Goal: Task Accomplishment & Management: Use online tool/utility

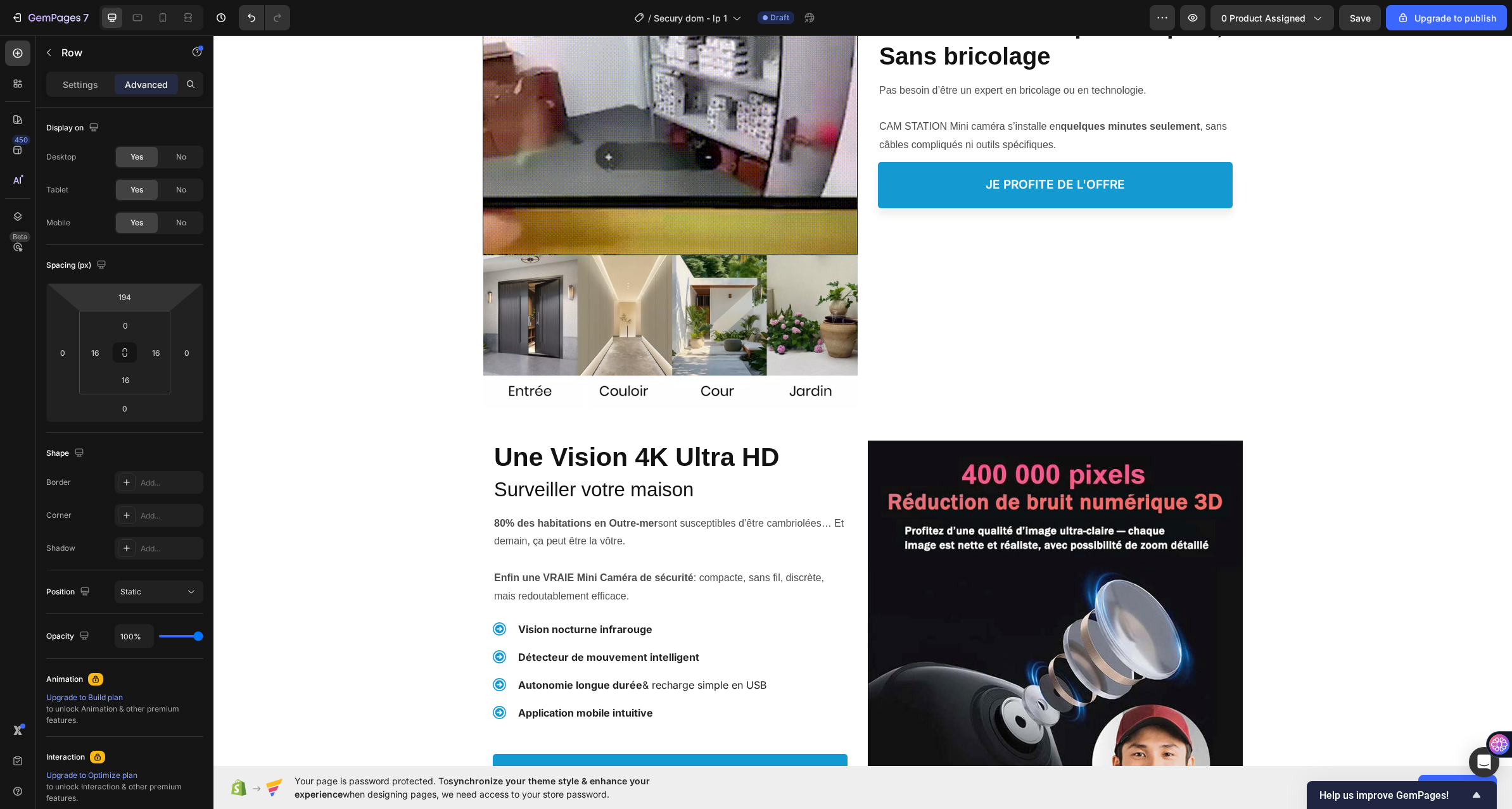
scroll to position [824, 0]
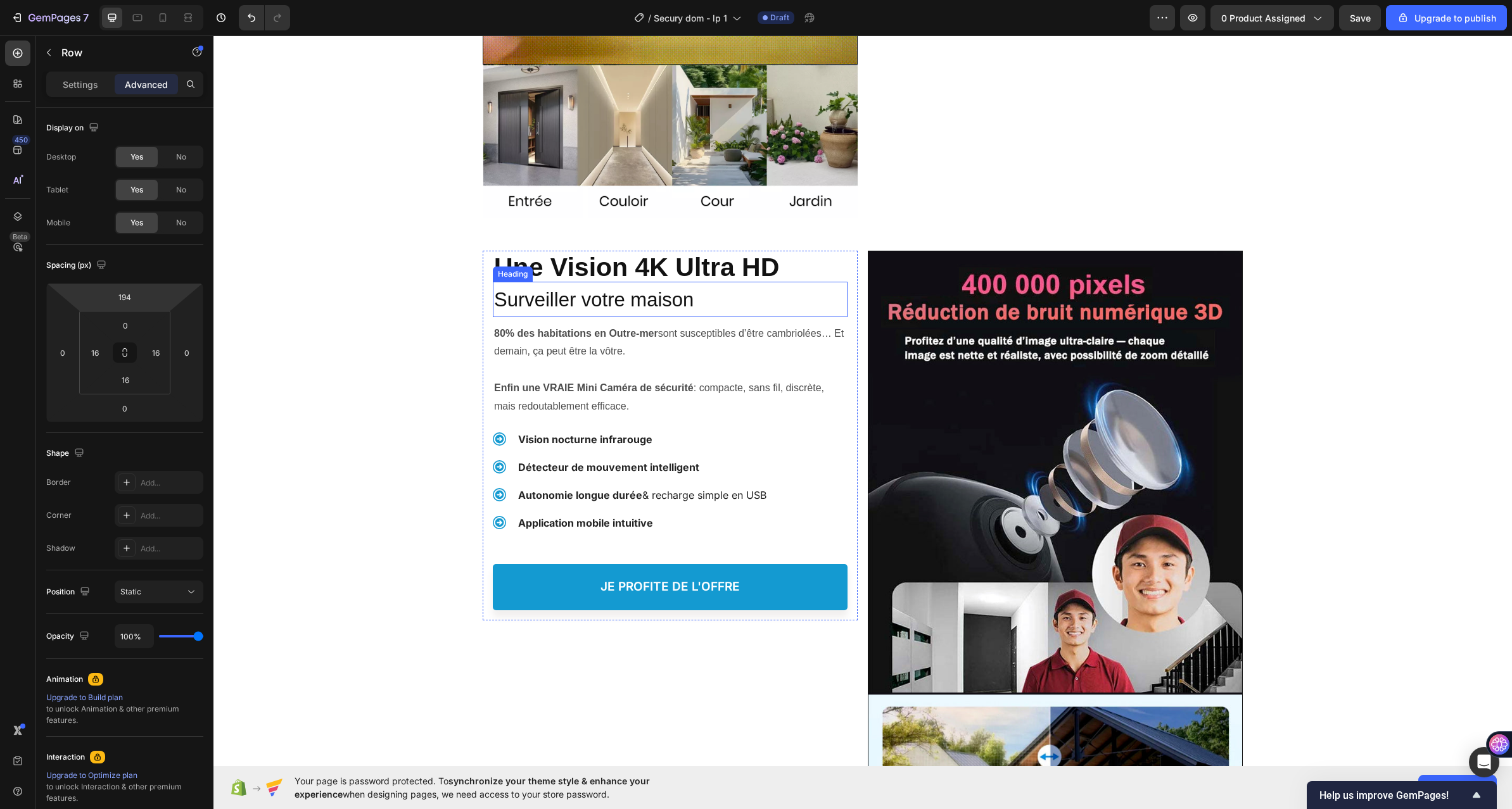
drag, startPoint x: 731, startPoint y: 292, endPoint x: 675, endPoint y: 300, distance: 56.6
click at [731, 292] on h2 "Surveiller votre maison" at bounding box center [670, 299] width 355 height 35
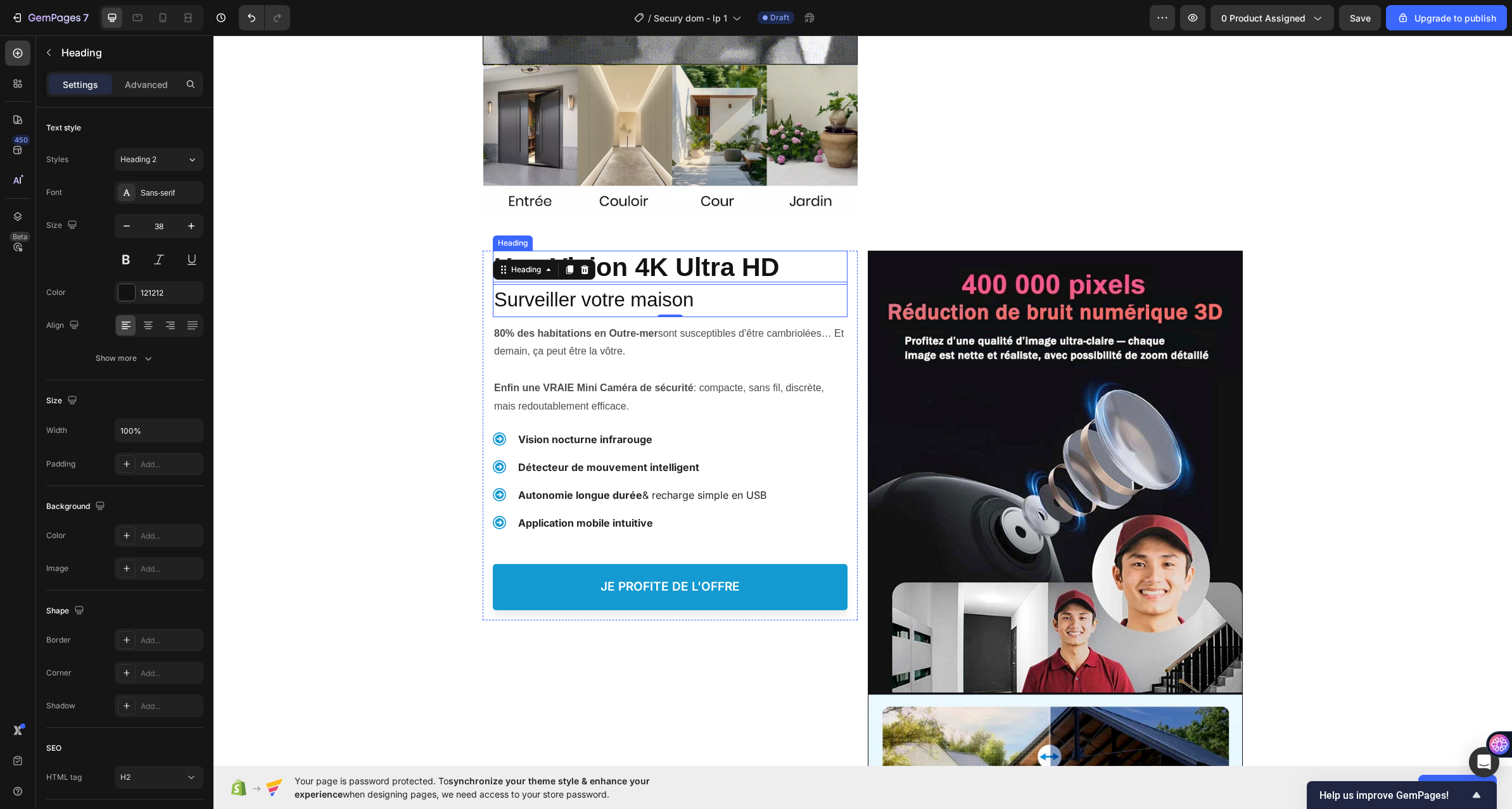
click at [671, 264] on strong "Une Vision 4K Ultra HD" at bounding box center [636, 267] width 285 height 29
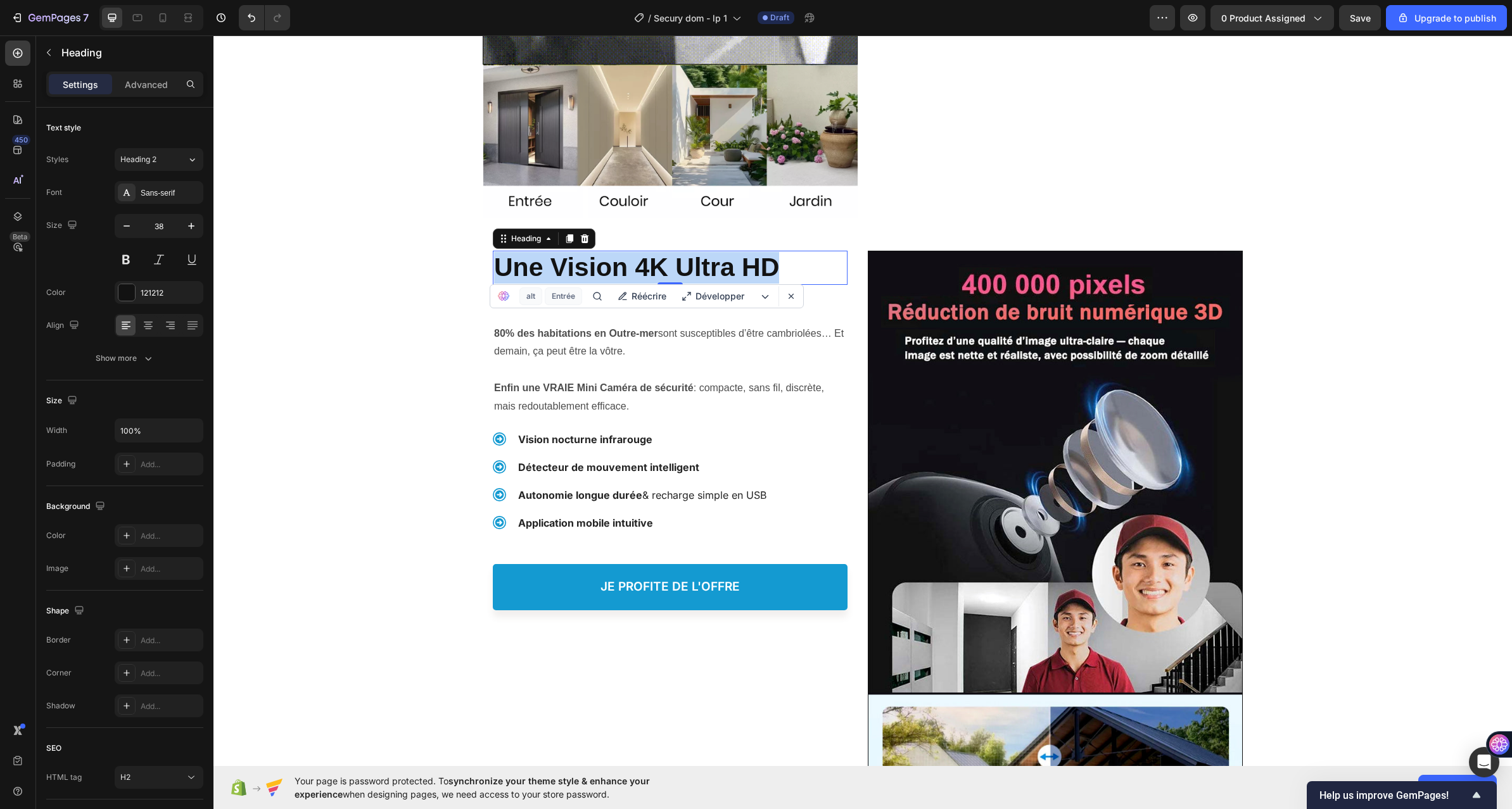
click at [668, 268] on strong "Une Vision 4K Ultra HD" at bounding box center [636, 267] width 285 height 29
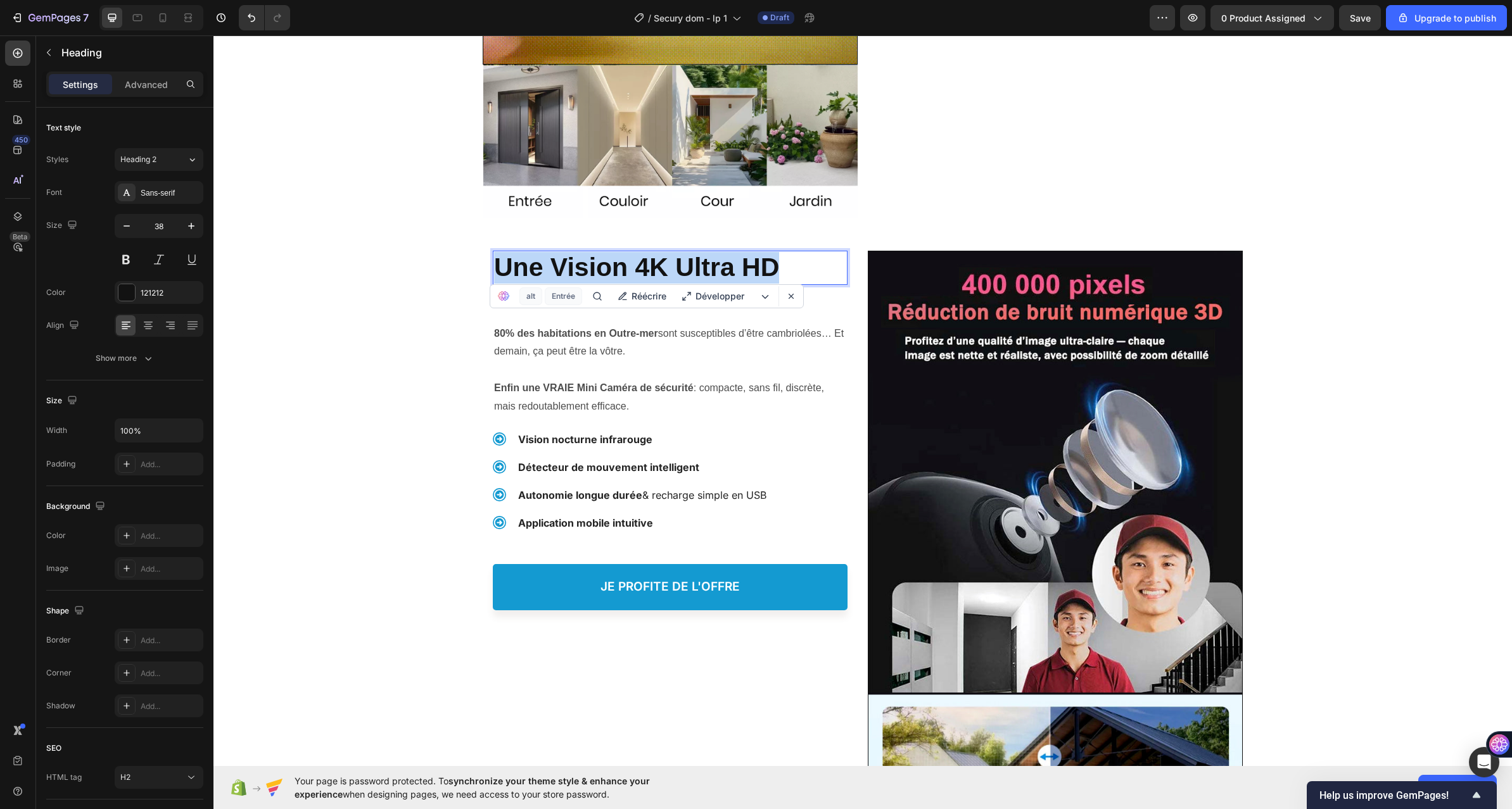
click at [667, 268] on strong "Une Vision 4K Ultra HD" at bounding box center [636, 267] width 285 height 29
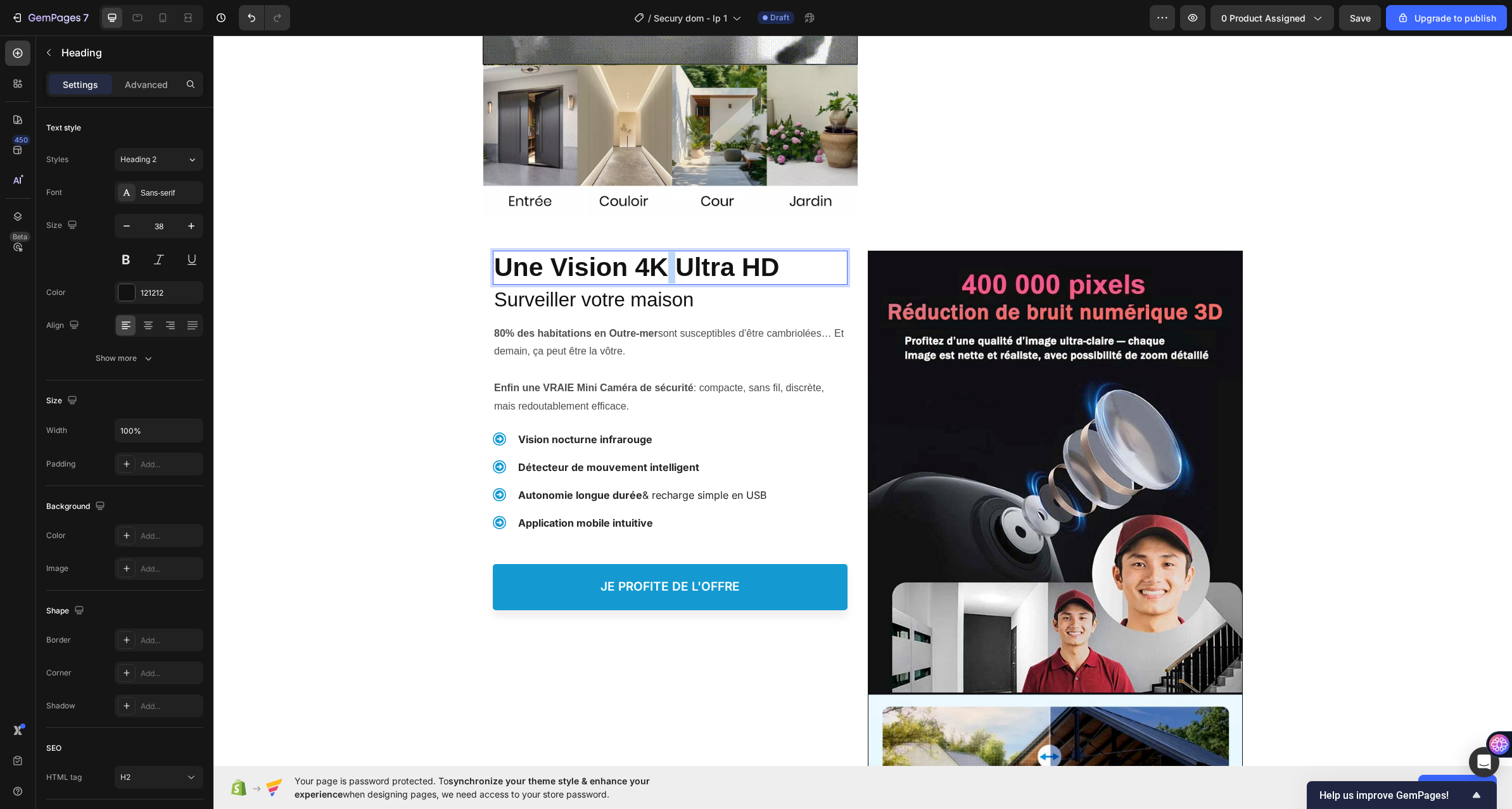
click at [667, 268] on strong "Une Vision 4K Ultra HD" at bounding box center [636, 267] width 285 height 29
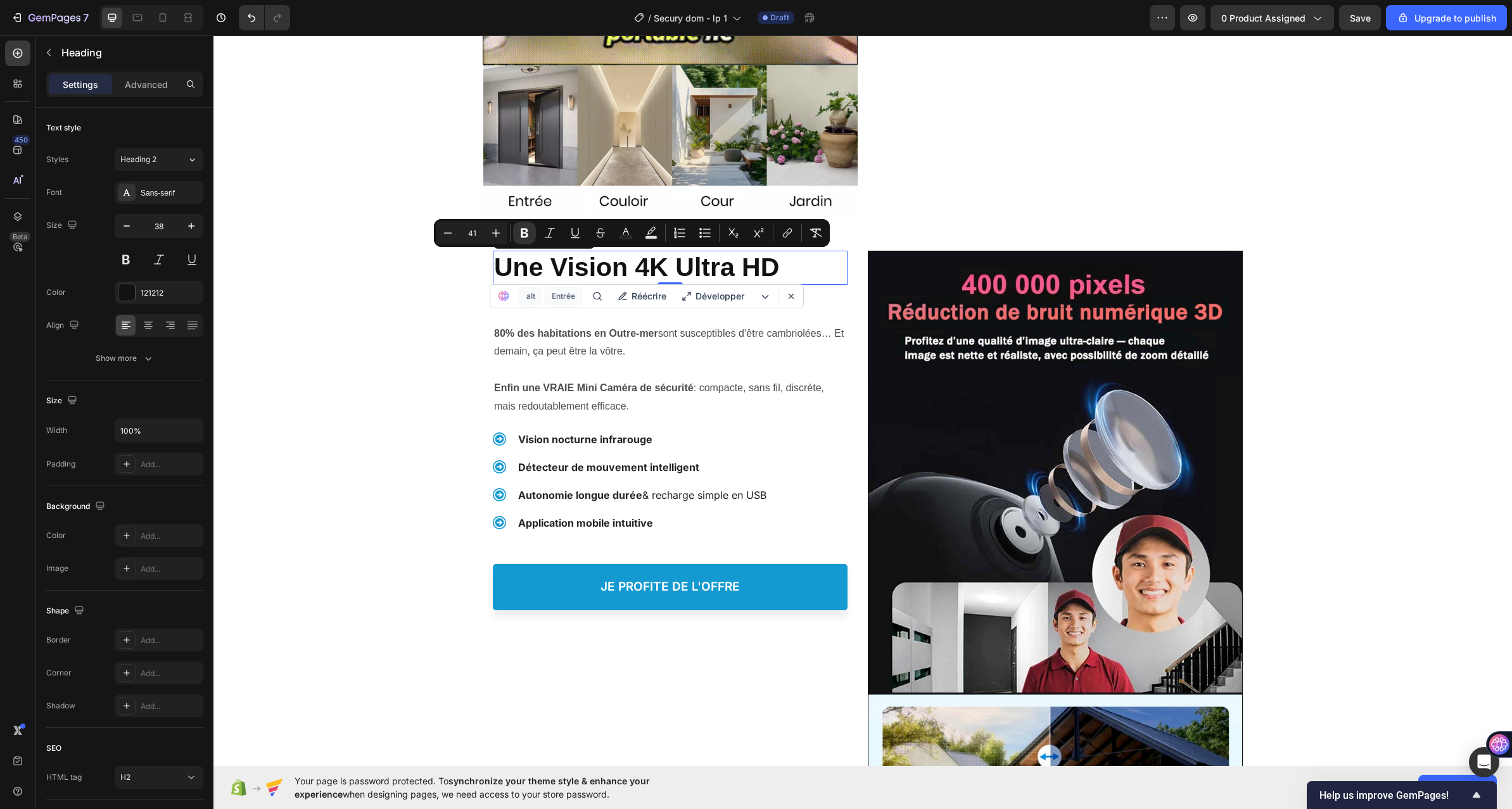
click at [555, 255] on strong "Une Vision 4K Ultra HD" at bounding box center [636, 267] width 285 height 29
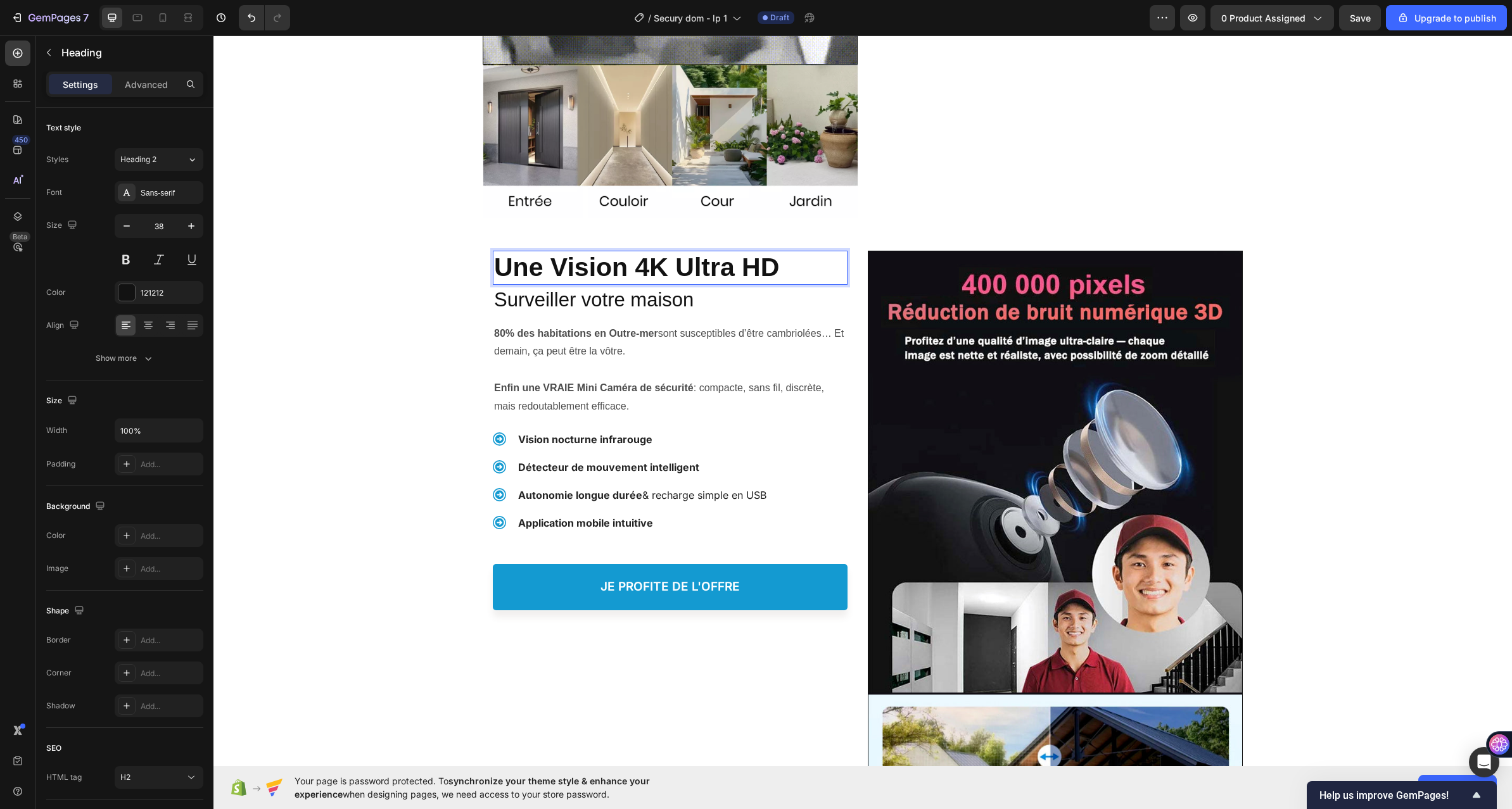
click at [548, 257] on strong "Une Vision 4K Ultra HD" at bounding box center [636, 267] width 285 height 29
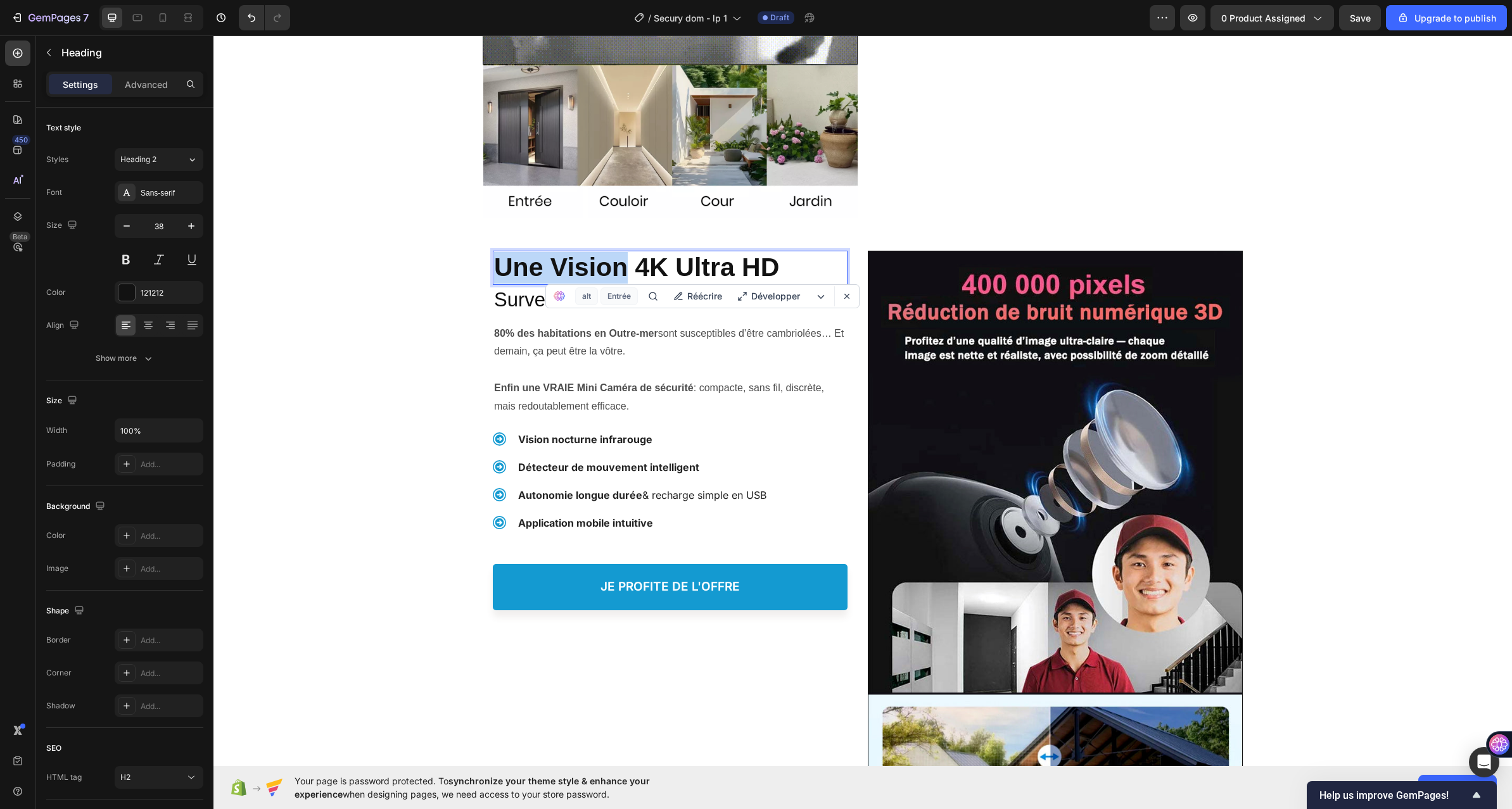
drag, startPoint x: 548, startPoint y: 257, endPoint x: 417, endPoint y: 269, distance: 131.5
click at [413, 269] on div "Une Vision 4K Ultra HD Heading Une Vision 4K Ultra HD Heading 0 Surveiller votr…" at bounding box center [863, 648] width 1299 height 828
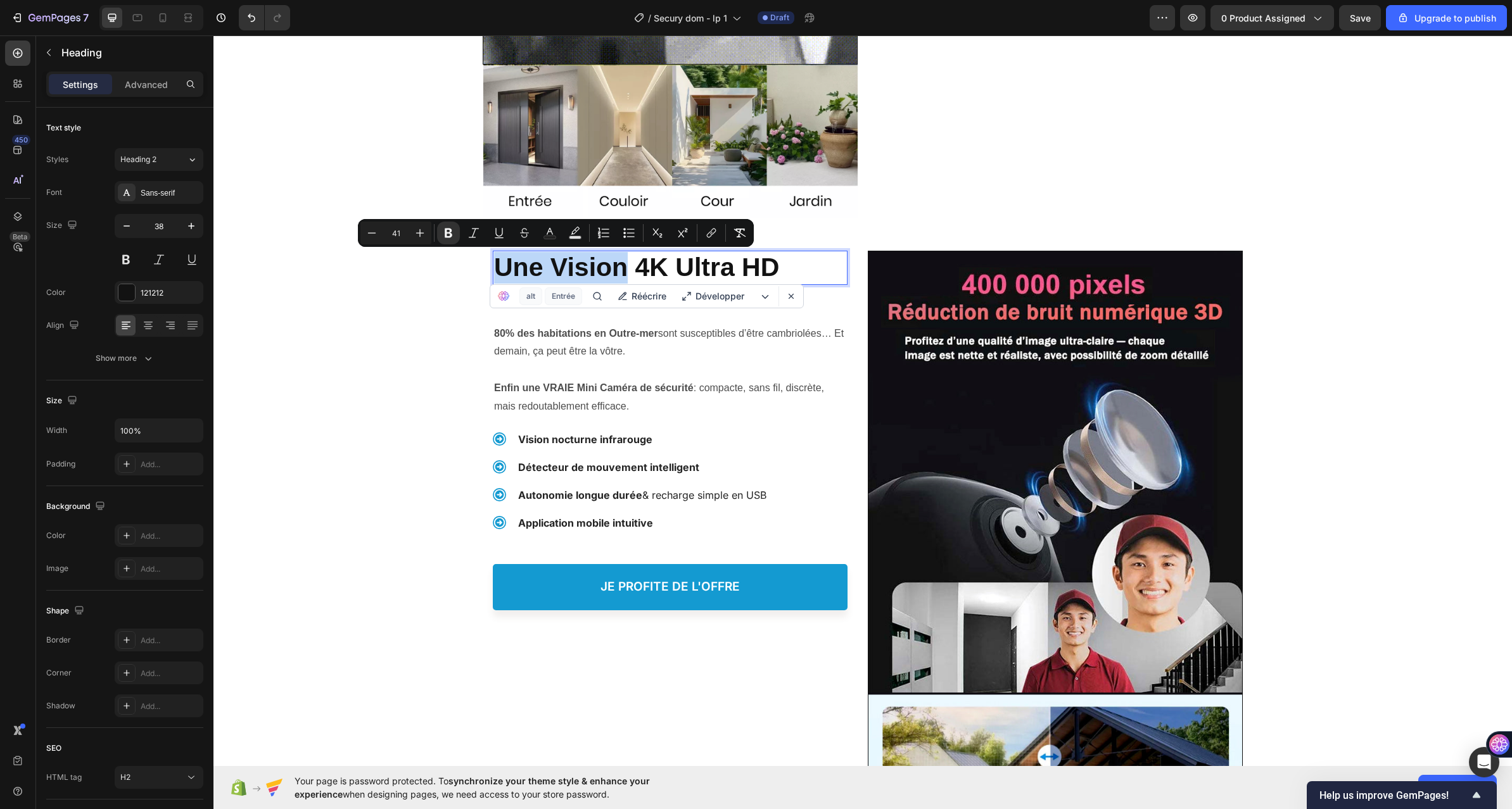
click at [544, 265] on strong "Une Vision 4K Ultra HD" at bounding box center [636, 267] width 285 height 29
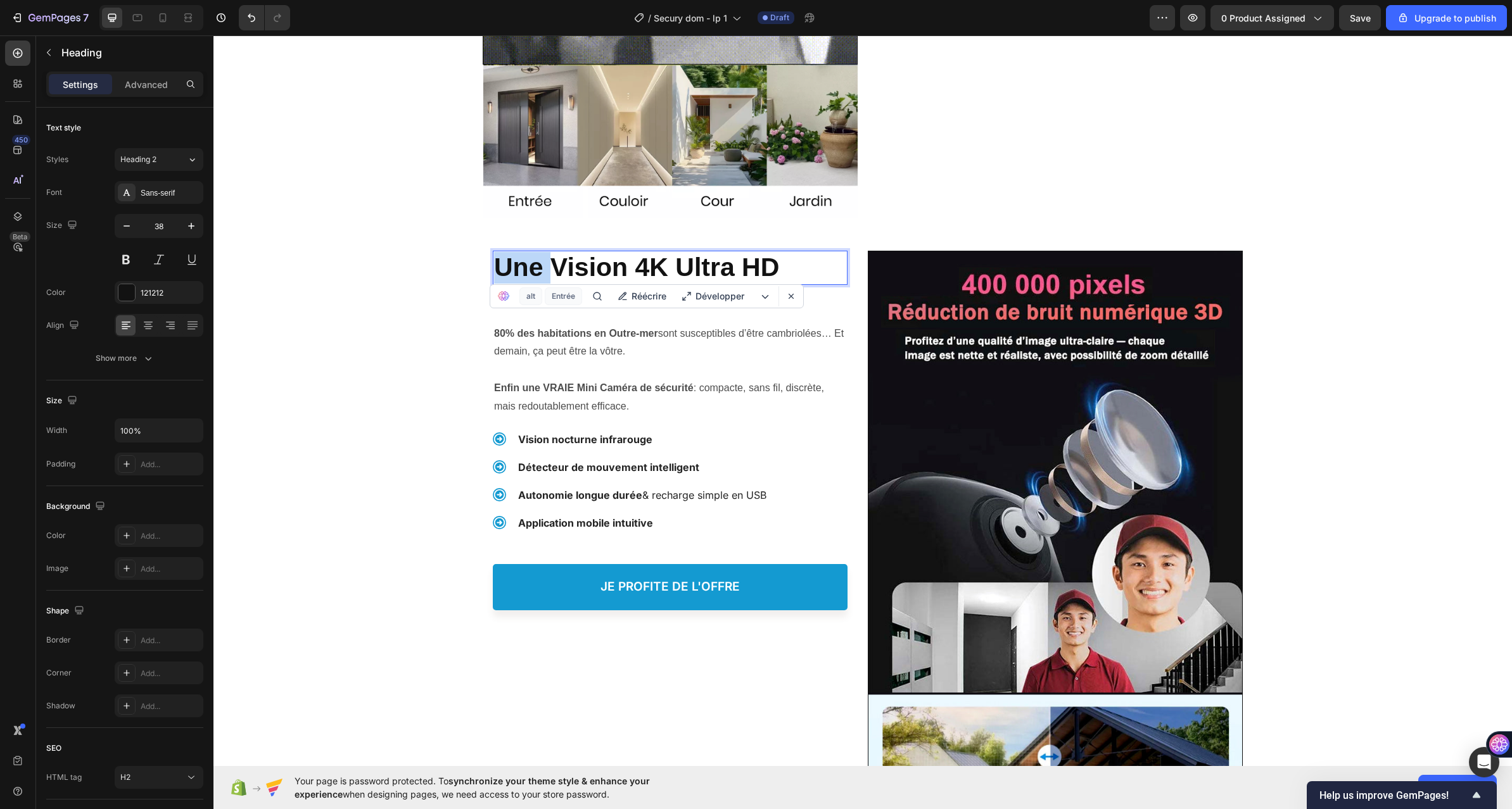
drag, startPoint x: 546, startPoint y: 265, endPoint x: 473, endPoint y: 269, distance: 73.1
click at [473, 269] on div "Une Vision 4K Ultra HD Heading Une Vision 4K Ultra HD Heading 0 Surveiller votr…" at bounding box center [863, 648] width 1299 height 828
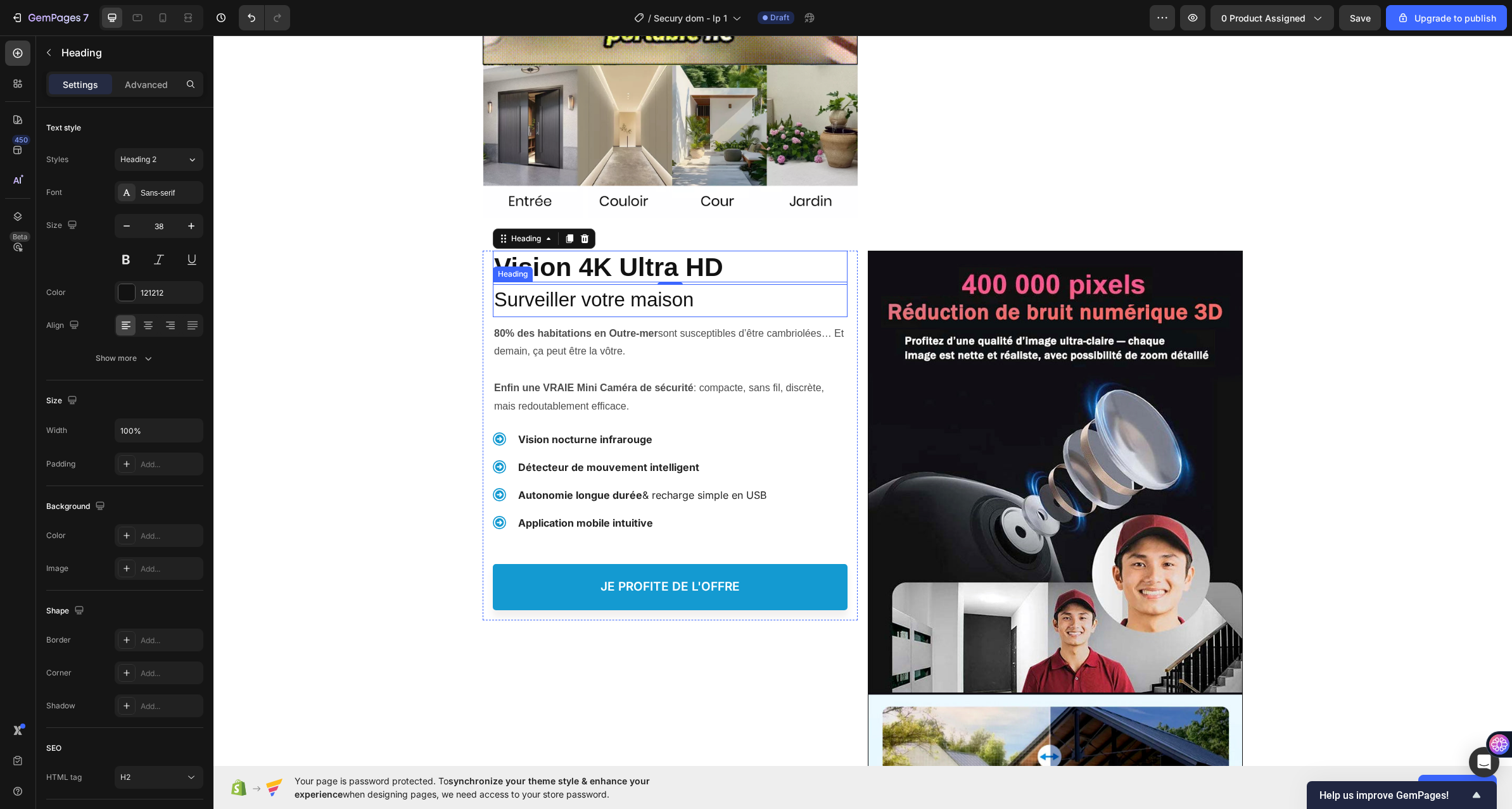
click at [548, 294] on span "Surveiller votre maison" at bounding box center [594, 300] width 200 height 22
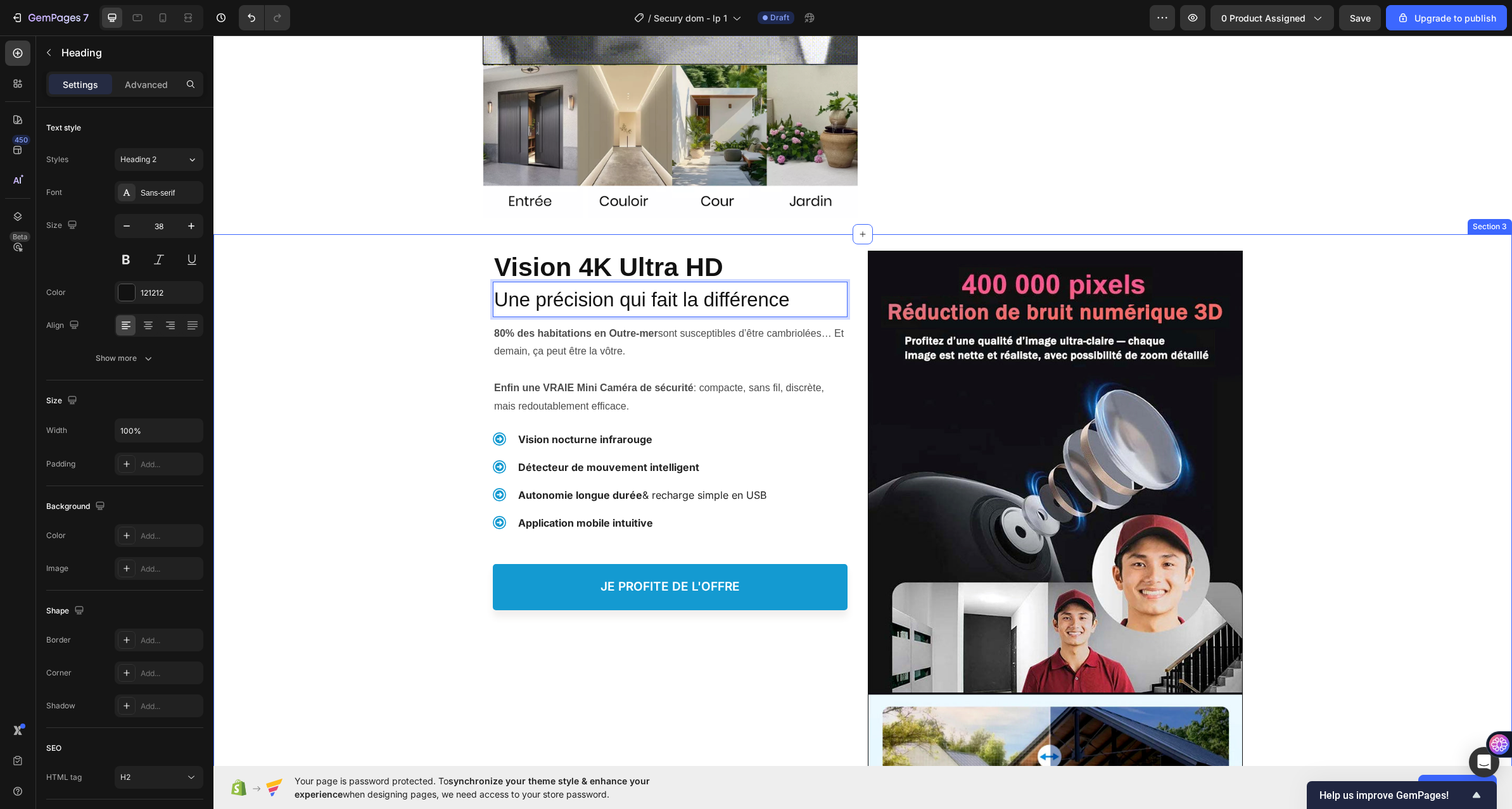
click at [430, 448] on div "Une Vision 4K Ultra HD Heading ⁠⁠⁠⁠⁠⁠⁠ Vision 4K Ultra HD Heading Une précision…" at bounding box center [863, 648] width 1299 height 828
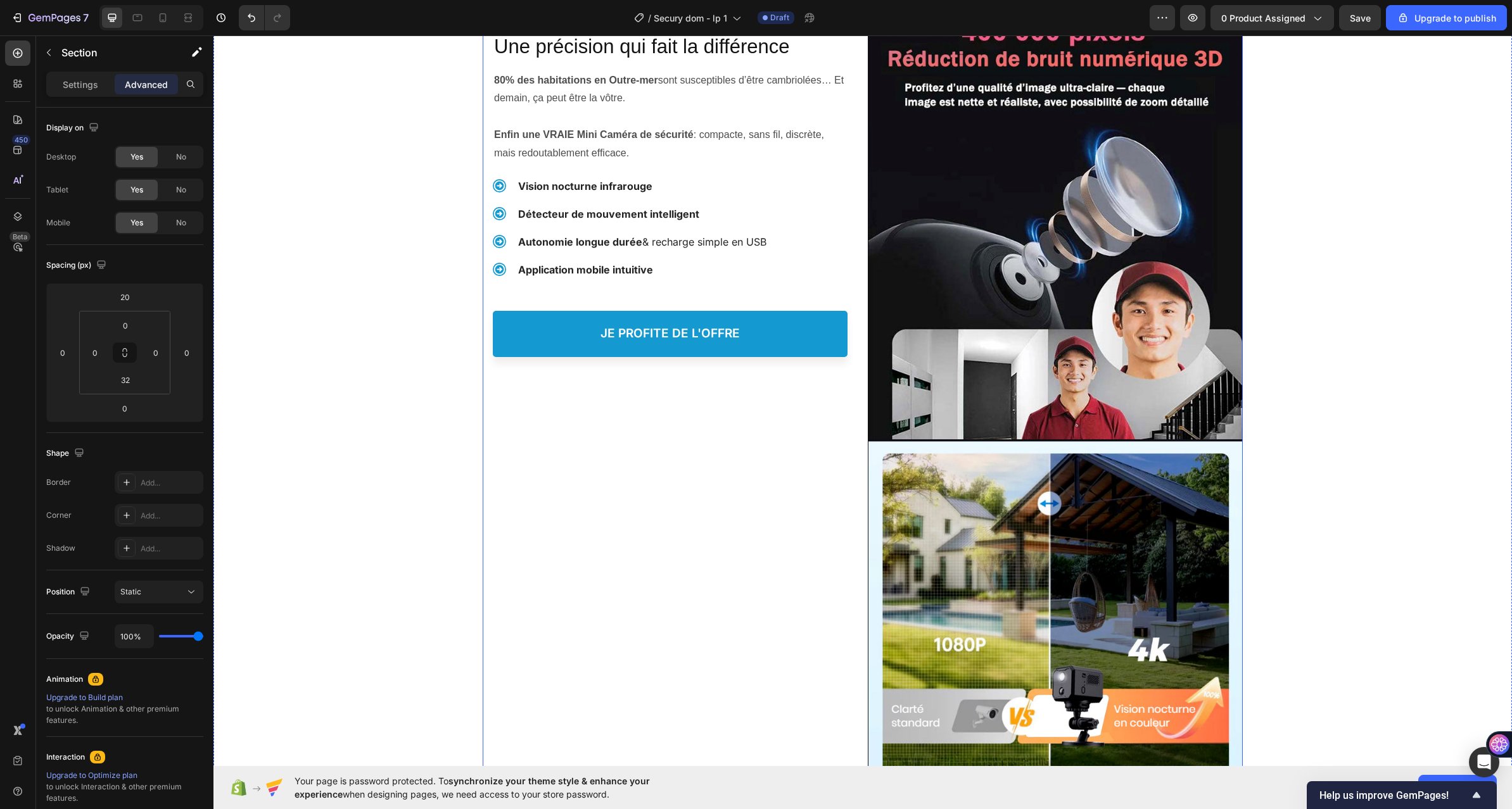
scroll to position [887, 0]
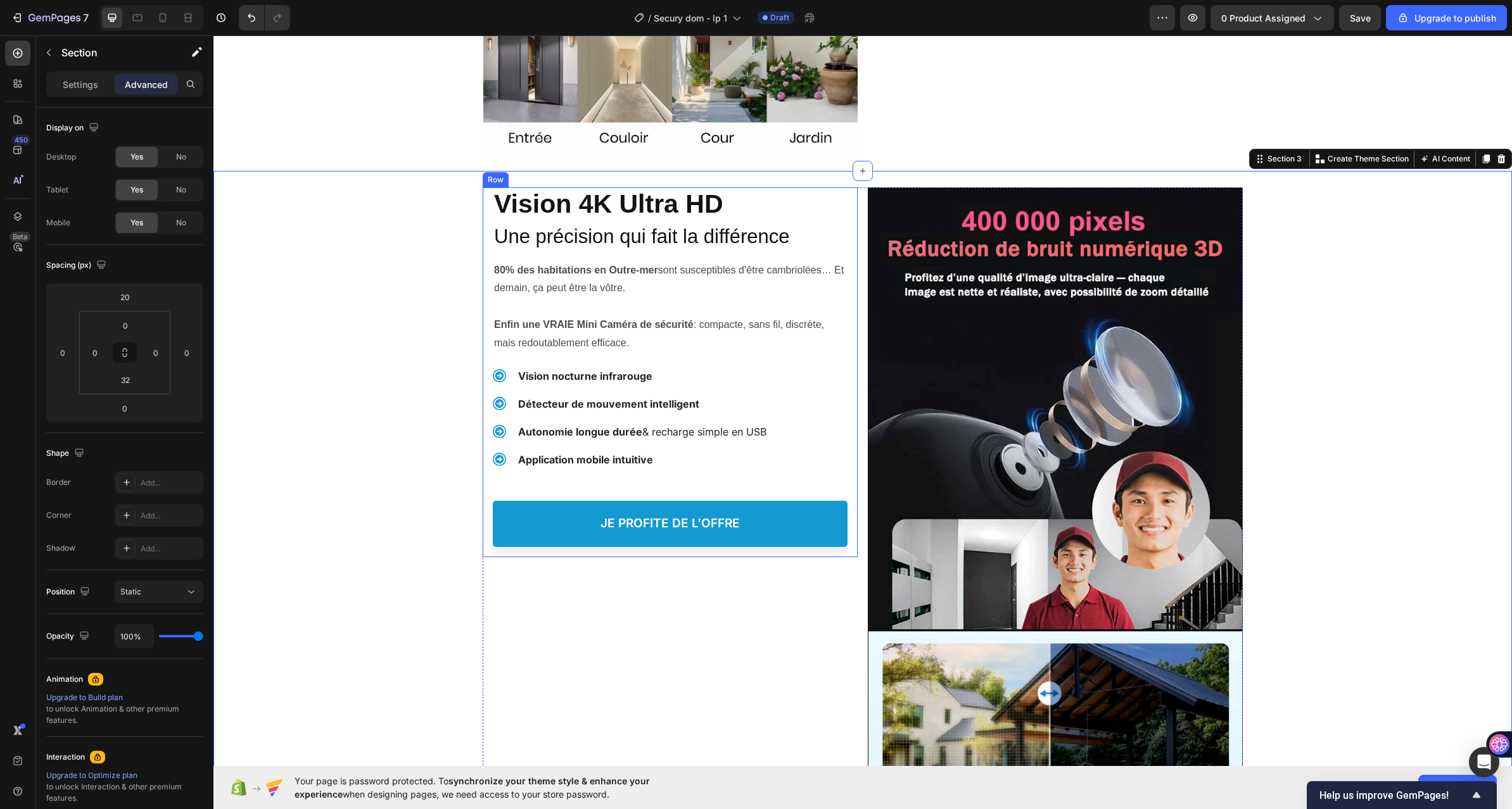
click at [558, 554] on div "Une Vision 4K Ultra HD Heading ⁠⁠⁠⁠⁠⁠⁠ Vision 4K Ultra HD Heading ⁠⁠⁠⁠⁠⁠⁠ Une p…" at bounding box center [670, 372] width 375 height 370
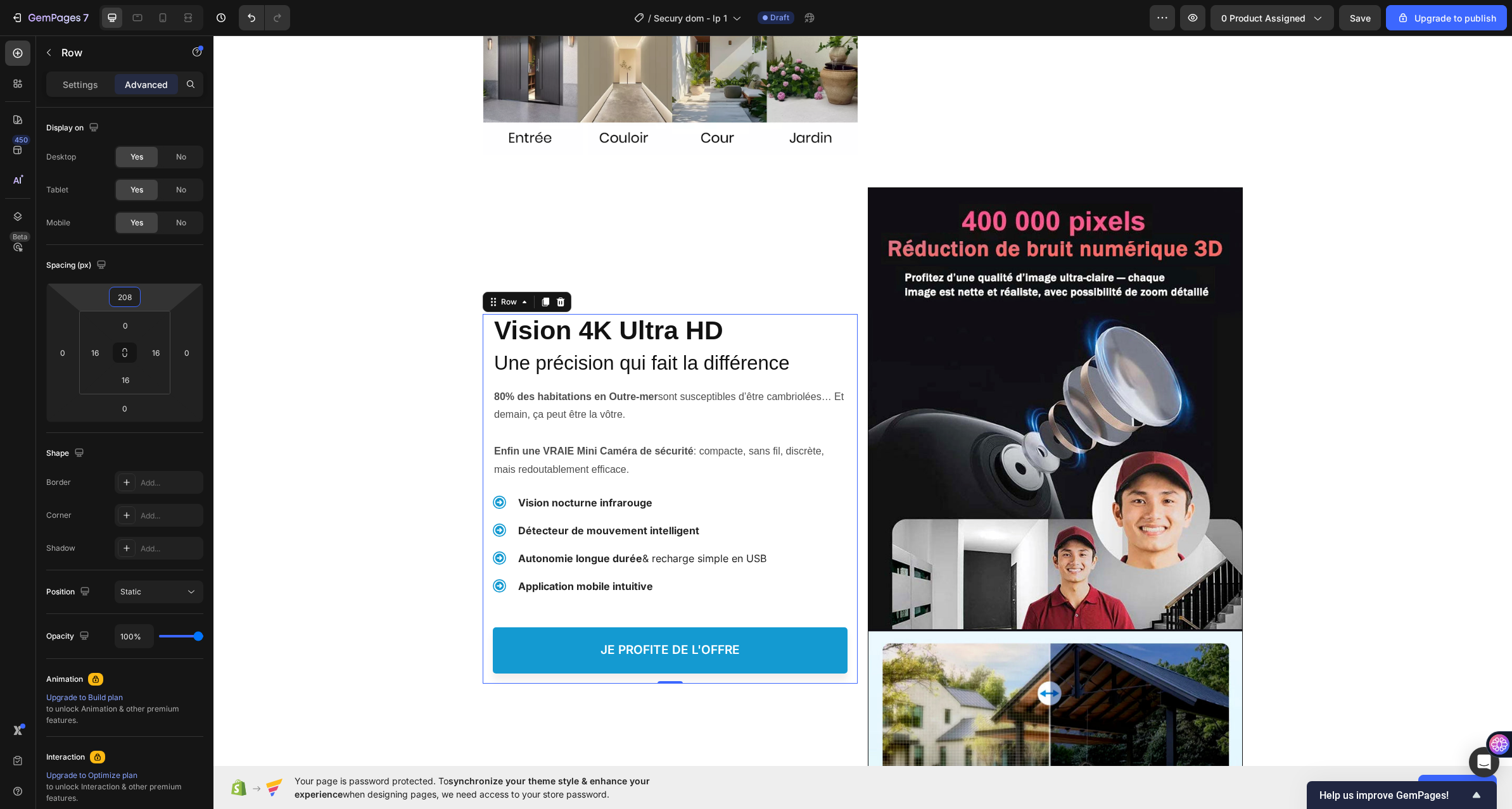
drag, startPoint x: 160, startPoint y: 287, endPoint x: 176, endPoint y: 233, distance: 56.3
click at [176, 0] on html "7 / Secury dom - lp 1 Draft Preview 0 product assigned Save Upgrade to publish …" at bounding box center [756, 0] width 1512 height 0
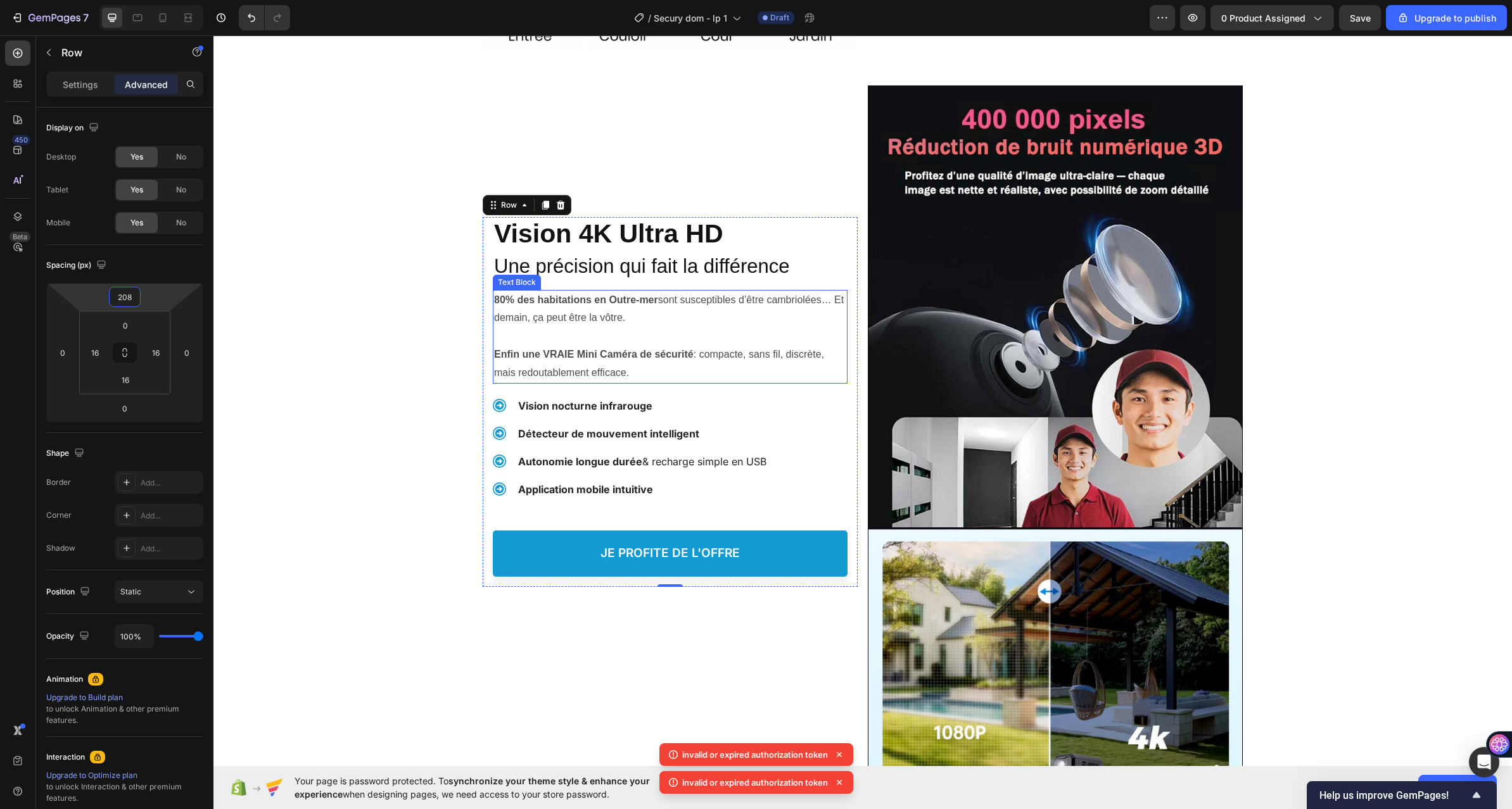
scroll to position [950, 0]
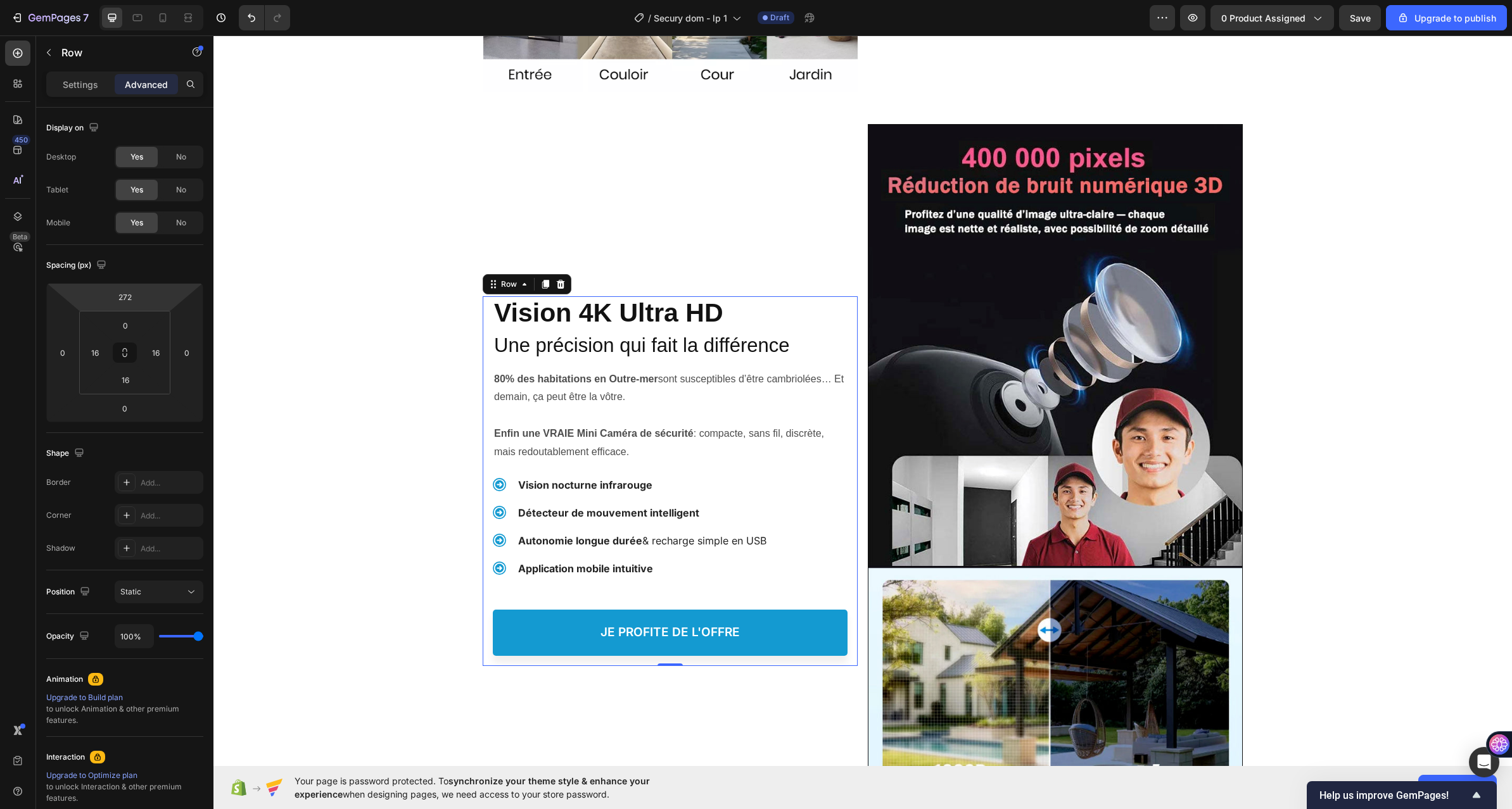
drag, startPoint x: 164, startPoint y: 288, endPoint x: 180, endPoint y: 268, distance: 25.6
click at [180, 0] on html "7 / Secury dom - lp 1 Draft Preview 0 product assigned Save Upgrade to publish …" at bounding box center [756, 0] width 1512 height 0
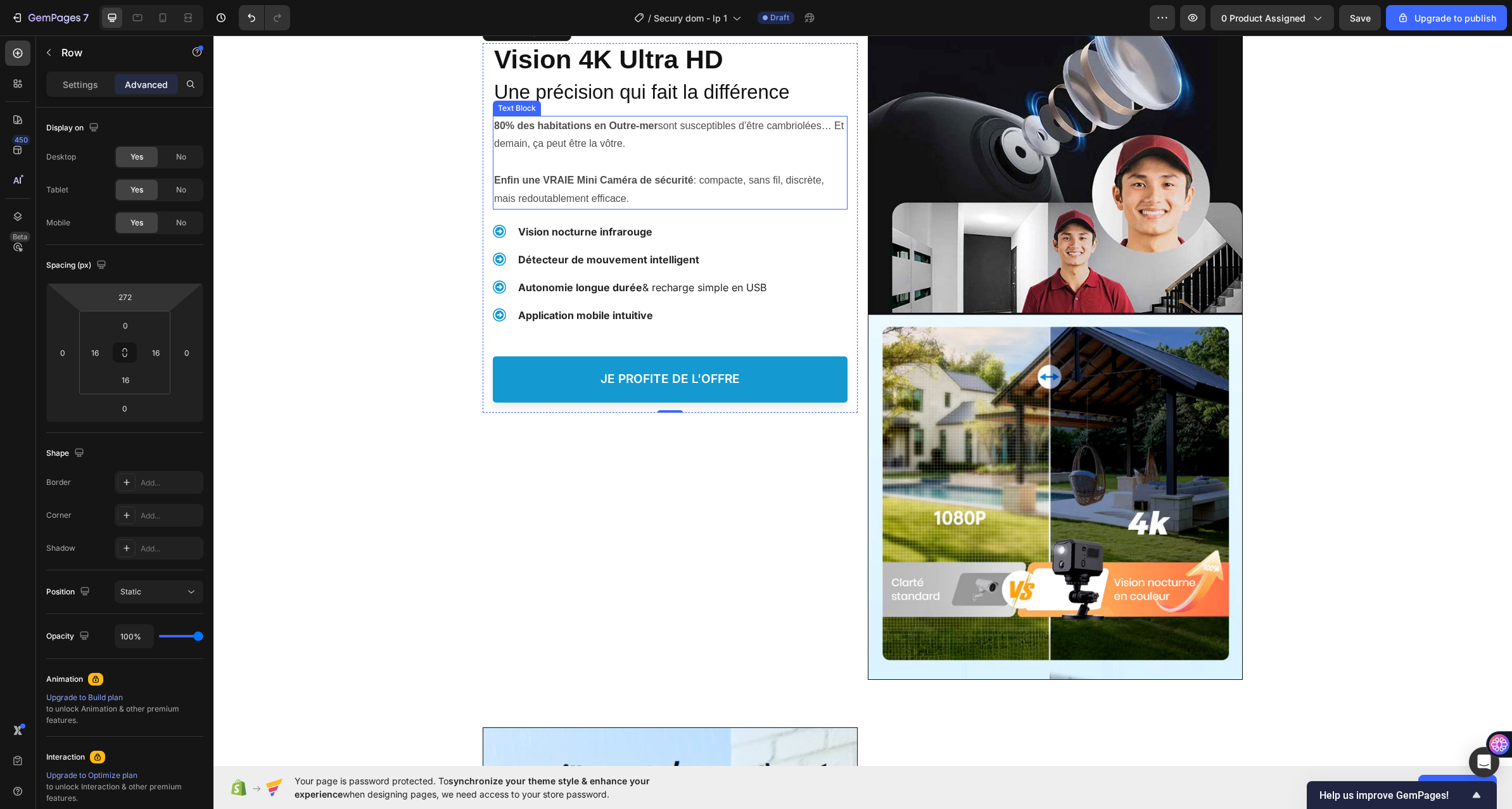
scroll to position [1140, 0]
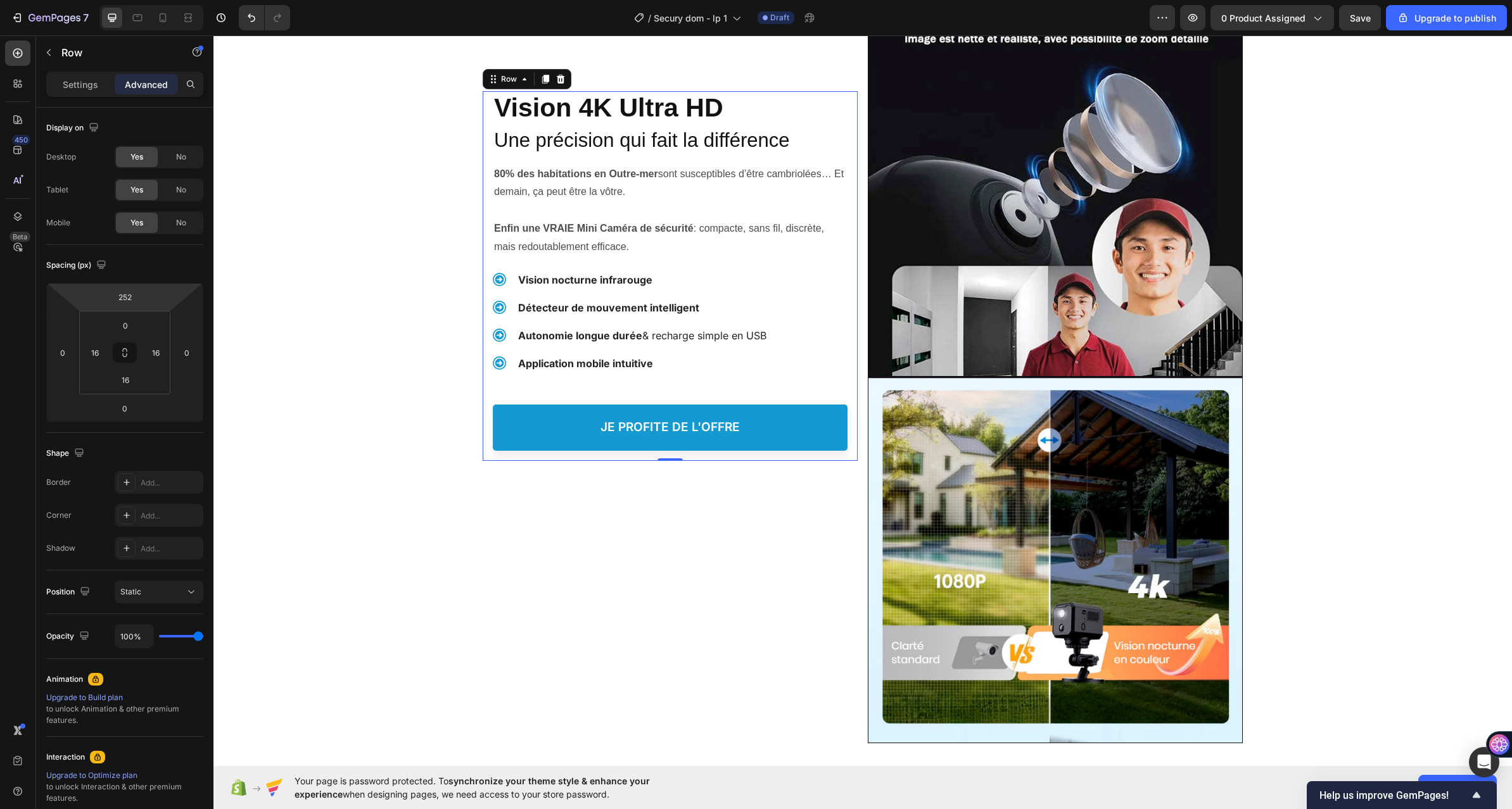
type input "254"
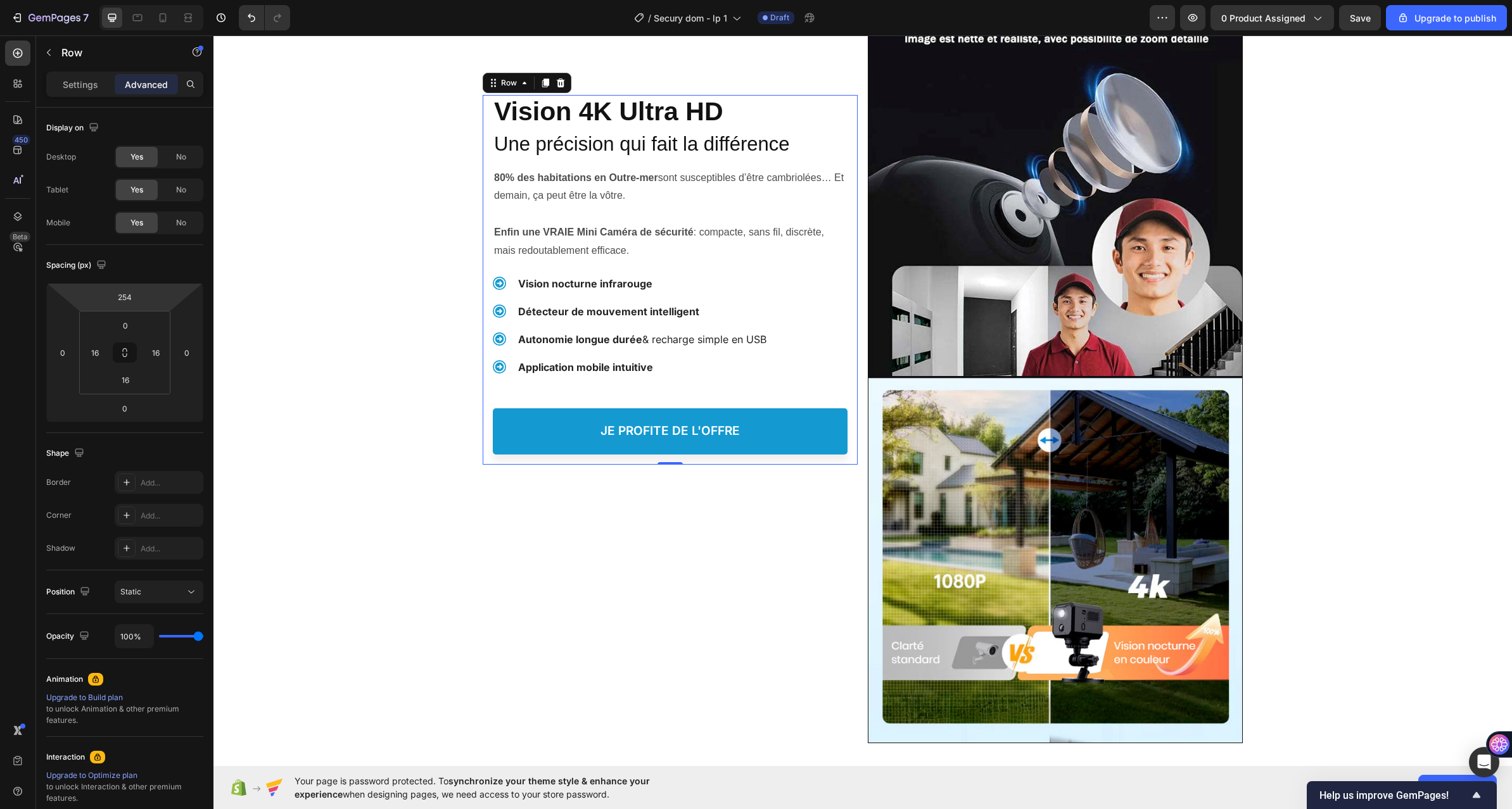
click at [166, 0] on html "7 / Secury dom - lp 1 Draft Preview 0 product assigned Save Upgrade to publish …" at bounding box center [756, 0] width 1512 height 0
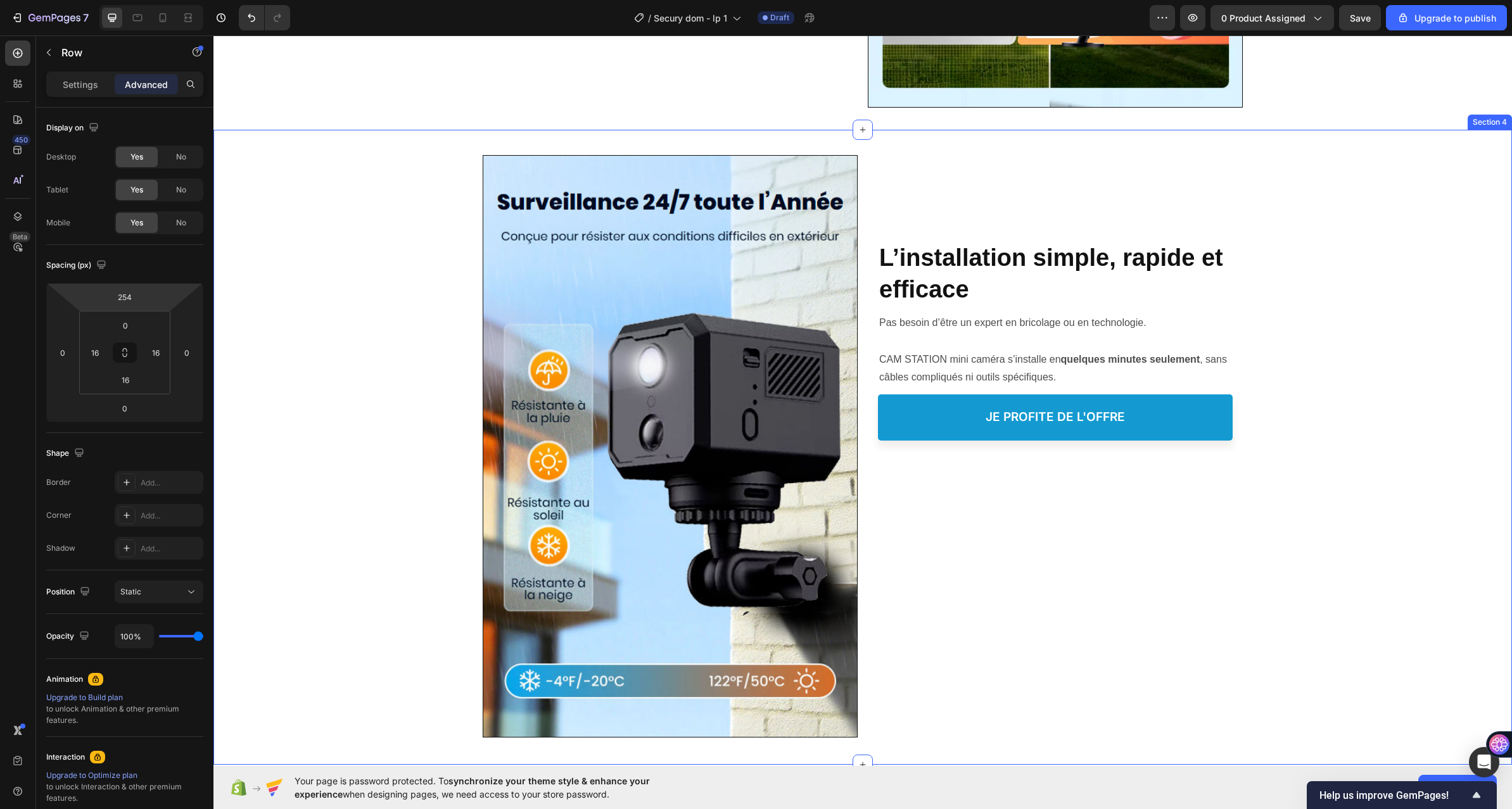
scroll to position [1900, 0]
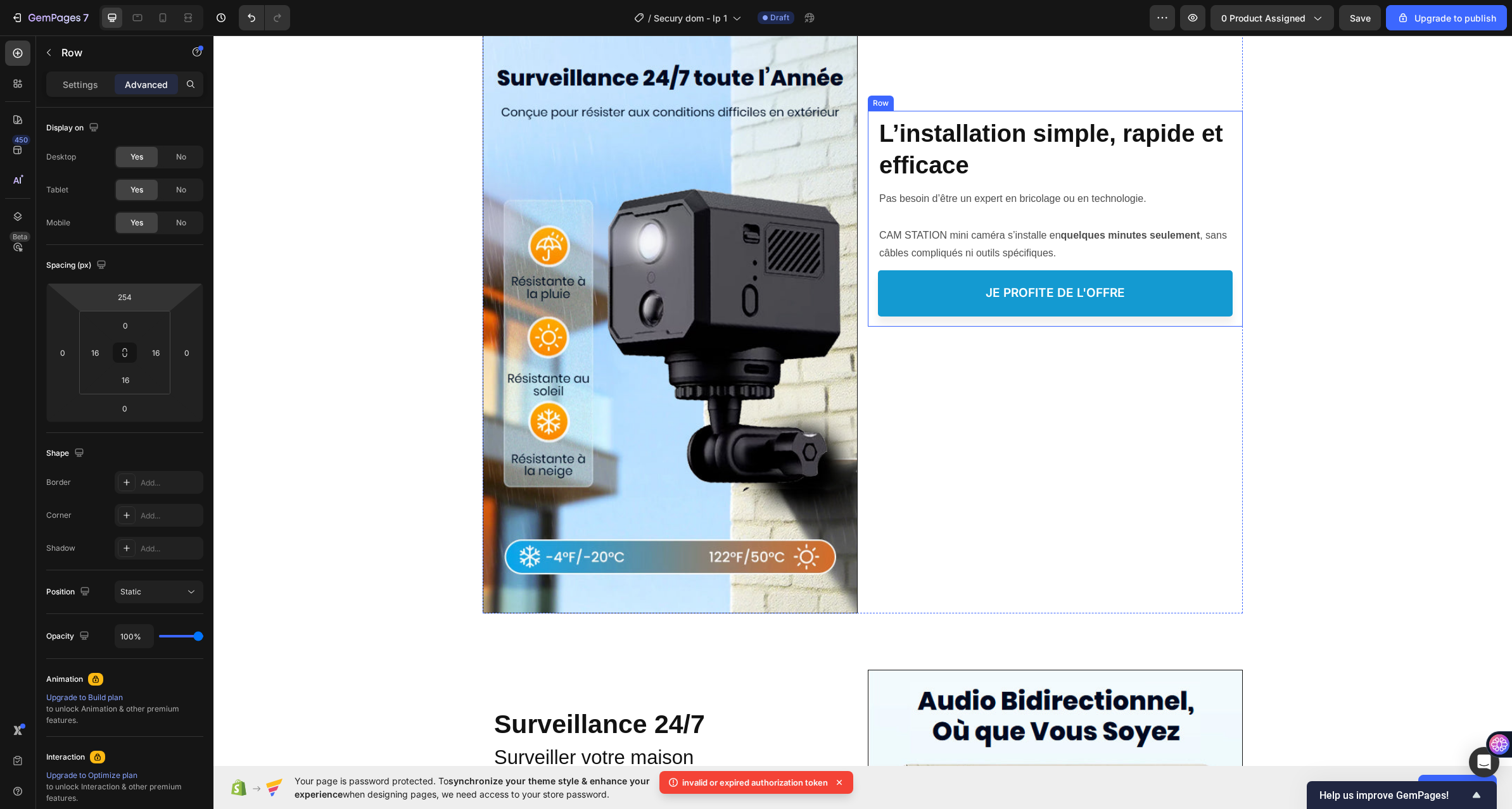
click at [1096, 113] on div "Protéger votre Famille, Heading L’installation simple, rapide et efficace Headi…" at bounding box center [1055, 213] width 355 height 206
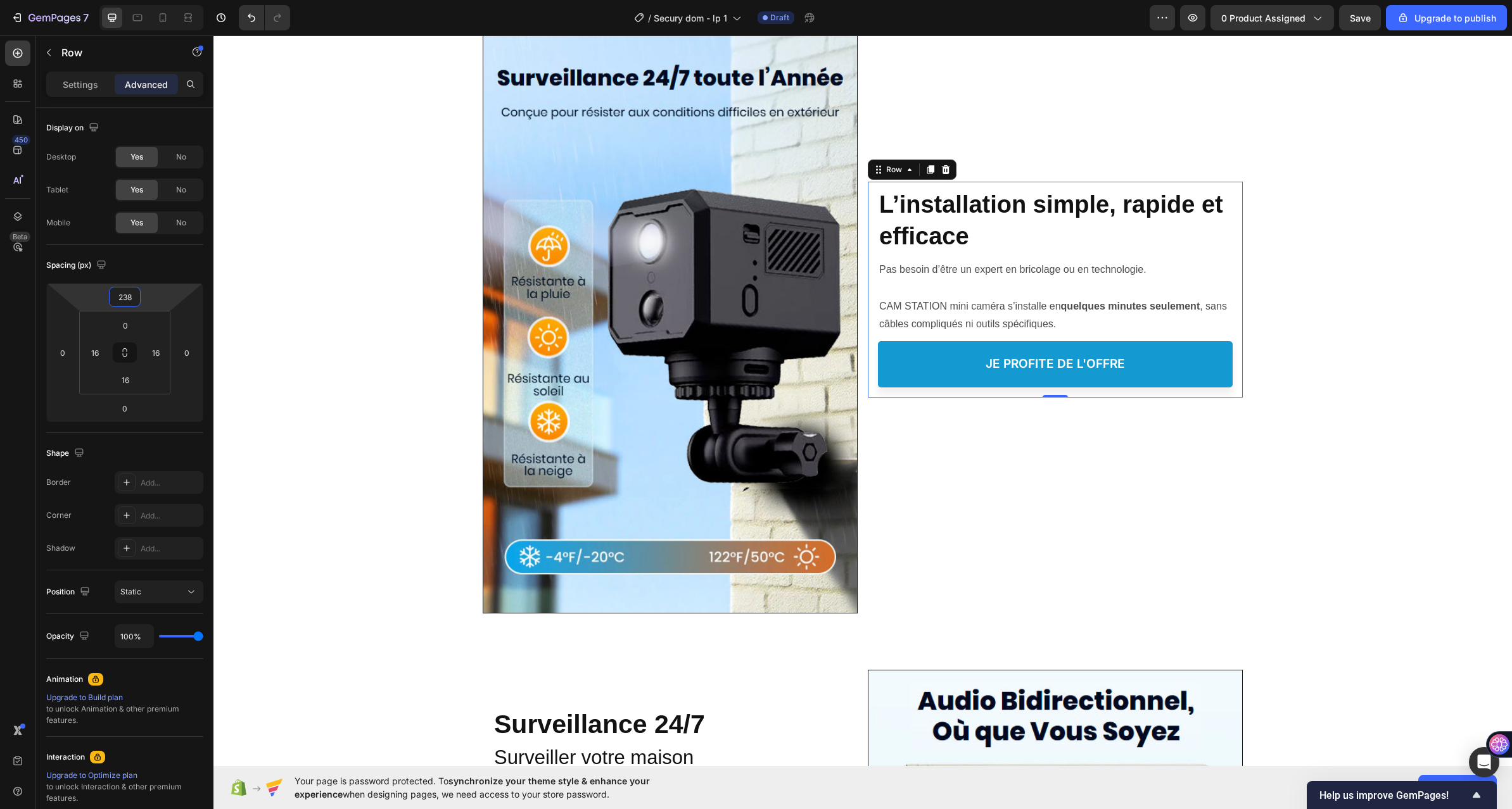
drag, startPoint x: 169, startPoint y: 292, endPoint x: 183, endPoint y: 257, distance: 37.7
click at [183, 0] on html "7 / Secury dom - lp 1 Draft Preview 0 product assigned Save Upgrade to publish …" at bounding box center [756, 0] width 1512 height 0
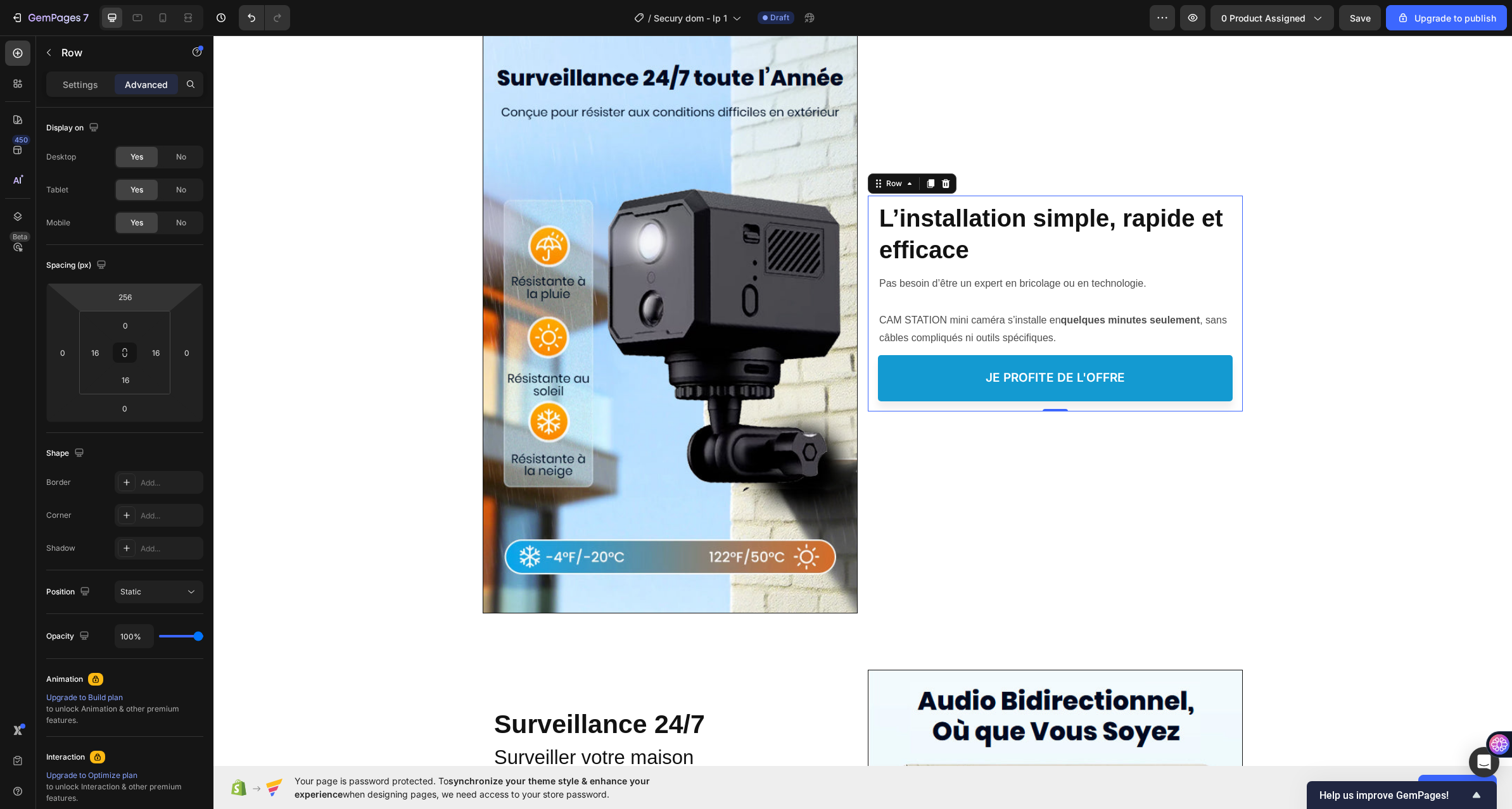
type input "254"
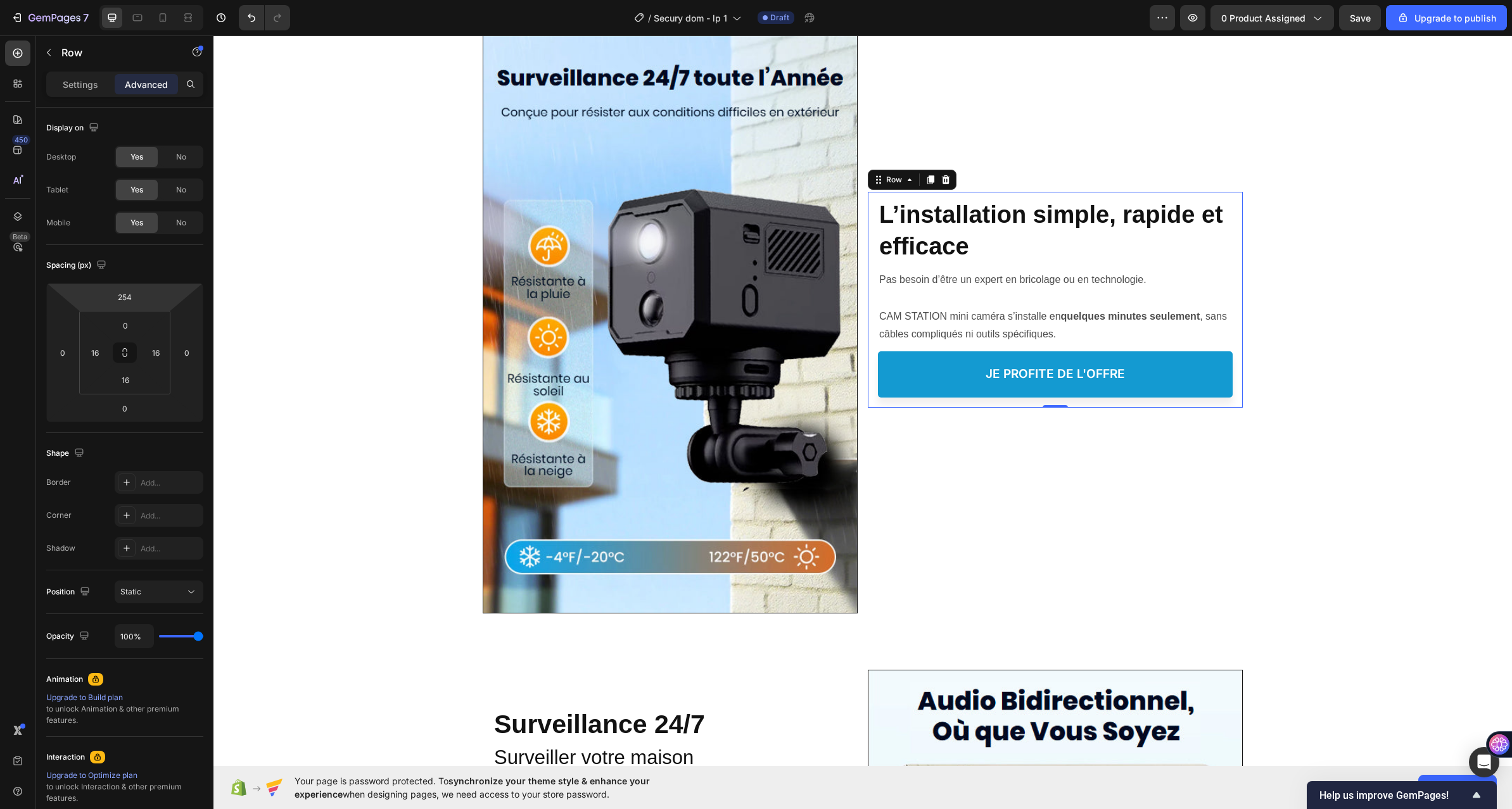
click at [175, 0] on html "7 / Secury dom - lp 1 Draft Preview 0 product assigned Save Upgrade to publish …" at bounding box center [756, 0] width 1512 height 0
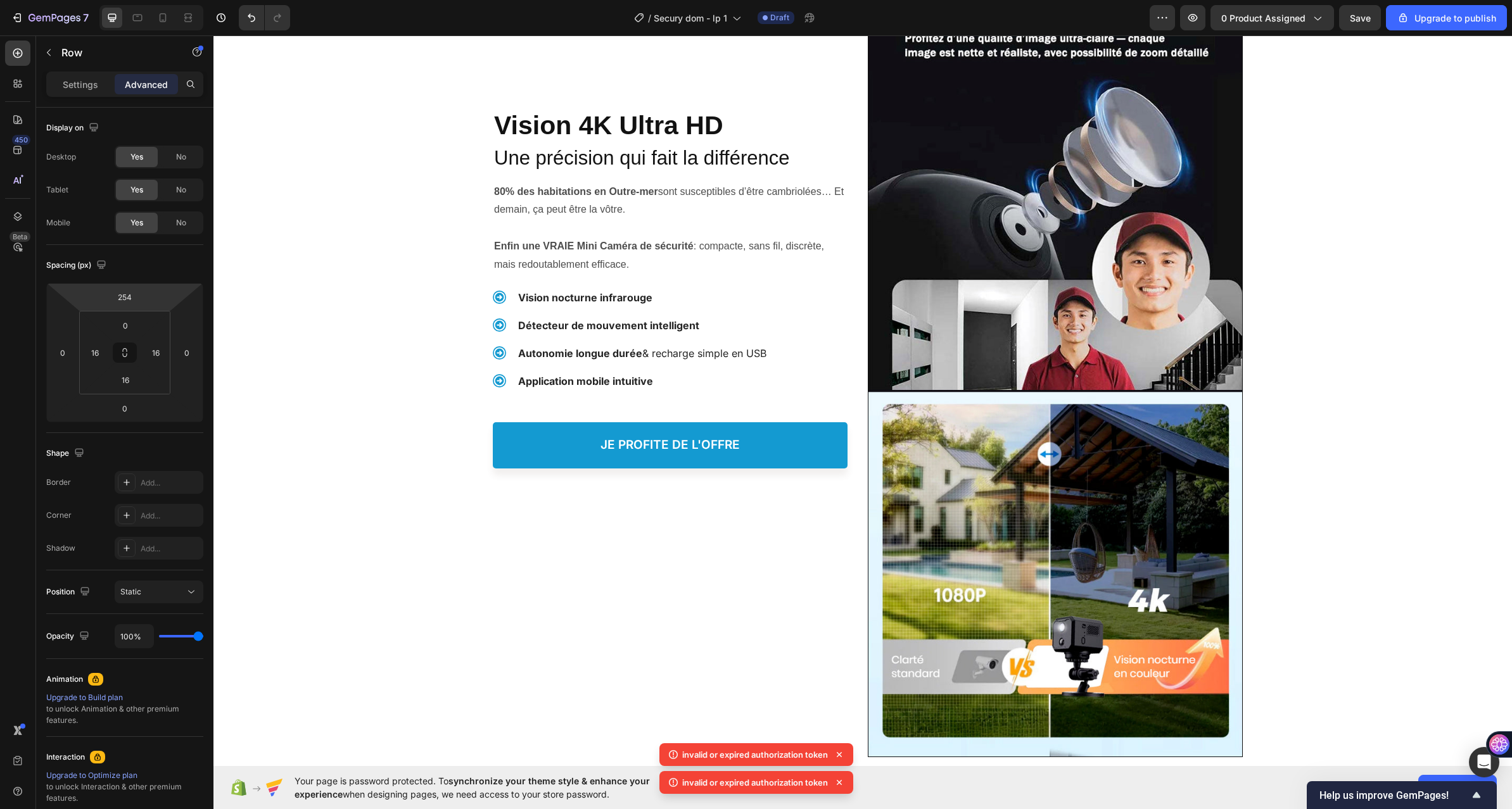
scroll to position [1140, 0]
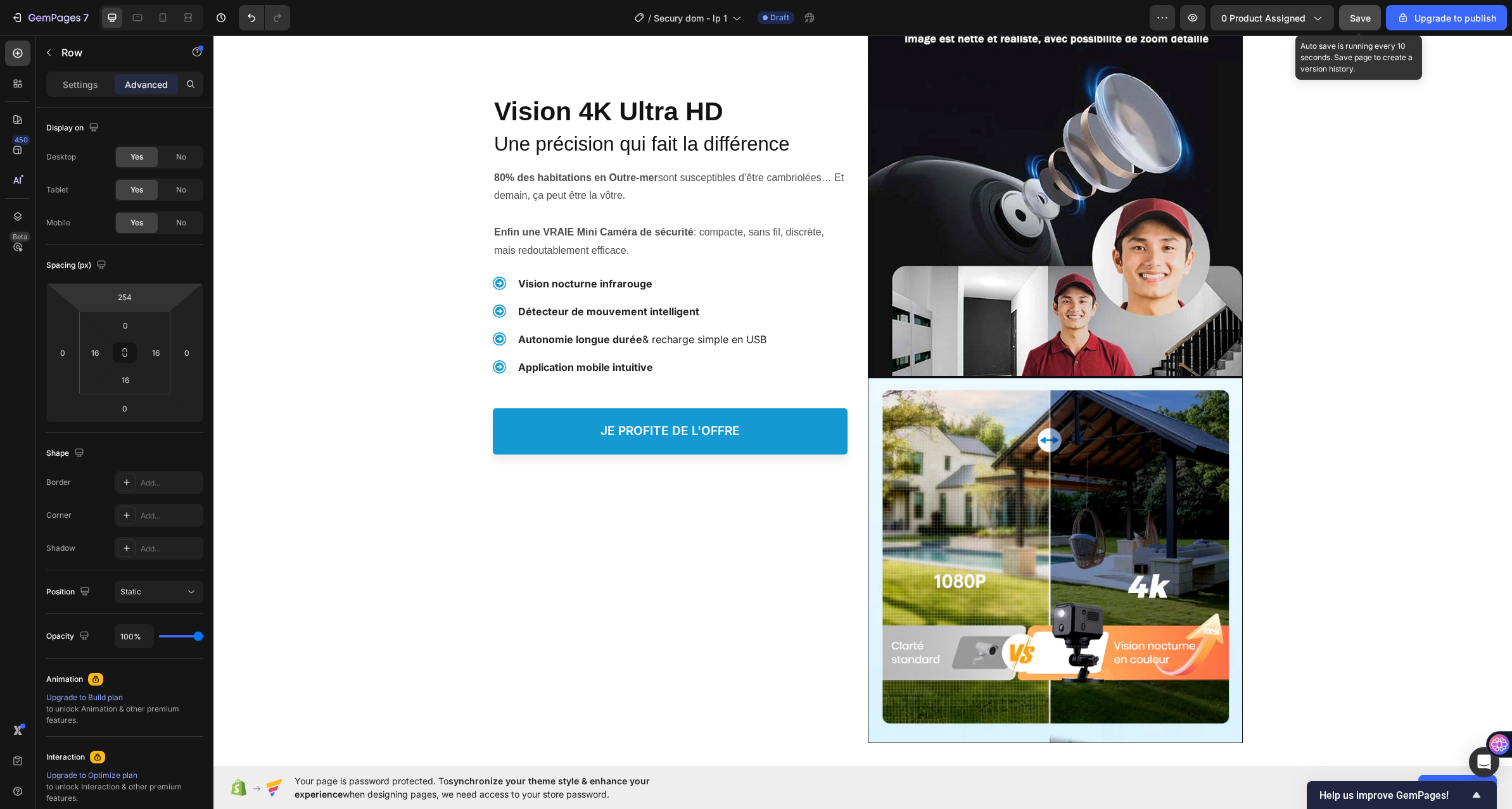
click at [1351, 10] on button "Save" at bounding box center [1360, 17] width 42 height 25
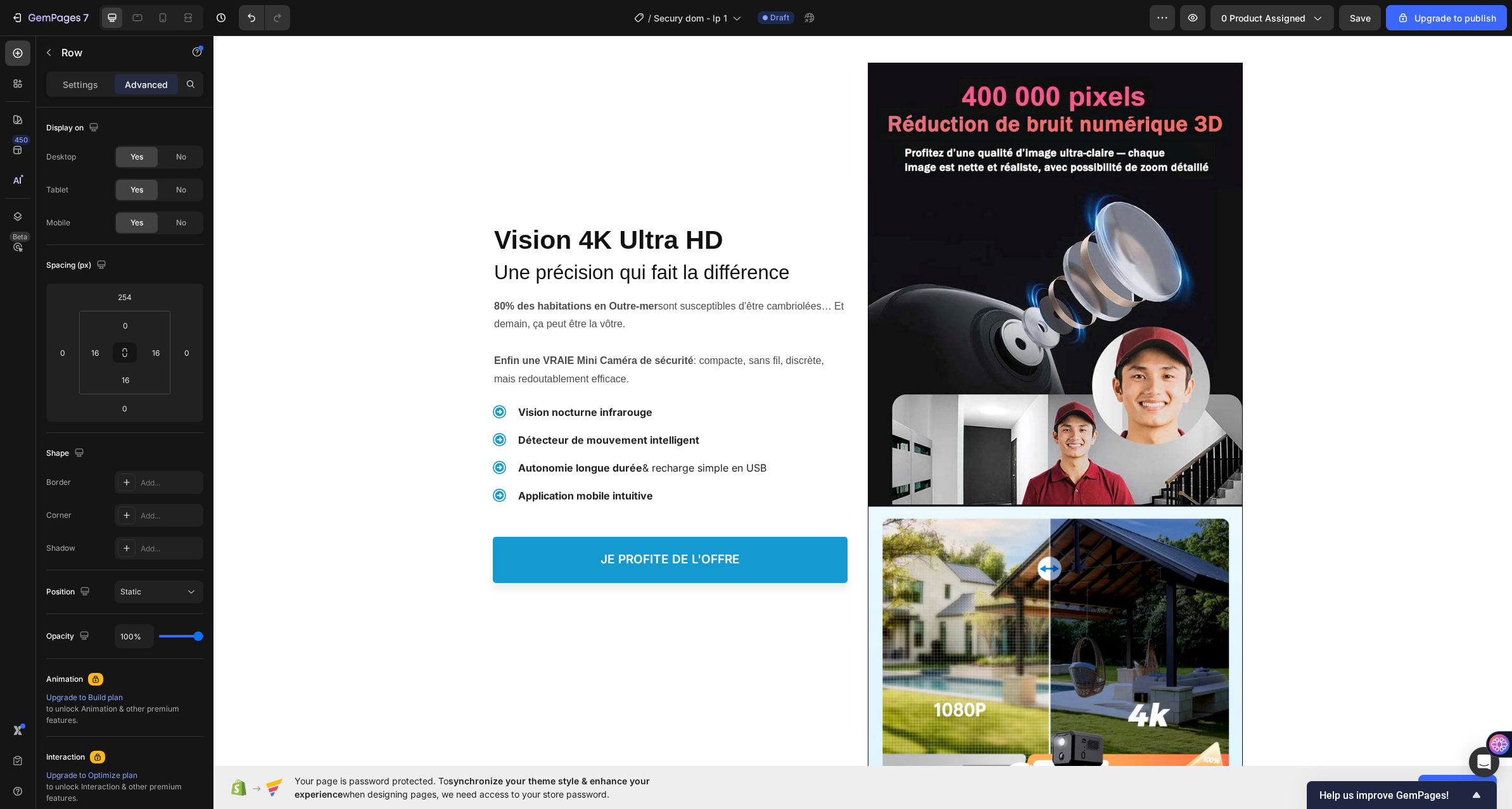
scroll to position [950, 0]
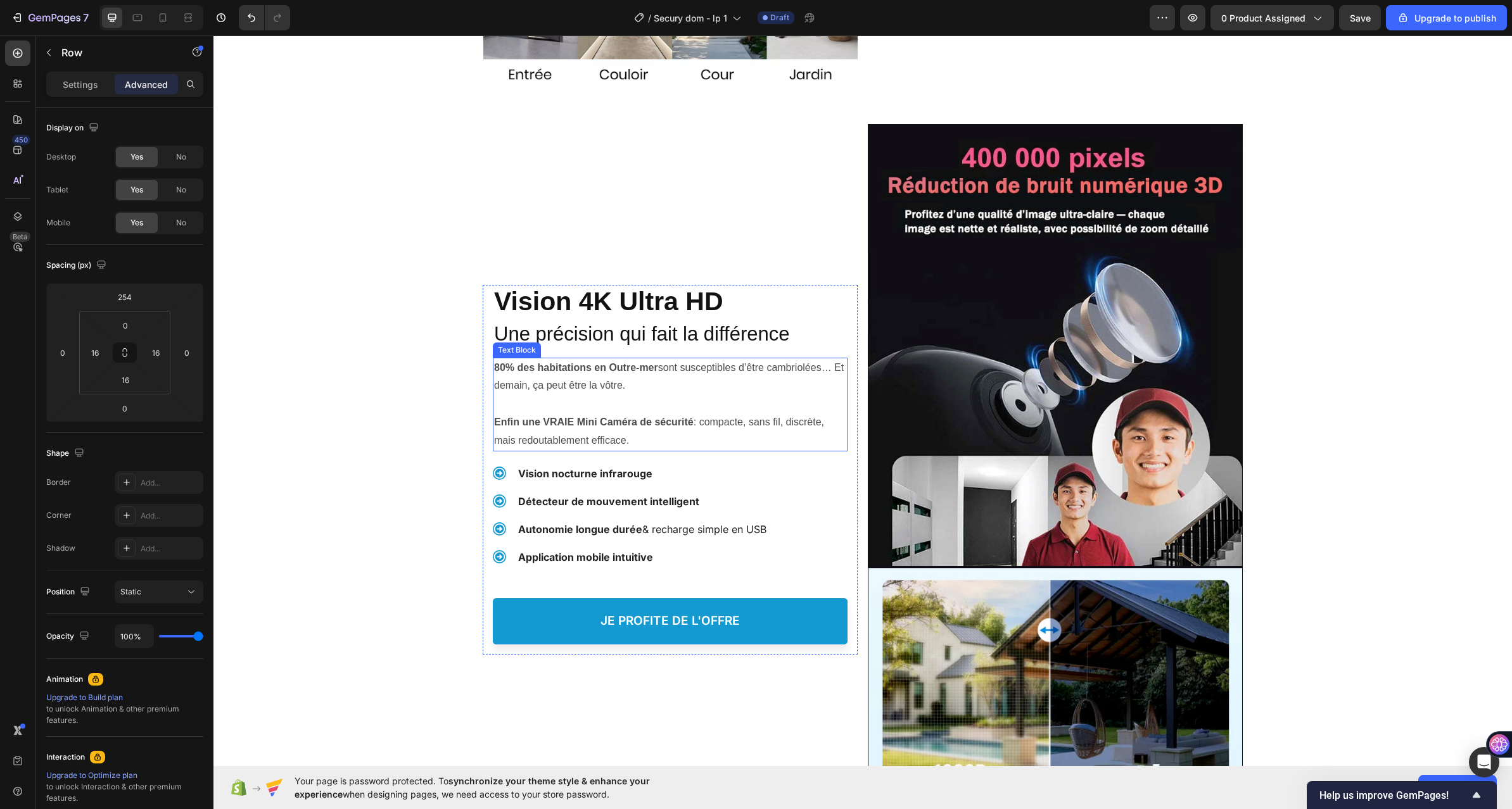
click at [524, 368] on strong "80% des habitations en Outre-mer" at bounding box center [576, 367] width 164 height 10
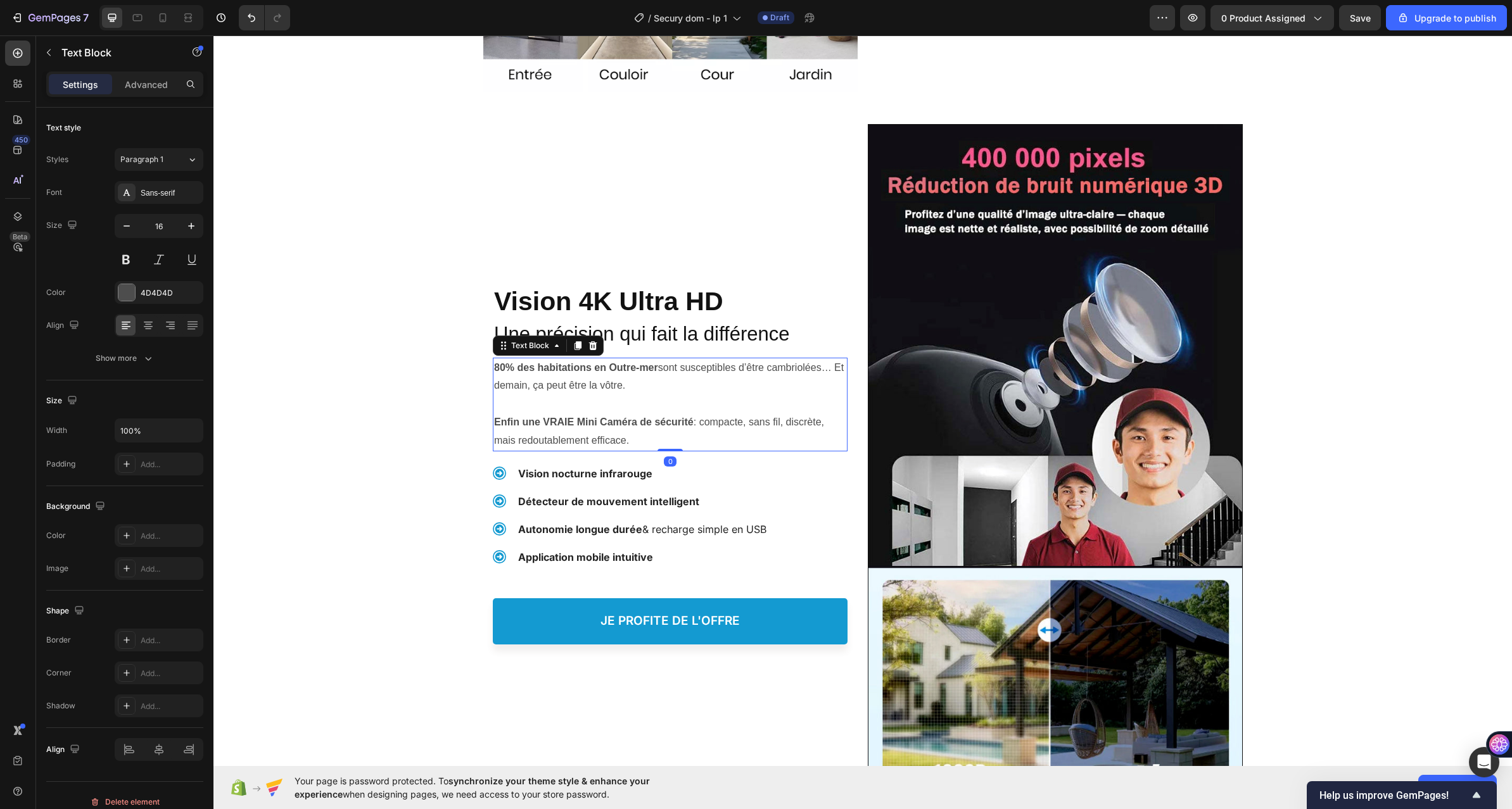
click at [527, 379] on p "80% des habitations en Outre-mer sont susceptibles d’être cambriolées… Et demai…" at bounding box center [670, 377] width 352 height 36
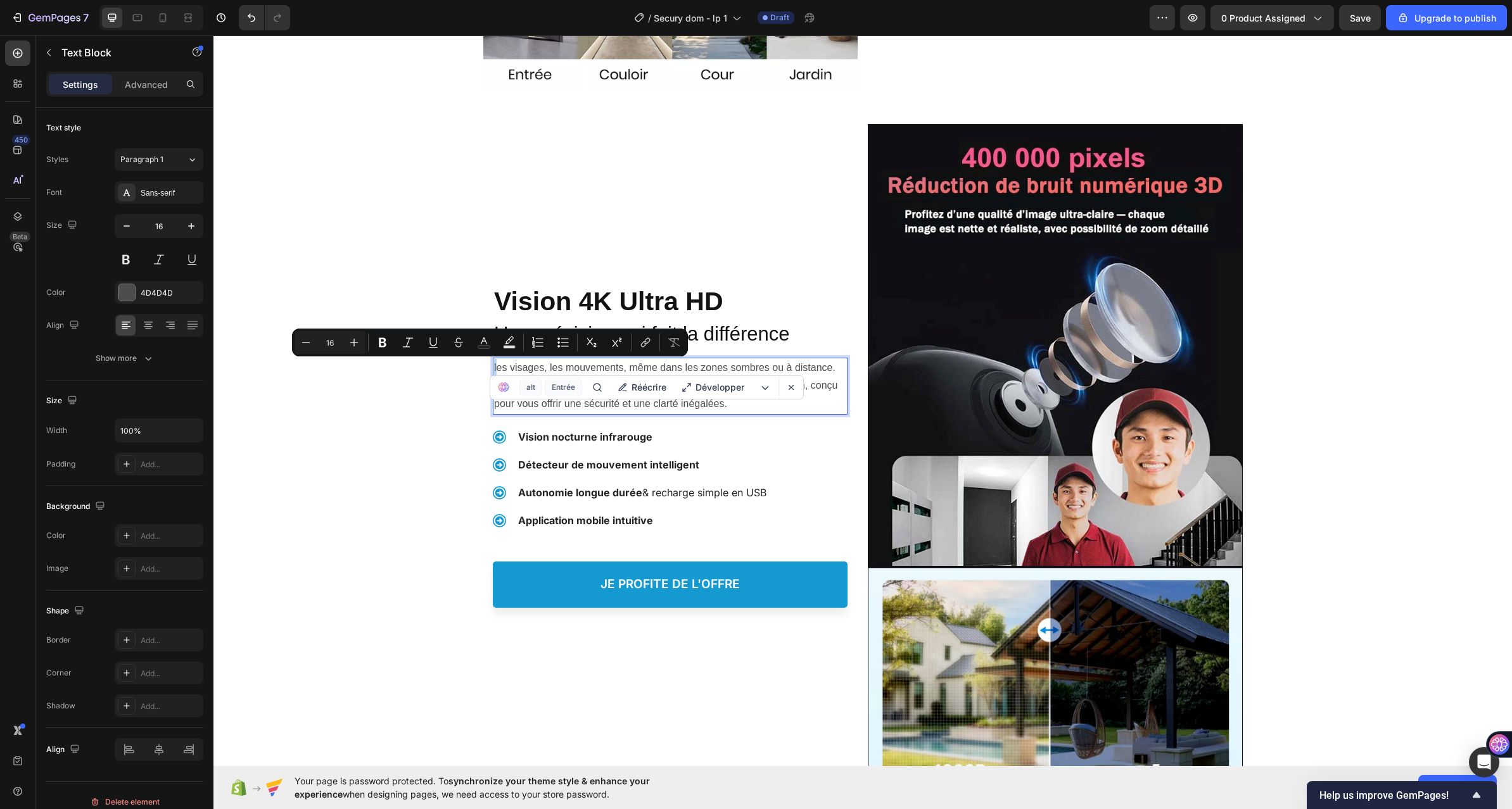
click at [493, 371] on div "les visages, les mouvements, même dans les zones sombres ou à distance. Plus qu…" at bounding box center [670, 386] width 355 height 57
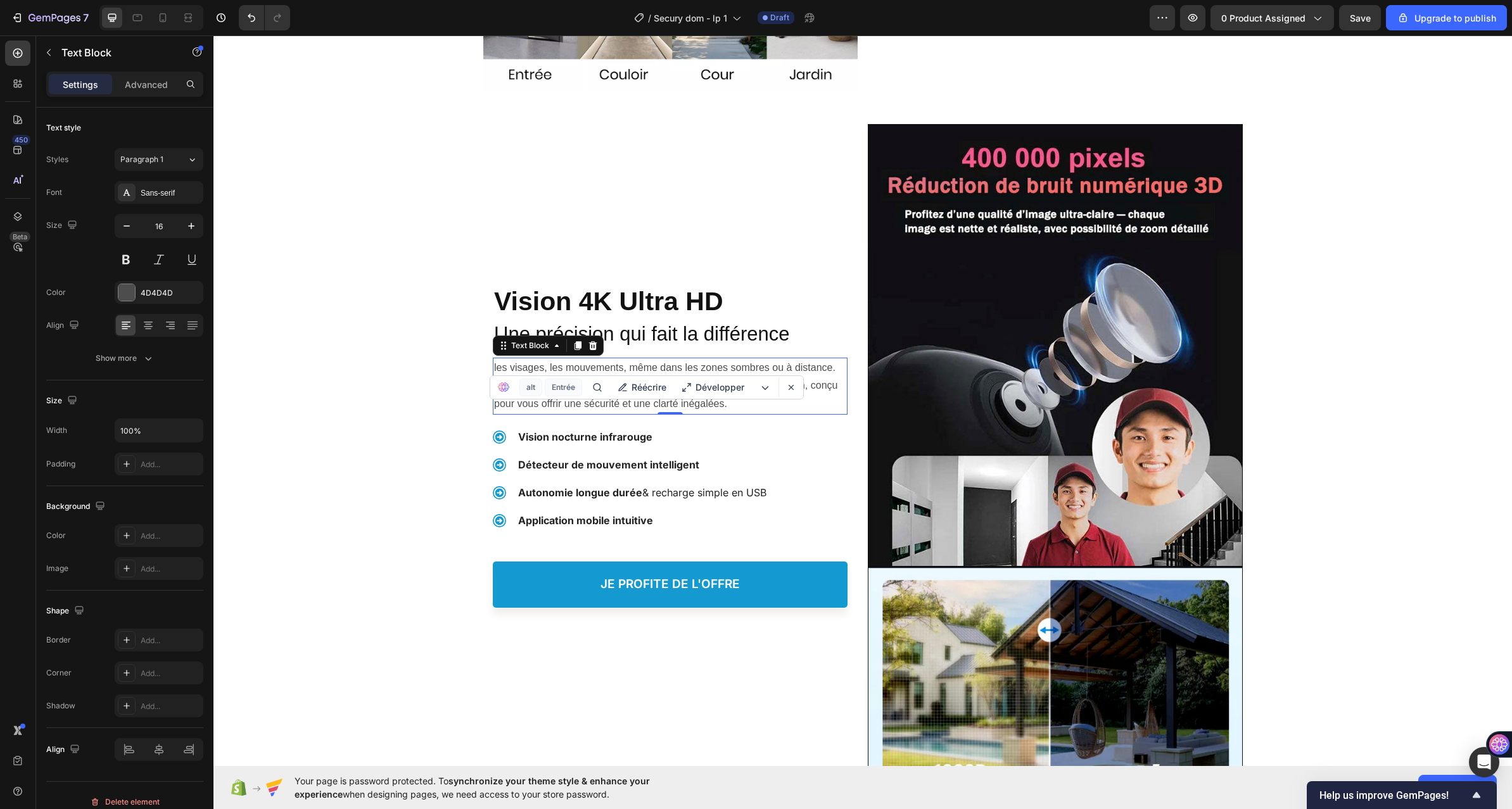
click at [499, 369] on p "les visages, les mouvements, même dans les zones sombres ou à distance. Plus qu…" at bounding box center [670, 386] width 352 height 54
click at [494, 370] on p "les visages, les mouvements, même dans les zones sombres ou à distance. Plus qu…" at bounding box center [670, 386] width 352 height 54
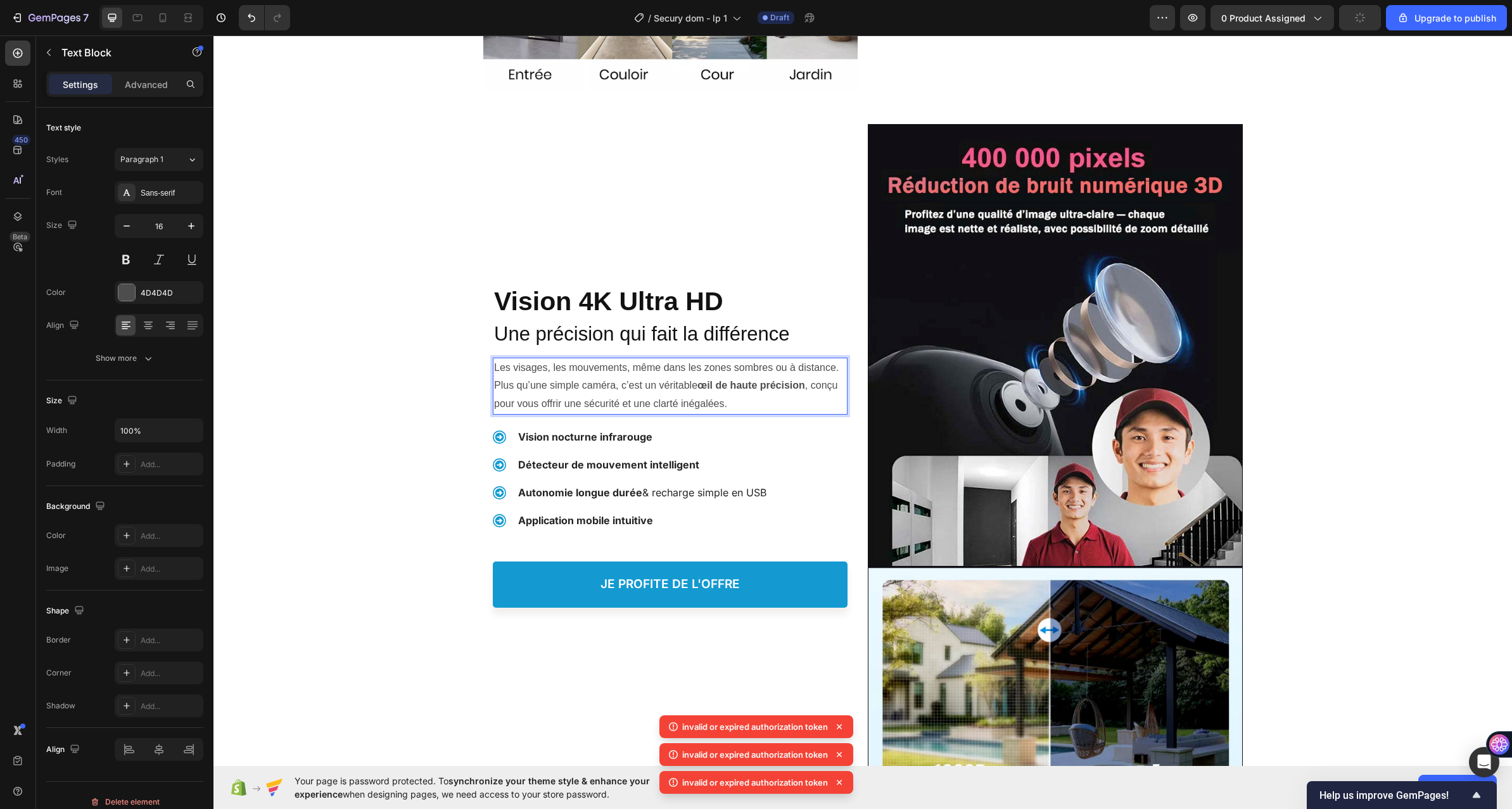
click at [494, 388] on p "Les visages, les mouvements, même dans les zones sombres ou à distance. Plus qu…" at bounding box center [670, 386] width 352 height 54
click at [494, 384] on p "Les visages, les mouvements, même dans les zones sombres ou à distance. Plus qu…" at bounding box center [670, 386] width 352 height 54
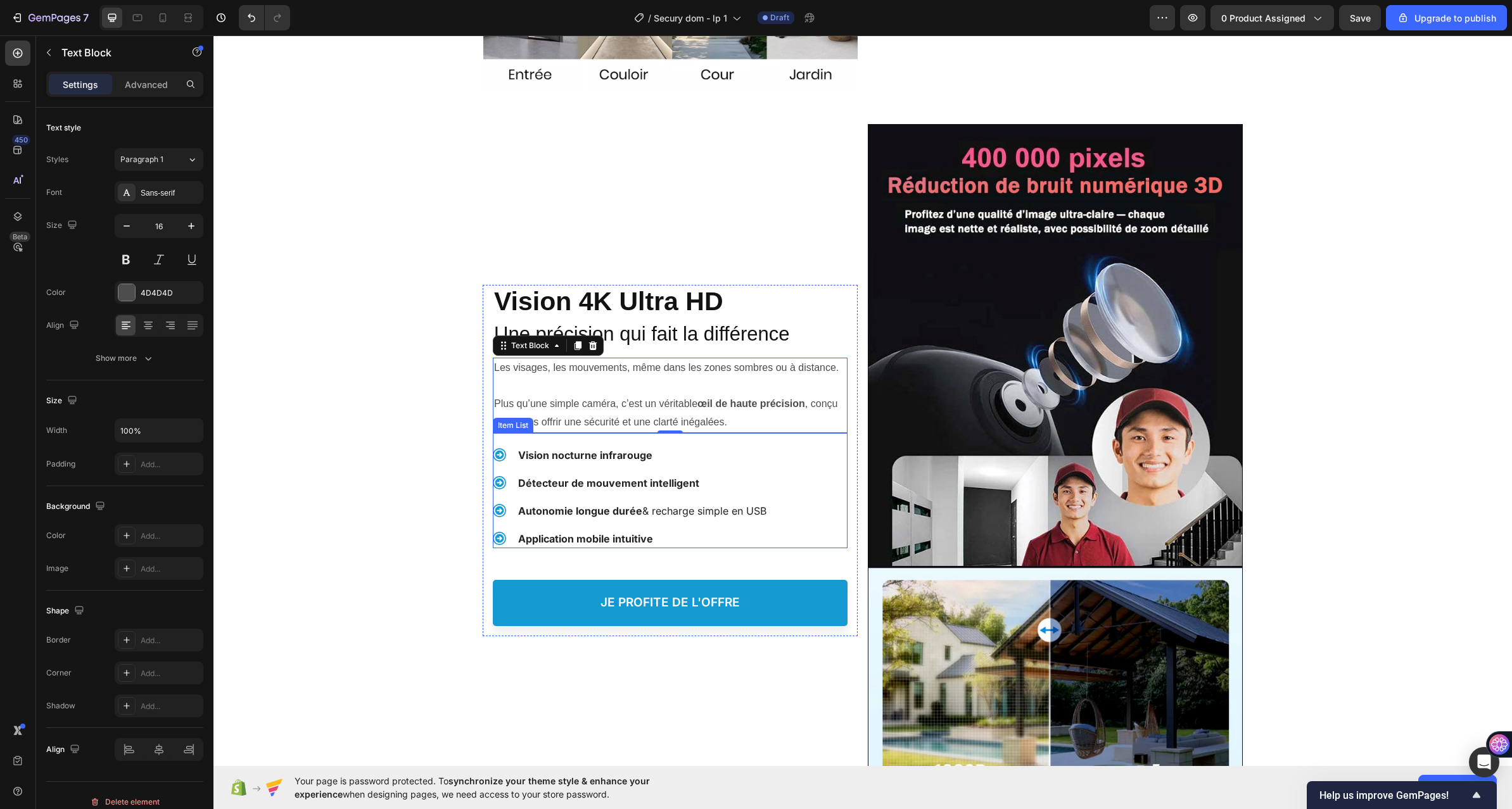
click at [527, 452] on strong "Vision nocturne infrarouge" at bounding box center [586, 455] width 134 height 13
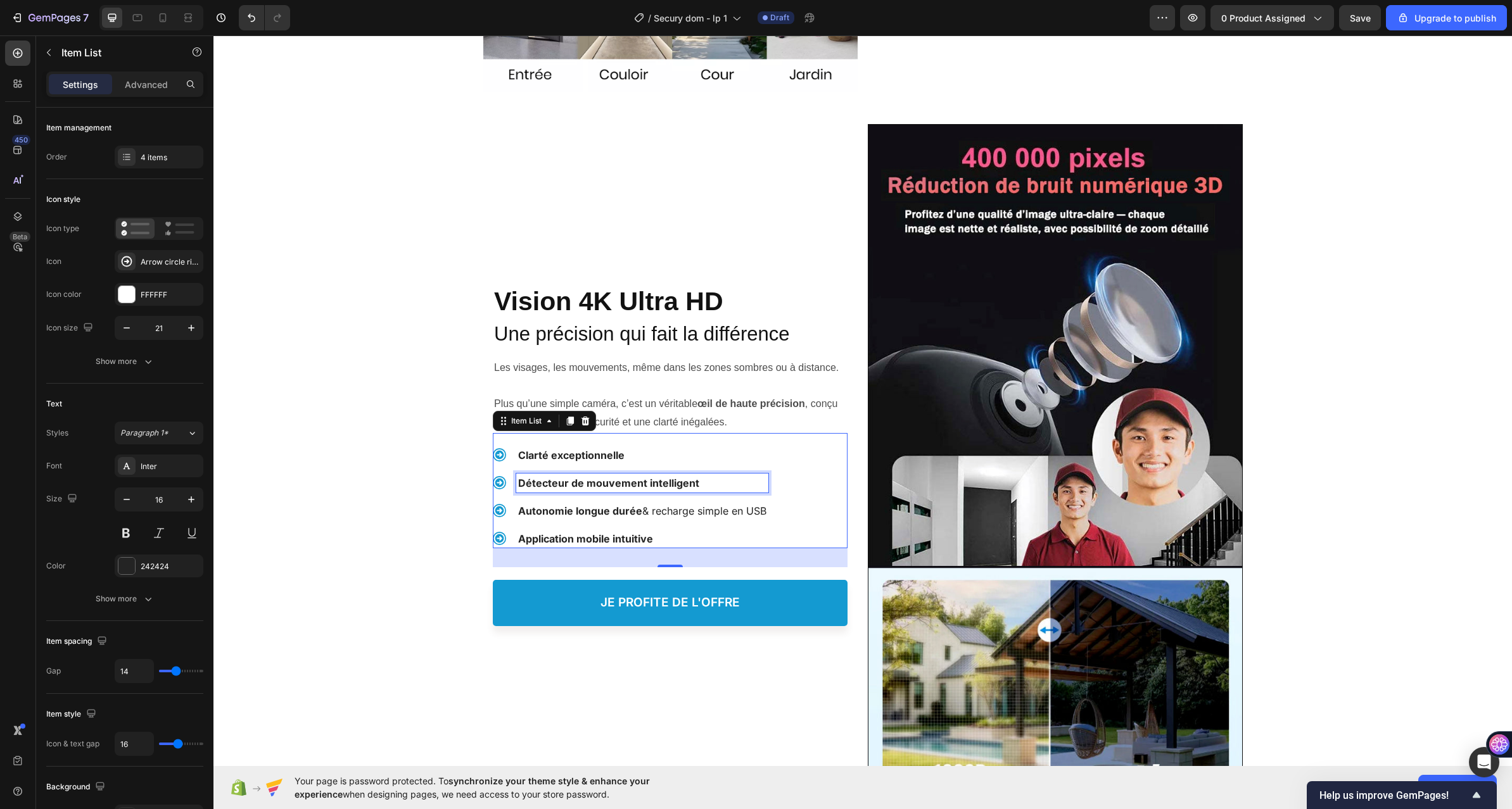
click at [545, 474] on div "Détecteur de mouvement intelligent" at bounding box center [642, 484] width 252 height 19
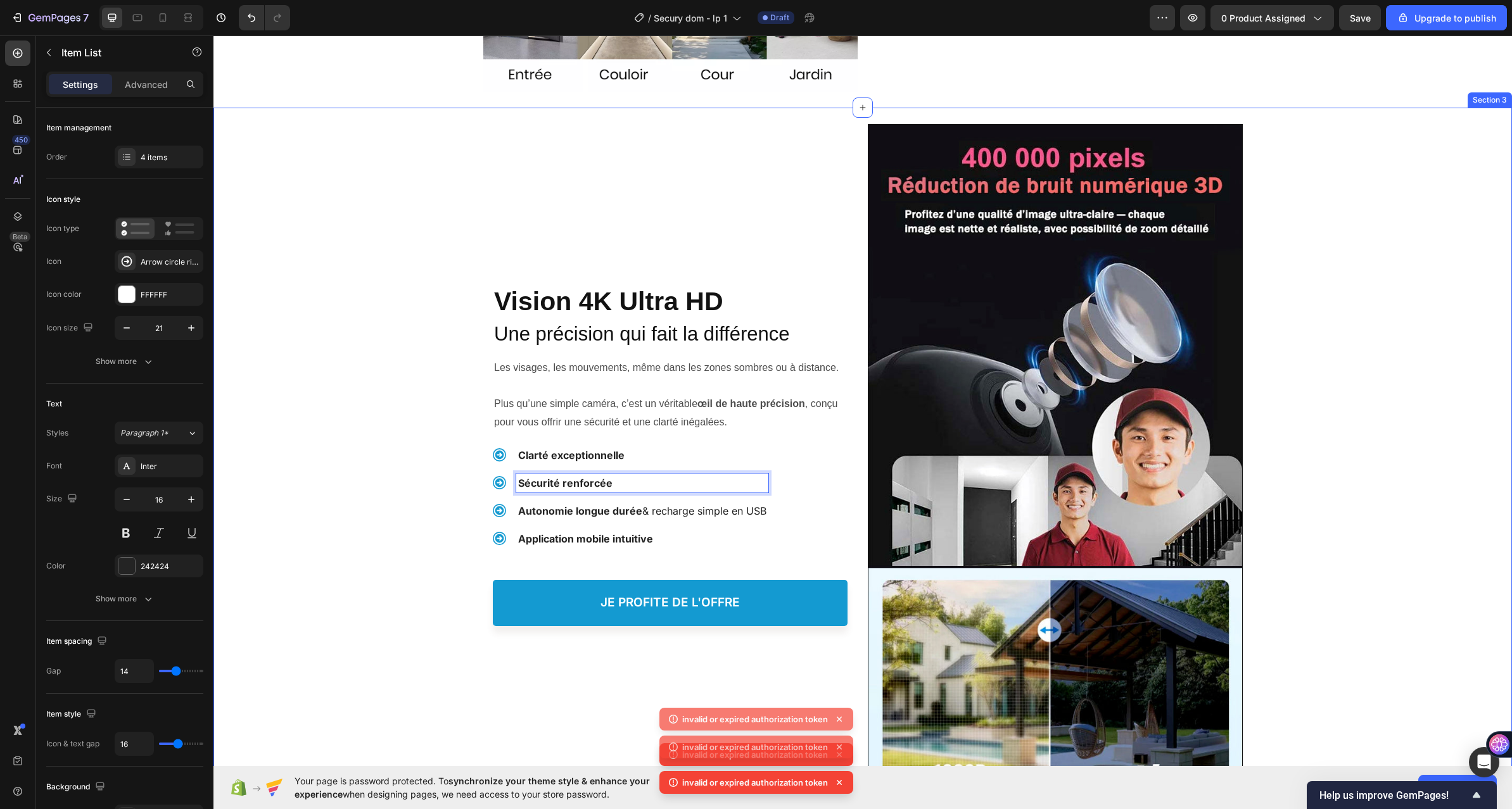
click at [471, 486] on div "Une Vision 4K Ultra HD Heading Vision 4K Ultra HD Heading Une précision qui fai…" at bounding box center [863, 521] width 1299 height 828
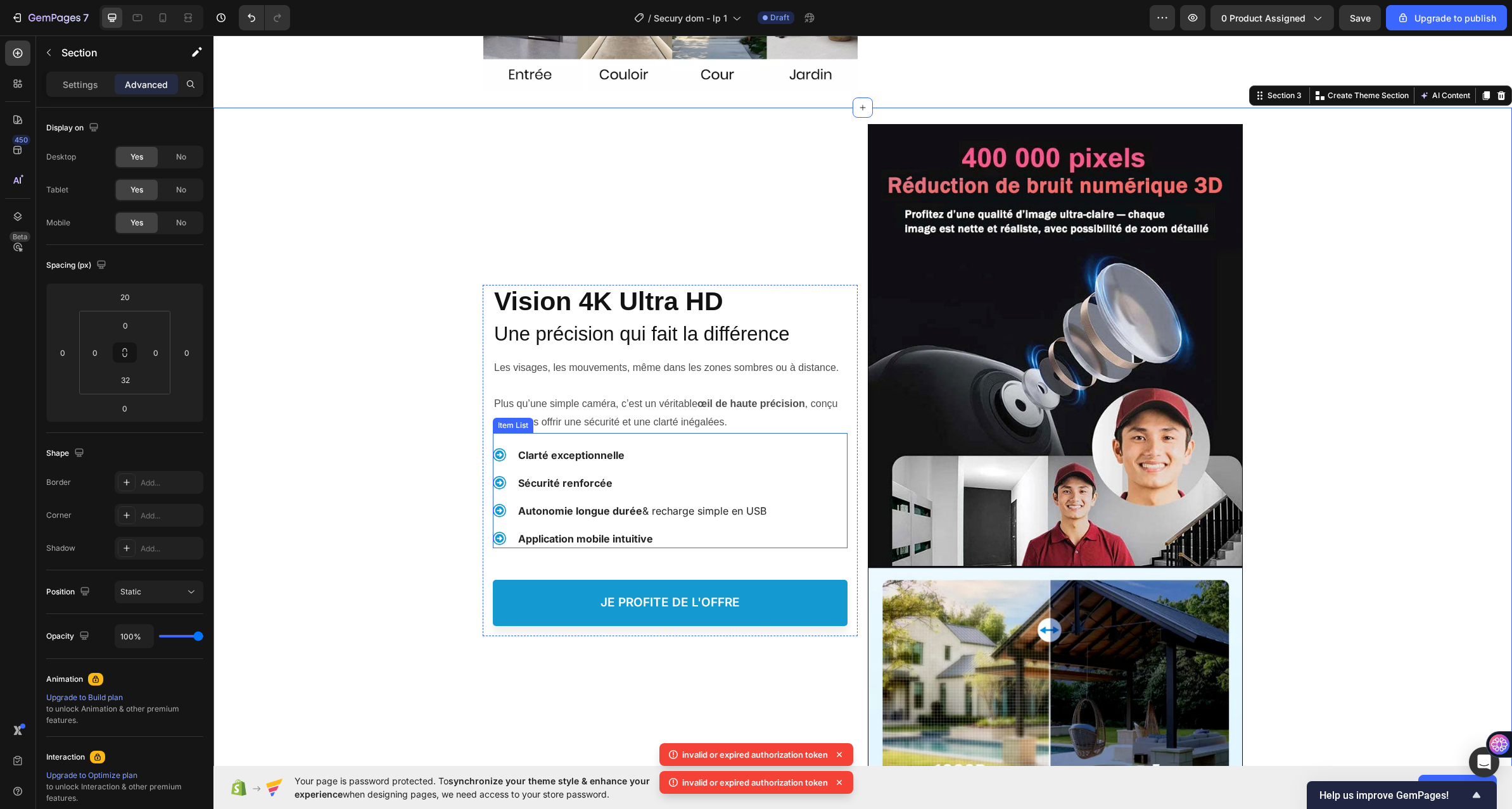
click at [817, 472] on div "Clarté exceptionnelle Sécurité renforcée Autonomie longue durée & recharge simp…" at bounding box center [670, 497] width 355 height 103
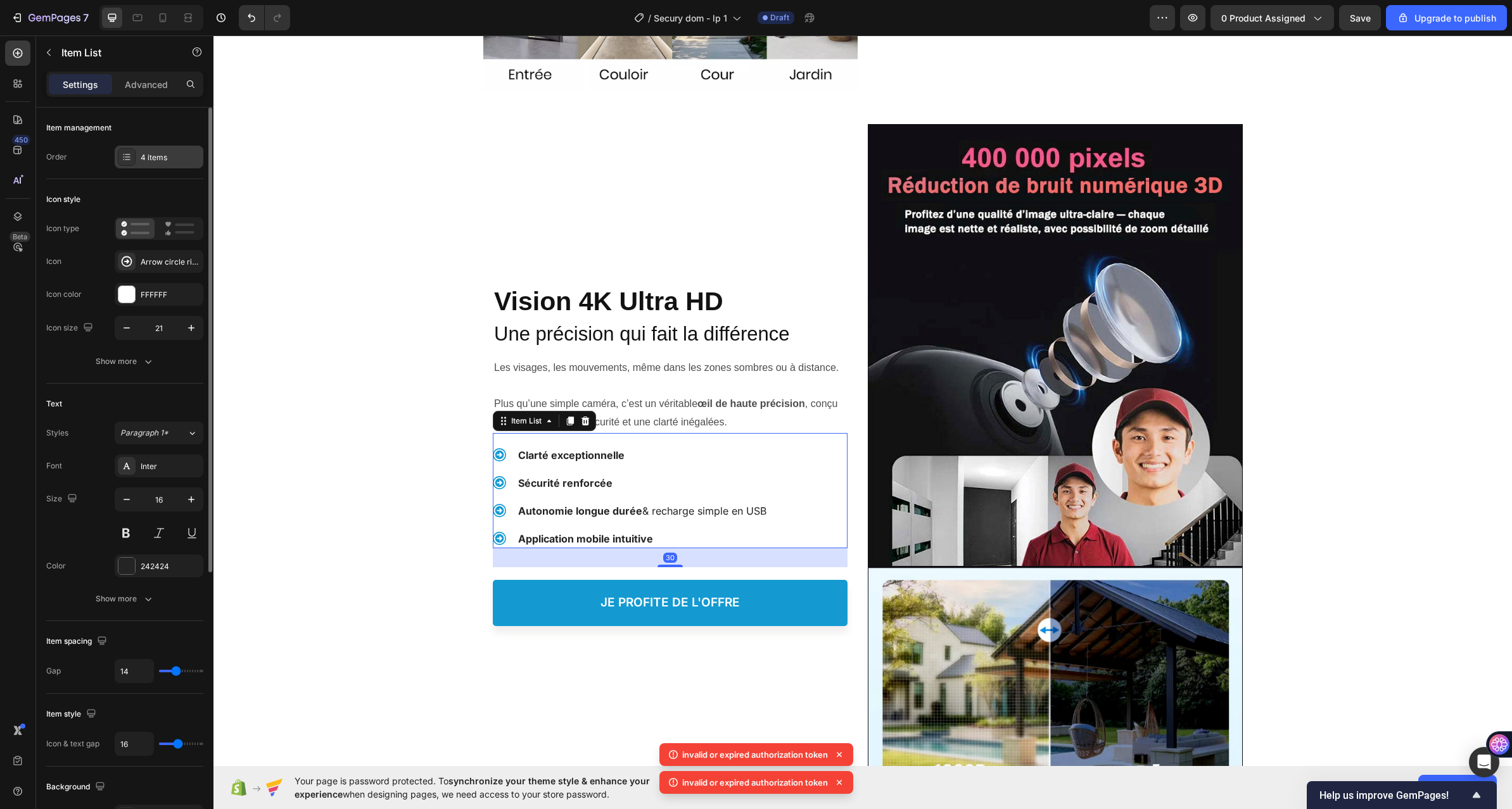
click at [158, 157] on div "4 items" at bounding box center [170, 157] width 60 height 11
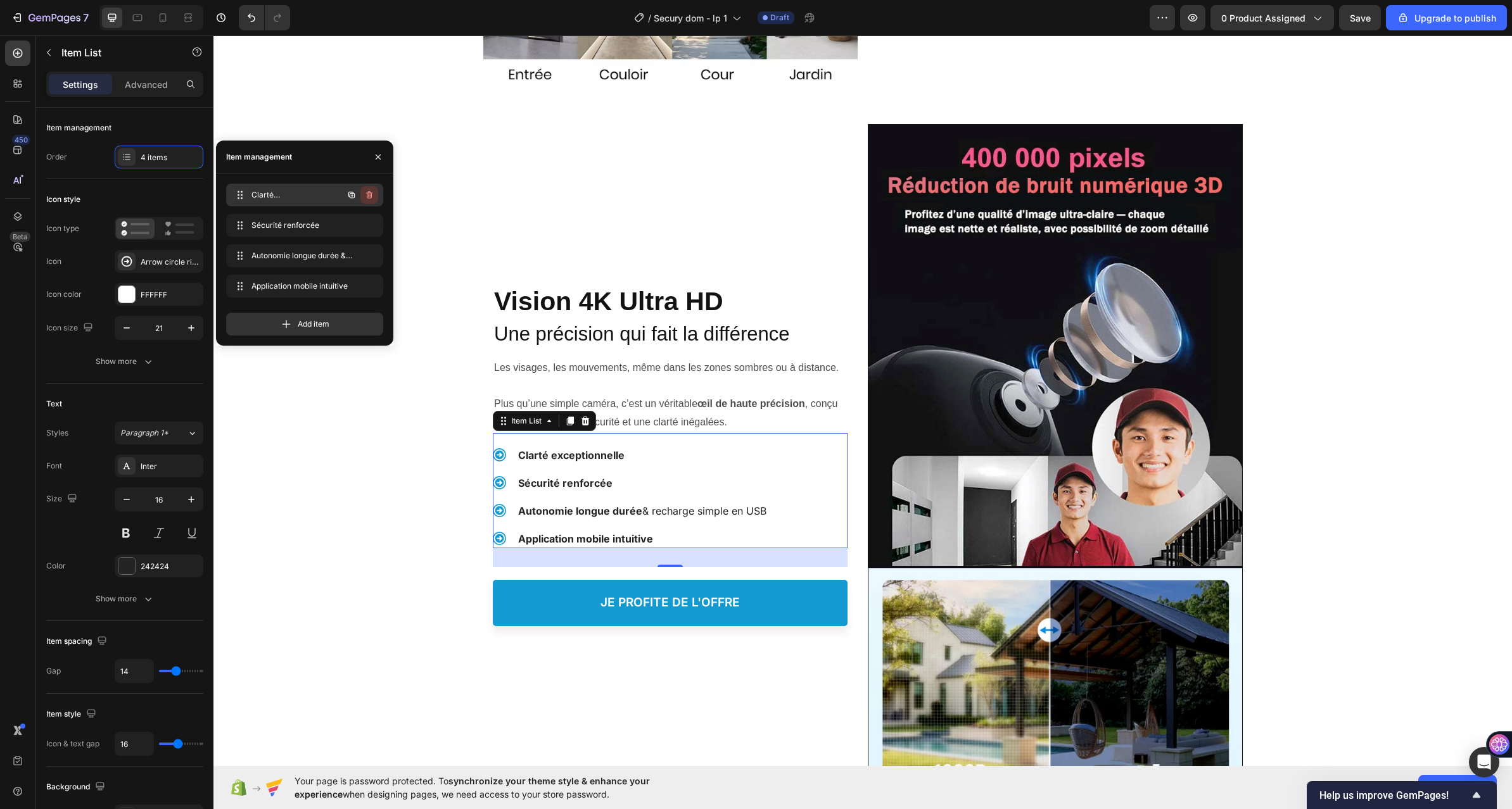
click at [371, 194] on icon "button" at bounding box center [369, 195] width 10 height 10
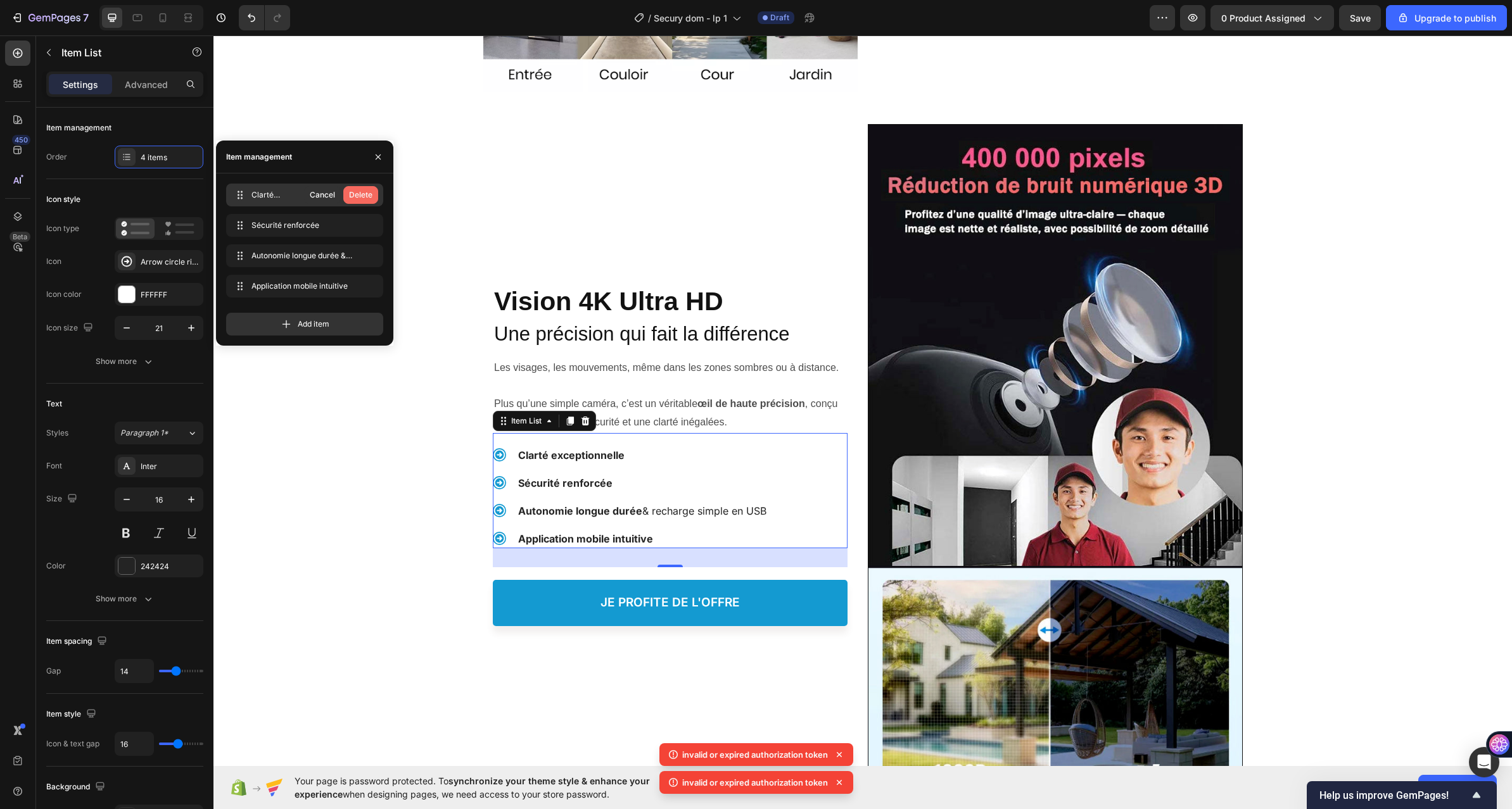
click at [369, 191] on div "Delete" at bounding box center [360, 195] width 23 height 11
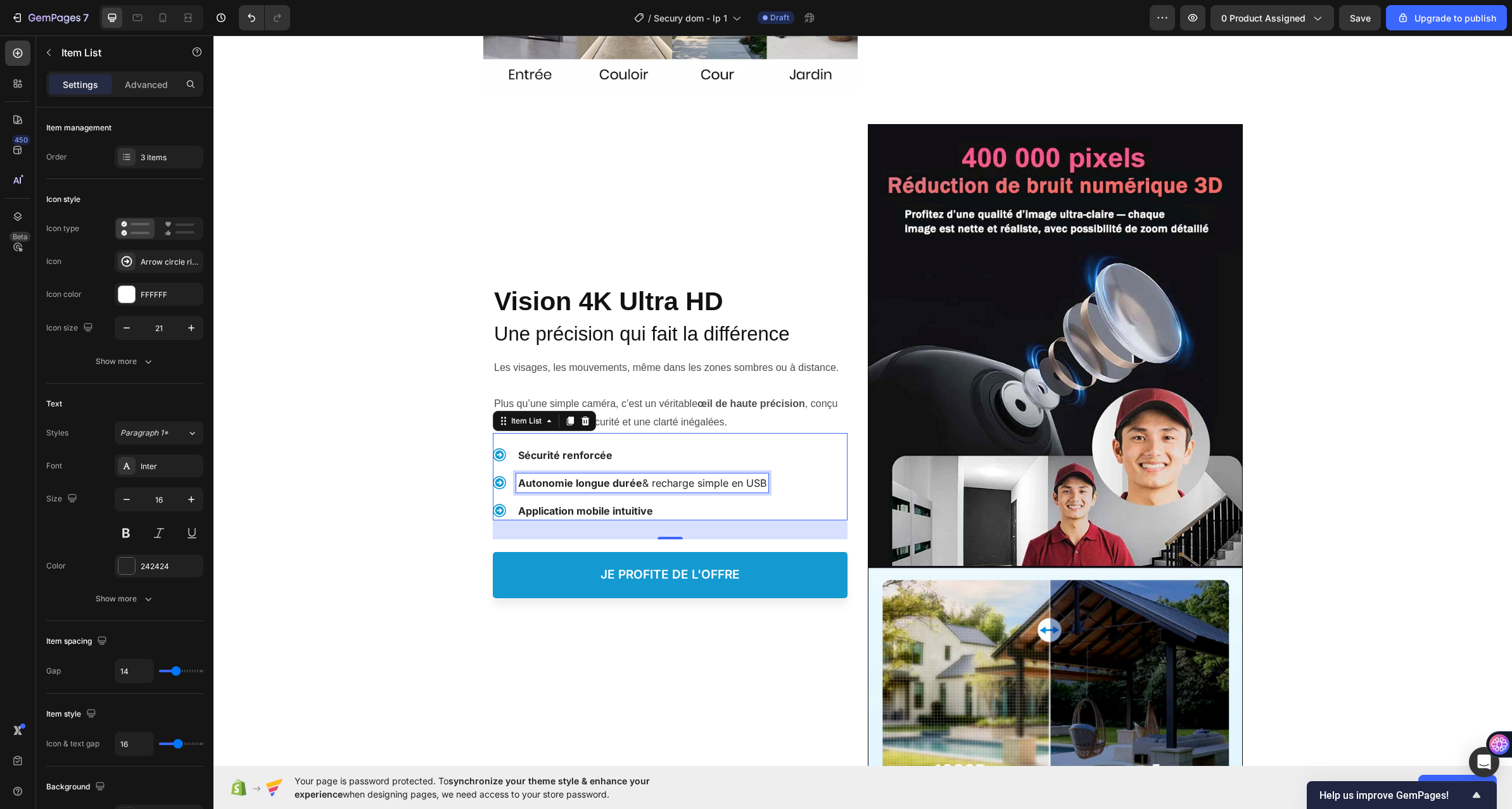
click at [563, 488] on strong "Autonomie longue durée" at bounding box center [581, 484] width 124 height 13
click at [577, 510] on strong "Application mobile intuitive" at bounding box center [586, 511] width 135 height 13
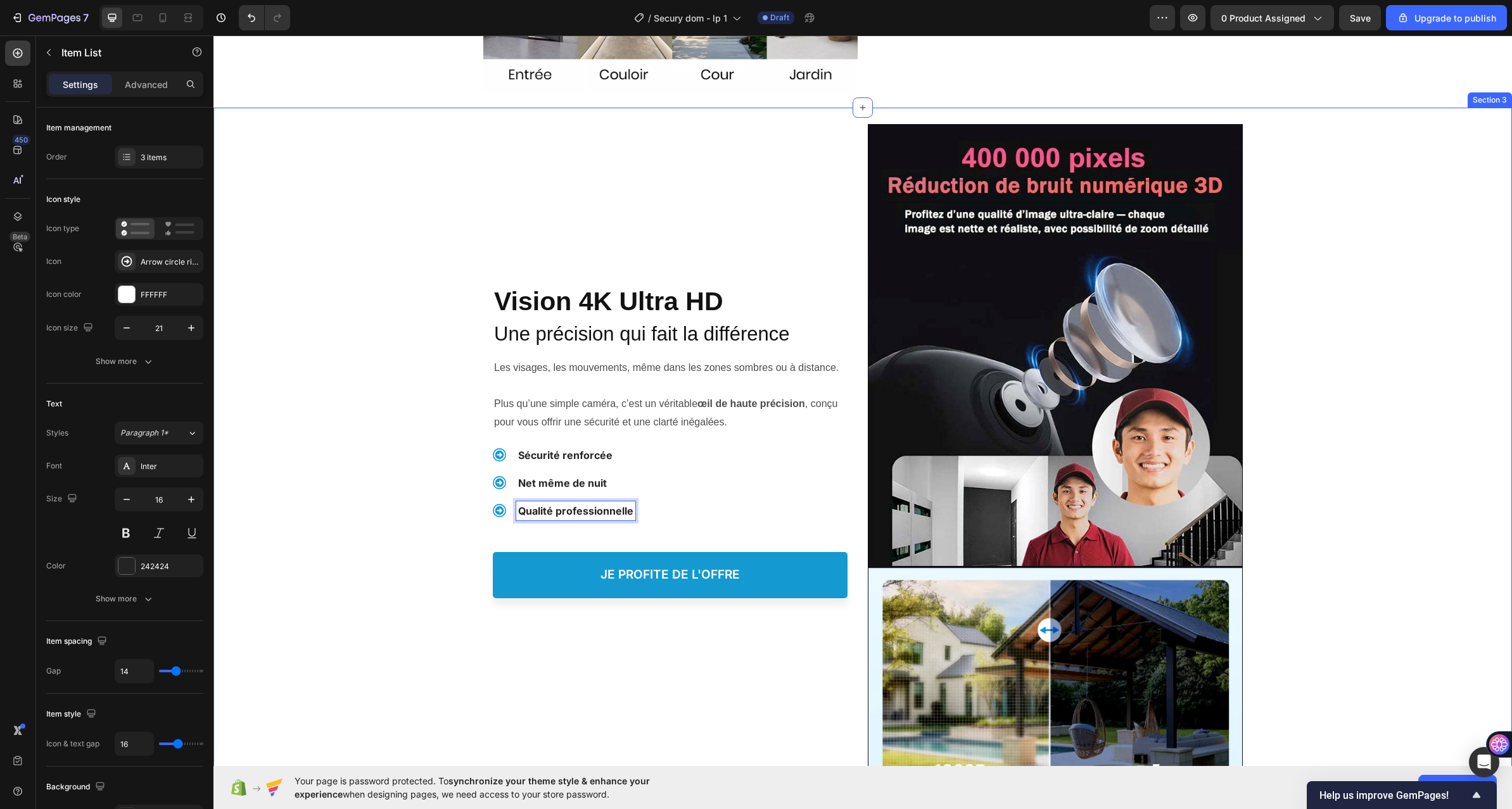
click at [395, 518] on div "Une Vision 4K Ultra HD Heading Vision 4K Ultra HD Heading Une précision qui fai…" at bounding box center [863, 521] width 1299 height 828
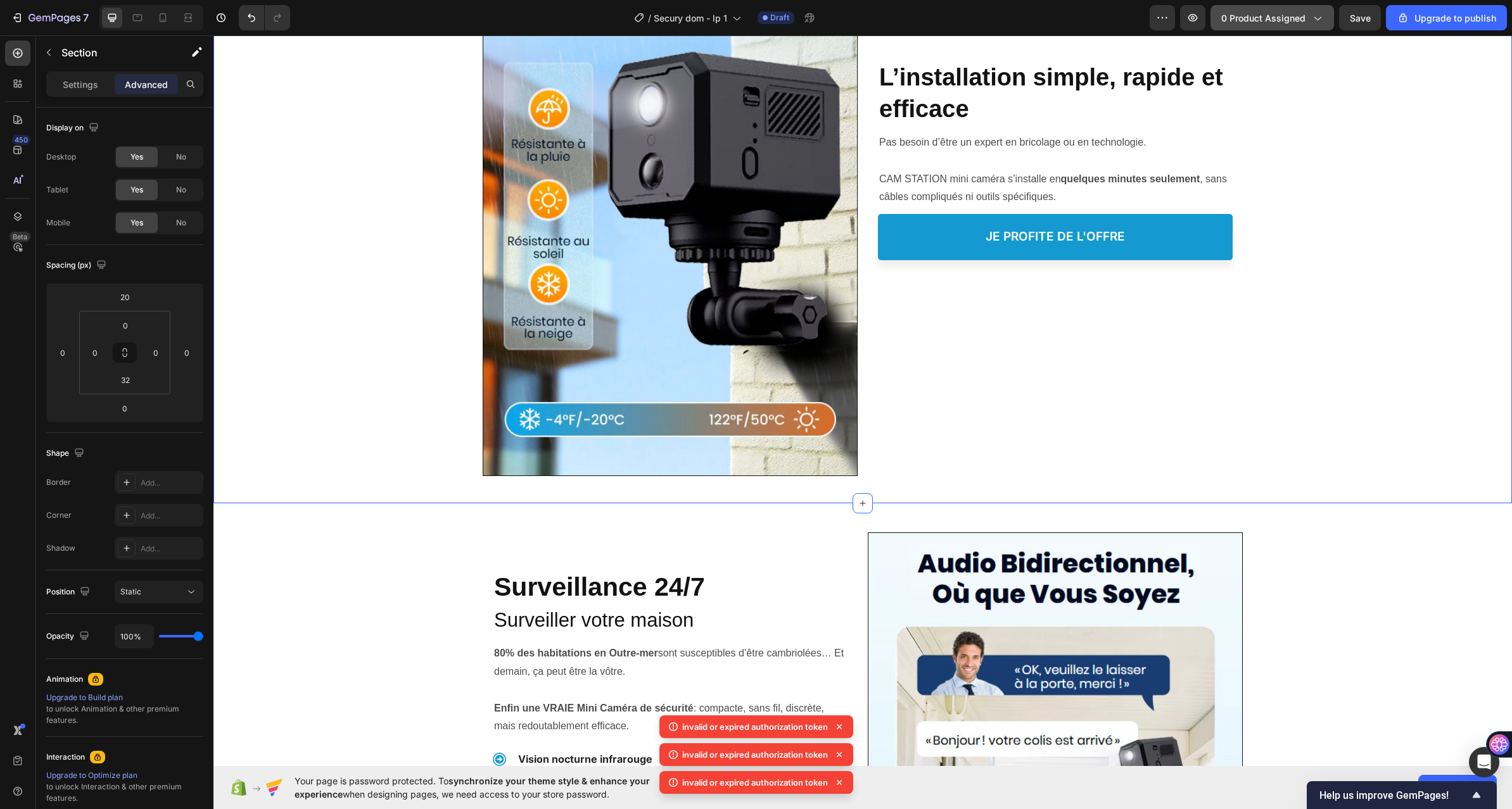
scroll to position [1900, 0]
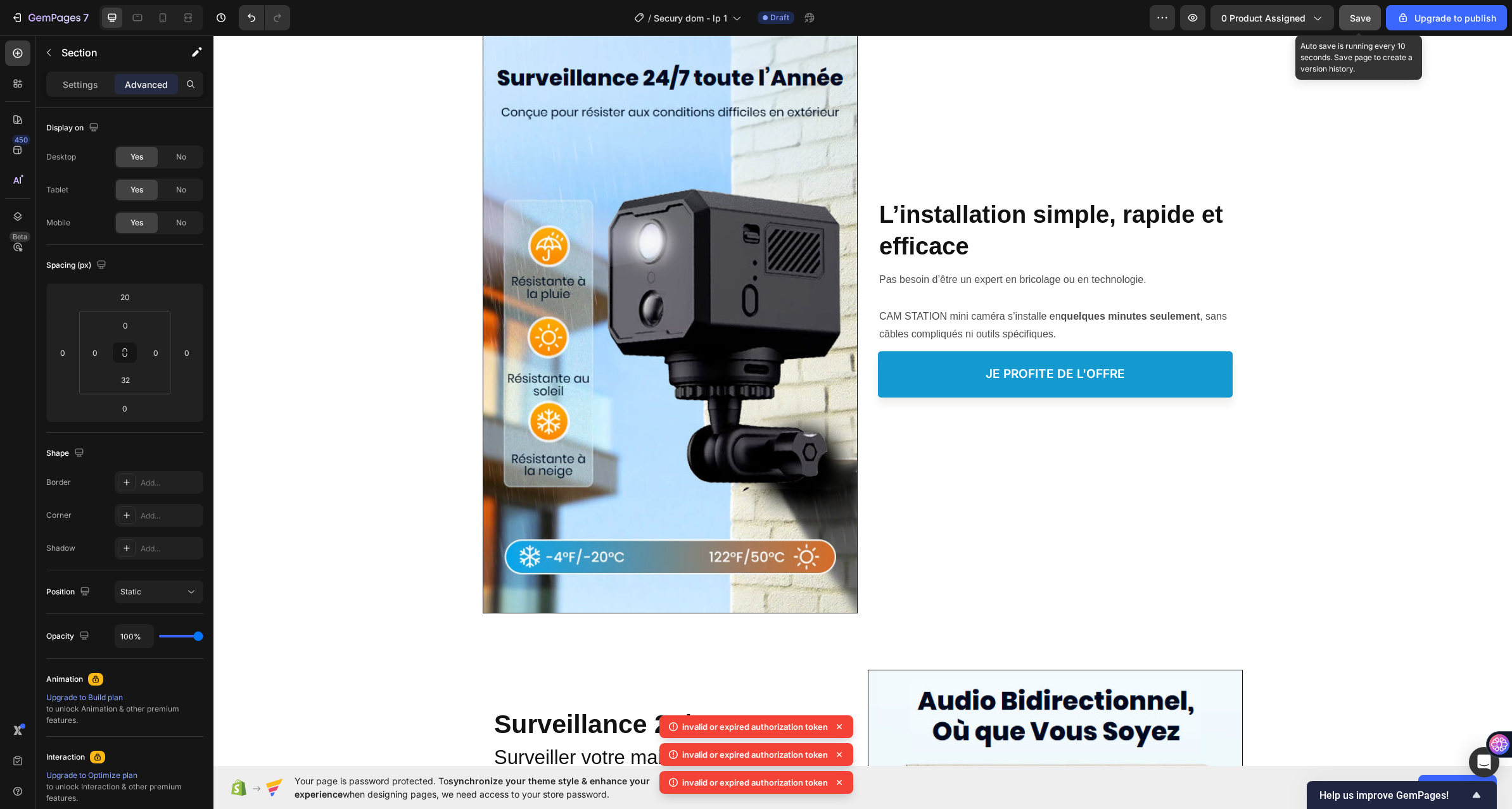
click at [1354, 18] on span "Save" at bounding box center [1361, 18] width 21 height 10
click at [1367, 22] on span "Save" at bounding box center [1361, 18] width 21 height 10
click at [1367, 22] on button "Save" at bounding box center [1360, 17] width 42 height 25
click at [1367, 22] on span "Save" at bounding box center [1361, 18] width 21 height 10
click at [1367, 22] on button "Save" at bounding box center [1360, 17] width 42 height 25
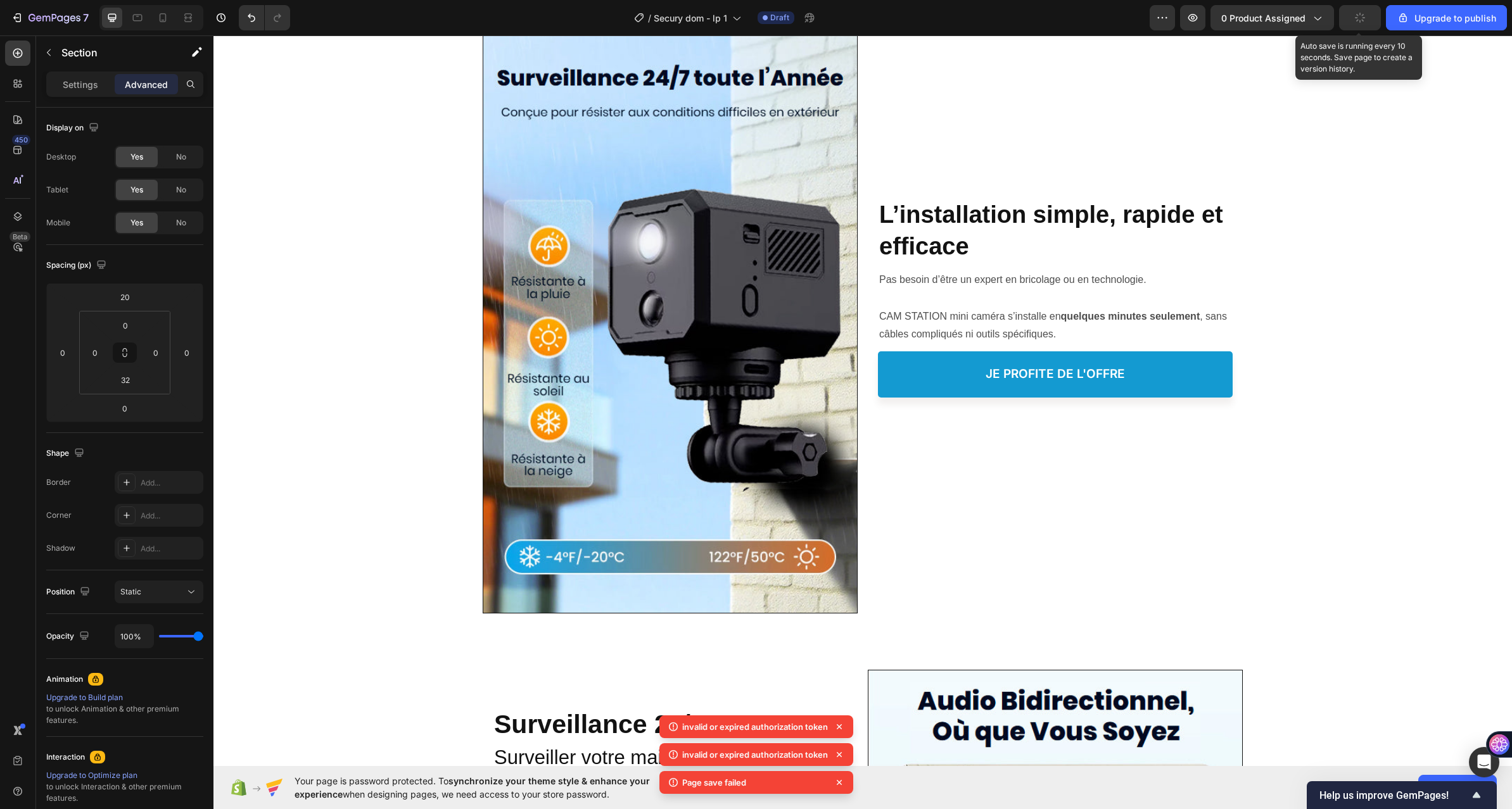
click at [1367, 22] on button "button" at bounding box center [1360, 17] width 42 height 25
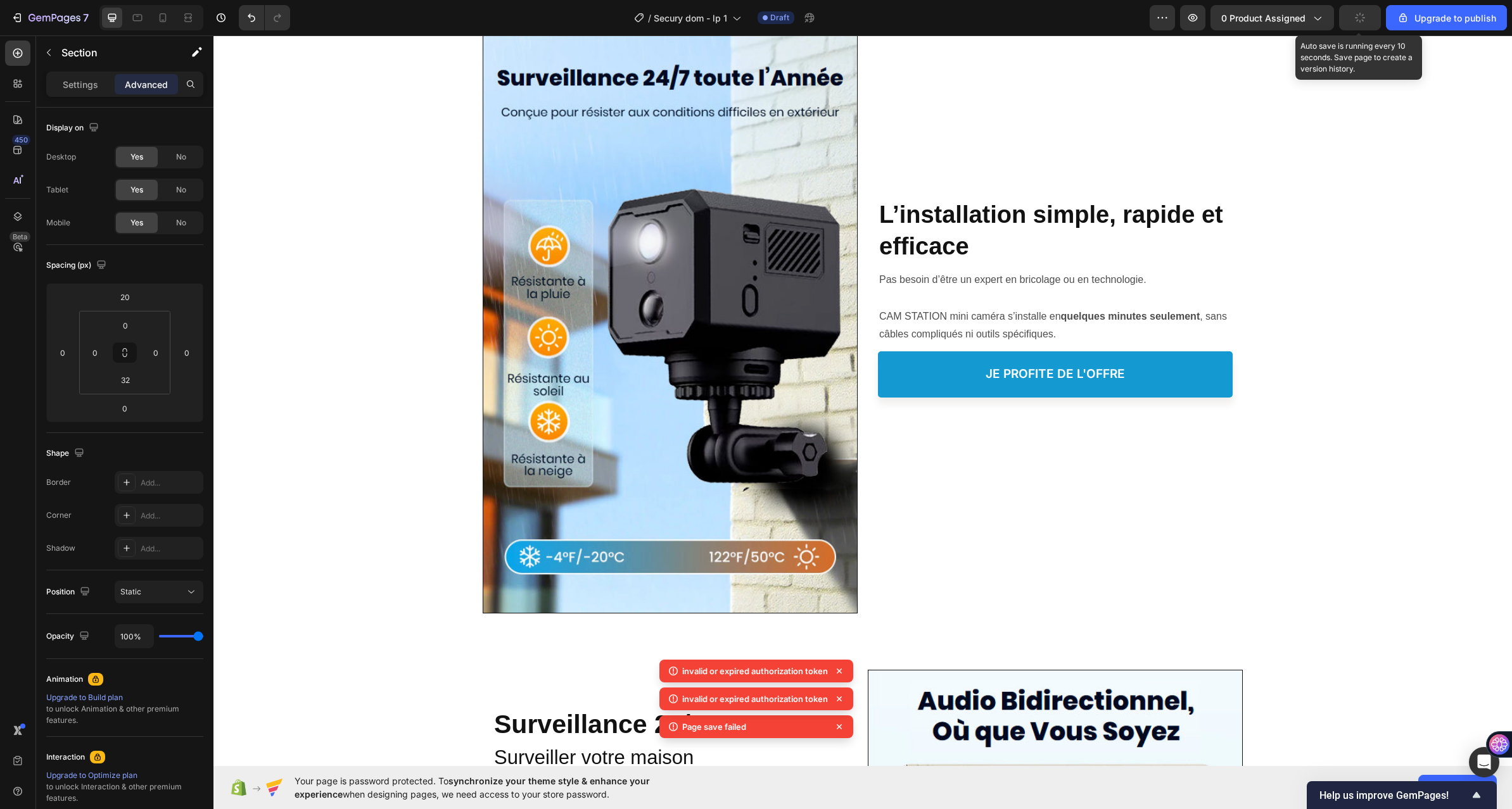
click at [1367, 22] on button "button" at bounding box center [1360, 17] width 42 height 25
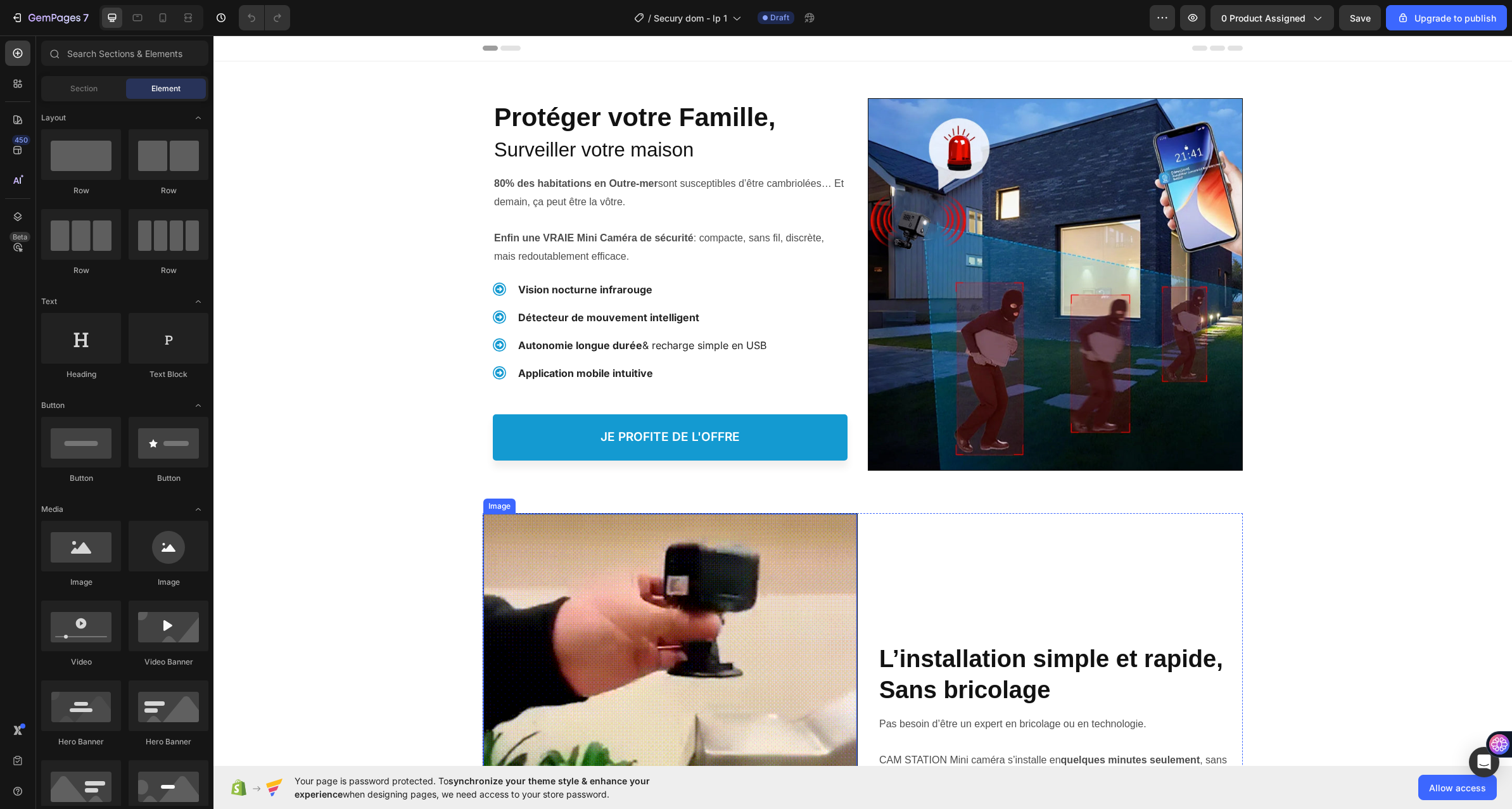
scroll to position [316, 0]
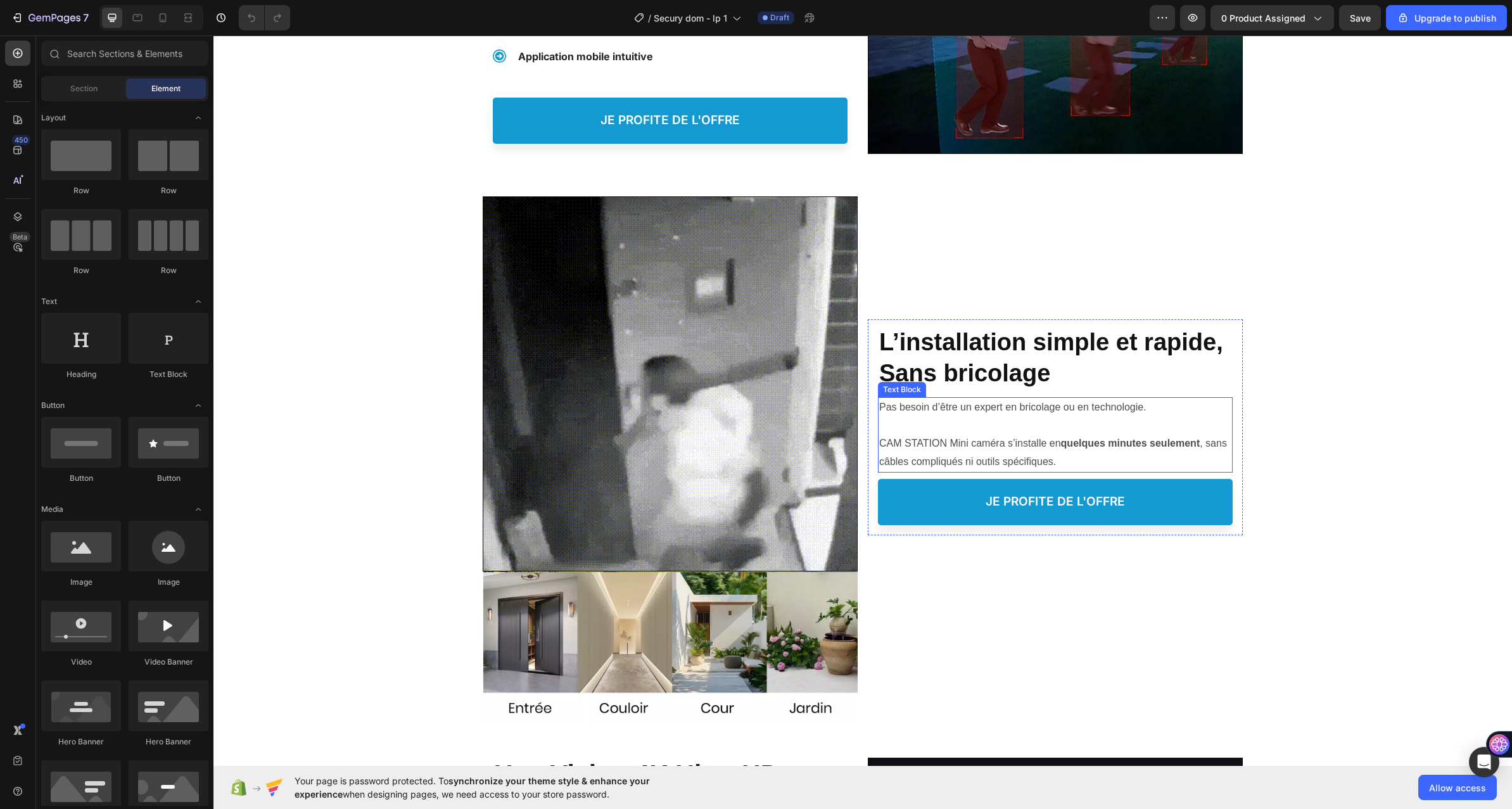
click at [911, 402] on p "Pas besoin d’être un expert en bricolage ou en technologie." at bounding box center [1056, 407] width 352 height 19
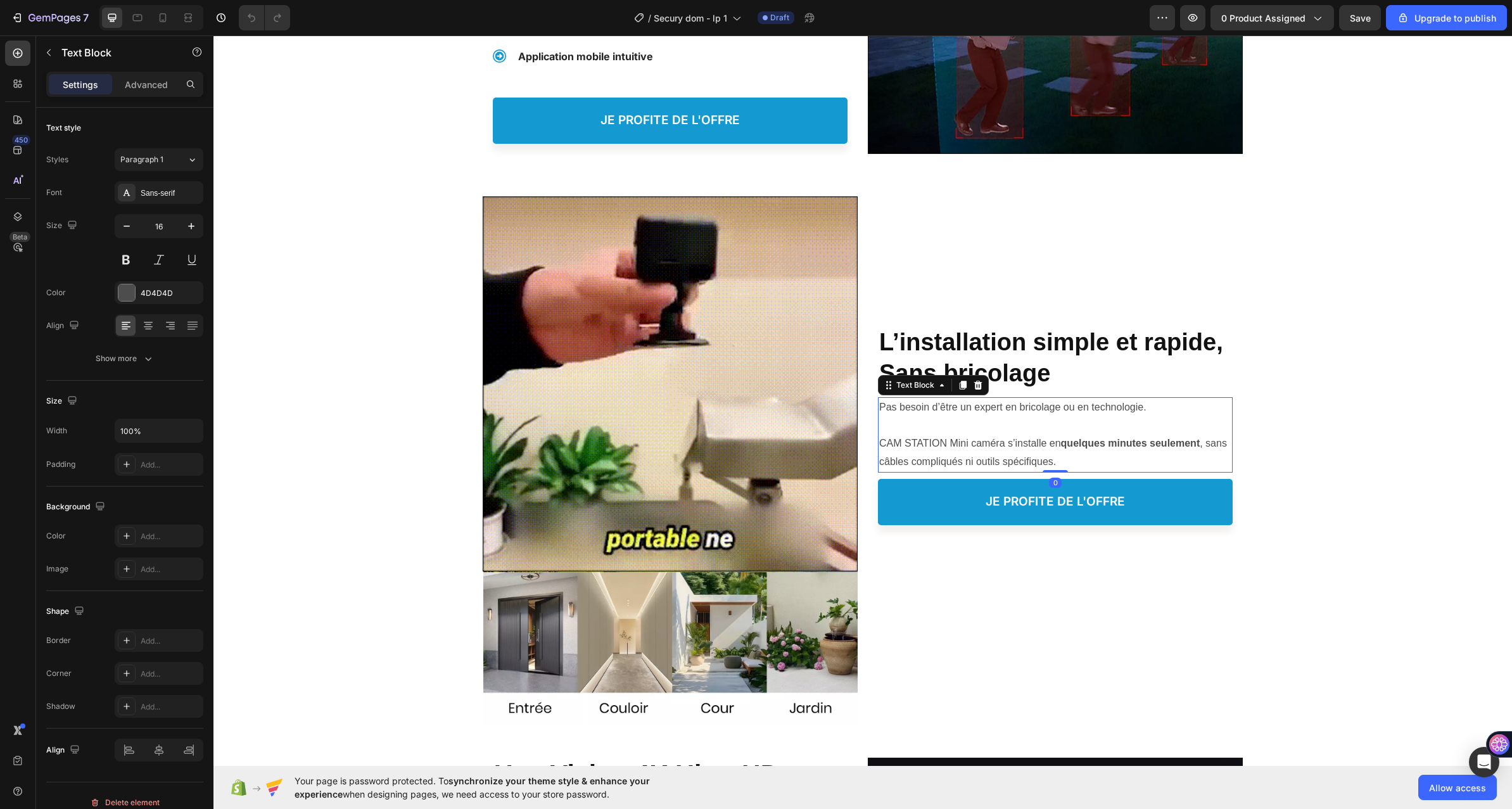
click at [952, 402] on p "Pas besoin d’être un expert en bricolage ou en technologie." at bounding box center [1056, 407] width 352 height 19
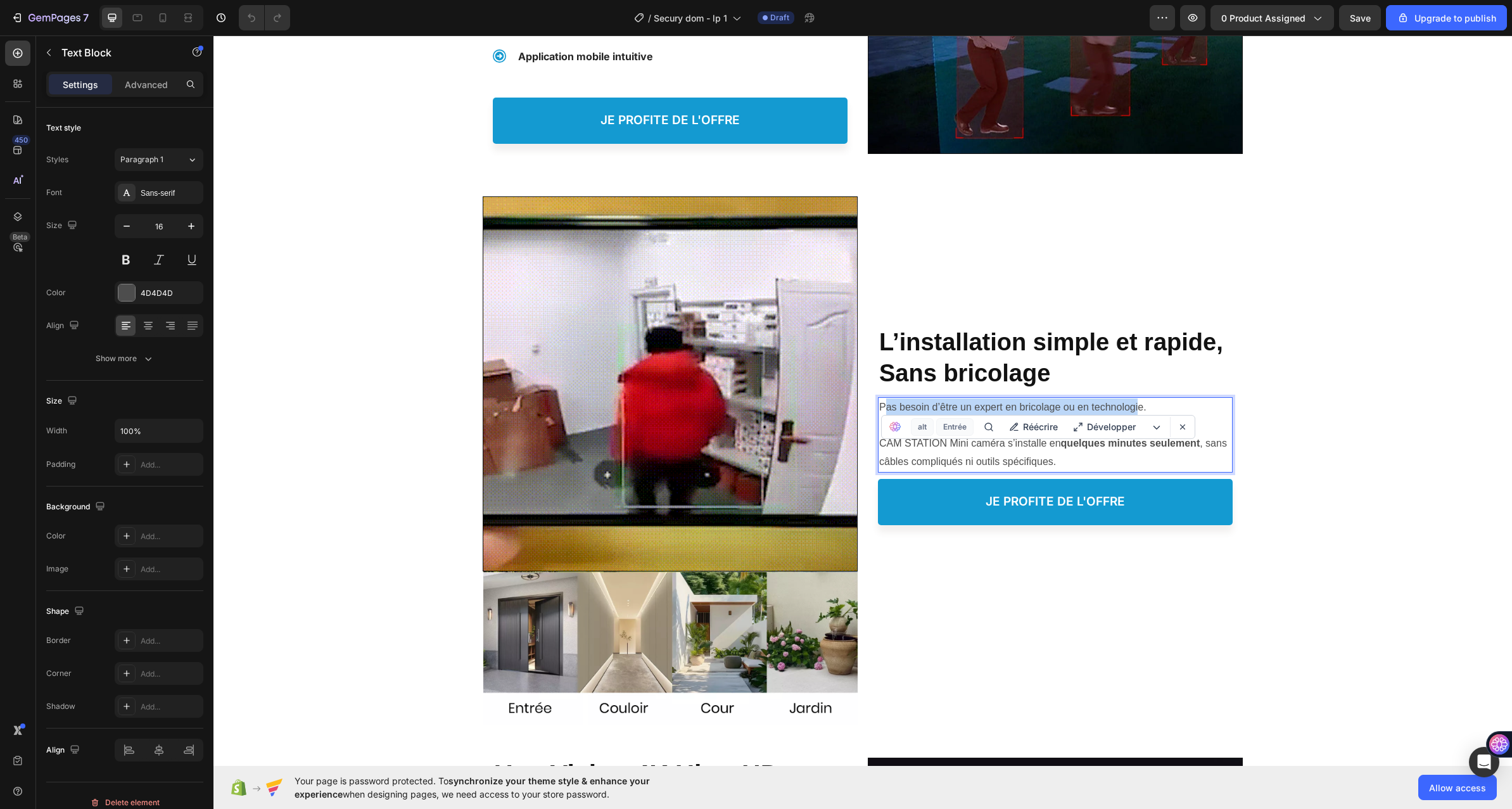
drag, startPoint x: 880, startPoint y: 409, endPoint x: 1136, endPoint y: 407, distance: 256.0
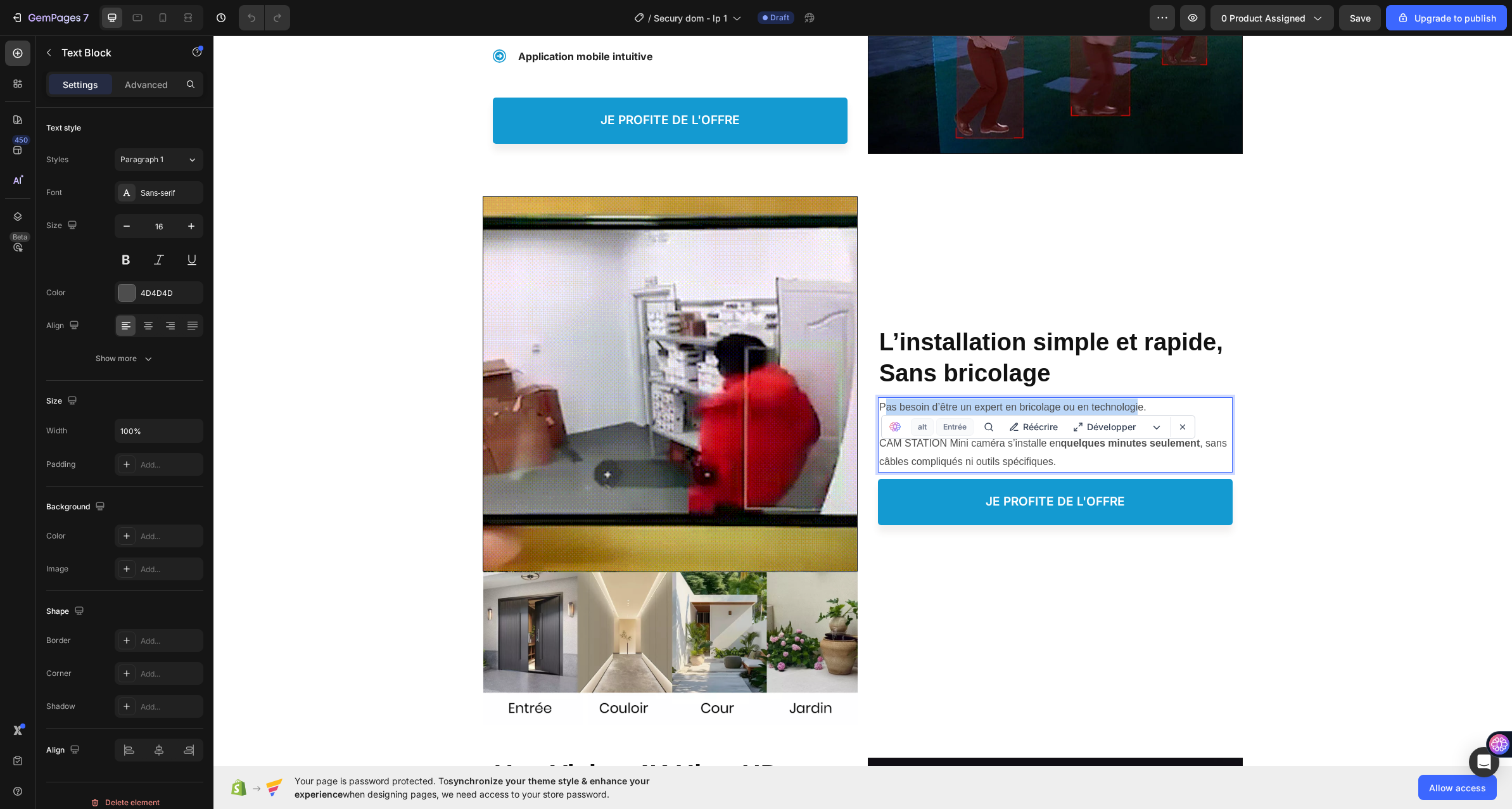
click at [1136, 407] on p "Pas besoin d’être un expert en bricolage ou en technologie." at bounding box center [1056, 407] width 352 height 19
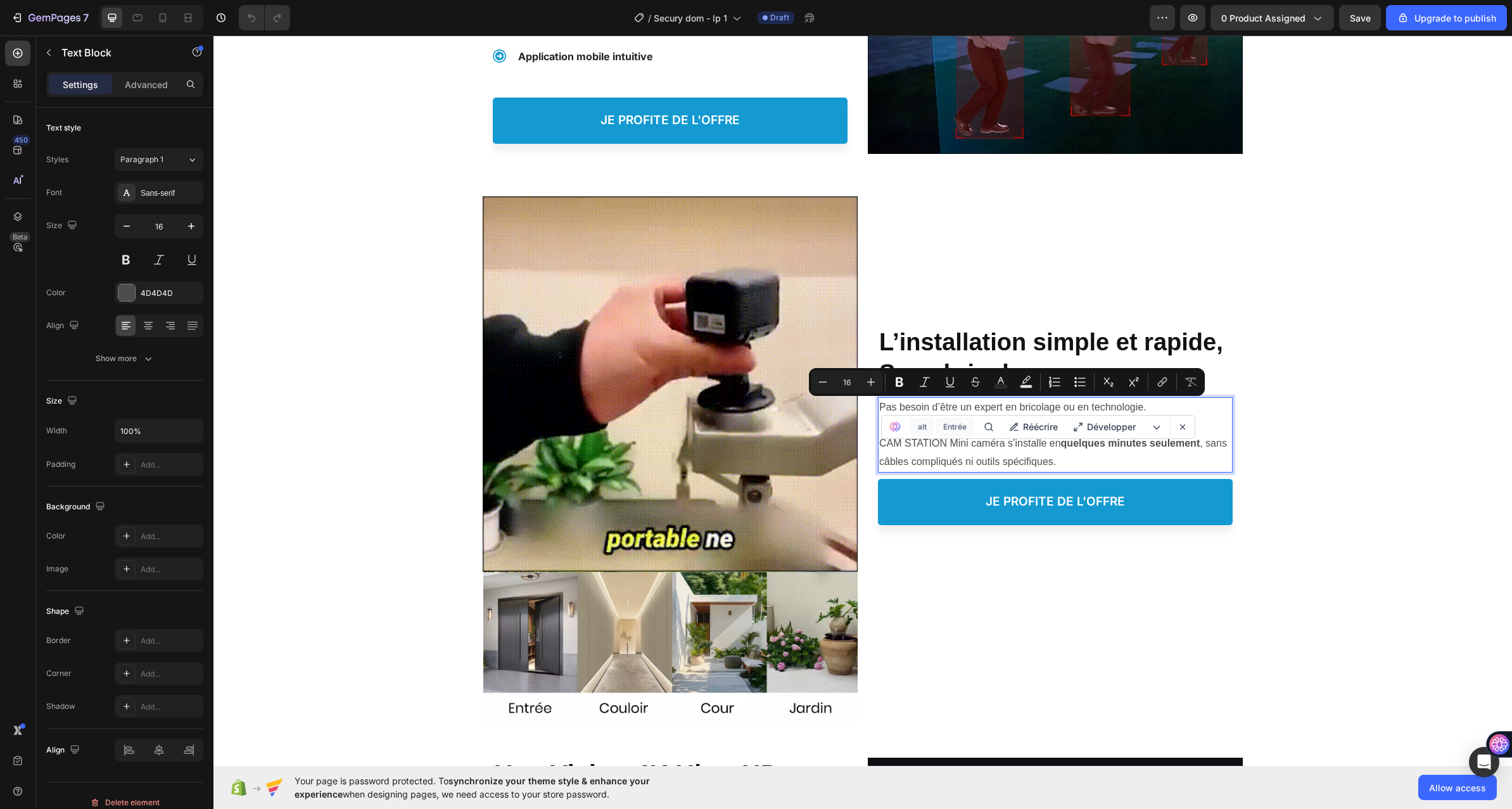
click at [1148, 403] on p "Pas besoin d’être un expert en bricolage ou en technologie." at bounding box center [1056, 407] width 352 height 19
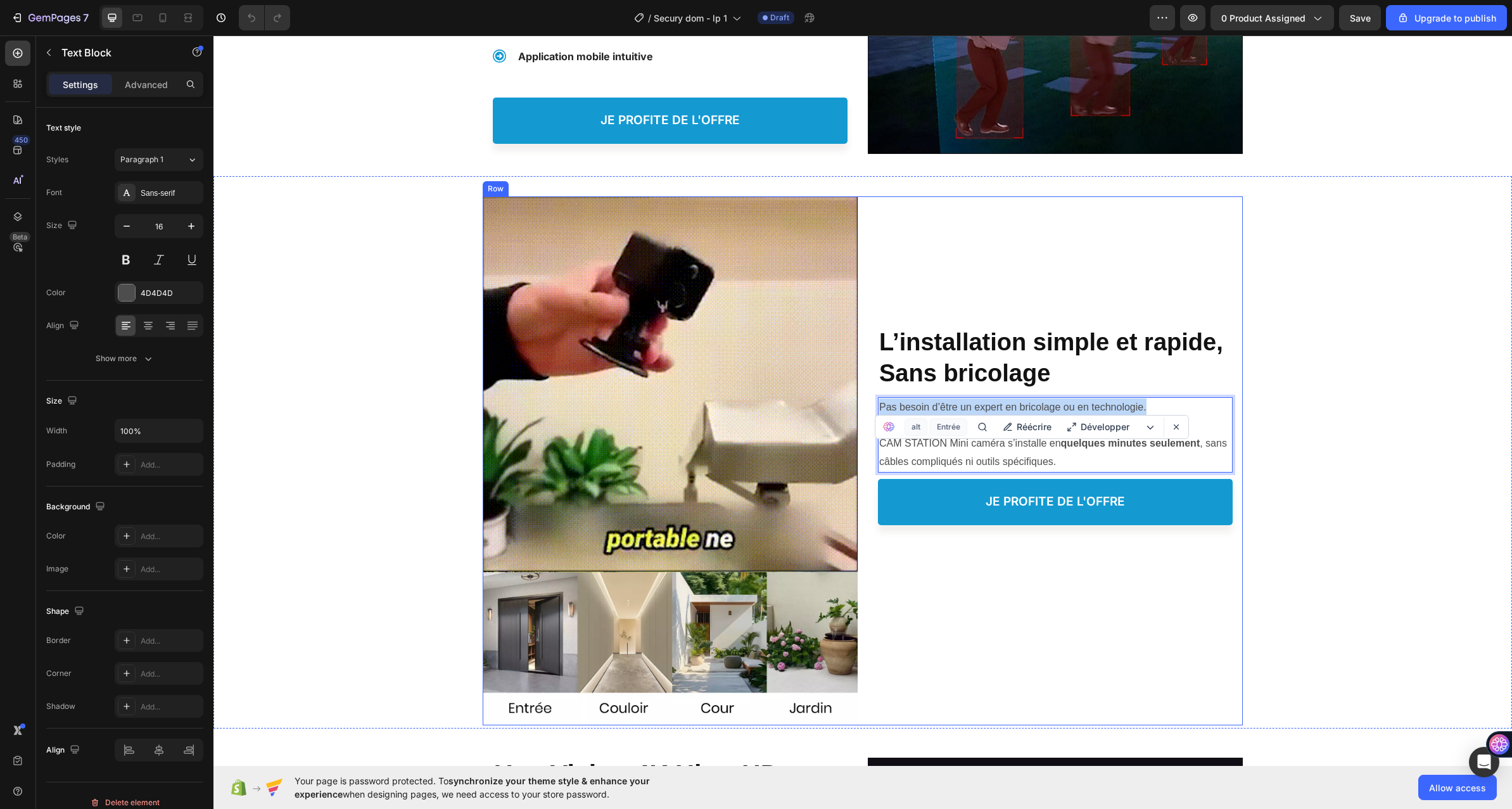
drag, startPoint x: 1150, startPoint y: 403, endPoint x: 846, endPoint y: 392, distance: 304.2
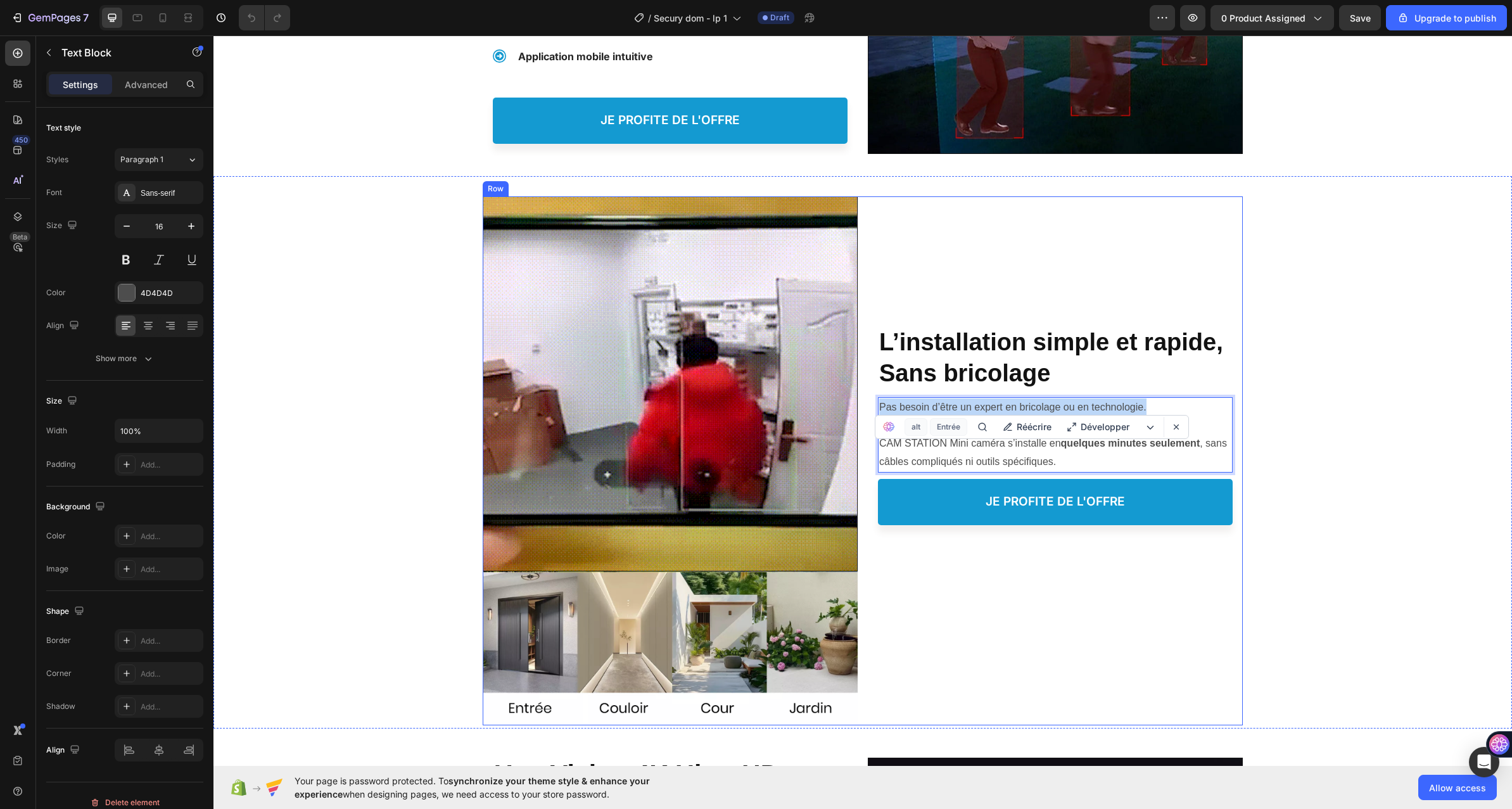
click at [846, 392] on div "Image Image Image L’installation simple et rapide, Sans bricolage Heading L’ins…" at bounding box center [863, 460] width 760 height 529
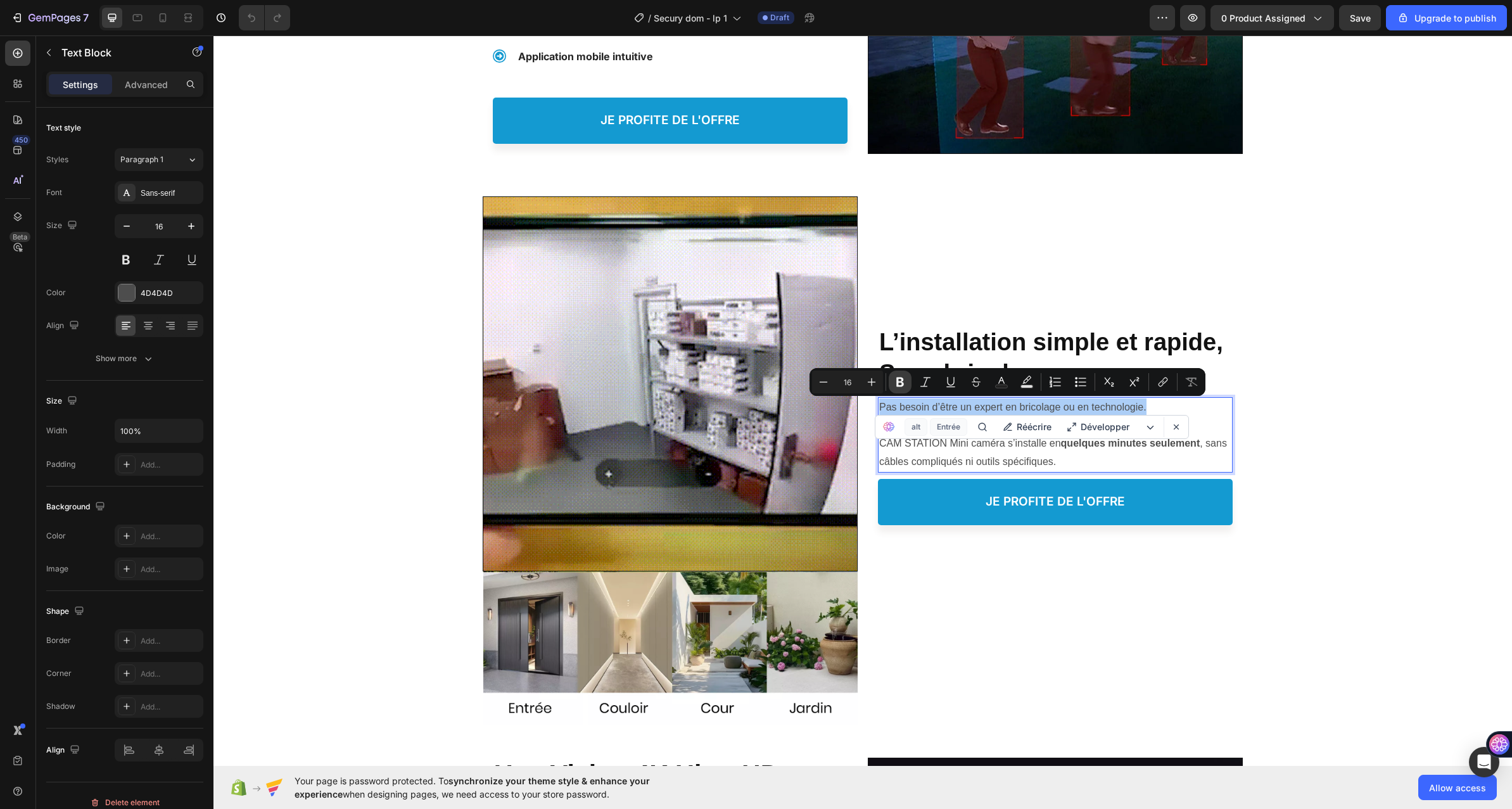
click at [908, 377] on button "Bold" at bounding box center [901, 382] width 23 height 23
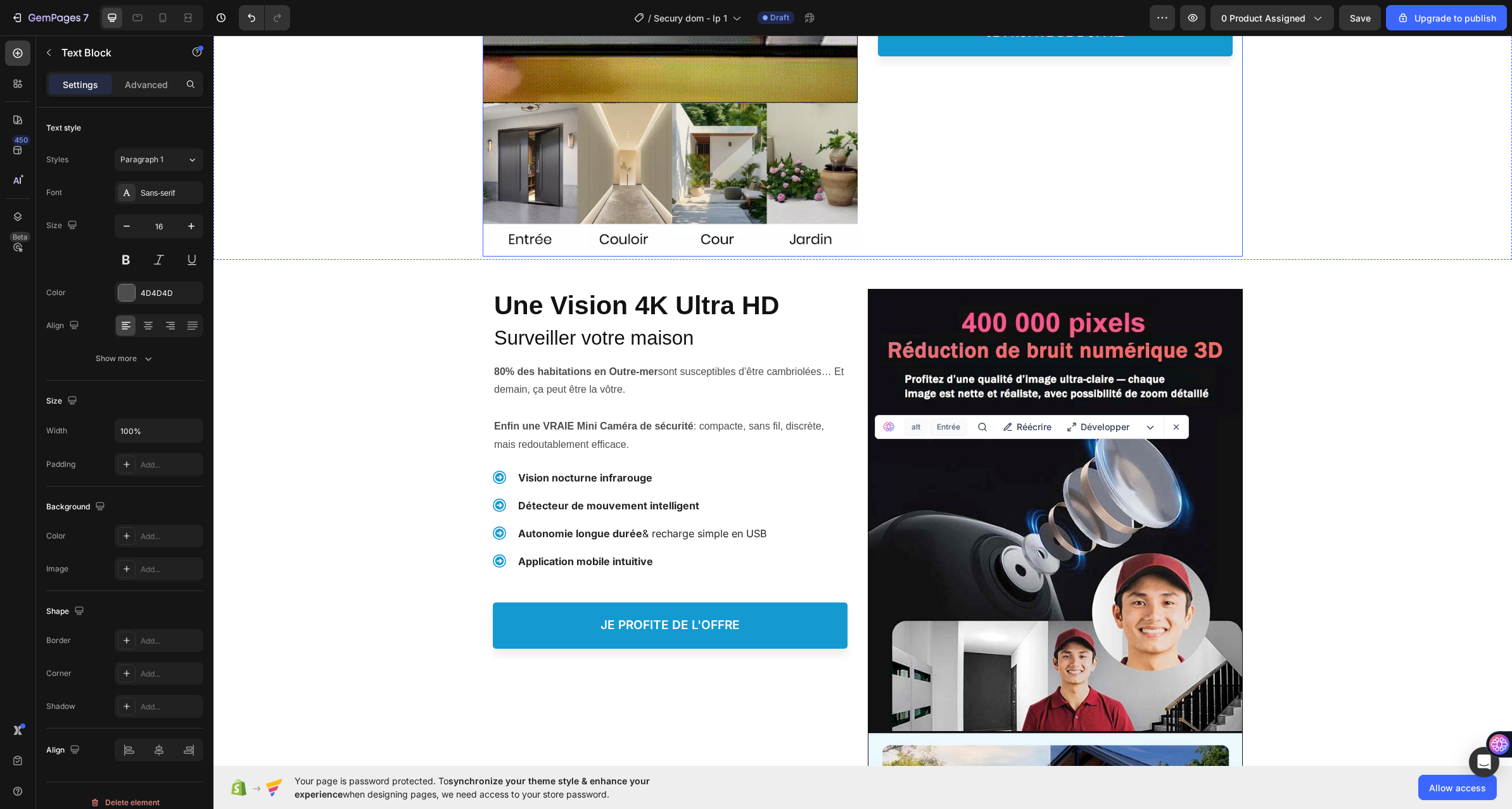
scroll to position [824, 0]
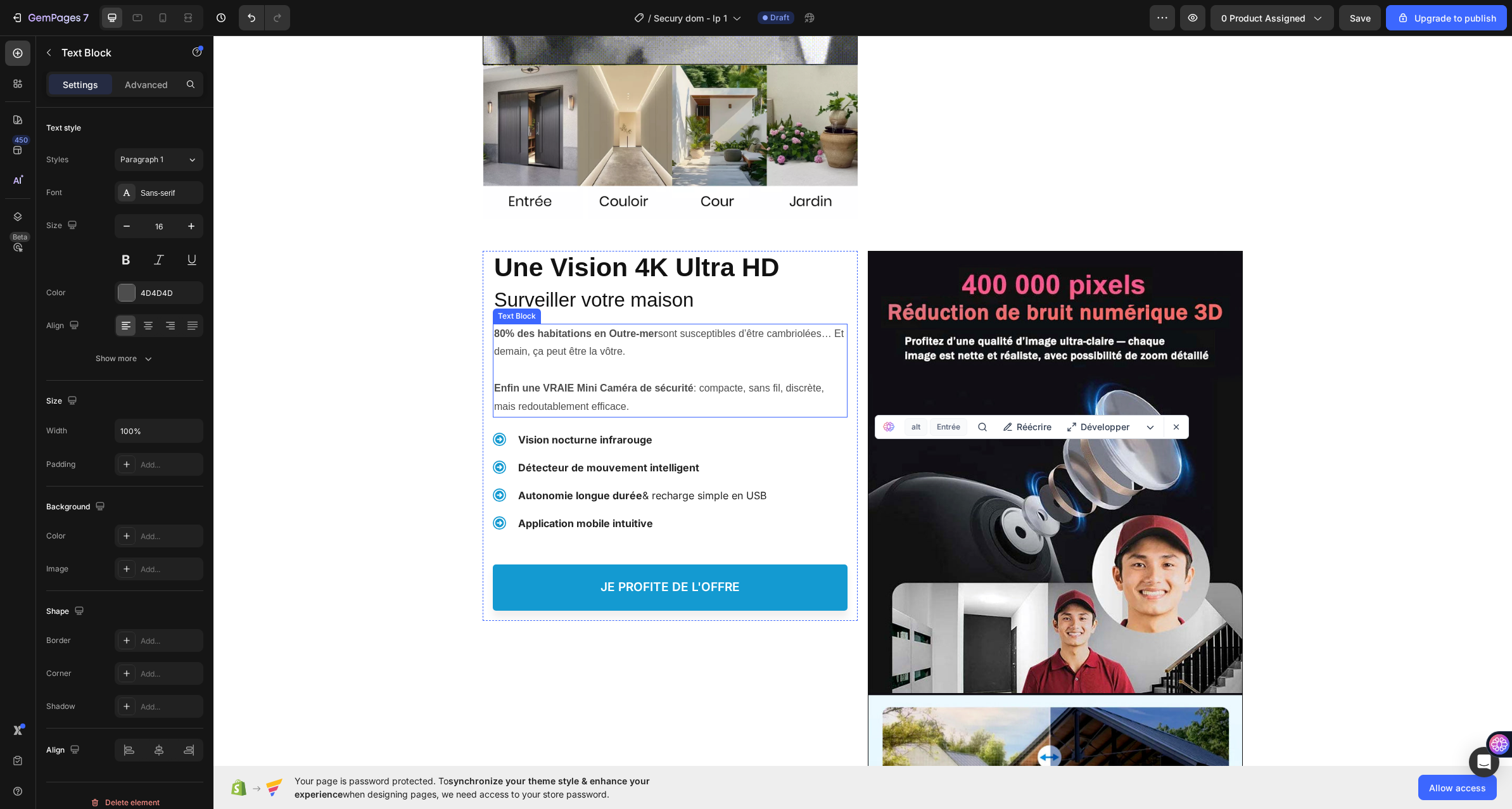
click at [608, 380] on p "Enfin une VRAIE Mini Caméra de sécurité : compacte, sans fil, discrète, mais re…" at bounding box center [670, 397] width 352 height 36
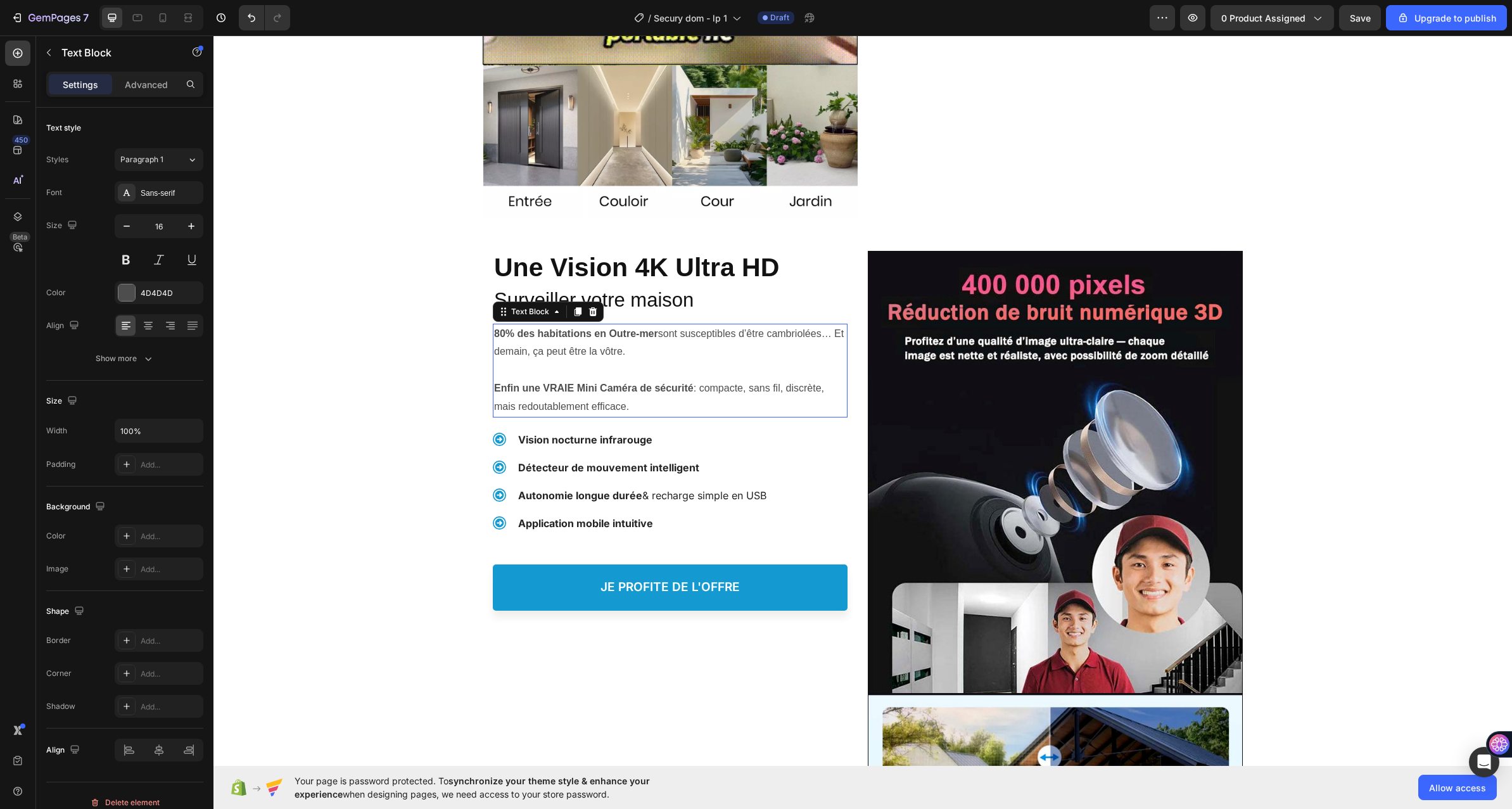
click at [608, 380] on p "Enfin une VRAIE Mini Caméra de sécurité : compacte, sans fil, discrète, mais re…" at bounding box center [670, 397] width 352 height 36
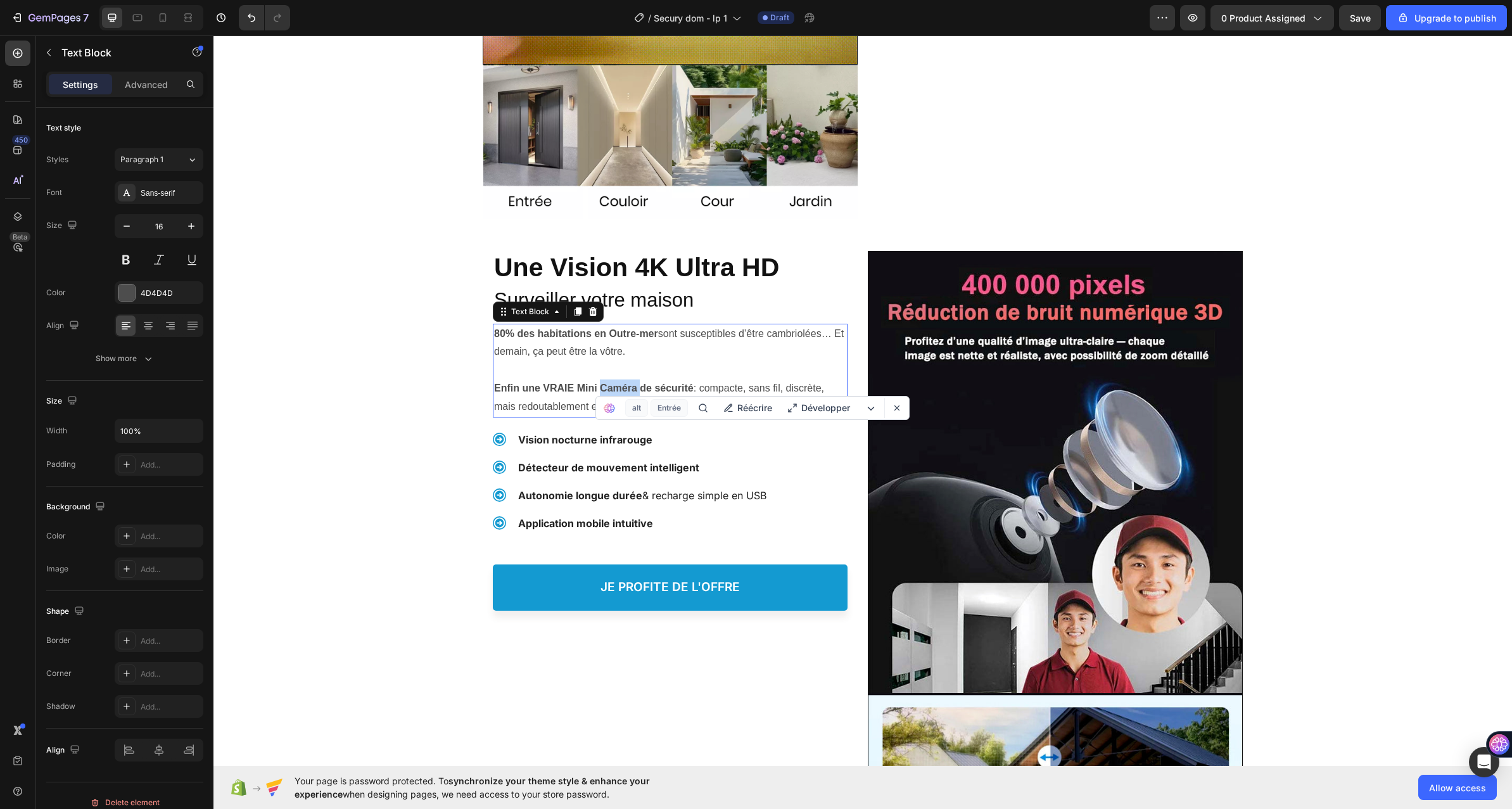
click at [594, 379] on p "Rich Text Editor. Editing area: main" at bounding box center [670, 370] width 352 height 19
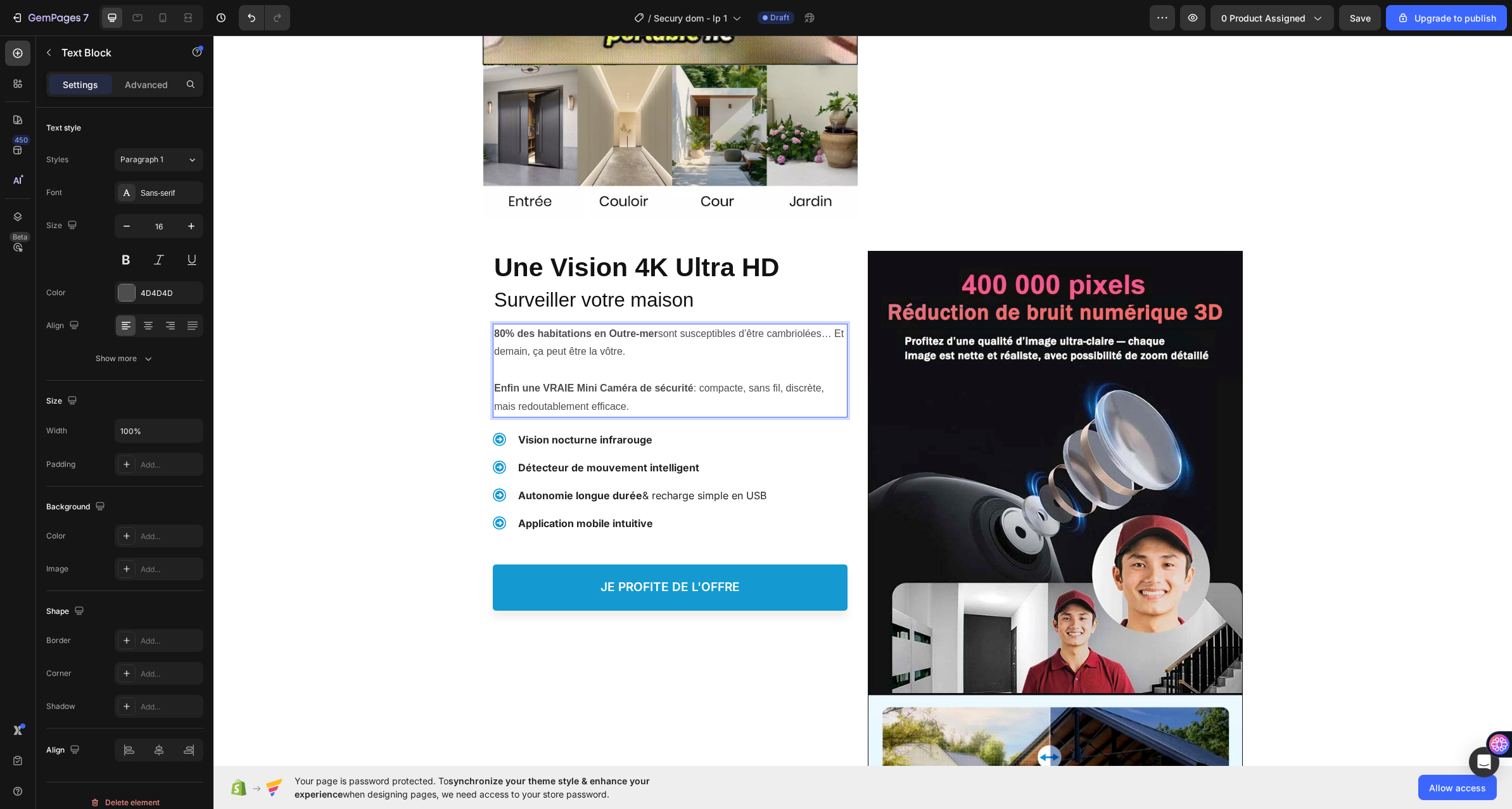
click at [590, 377] on p "Rich Text Editor. Editing area: main" at bounding box center [670, 370] width 352 height 19
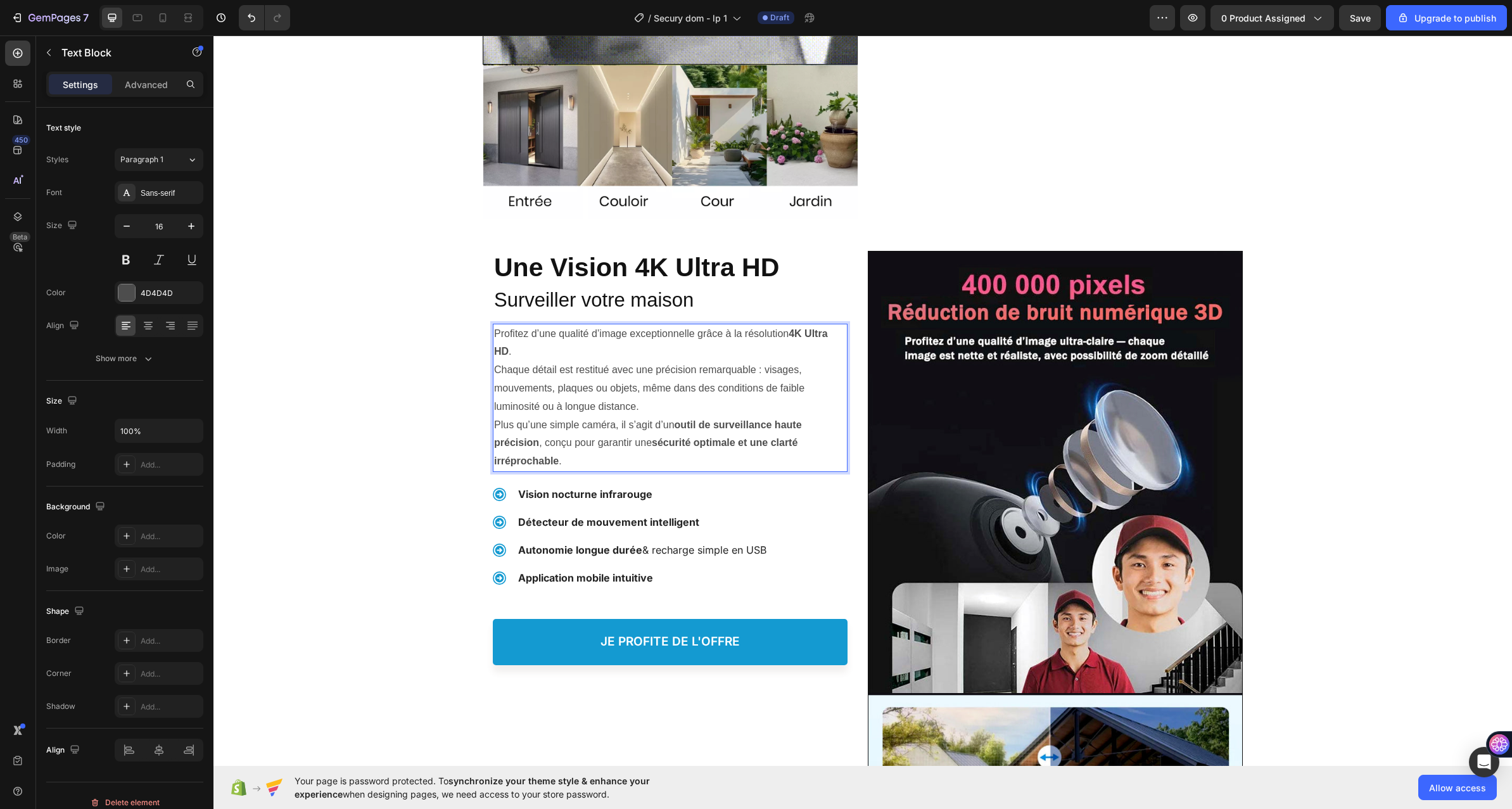
click at [519, 348] on p "Profitez d’une qualité d’image exceptionnelle grâce à la résolution 4K Ultra HD…" at bounding box center [670, 397] width 352 height 145
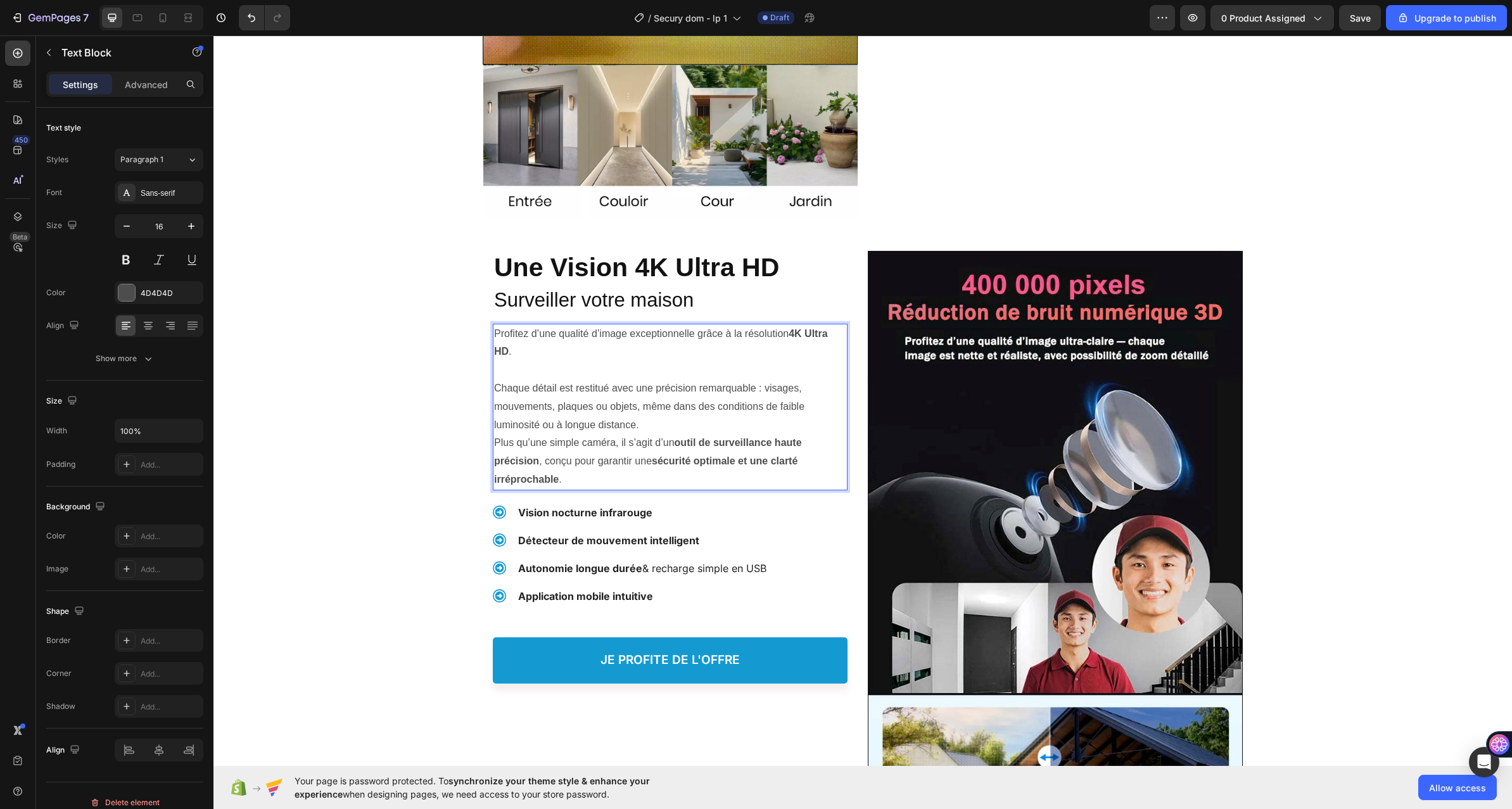
click at [657, 421] on p "⁠⁠⁠⁠⁠⁠⁠ Chaque détail est restitué avec une précision remarquable : visages, mo…" at bounding box center [670, 425] width 352 height 128
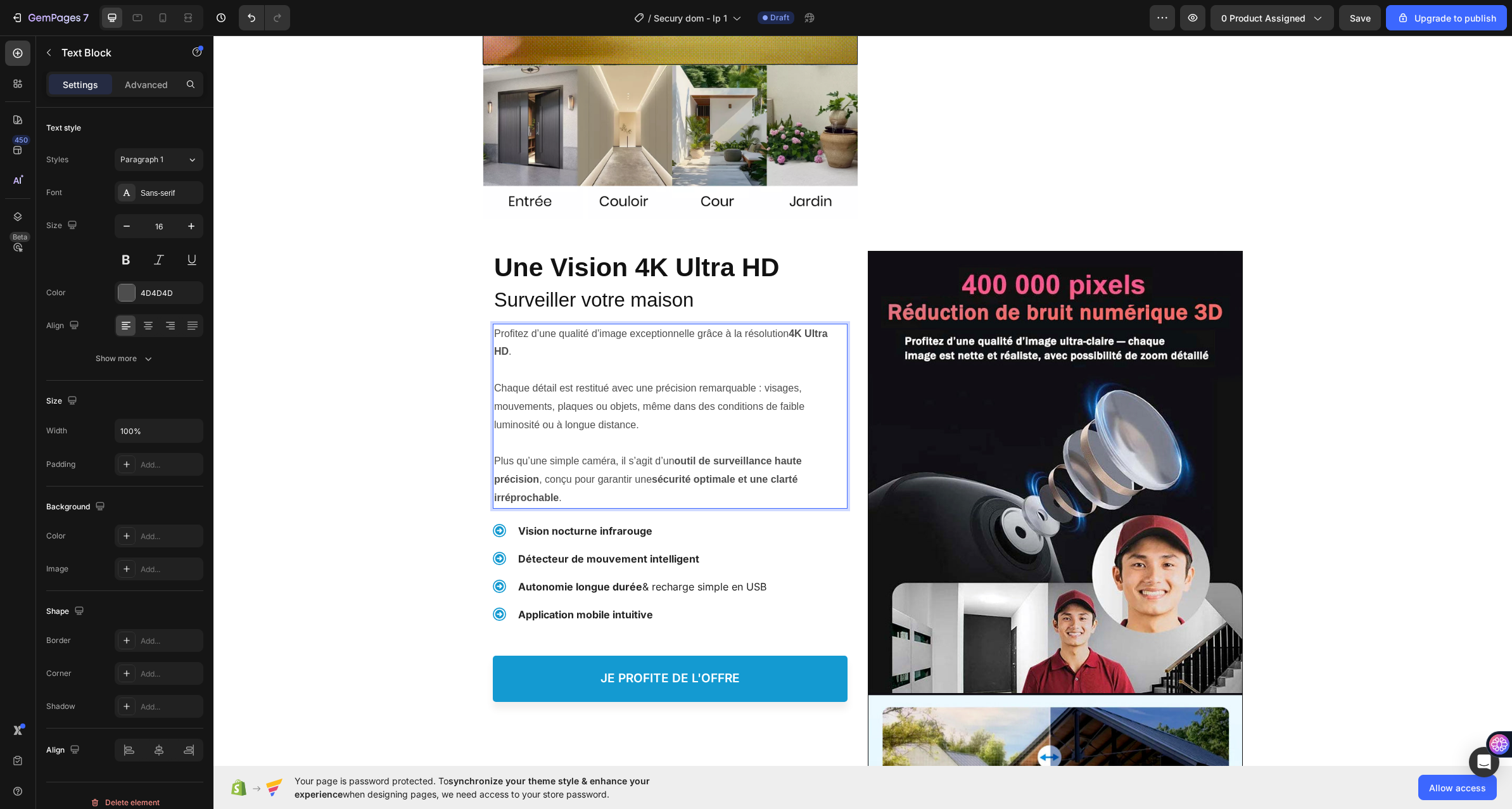
click at [584, 492] on p "⁠⁠⁠⁠⁠⁠⁠ Plus qu’une simple caméra, il s’agit d’un outil de surveillance haute p…" at bounding box center [670, 470] width 352 height 73
click at [734, 358] on p "Profitez d’une qualité d’image exceptionnelle grâce à la résolution 4K Ultra HD…" at bounding box center [670, 342] width 352 height 36
click at [734, 360] on p "Profitez d’une qualité d’image exceptionnelle grâce à la résolution 4K Ultra HD…" at bounding box center [670, 342] width 352 height 36
click at [570, 407] on p "Chaque détail est restitué avec une précision remarquable : visages, mouvements…" at bounding box center [670, 397] width 352 height 73
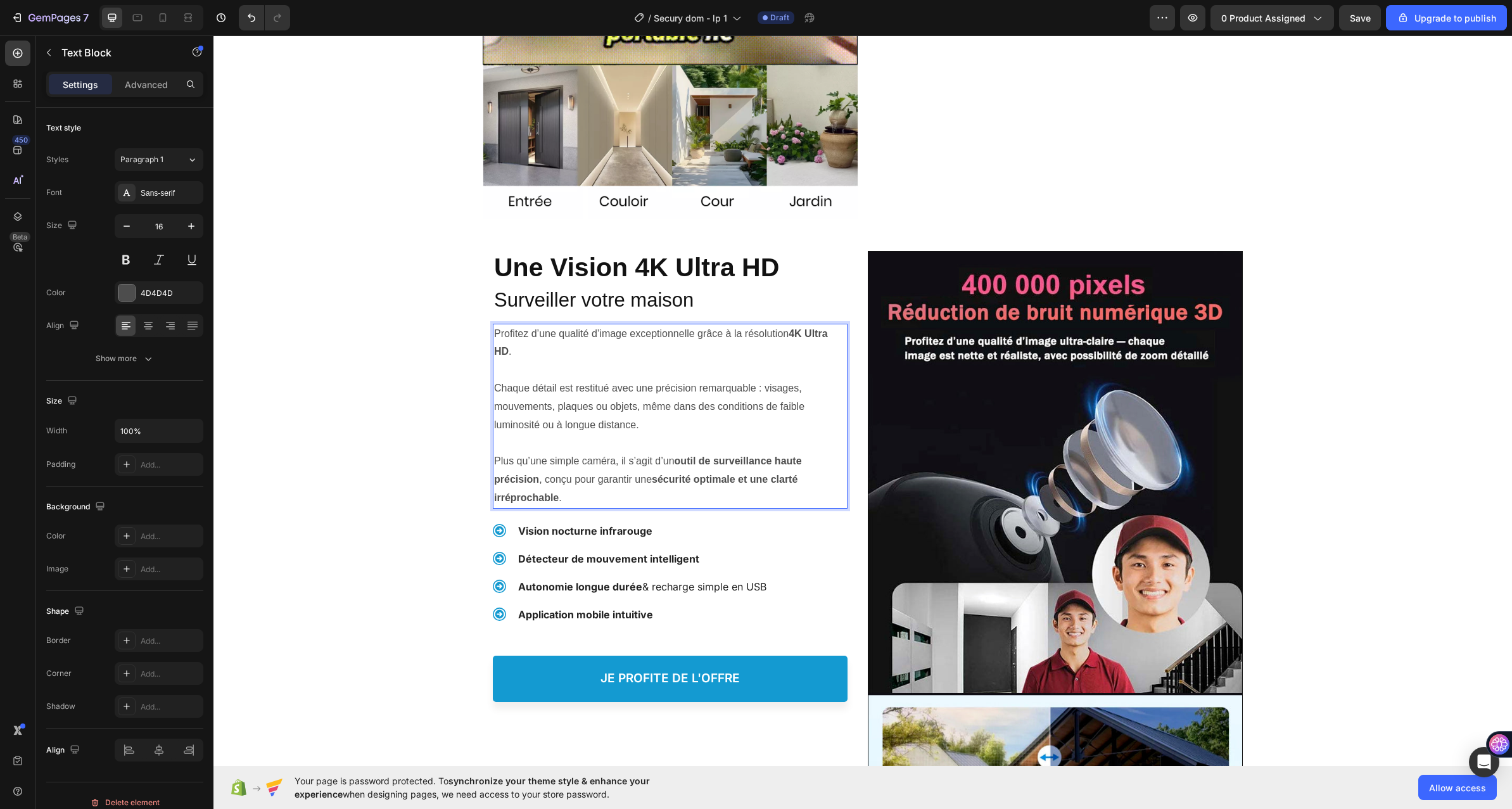
click at [570, 407] on p "Chaque détail est restitué avec une précision remarquable : visages, mouvements…" at bounding box center [670, 397] width 352 height 73
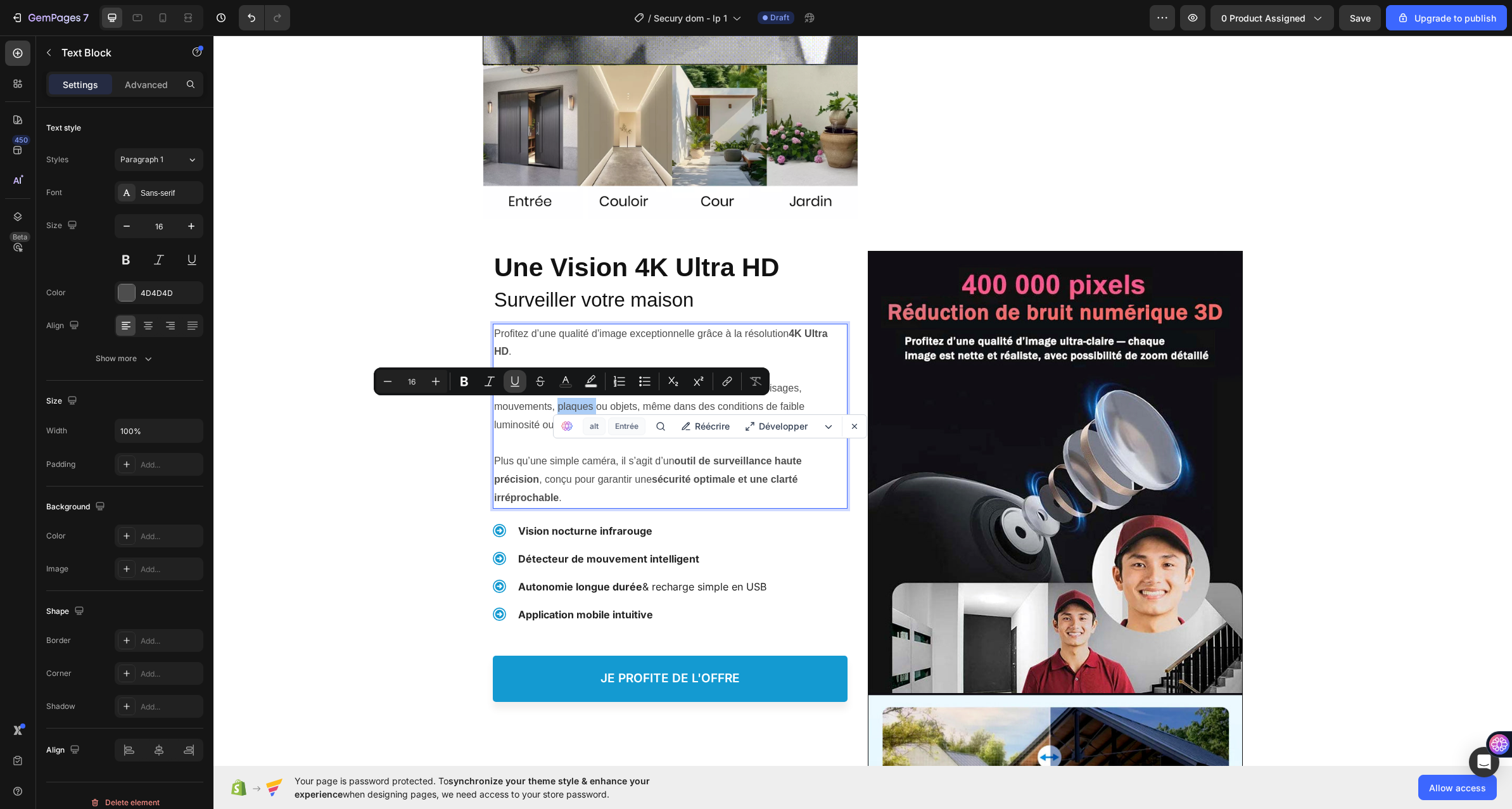
drag, startPoint x: 510, startPoint y: 391, endPoint x: 296, endPoint y: 362, distance: 216.0
click at [510, 391] on button "Underline" at bounding box center [515, 381] width 23 height 23
drag, startPoint x: 296, startPoint y: 362, endPoint x: 510, endPoint y: 392, distance: 216.1
click at [510, 392] on button "Underline" at bounding box center [515, 381] width 23 height 23
click at [519, 410] on p "Chaque détail est restitué avec une précision remarquable : visages, mouvements…" at bounding box center [670, 397] width 352 height 73
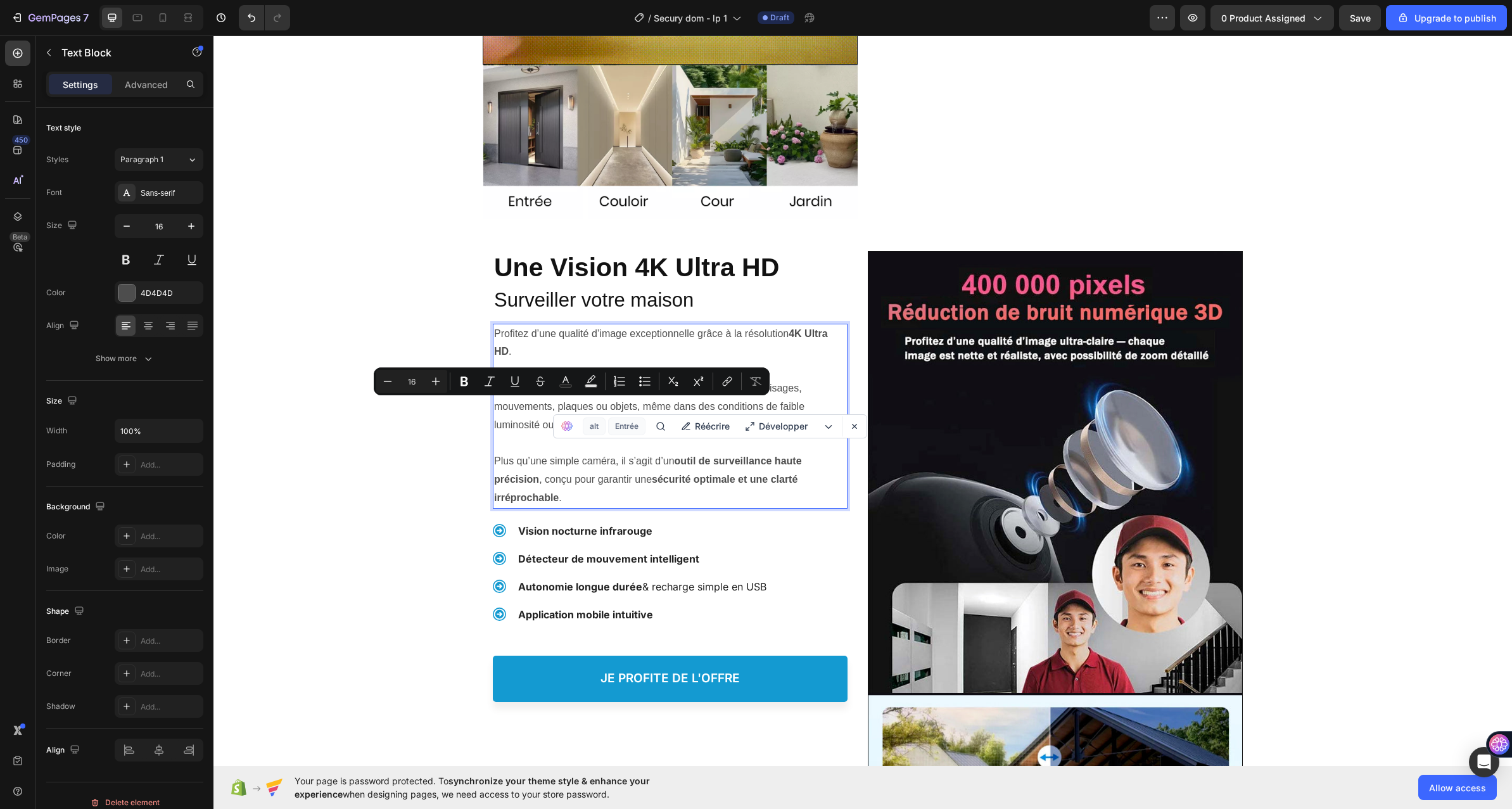
click at [519, 411] on p "Chaque détail est restitué avec une précision remarquable : visages, mouvements…" at bounding box center [670, 397] width 352 height 73
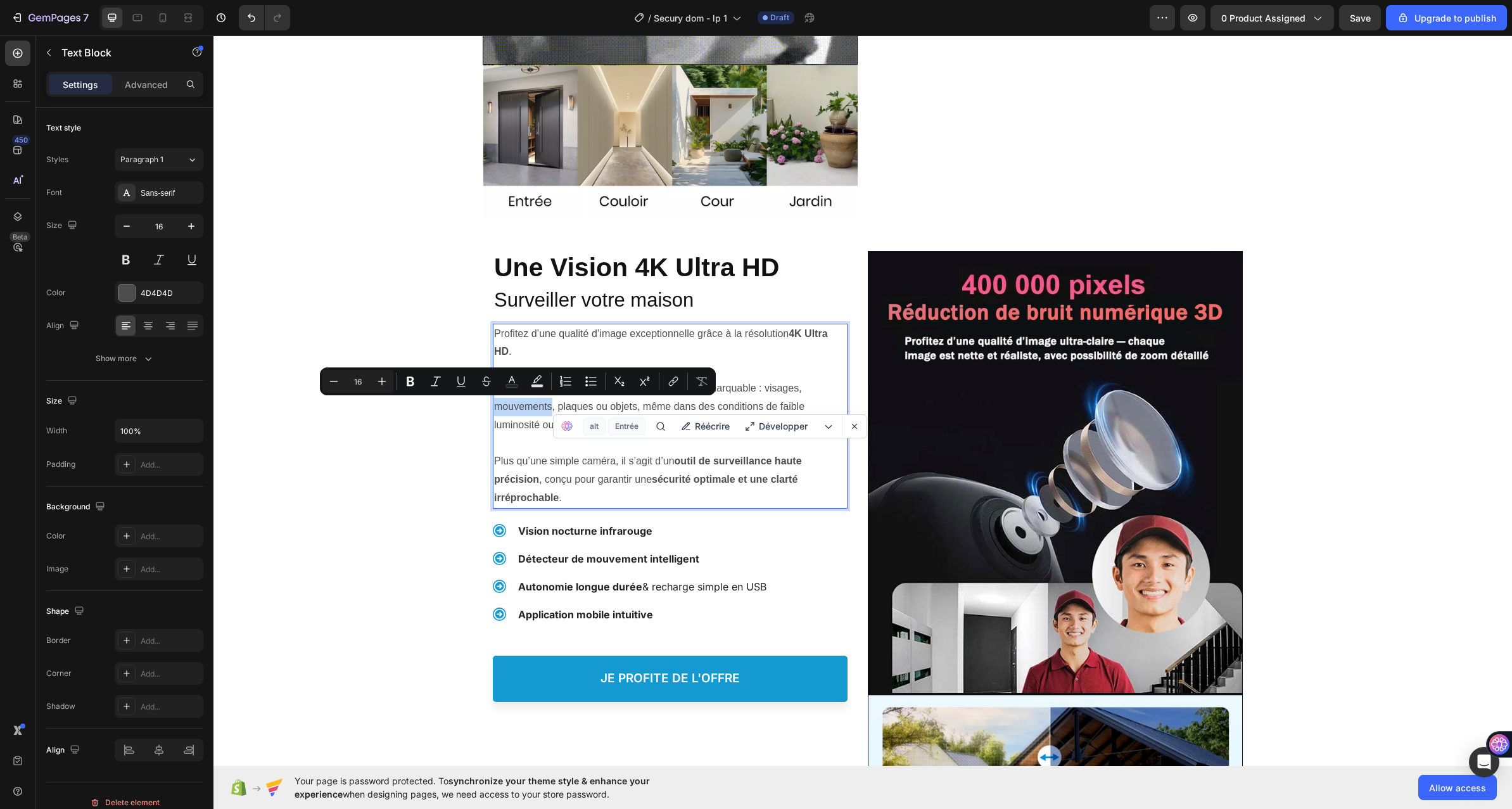
click at [510, 405] on p "Chaque détail est restitué avec une précision remarquable : visages, mouvements…" at bounding box center [670, 397] width 352 height 73
click at [534, 413] on p "Chaque détail est restitué avec une précision remarquable : visages, mouvements…" at bounding box center [670, 397] width 352 height 73
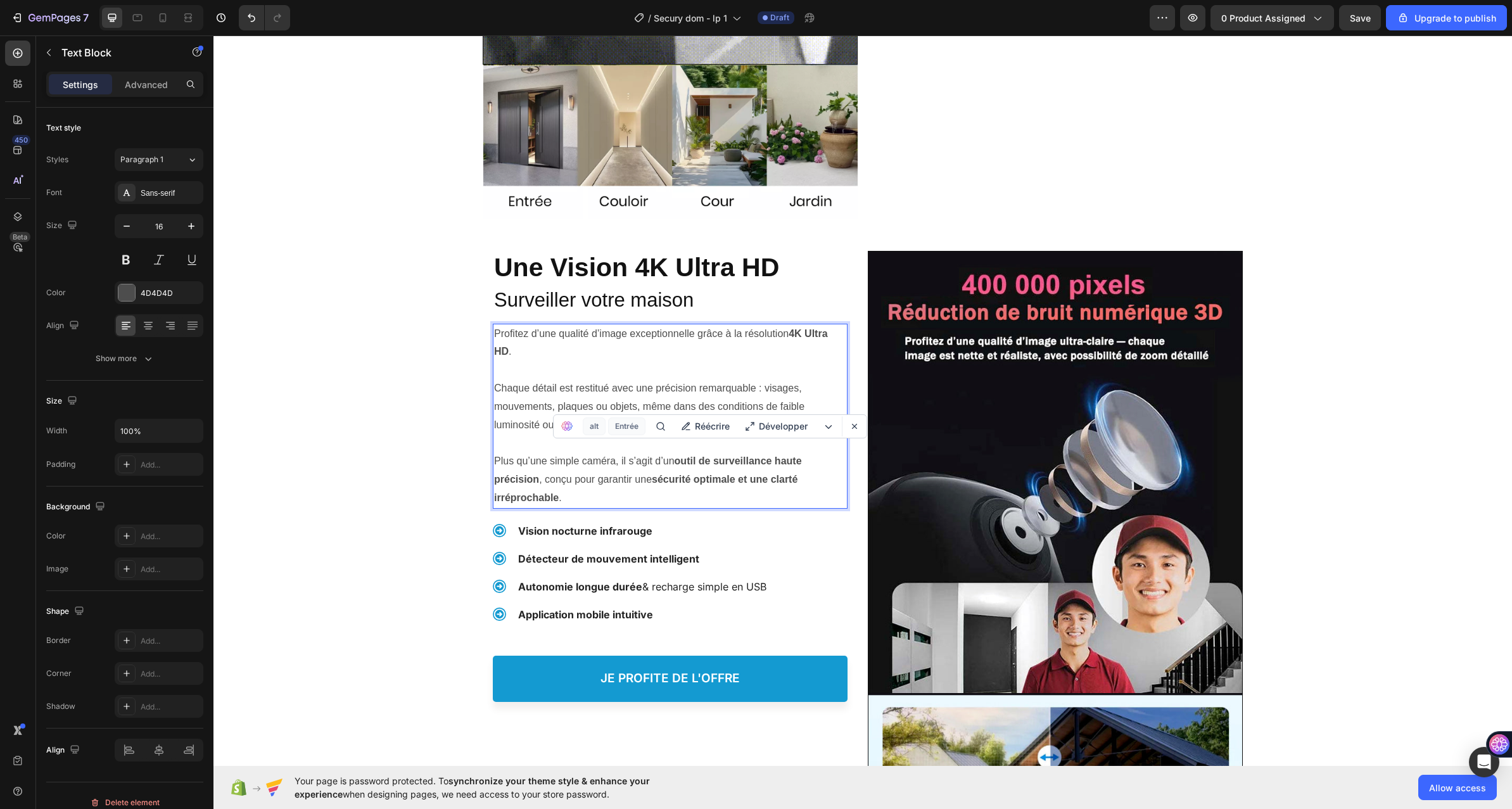
click at [531, 424] on p "Chaque détail est restitué avec une précision remarquable : visages, mouvements…" at bounding box center [670, 397] width 352 height 73
click at [410, 466] on div "Une Vision 4K Ultra HD Heading Une Vision 4K Ultra HD Heading Surveiller votre …" at bounding box center [863, 648] width 1299 height 828
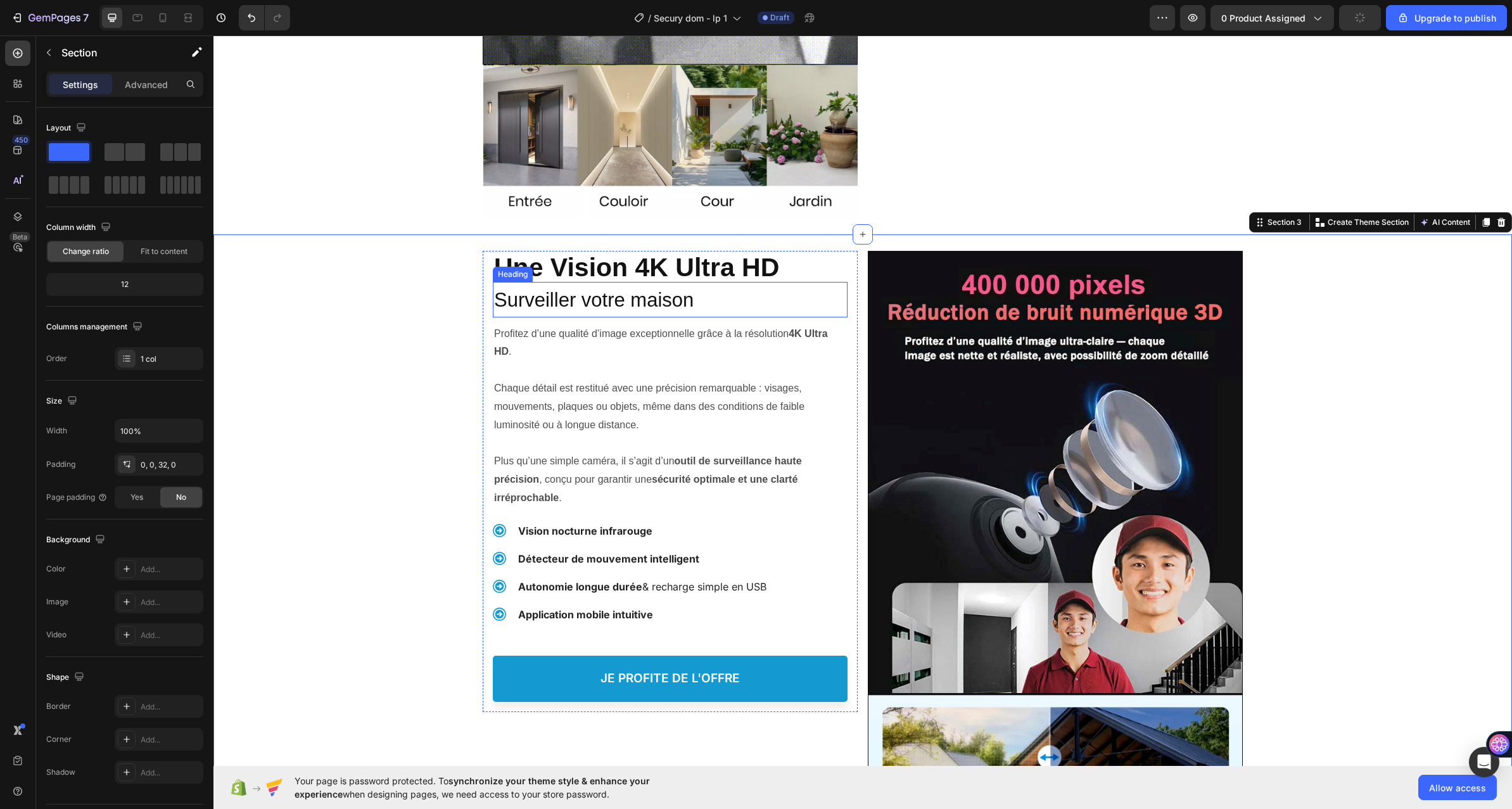
click at [677, 306] on span "Surveiller votre maison" at bounding box center [594, 300] width 200 height 22
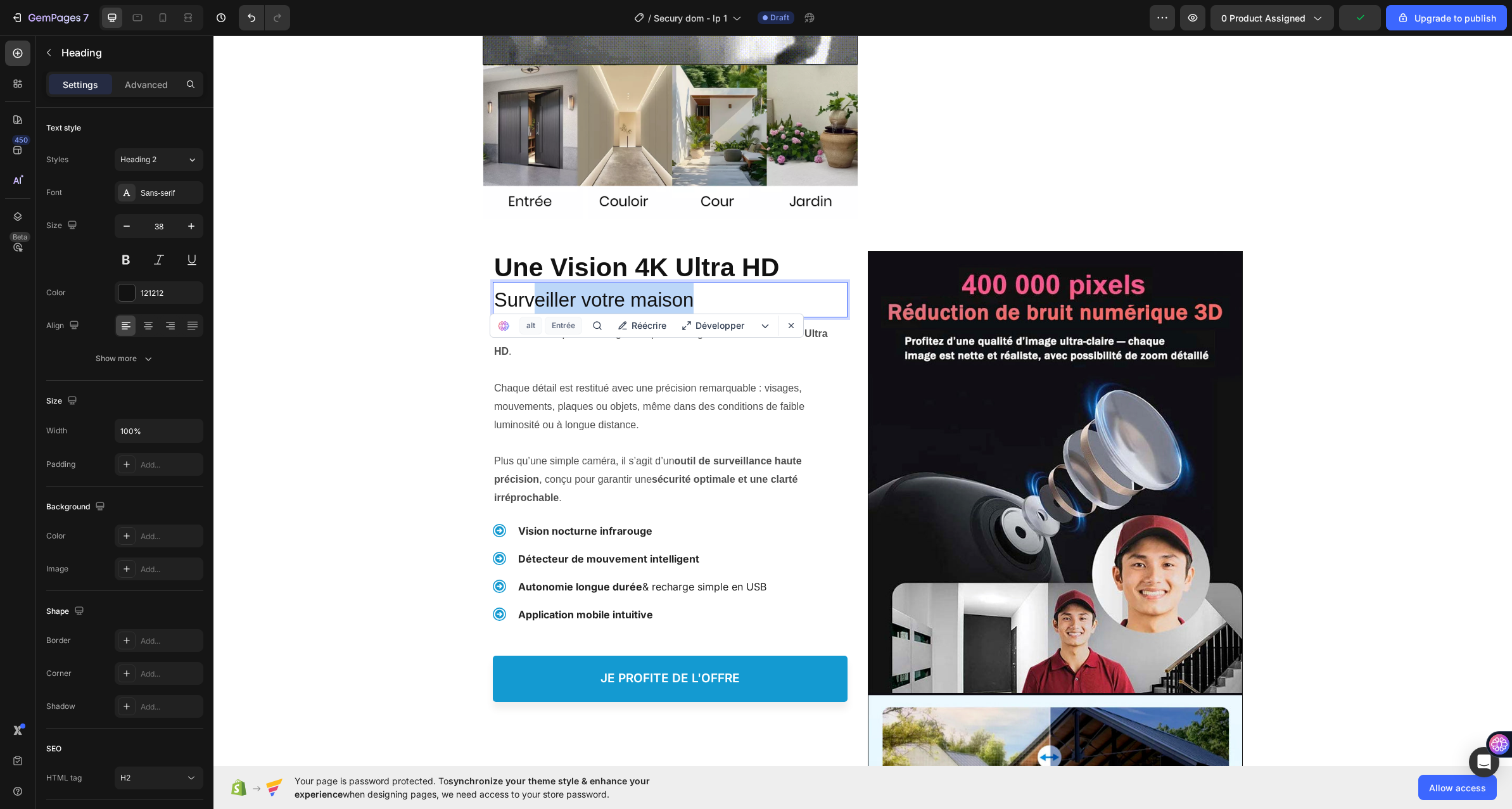
drag, startPoint x: 700, startPoint y: 302, endPoint x: 427, endPoint y: 310, distance: 273.1
click at [433, 310] on div "Une Vision 4K Ultra HD Heading Une Vision 4K Ultra HD Heading Surveiller votre …" at bounding box center [863, 648] width 1299 height 828
drag, startPoint x: 729, startPoint y: 358, endPoint x: 512, endPoint y: 302, distance: 224.1
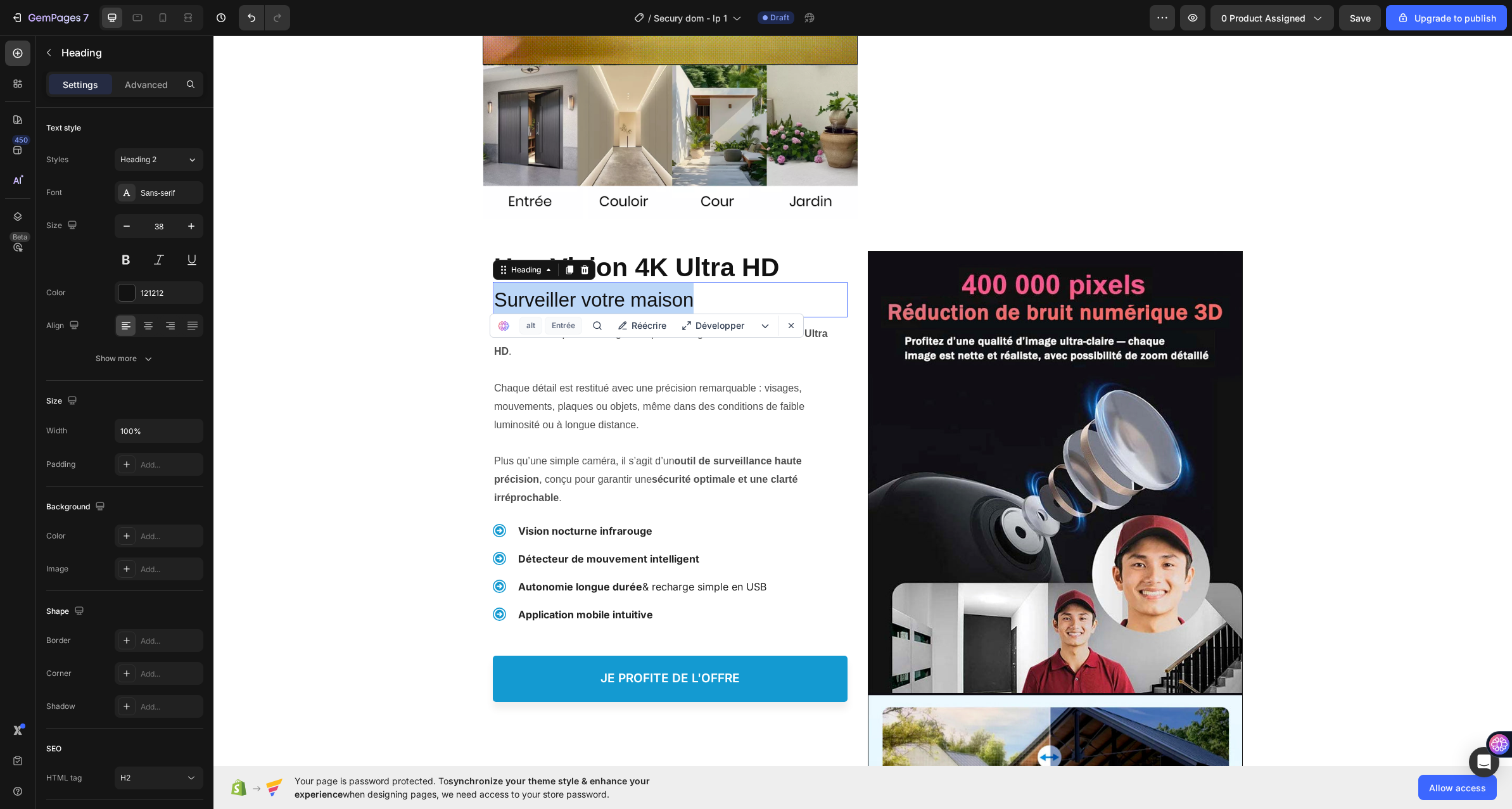
click at [510, 304] on span "Surveiller votre maison" at bounding box center [594, 300] width 200 height 22
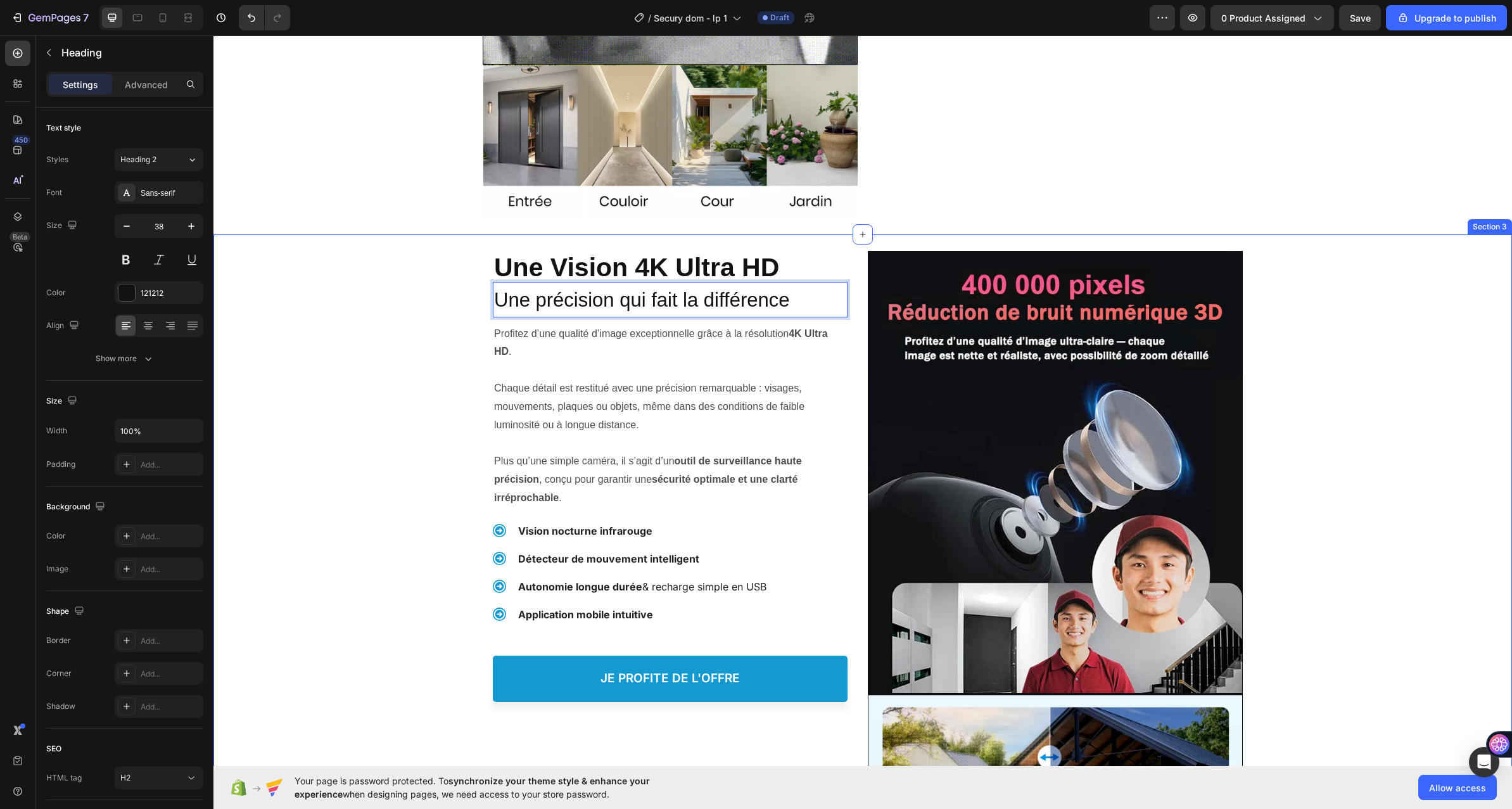
click at [422, 409] on div "Une Vision 4K Ultra HD Heading Une Vision 4K Ultra HD Heading Une précision qui…" at bounding box center [863, 648] width 1299 height 828
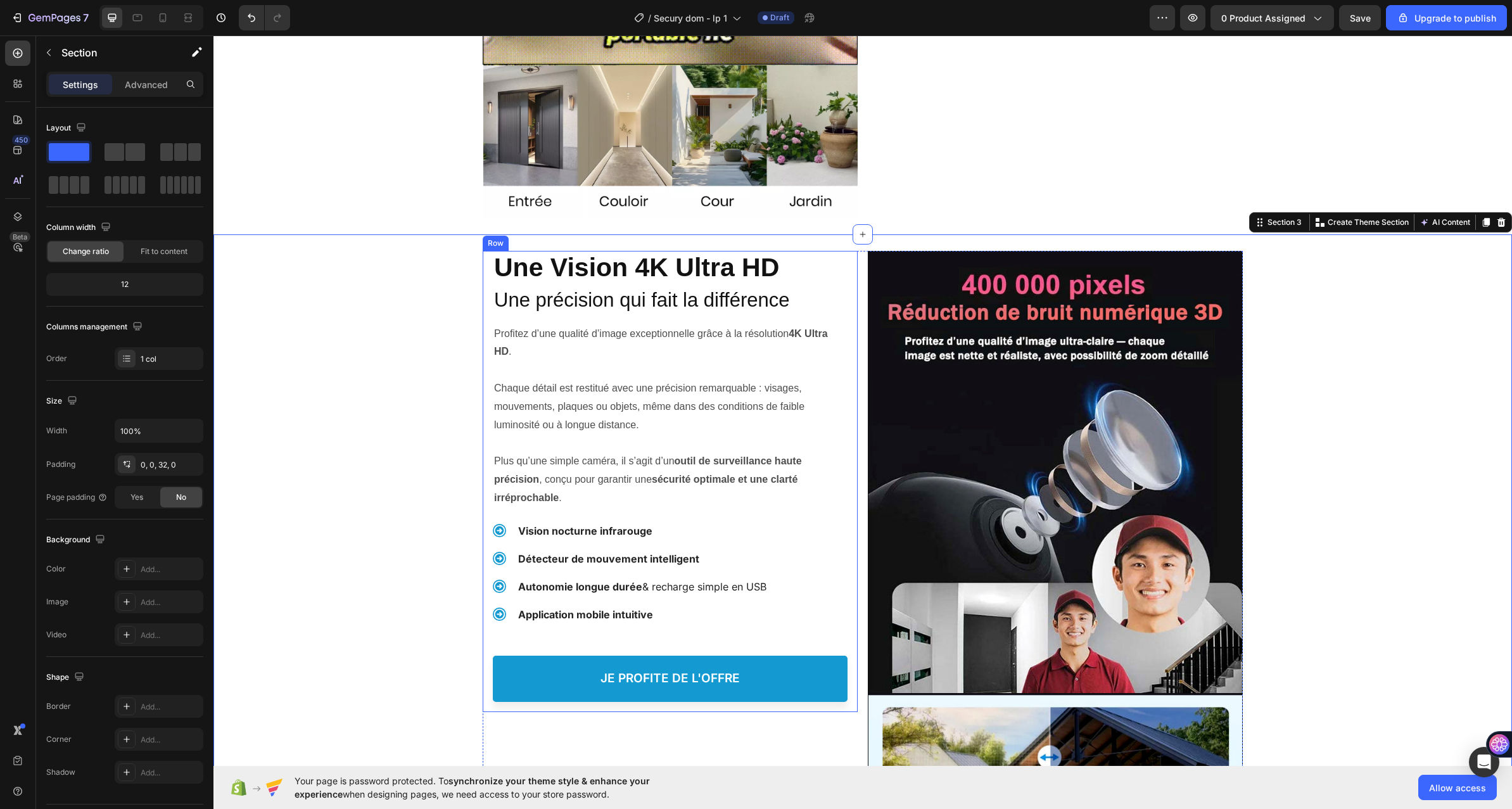
click at [483, 389] on div "Une Vision 4K Ultra HD Heading Une Vision 4K Ultra HD Heading ⁠⁠⁠⁠⁠⁠⁠ Une préci…" at bounding box center [670, 481] width 375 height 461
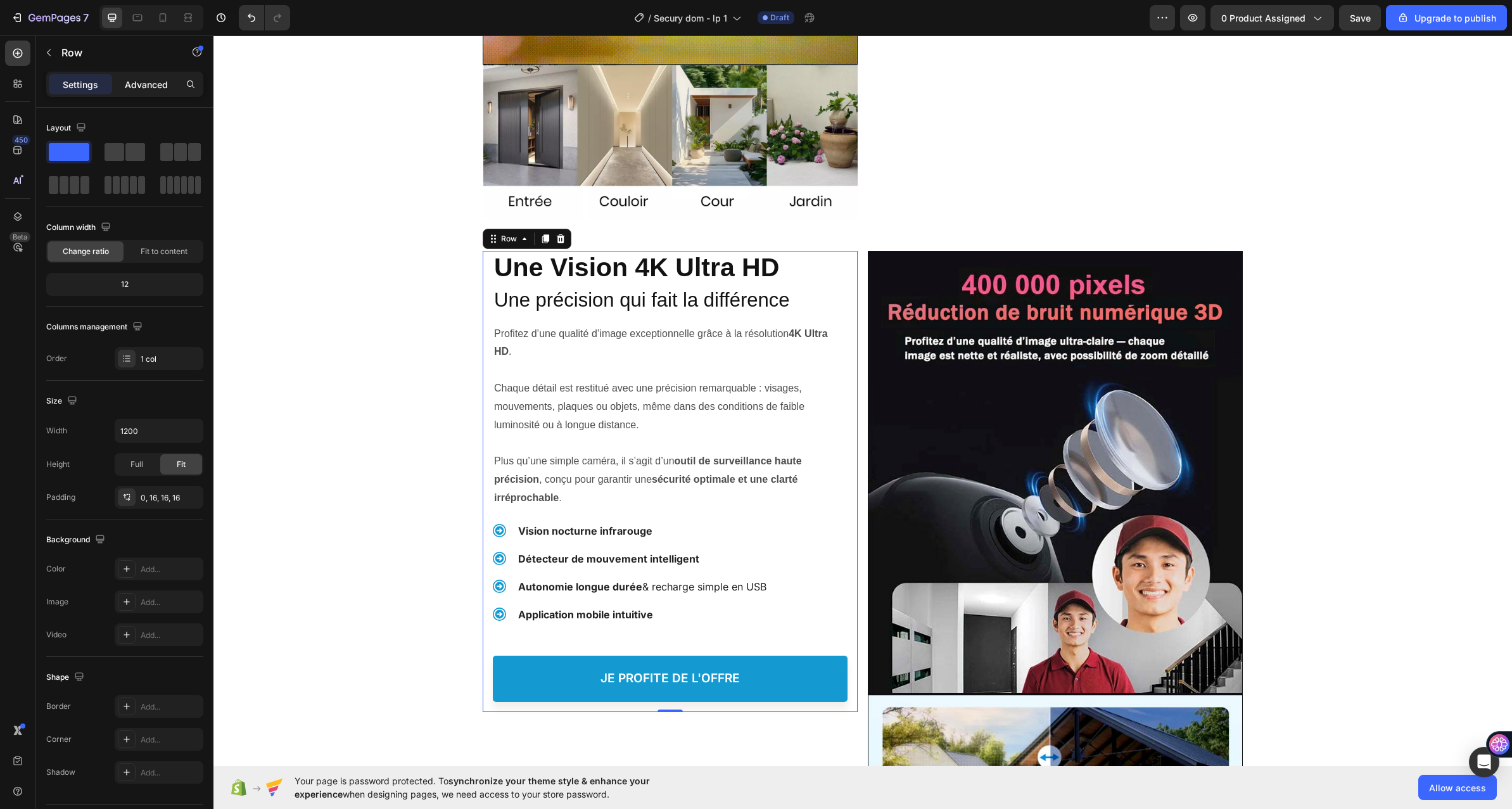
click at [155, 82] on p "Advanced" at bounding box center [146, 84] width 43 height 13
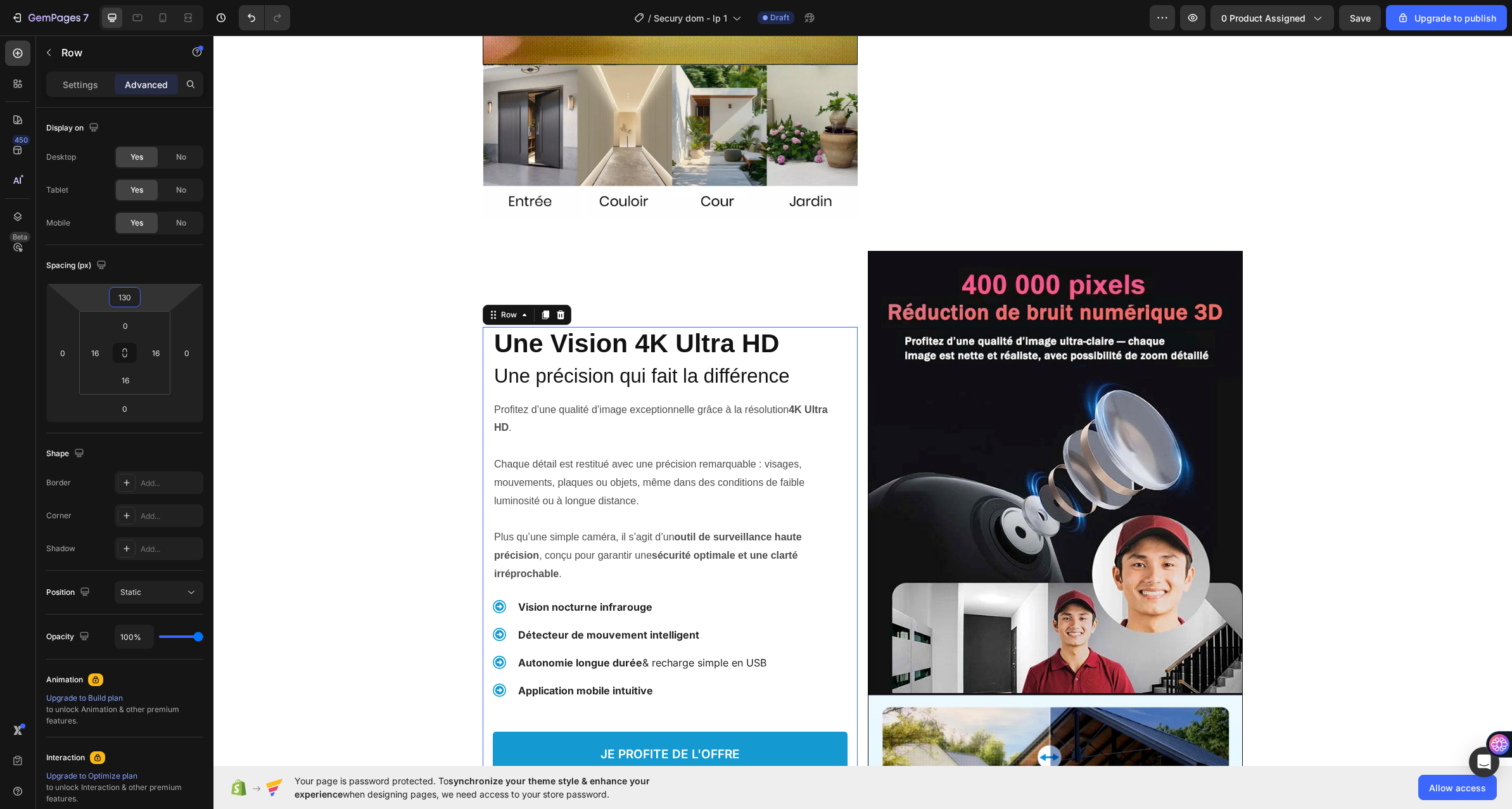
drag, startPoint x: 173, startPoint y: 279, endPoint x: 178, endPoint y: 252, distance: 27.5
click at [178, 0] on html "7 / Secury dom - lp 1 Draft Preview 0 product assigned Save Upgrade to publish …" at bounding box center [756, 0] width 1512 height 0
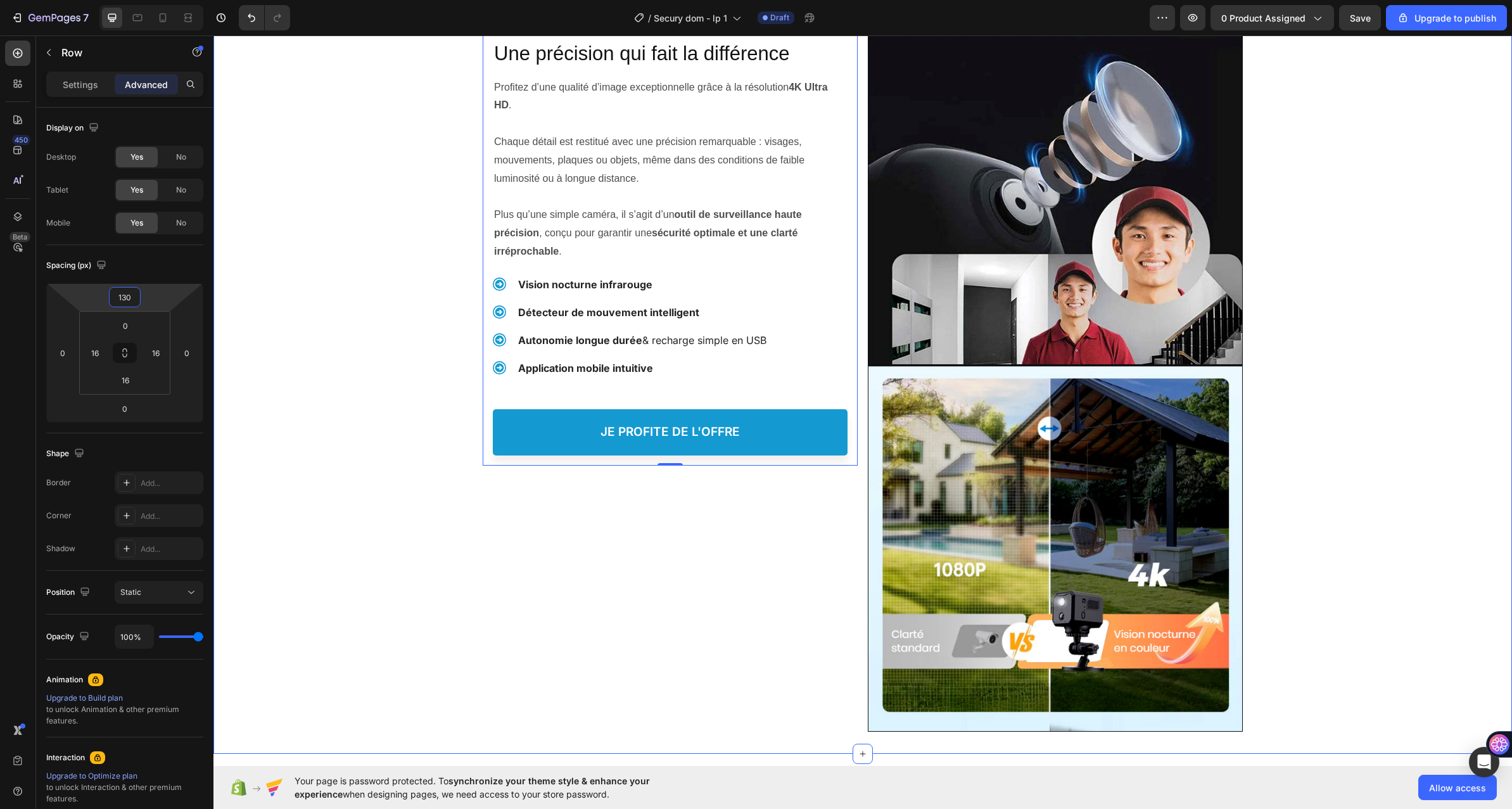
scroll to position [1077, 0]
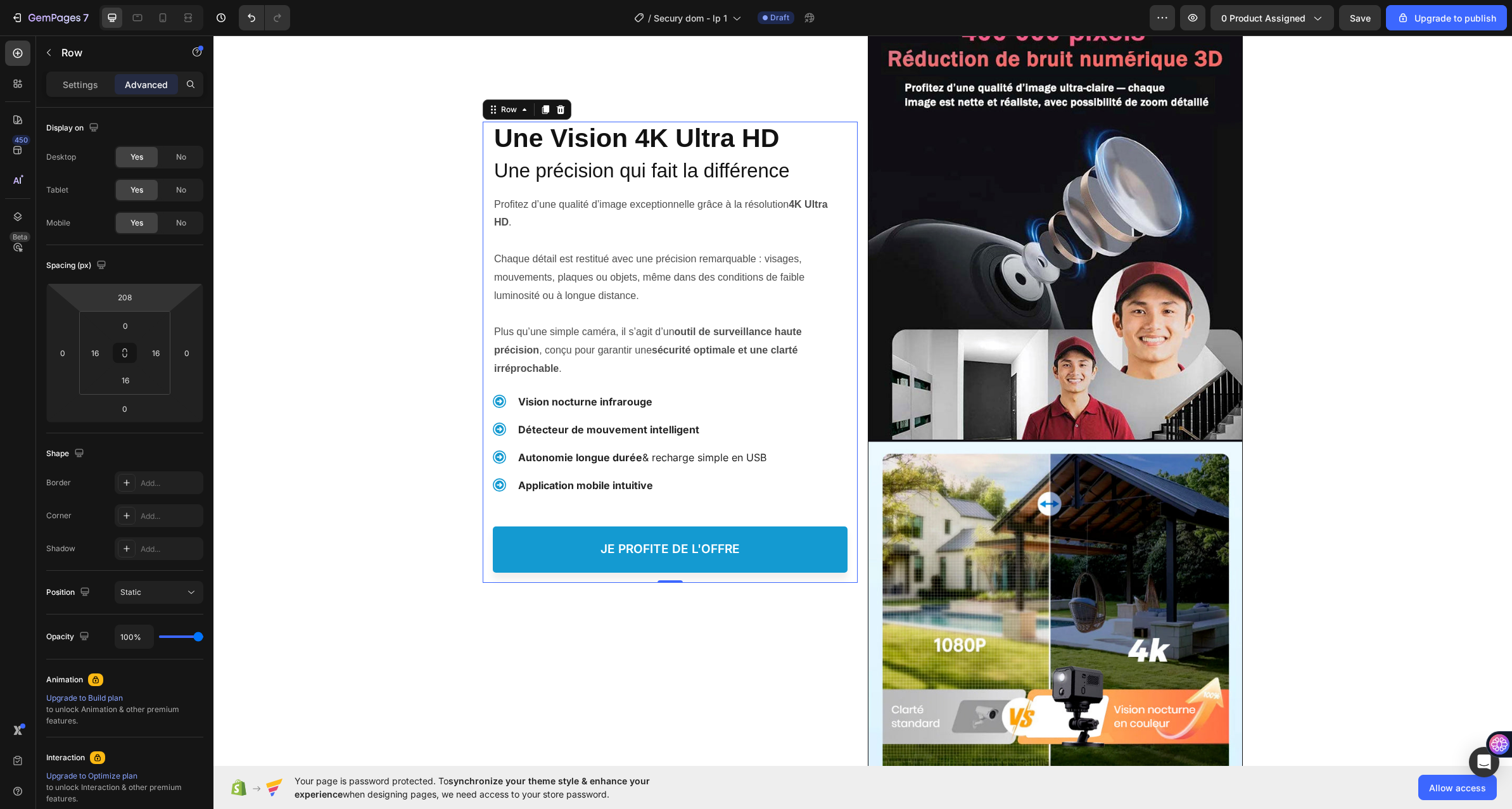
type input "210"
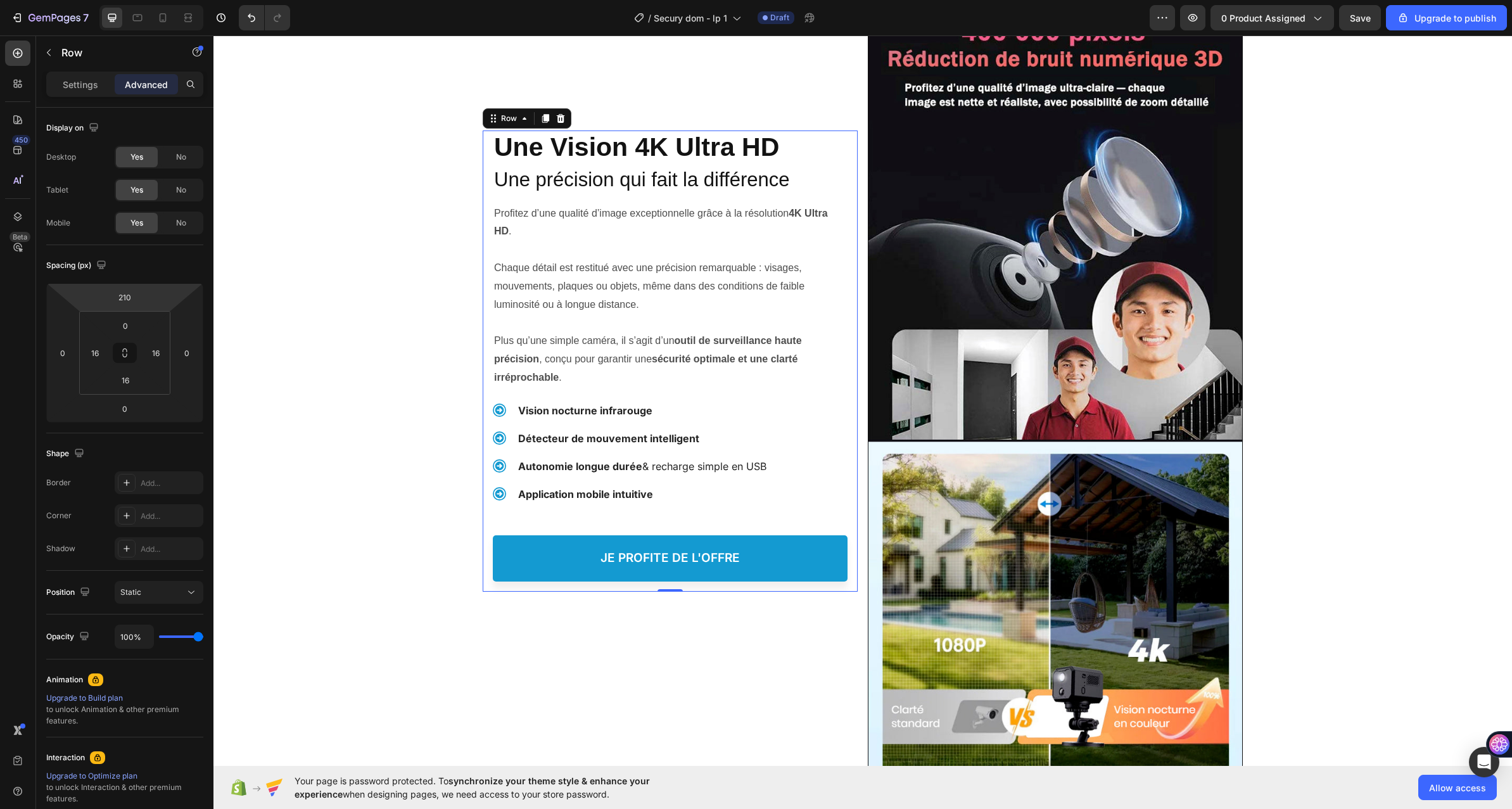
drag, startPoint x: 172, startPoint y: 279, endPoint x: 180, endPoint y: 274, distance: 9.4
click at [180, 0] on html "7 / Secury dom - lp 1 Draft Preview 0 product assigned Save Upgrade to publish …" at bounding box center [756, 0] width 1512 height 0
click at [758, 395] on div "Vision nocturne infrarouge Détecteur de mouvement intelligent Autonomie longue …" at bounding box center [670, 446] width 355 height 115
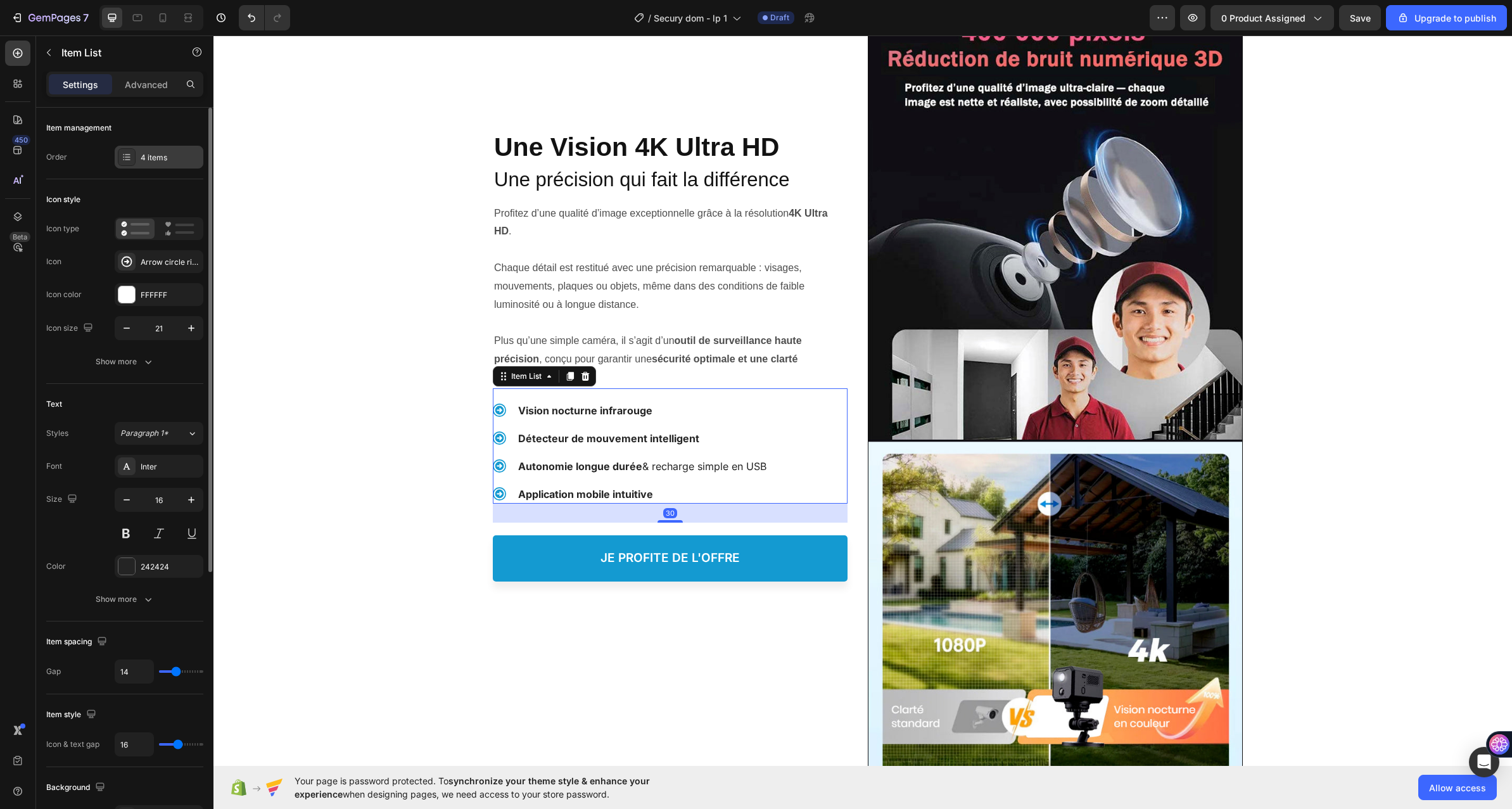
click at [154, 156] on div "4 items" at bounding box center [170, 157] width 60 height 11
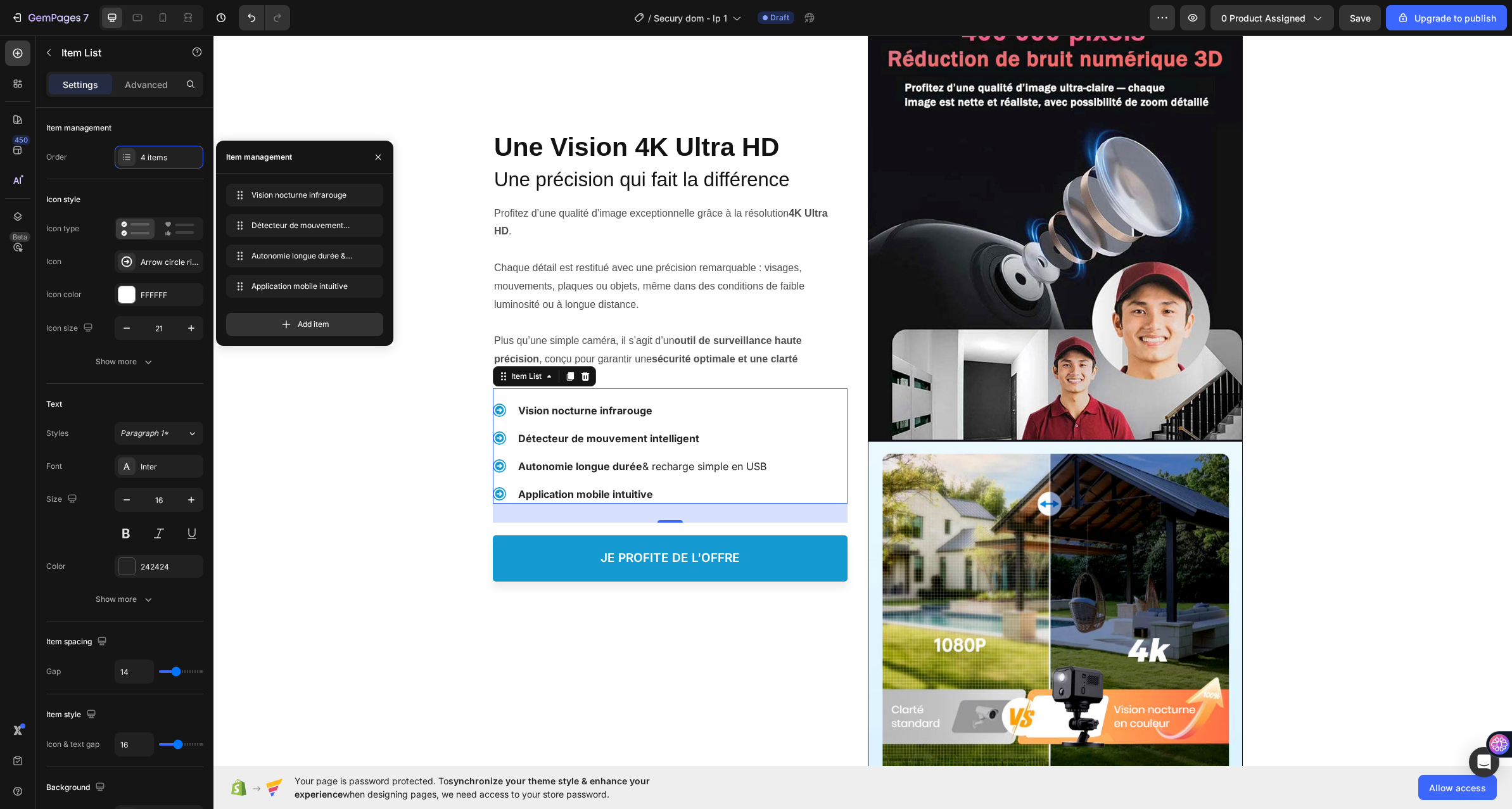
click at [598, 409] on strong "Vision nocturne infrarouge" at bounding box center [586, 410] width 134 height 13
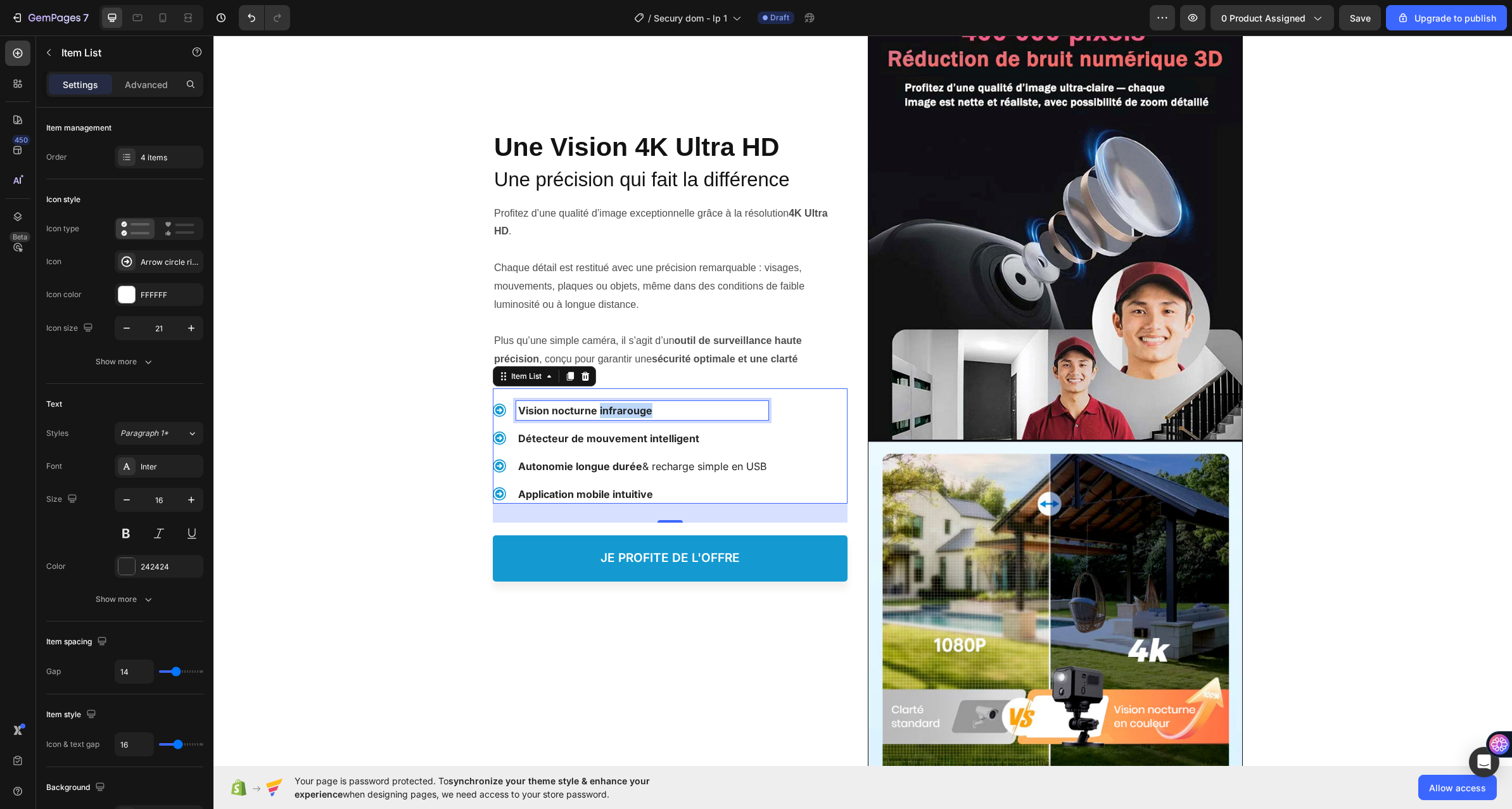
click at [598, 409] on strong "Vision nocturne infrarouge" at bounding box center [586, 410] width 134 height 13
click at [552, 433] on strong "Détecteur de mouvement intelligent" at bounding box center [609, 438] width 181 height 13
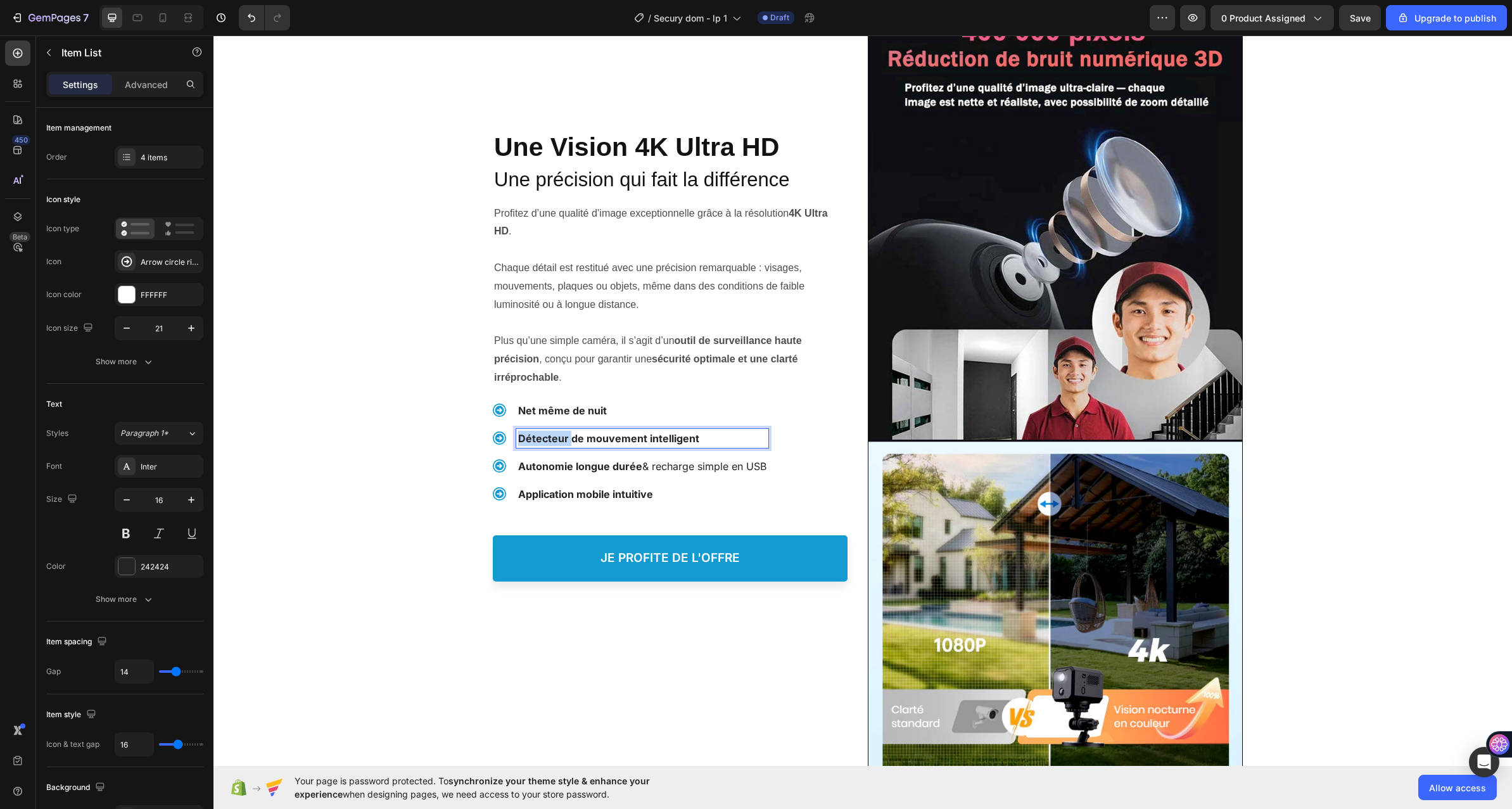
click at [552, 433] on strong "Détecteur de mouvement intelligent" at bounding box center [609, 438] width 181 height 13
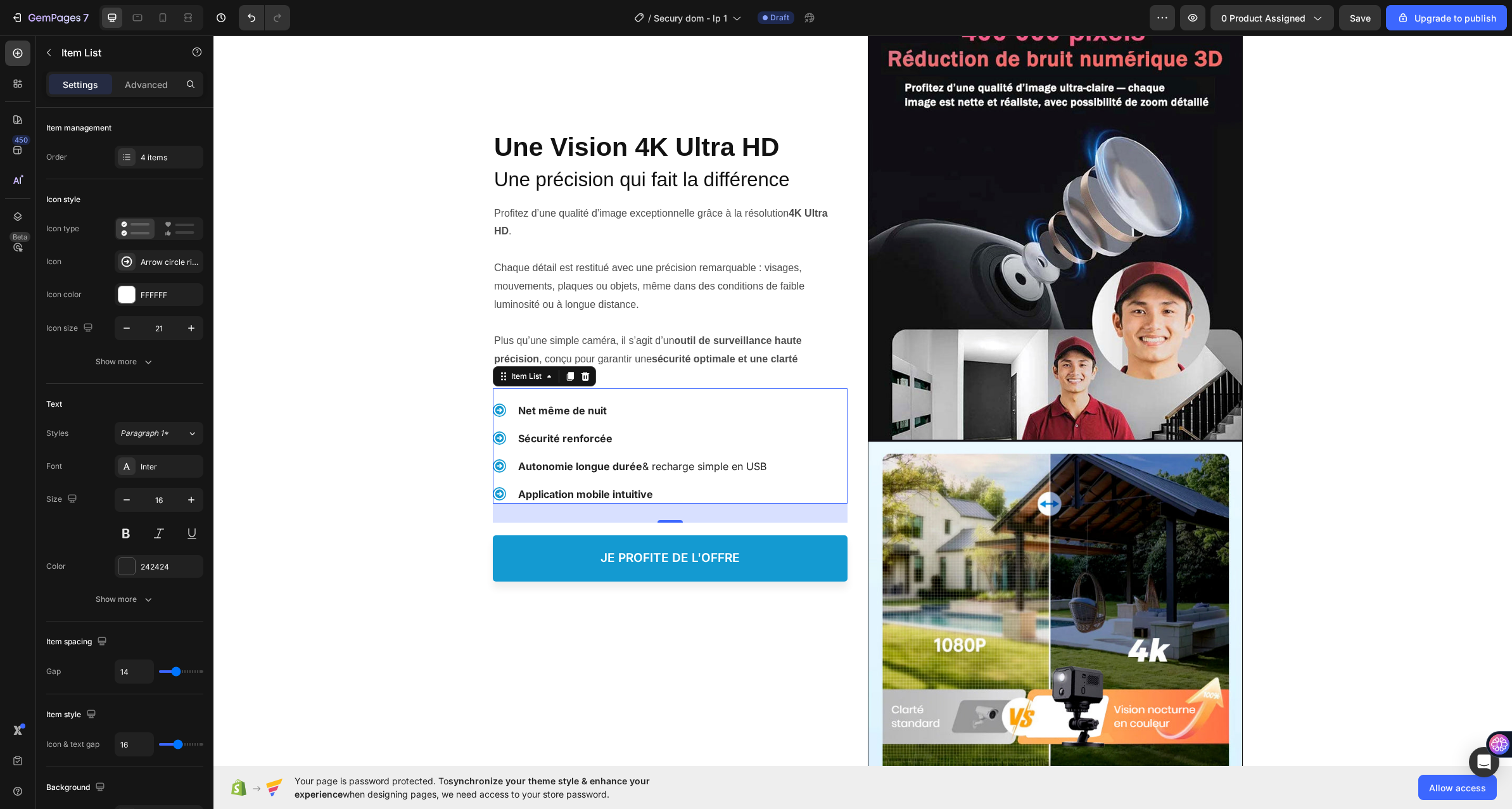
click at [535, 468] on strong "Autonomie longue durée" at bounding box center [581, 466] width 124 height 13
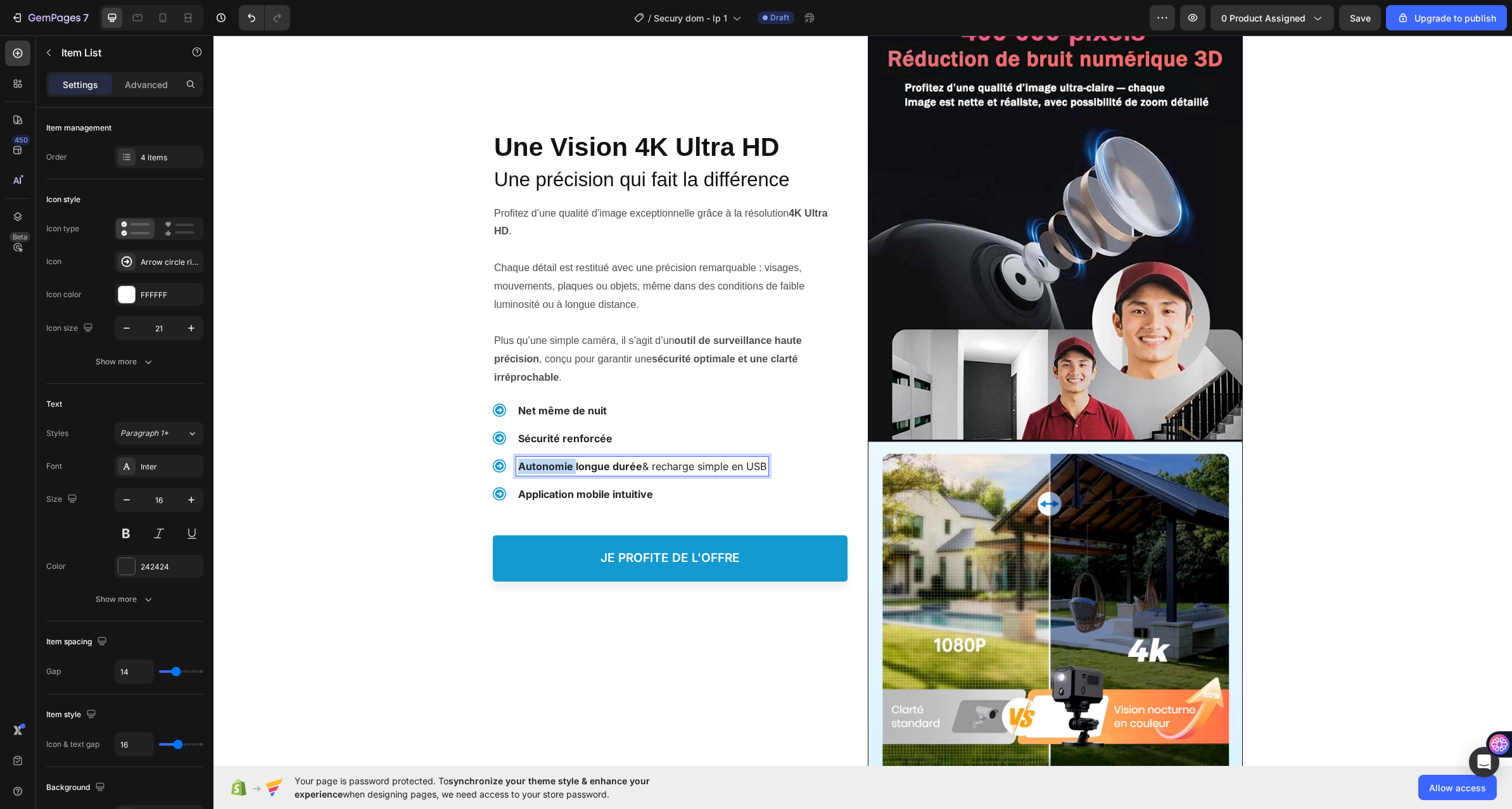
click at [535, 468] on strong "Autonomie longue durée" at bounding box center [581, 466] width 124 height 13
click at [401, 488] on div "Une Vision 4K Ultra HD Heading Une Vision 4K Ultra HD Heading ⁠⁠⁠⁠⁠⁠⁠ Une préci…" at bounding box center [863, 394] width 1299 height 828
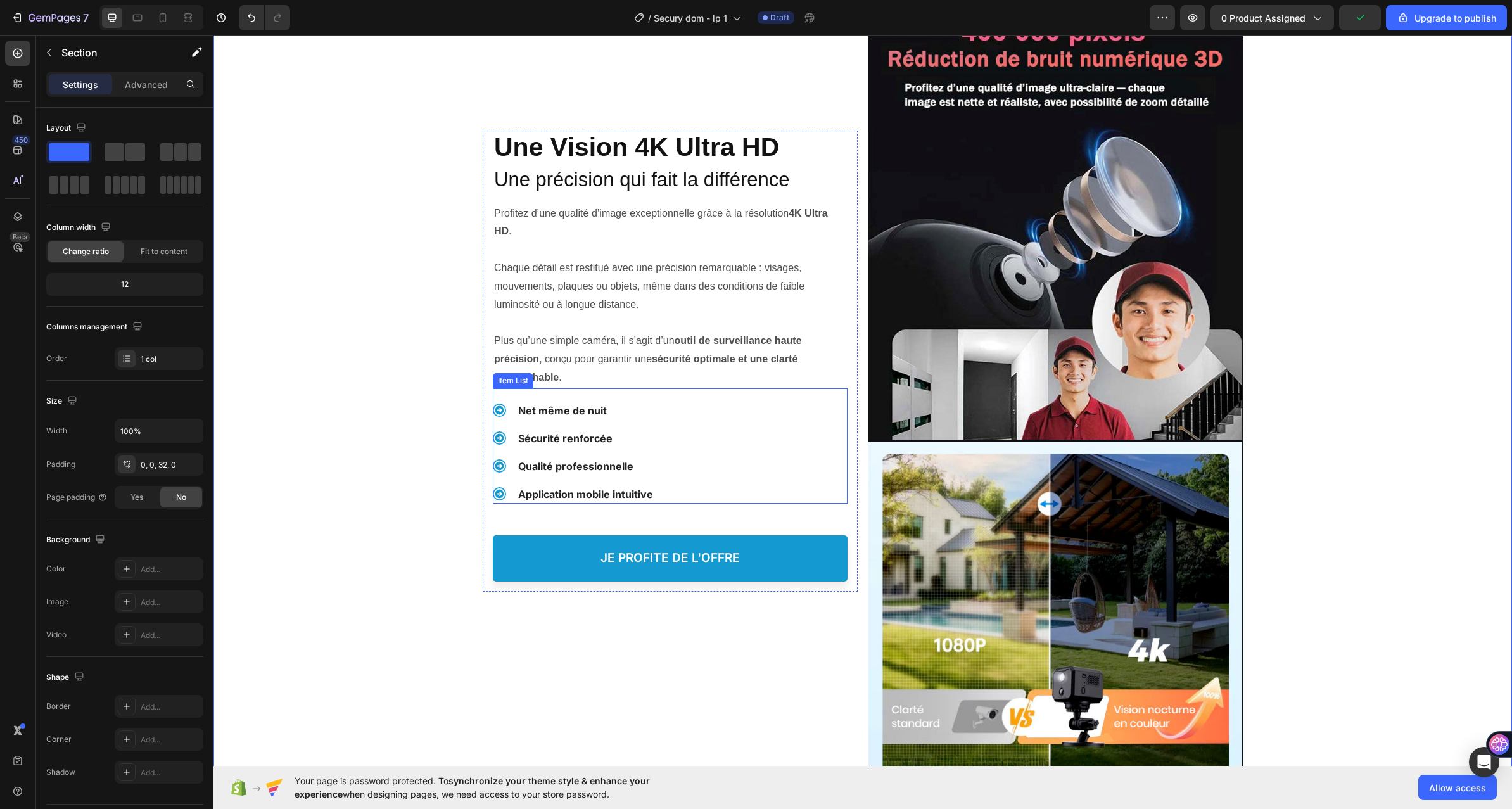
click at [736, 403] on div "Net même de nuit Sécurité renforcée Qualité professionnelle Application mobile …" at bounding box center [670, 452] width 355 height 103
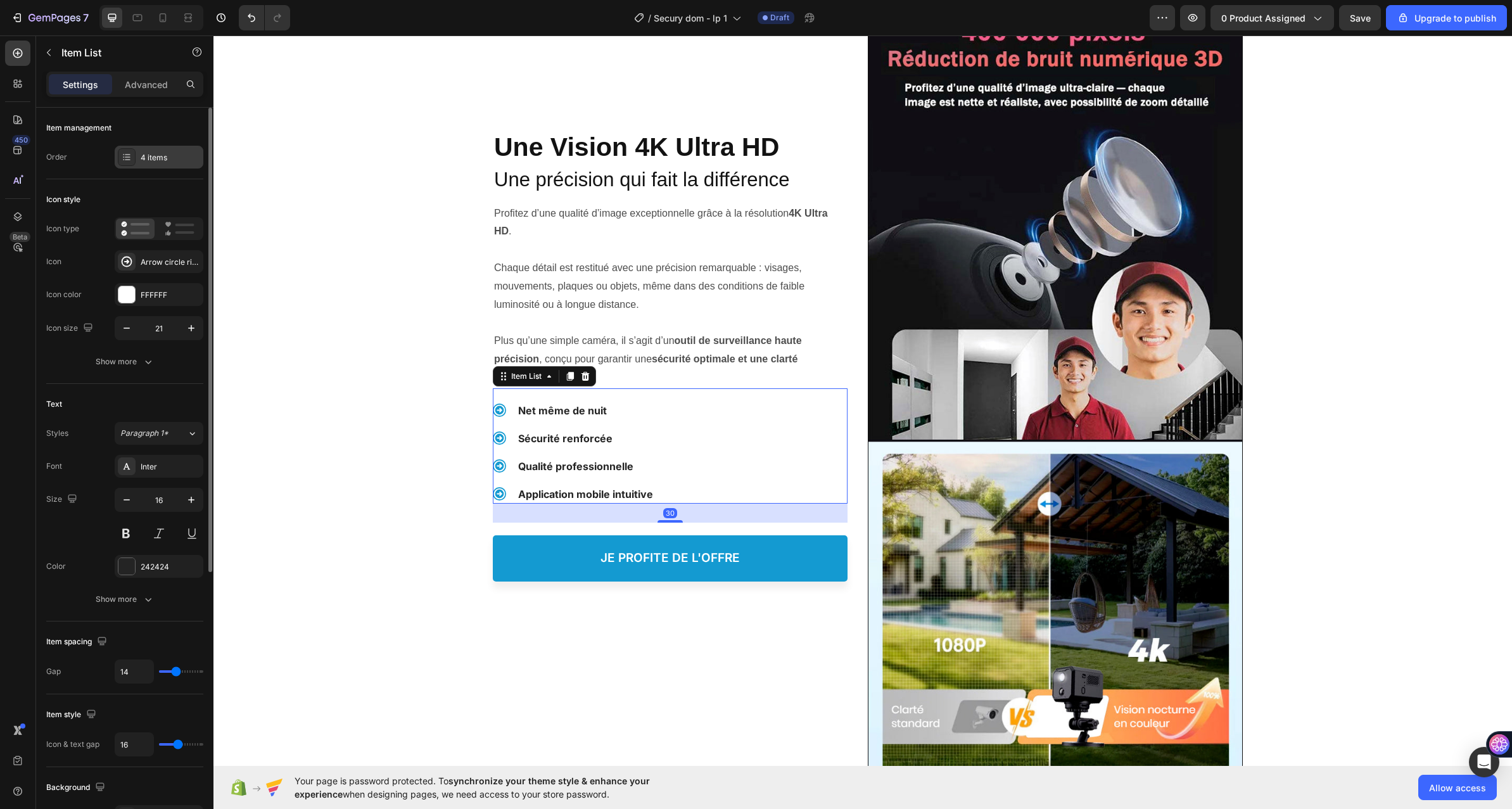
click at [189, 152] on div "4 items" at bounding box center [170, 157] width 60 height 11
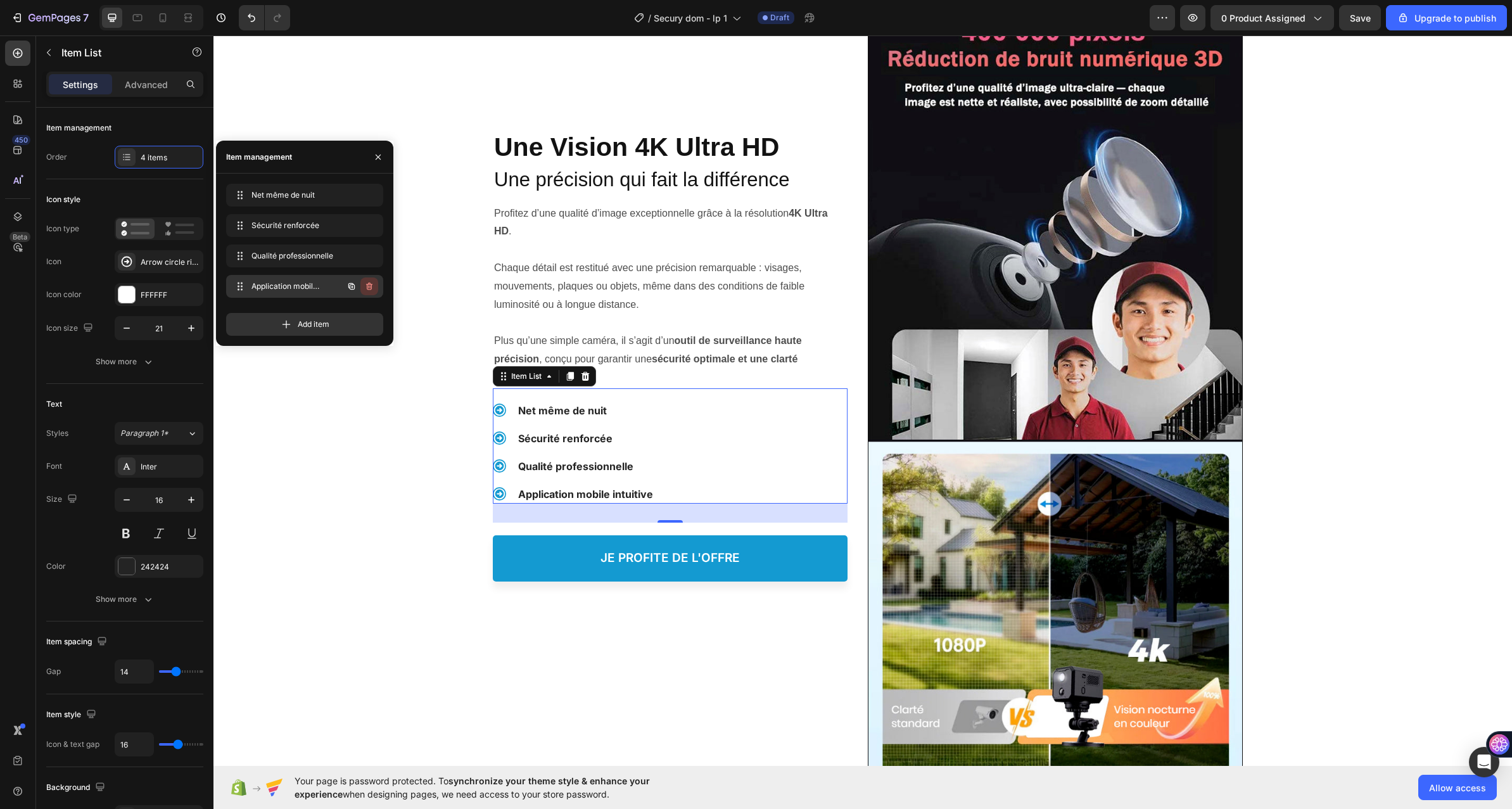
click at [374, 283] on icon "button" at bounding box center [369, 286] width 10 height 10
click at [370, 287] on div "Delete" at bounding box center [360, 286] width 23 height 11
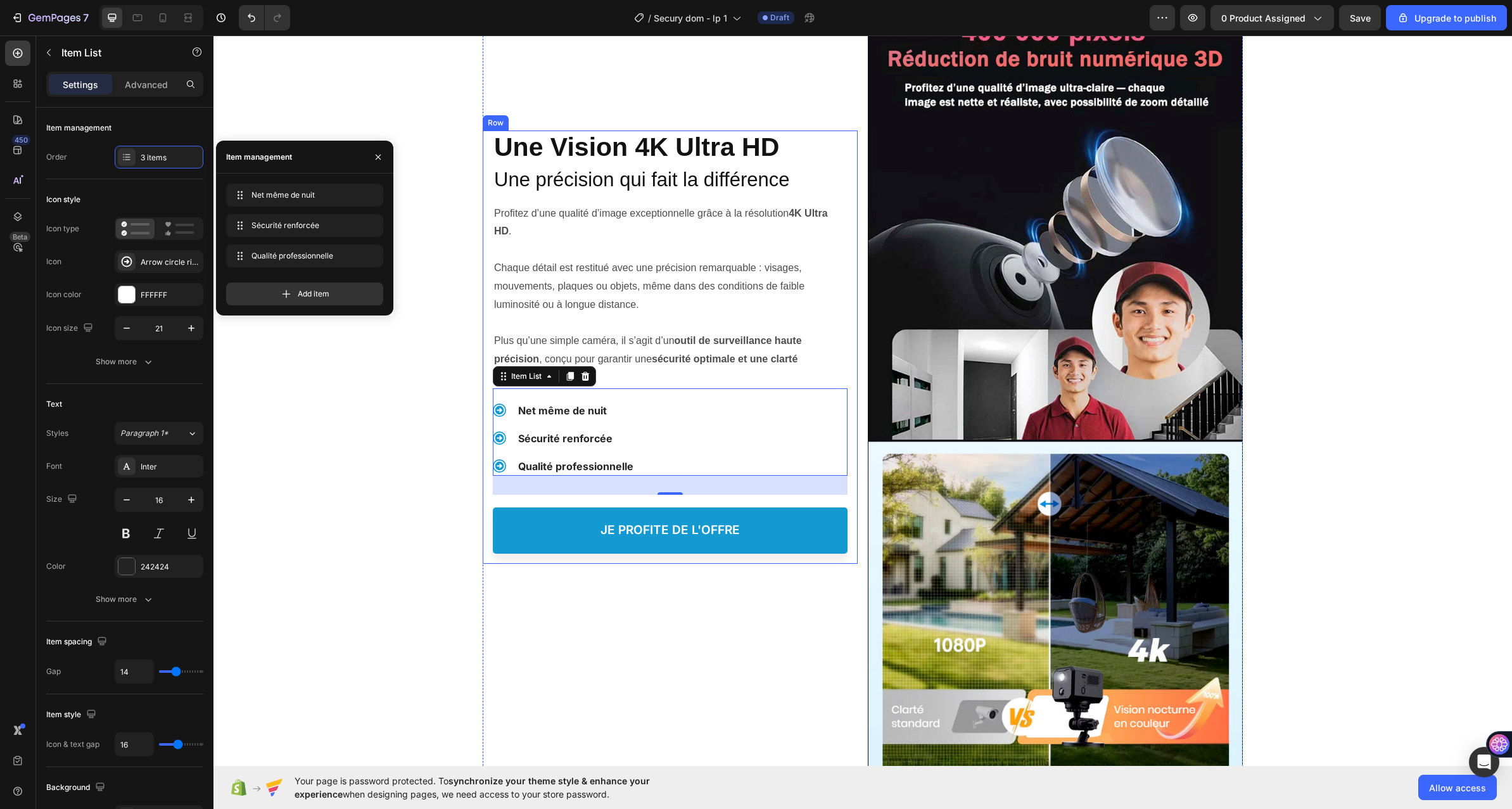
click at [368, 480] on div "Une Vision 4K Ultra HD Heading Une Vision 4K Ultra HD Heading ⁠⁠⁠⁠⁠⁠⁠ Une préci…" at bounding box center [863, 394] width 1299 height 828
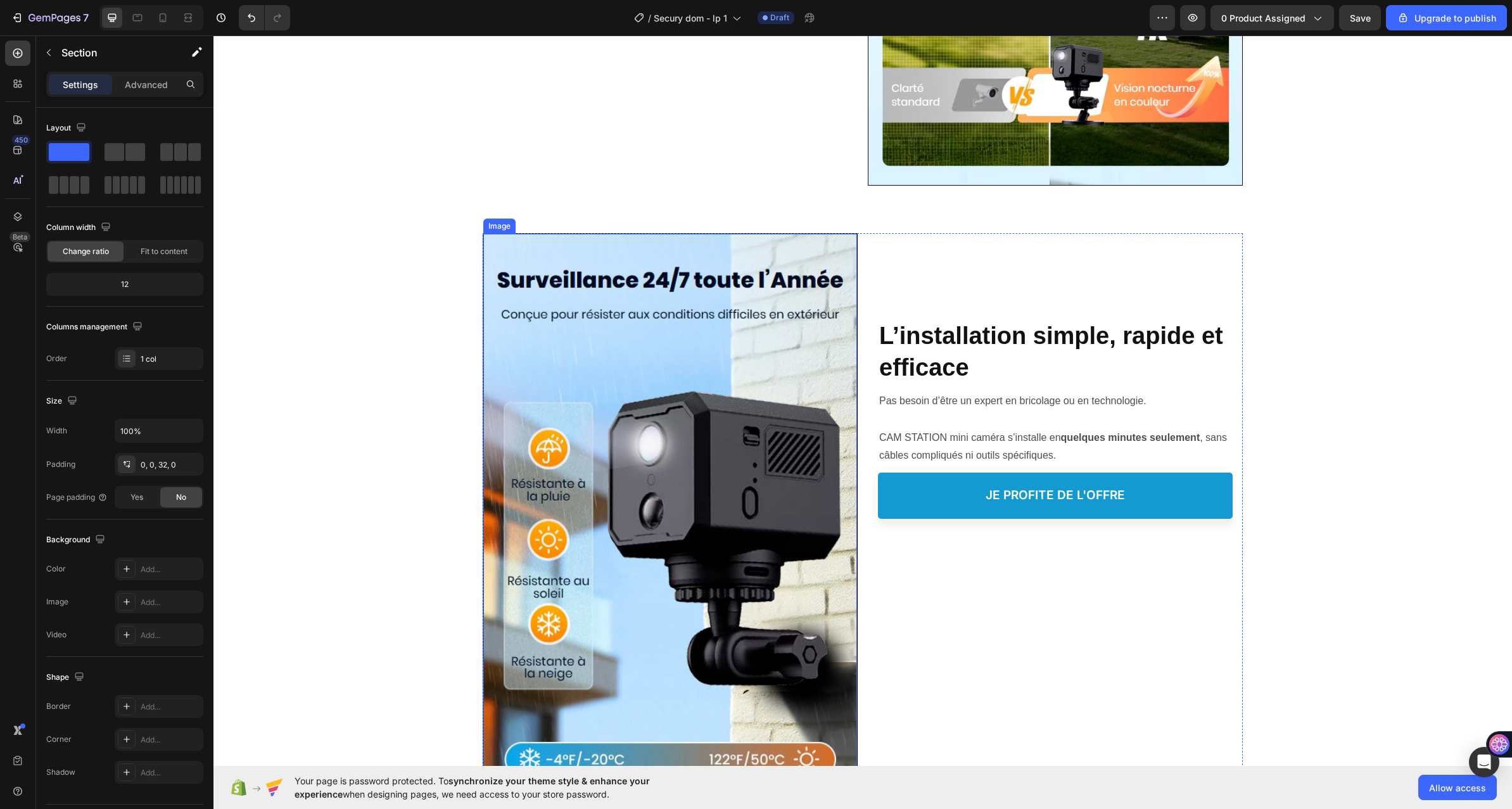
scroll to position [1837, 0]
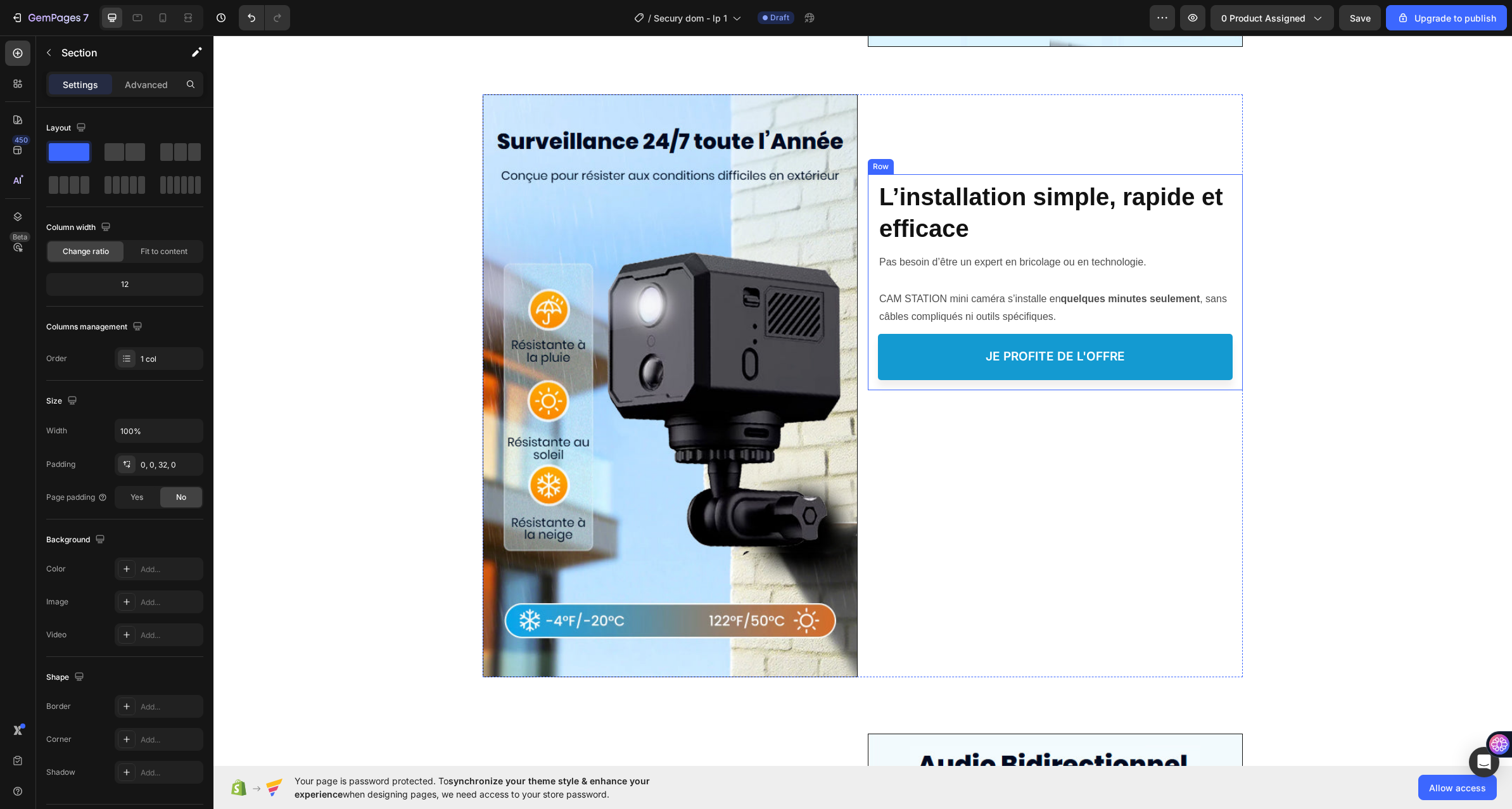
click at [1071, 177] on div "Protéger votre Famille, Heading L’installation simple, rapide et efficace Headi…" at bounding box center [1055, 277] width 355 height 206
click at [155, 84] on p "Advanced" at bounding box center [146, 84] width 43 height 13
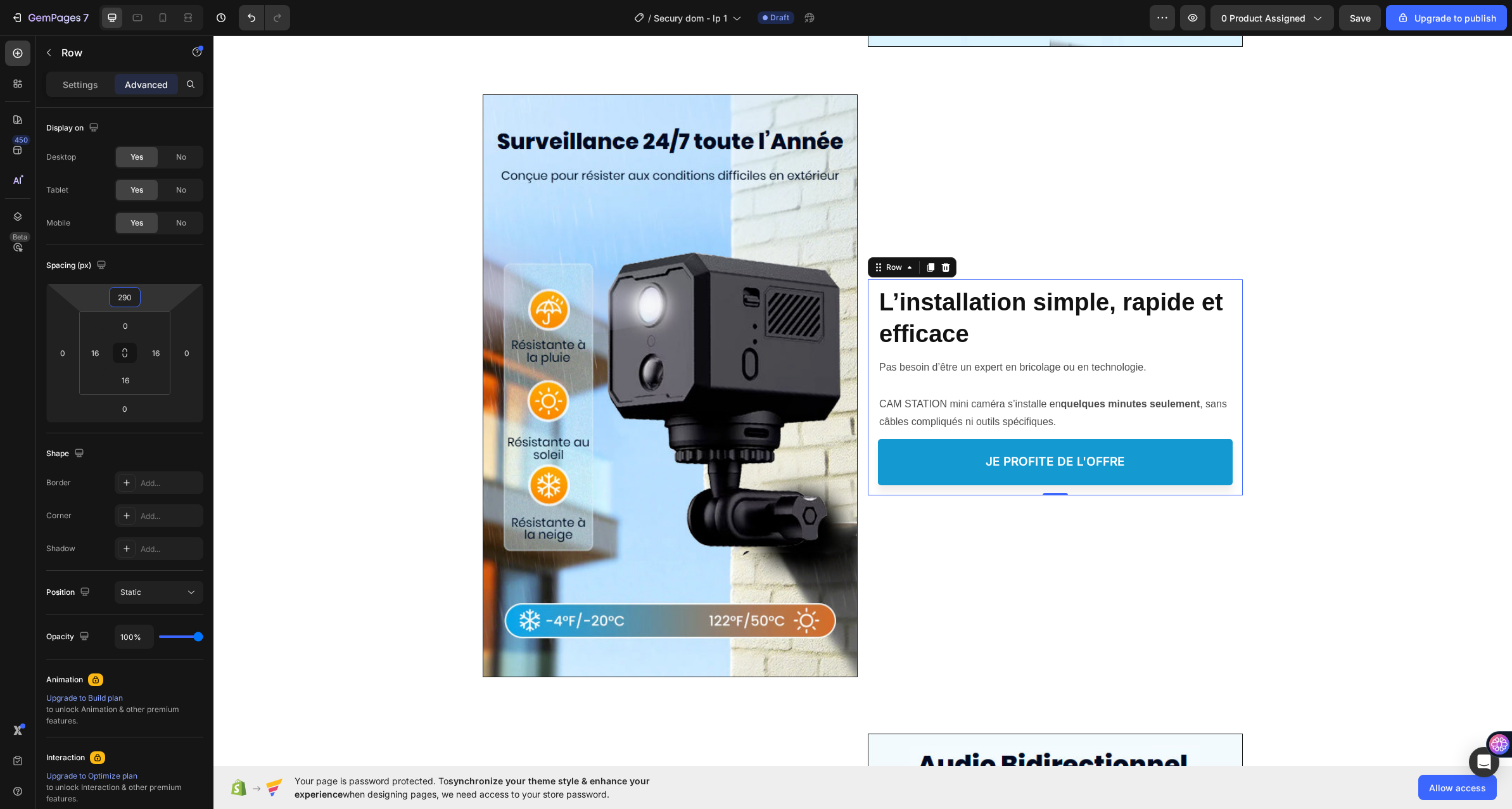
type input "288"
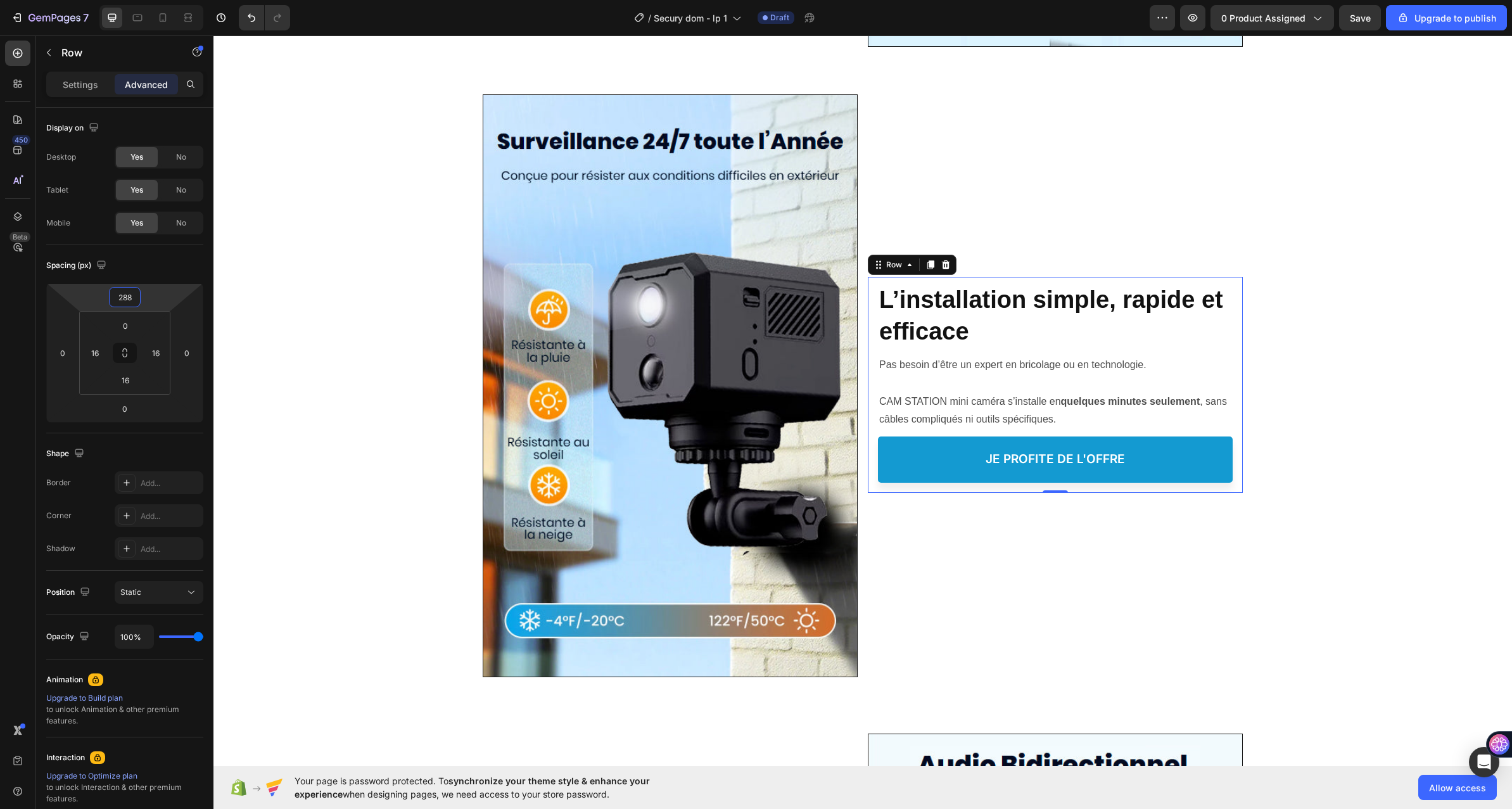
drag, startPoint x: 171, startPoint y: 276, endPoint x: 182, endPoint y: 240, distance: 37.6
click at [182, 0] on html "7 / Secury dom - lp 1 Draft Preview 0 product assigned Save Upgrade to publish …" at bounding box center [756, 0] width 1512 height 0
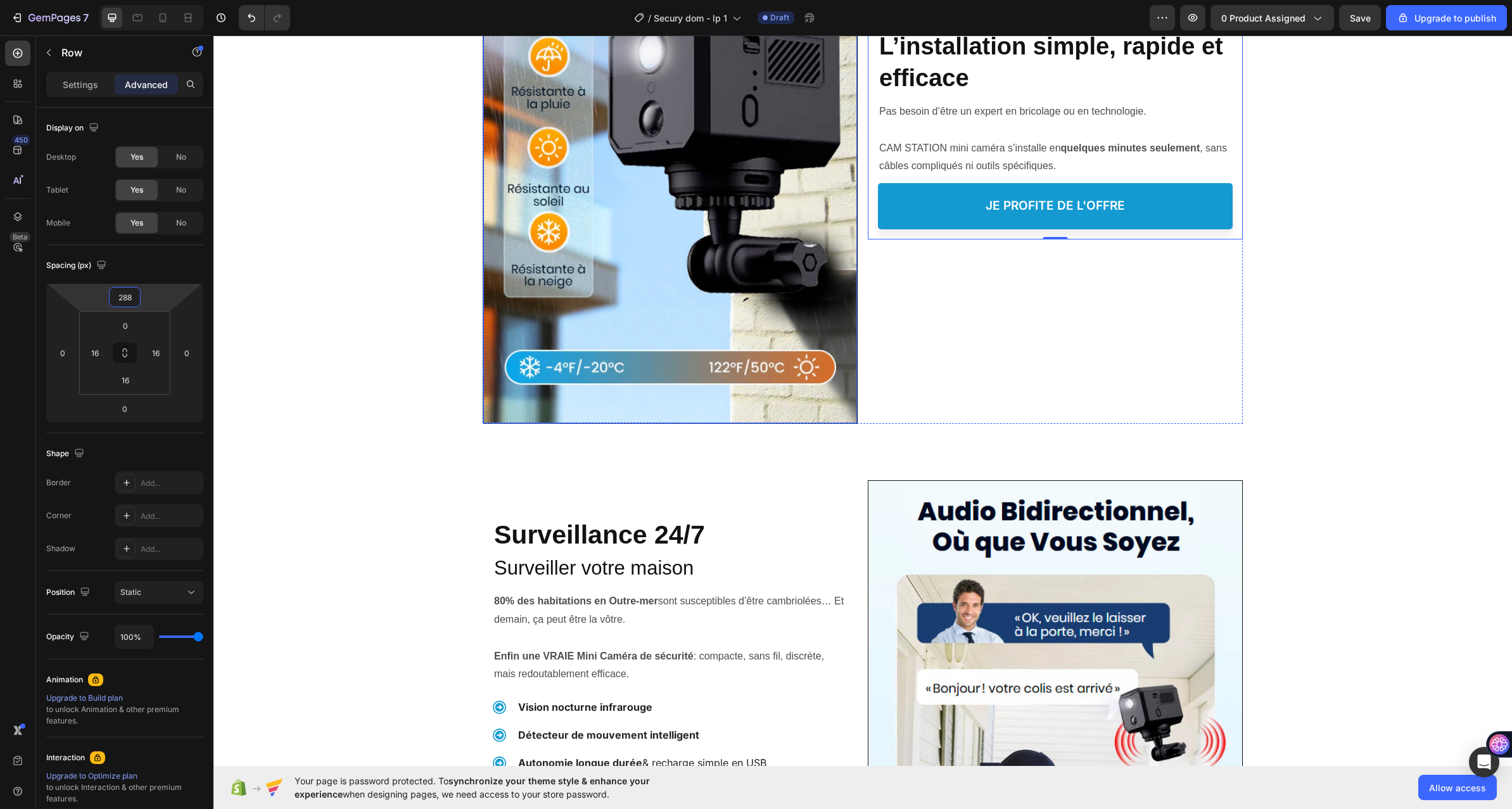
scroll to position [2343, 0]
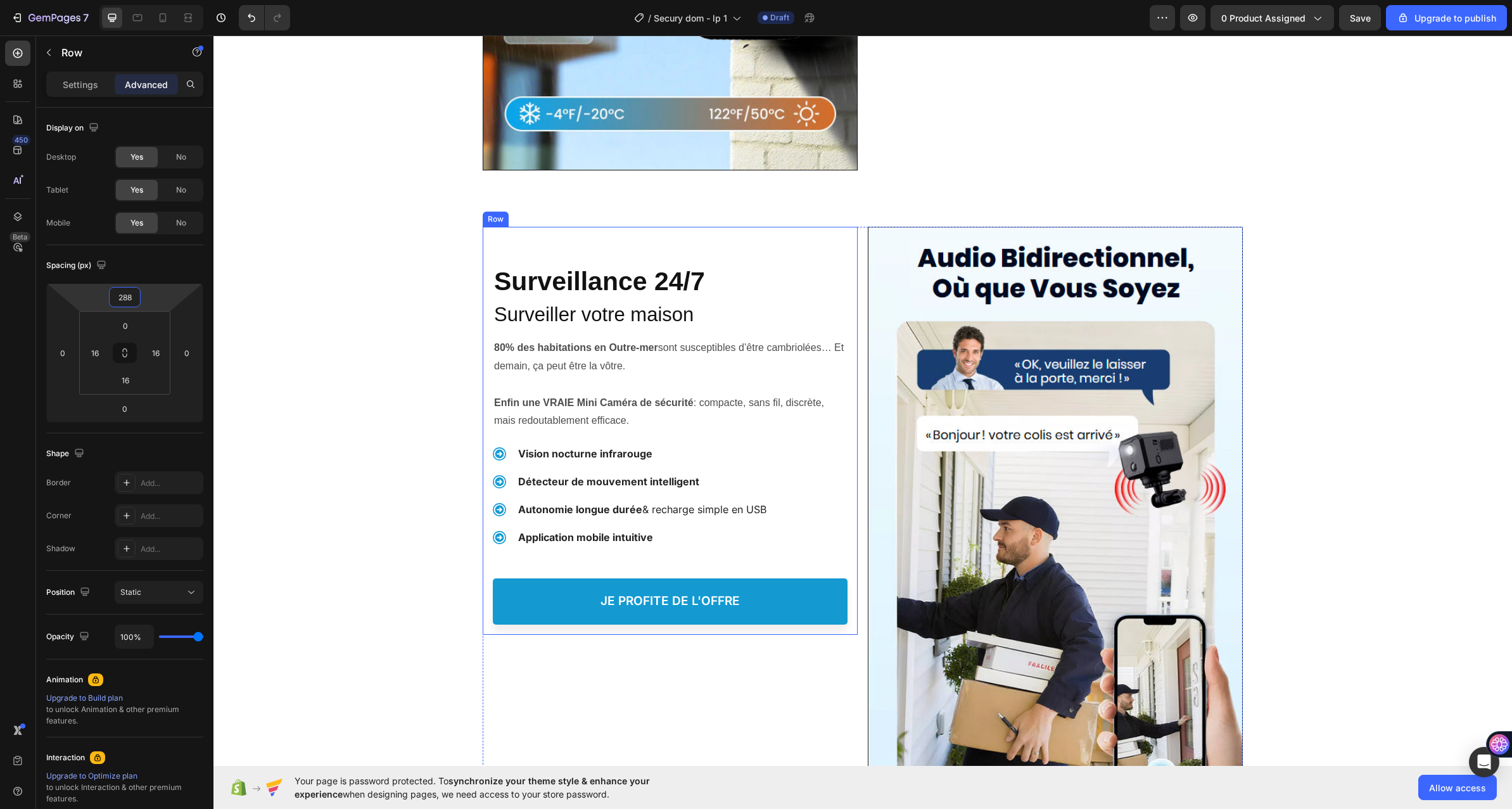
click at [483, 622] on div "Protéger votre Famille, Heading Surveillance 24/7 Heading Surveiller votre mais…" at bounding box center [670, 430] width 375 height 408
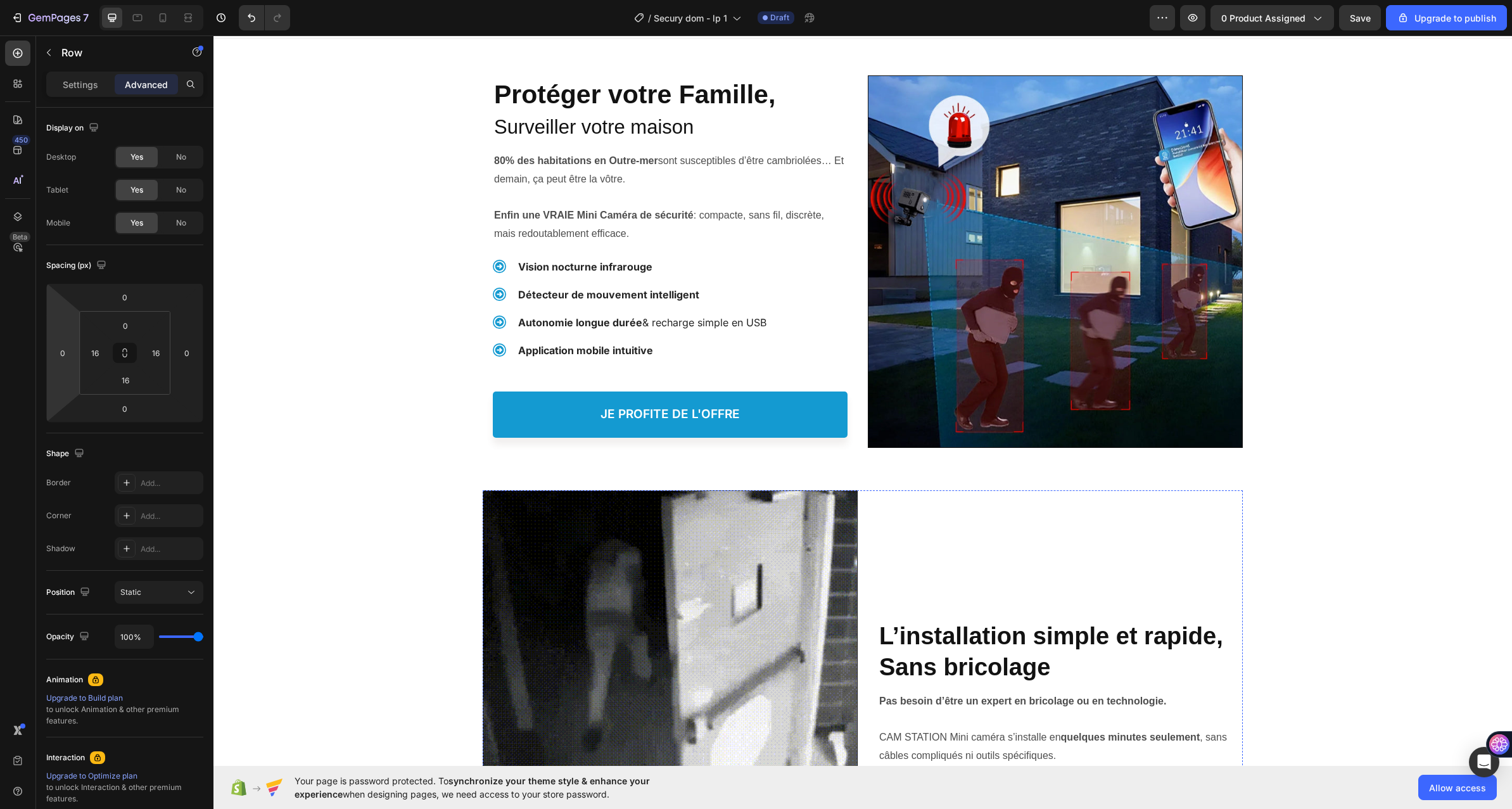
scroll to position [0, 0]
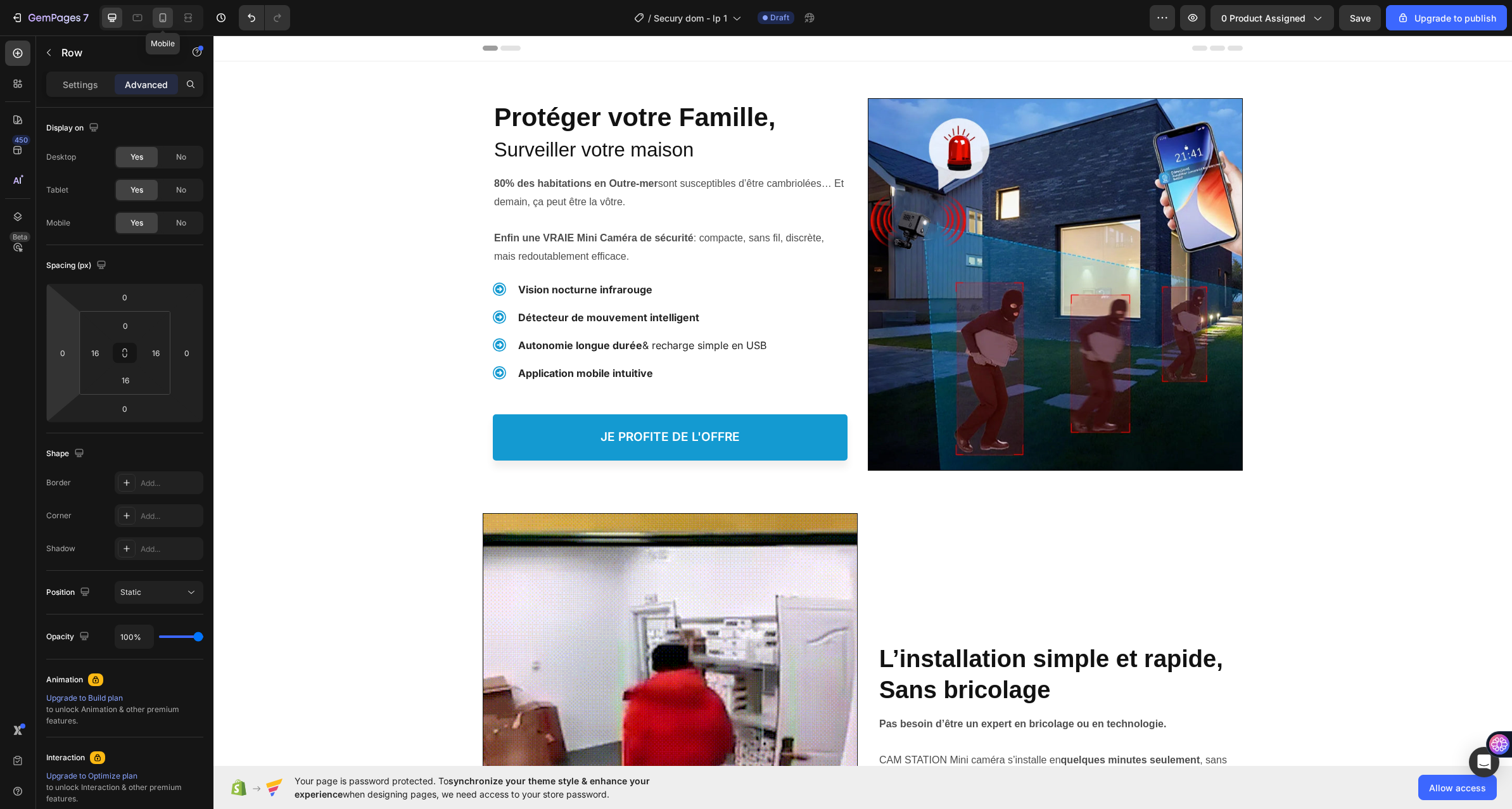
click at [162, 19] on icon at bounding box center [163, 18] width 13 height 13
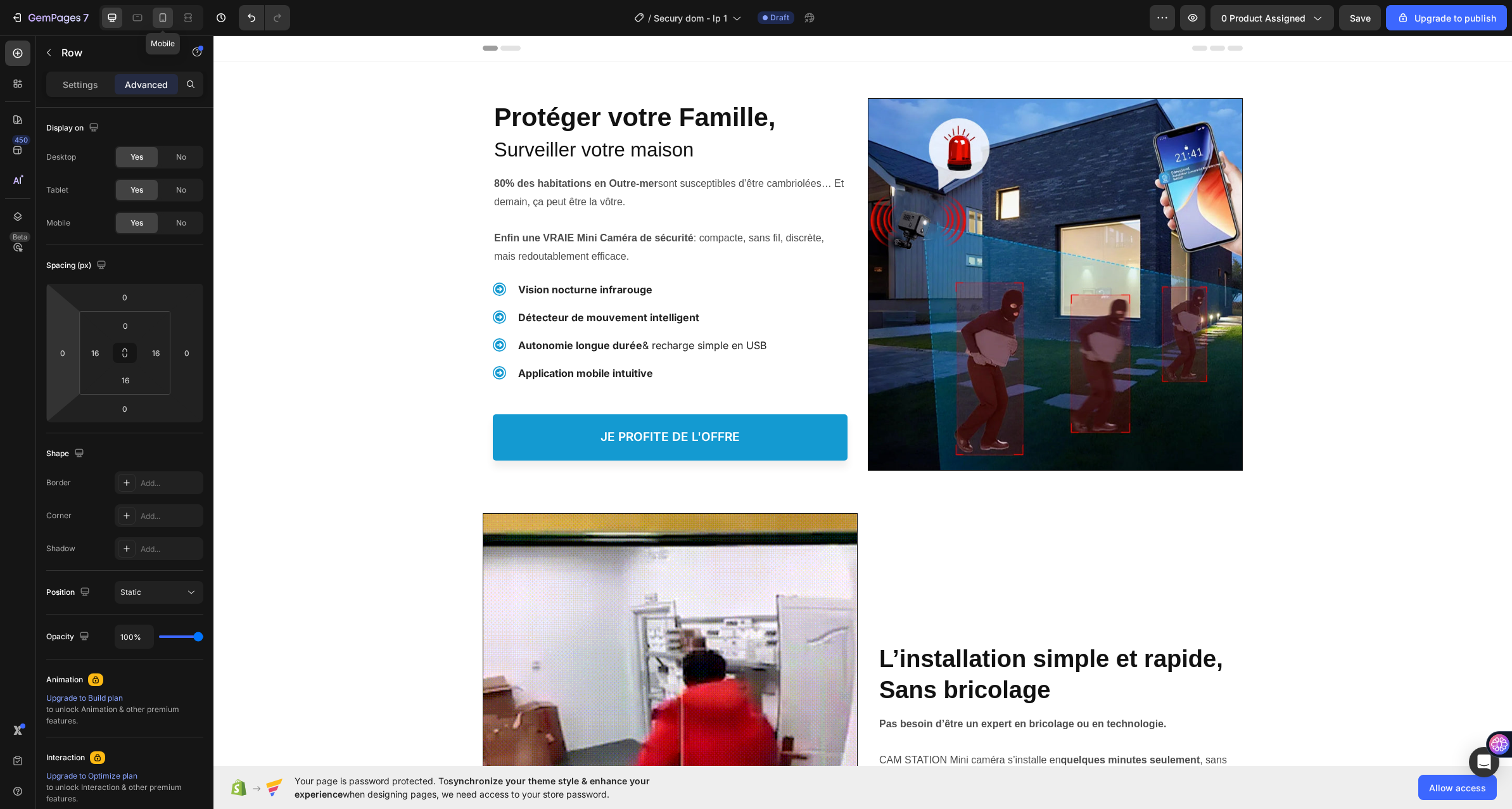
type input "10"
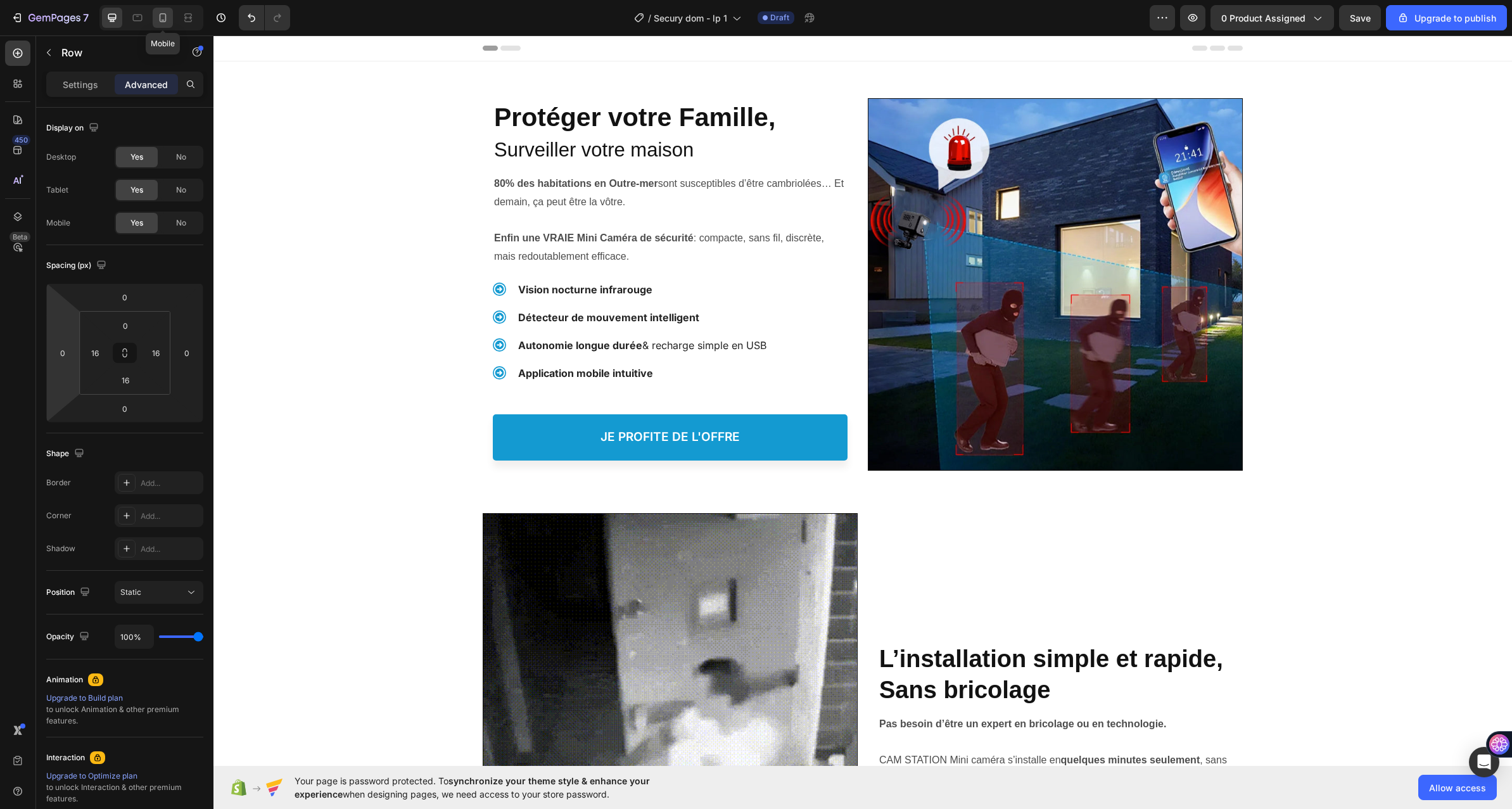
type input "10"
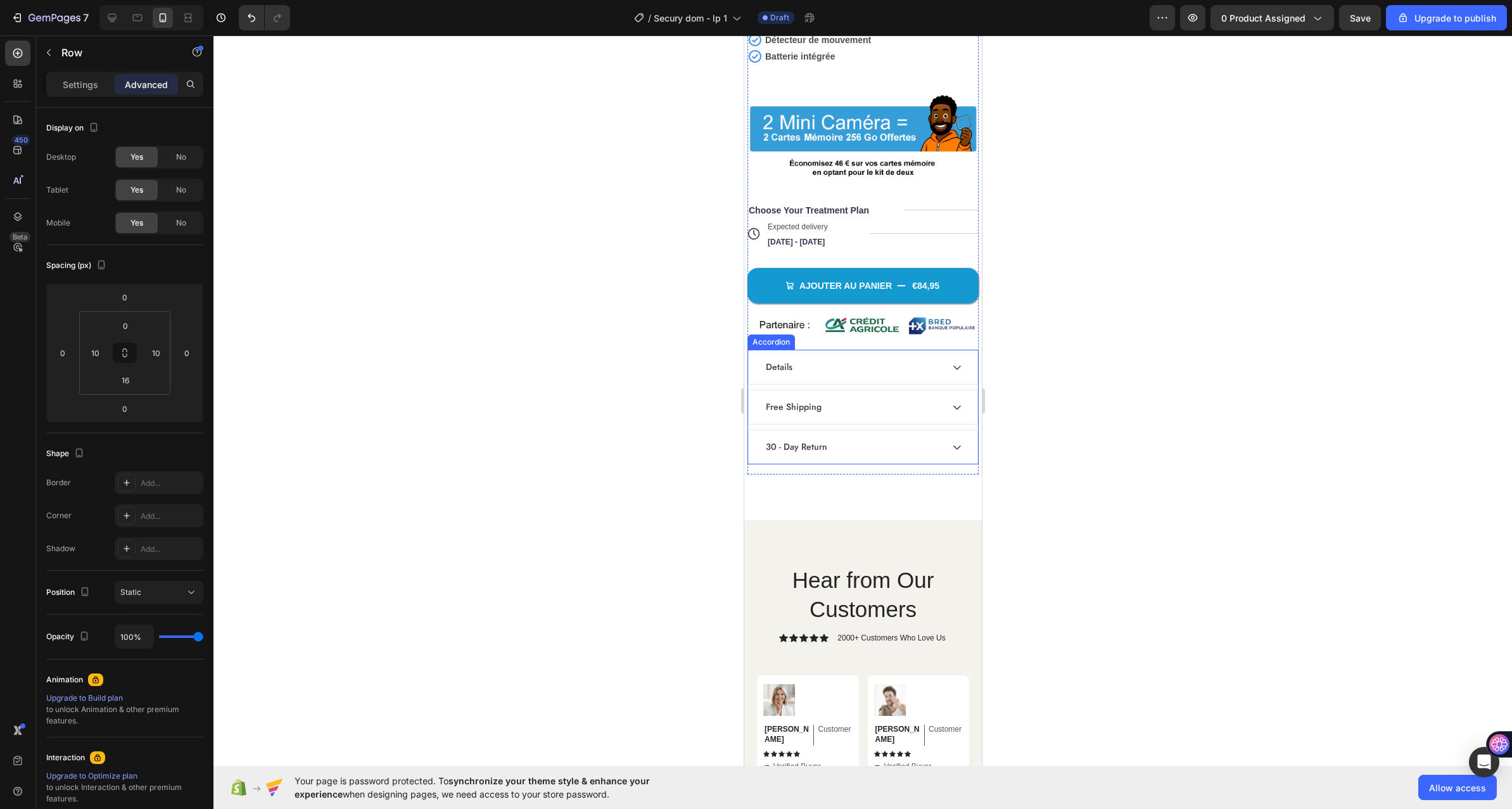
scroll to position [5003, 0]
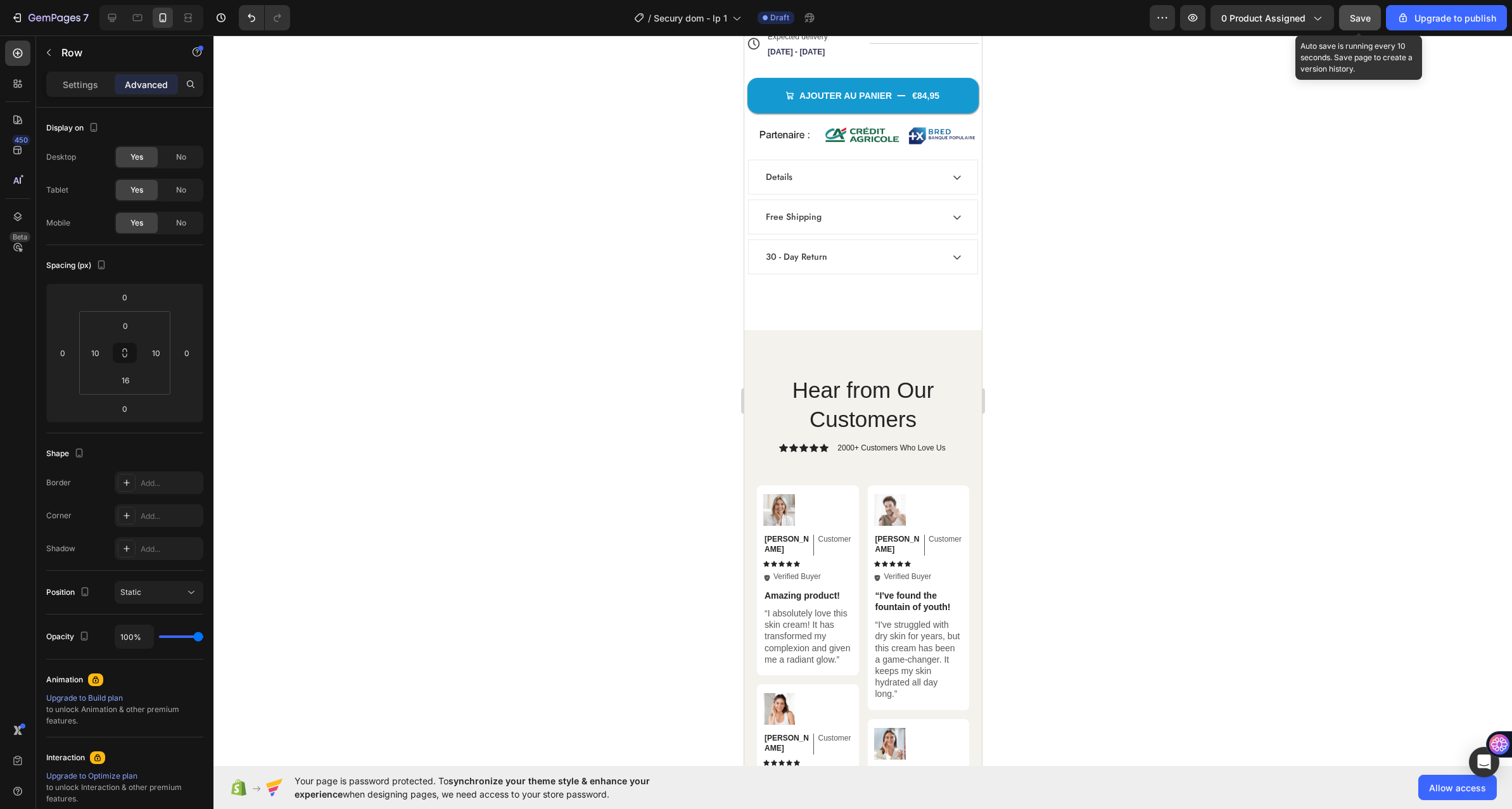
click at [1359, 11] on div "Save" at bounding box center [1361, 18] width 21 height 13
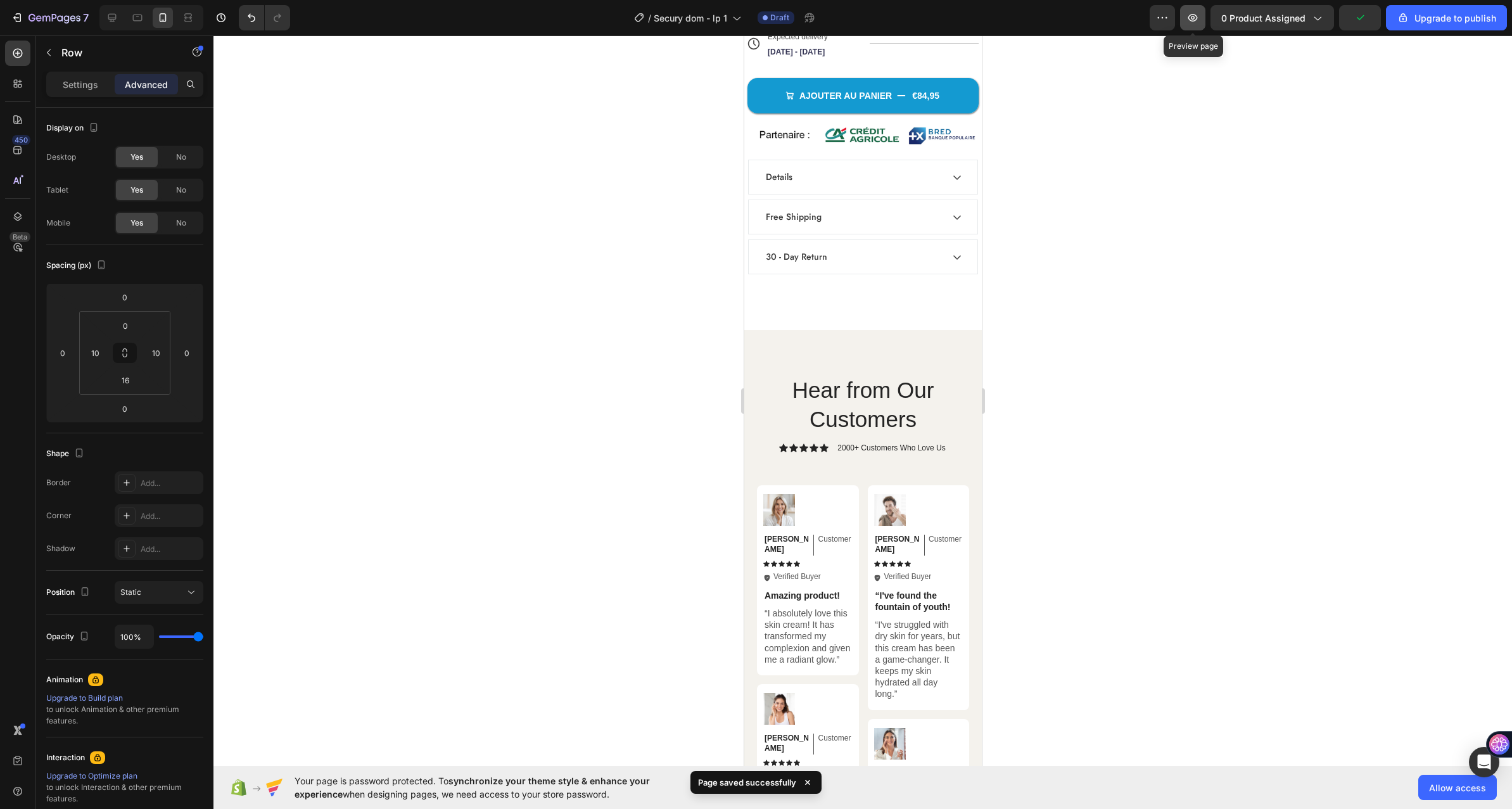
click at [1199, 22] on icon "button" at bounding box center [1193, 18] width 13 height 13
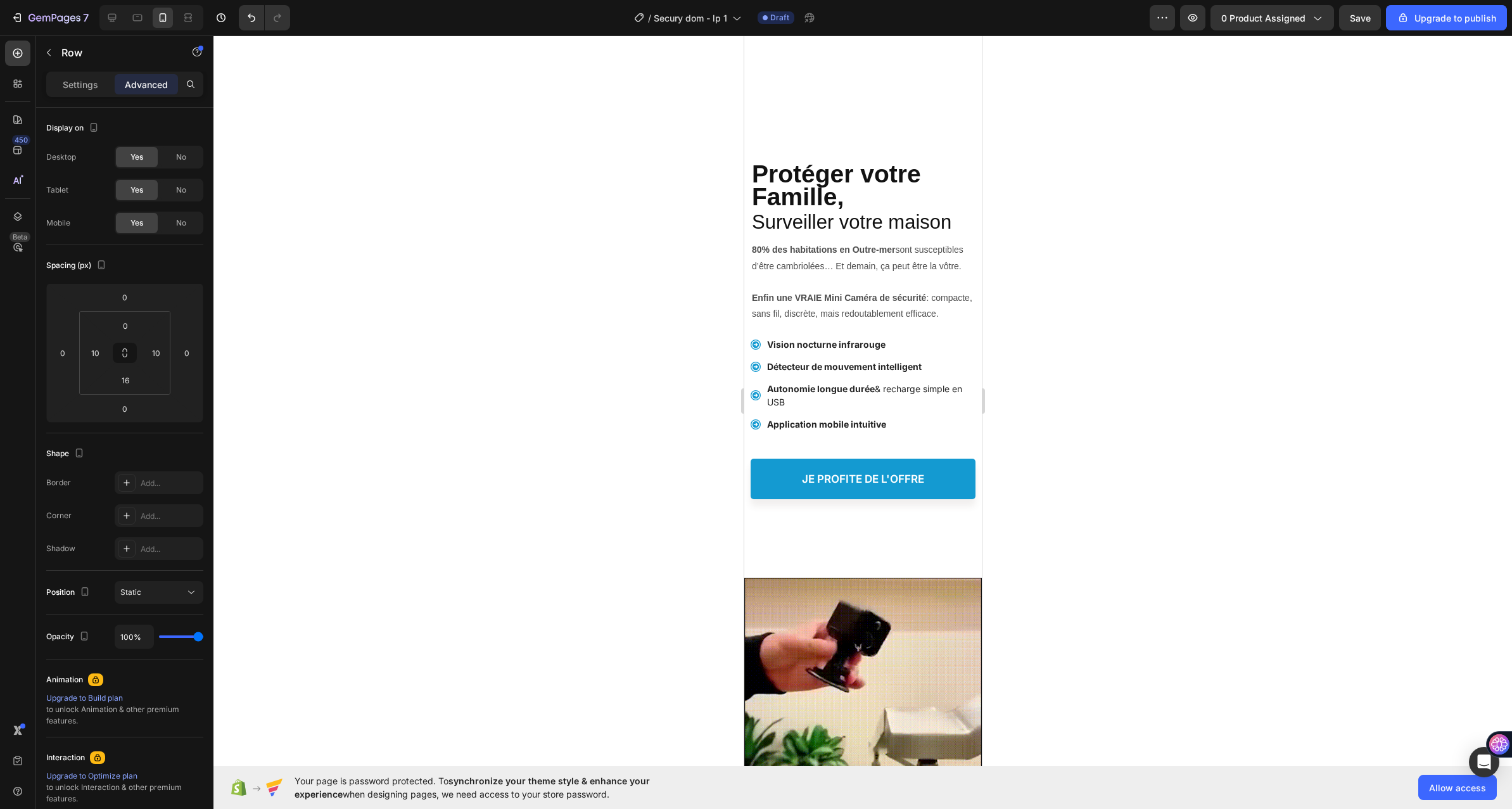
scroll to position [2407, 0]
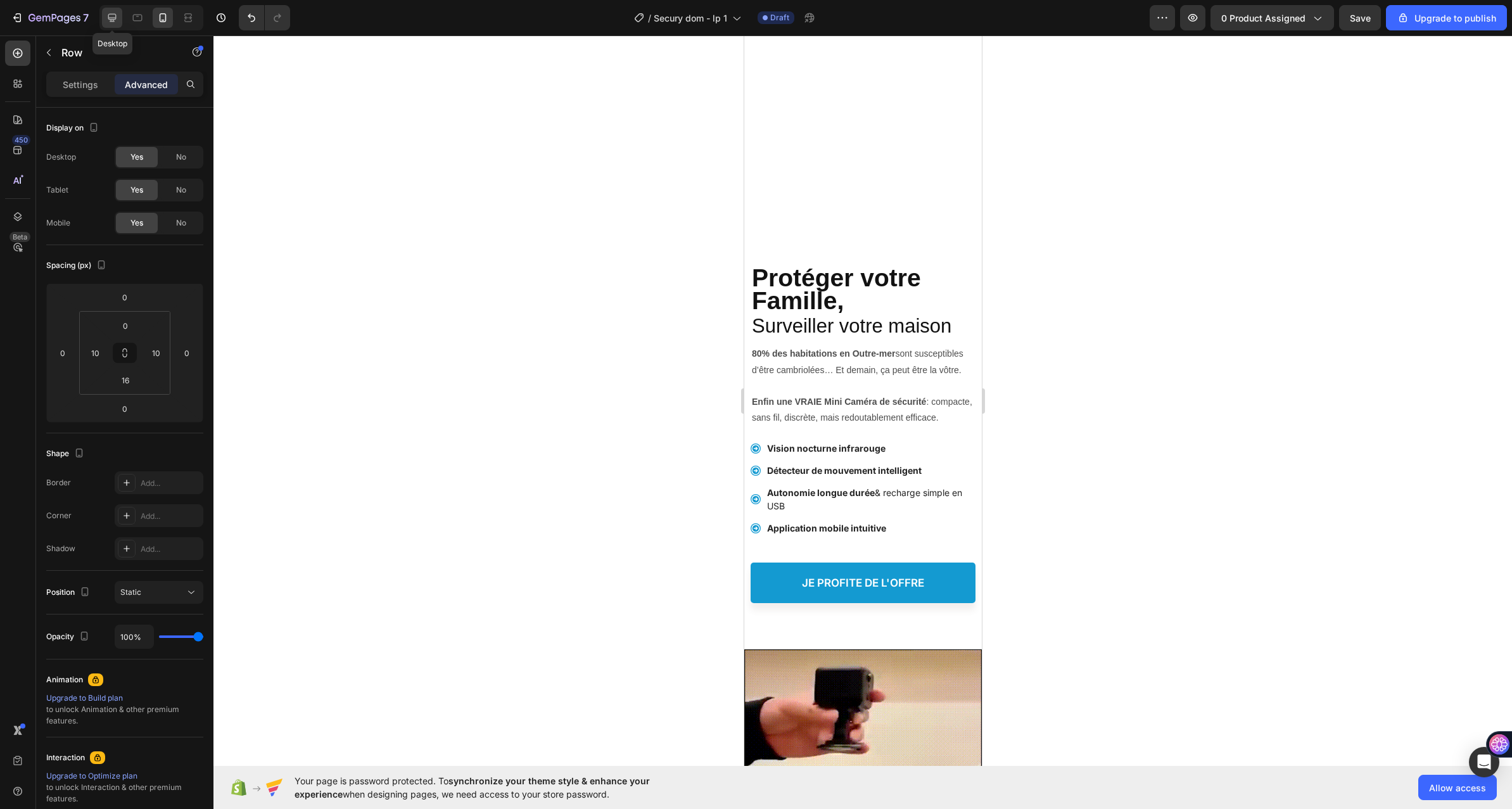
click at [116, 22] on icon at bounding box center [112, 18] width 13 height 13
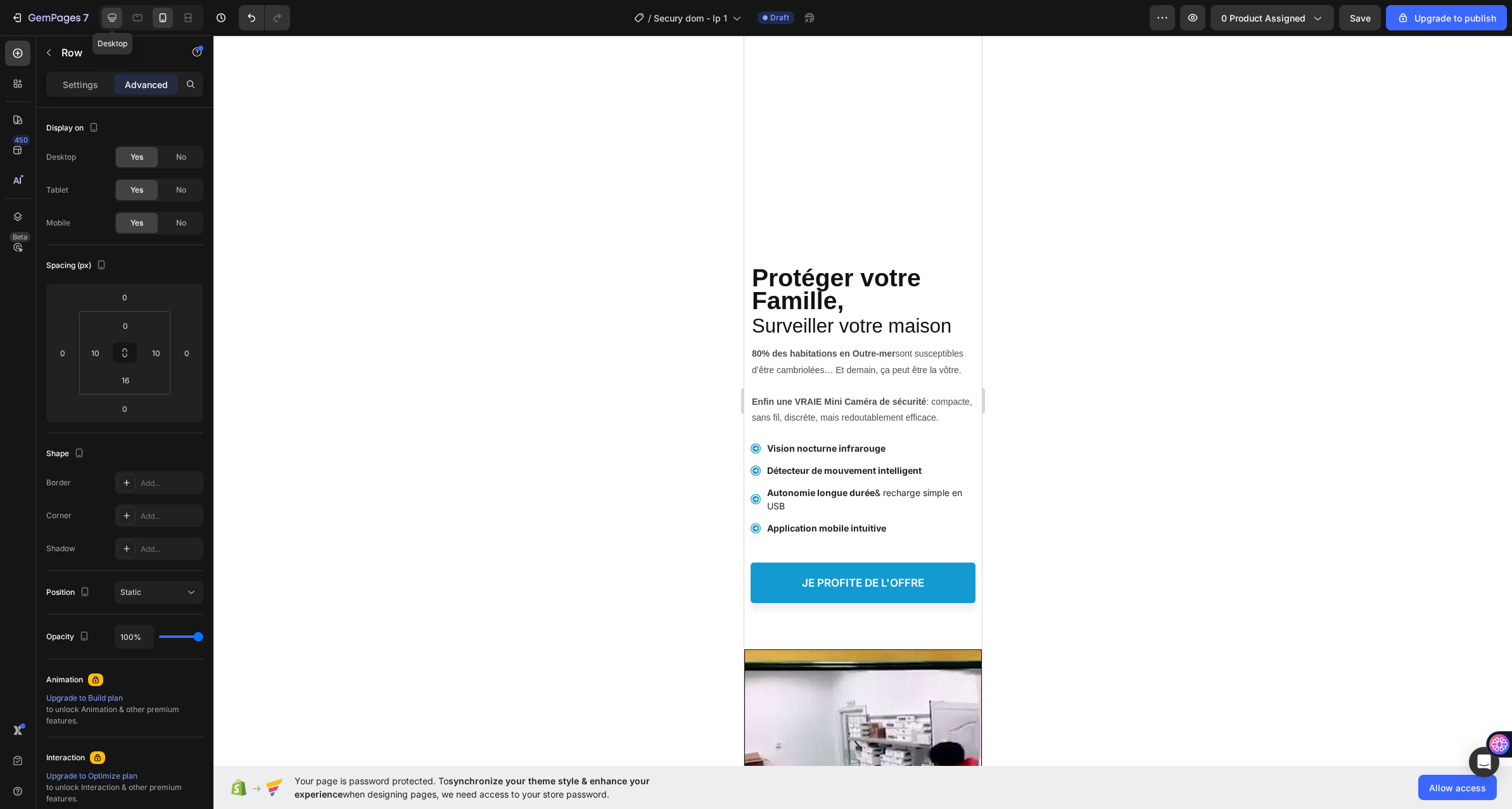
type input "16"
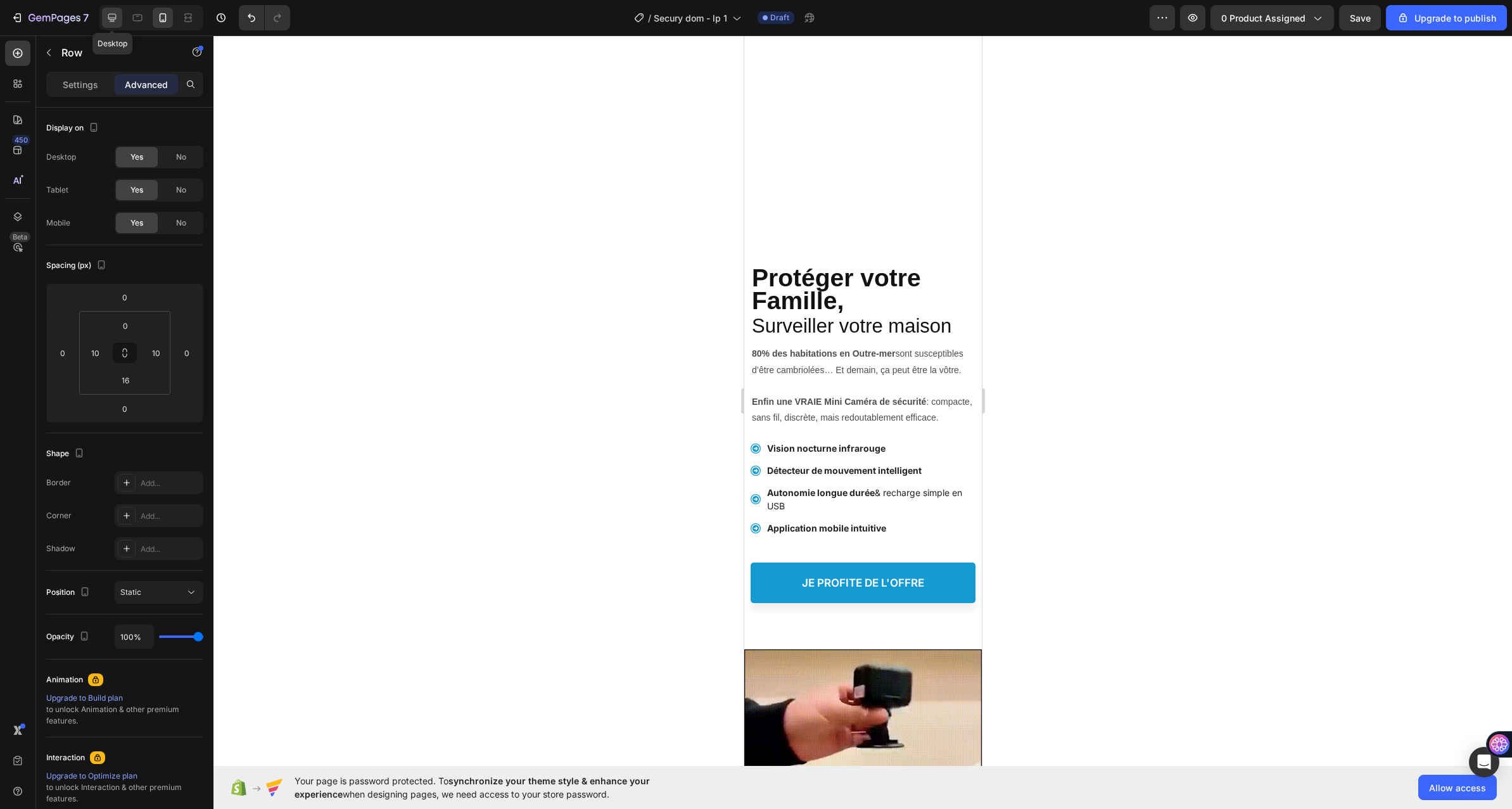
type input "16"
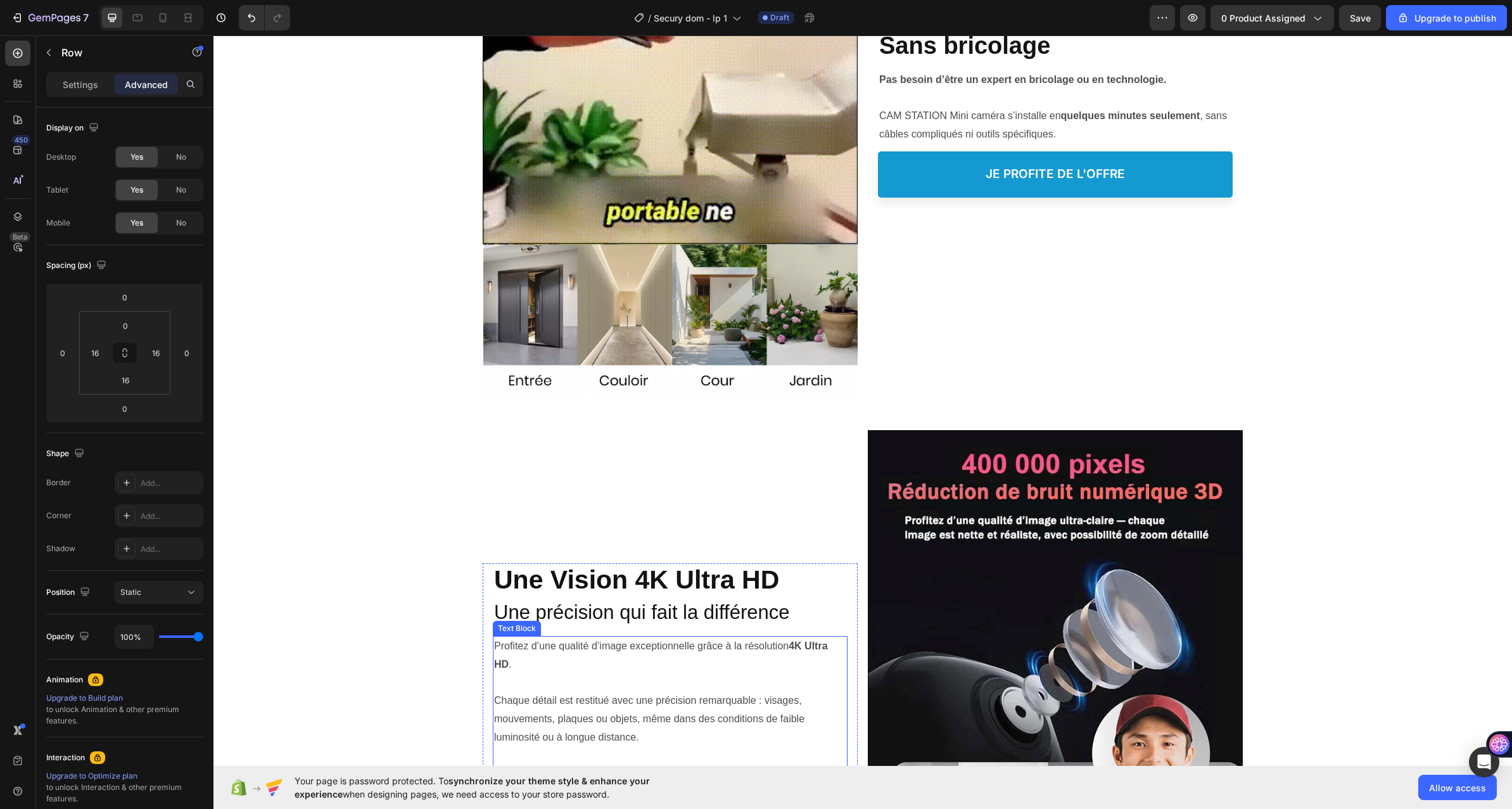
scroll to position [932, 0]
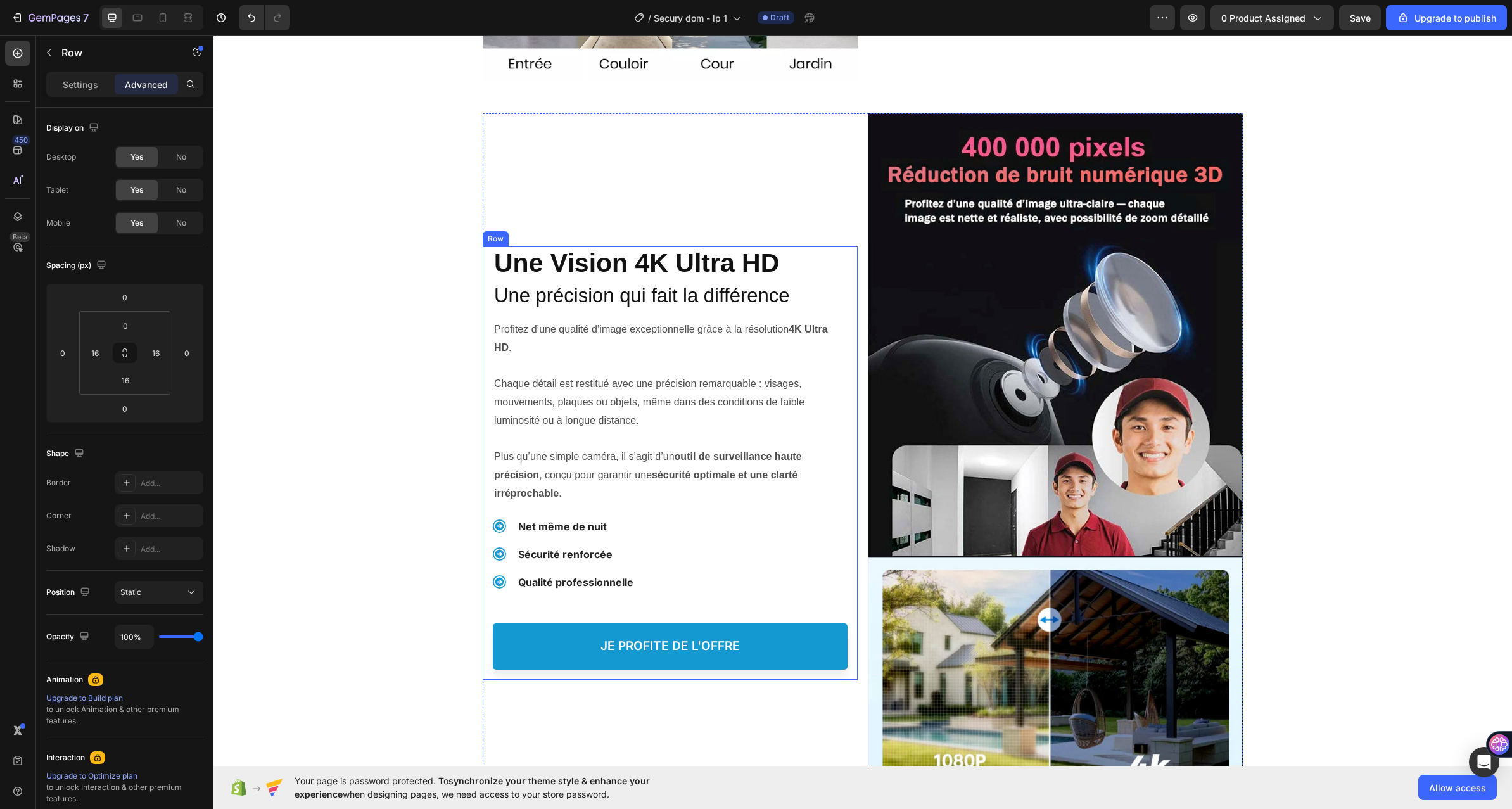
click at [848, 257] on div "Une Vision 4K Ultra HD Heading Une Vision 4K Ultra HD Heading Une précision qui…" at bounding box center [670, 463] width 375 height 434
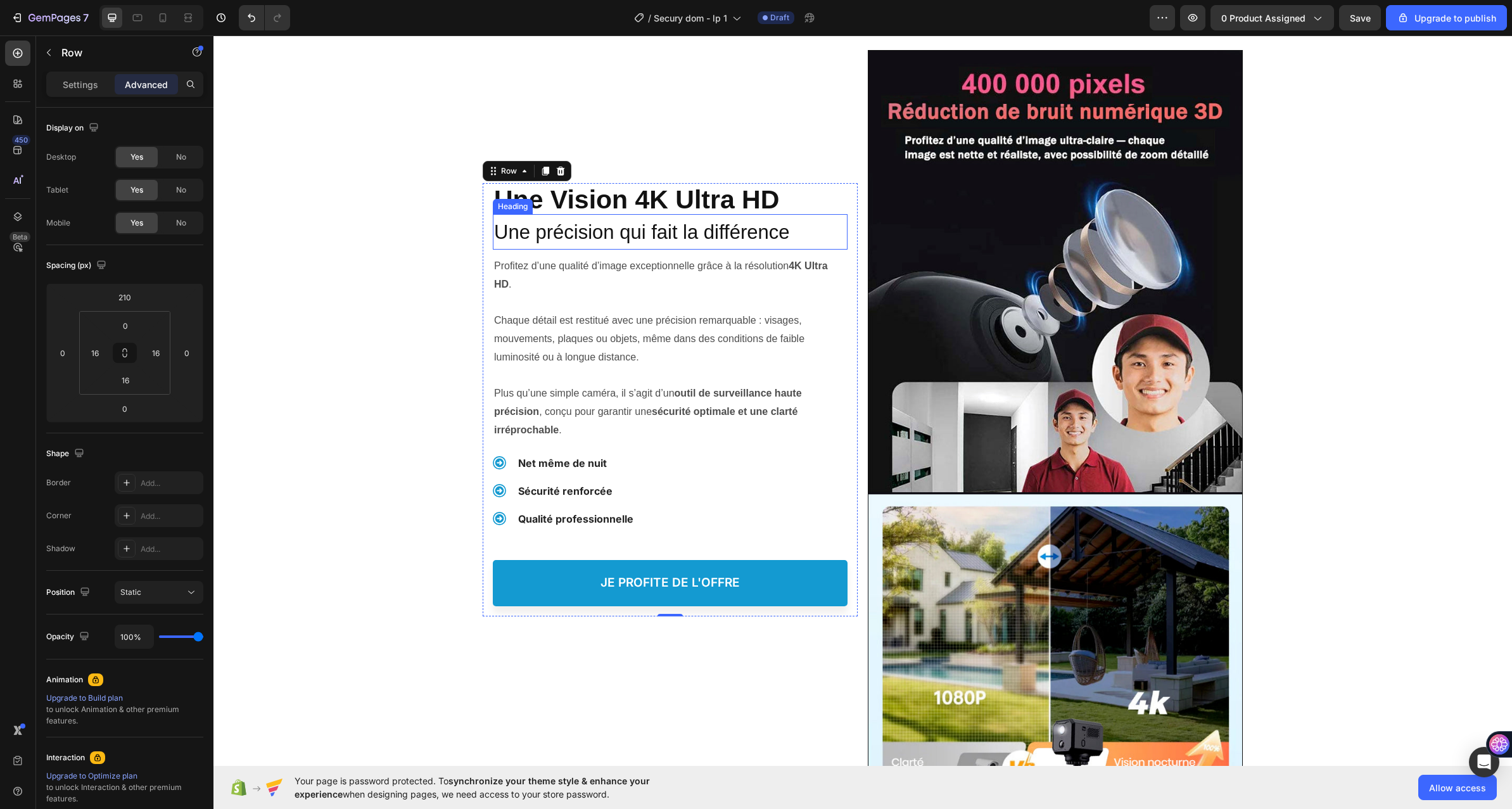
scroll to position [868, 0]
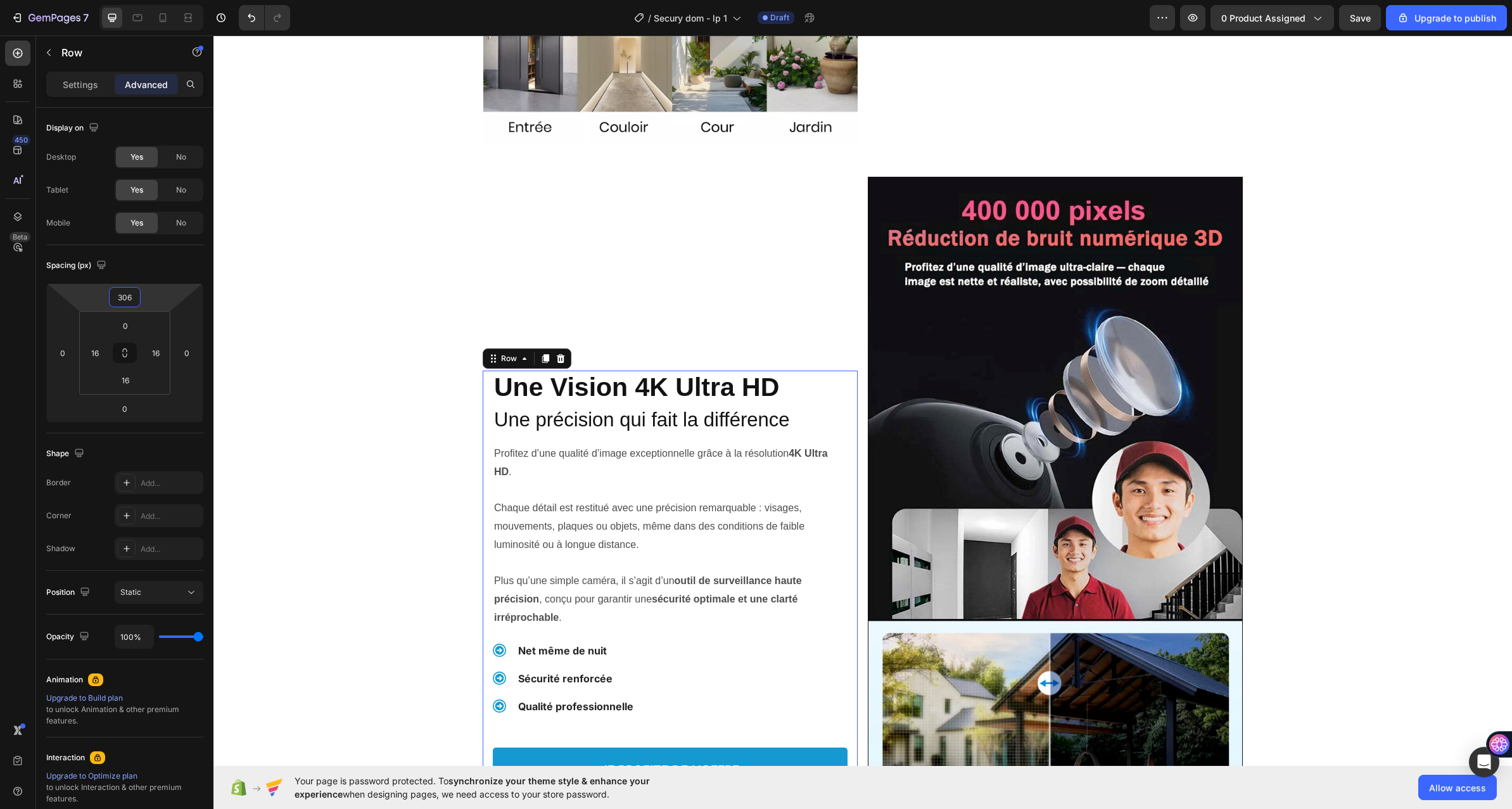
drag, startPoint x: 151, startPoint y: 270, endPoint x: 330, endPoint y: 218, distance: 186.4
click at [155, 0] on html "7 / Secury dom - lp 1 Draft Preview 0 product assigned Save Upgrade to publish …" at bounding box center [756, 0] width 1512 height 0
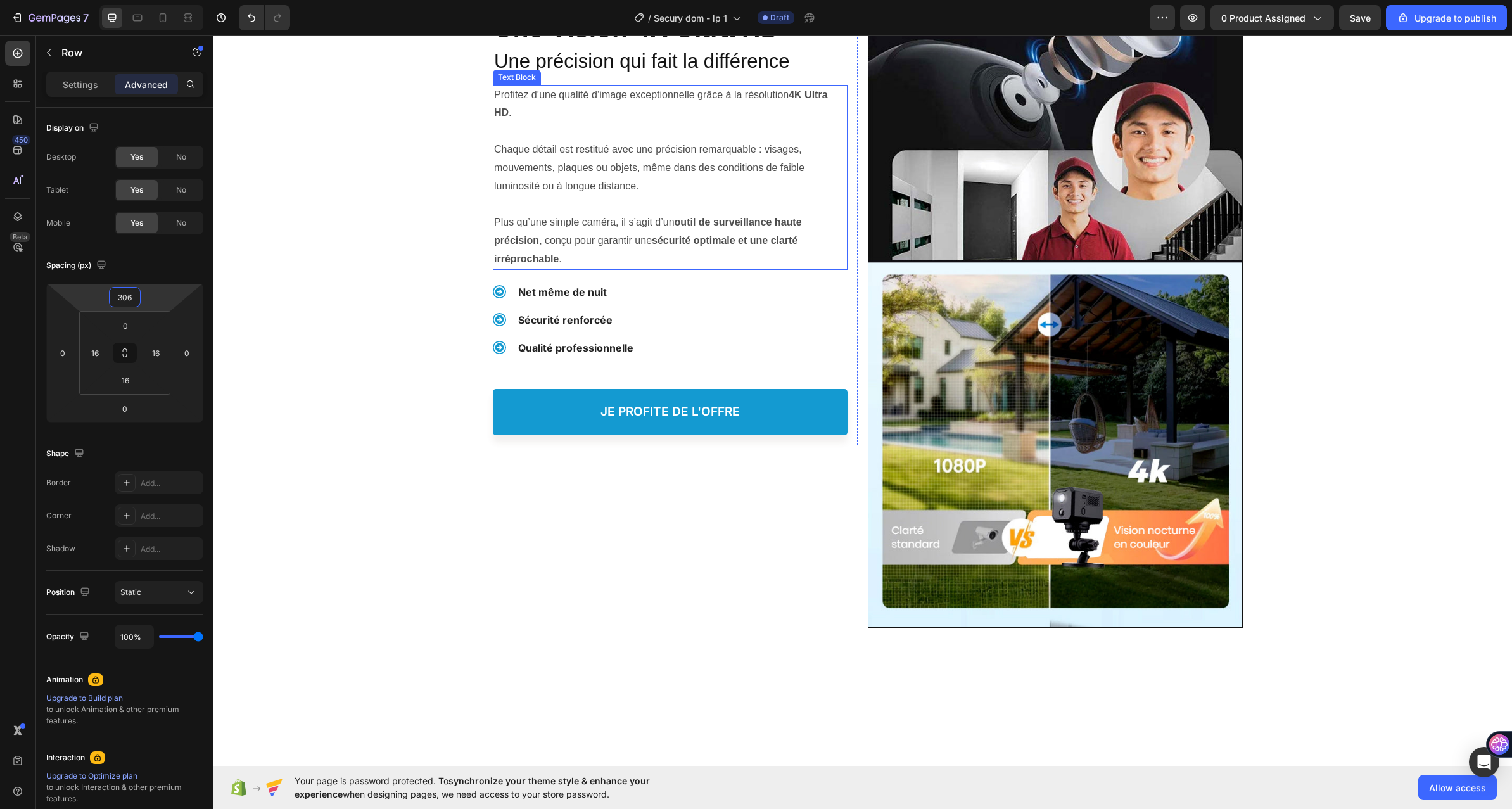
scroll to position [1140, 0]
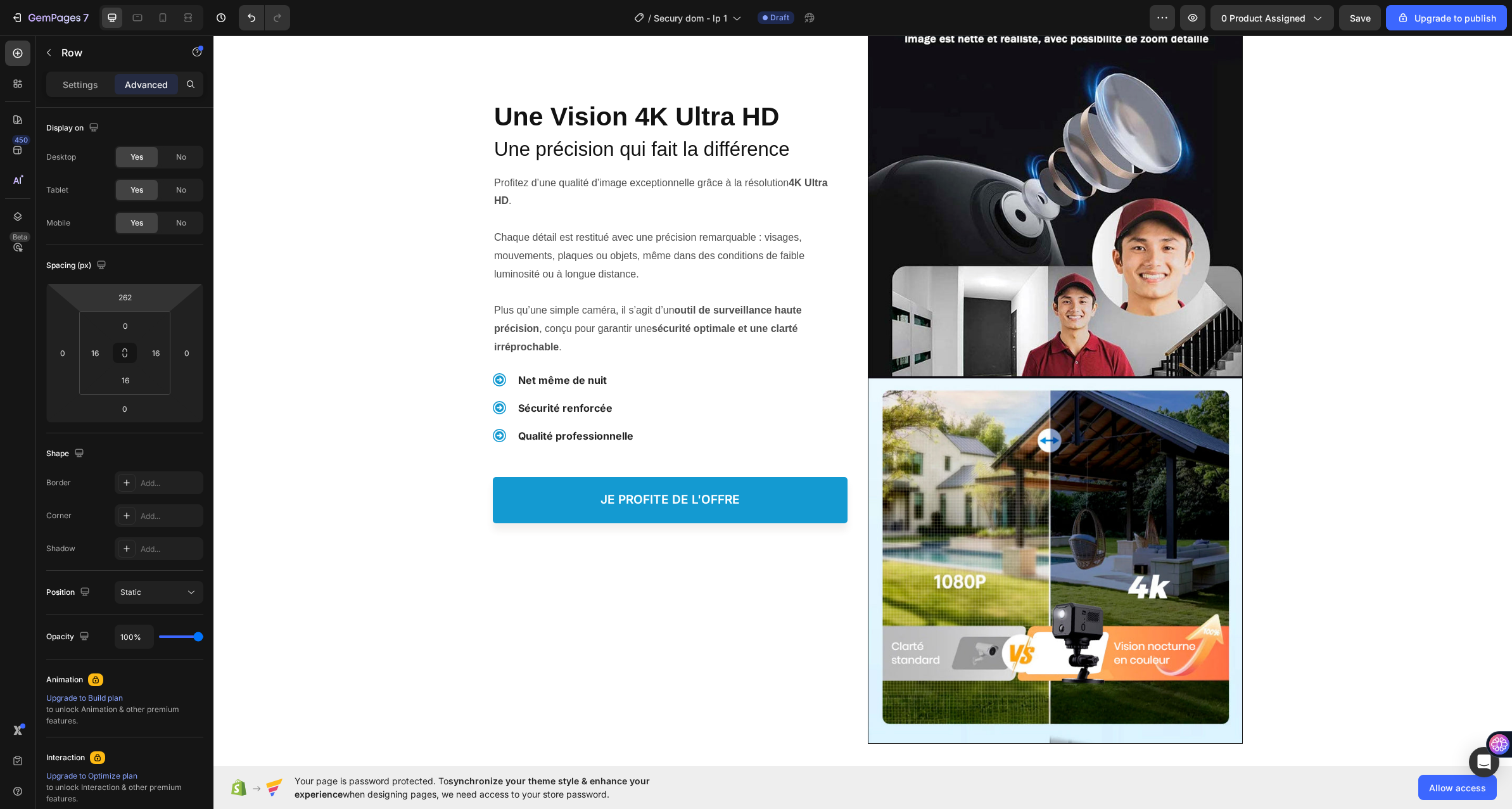
type input "264"
click at [156, 0] on html "7 / Secury dom - lp 1 Draft Preview 0 product assigned Save Upgrade to publish …" at bounding box center [756, 0] width 1512 height 0
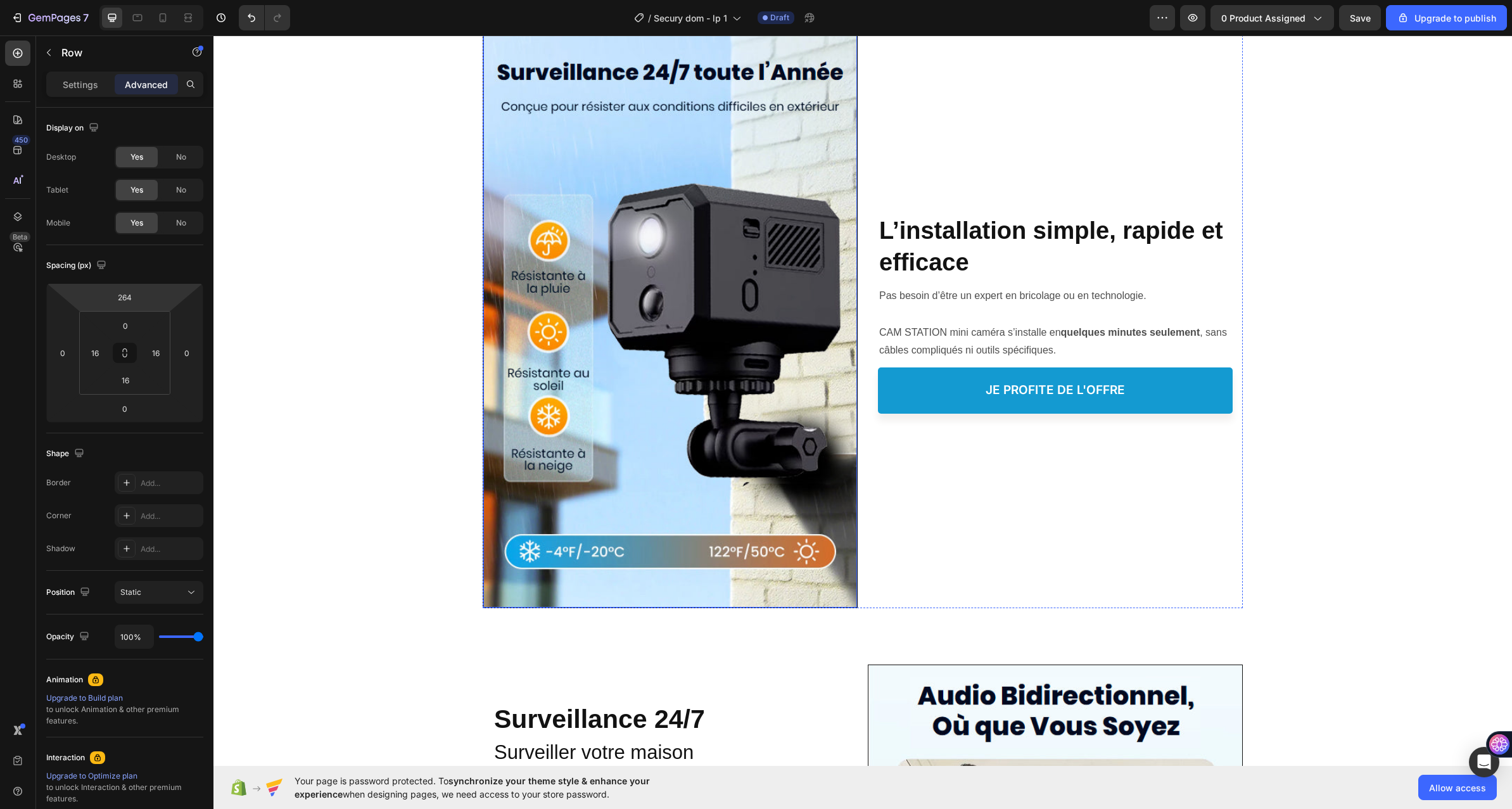
scroll to position [1900, 0]
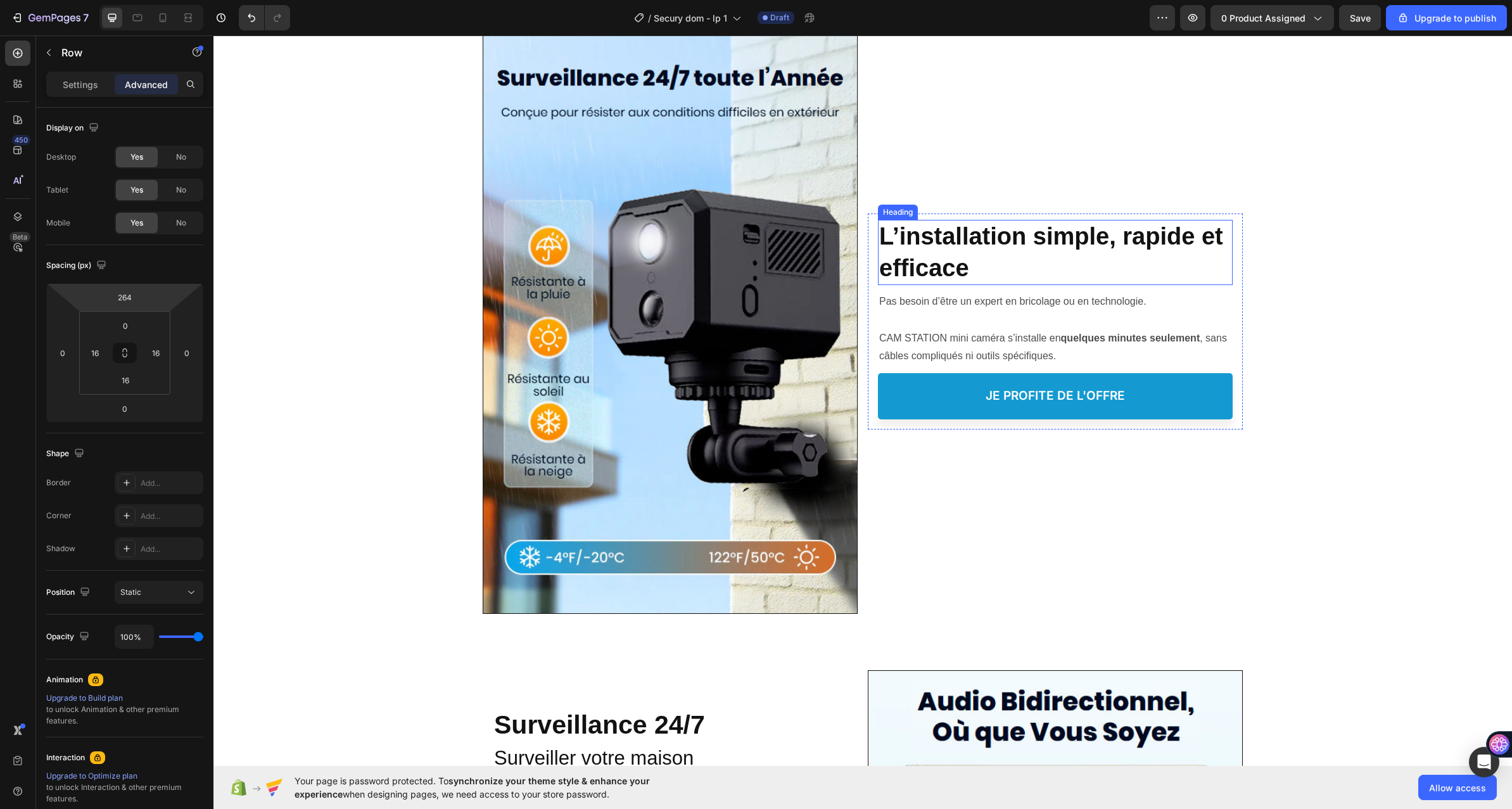
click at [892, 260] on strong "L’installation simple, rapide et efficace" at bounding box center [1052, 251] width 344 height 57
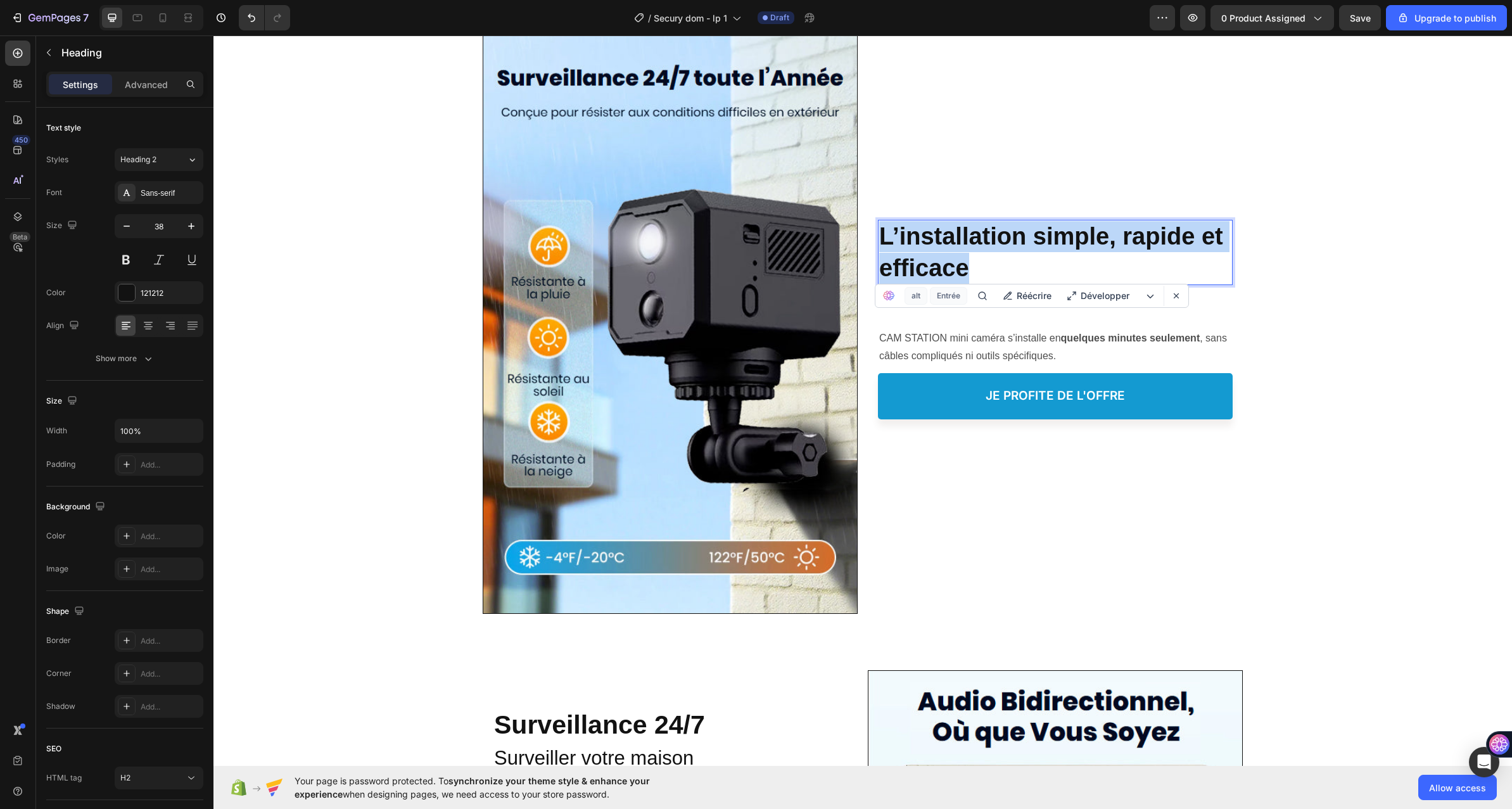
drag, startPoint x: 973, startPoint y: 269, endPoint x: 880, endPoint y: 238, distance: 98.0
click at [880, 238] on p "L’installation simple, rapide et efficace" at bounding box center [1056, 253] width 352 height 63
click at [1005, 349] on p "CAM STATION mini caméra s’installe en quelques minutes seulement , sans câbles …" at bounding box center [1056, 337] width 352 height 54
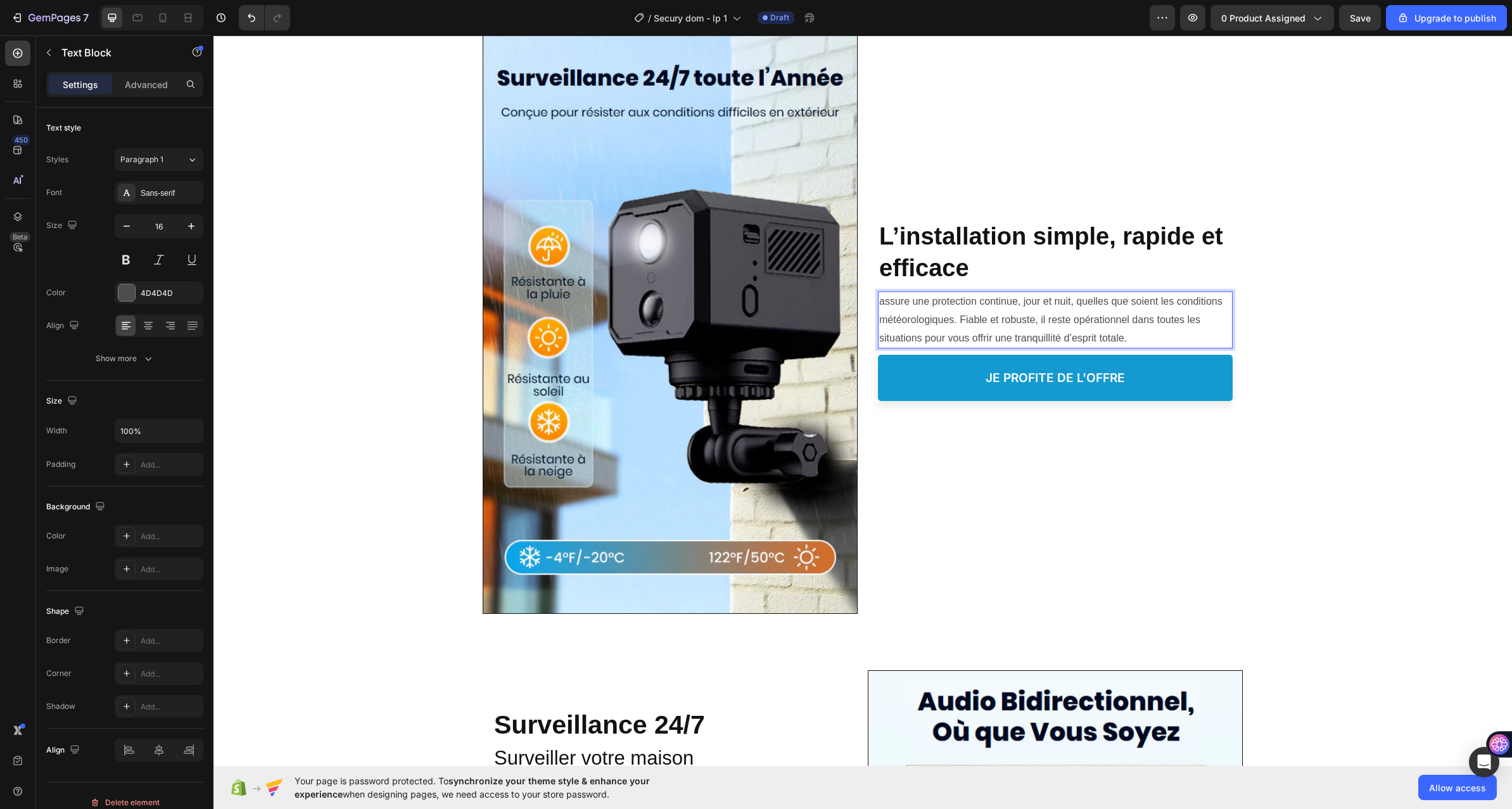
click at [918, 323] on p "assure une protection continue, jour et nuit, quelles que soient les conditions…" at bounding box center [1056, 319] width 352 height 54
click at [880, 303] on p "assure une protection continue, jour et nuit, quelles que soient les conditions…" at bounding box center [1056, 319] width 352 height 54
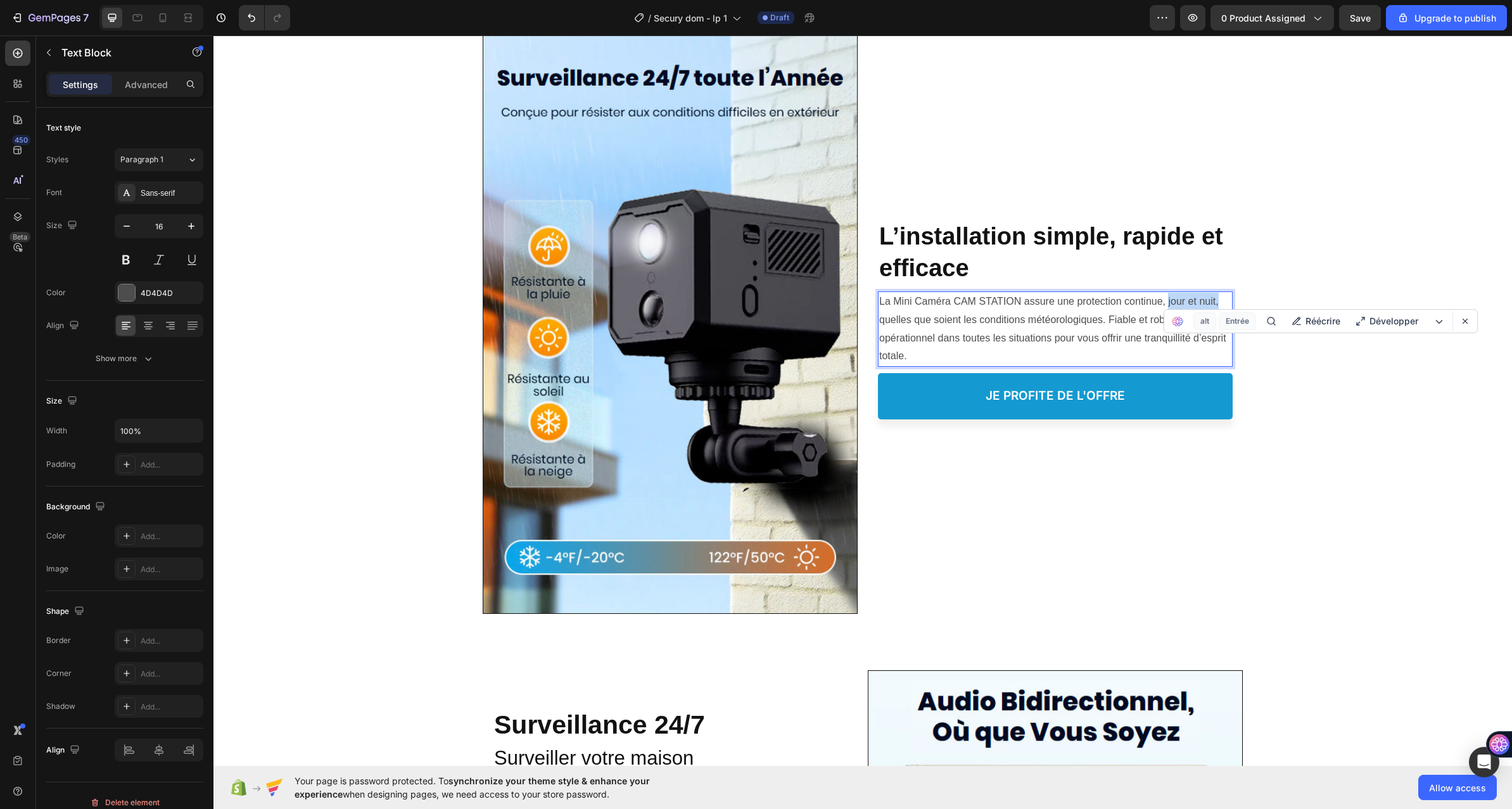
drag, startPoint x: 1165, startPoint y: 301, endPoint x: 1206, endPoint y: 298, distance: 41.1
click at [1213, 301] on p "La Mini Caméra CAM STATION assure une protection continue, jour et nuit, quelle…" at bounding box center [1056, 329] width 352 height 73
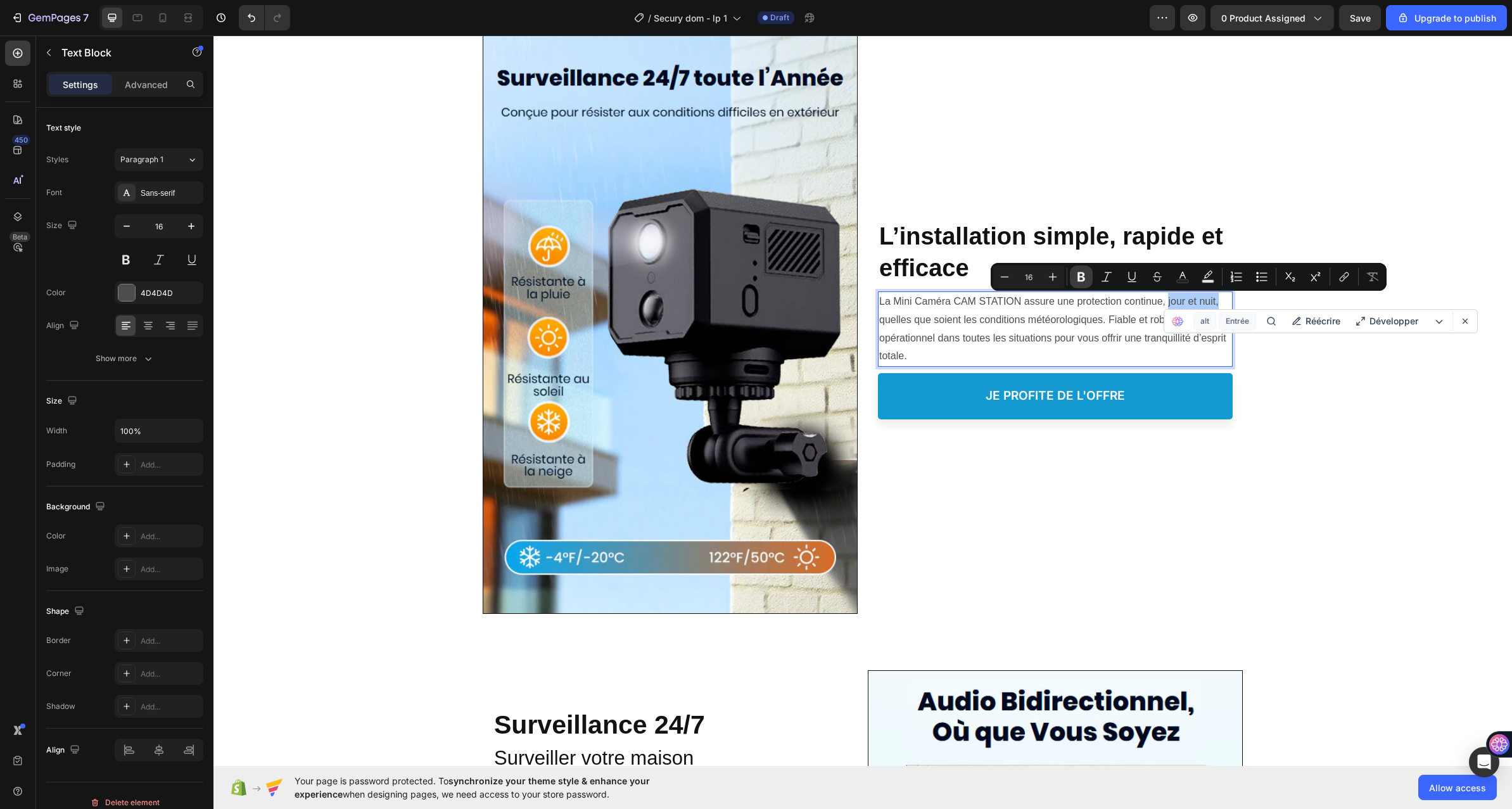
drag, startPoint x: 1083, startPoint y: 275, endPoint x: 836, endPoint y: 272, distance: 247.0
click at [1083, 275] on icon "Editor contextual toolbar" at bounding box center [1081, 277] width 7 height 10
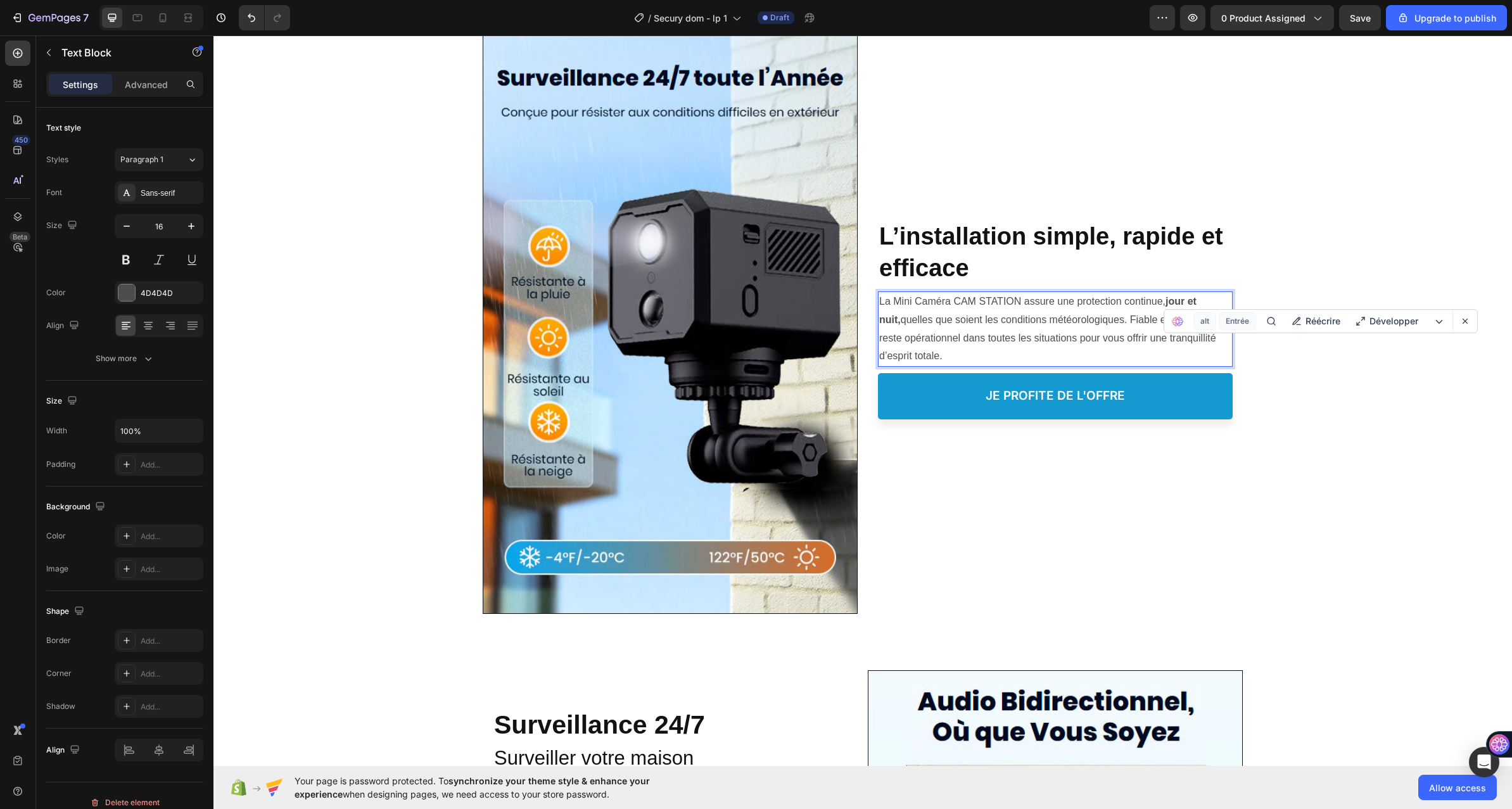
click at [936, 310] on p "La Mini Caméra CAM STATION assure une protection continue, jour et nuit, quelle…" at bounding box center [1056, 329] width 352 height 73
click at [964, 324] on p "La Mini Caméra CAM STATION assure une protection continue, jour et nuit, quelle…" at bounding box center [1056, 329] width 352 height 73
click at [1106, 321] on p "La Mini Caméra CAM STATION assure une protection continue, jour et nuit, quelle…" at bounding box center [1056, 329] width 352 height 73
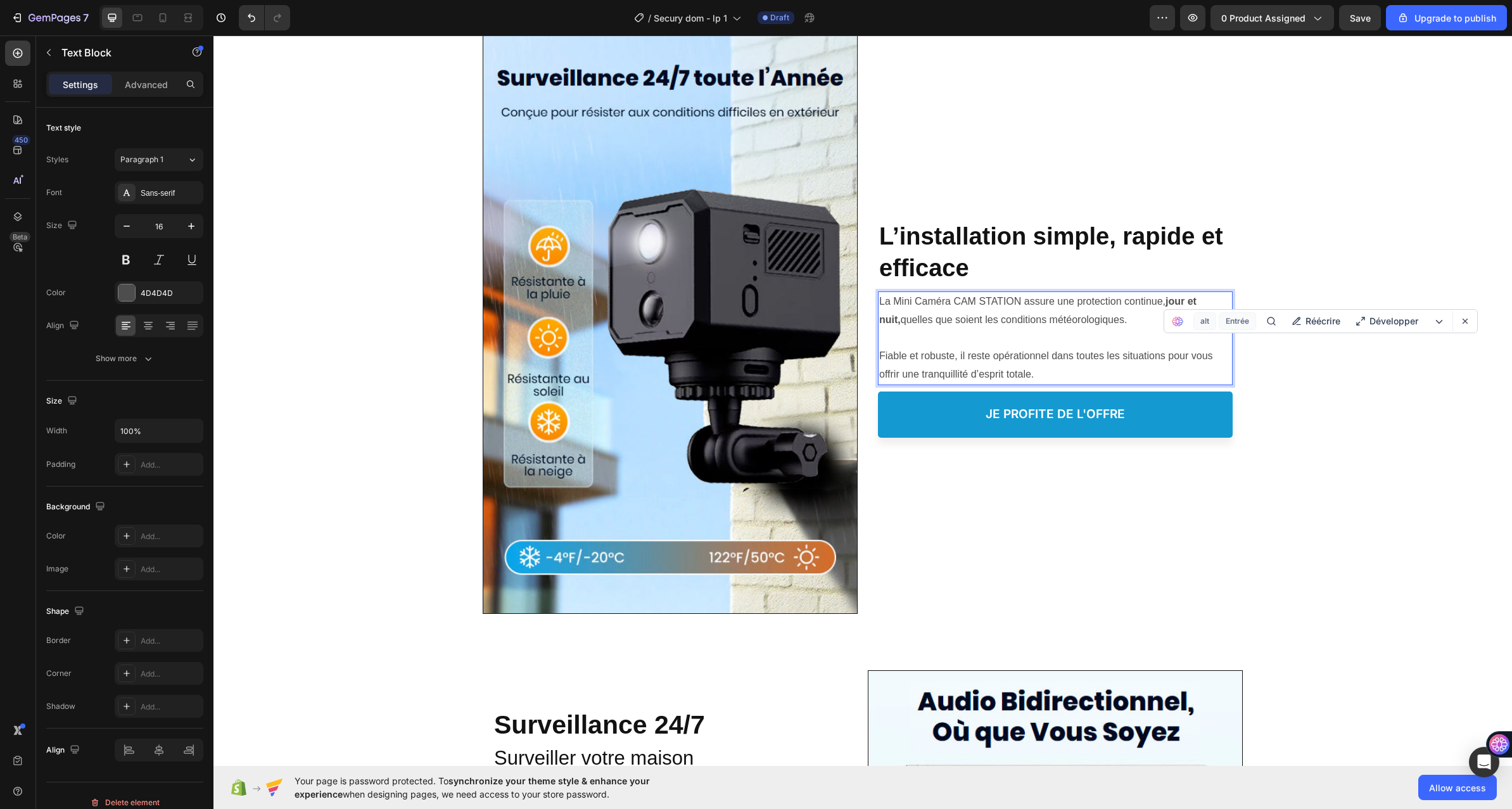
click at [1022, 364] on p "Fiable et robuste, il reste opérationnel dans toutes les situations pour vous o…" at bounding box center [1056, 365] width 352 height 36
click at [1044, 375] on p "Fiable et robuste, il reste opérationnel dans toutes les situations pour vous o…" at bounding box center [1056, 365] width 352 height 36
click at [1035, 379] on p "Fiable et robuste, il reste opérationnel dans toutes les situations pour vous o…" at bounding box center [1056, 365] width 352 height 36
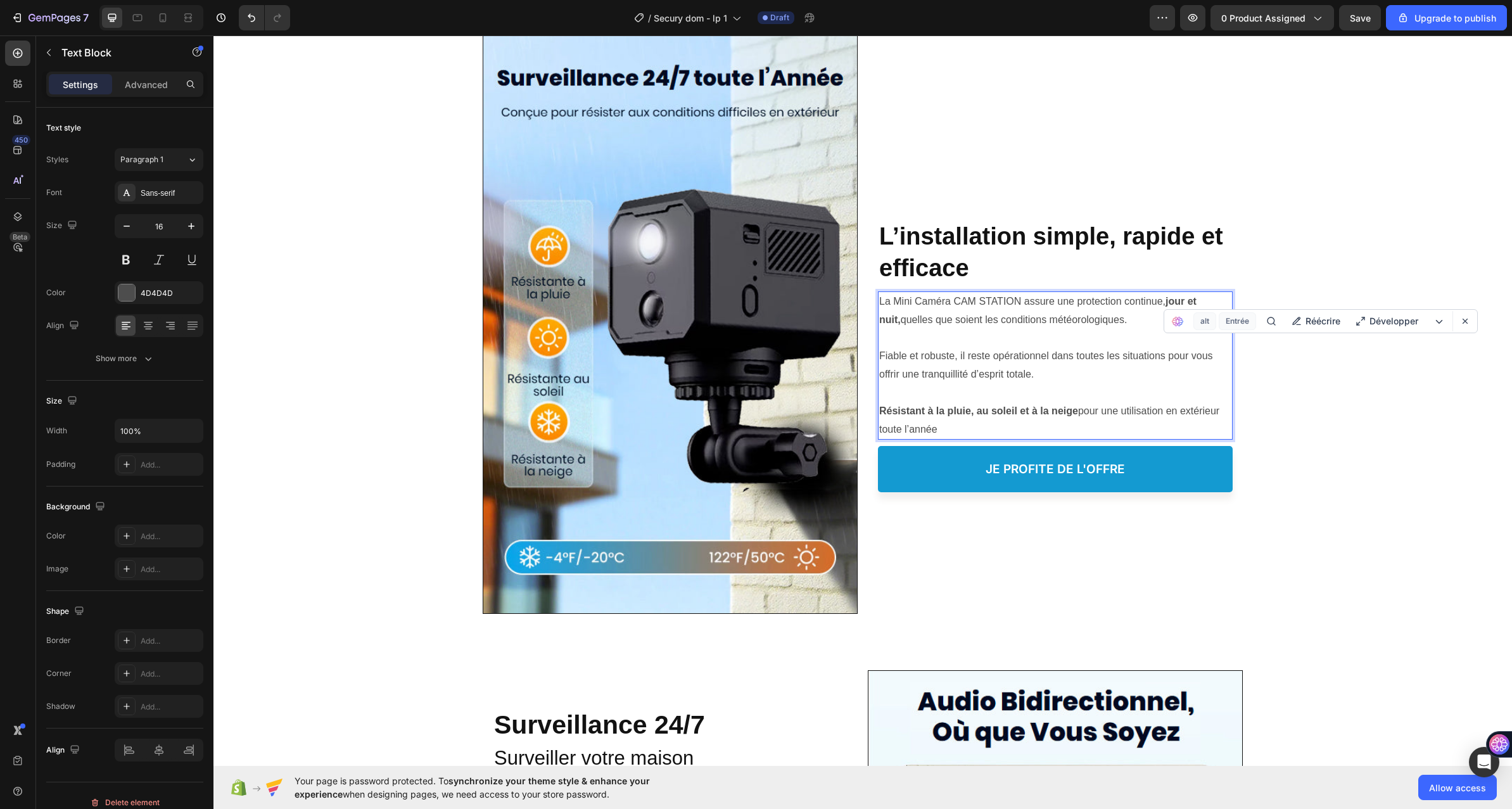
click at [878, 410] on div "La Mini Caméra CAM STATION assure une protection continue, jour et nuit, quelle…" at bounding box center [1055, 366] width 355 height 149
click at [943, 427] on p "- Résistant à la pluie, au soleil et à la neige pour une utilisation en extérie…" at bounding box center [1056, 420] width 352 height 36
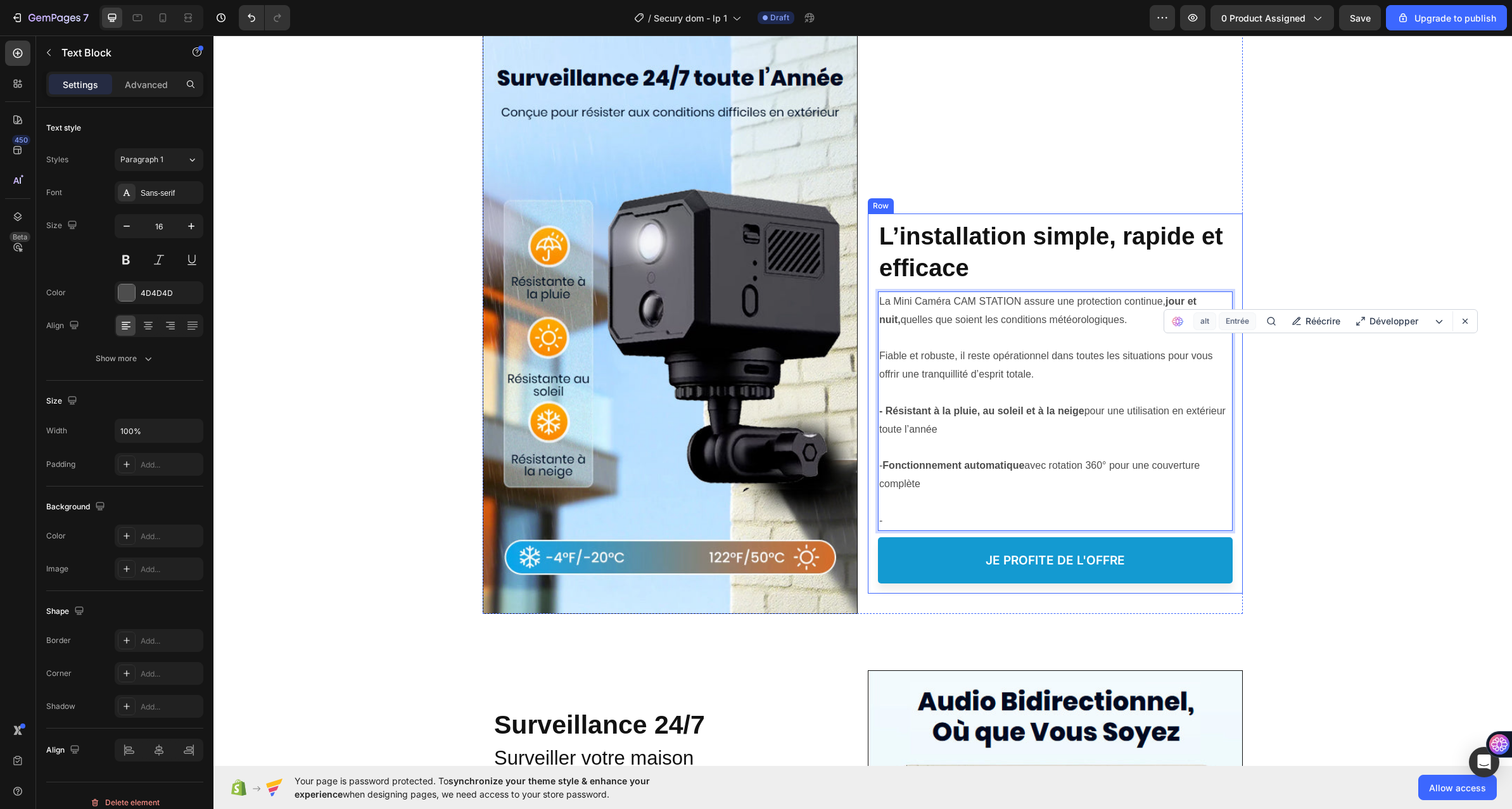
click at [922, 518] on p "-" at bounding box center [1056, 521] width 352 height 19
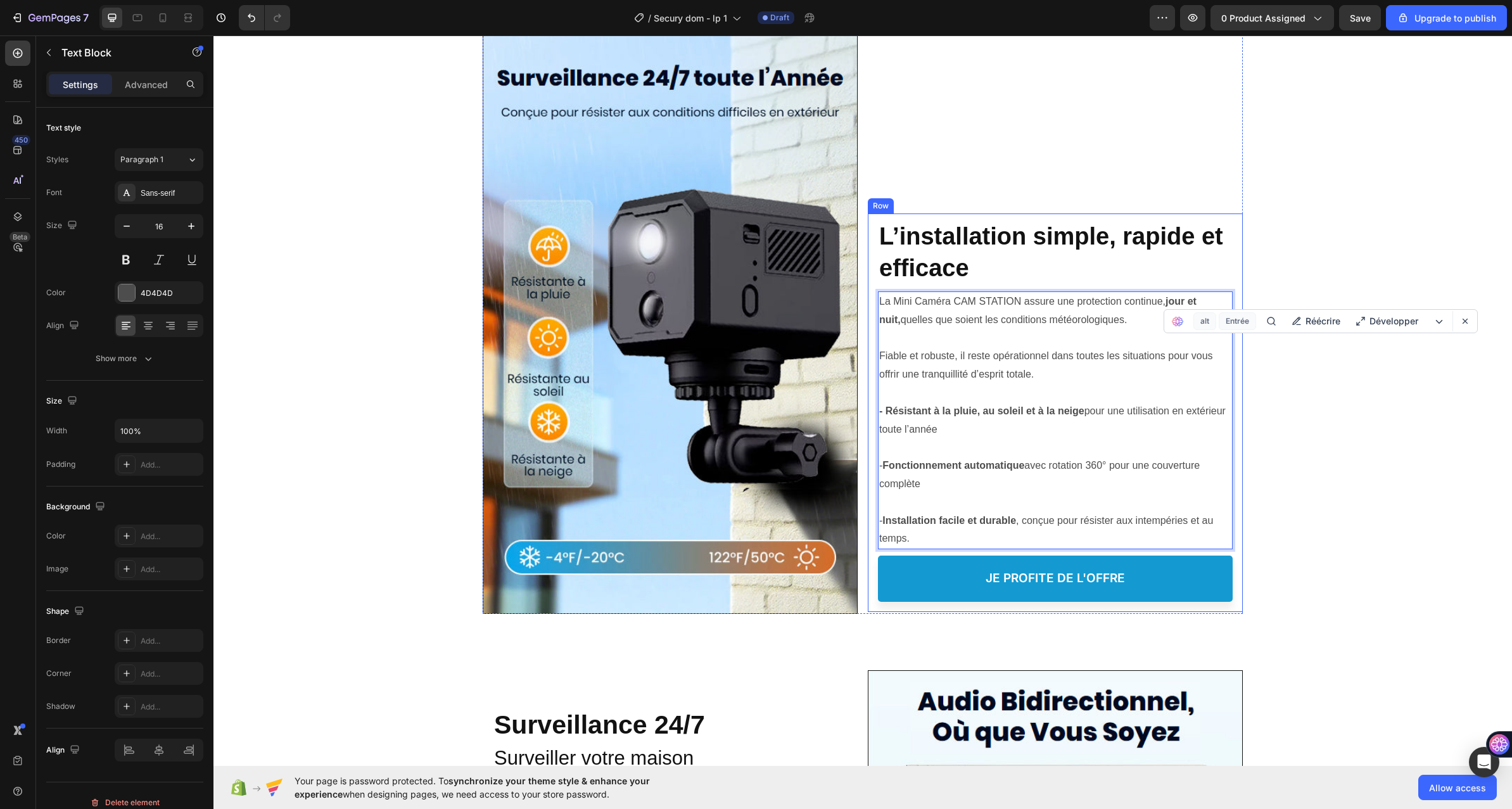
click at [868, 325] on div "Protéger votre Famille, Heading ⁠⁠⁠⁠⁠⁠⁠ L’installation simple, rapide et effica…" at bounding box center [1056, 412] width 375 height 398
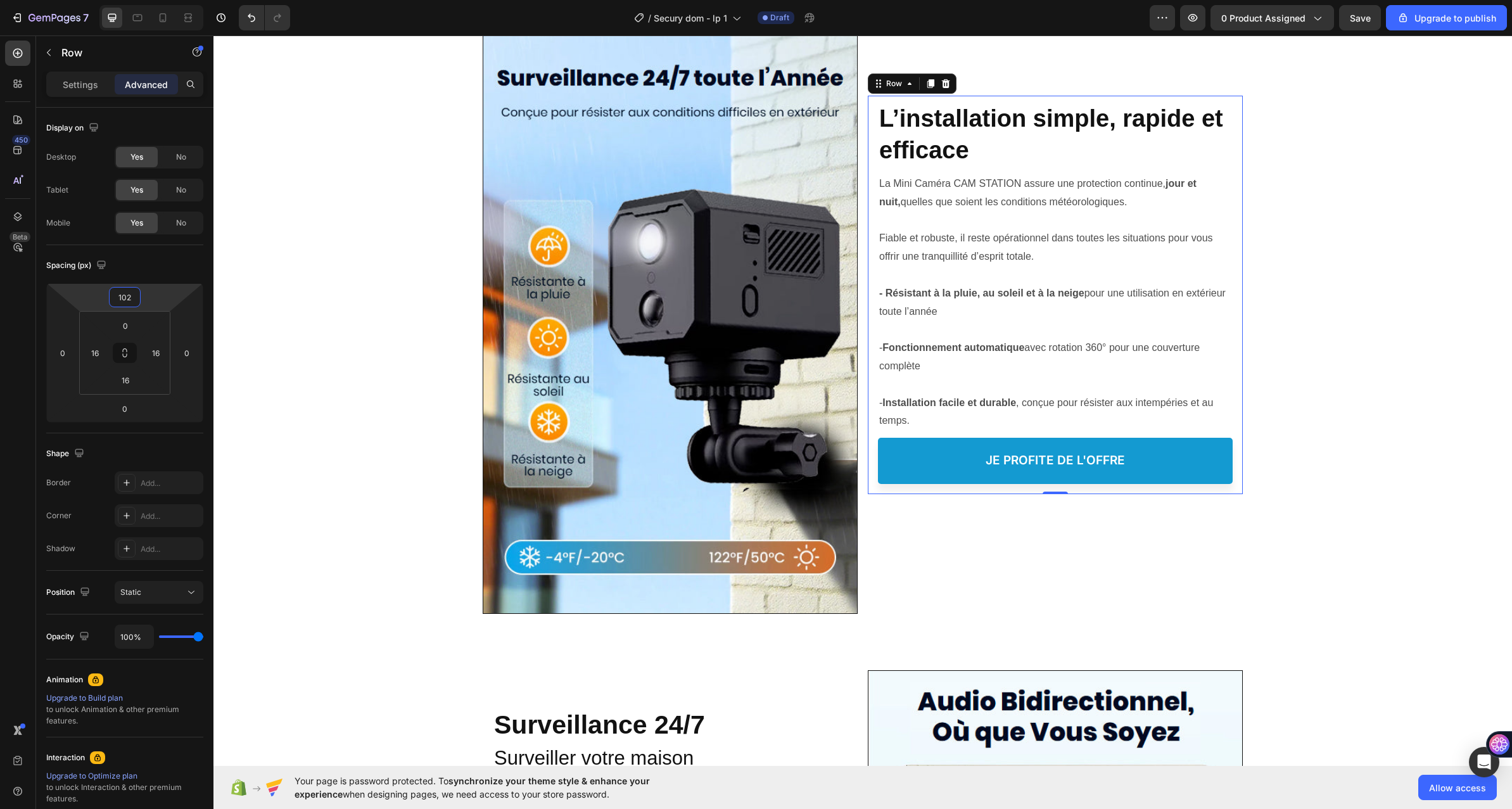
drag, startPoint x: 148, startPoint y: 324, endPoint x: 99, endPoint y: 299, distance: 55.0
click at [142, 0] on html "7 / Secury dom - lp 1 Draft Preview 0 product assigned Save Upgrade to publish …" at bounding box center [756, 0] width 1512 height 0
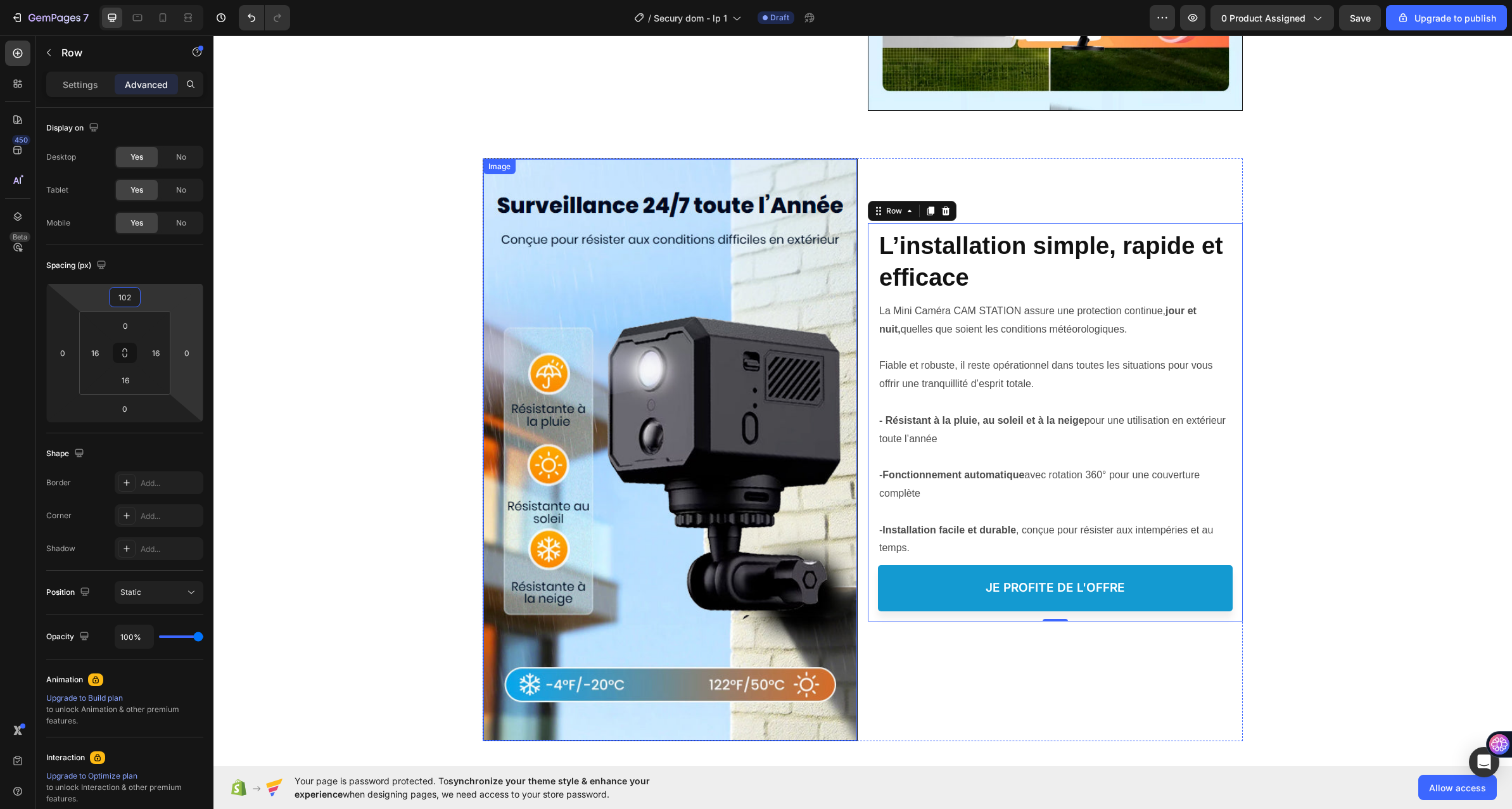
scroll to position [1773, 0]
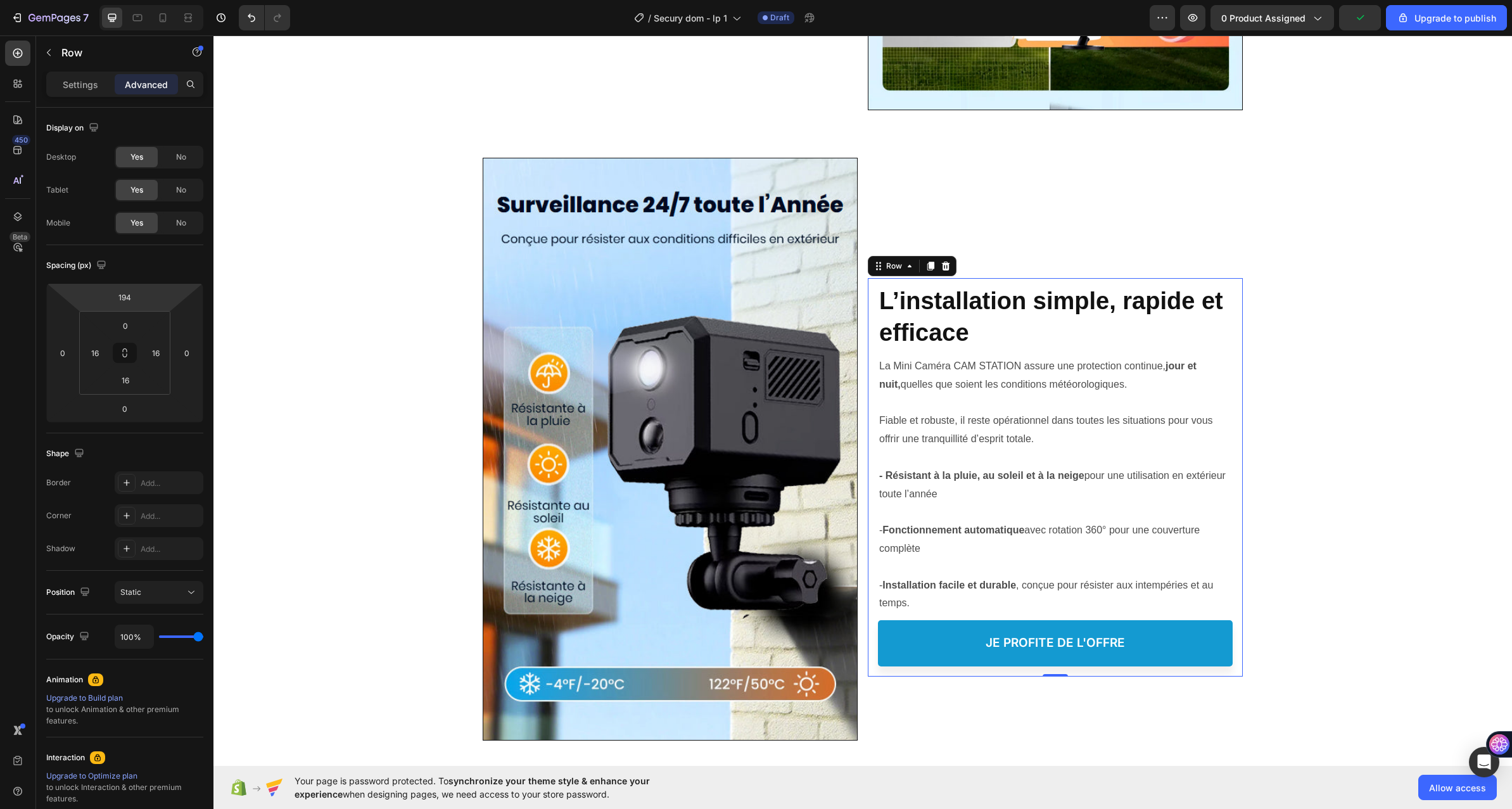
type input "196"
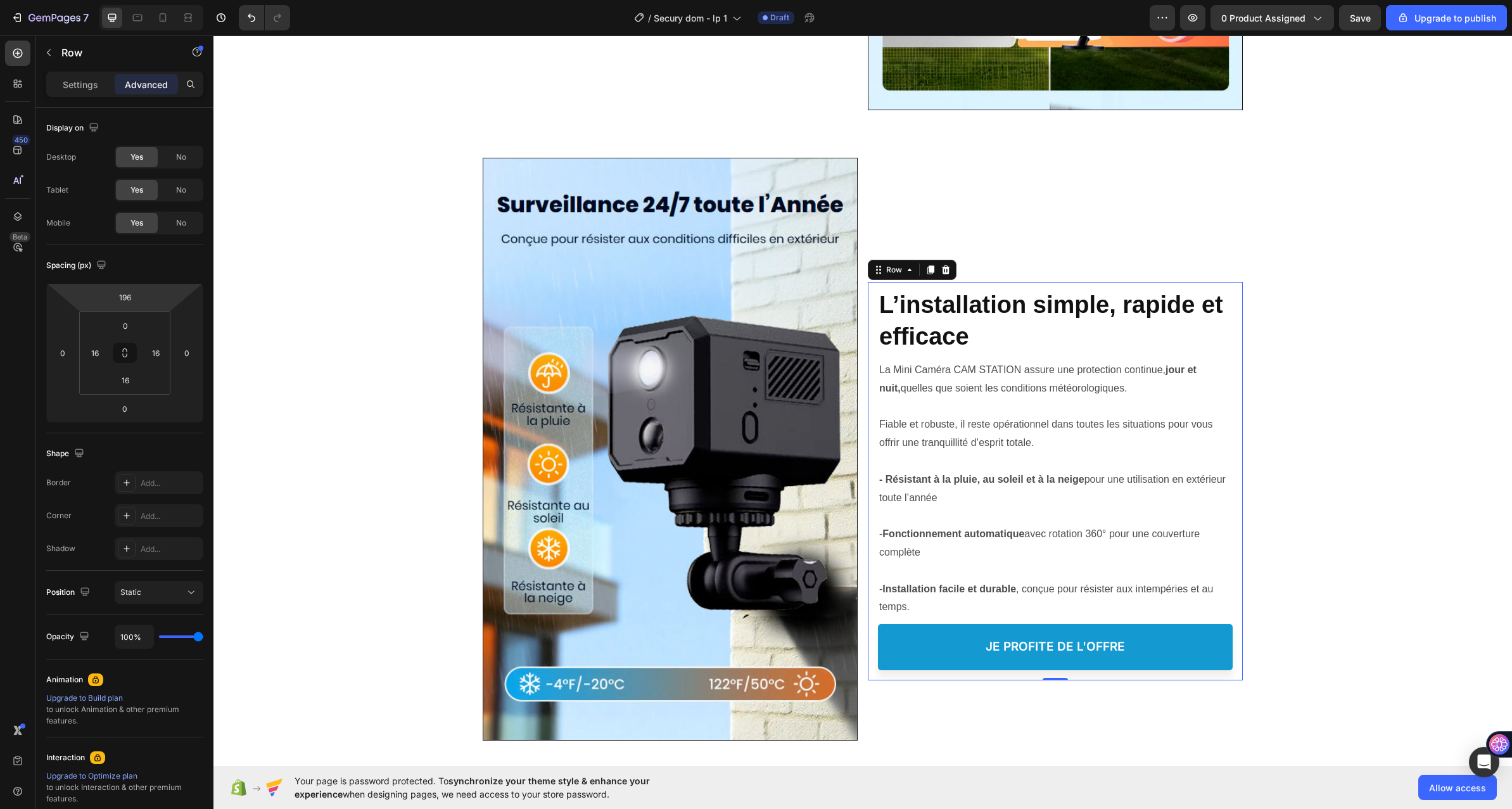
drag, startPoint x: 170, startPoint y: 294, endPoint x: 49, endPoint y: 258, distance: 126.2
click at [179, 0] on html "7 / Secury dom - lp 1 Draft Preview 0 product assigned Save Upgrade to publish …" at bounding box center [756, 0] width 1512 height 0
click at [1061, 481] on strong "- Résistant à la pluie, au soleil et à la neige" at bounding box center [982, 479] width 205 height 10
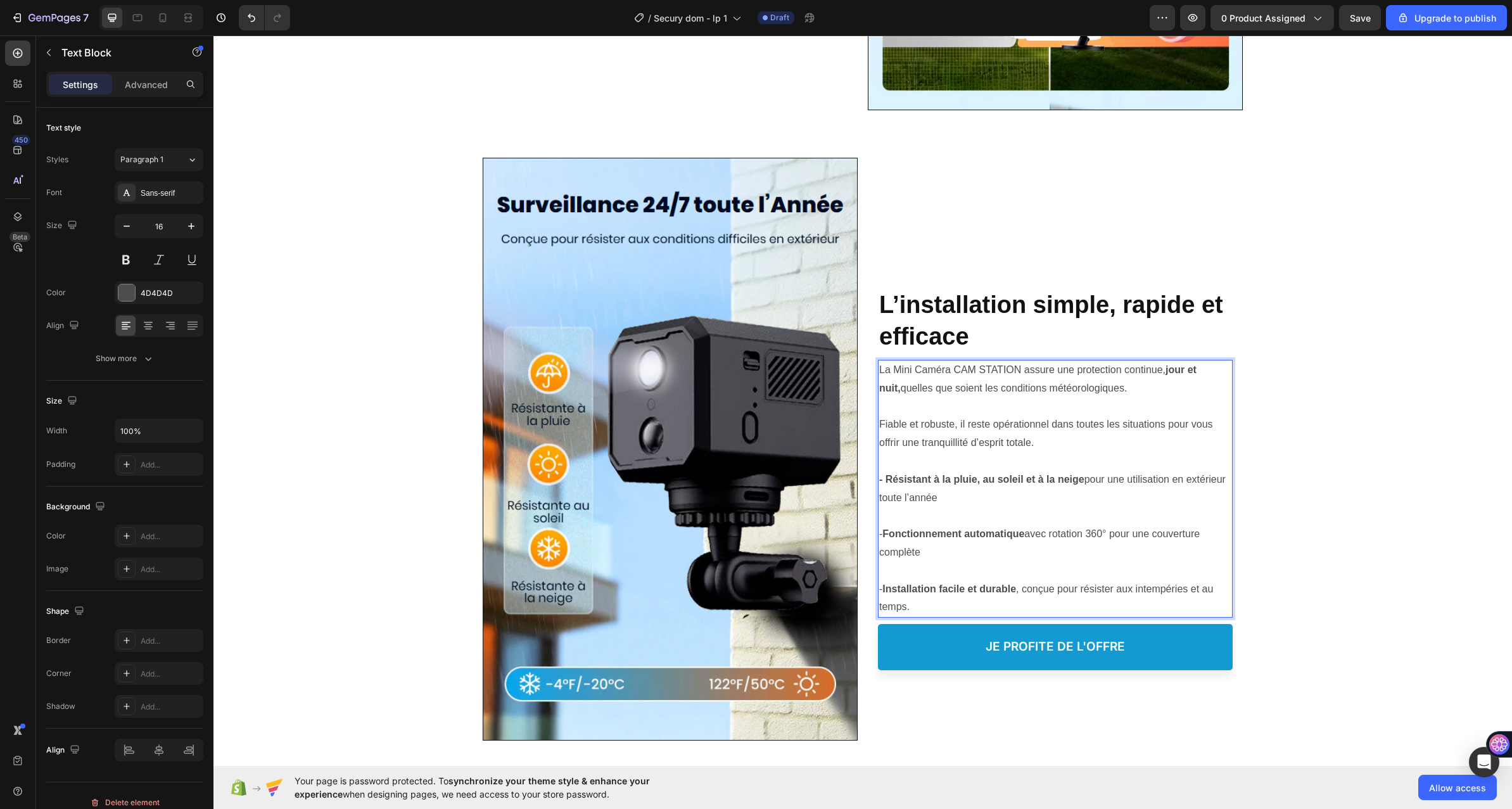
click at [1071, 480] on strong "- Résistant à la pluie, au soleil et à la neige" at bounding box center [982, 479] width 205 height 10
click at [1080, 478] on p "- Résistant à la pluie, au soleil et à la neige pour une utilisation en extérie…" at bounding box center [1056, 488] width 352 height 36
click at [942, 304] on strong "L’installation simple, rapide et efficace" at bounding box center [1052, 320] width 344 height 57
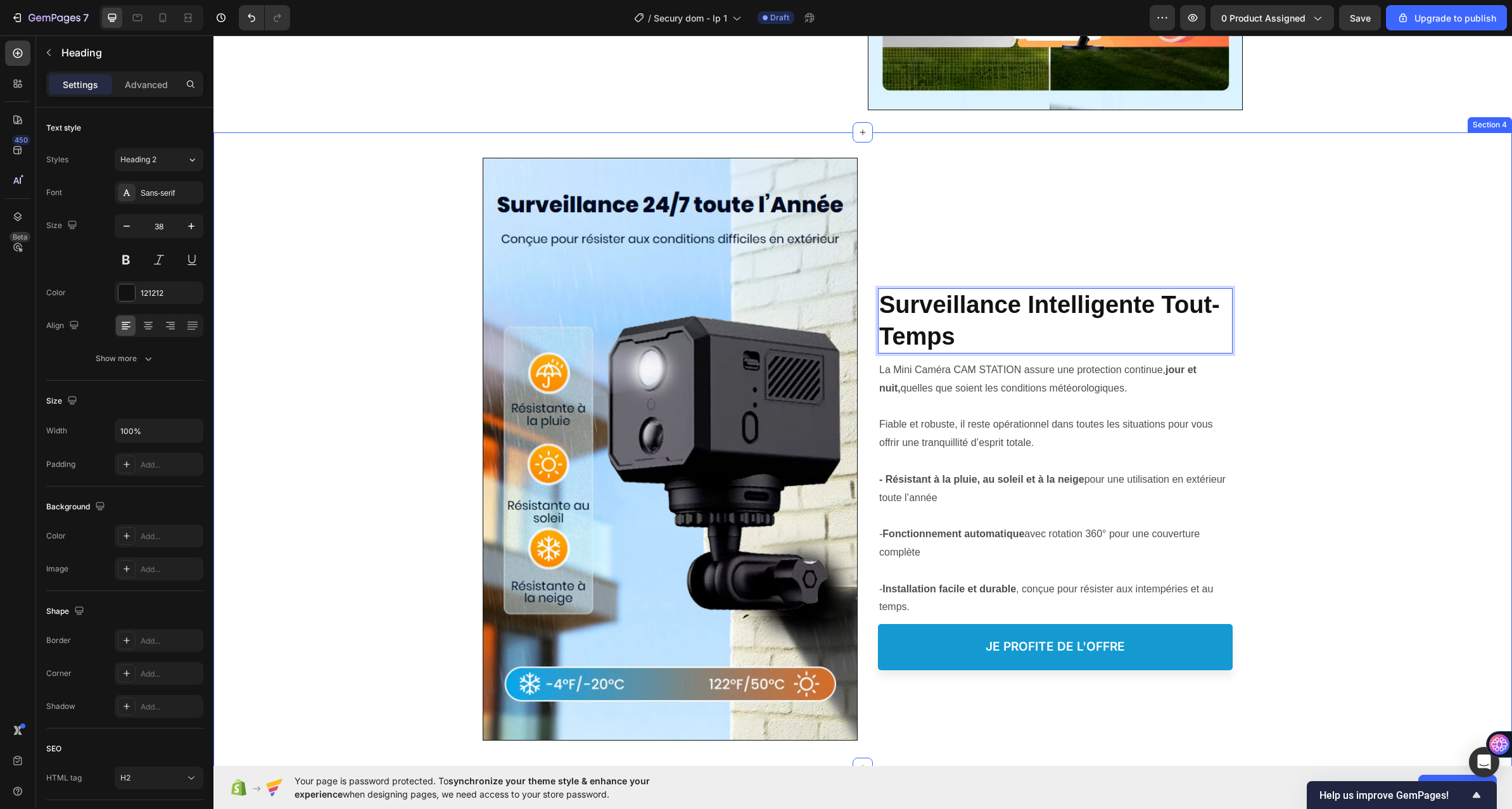
click at [410, 398] on div "Image Protéger votre Famille, Heading Surveillance Intelligente Tout-Temps Head…" at bounding box center [863, 450] width 1299 height 585
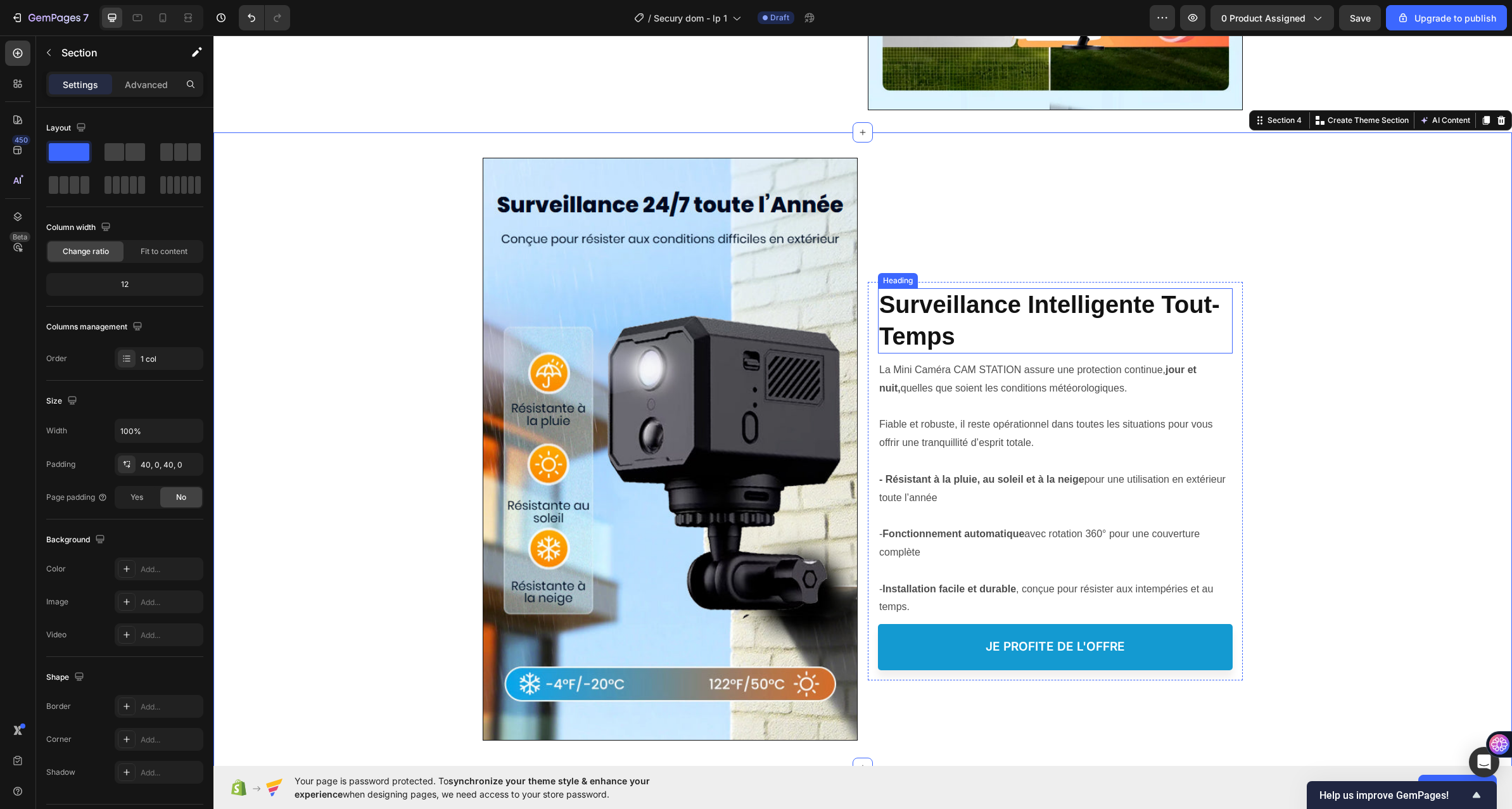
click at [898, 337] on strong "Surveillance Intelligente Tout-Temps" at bounding box center [1050, 320] width 341 height 57
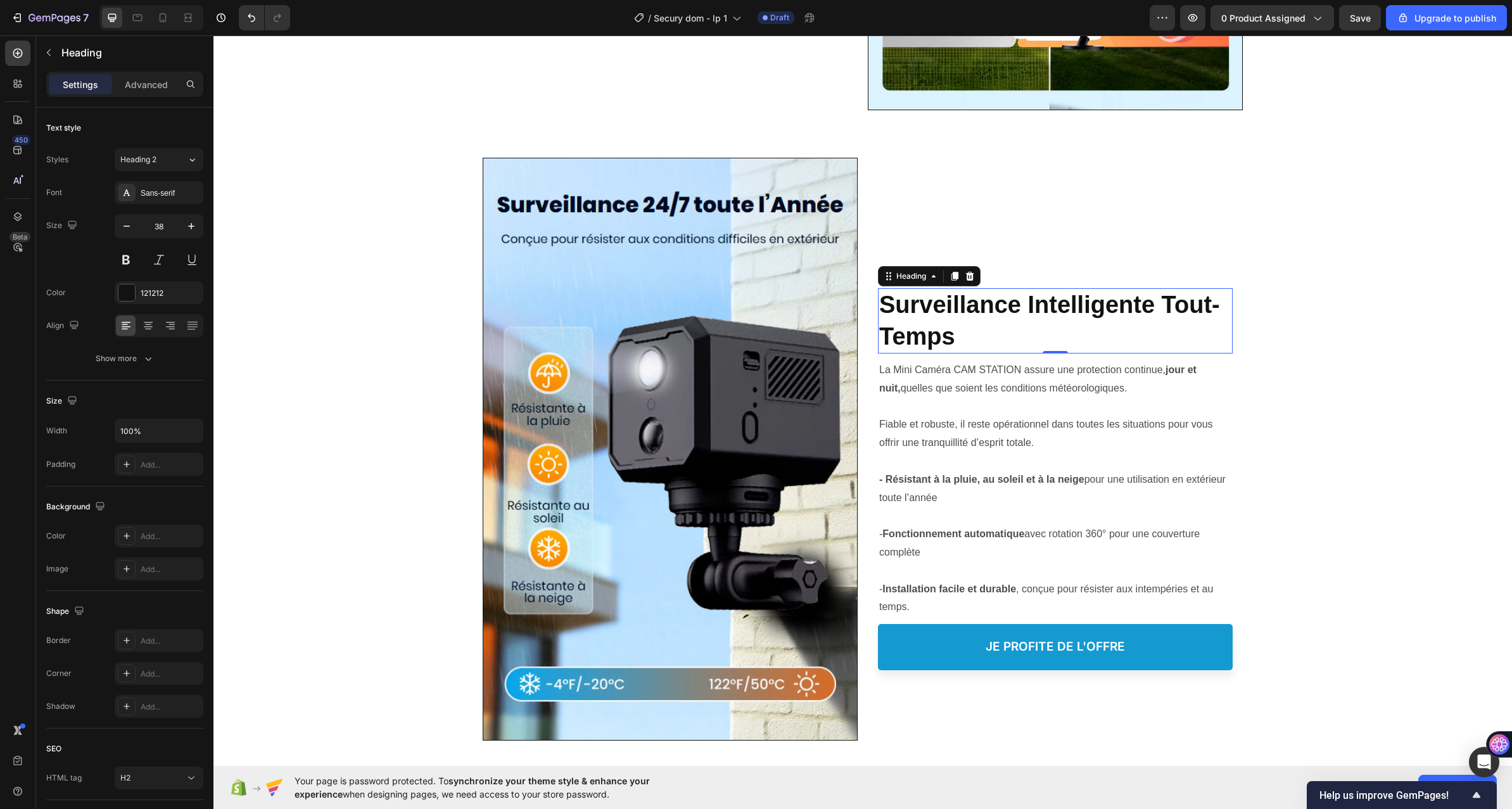
click at [973, 313] on strong "Surveillance Intelligente Tout-Temps" at bounding box center [1050, 320] width 341 height 57
click at [1006, 308] on strong "Protection Complète Jour et Nuit" at bounding box center [1040, 320] width 322 height 57
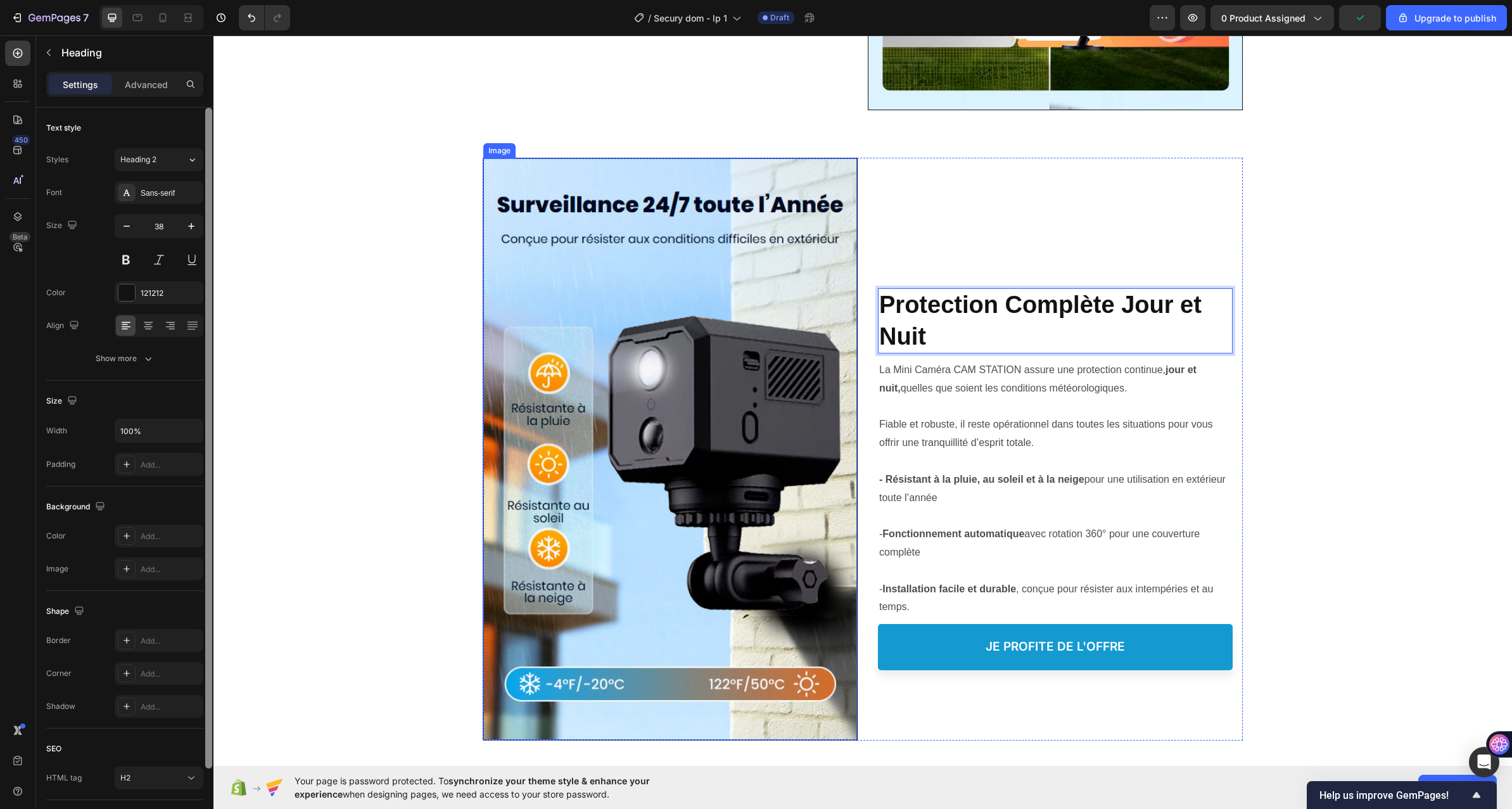
click at [209, 434] on div at bounding box center [209, 476] width 10 height 737
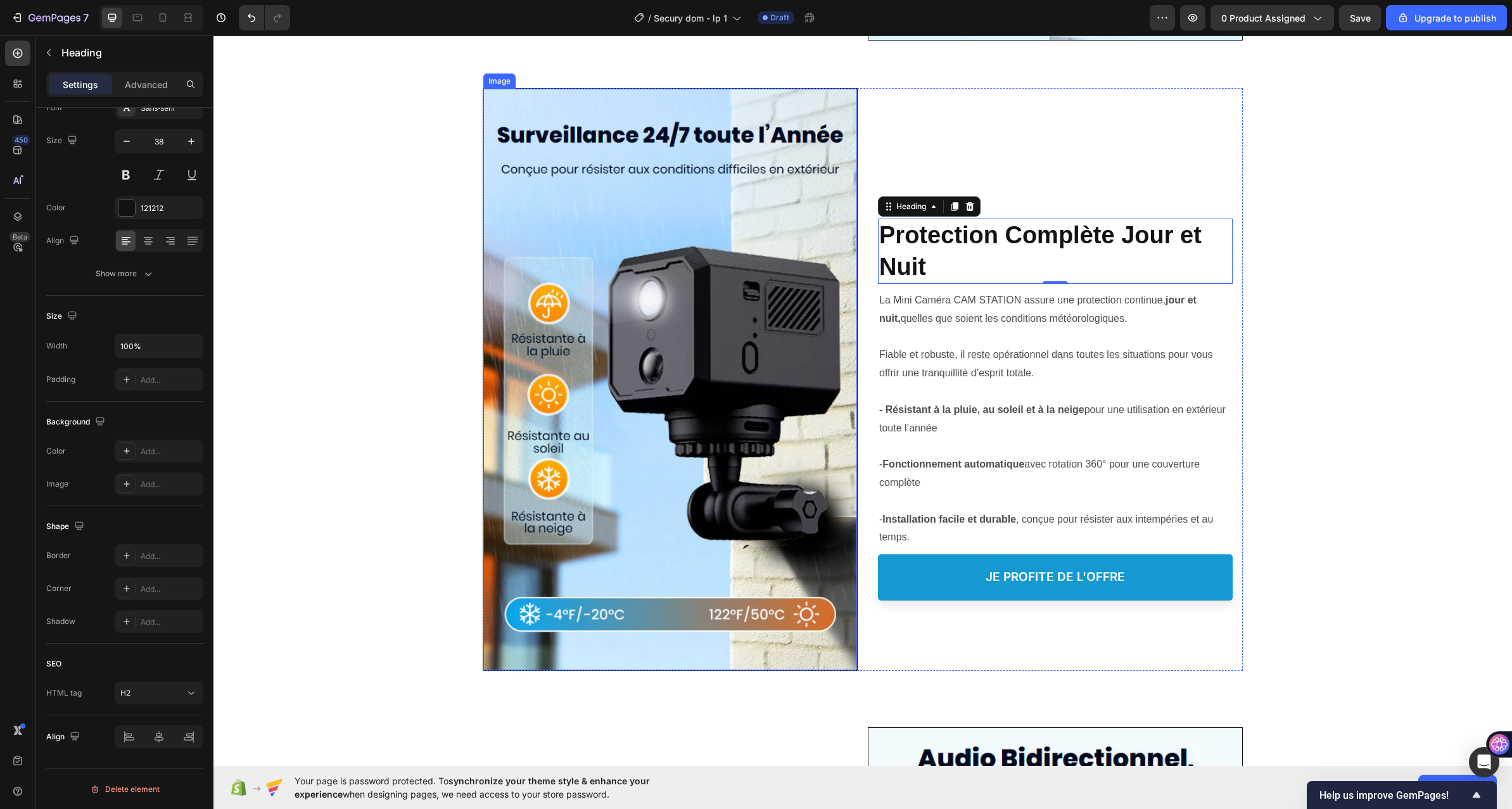
scroll to position [1837, 0]
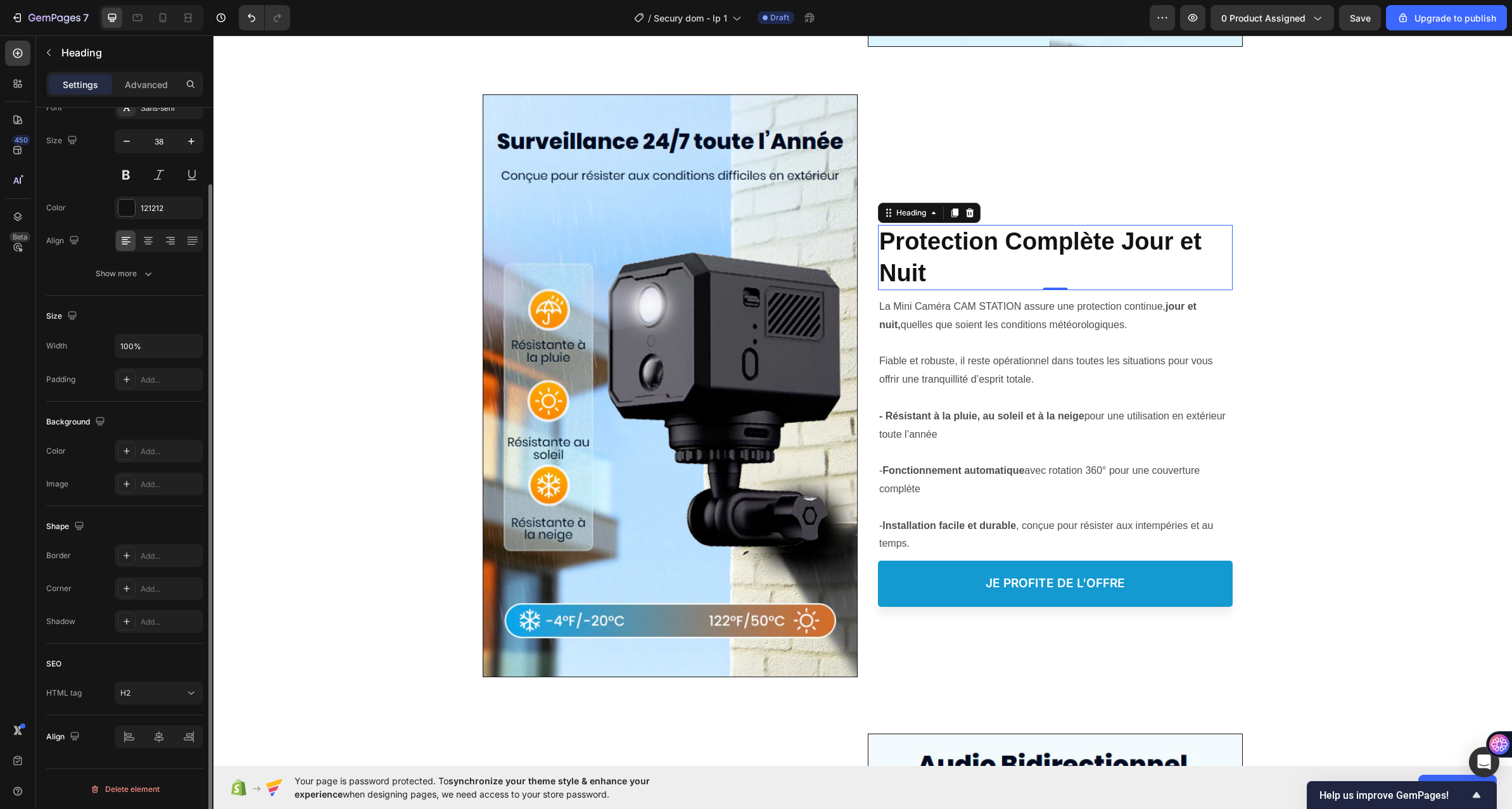
click at [103, 379] on div "Padding Add..." at bounding box center [124, 379] width 158 height 23
click at [1018, 198] on div "Protéger votre Famille, Heading ⁠⁠⁠⁠⁠⁠⁠ Protection Complète Jour et Nuit Headin…" at bounding box center [1056, 386] width 375 height 583
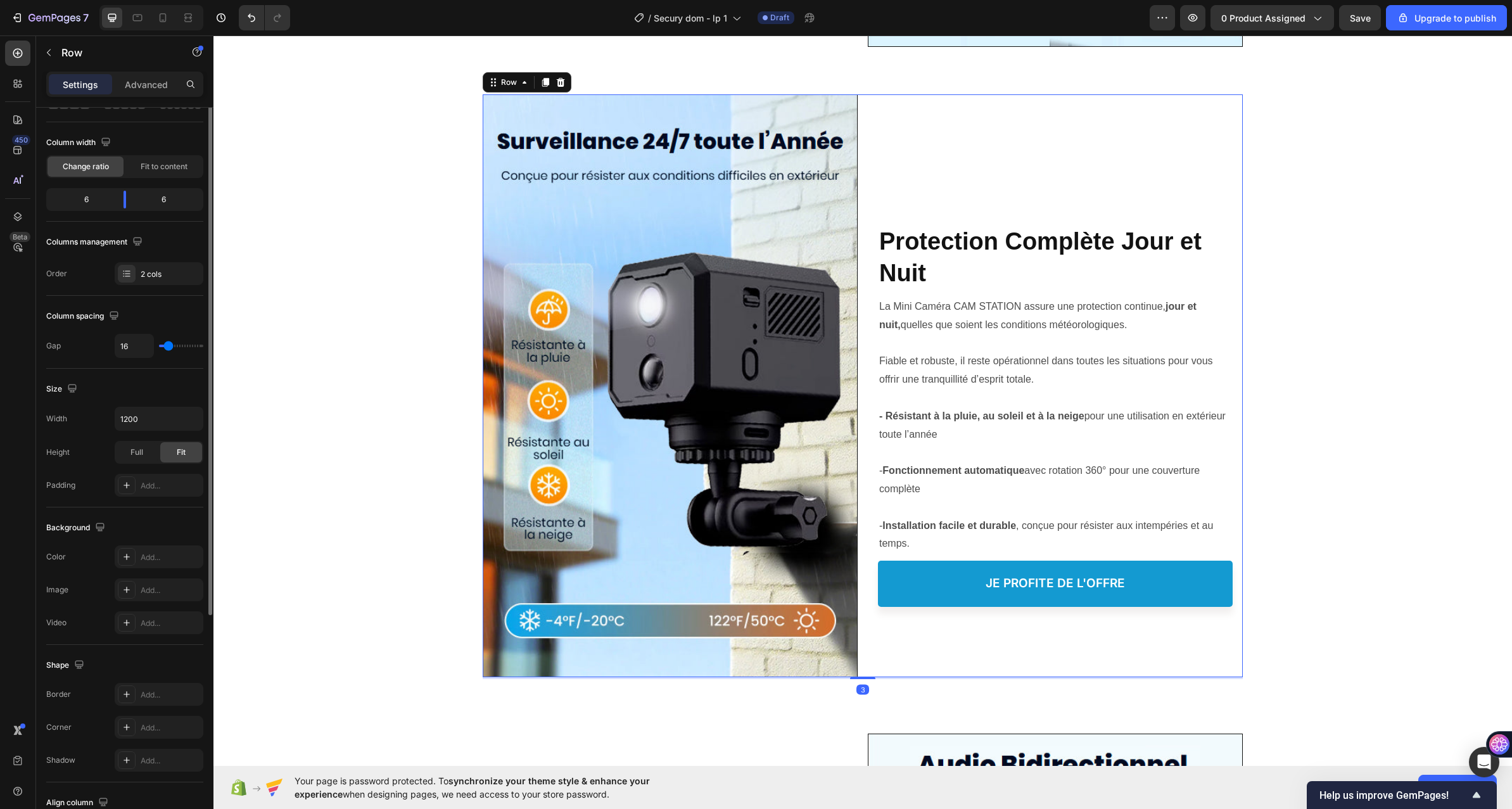
scroll to position [0, 0]
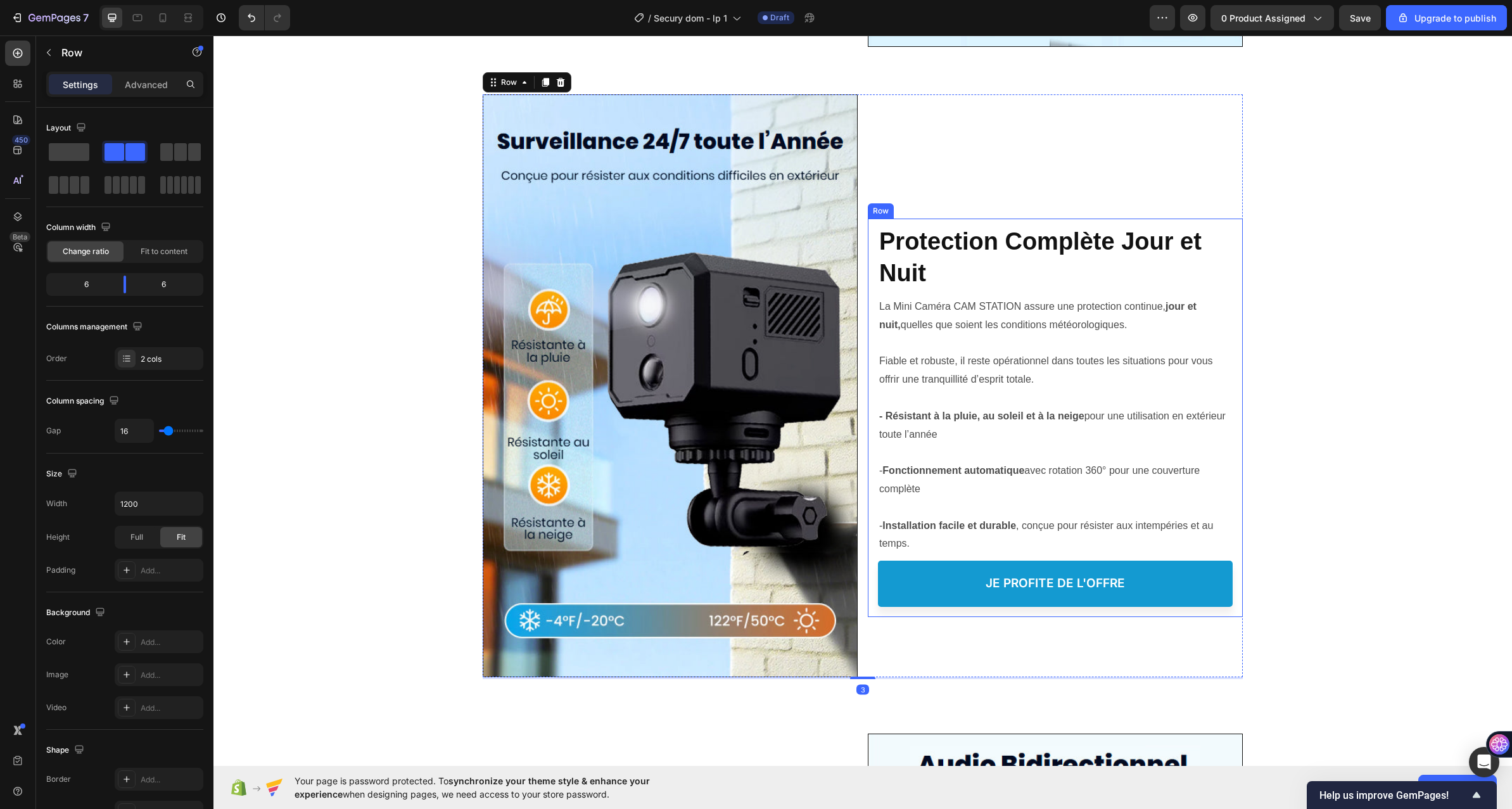
click at [1029, 223] on div "Protéger votre Famille, Heading ⁠⁠⁠⁠⁠⁠⁠ Protection Complète Jour et Nuit Headin…" at bounding box center [1055, 413] width 355 height 388
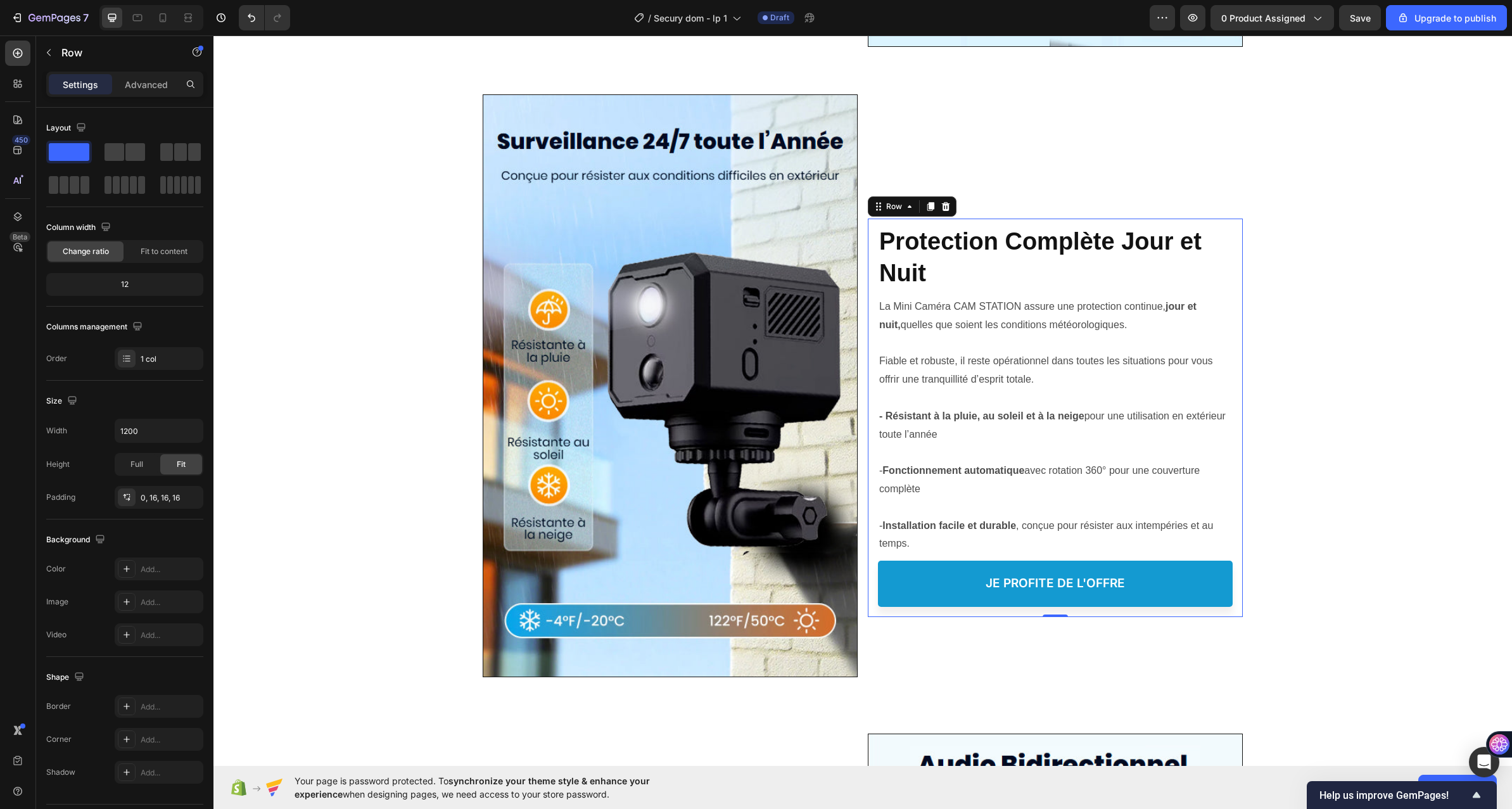
click at [143, 90] on p "Advanced" at bounding box center [146, 84] width 43 height 13
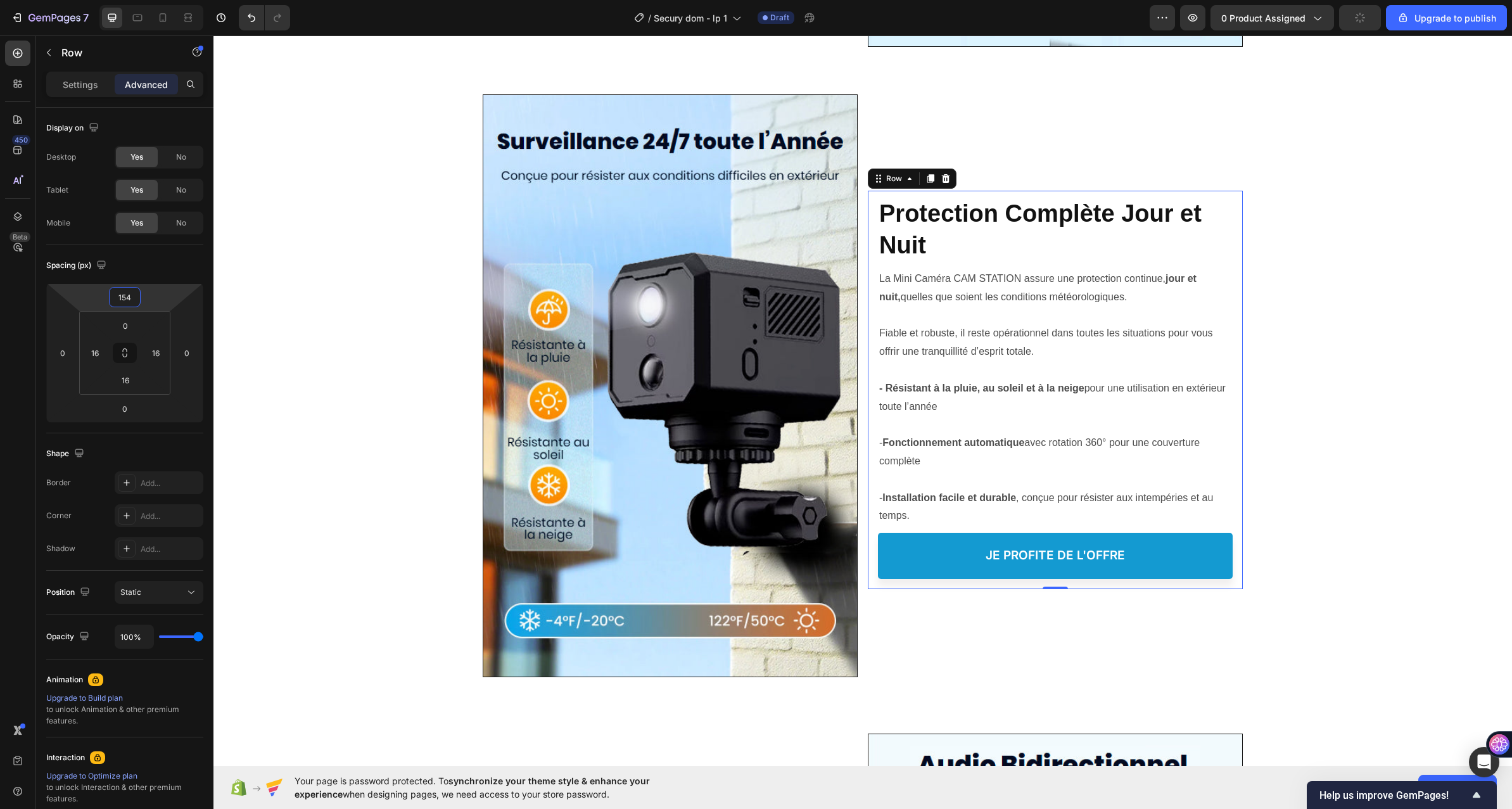
type input "160"
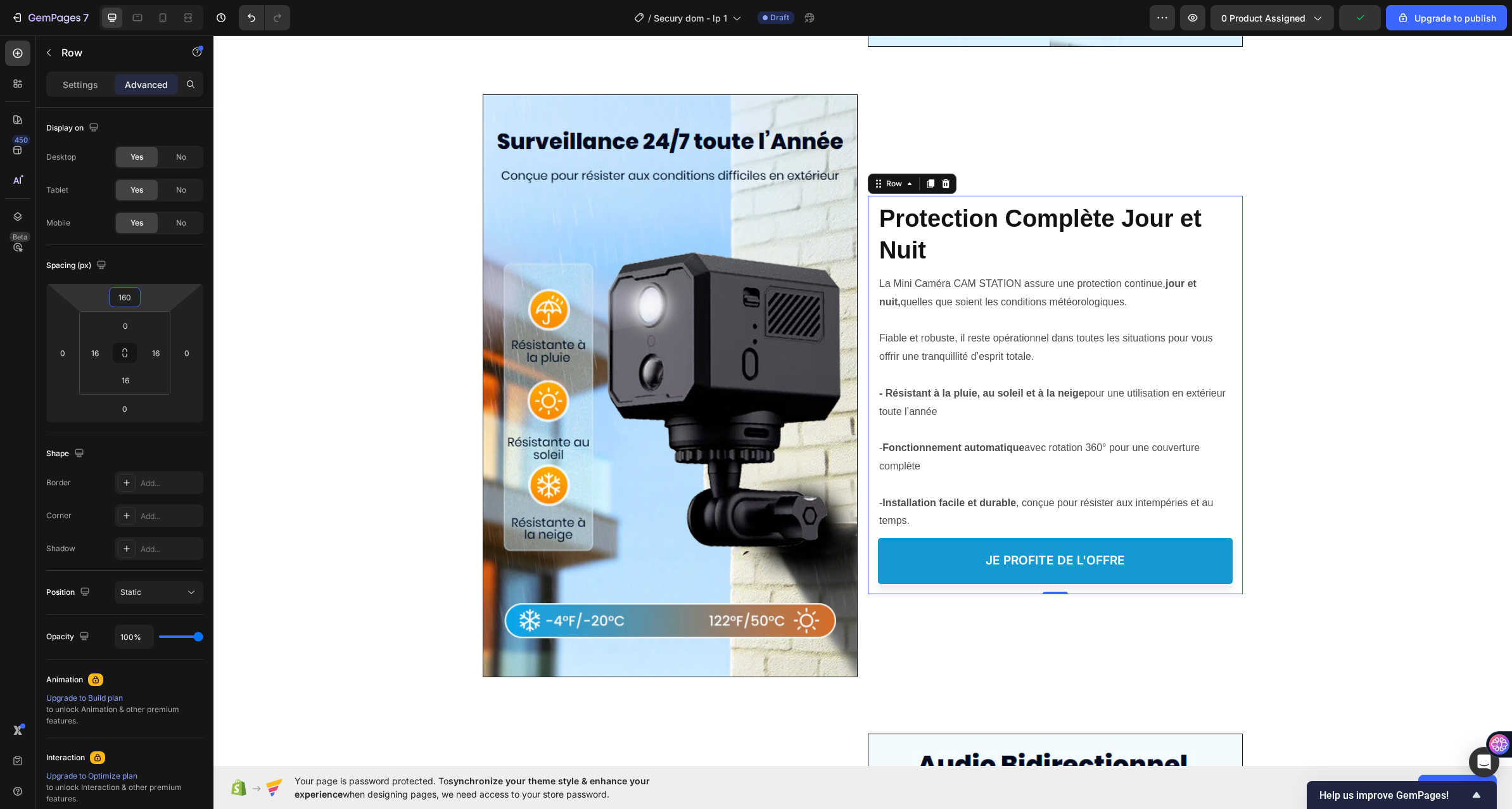
click at [167, 0] on html "7 / Secury dom - lp 1 Draft Preview 0 product assigned Upgrade to publish 450 B…" at bounding box center [756, 0] width 1512 height 0
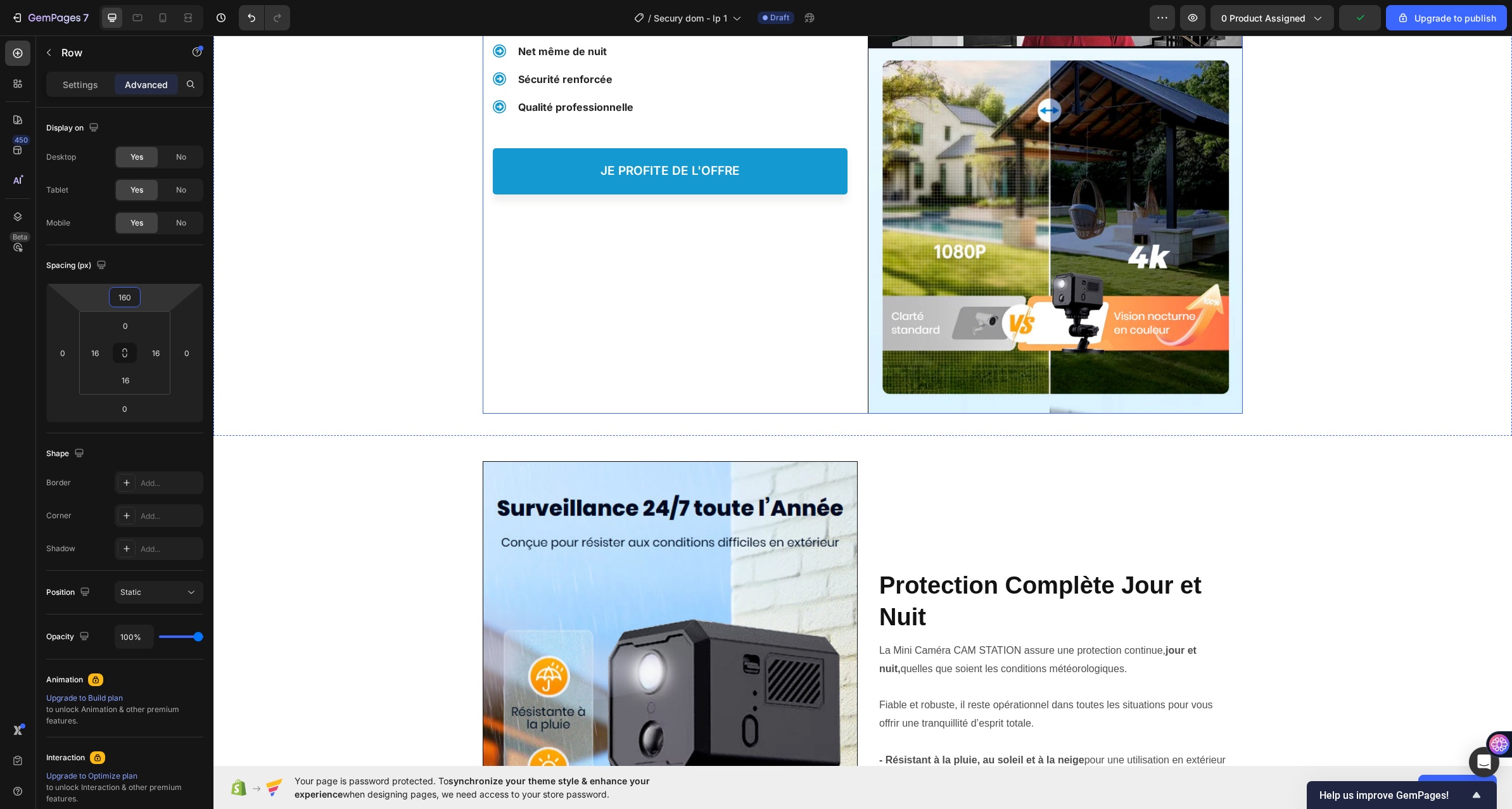
scroll to position [1457, 0]
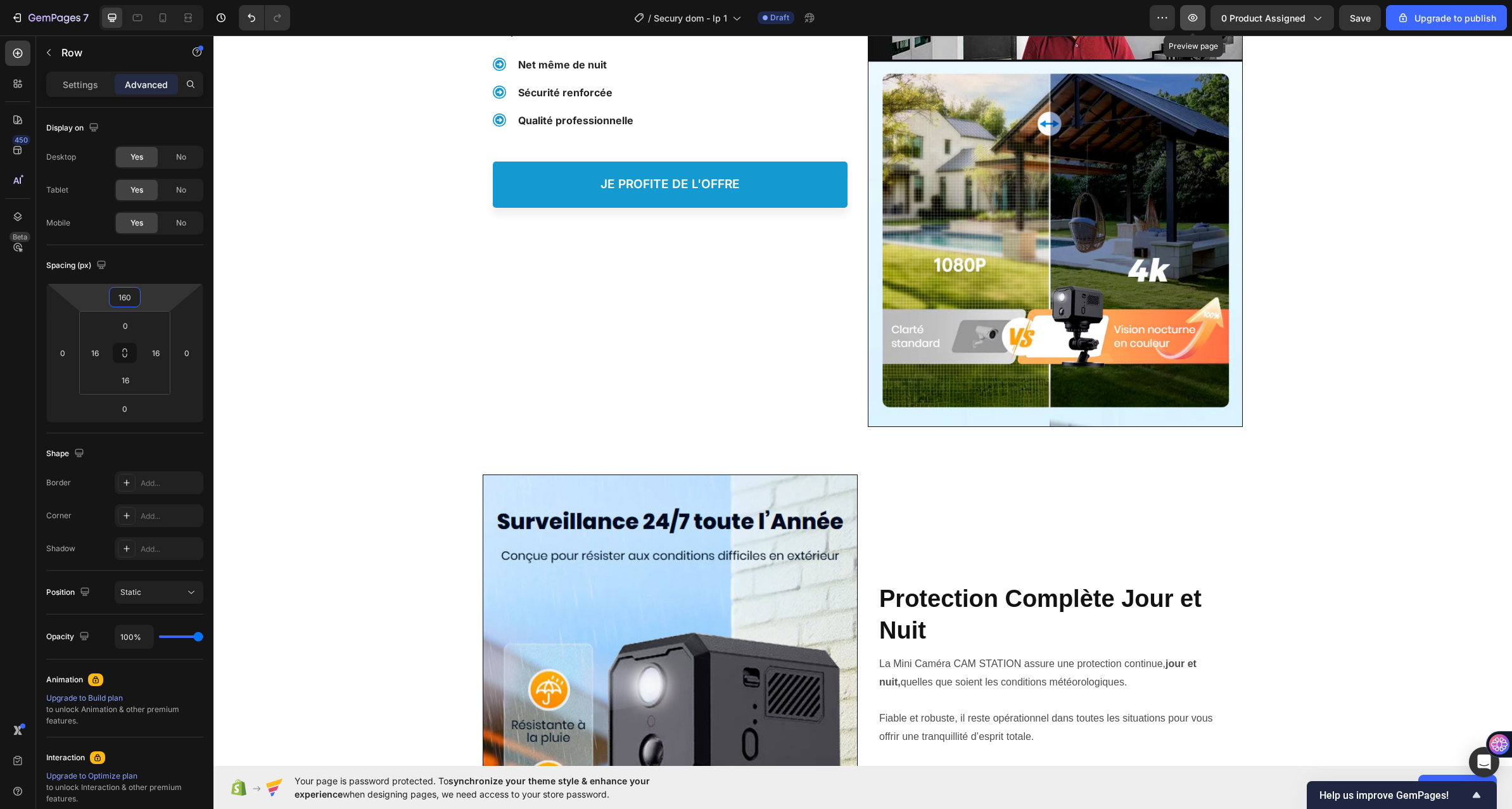
click at [1202, 13] on button "button" at bounding box center [1192, 17] width 25 height 25
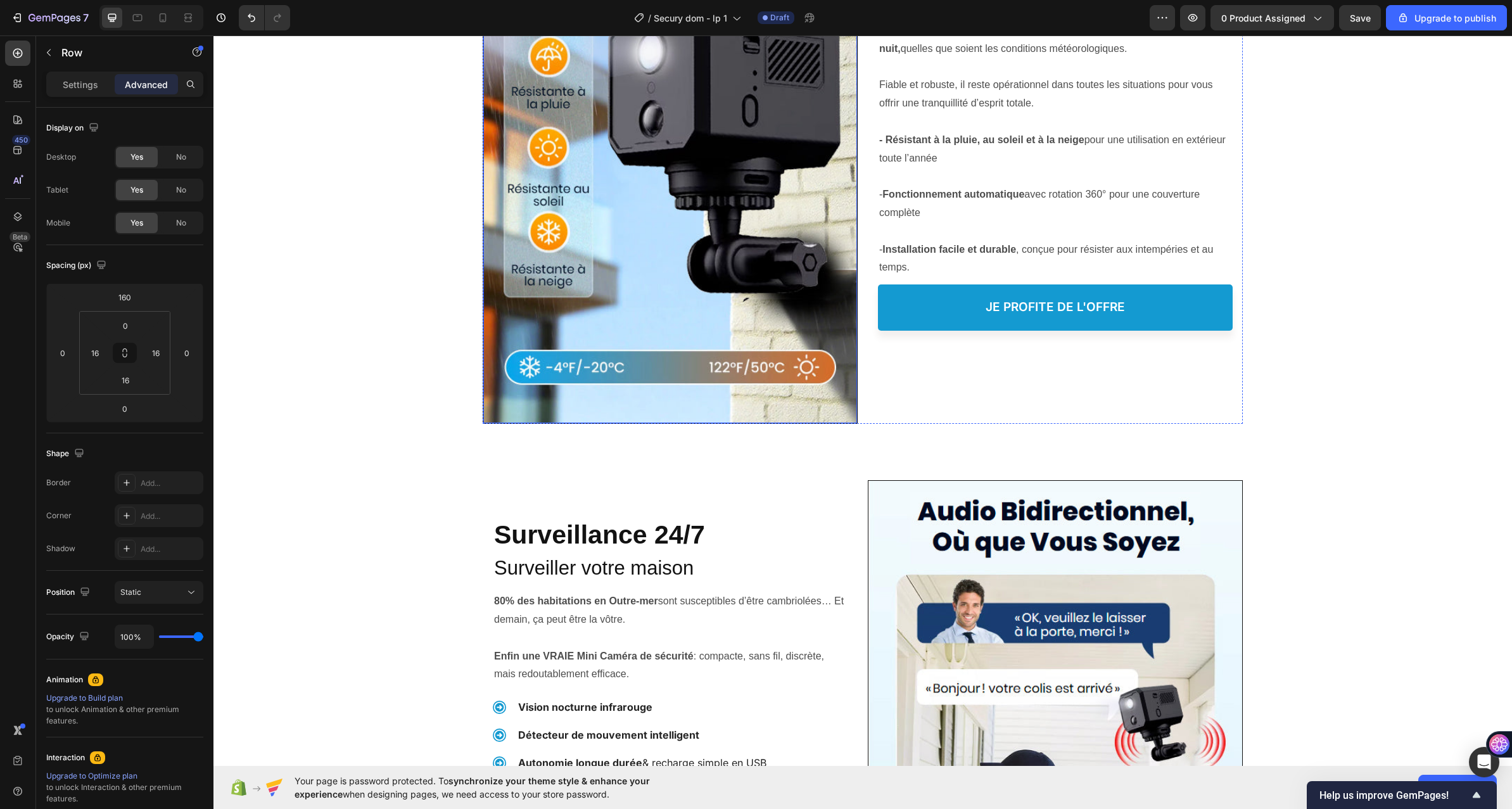
scroll to position [2343, 0]
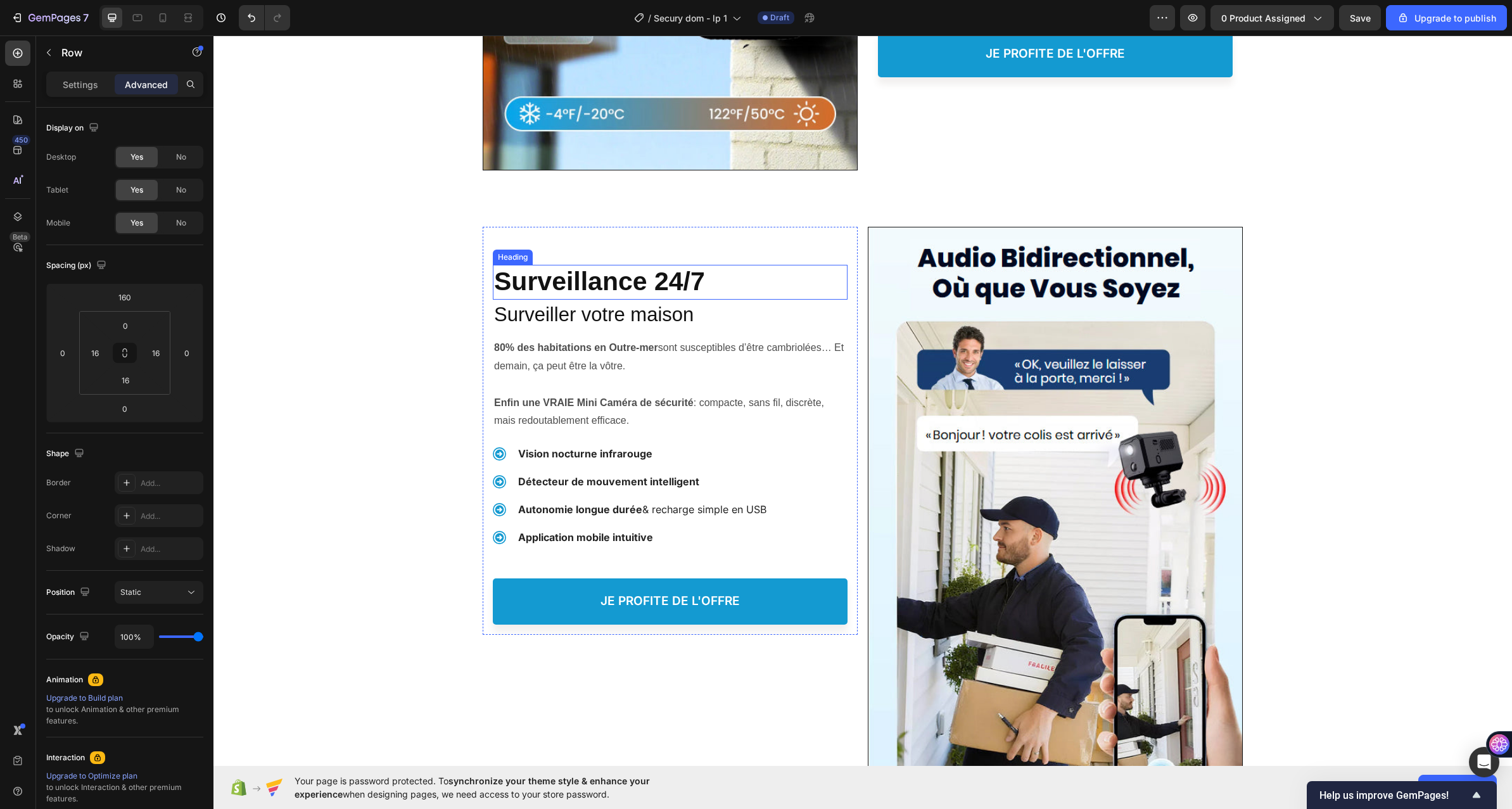
click at [576, 279] on strong "Surveillance 24/7" at bounding box center [599, 281] width 211 height 29
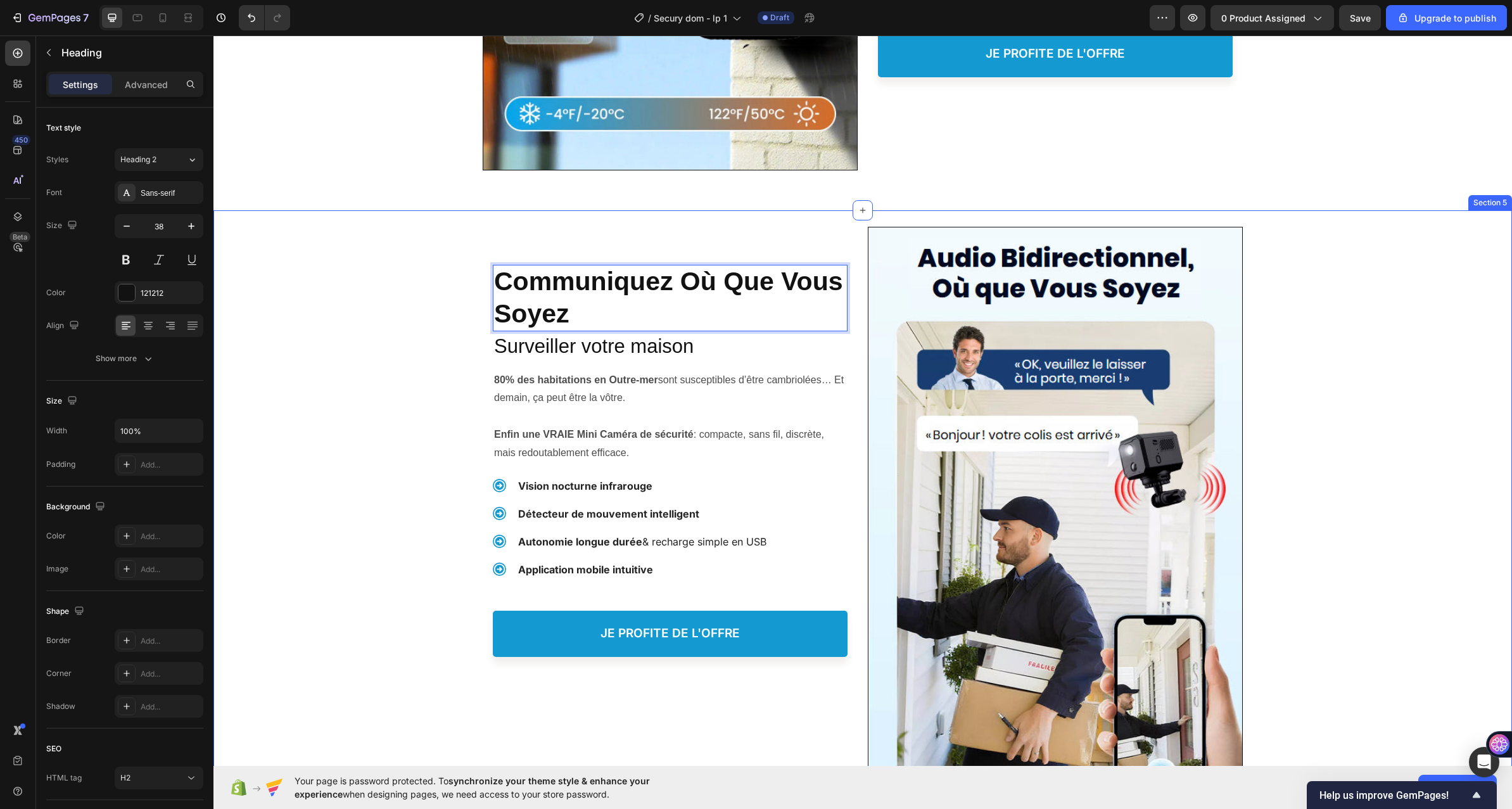
click at [454, 324] on div "Protéger votre Famille, Heading Communiquez Où Que Vous Soyez Heading 0 Surveil…" at bounding box center [863, 514] width 1299 height 610
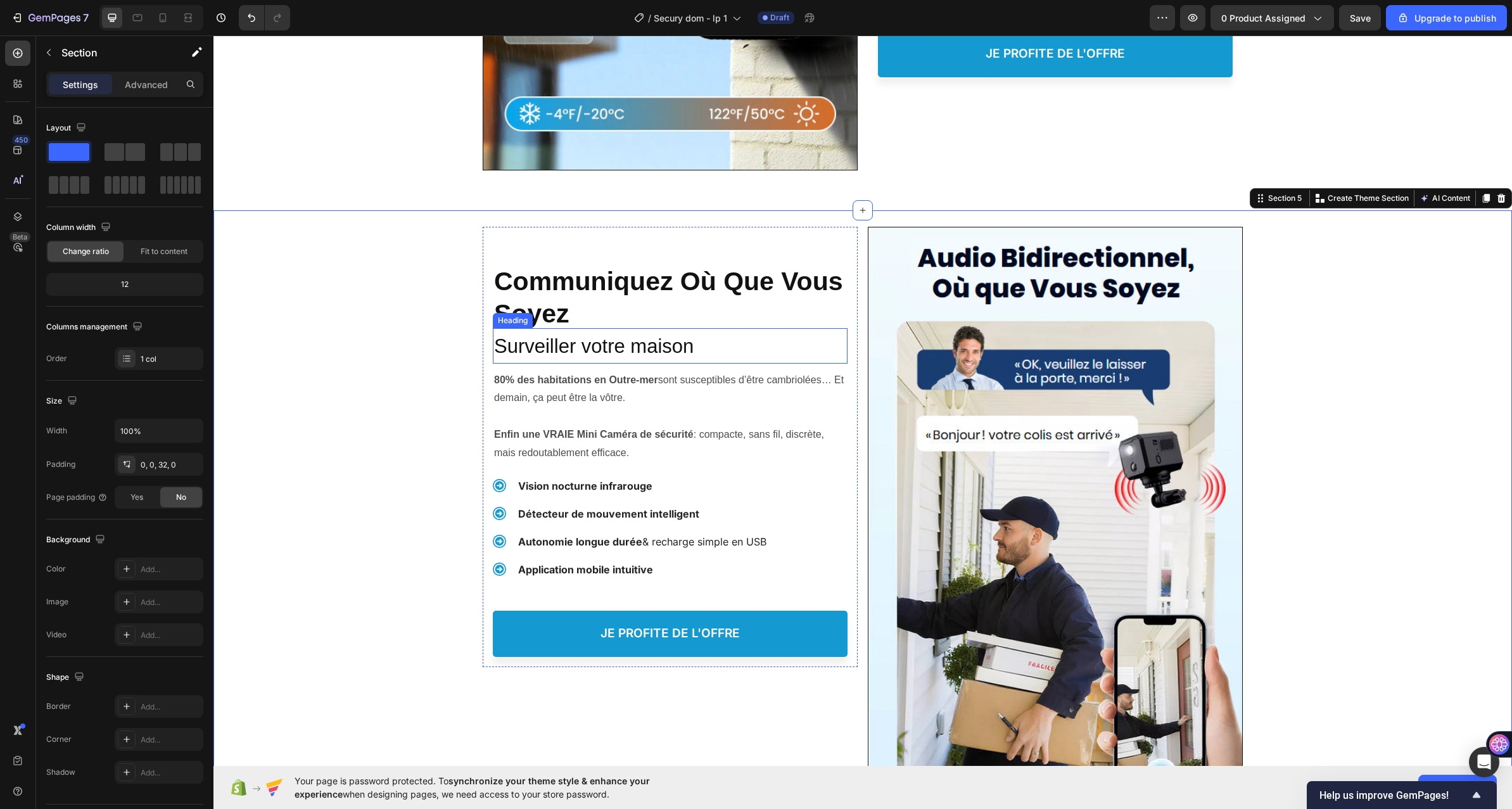
click at [557, 341] on span "Surveiller votre maison" at bounding box center [594, 346] width 200 height 22
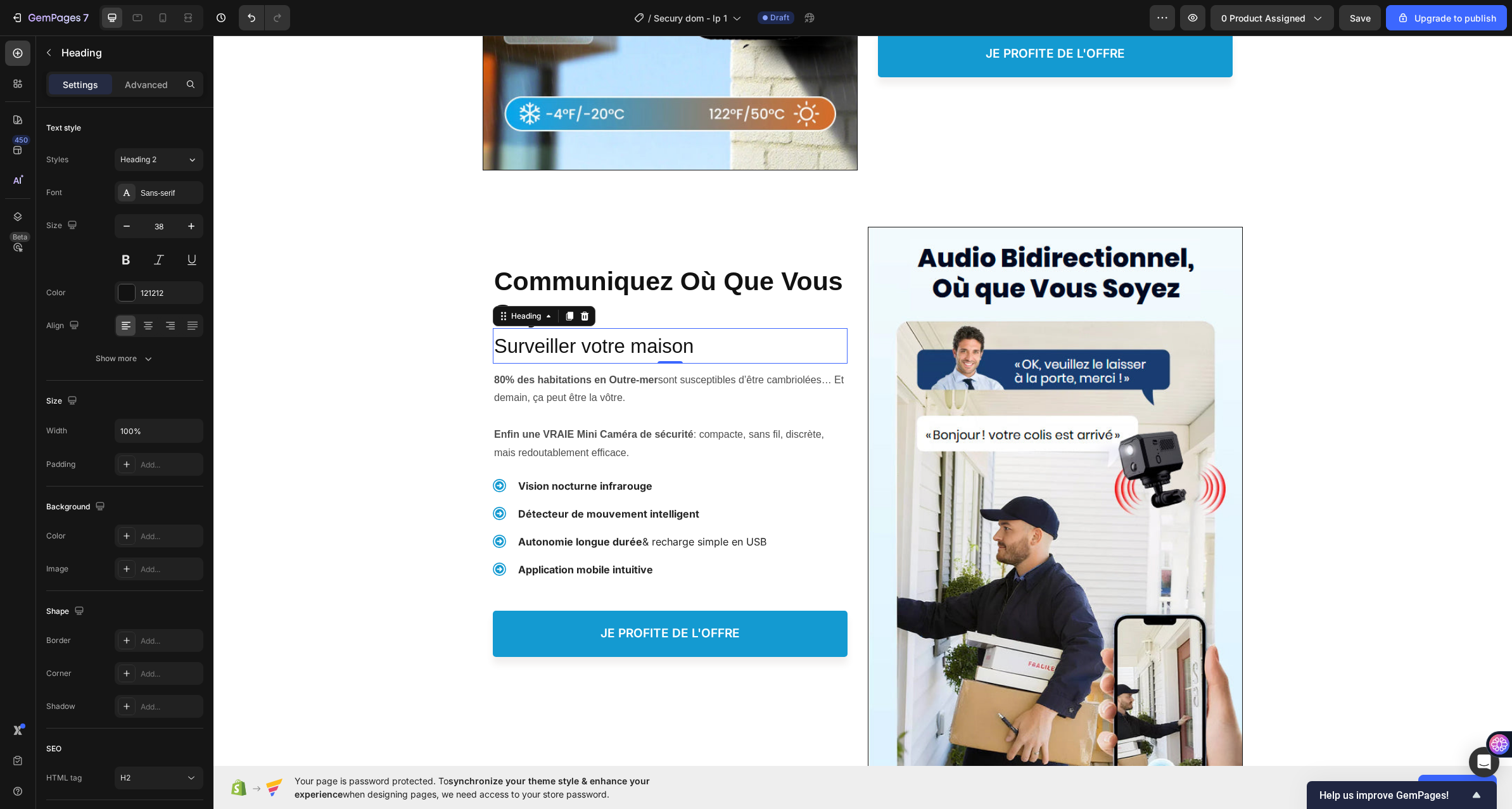
click at [583, 308] on div "Heading" at bounding box center [544, 316] width 103 height 20
click at [568, 402] on p "80% des habitations en Outre-mer sont susceptibles d’être cambriolées… Et demai…" at bounding box center [670, 389] width 352 height 36
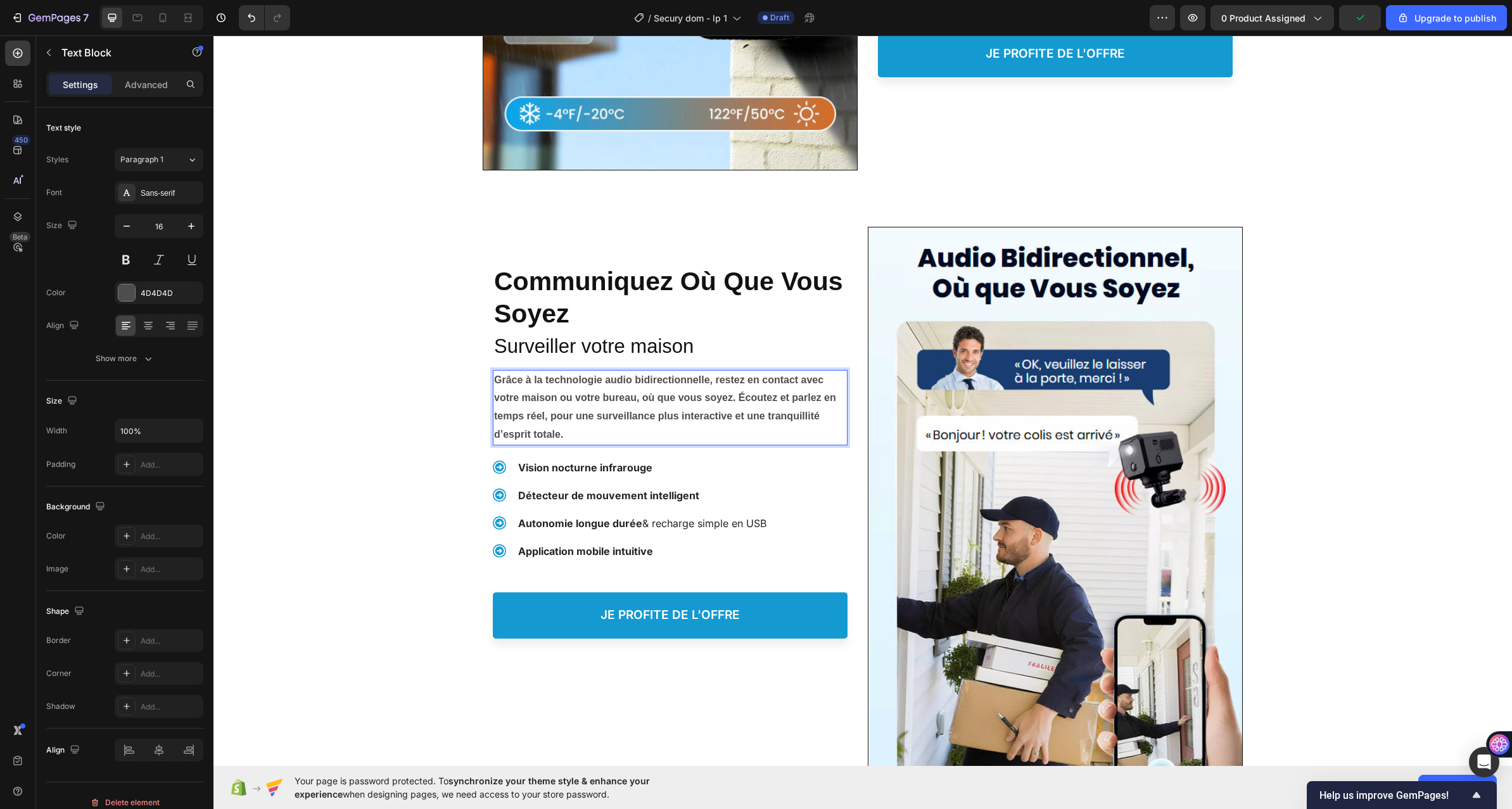
click at [733, 397] on strong "Grâce à la technologie audio bidirectionnelle, restez en contact avec votre mai…" at bounding box center [666, 407] width 342 height 65
click at [735, 397] on strong "Grâce à la technologie audio bidirectionnelle, restez en contact avec votre mai…" at bounding box center [666, 407] width 342 height 65
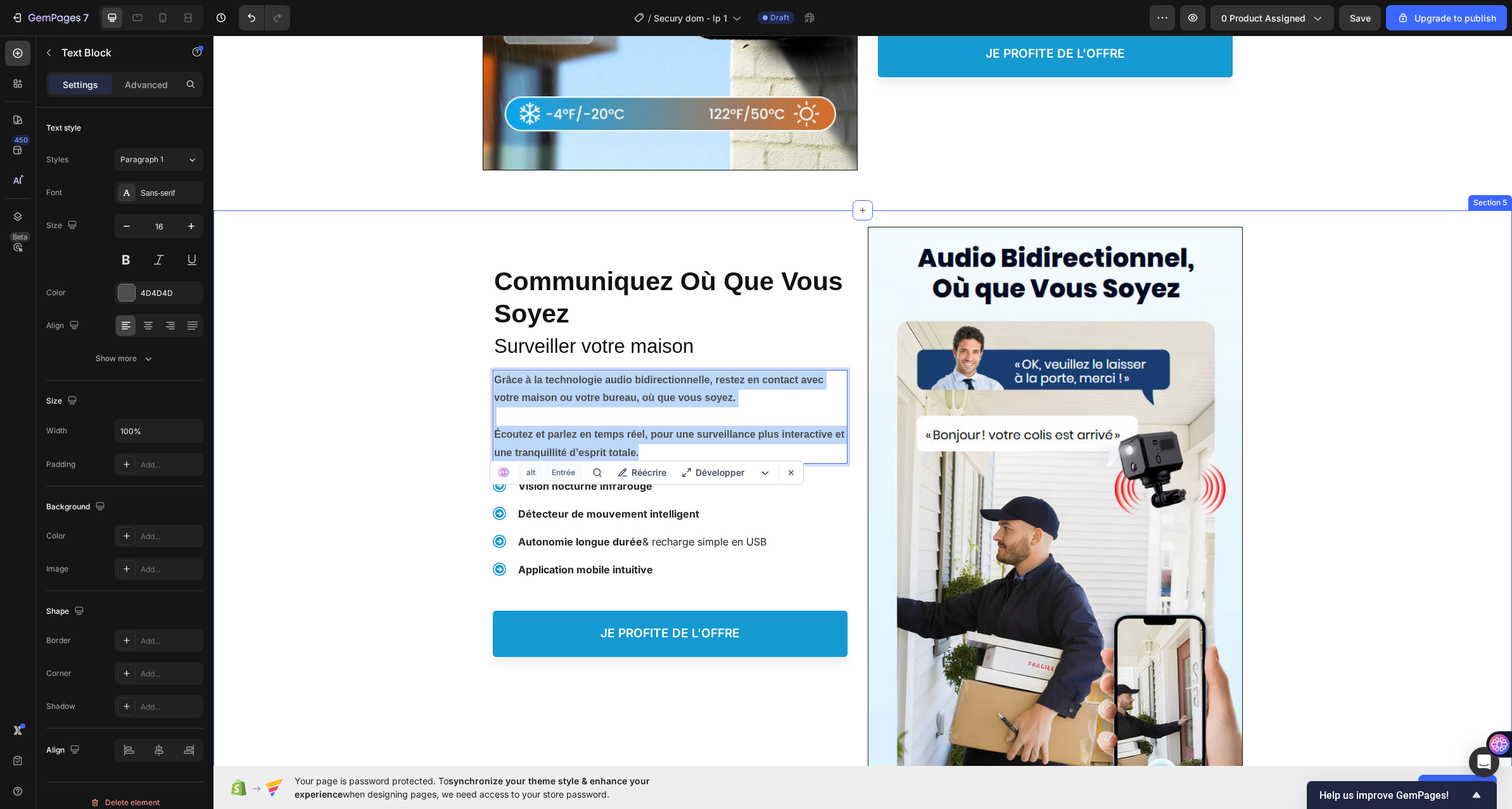
drag, startPoint x: 657, startPoint y: 451, endPoint x: 472, endPoint y: 368, distance: 202.8
click at [472, 368] on div "Protéger votre Famille, Heading ⁠⁠⁠⁠⁠⁠⁠ Communiquez Où Que Vous Soyez Heading S…" at bounding box center [863, 514] width 1299 height 610
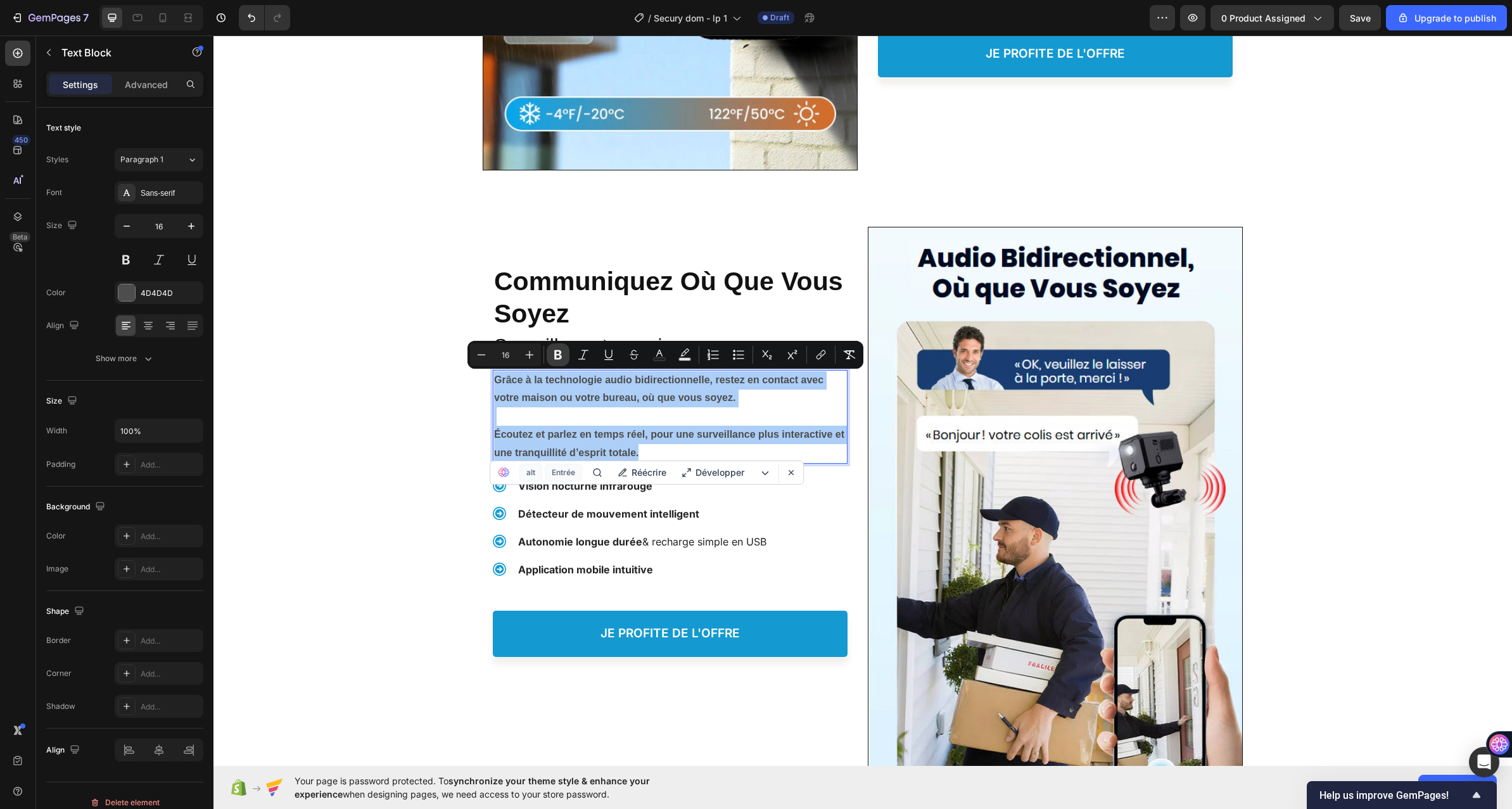
click at [556, 355] on icon "Editor contextual toolbar" at bounding box center [557, 355] width 7 height 10
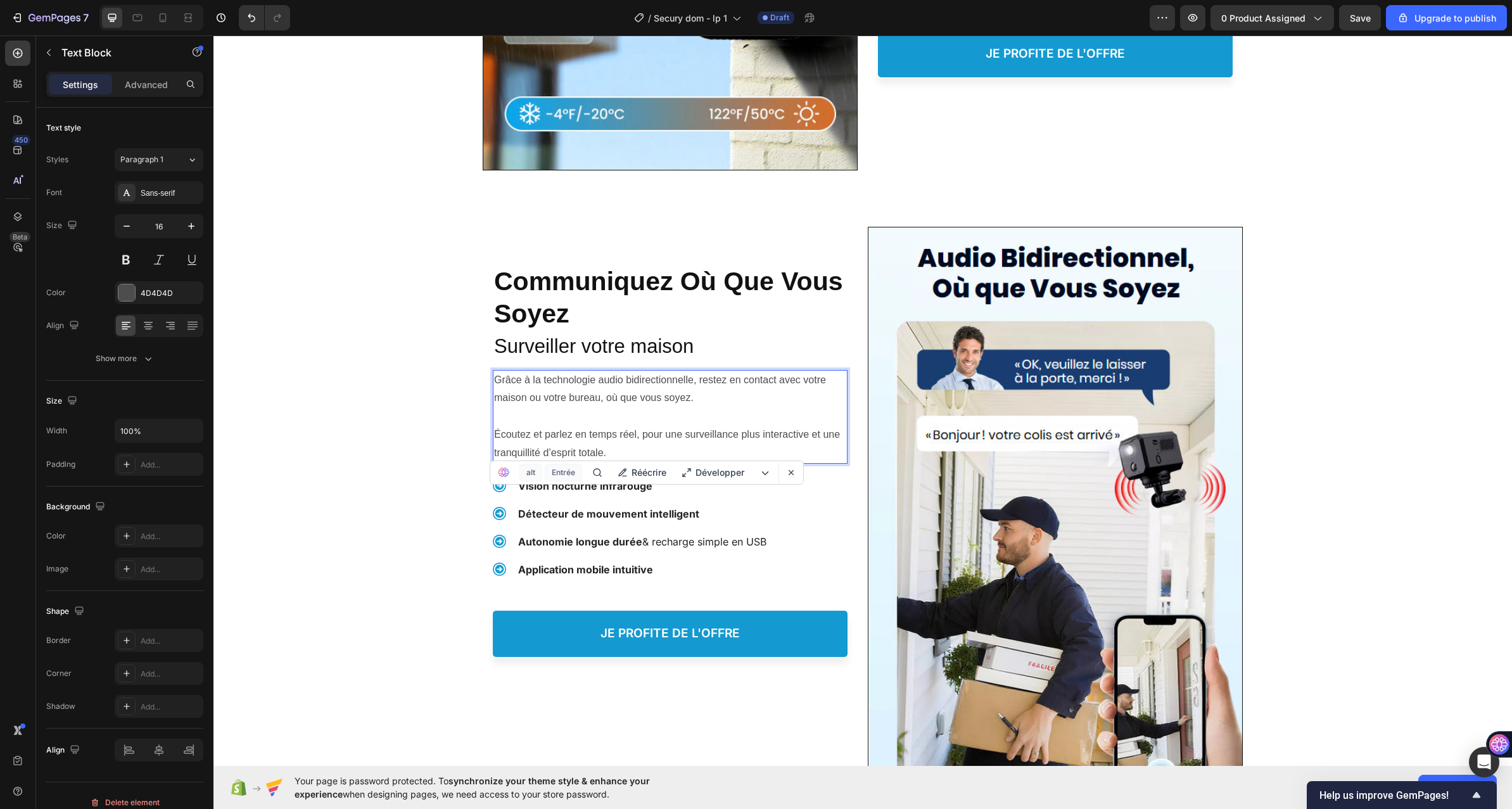
click at [554, 398] on p "Grâce à la technologie audio bidirectionnelle, restez en contact avec votre mai…" at bounding box center [670, 389] width 352 height 36
drag, startPoint x: 695, startPoint y: 383, endPoint x: 490, endPoint y: 381, distance: 205.0
click at [494, 381] on p "Grâce à la technologie audio bidirectionnelle, restez en contact avec votre mai…" at bounding box center [670, 389] width 352 height 36
click at [513, 374] on p "Grâce à la technologie audio bidirectionnelle, restez en contact avec votre mai…" at bounding box center [670, 389] width 352 height 36
drag, startPoint x: 490, startPoint y: 380, endPoint x: 689, endPoint y: 381, distance: 199.0
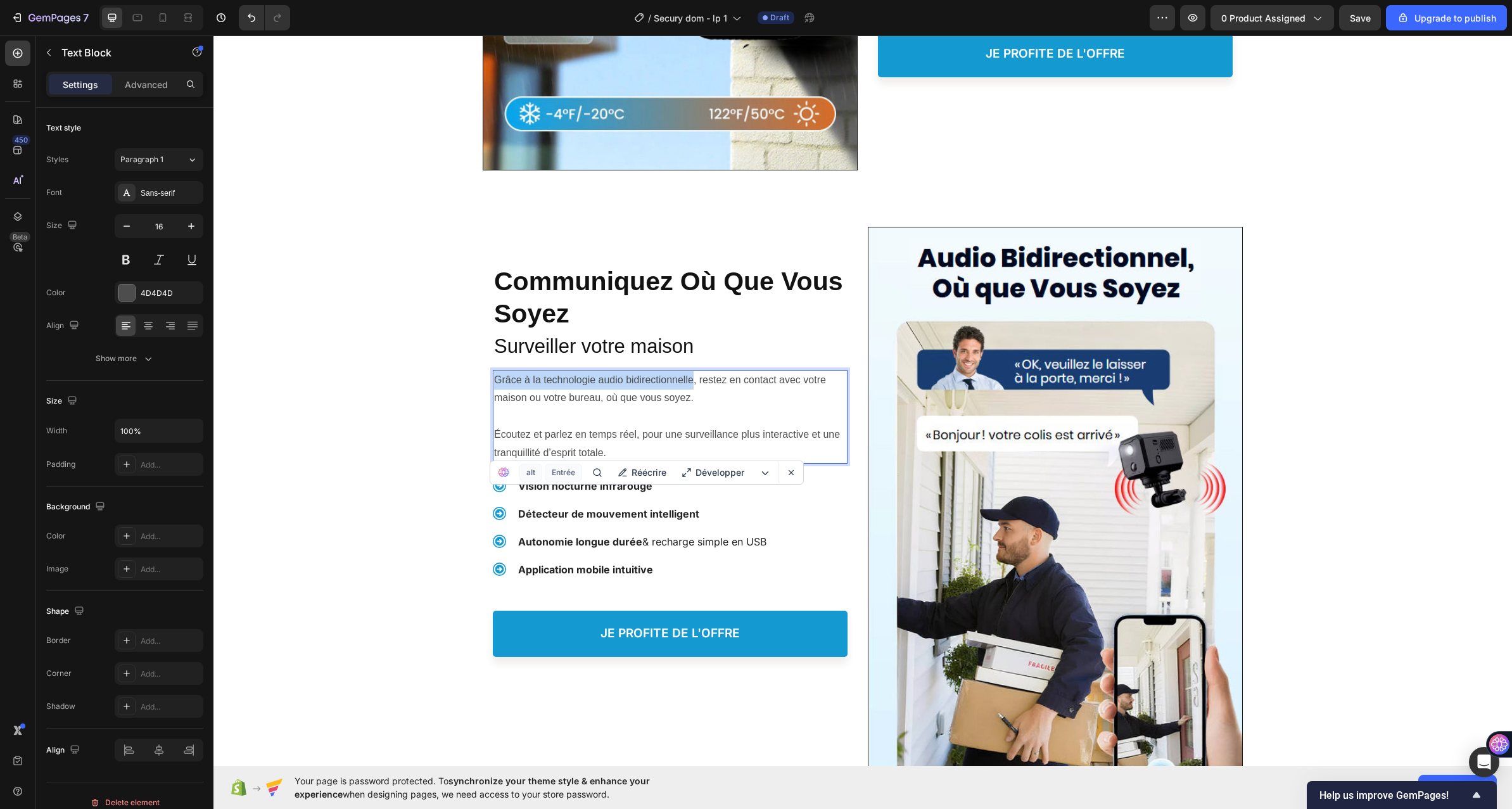
click at [689, 381] on p "Grâce à la technologie audio bidirectionnelle, restez en contact avec votre mai…" at bounding box center [670, 389] width 352 height 36
click at [630, 377] on p "Grâce à la technologie audio bidirectionnelle, restez en contact avec votre mai…" at bounding box center [670, 389] width 352 height 36
click at [648, 348] on span "Surveiller votre maison" at bounding box center [594, 346] width 200 height 22
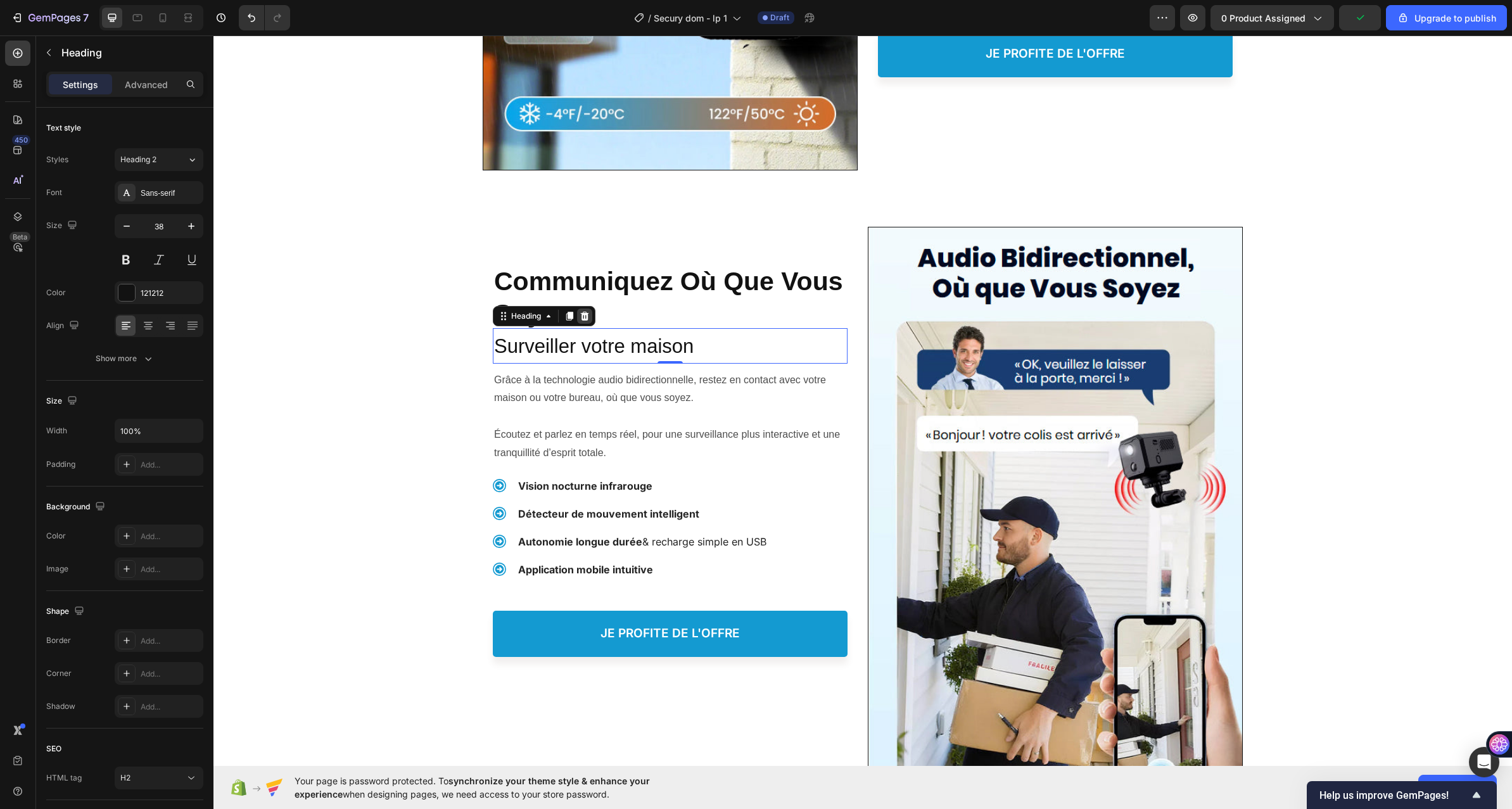
click at [578, 310] on div at bounding box center [585, 316] width 15 height 15
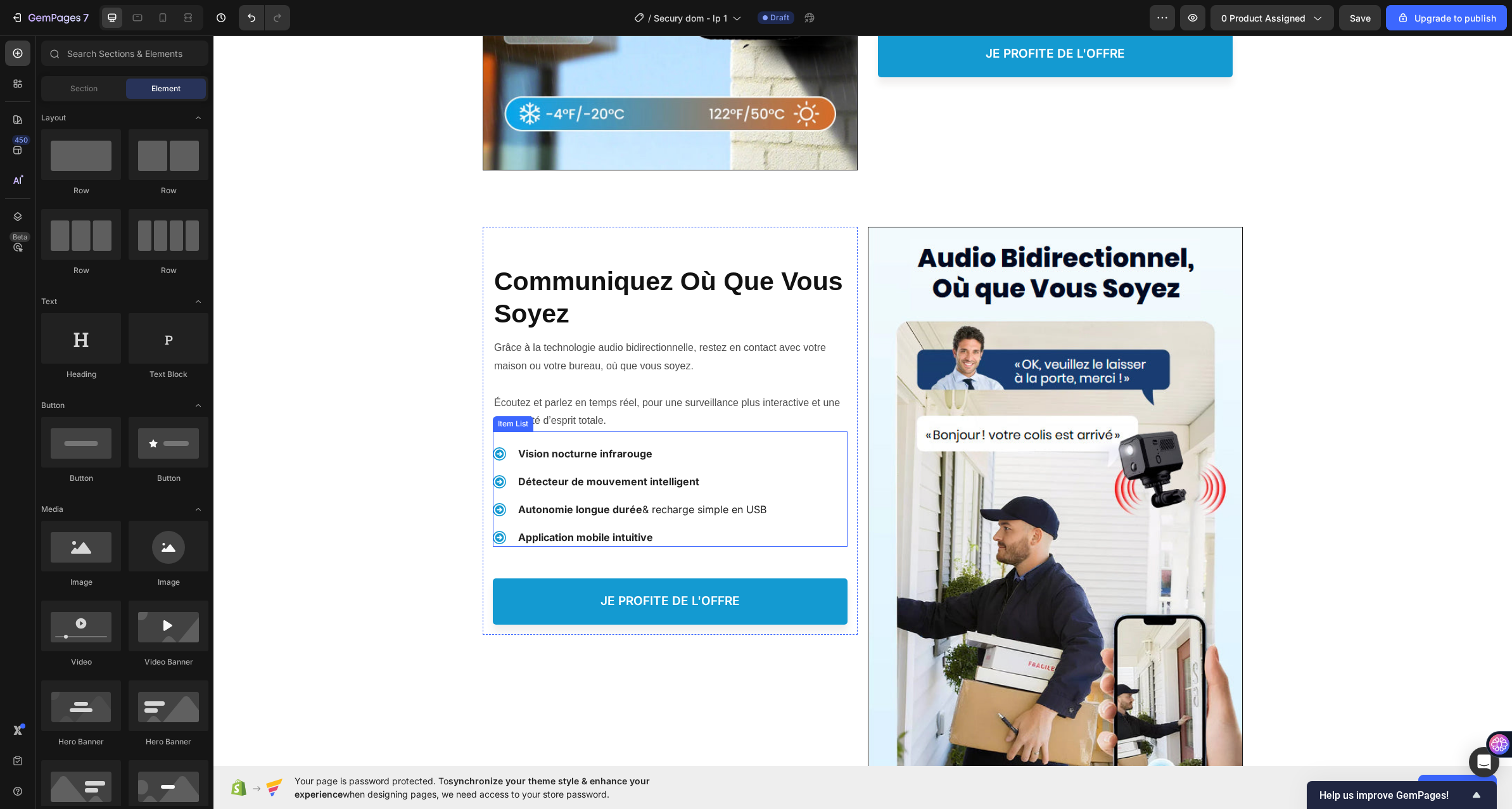
click at [571, 455] on strong "Vision nocturne infrarouge" at bounding box center [586, 454] width 134 height 13
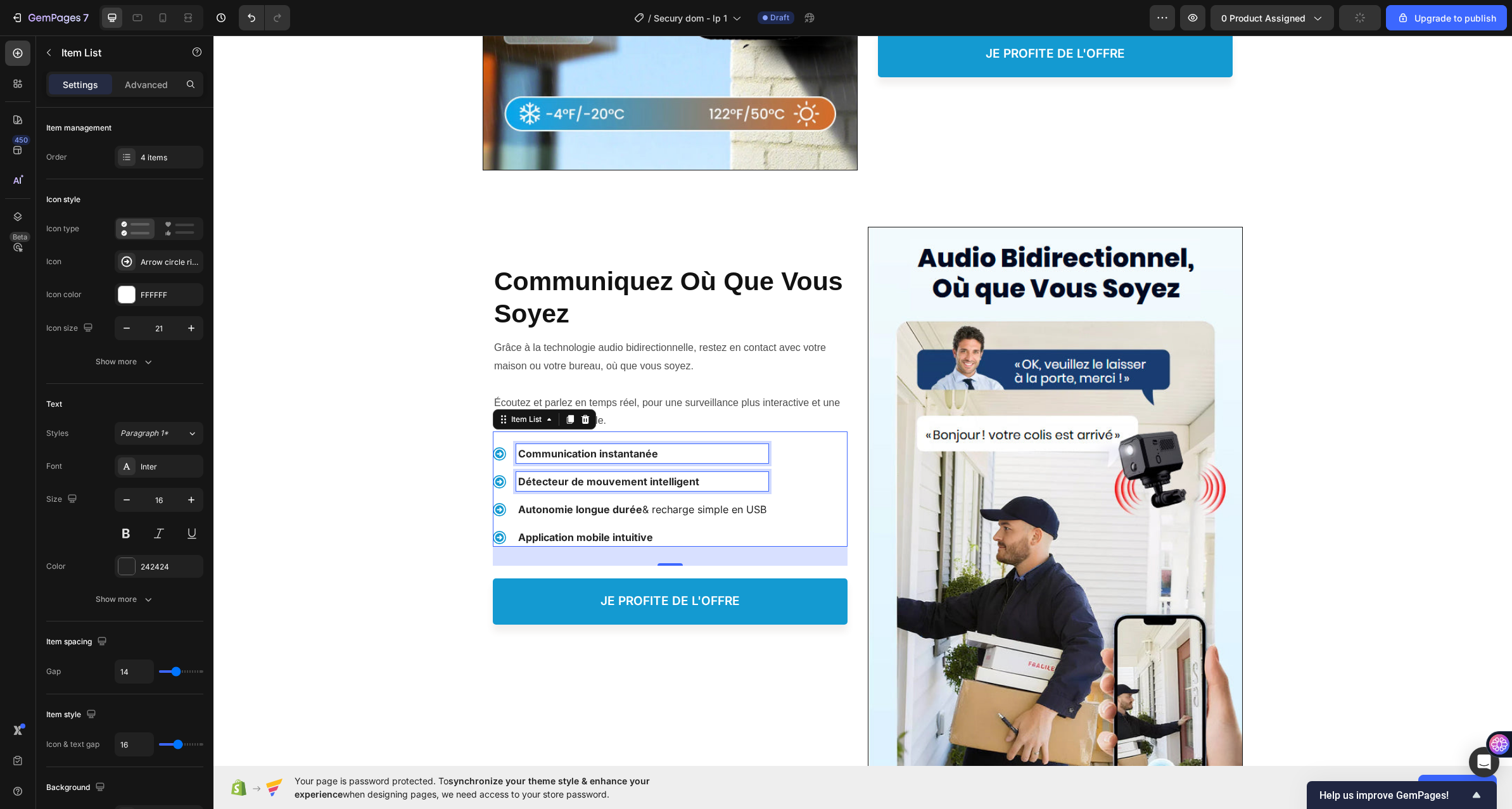
click at [569, 481] on strong "Détecteur de mouvement intelligent" at bounding box center [609, 481] width 181 height 13
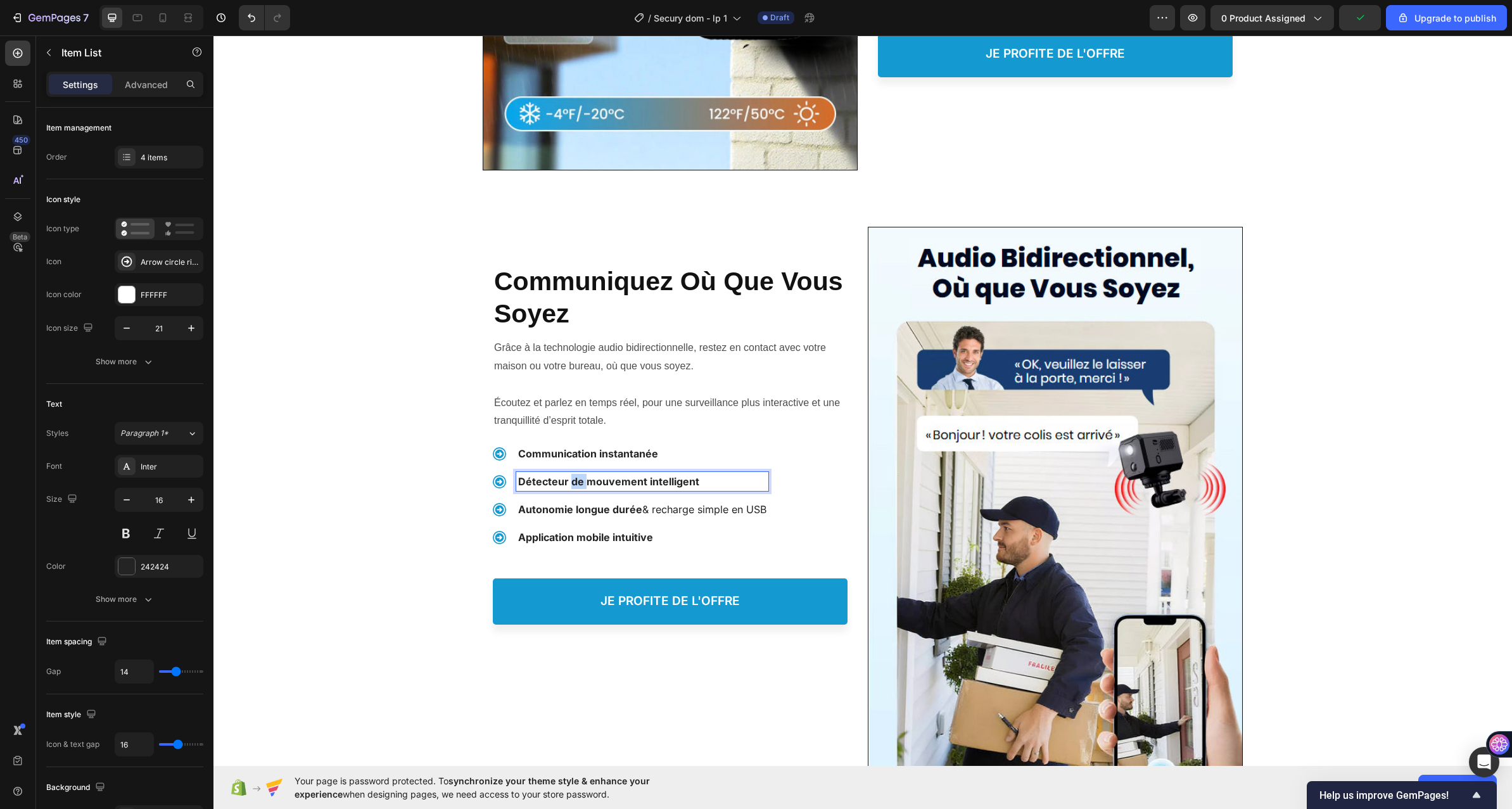
click at [569, 481] on strong "Détecteur de mouvement intelligent" at bounding box center [609, 481] width 181 height 13
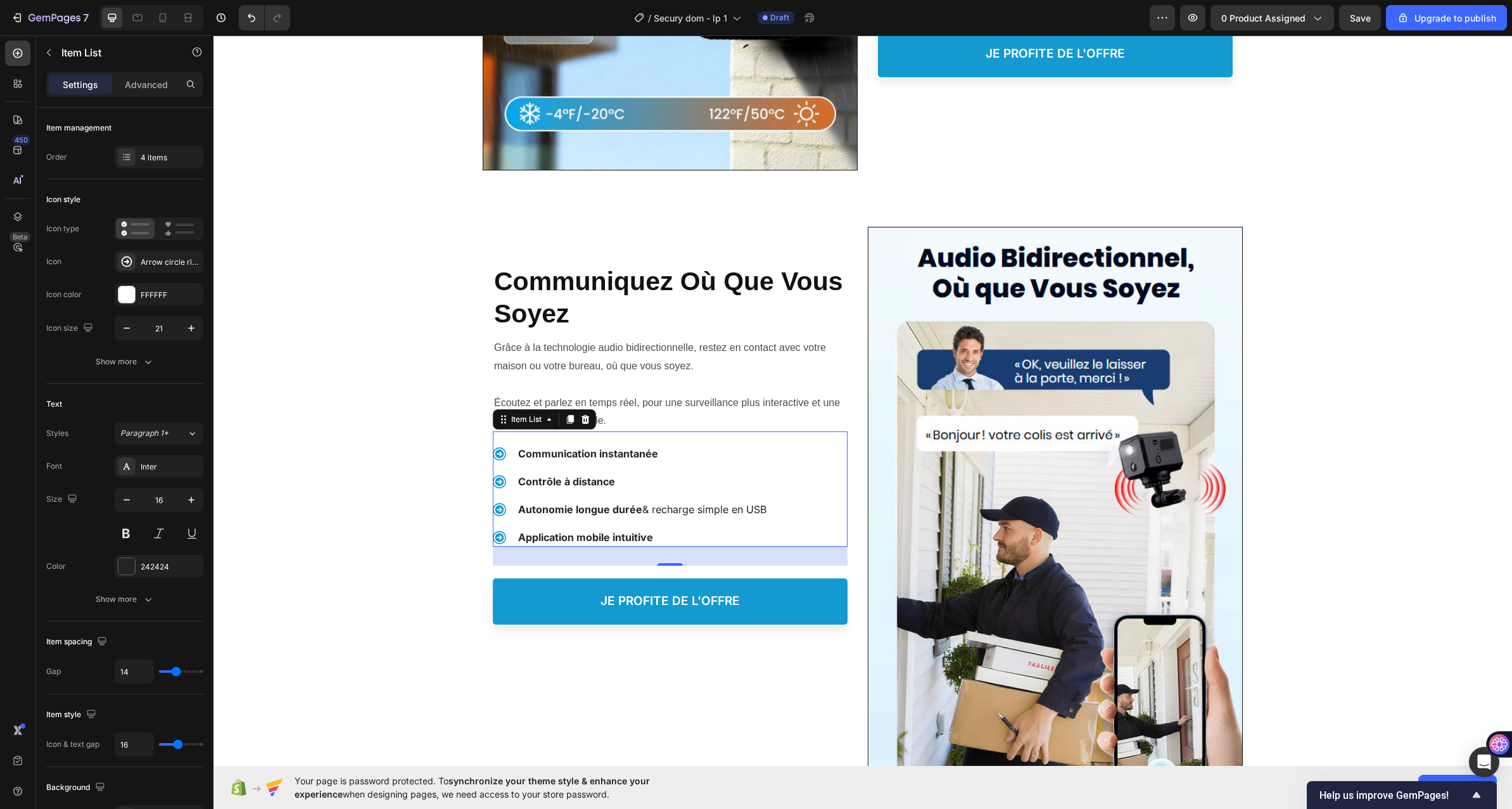
click at [566, 517] on p "Autonomie longue durée & recharge simple en USB" at bounding box center [642, 509] width 248 height 15
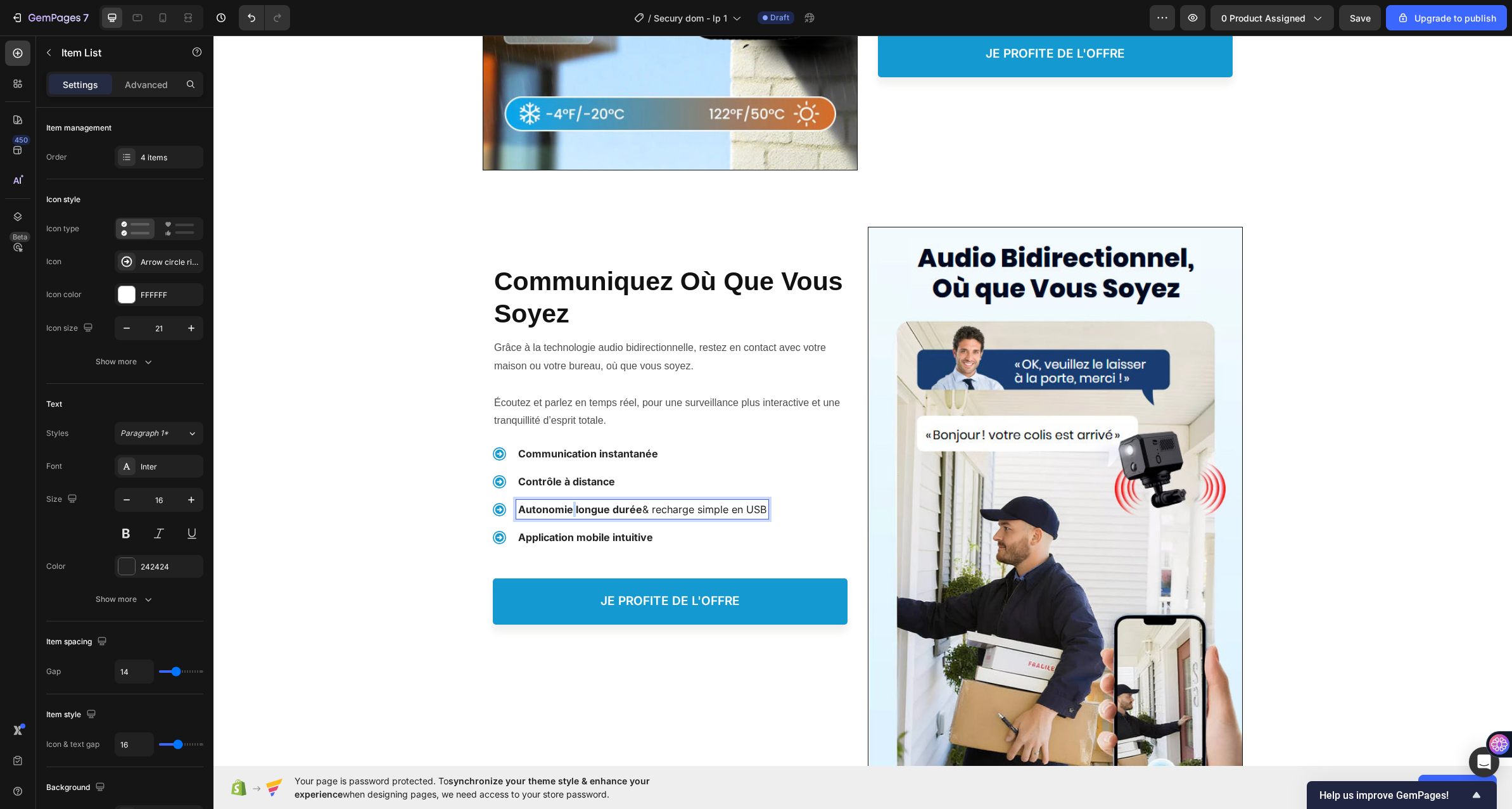
click at [566, 517] on p "Autonomie longue durée & recharge simple en USB" at bounding box center [642, 509] width 248 height 15
click at [396, 516] on div "Protéger votre Famille, Heading ⁠⁠⁠⁠⁠⁠⁠ Communiquez Où Que Vous Soyez Heading S…" at bounding box center [863, 514] width 1299 height 610
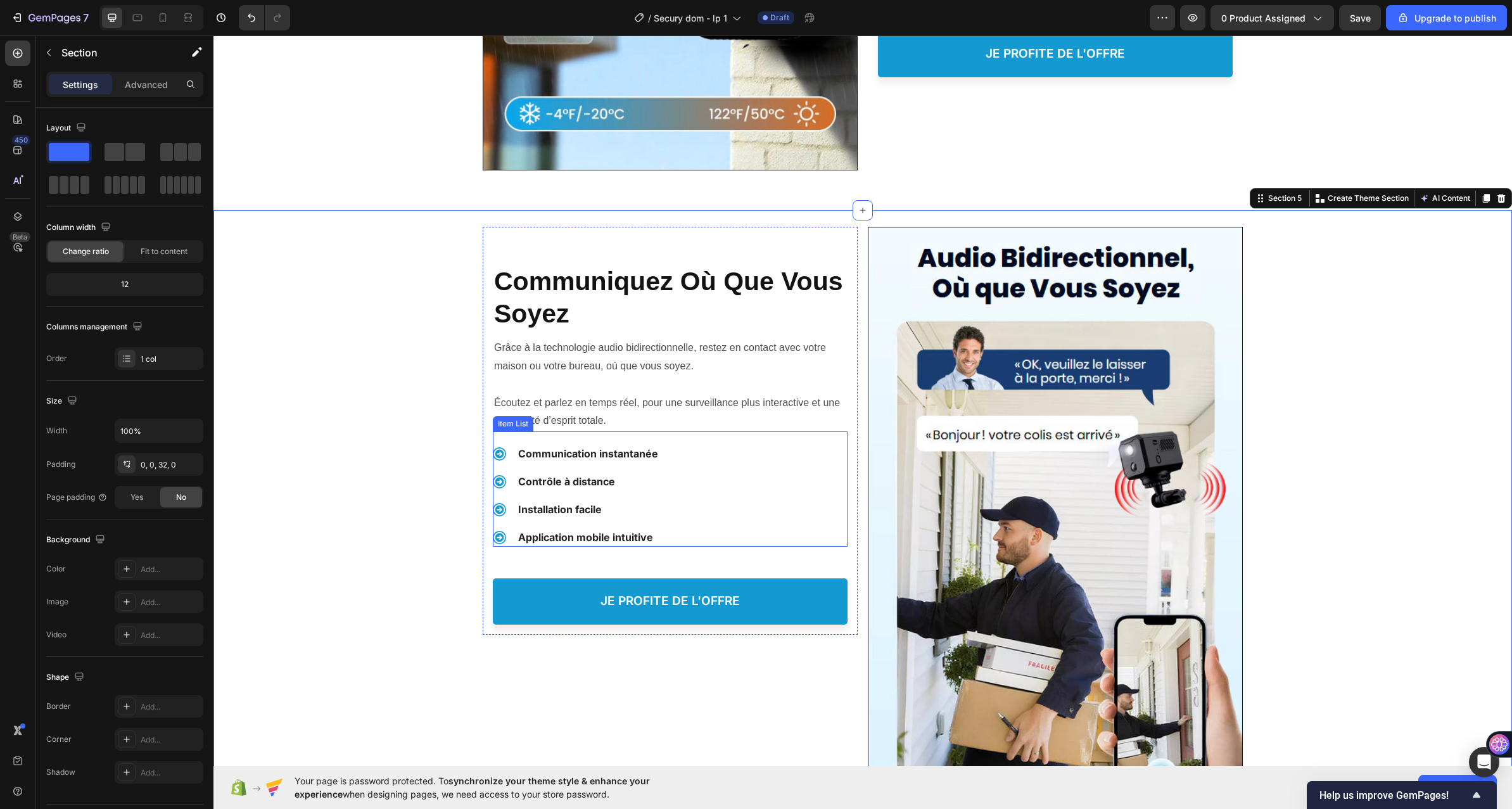
click at [708, 487] on div "Communication instantanée Contrôle à distance Installation facile Application m…" at bounding box center [670, 495] width 355 height 103
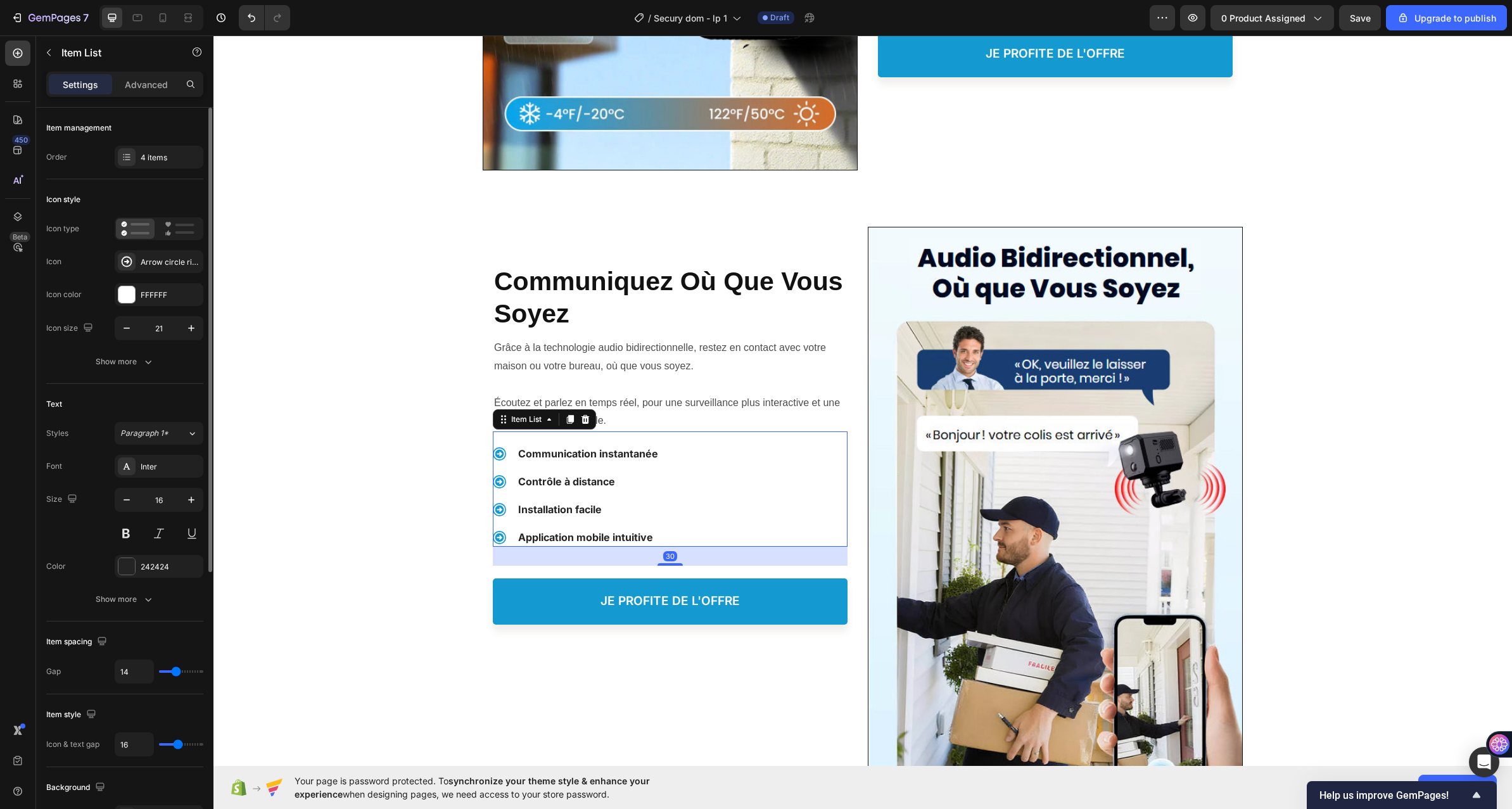
click at [162, 140] on div "Item management Order 4 items" at bounding box center [124, 143] width 158 height 72
click at [163, 153] on div "4 items" at bounding box center [170, 157] width 60 height 11
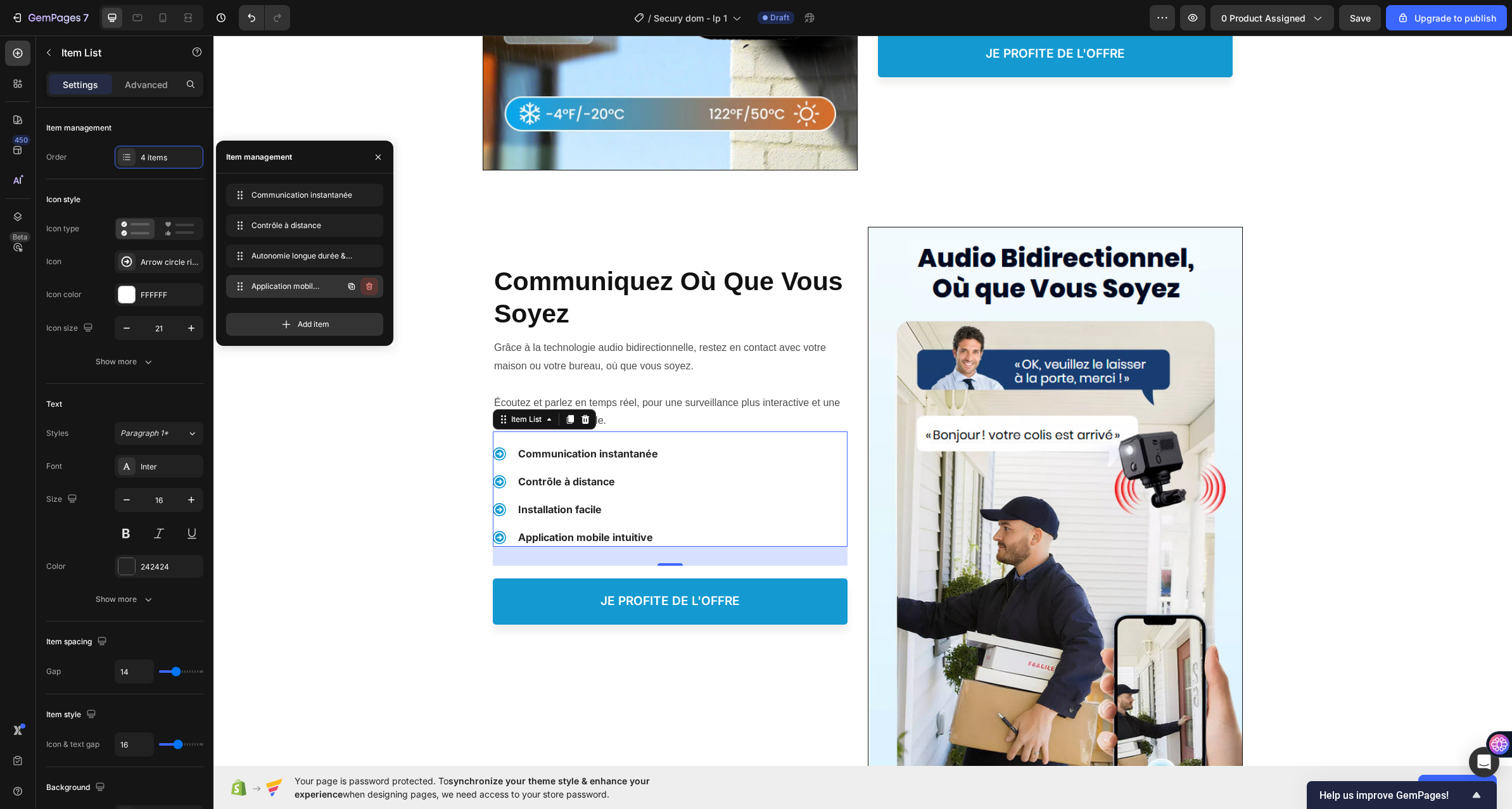
click at [363, 287] on button "button" at bounding box center [369, 287] width 18 height 18
click at [365, 284] on div "Delete" at bounding box center [360, 286] width 23 height 11
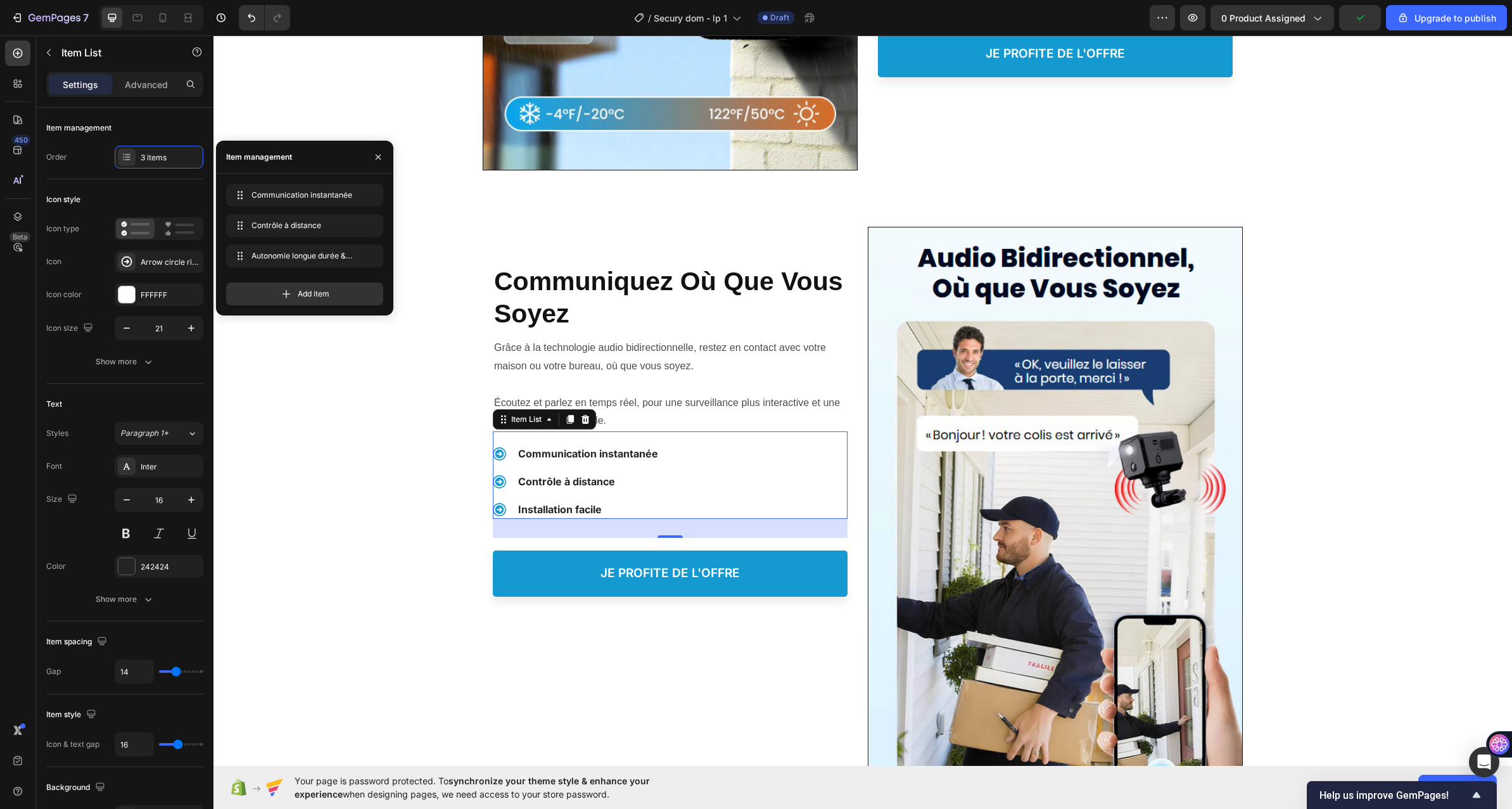
click at [672, 455] on div "Communication instantanée Contrôle à distance Installation facile" at bounding box center [670, 481] width 355 height 75
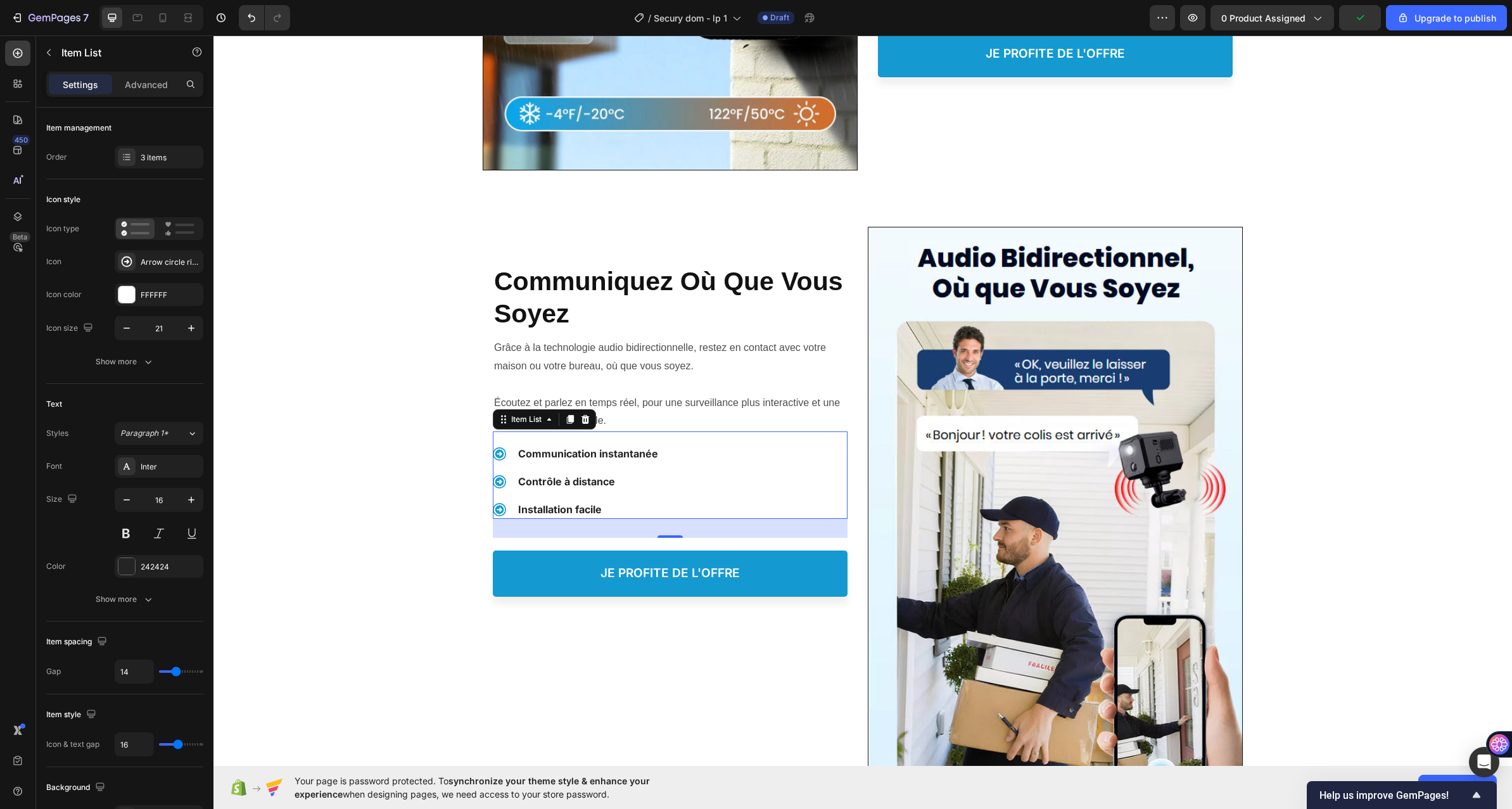
click at [429, 457] on div "Protéger votre Famille, Heading ⁠⁠⁠⁠⁠⁠⁠ Communiquez Où Que Vous Soyez Heading S…" at bounding box center [863, 514] width 1299 height 610
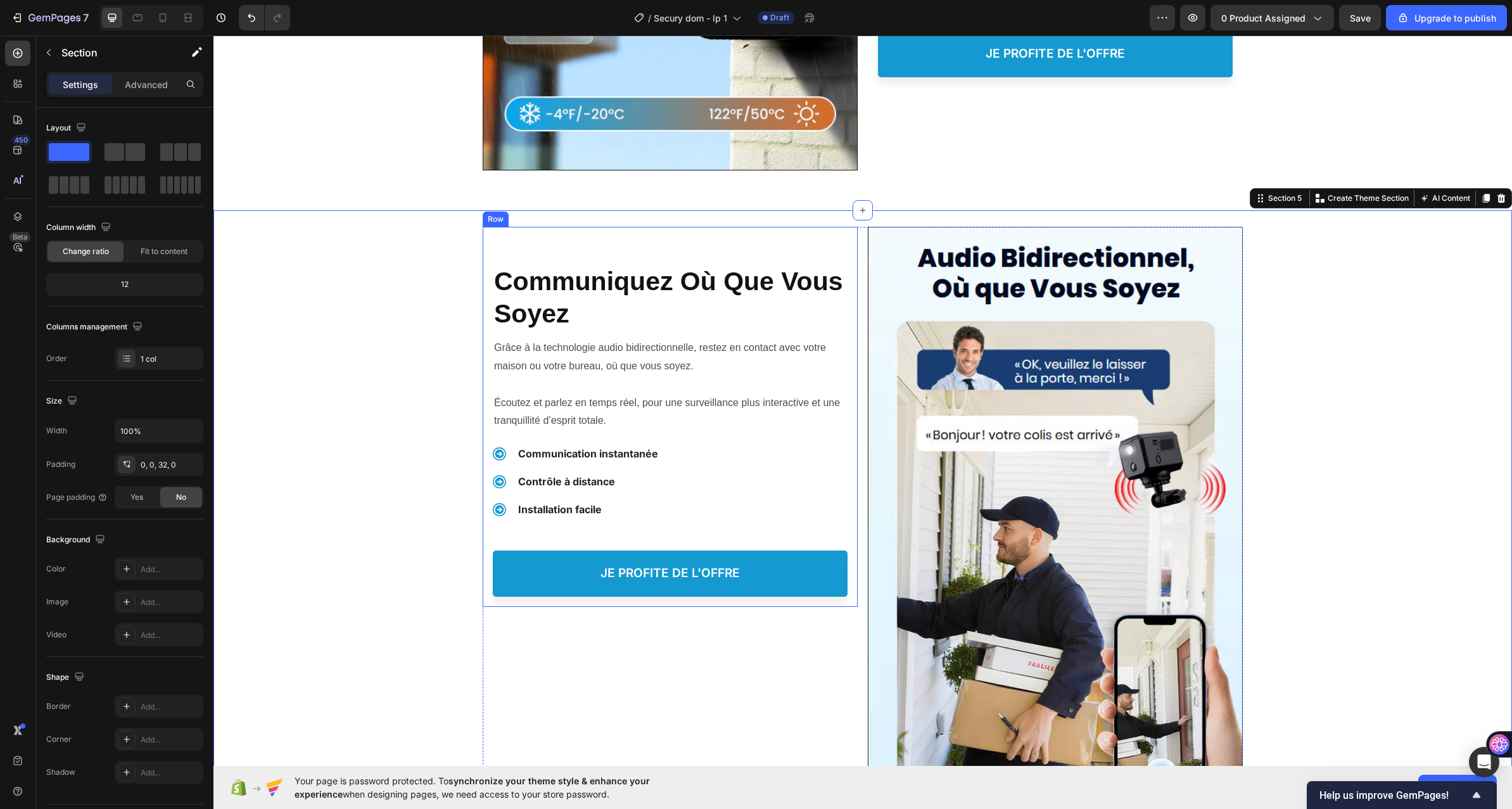
click at [739, 247] on div "Protéger votre Famille, Heading ⁠⁠⁠⁠⁠⁠⁠ Communiquez Où Que Vous Soyez Heading S…" at bounding box center [670, 412] width 355 height 370
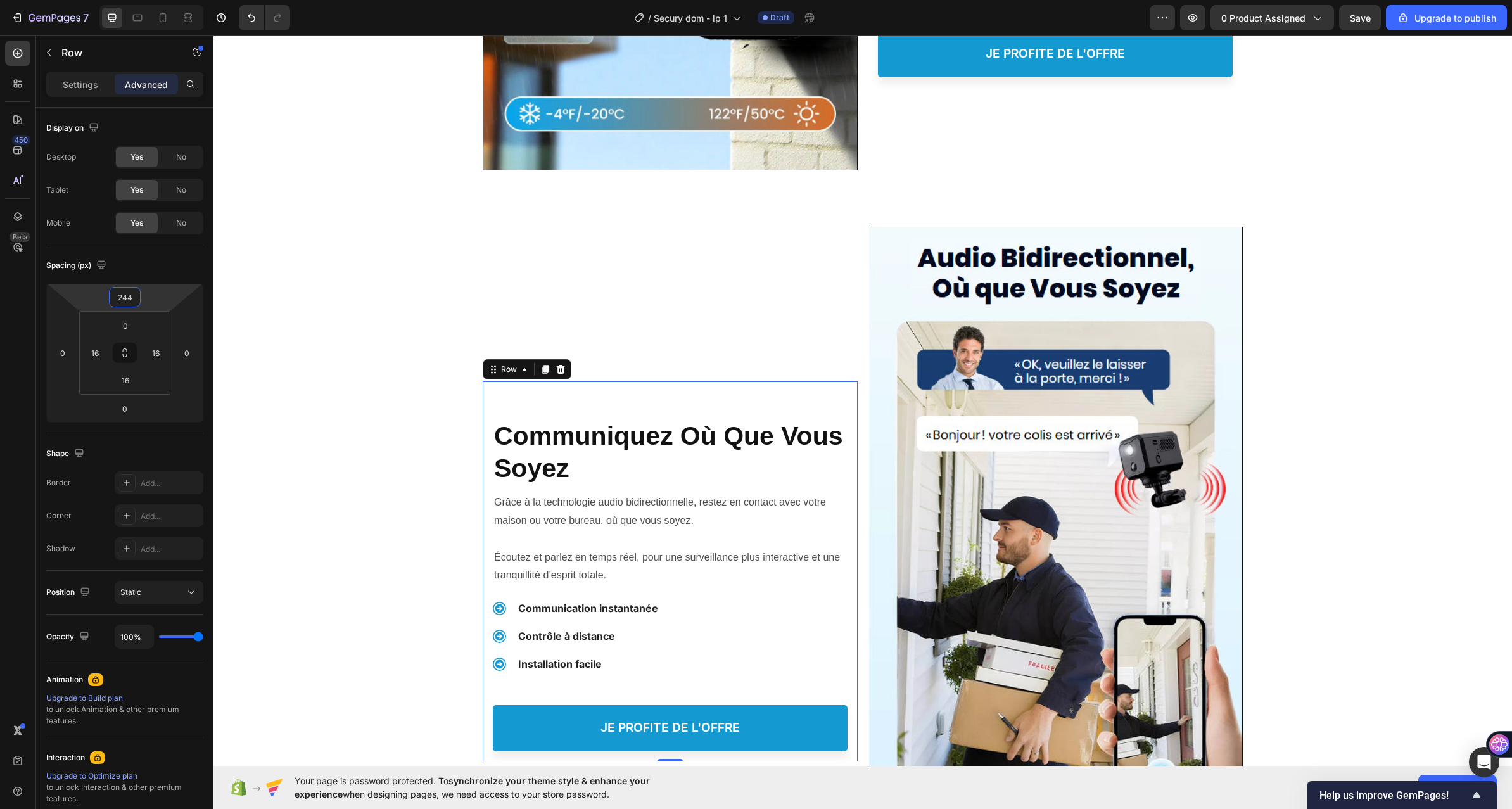
drag, startPoint x: 166, startPoint y: 248, endPoint x: 165, endPoint y: 224, distance: 24.0
click at [165, 0] on html "7 / Secury dom - lp 1 Draft Preview 0 product assigned Save Upgrade to publish …" at bounding box center [756, 0] width 1512 height 0
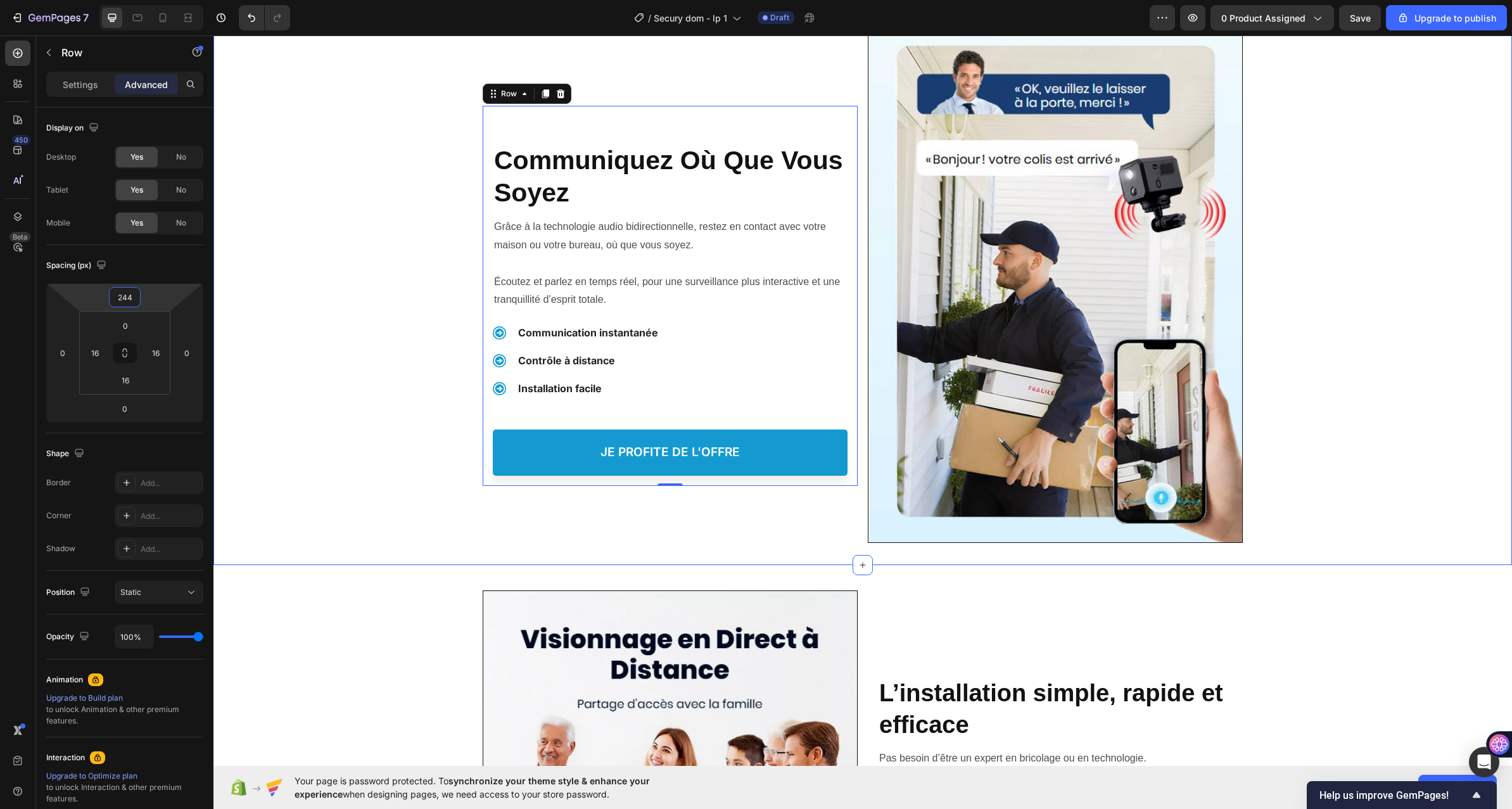
scroll to position [2597, 0]
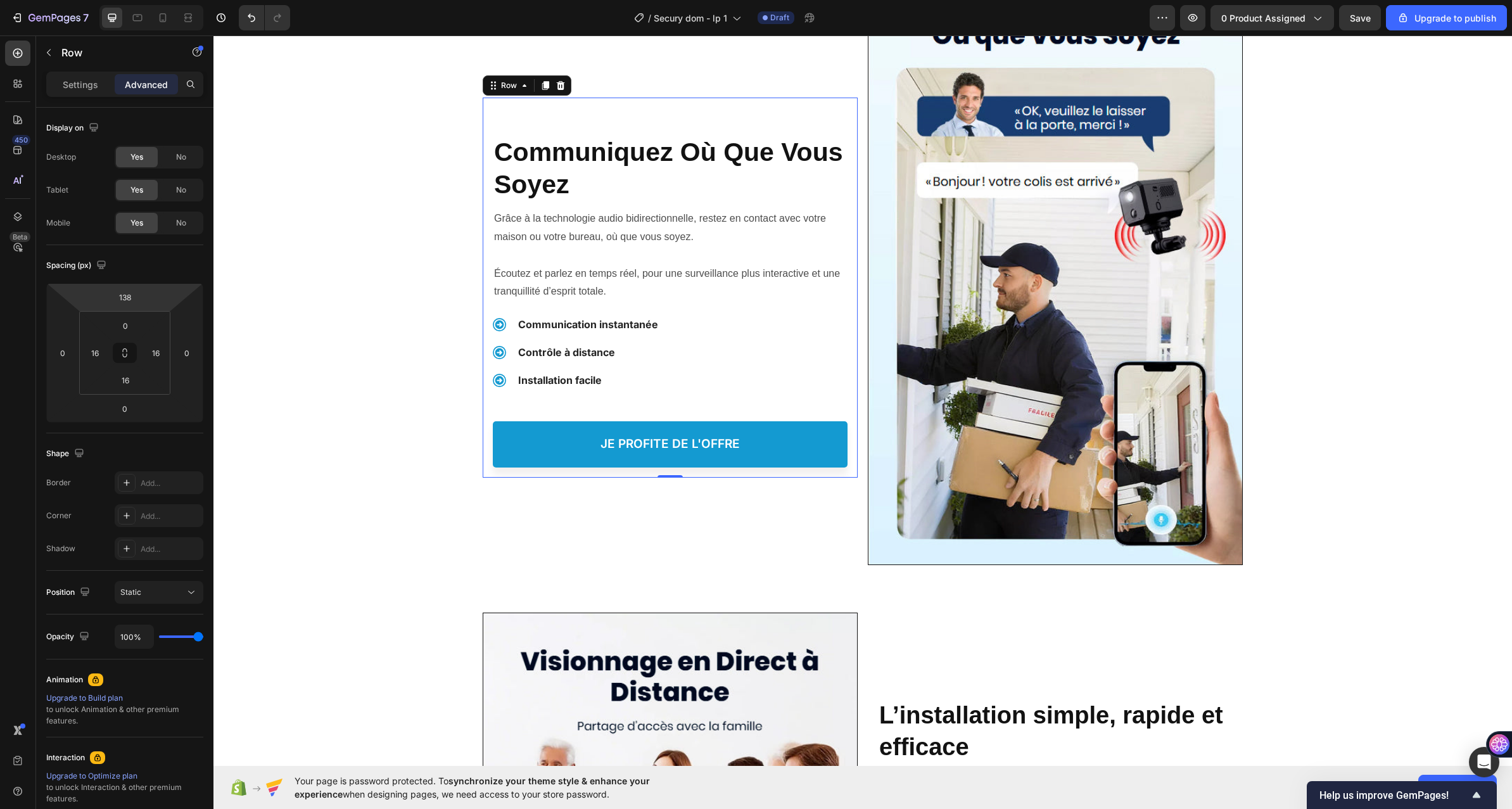
type input "134"
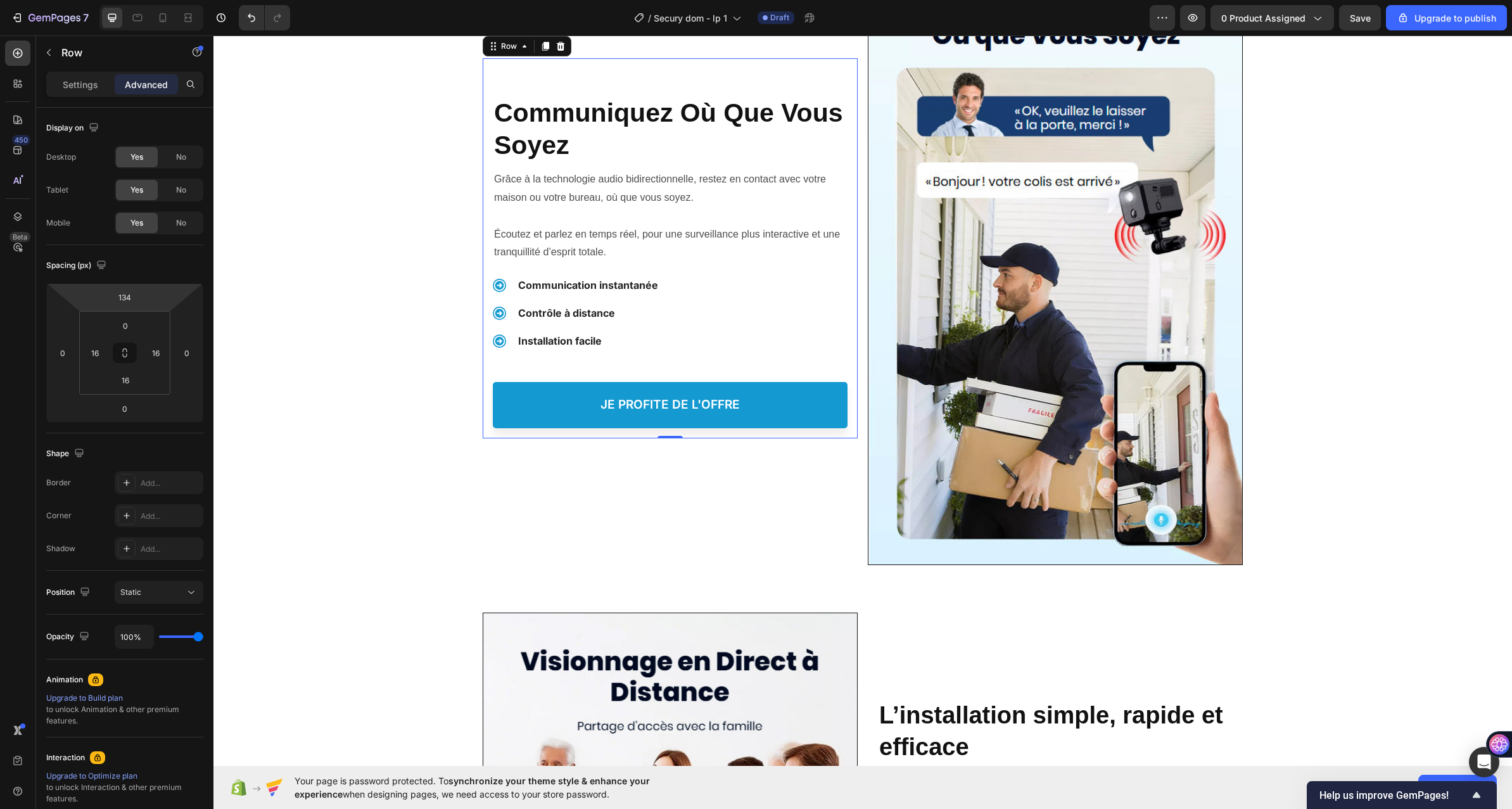
drag, startPoint x: 170, startPoint y: 300, endPoint x: 107, endPoint y: 326, distance: 68.2
click at [170, 0] on html "7 / Secury dom - lp 1 Draft Preview 0 product assigned Save Upgrade to publish …" at bounding box center [756, 0] width 1512 height 0
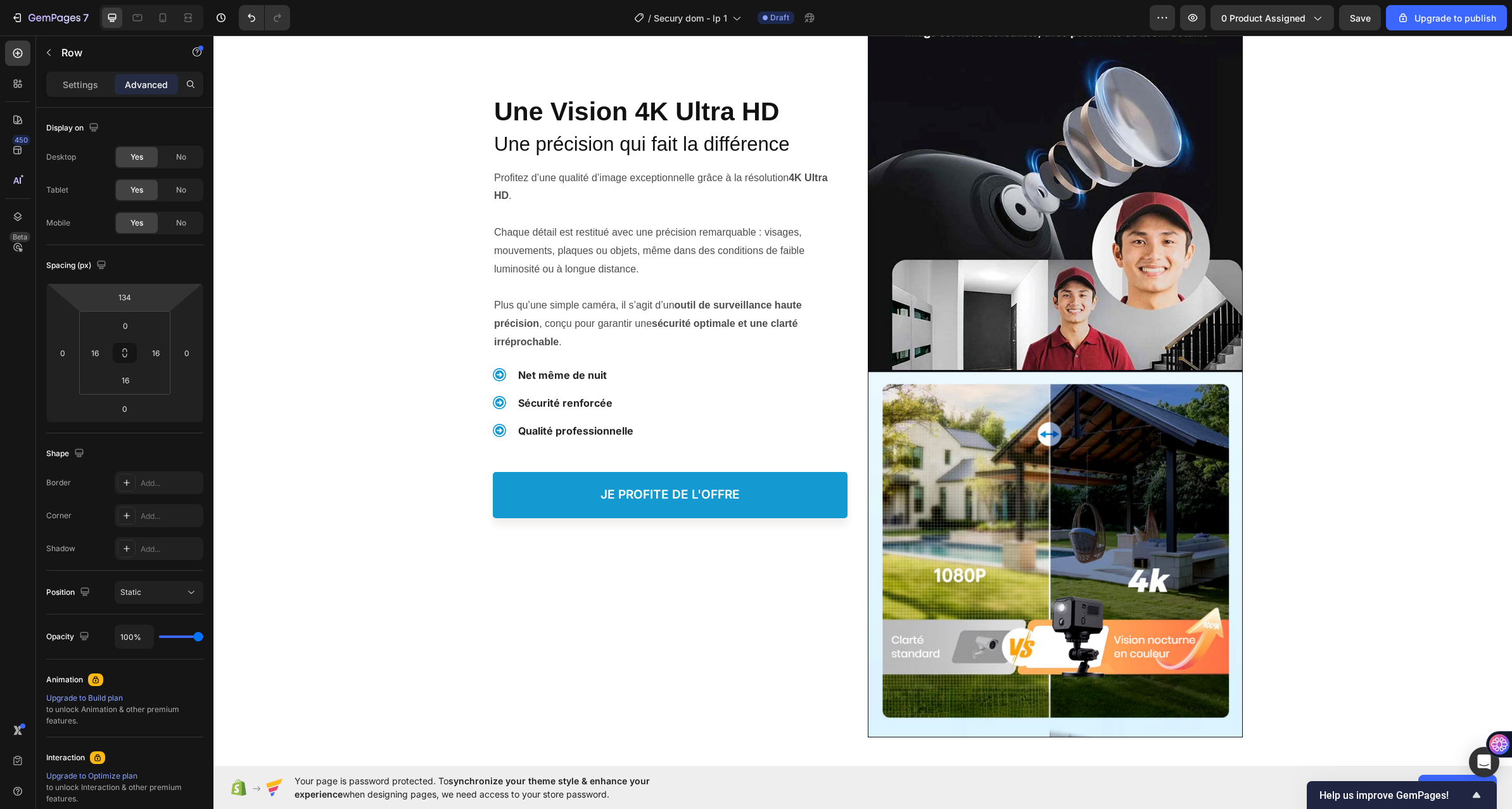
scroll to position [1267, 0]
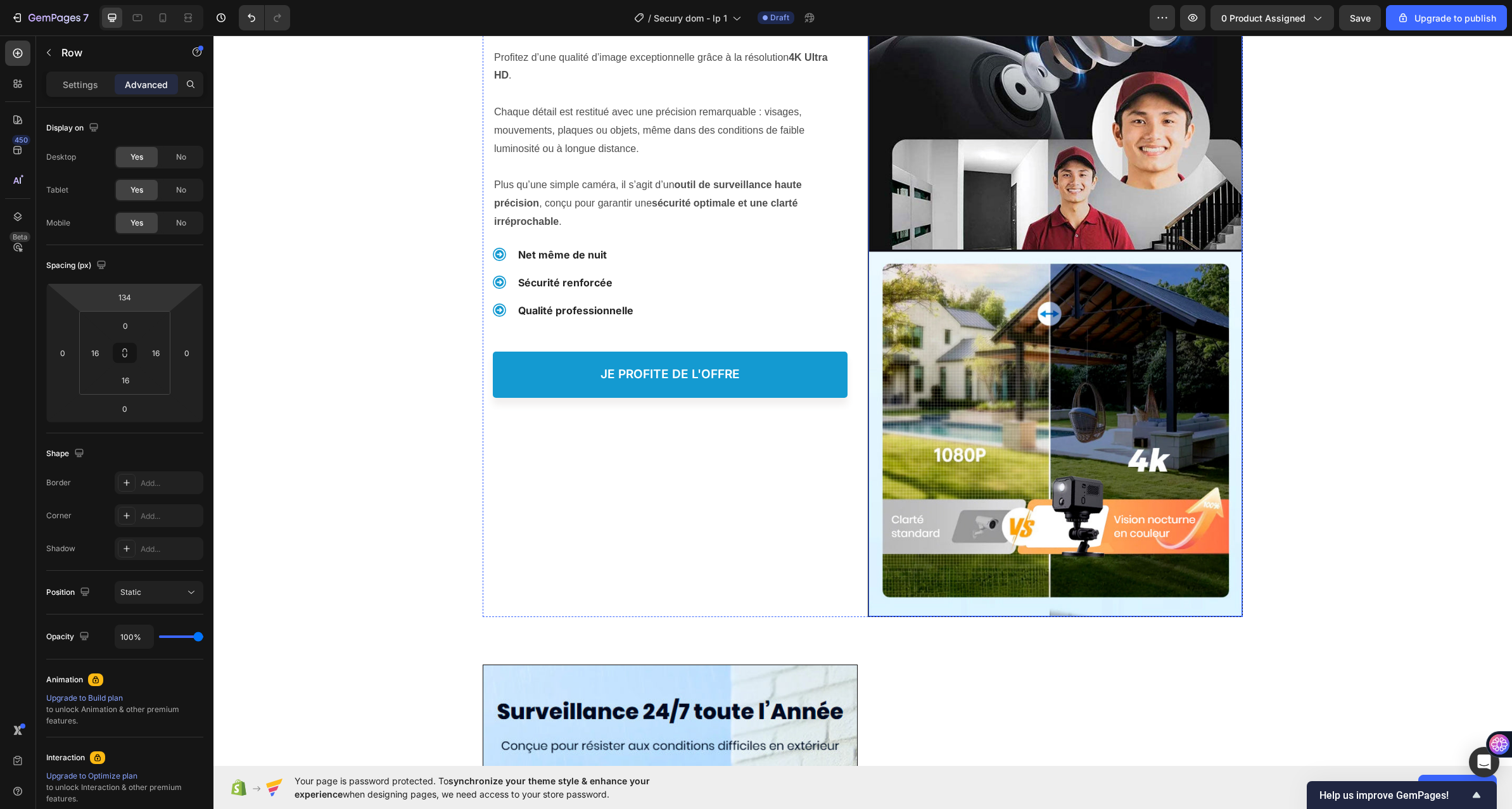
click at [952, 172] on img at bounding box center [1055, 212] width 374 height 808
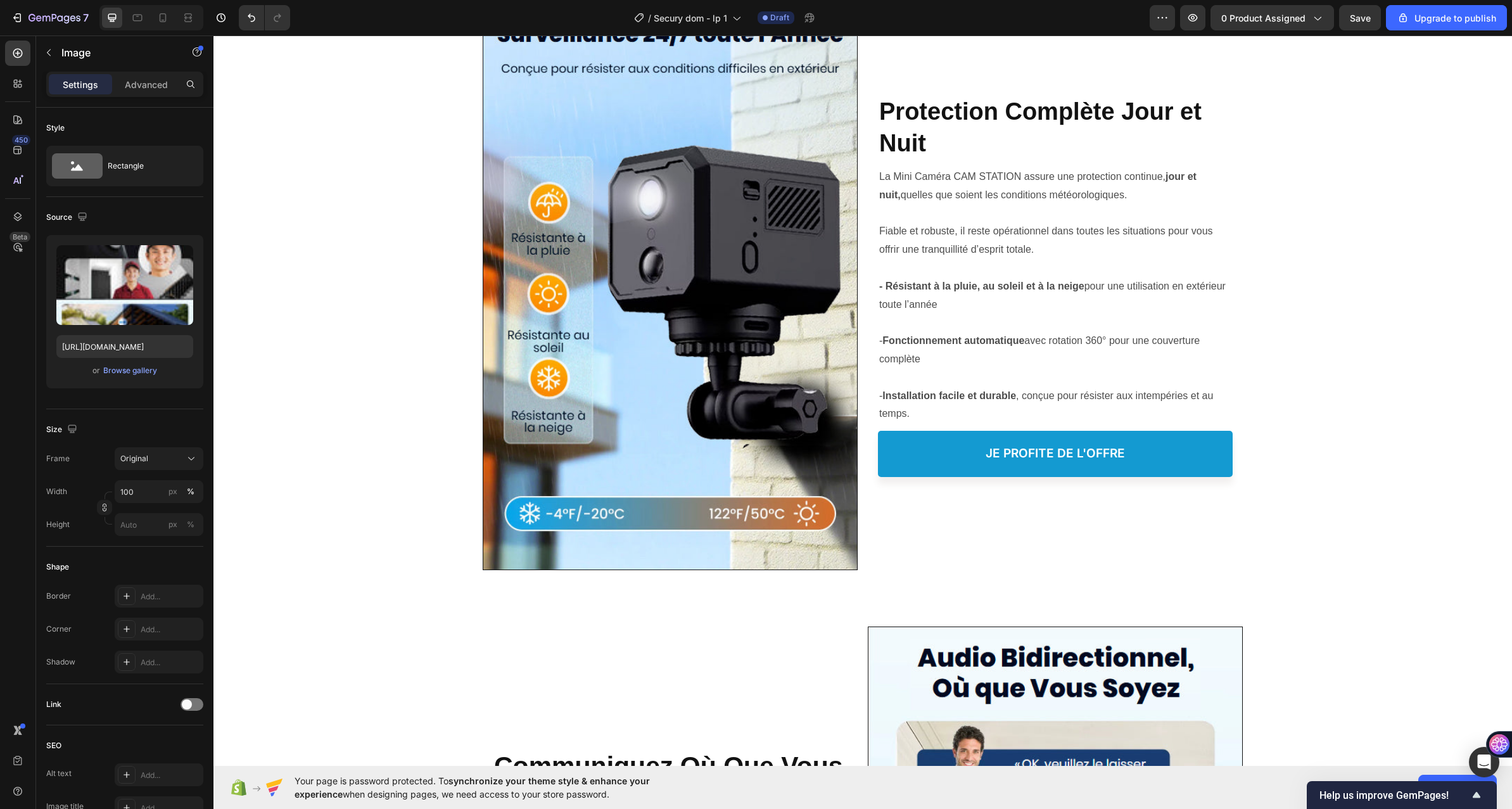
scroll to position [1837, 0]
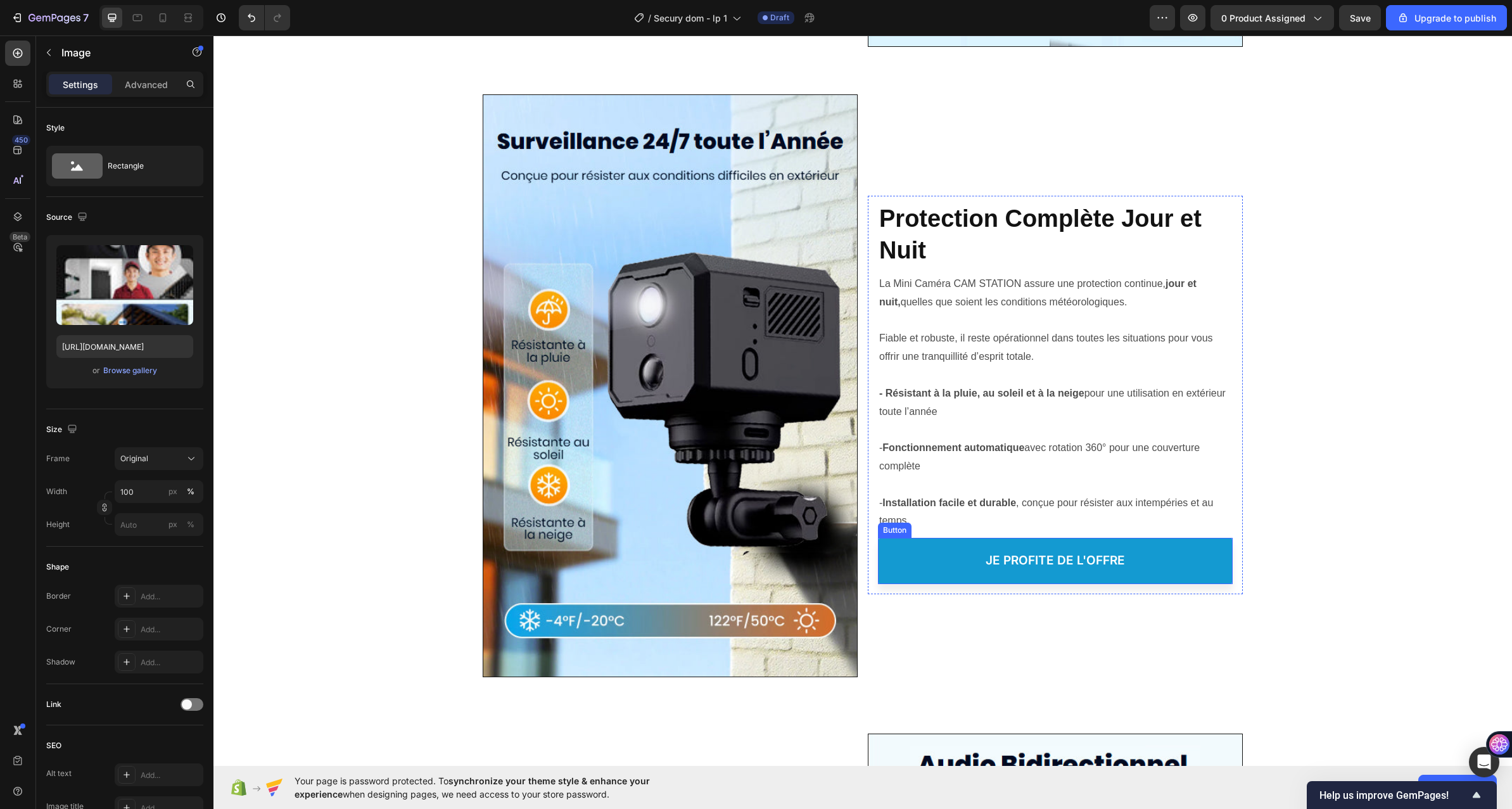
click at [888, 533] on div "Button" at bounding box center [894, 530] width 28 height 11
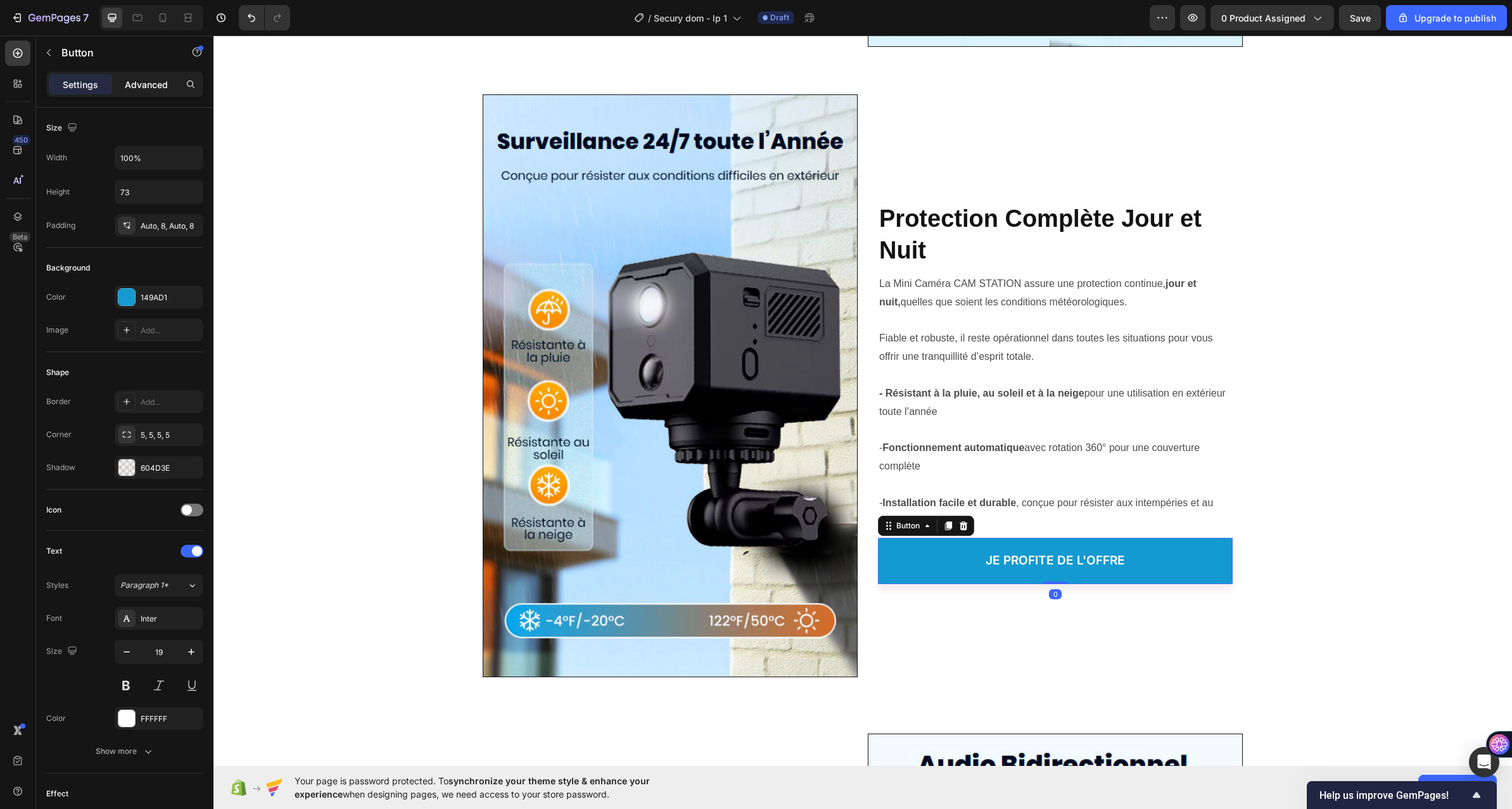
click at [140, 78] on p "Advanced" at bounding box center [146, 84] width 43 height 13
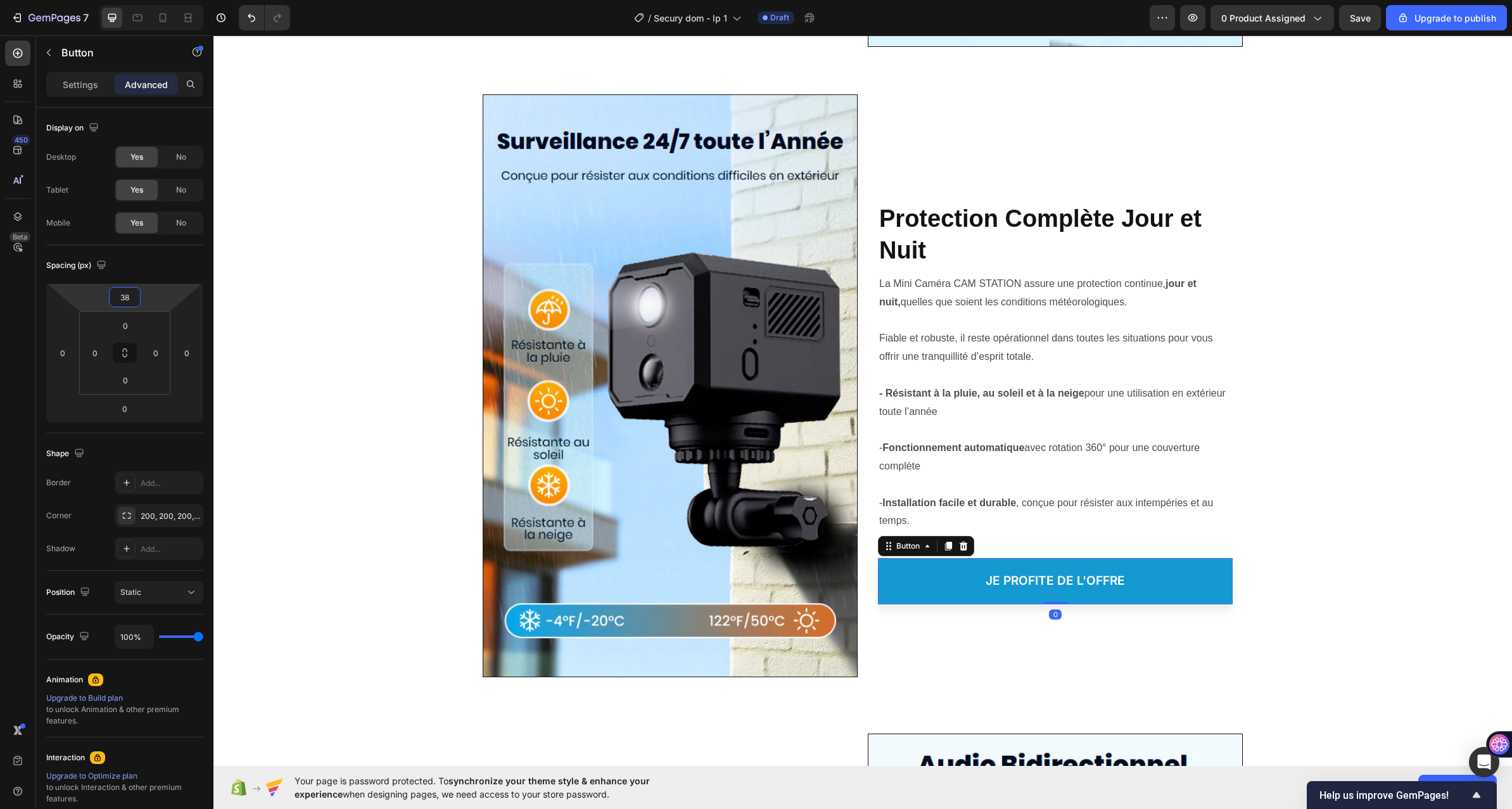
type input "42"
click at [161, 0] on html "7 / Secury dom - lp 1 Draft Preview 0 product assigned Save Upgrade to publish …" at bounding box center [756, 0] width 1512 height 0
click at [998, 196] on div "Protéger votre Famille, Heading Protection Complète Jour et Nuit Heading Survei…" at bounding box center [1055, 400] width 355 height 409
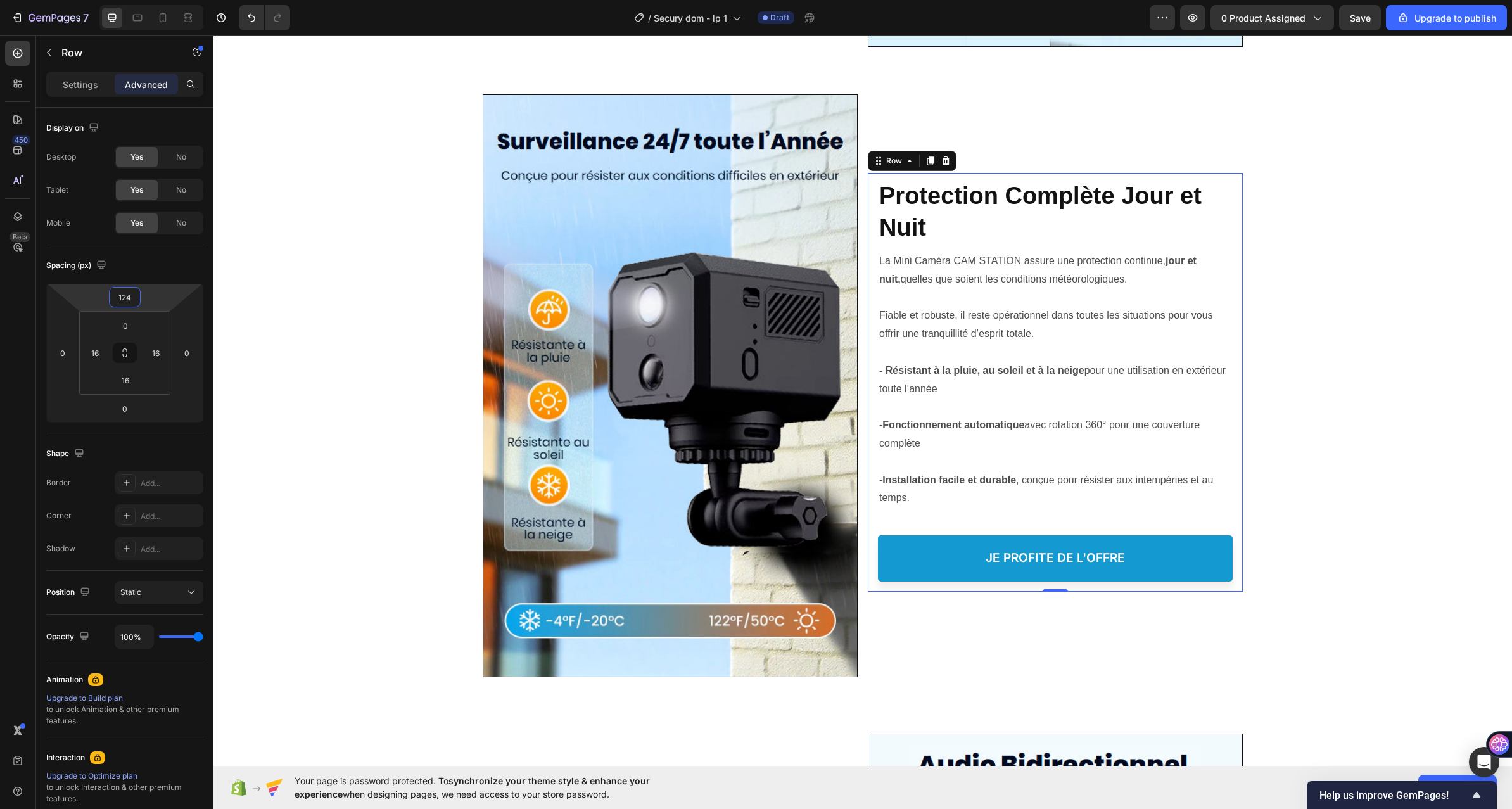
drag, startPoint x: 163, startPoint y: 299, endPoint x: 166, endPoint y: 310, distance: 11.4
click at [166, 0] on html "7 / Secury dom - lp 1 Draft Preview 0 product assigned Save Upgrade to publish …" at bounding box center [756, 0] width 1512 height 0
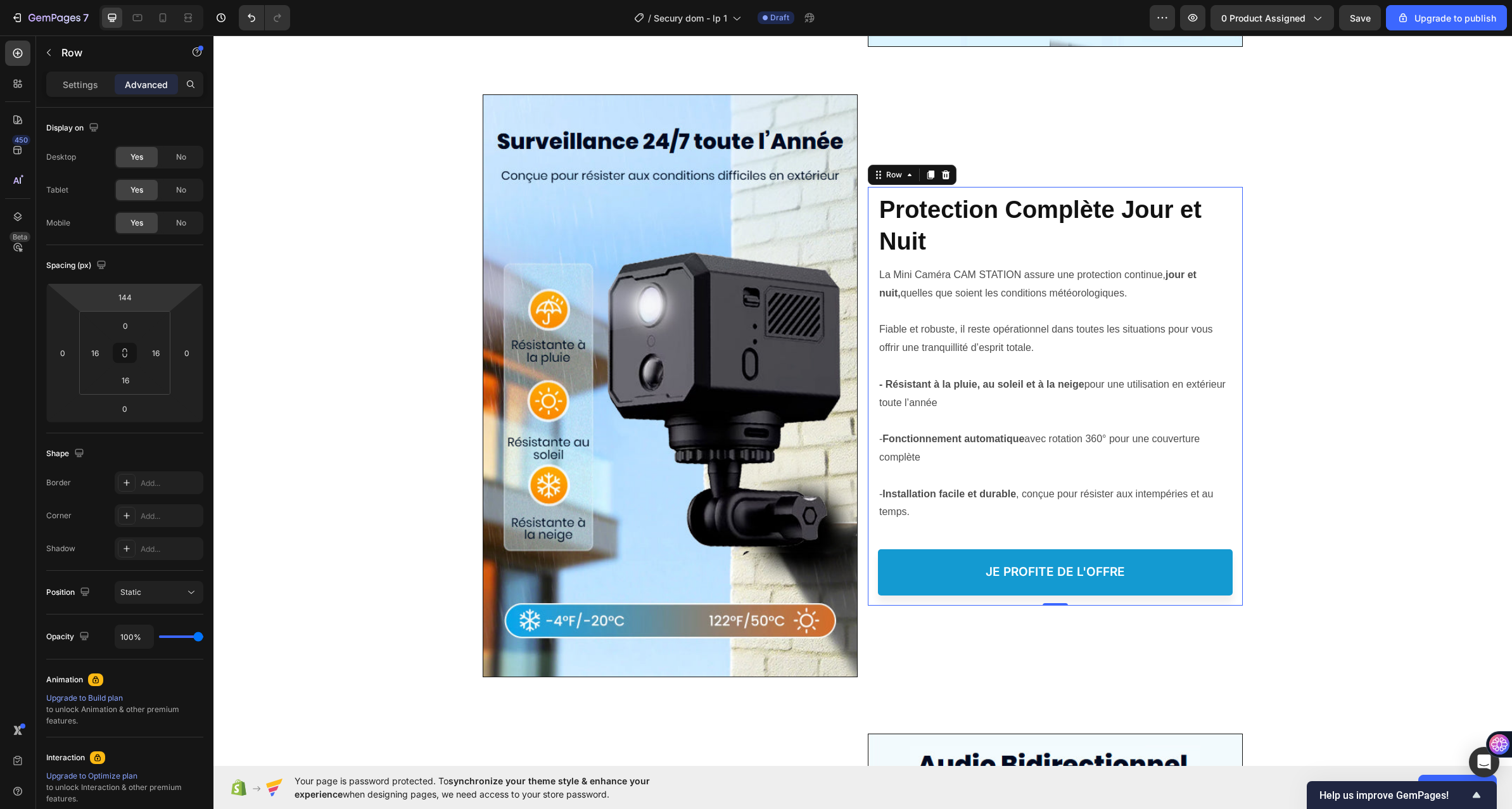
type input "134"
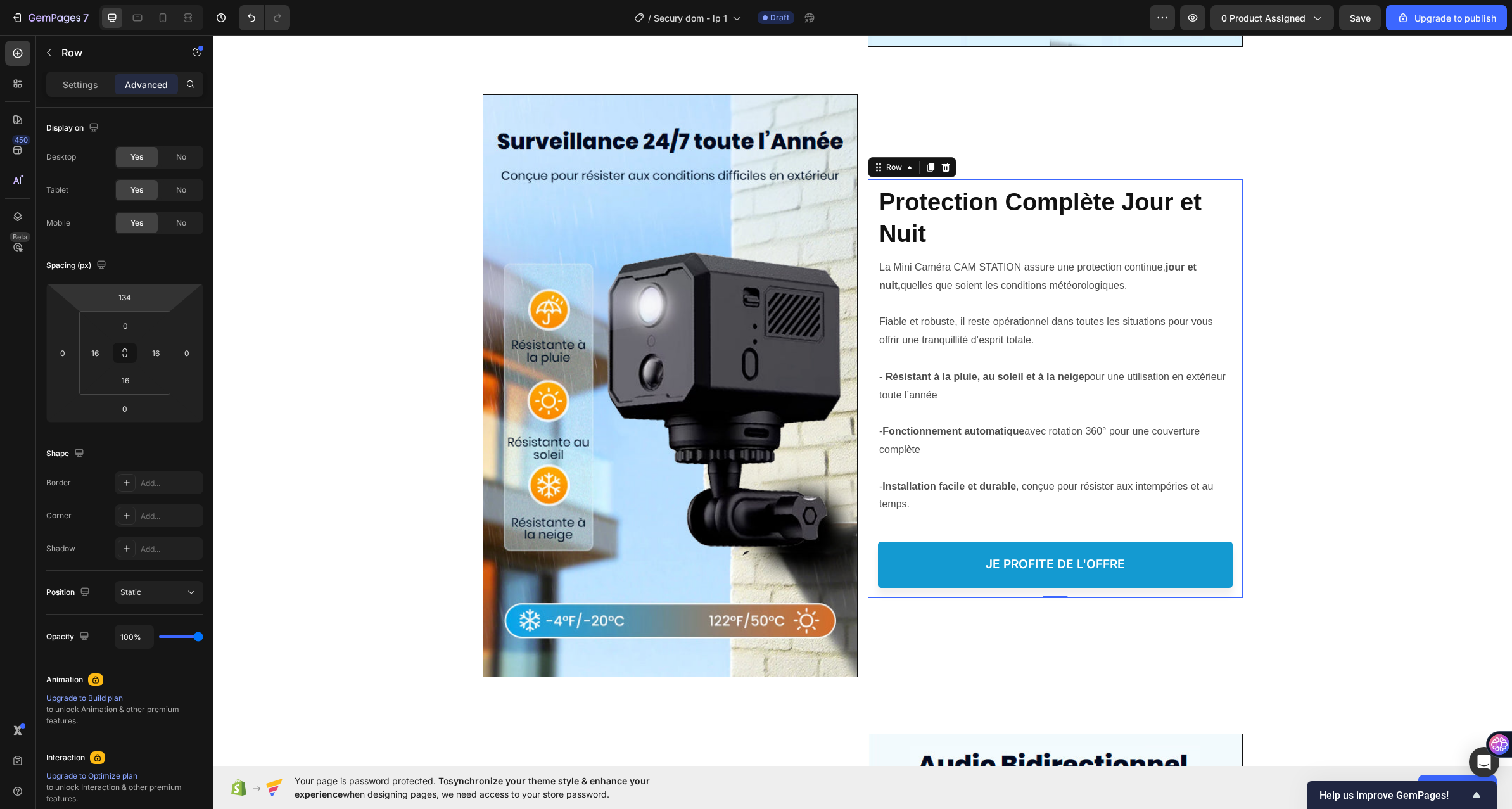
click at [174, 0] on html "7 / Secury dom - lp 1 Draft Preview 0 product assigned Save Upgrade to publish …" at bounding box center [756, 0] width 1512 height 0
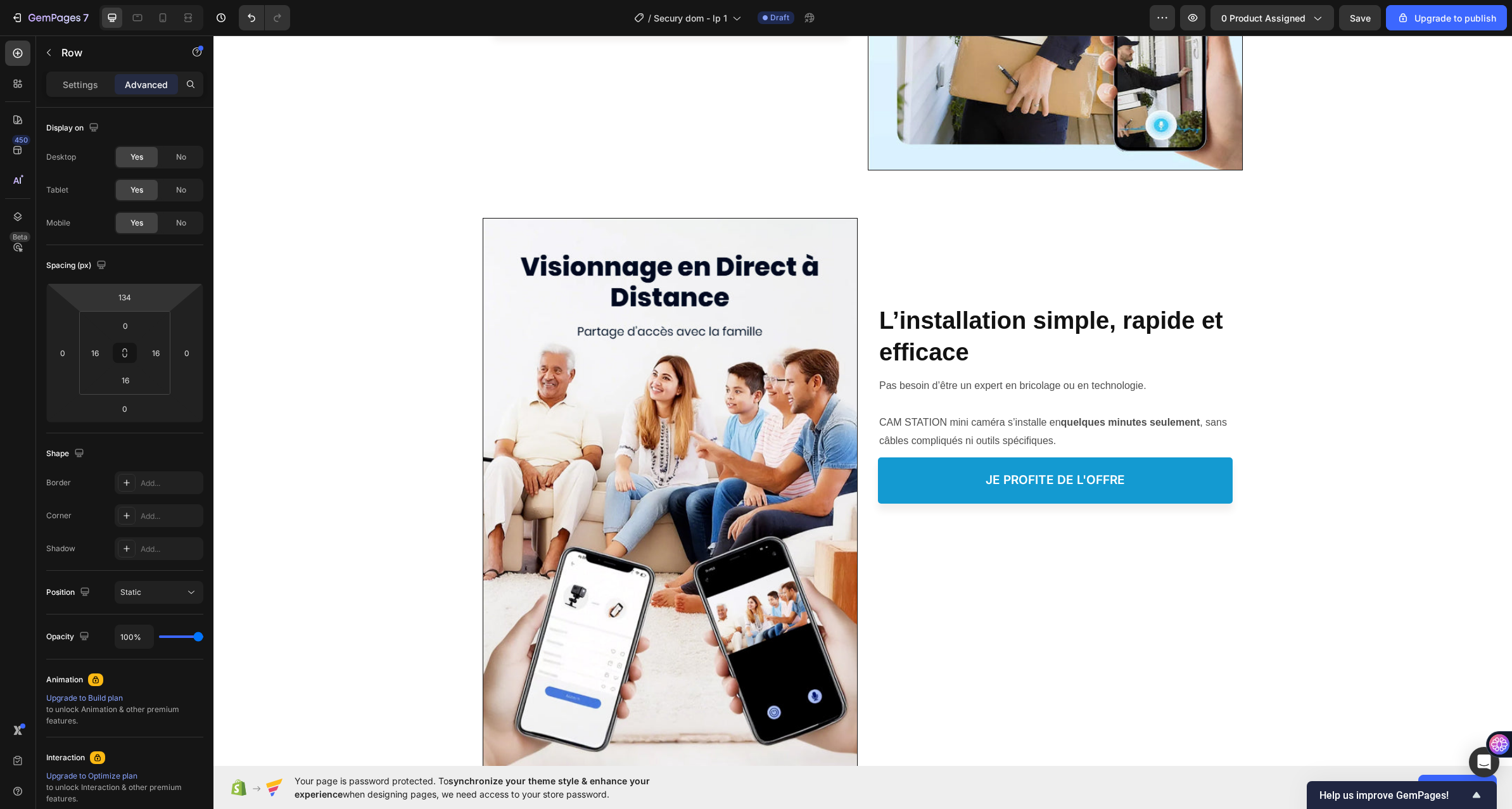
scroll to position [2850, 0]
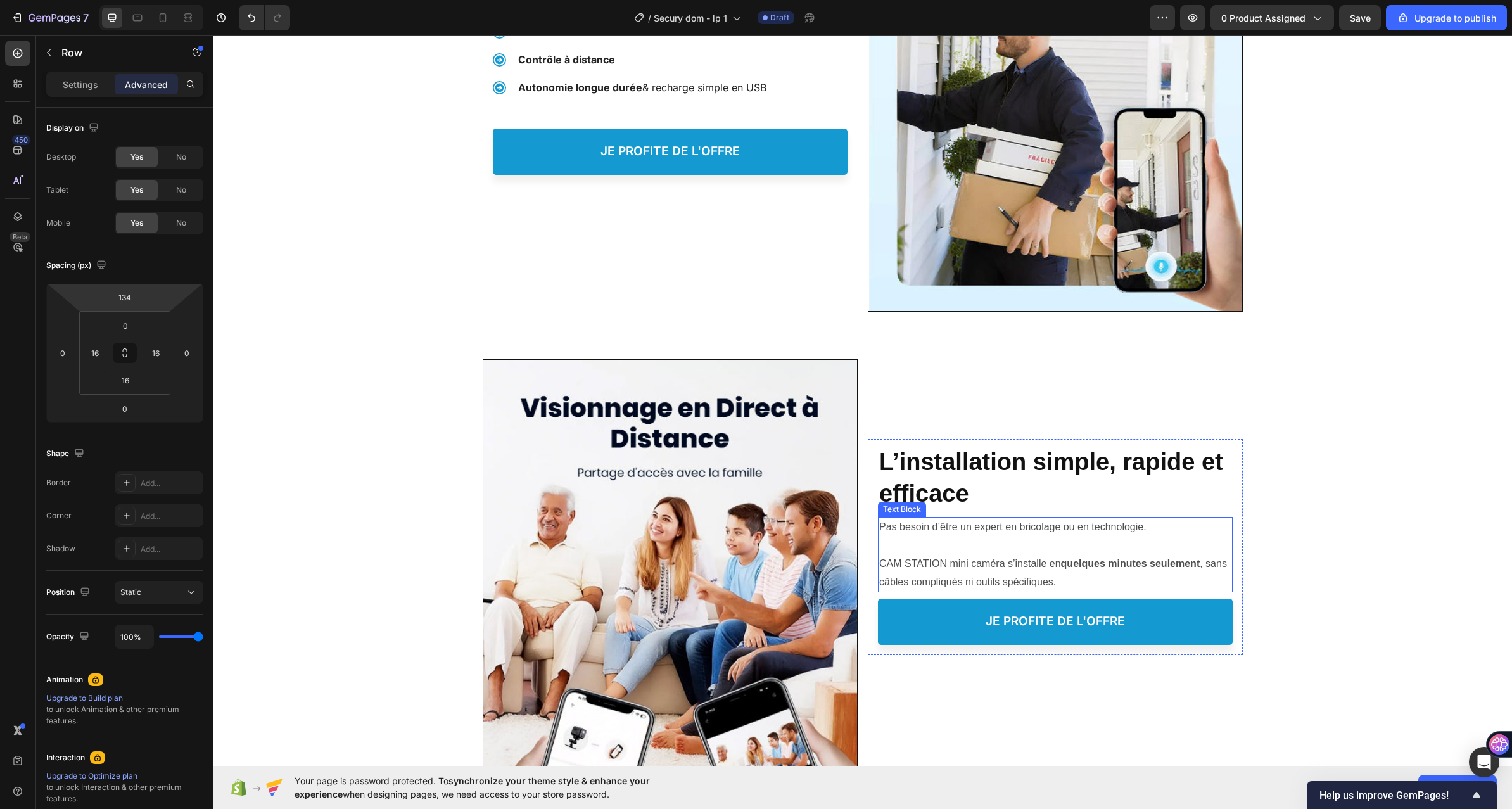
click at [974, 546] on p "CAM STATION mini caméra s’installe en quelques minutes seulement , sans câbles …" at bounding box center [1056, 563] width 352 height 54
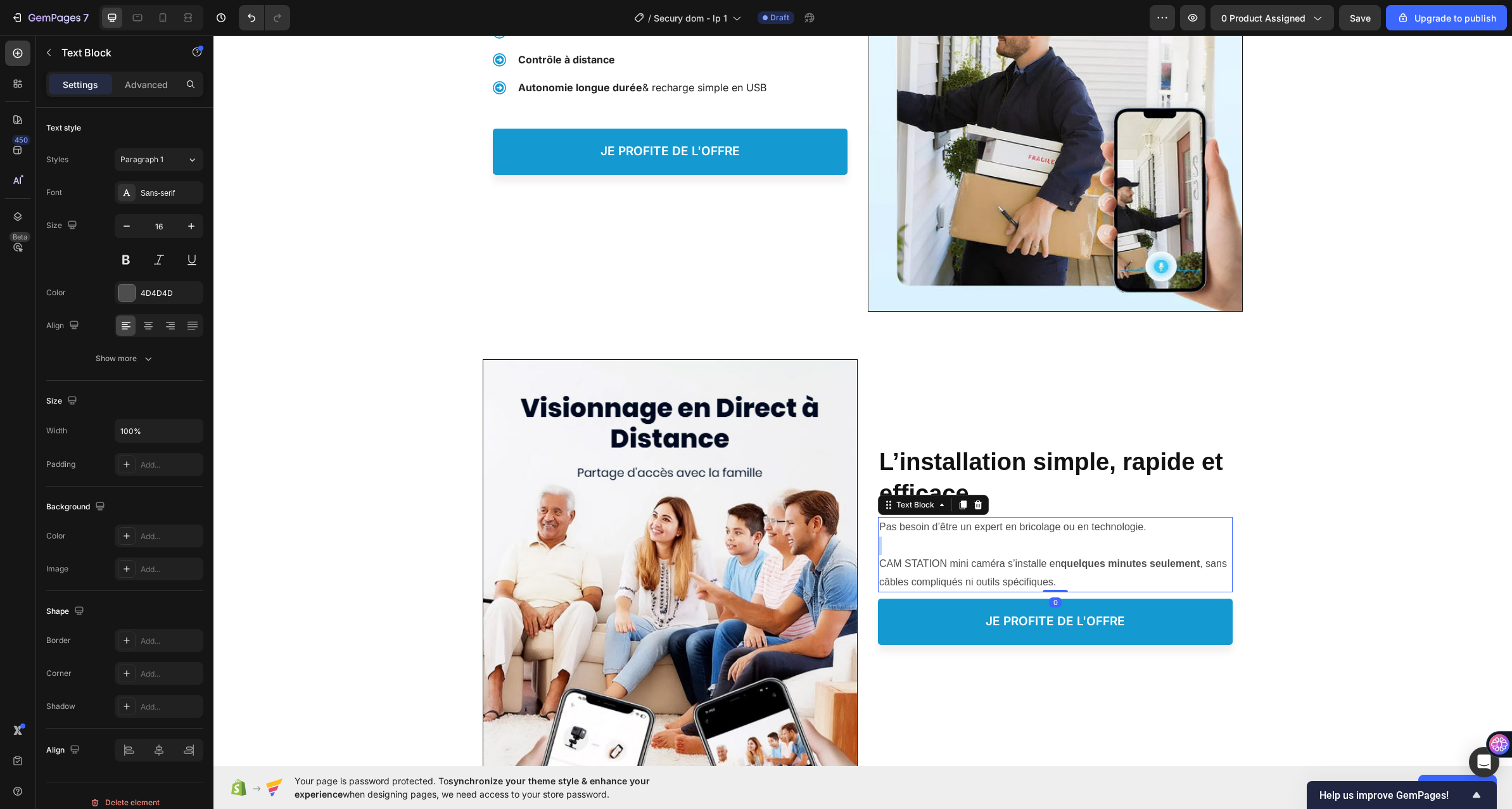
click at [974, 546] on p "CAM STATION mini caméra s’installe en quelques minutes seulement , sans câbles …" at bounding box center [1056, 563] width 352 height 54
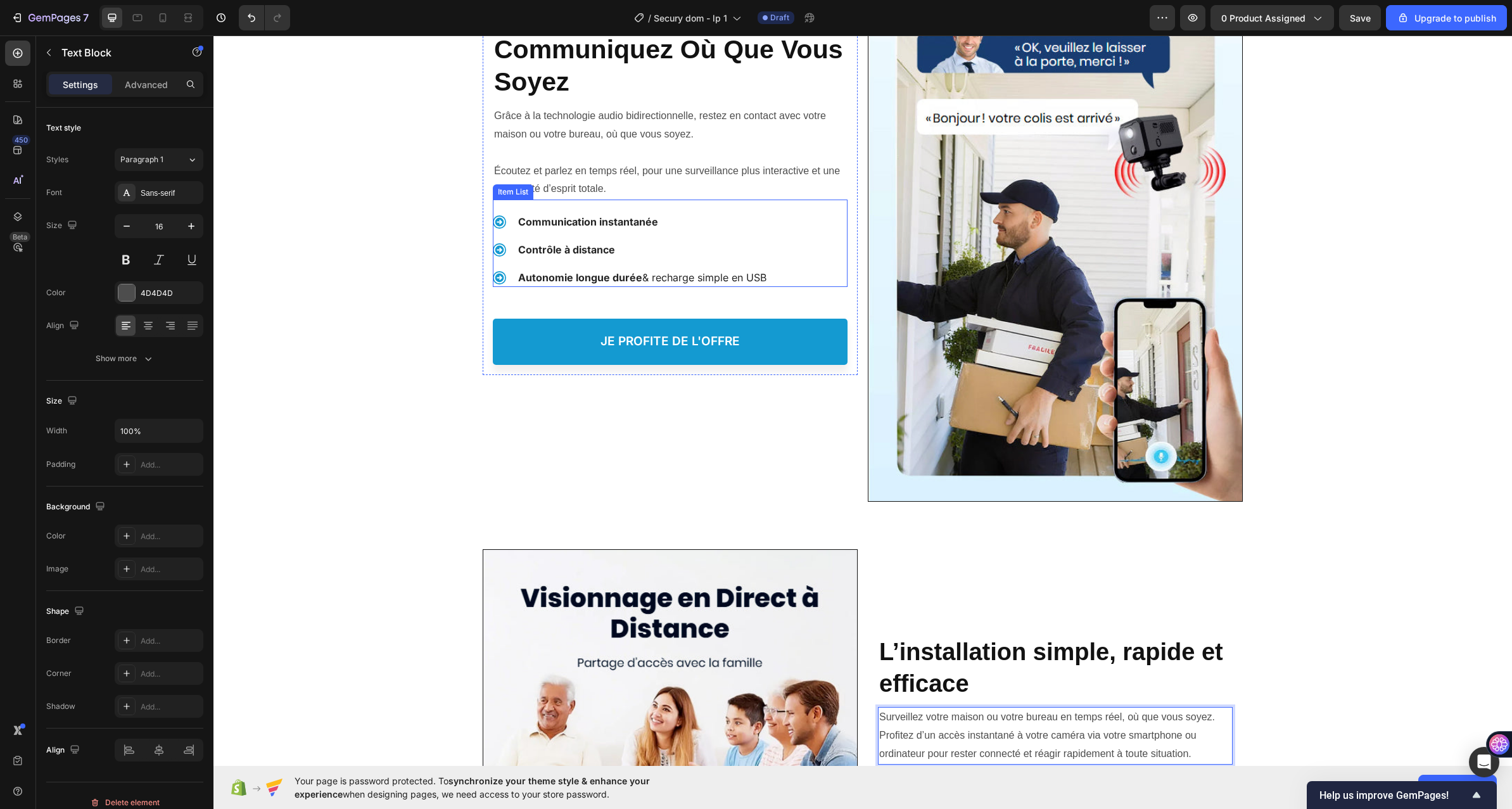
scroll to position [2913, 0]
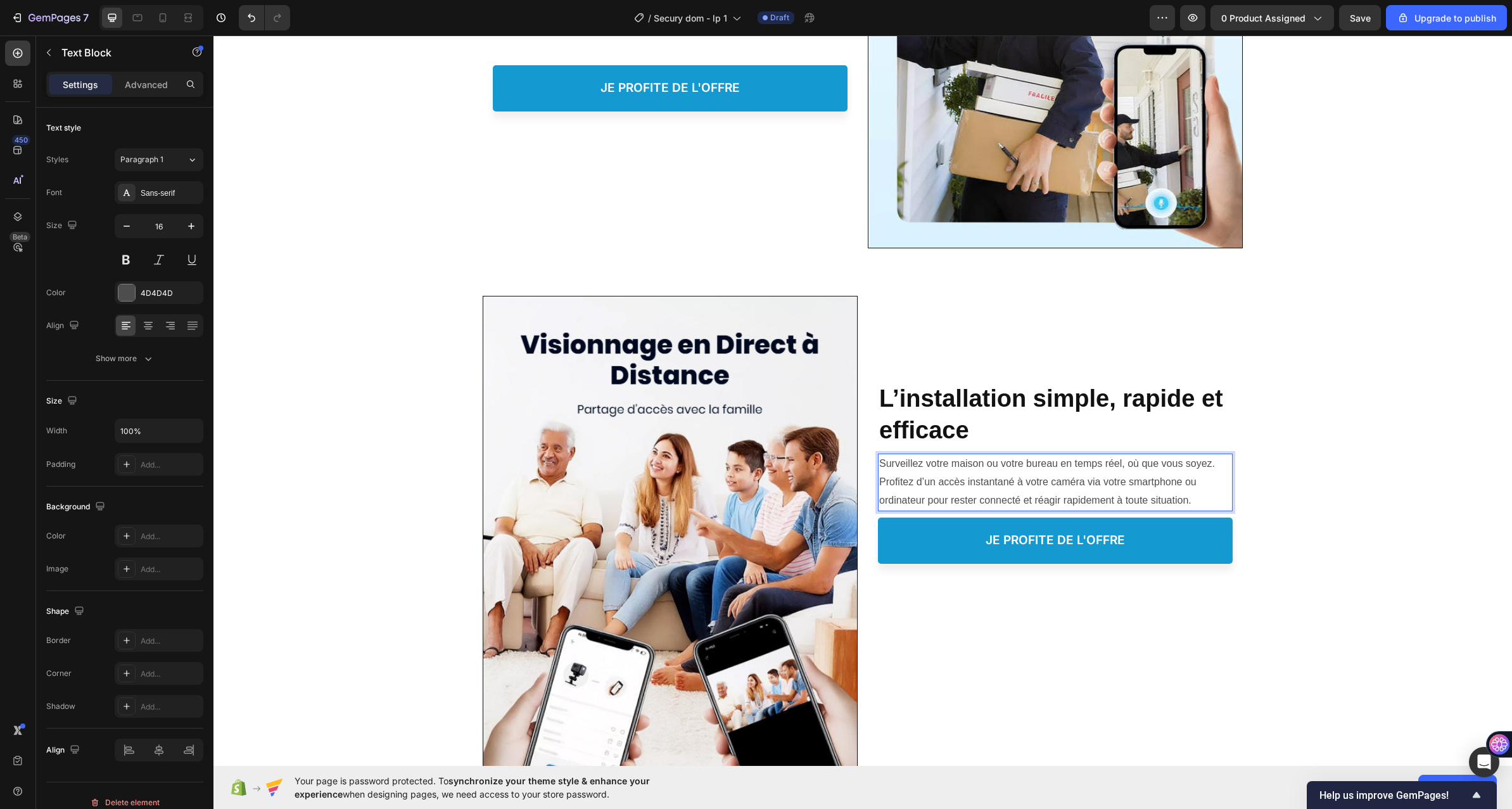
click at [1216, 462] on p "Surveillez votre maison ou votre bureau en temps réel, où que vous soyez. Profi…" at bounding box center [1056, 481] width 352 height 54
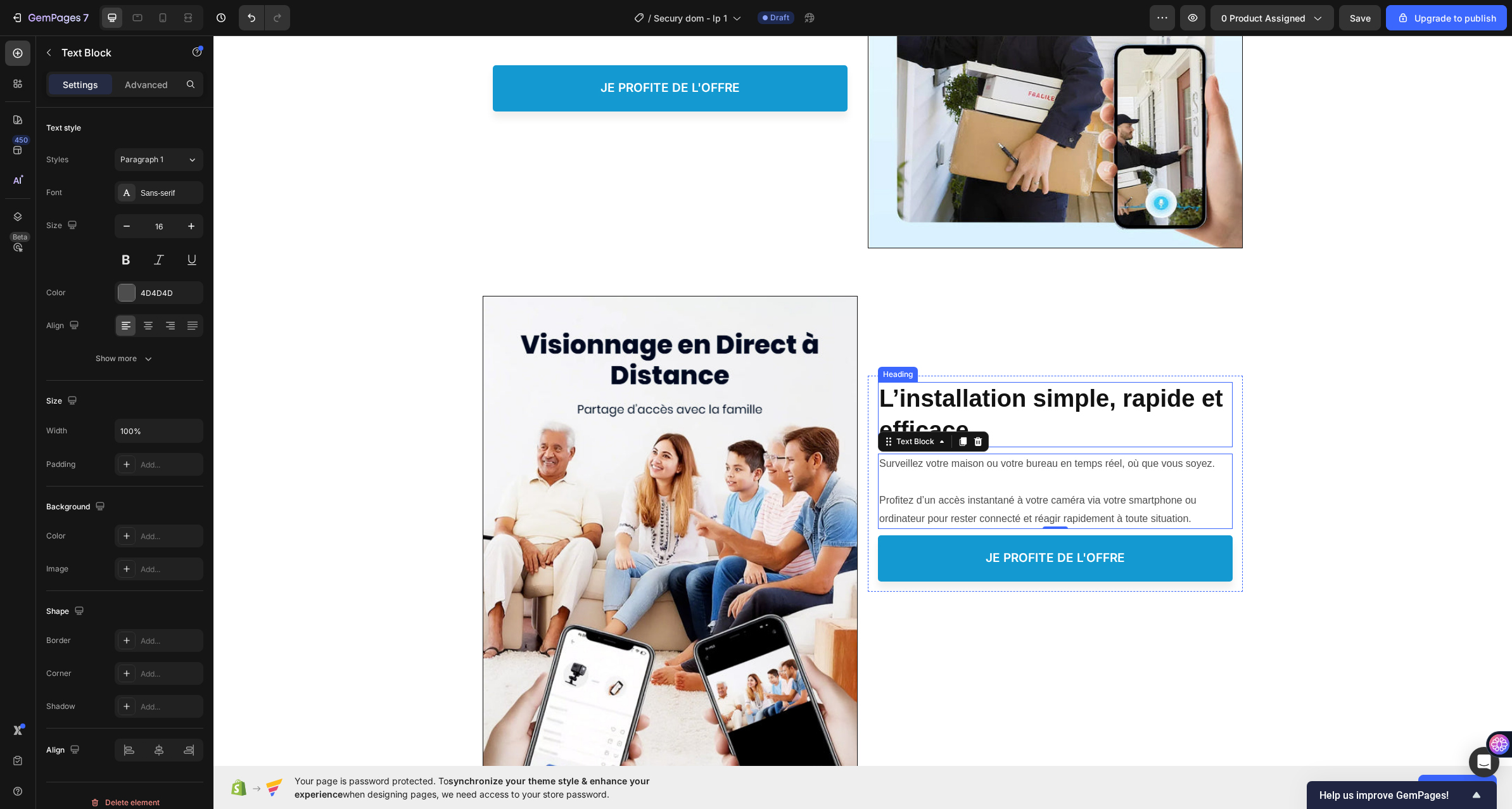
click at [936, 409] on strong "L’installation simple, rapide et efficace" at bounding box center [1052, 413] width 344 height 57
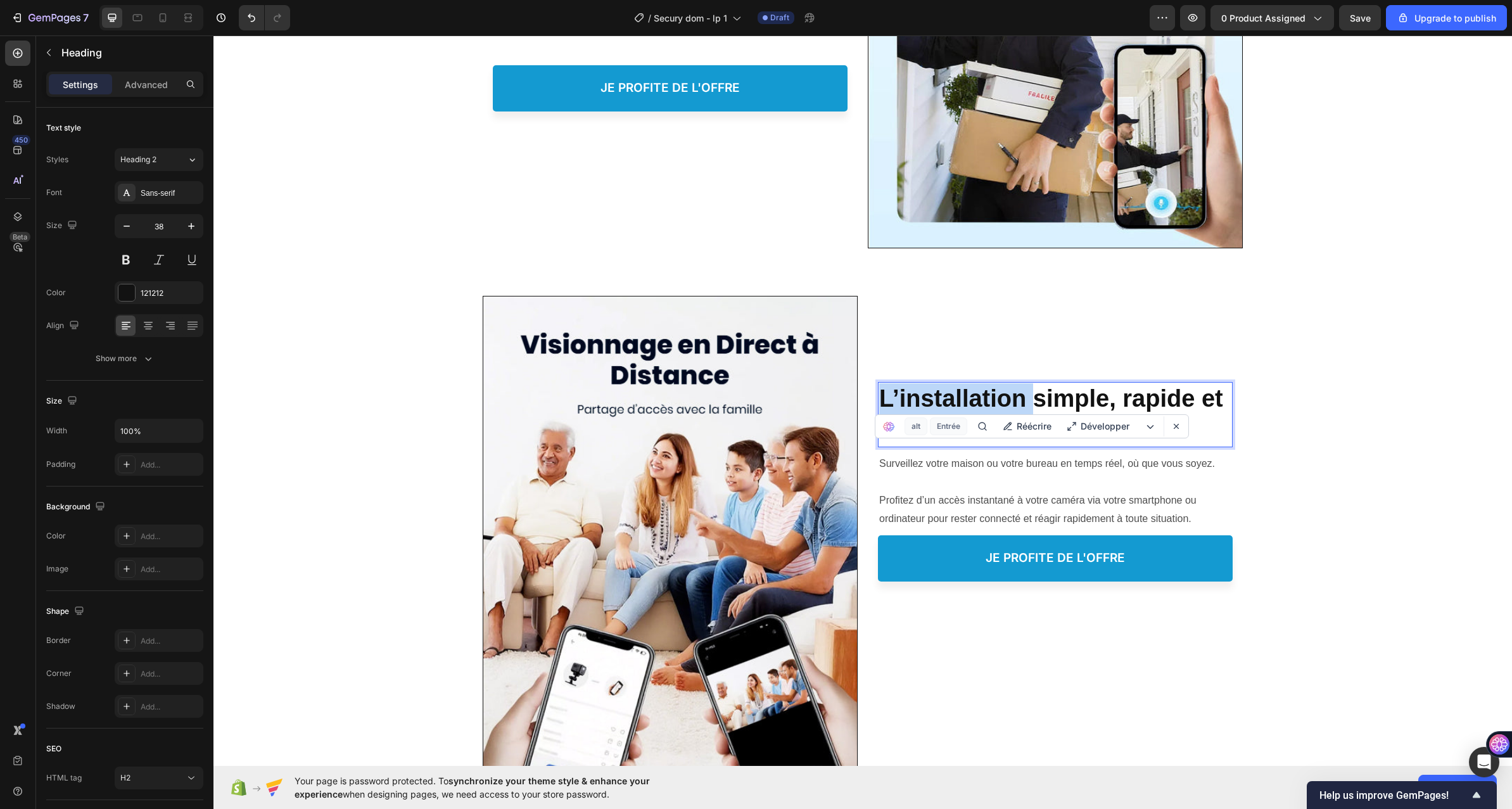
click at [964, 396] on strong "L’installation simple, rapide et efficace" at bounding box center [1052, 413] width 344 height 57
click at [516, 467] on img at bounding box center [670, 636] width 374 height 681
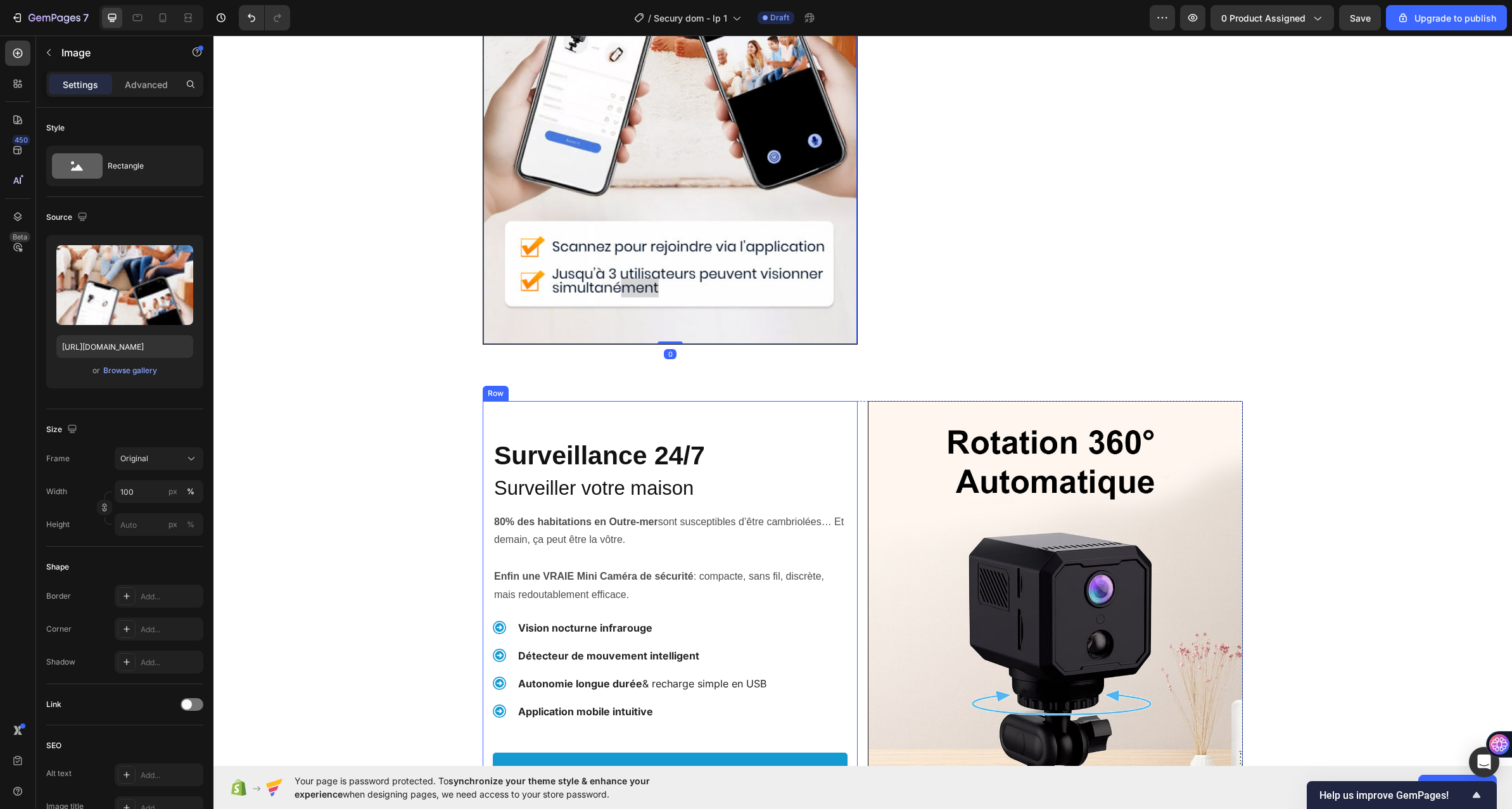
scroll to position [3926, 0]
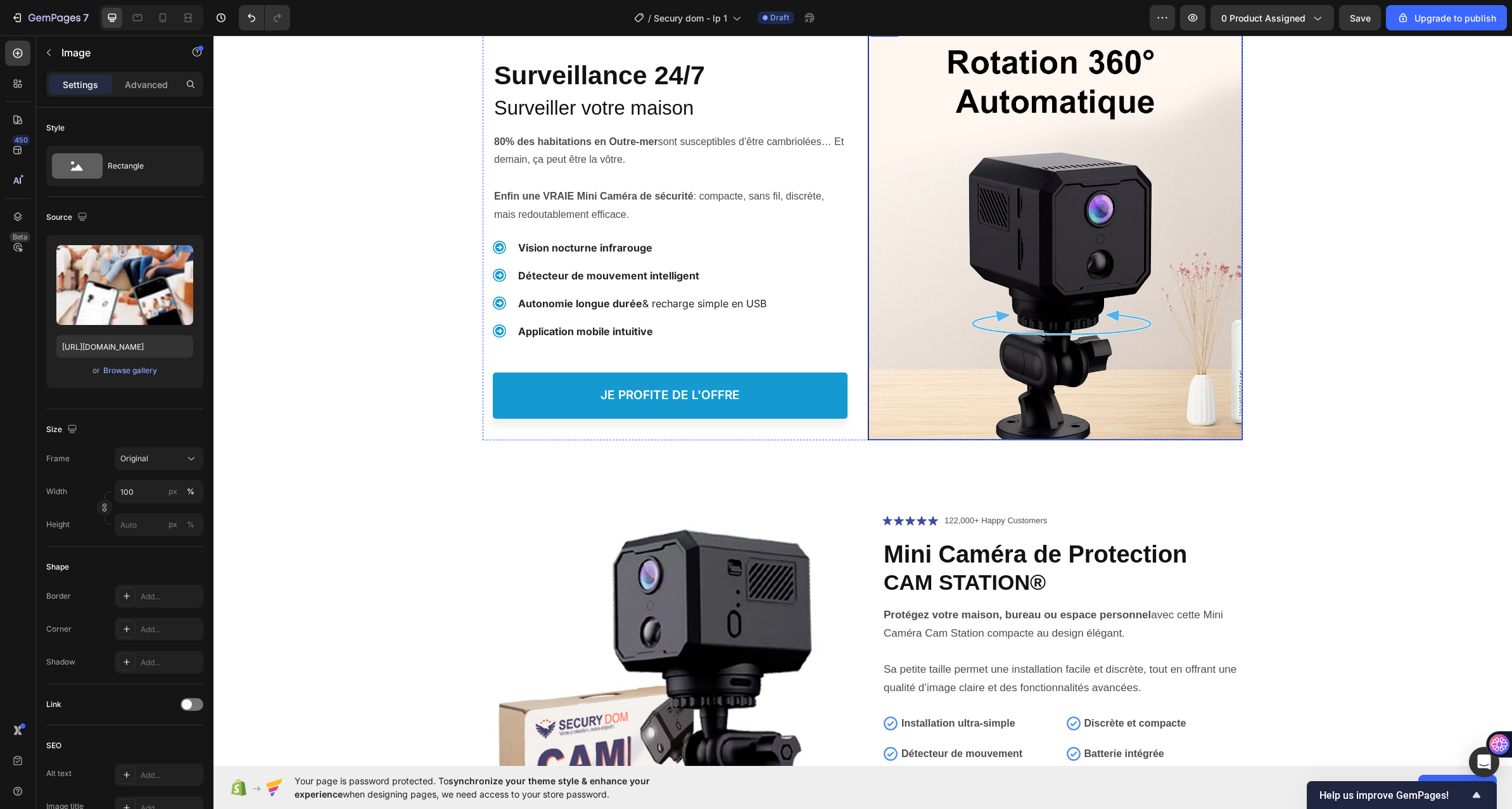
click at [1024, 178] on img at bounding box center [1055, 231] width 374 height 418
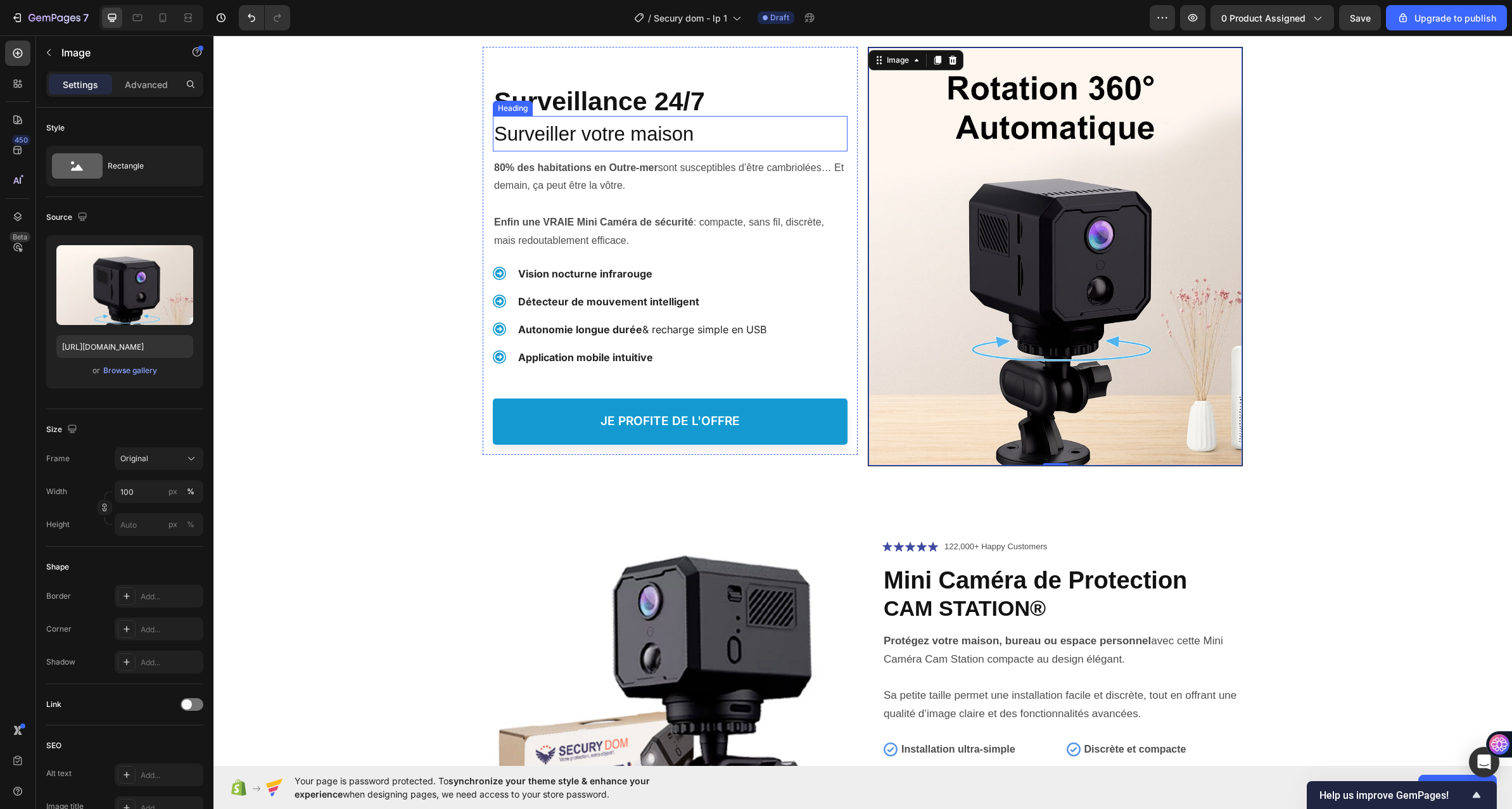
scroll to position [3800, 0]
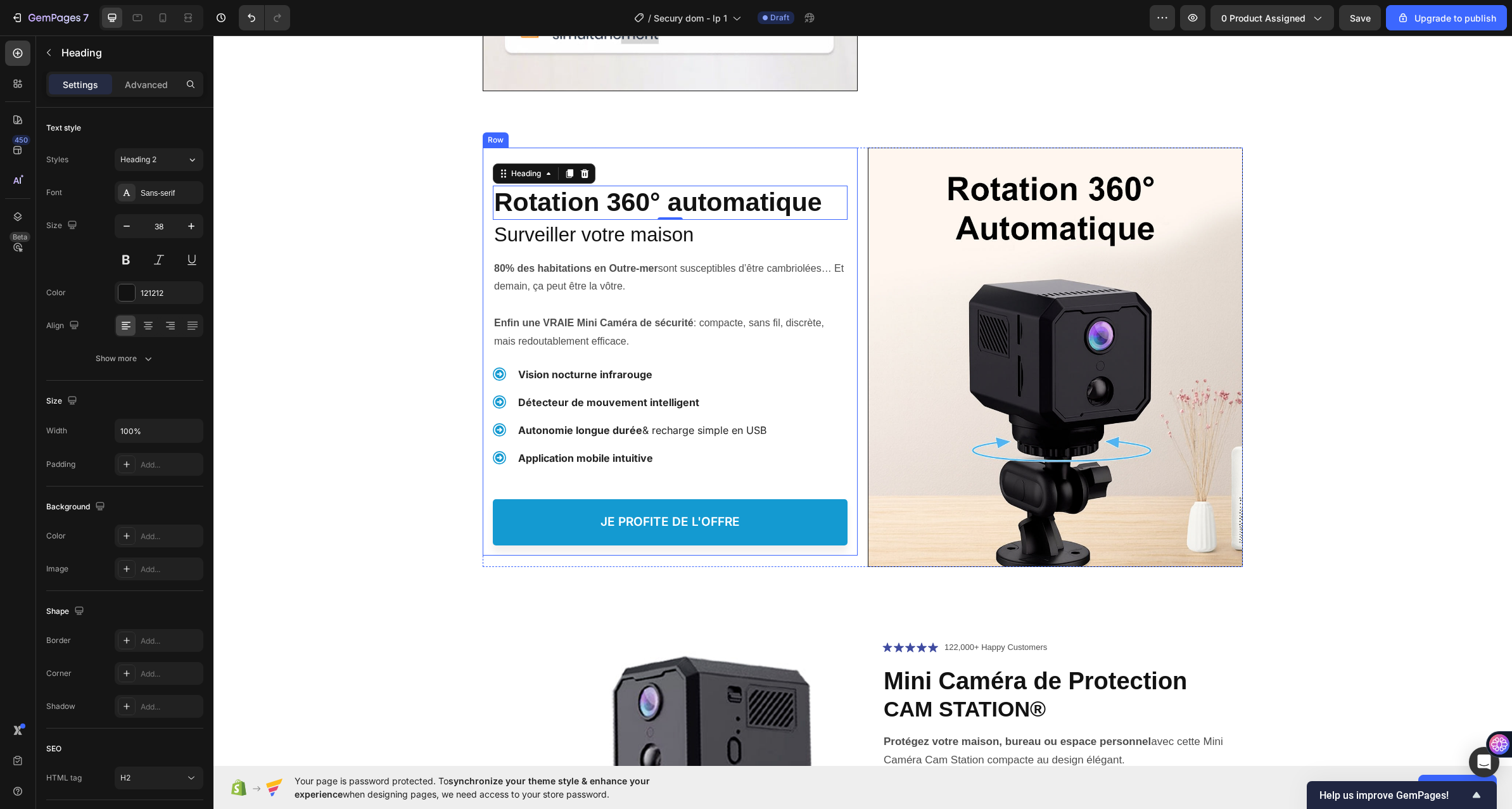
click at [670, 298] on p at bounding box center [670, 304] width 352 height 19
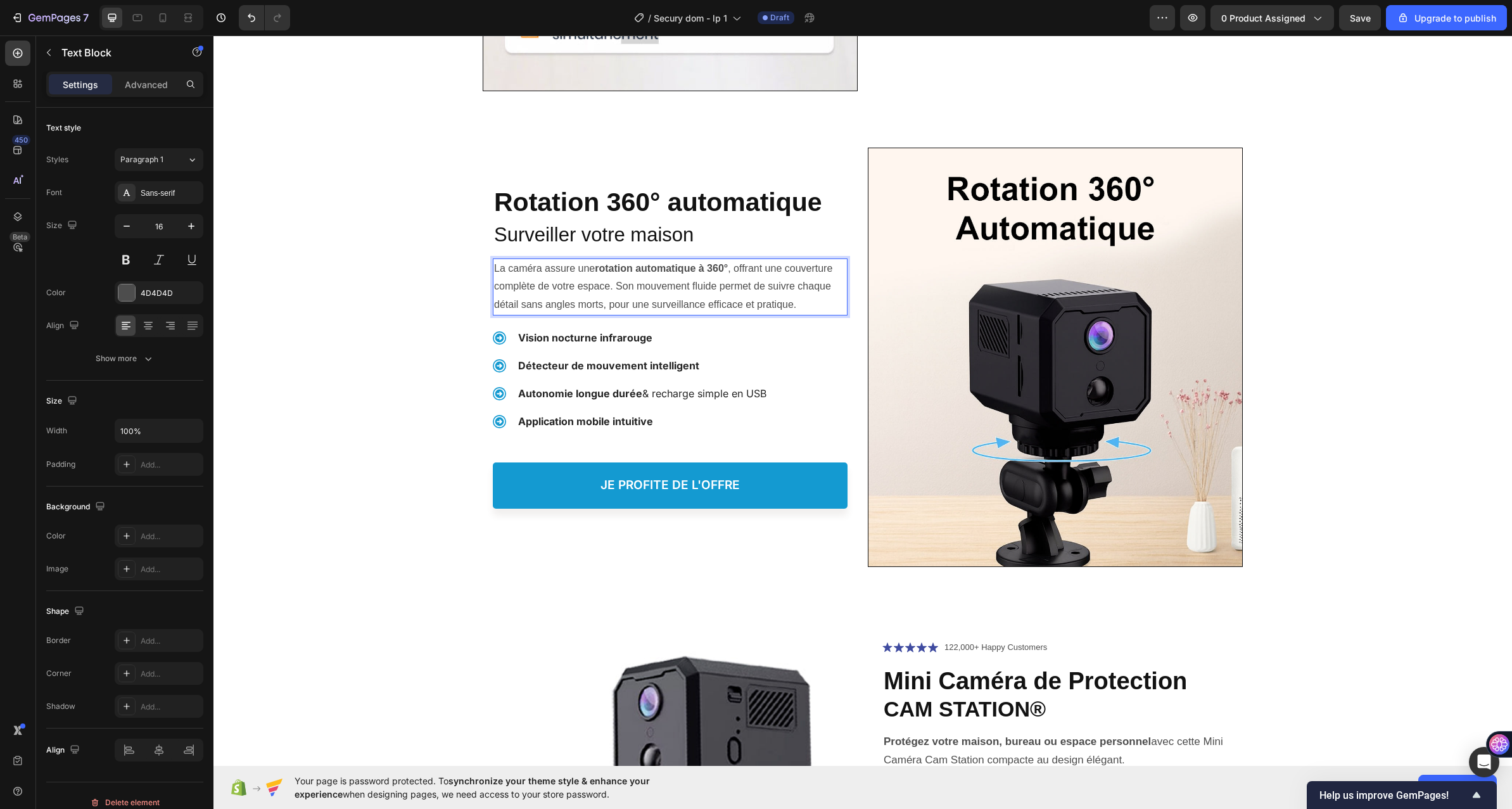
click at [611, 287] on p "La caméra assure une rotation automatique à 360° , offrant une couverture compl…" at bounding box center [670, 287] width 352 height 54
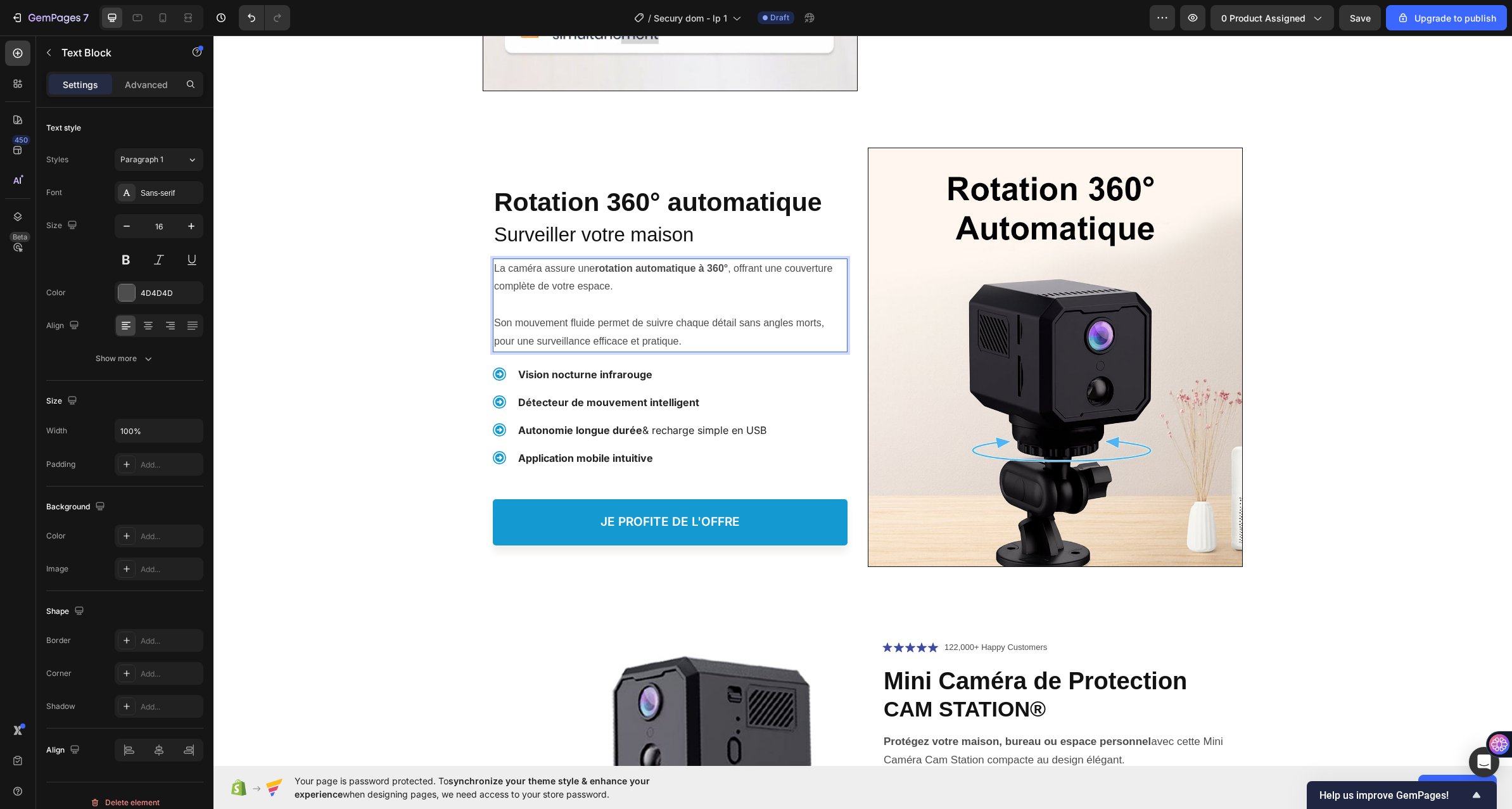
click at [687, 343] on p "Son mouvement fluide permet de suivre chaque détail sans angles morts, pour une…" at bounding box center [670, 332] width 352 height 36
click at [573, 289] on p "La caméra assure une rotation automatique à 360° , offrant une couverture compl…" at bounding box center [670, 278] width 352 height 36
click at [541, 277] on p "La caméra assure une rotation automatique à 360° , offrant une couverture compl…" at bounding box center [670, 278] width 352 height 36
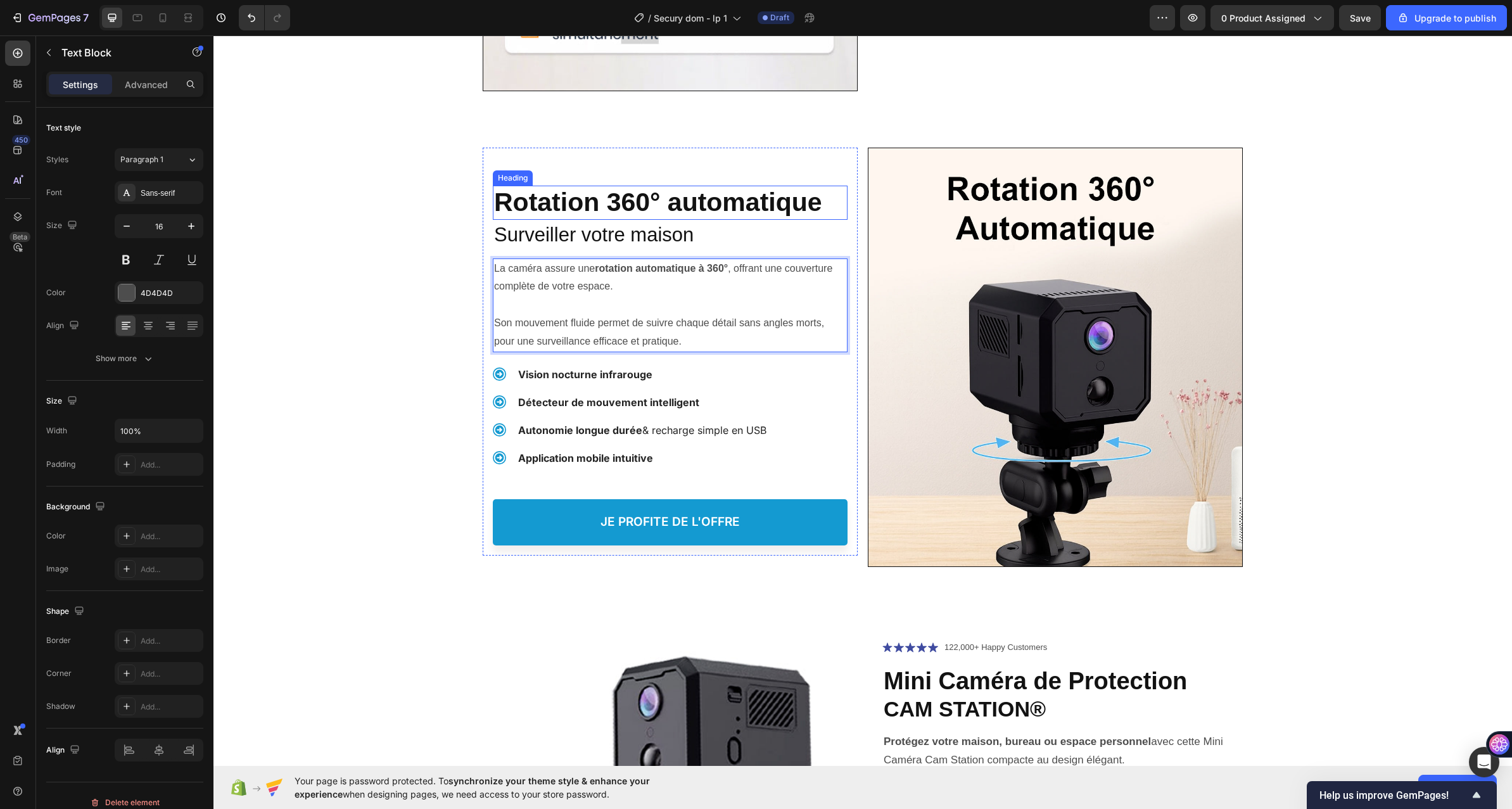
click at [642, 201] on strong "Rotation 360° automatique" at bounding box center [658, 202] width 328 height 29
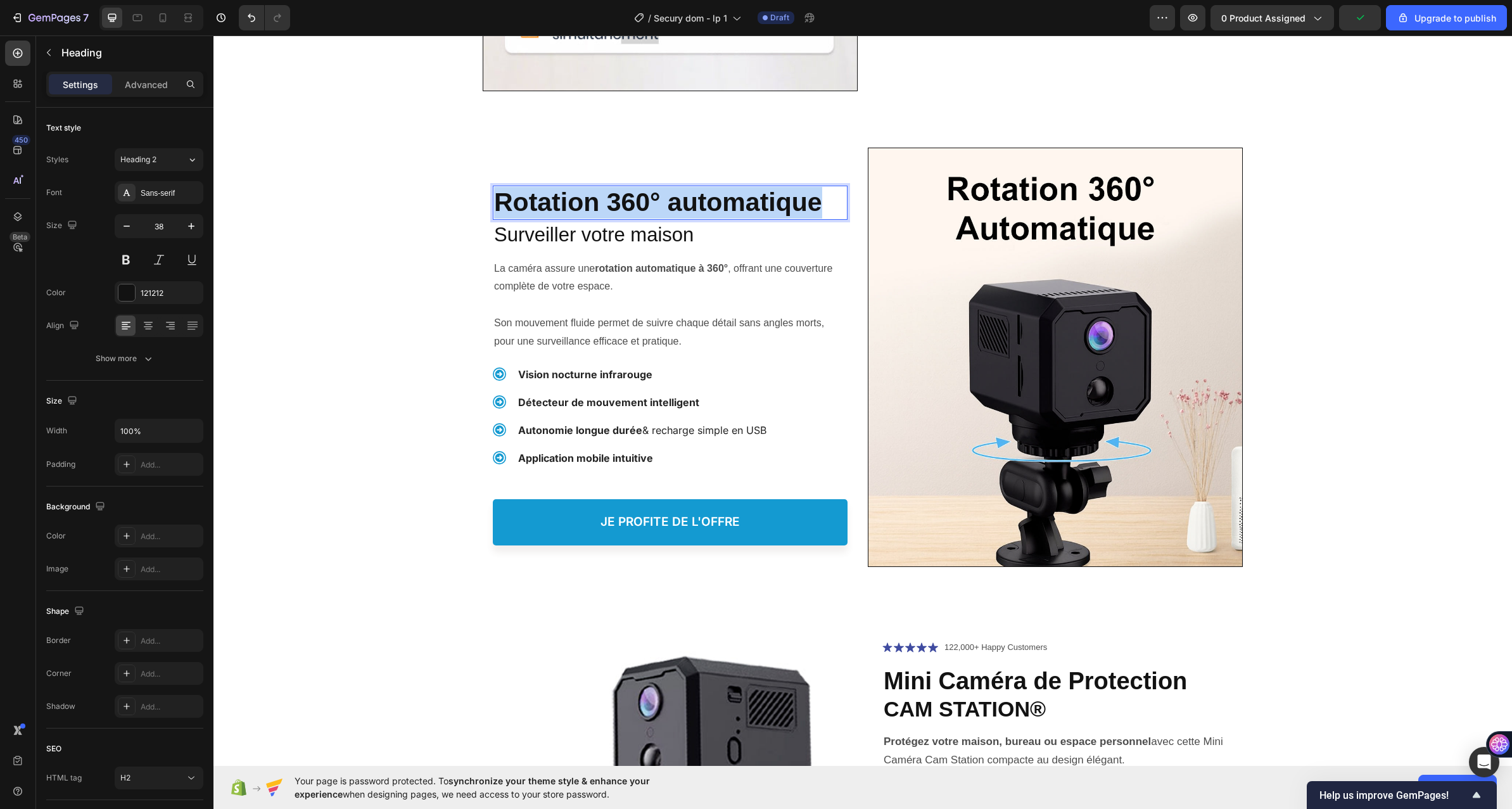
click at [642, 201] on strong "Rotation 360° automatique" at bounding box center [658, 202] width 328 height 29
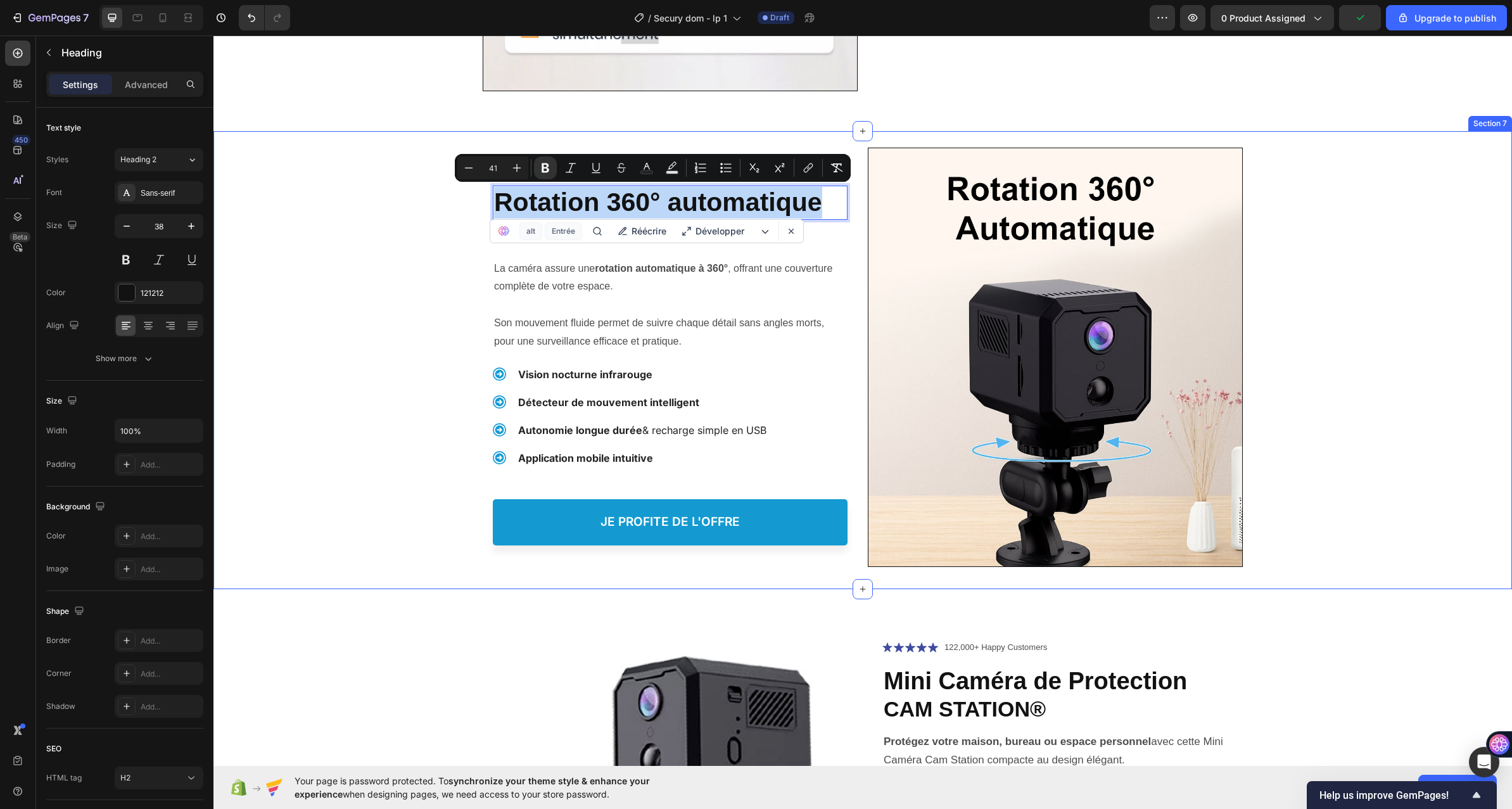
copy strong "Rotation 360° automatique"
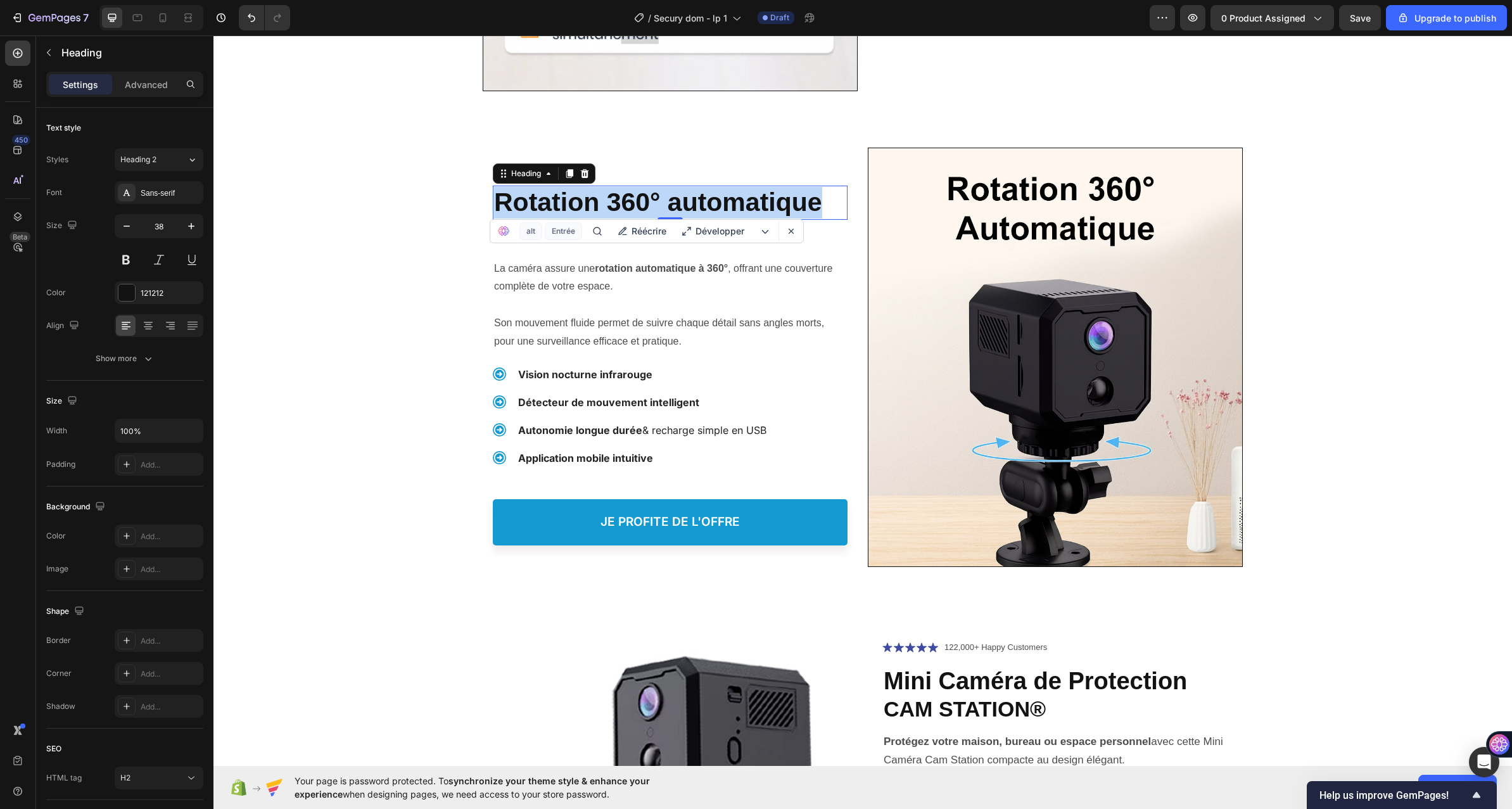
click at [751, 195] on strong "Rotation 360° automatique" at bounding box center [658, 202] width 328 height 29
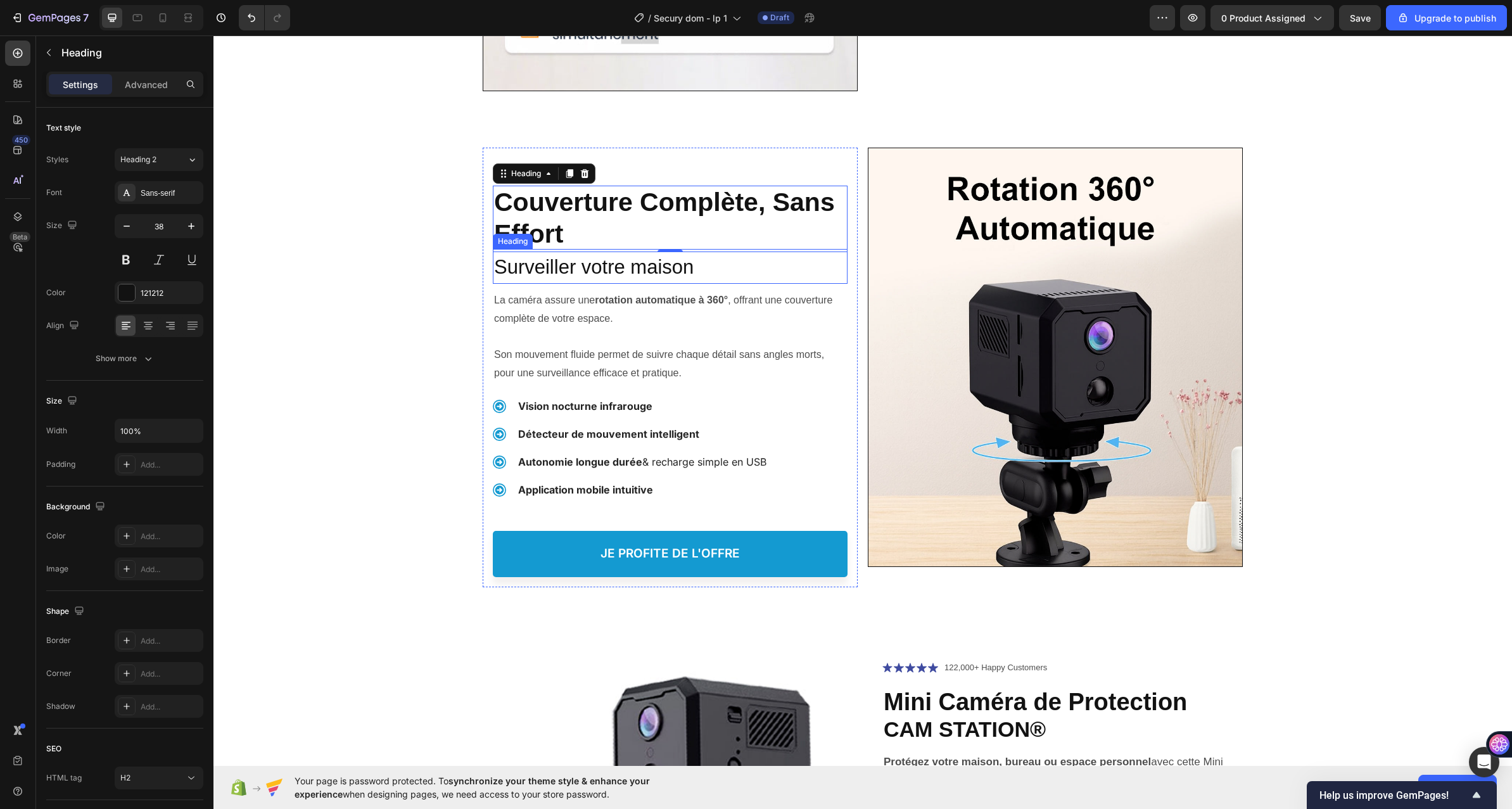
click at [582, 274] on span "Surveiller votre maison" at bounding box center [594, 266] width 200 height 22
click at [390, 430] on div "Protéger votre Famille, Heading ⁠⁠⁠⁠⁠⁠⁠ Couverture Complète, Sans Effort Headin…" at bounding box center [863, 359] width 1299 height 458
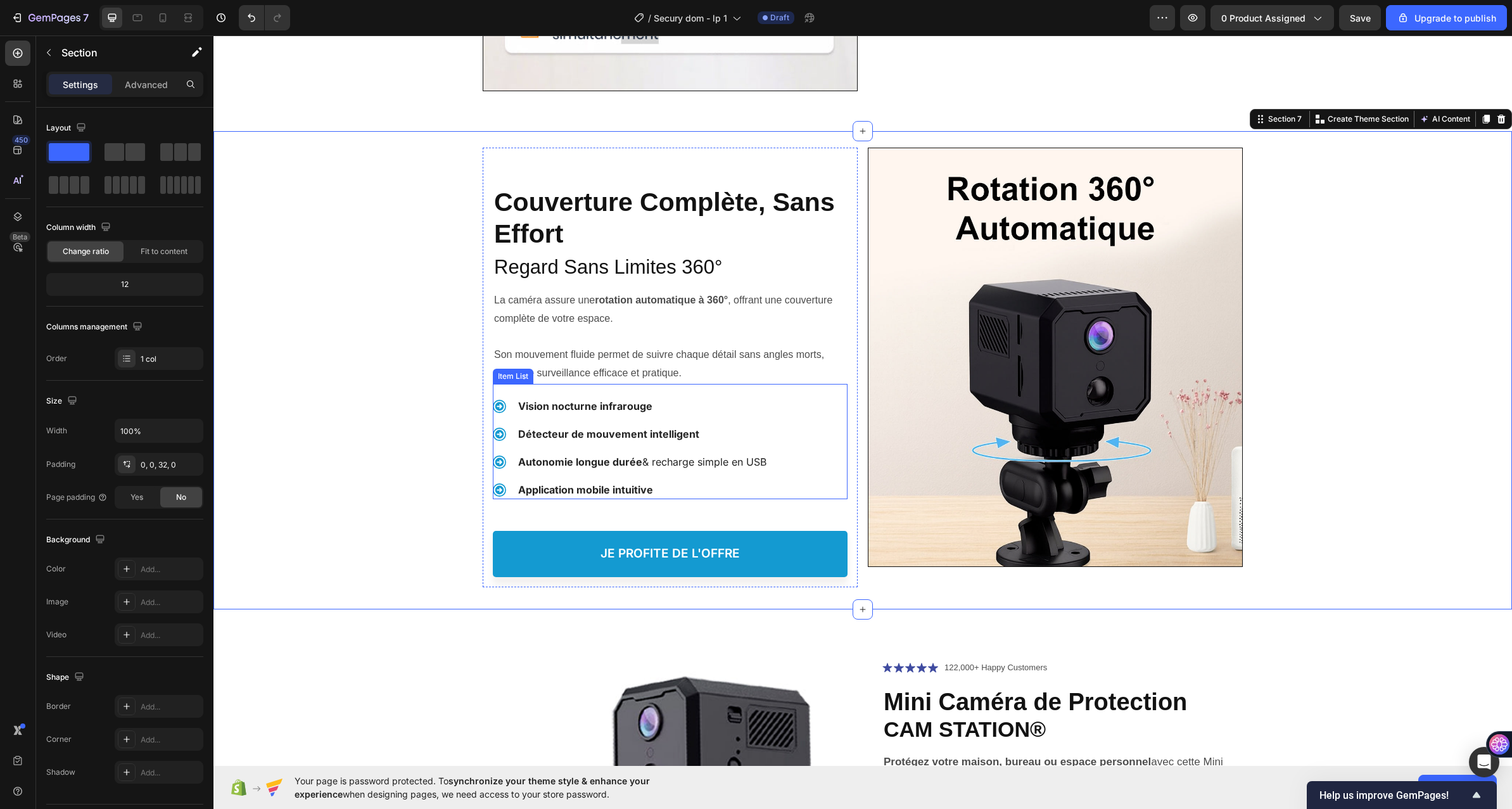
click at [817, 421] on div "Vision nocturne infrarouge Détecteur de mouvement intelligent Autonomie longue …" at bounding box center [670, 447] width 355 height 103
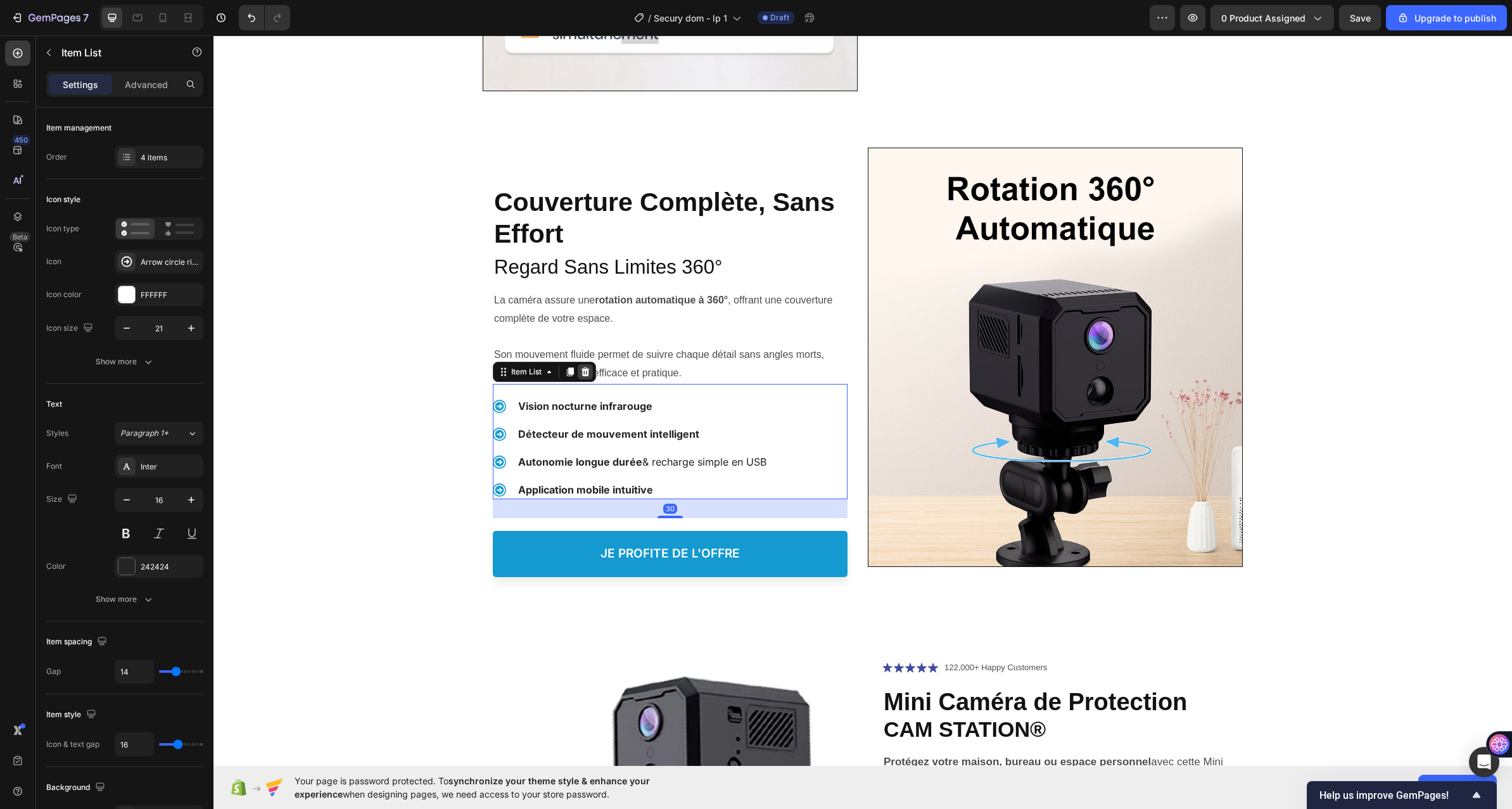
click at [582, 371] on icon at bounding box center [586, 371] width 8 height 9
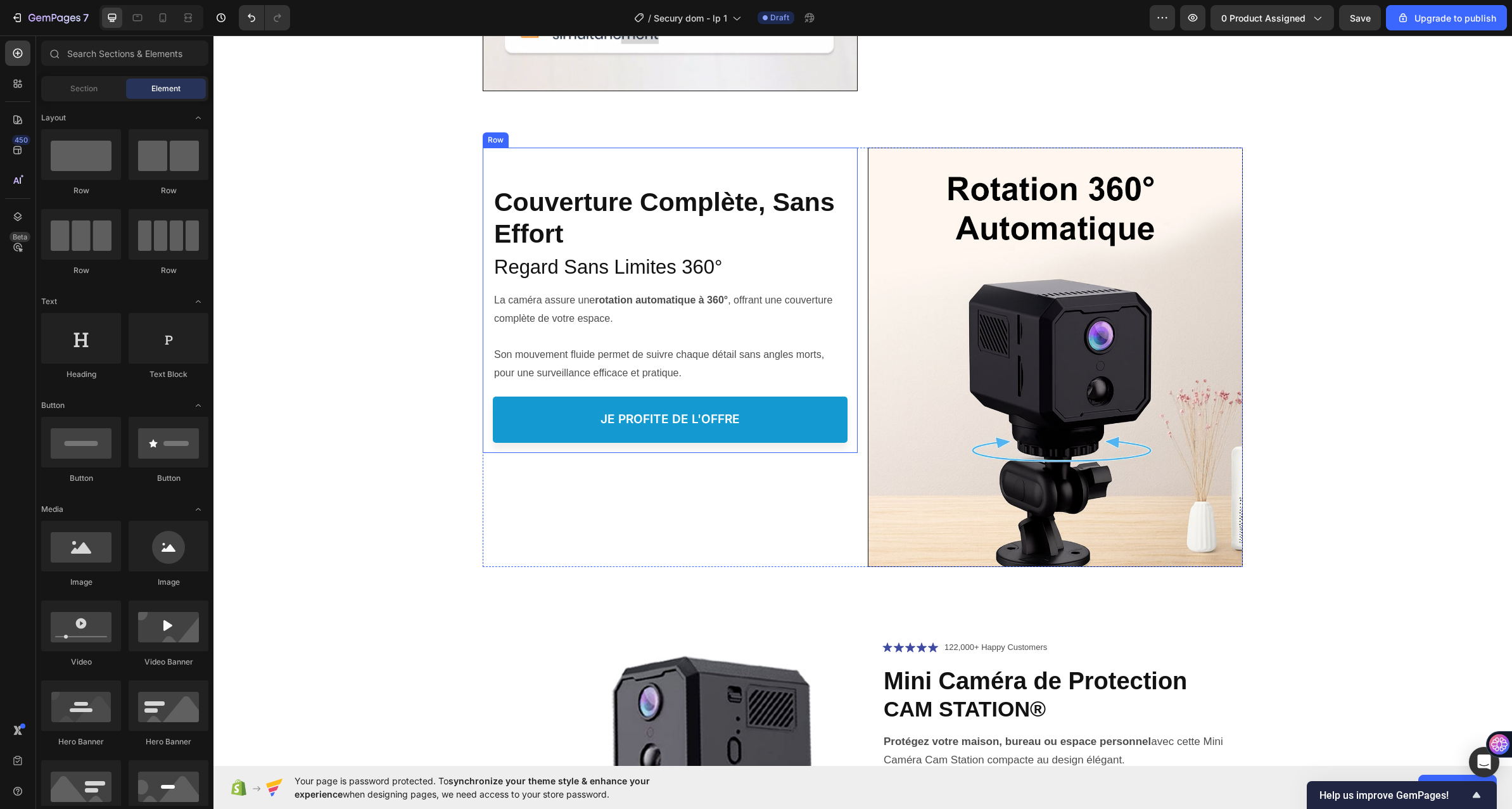
click at [808, 163] on div "Protéger votre Famille, Heading ⁠⁠⁠⁠⁠⁠⁠ Couverture Complète, Sans Effort Headin…" at bounding box center [670, 296] width 355 height 296
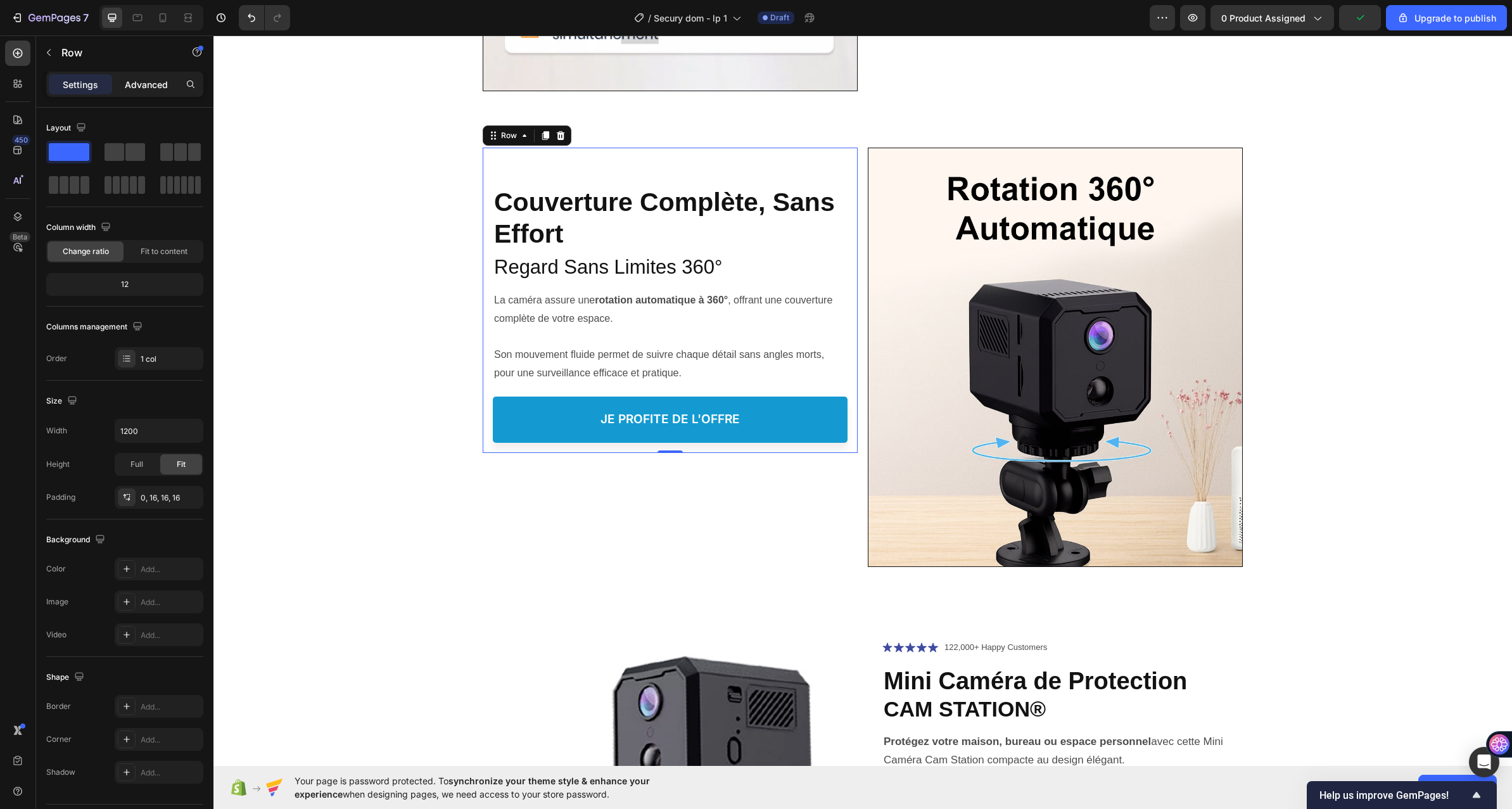
click at [145, 91] on div "Advanced" at bounding box center [146, 84] width 63 height 20
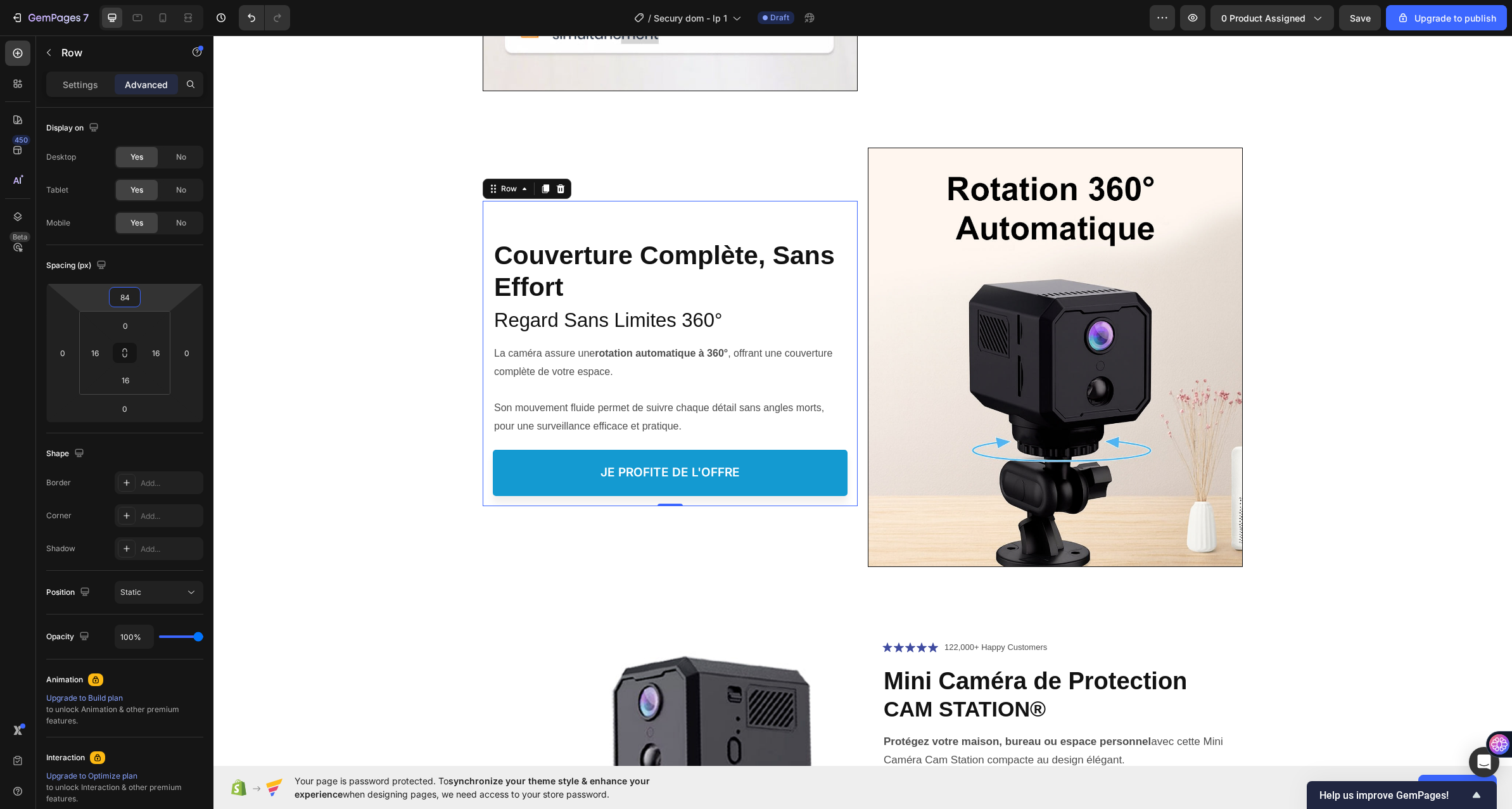
drag, startPoint x: 178, startPoint y: 241, endPoint x: 196, endPoint y: 261, distance: 26.9
click at [196, 0] on html "7 / Secury dom - lp 1 Draft Preview 0 product assigned Save Upgrade to publish …" at bounding box center [756, 0] width 1512 height 0
type input "86"
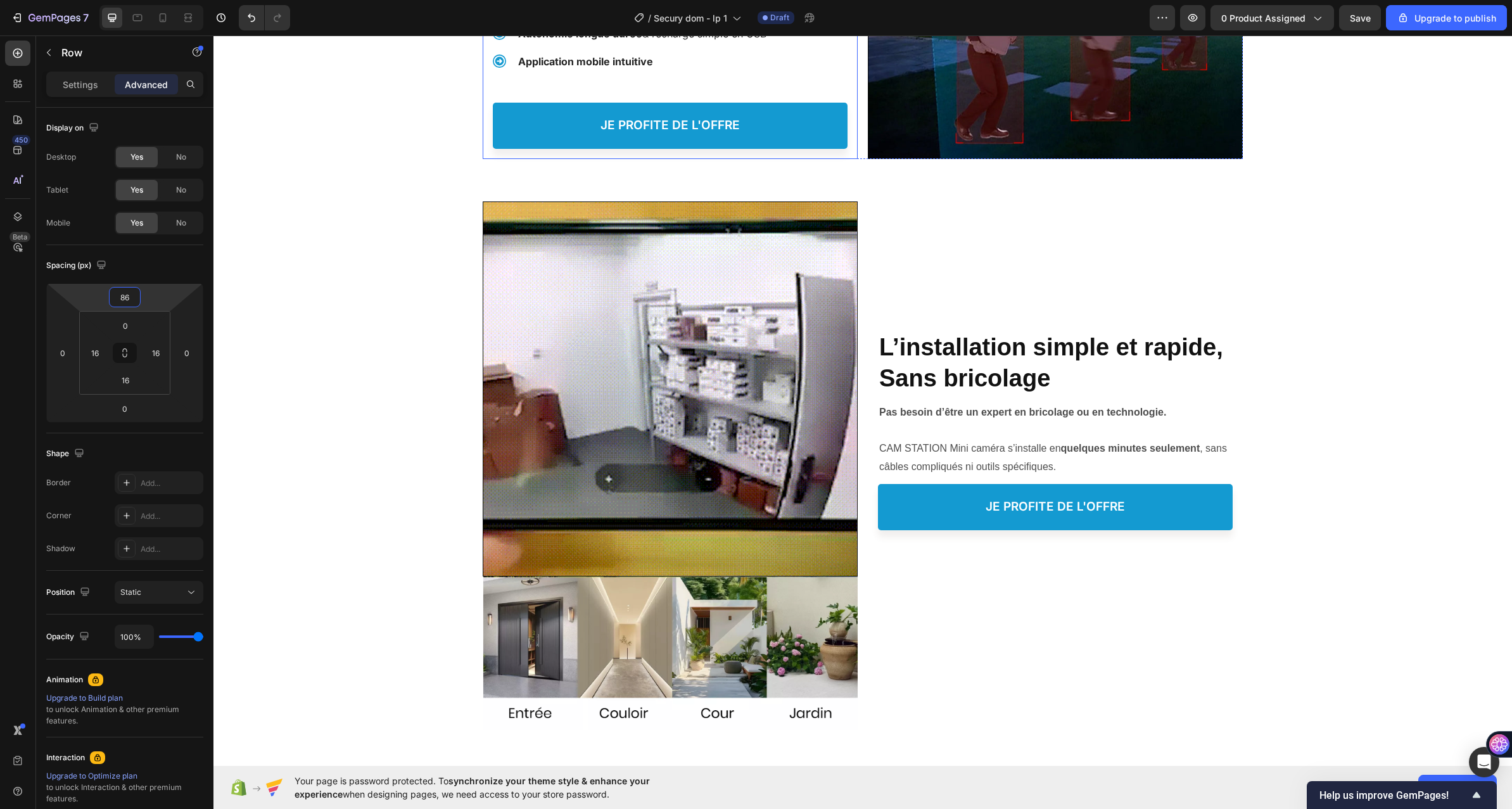
scroll to position [0, 0]
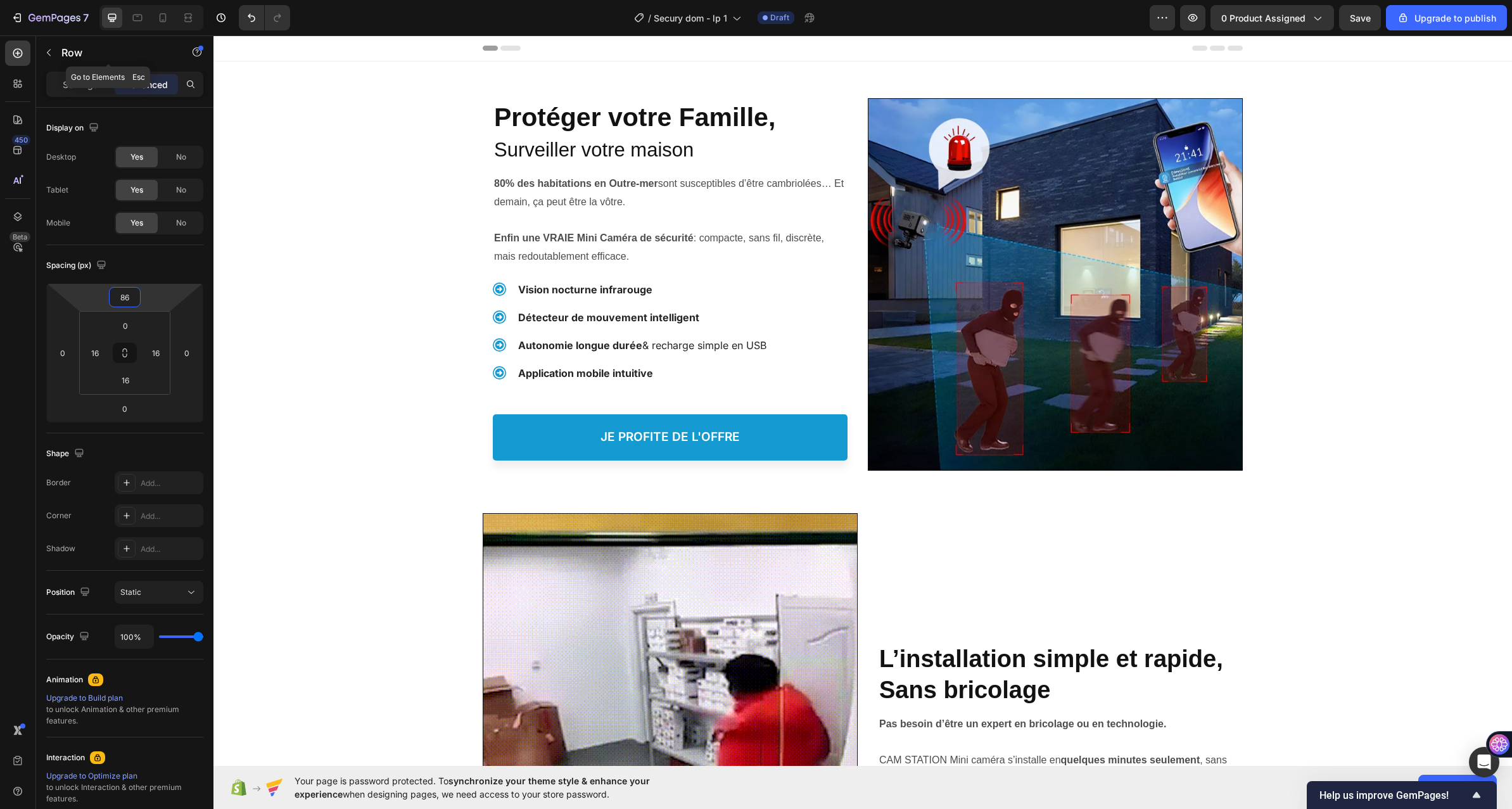
click at [44, 48] on icon "button" at bounding box center [48, 52] width 10 height 10
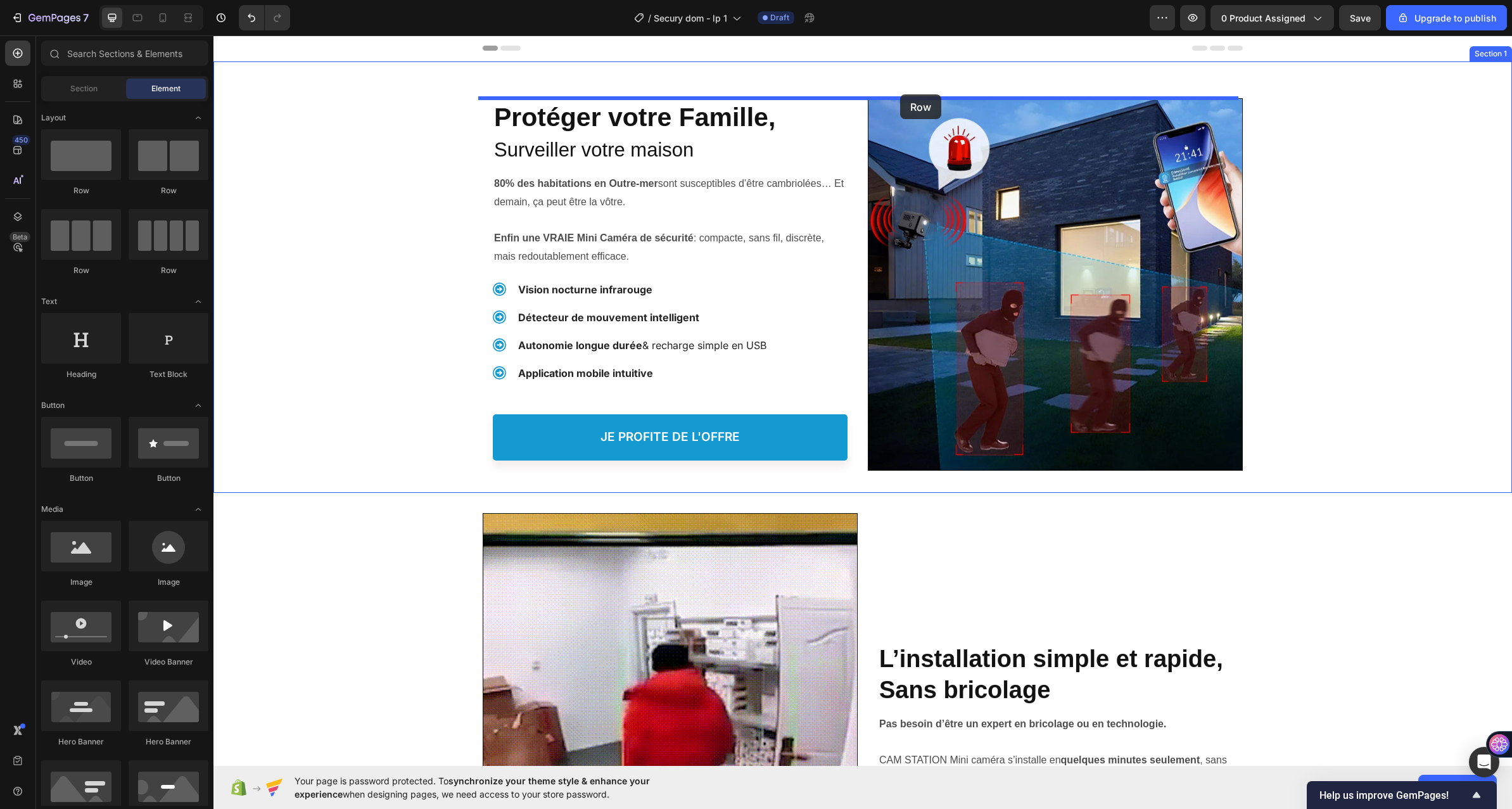
drag, startPoint x: 295, startPoint y: 199, endPoint x: 901, endPoint y: 94, distance: 615.0
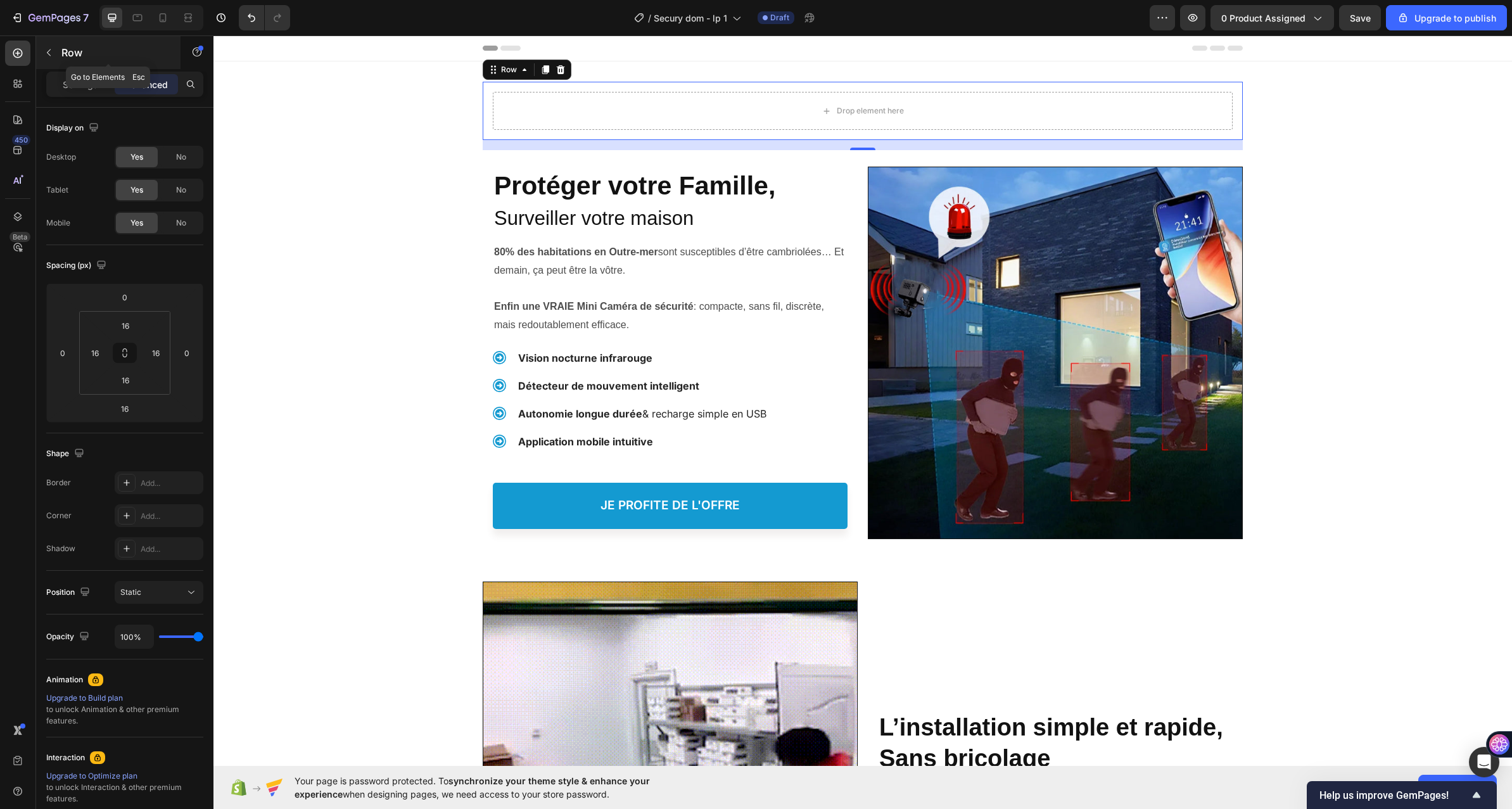
click at [46, 46] on button "button" at bounding box center [48, 52] width 20 height 20
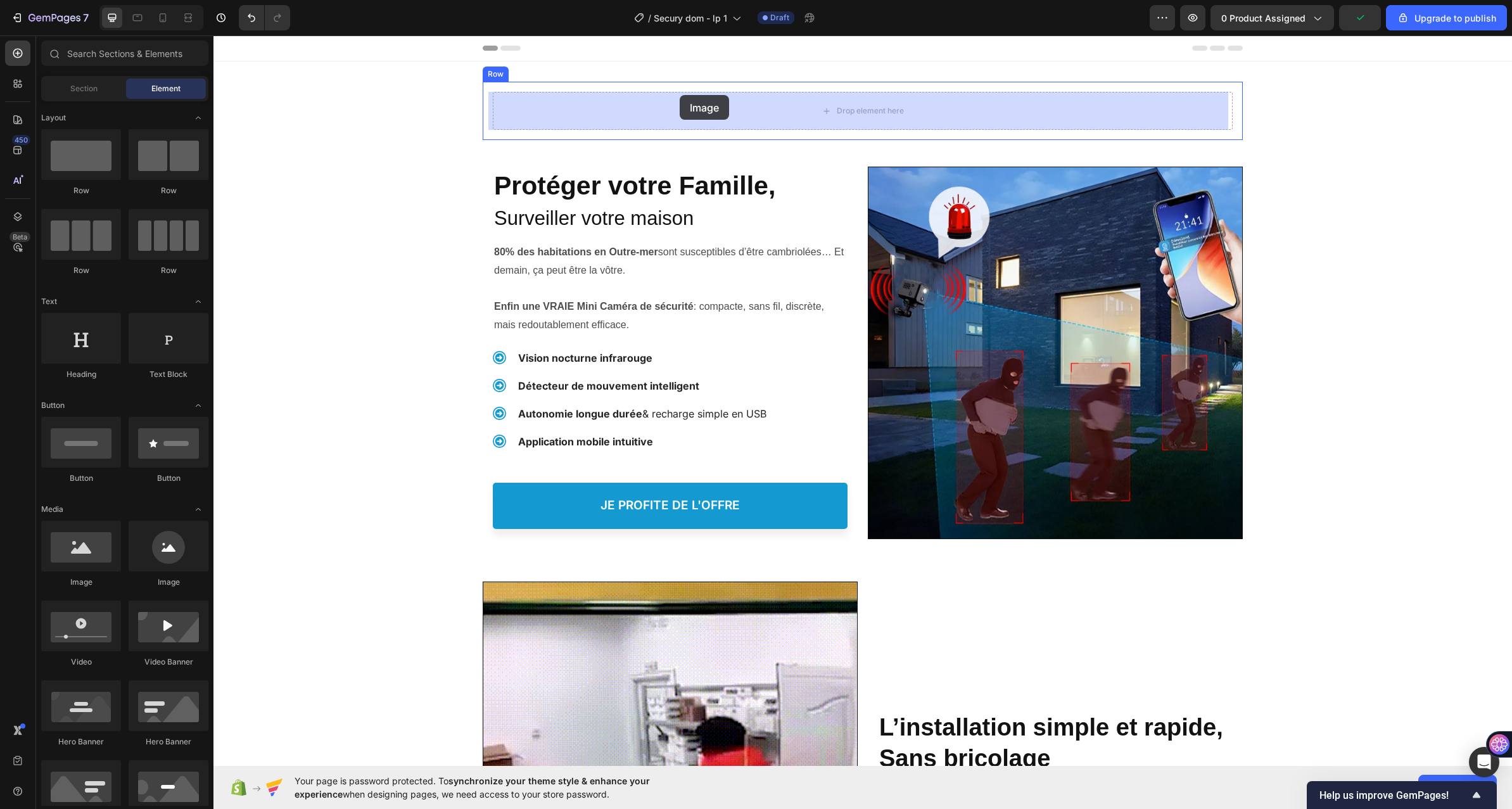
drag, startPoint x: 305, startPoint y: 597, endPoint x: 795, endPoint y: 136, distance: 672.8
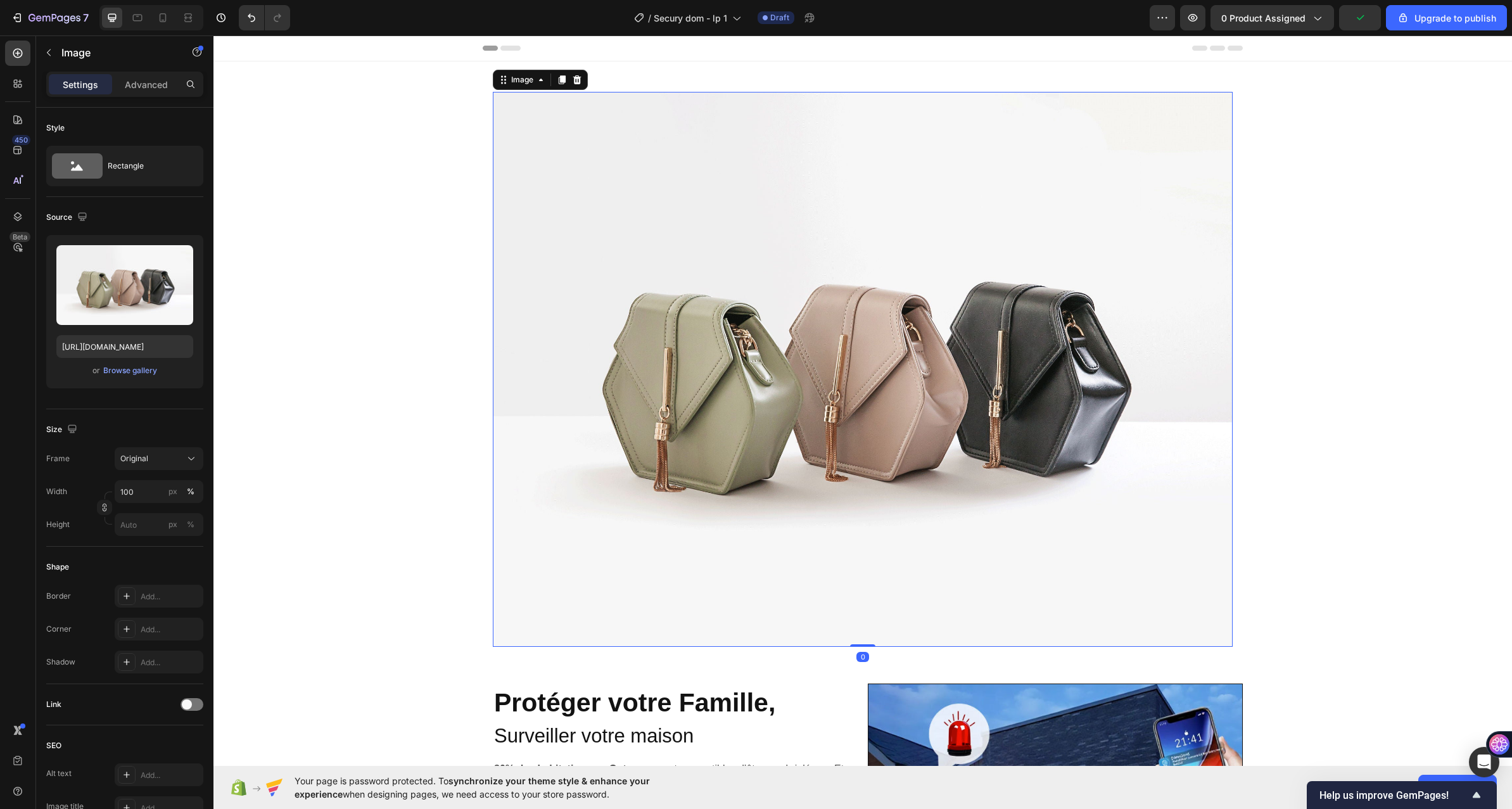
click at [653, 157] on img at bounding box center [863, 369] width 740 height 555
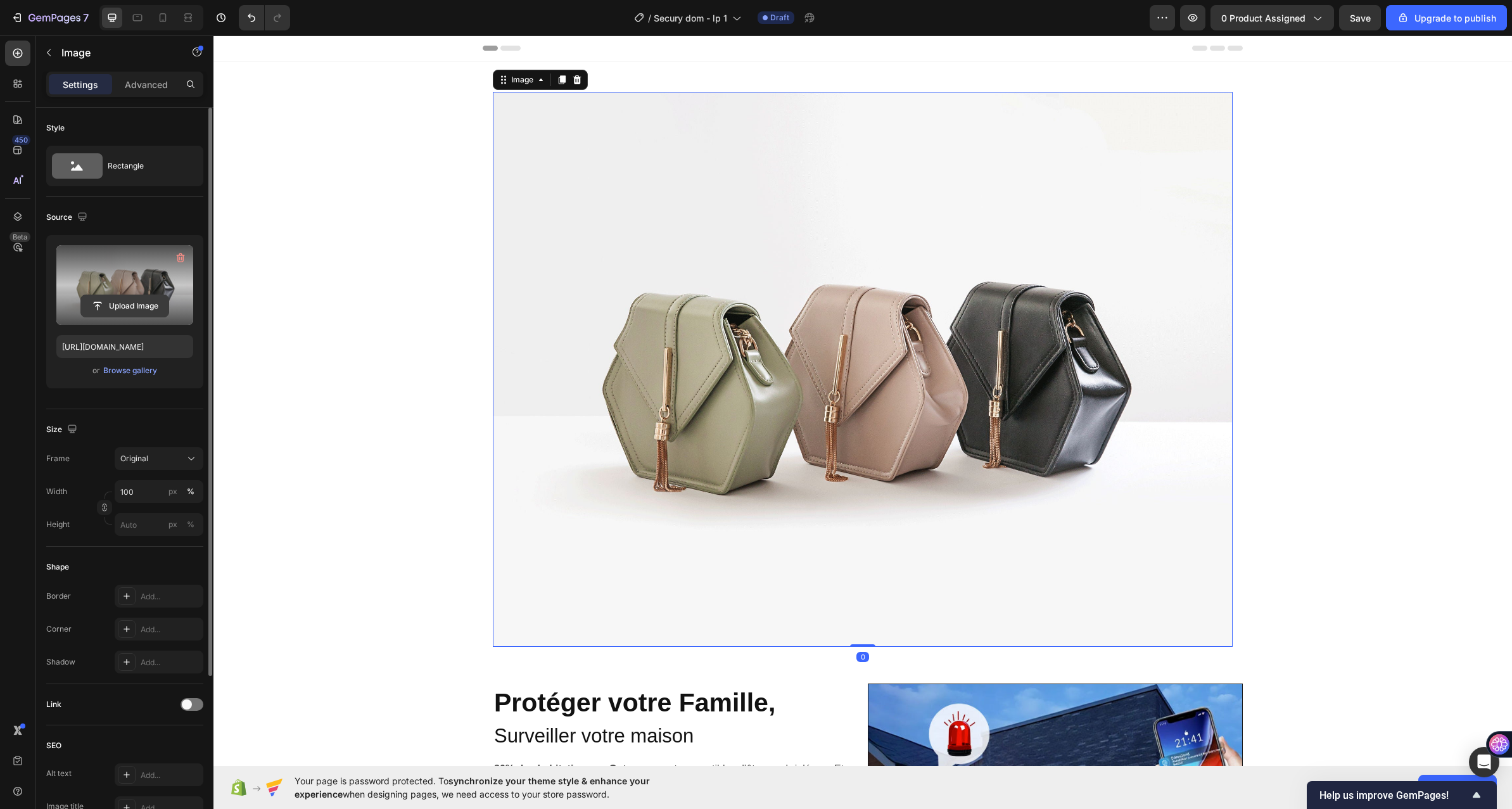
click at [125, 313] on input "file" at bounding box center [124, 306] width 87 height 22
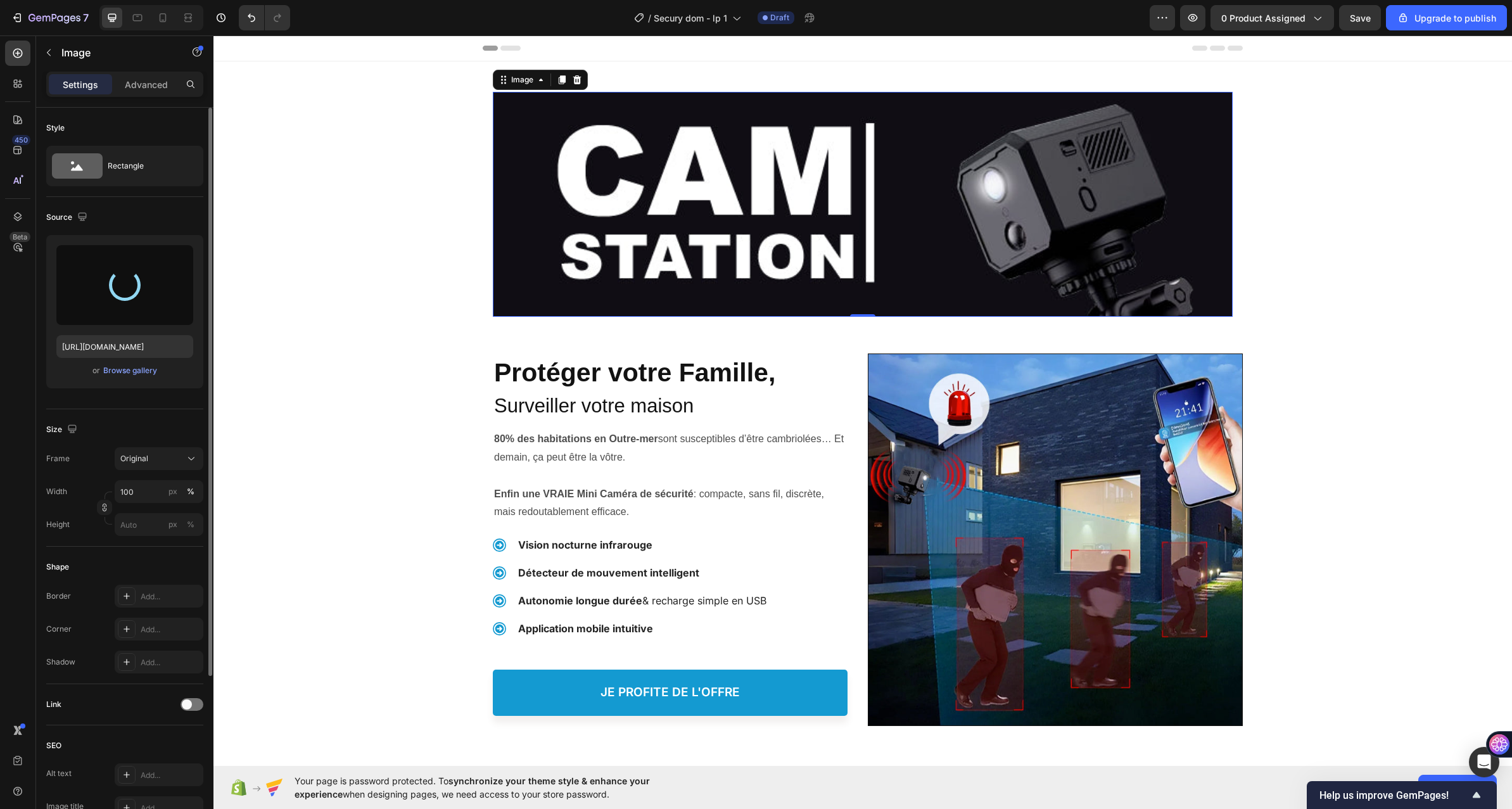
type input "[URL][DOMAIN_NAME]"
click at [914, 128] on img at bounding box center [863, 204] width 740 height 224
click at [158, 75] on div "Advanced" at bounding box center [146, 84] width 63 height 20
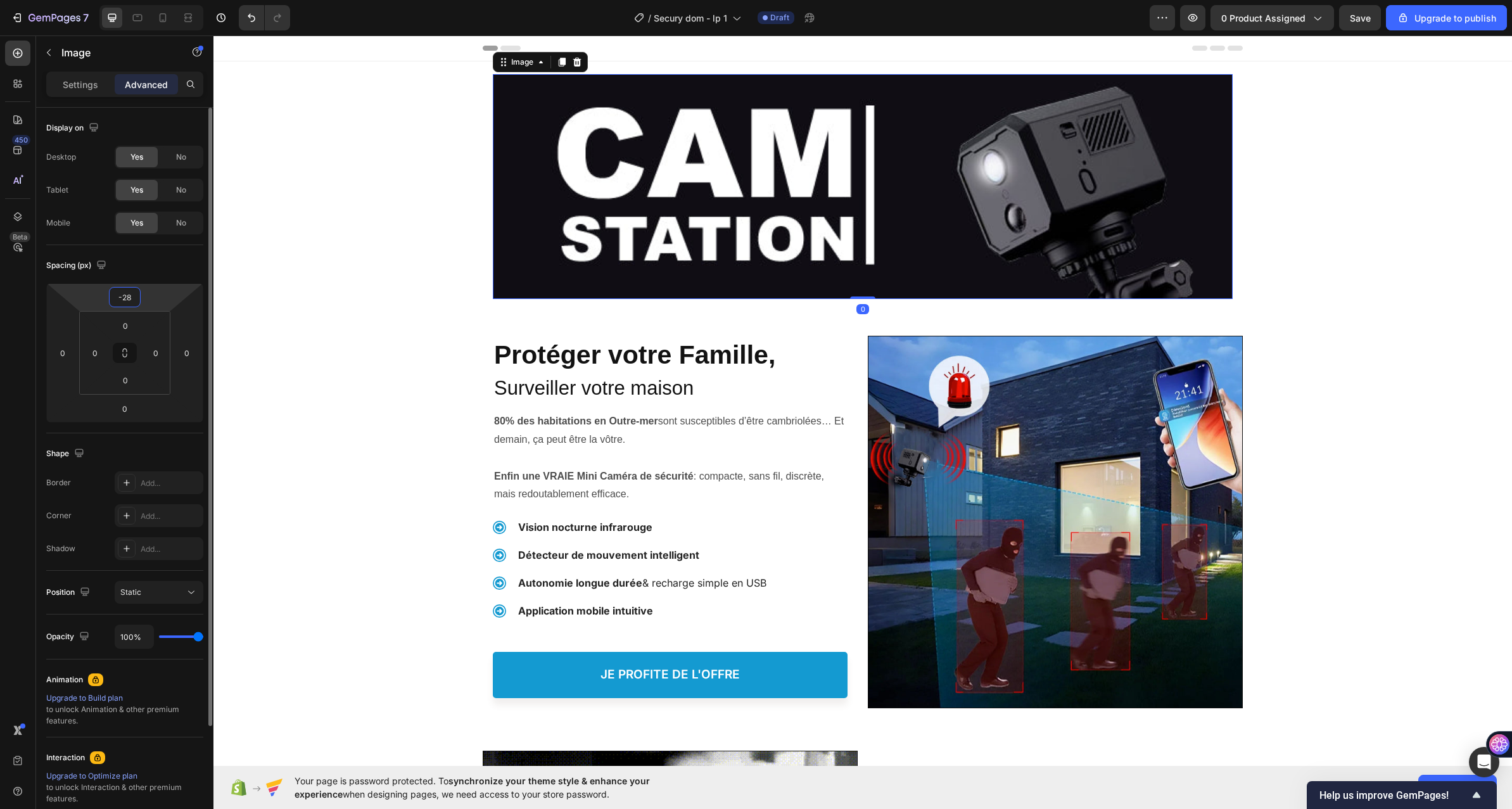
type input "-30"
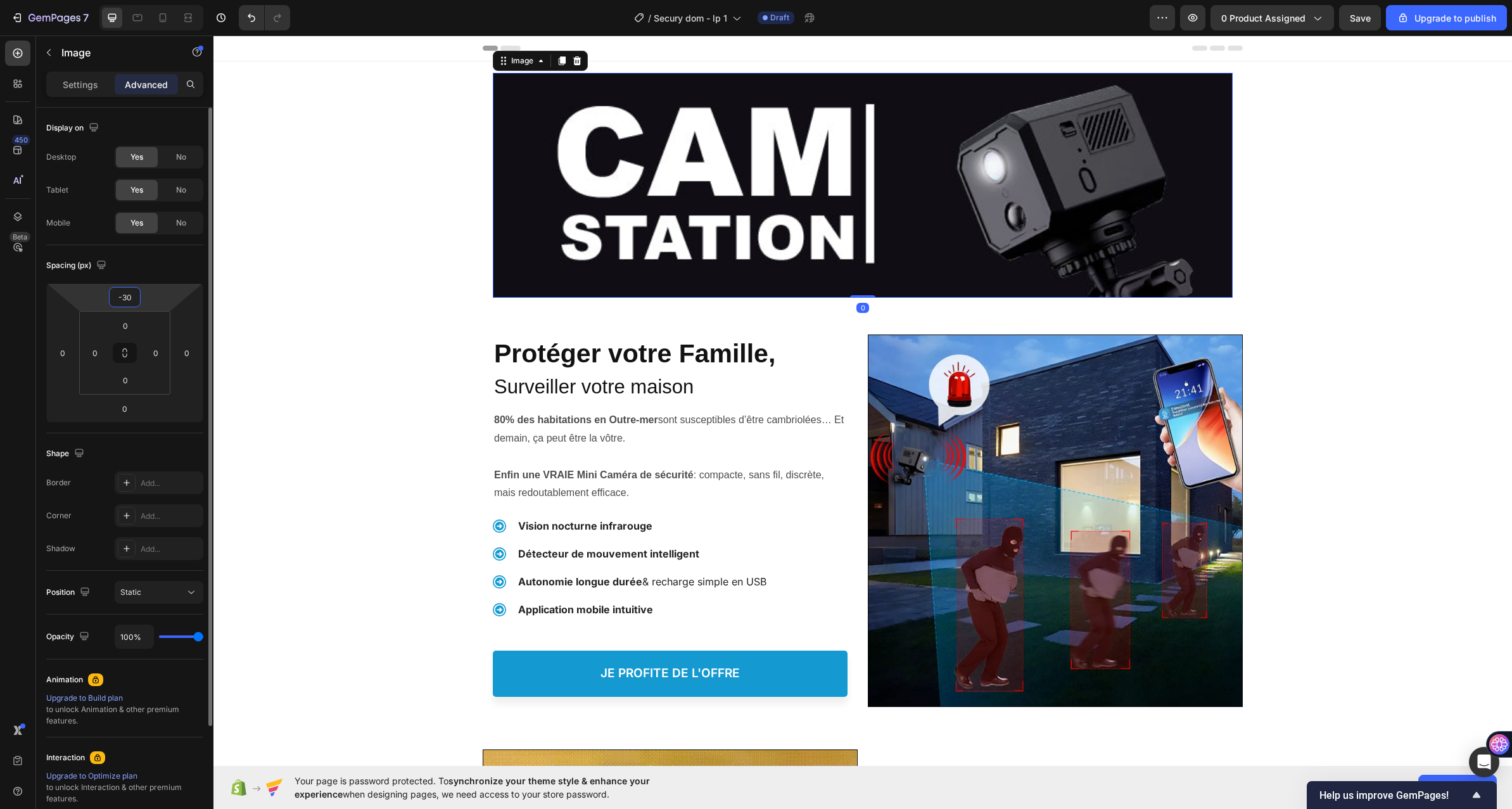
drag, startPoint x: 169, startPoint y: 325, endPoint x: 165, endPoint y: 316, distance: 9.8
click at [165, 0] on html "7 / Secury dom - lp 1 Draft Preview 0 product assigned Save Upgrade to publish …" at bounding box center [756, 0] width 1512 height 0
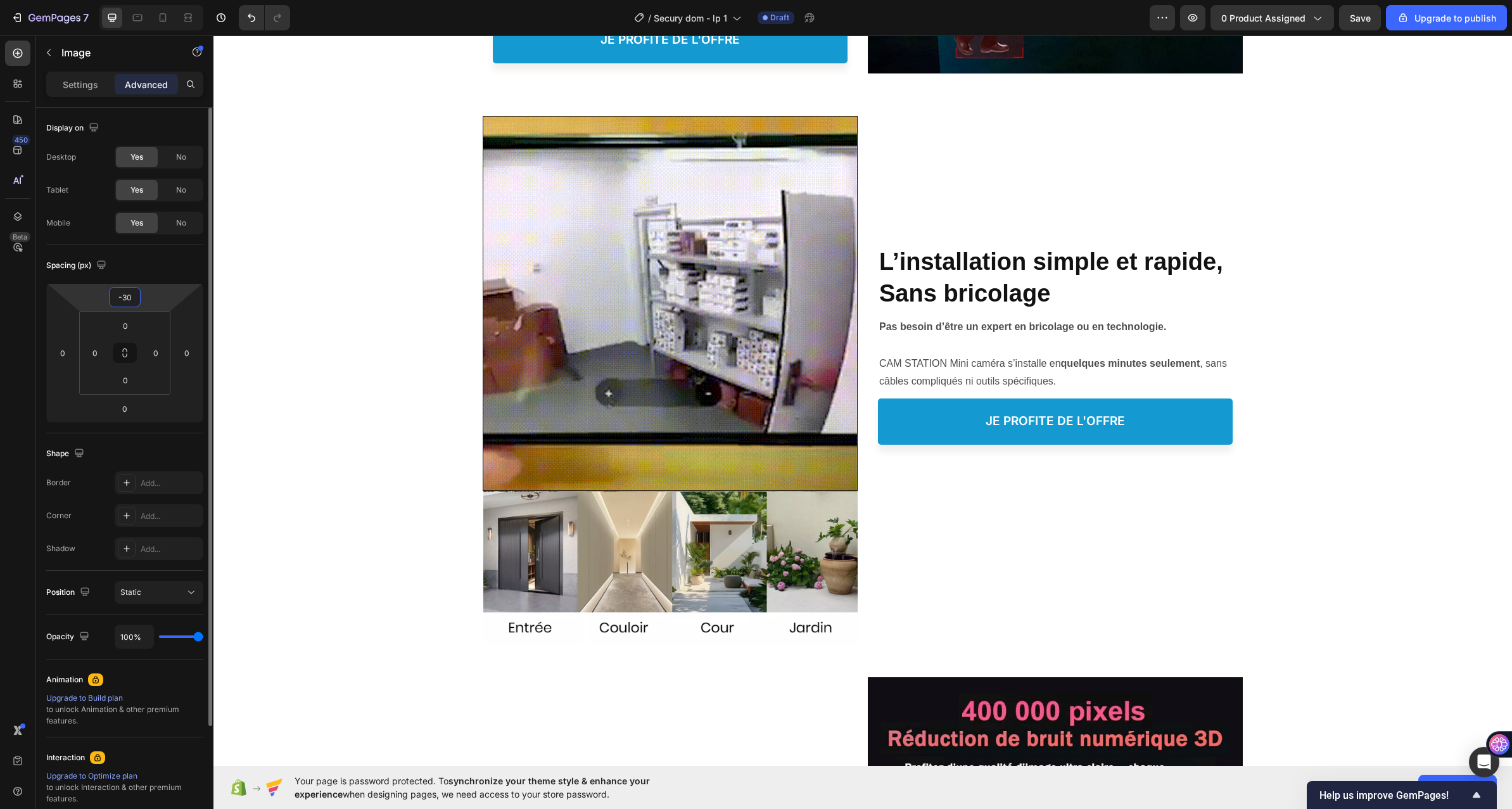
scroll to position [887, 0]
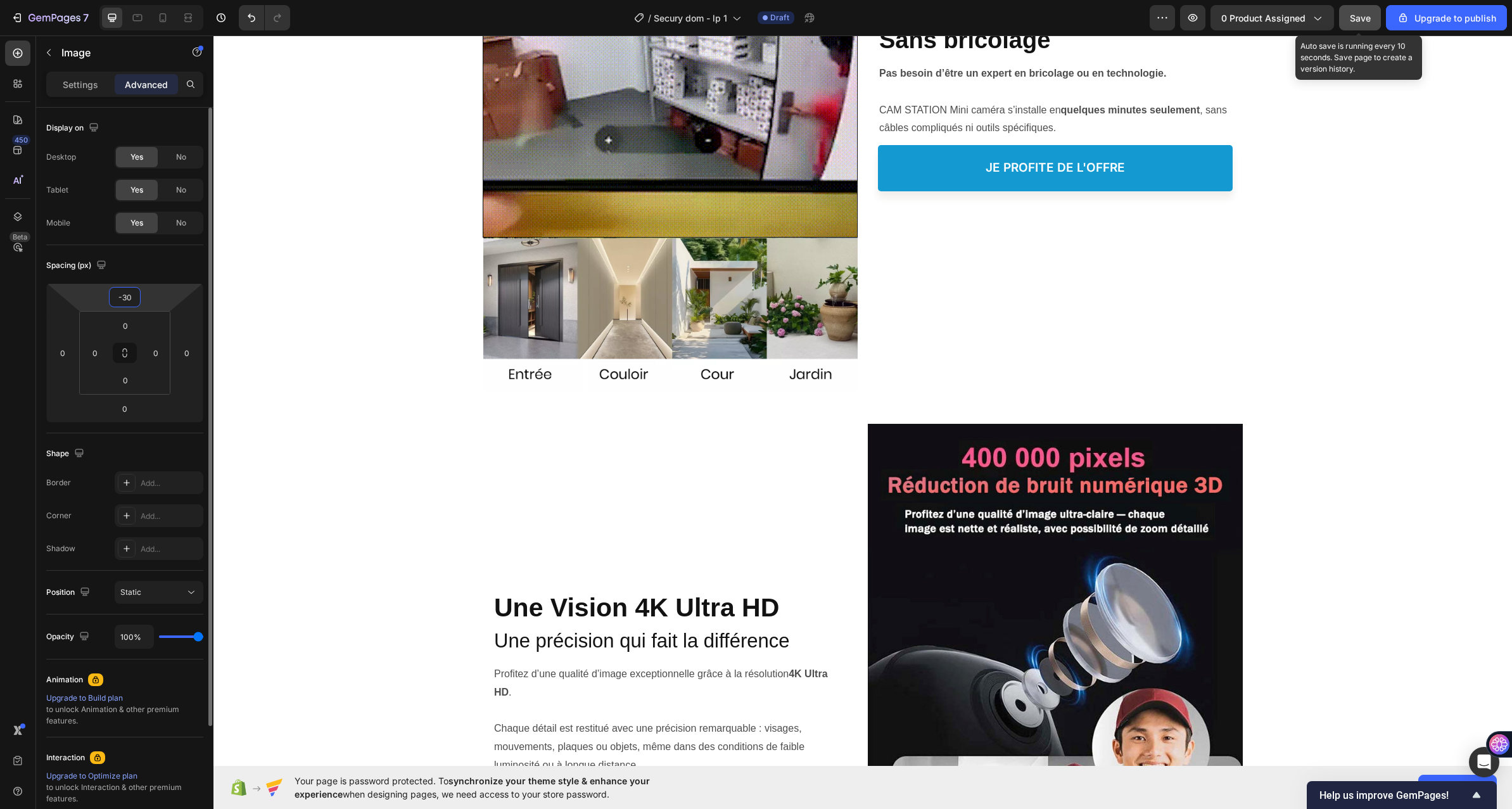
click at [1348, 16] on button "Save" at bounding box center [1360, 17] width 42 height 25
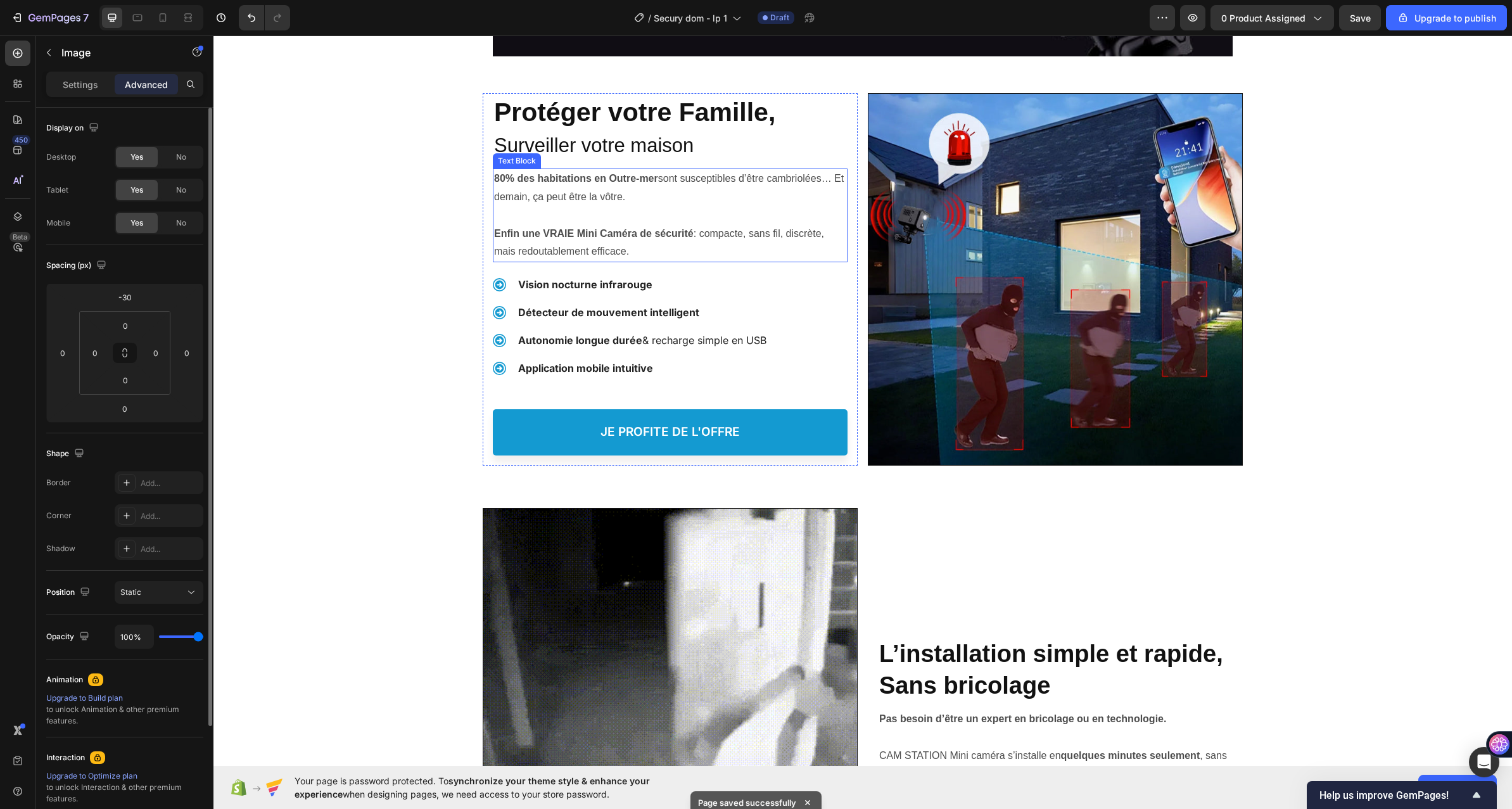
scroll to position [316, 0]
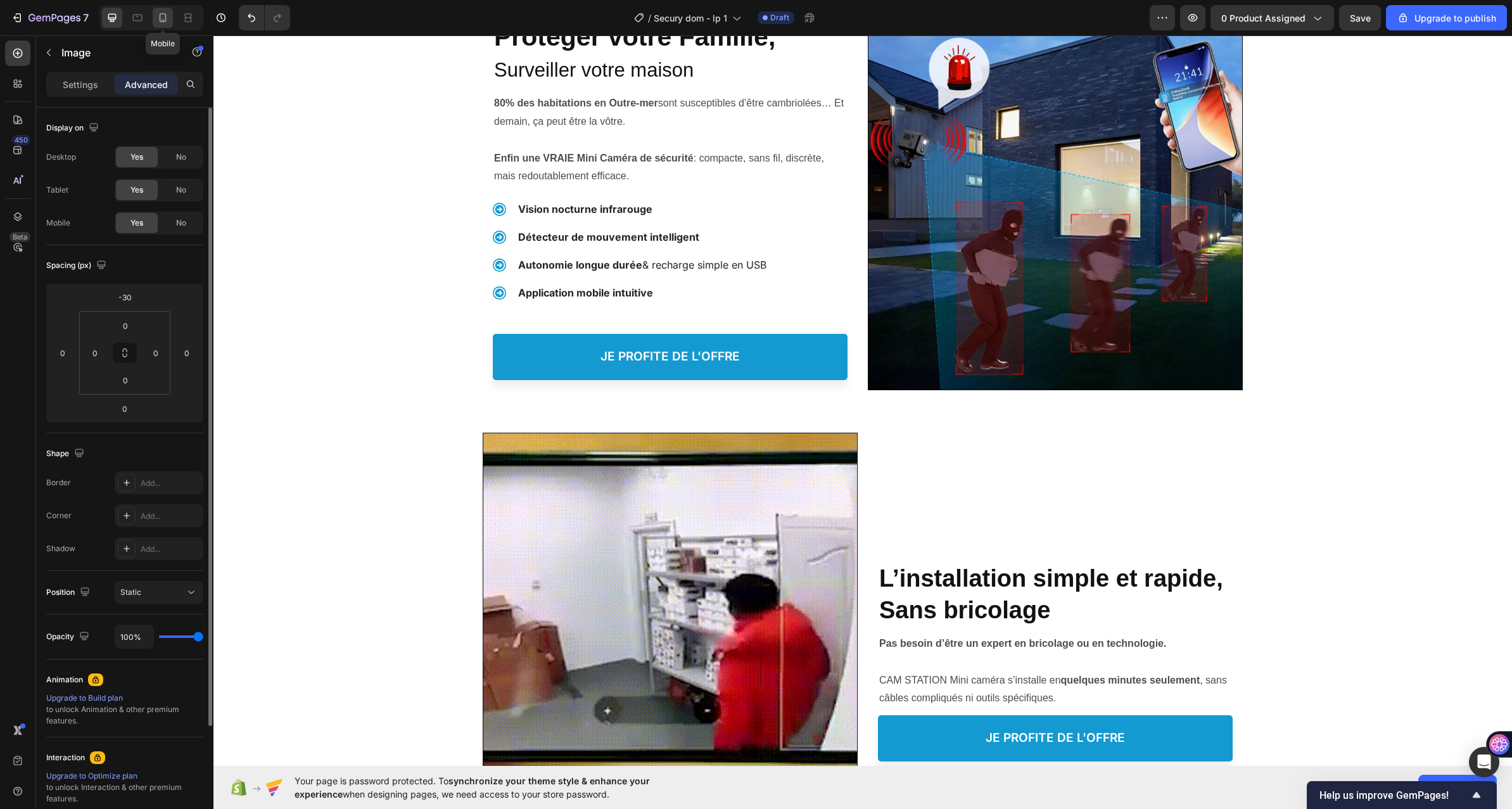
click at [166, 19] on icon at bounding box center [163, 18] width 13 height 13
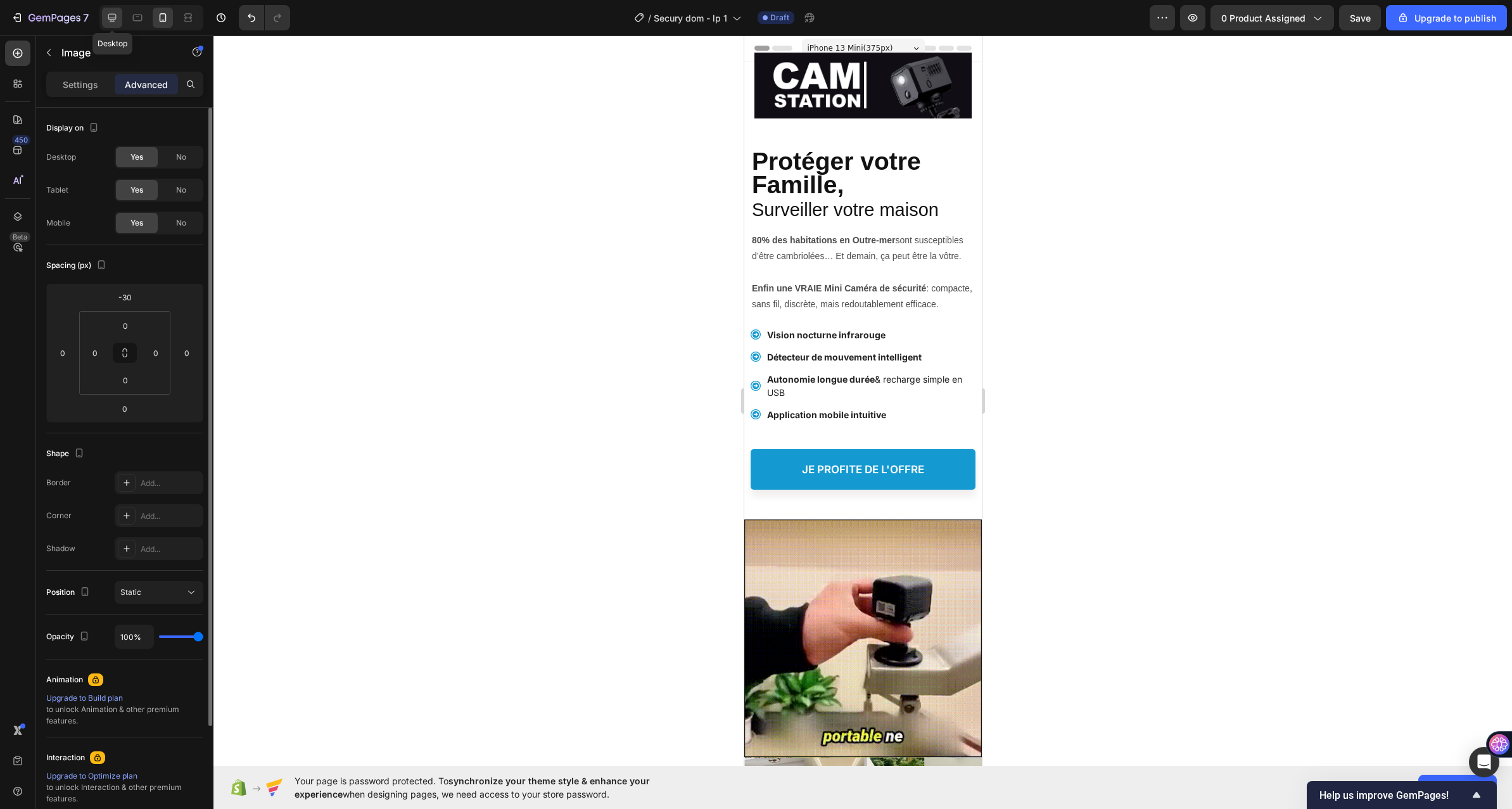
click at [119, 17] on icon at bounding box center [112, 18] width 13 height 13
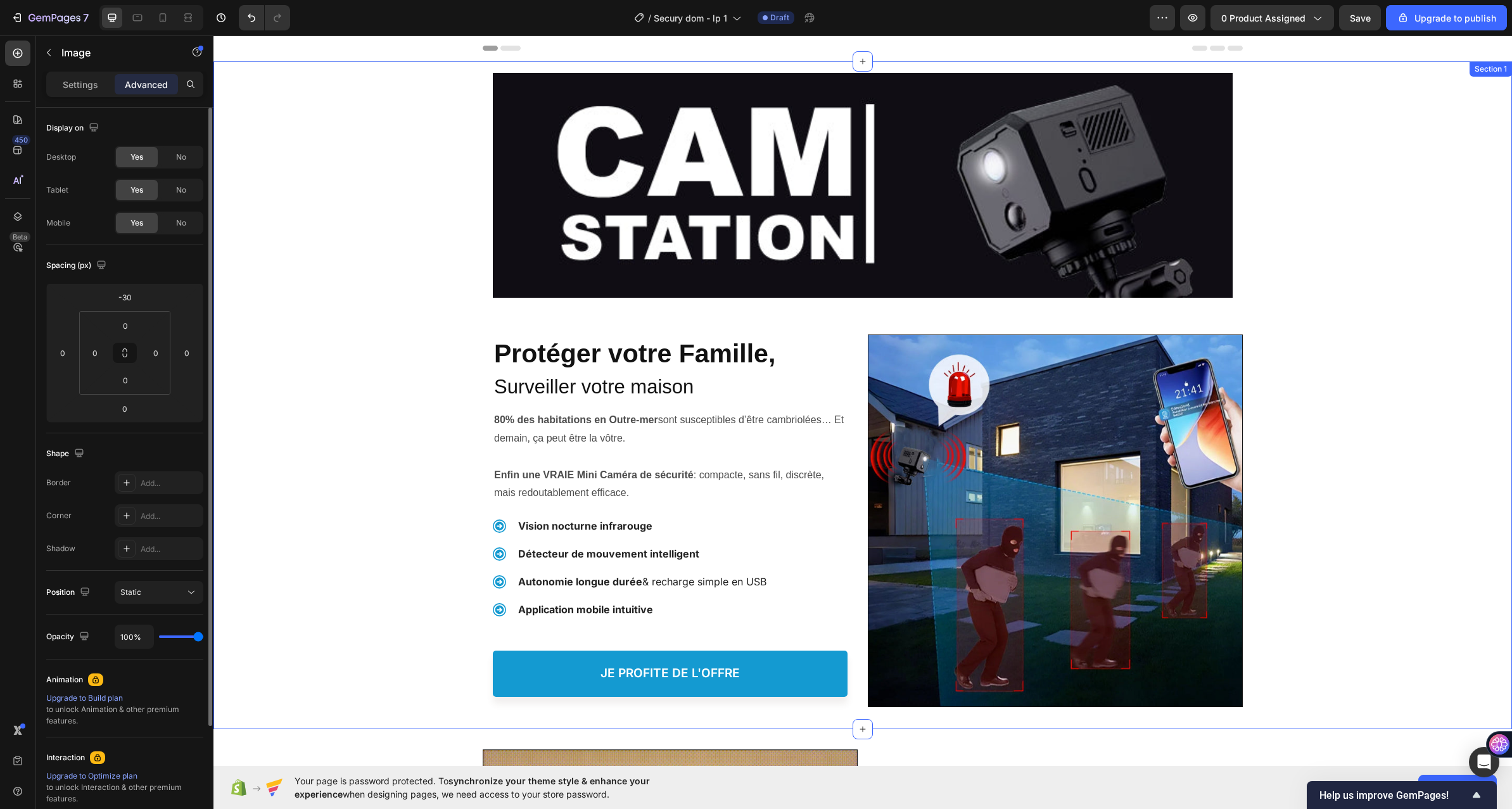
click at [348, 418] on div "Image Row Protéger votre Famille, Heading Protéger votre Famille, Heading Surve…" at bounding box center [863, 395] width 1299 height 627
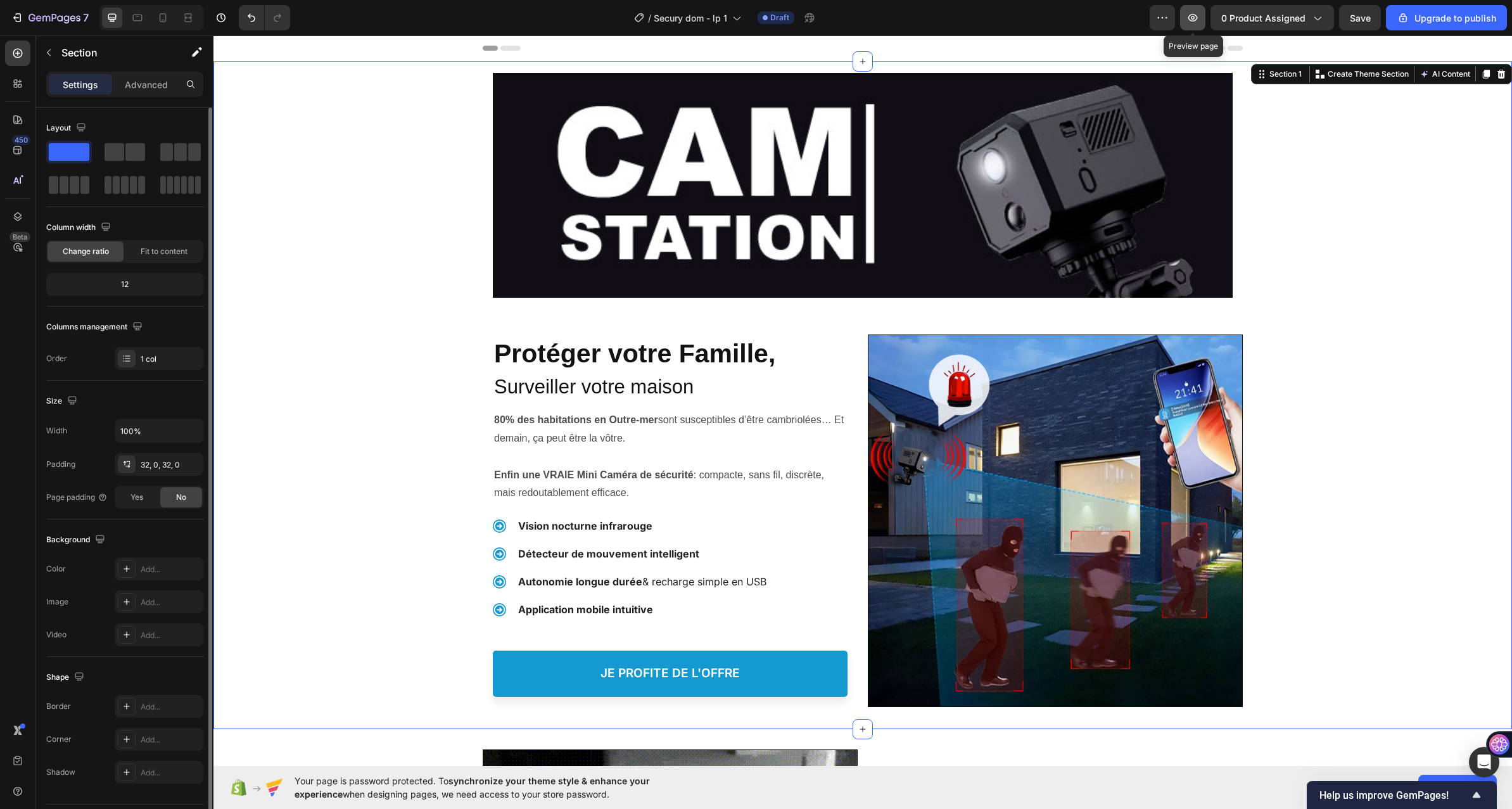
click at [1198, 16] on icon "button" at bounding box center [1194, 17] width 10 height 7
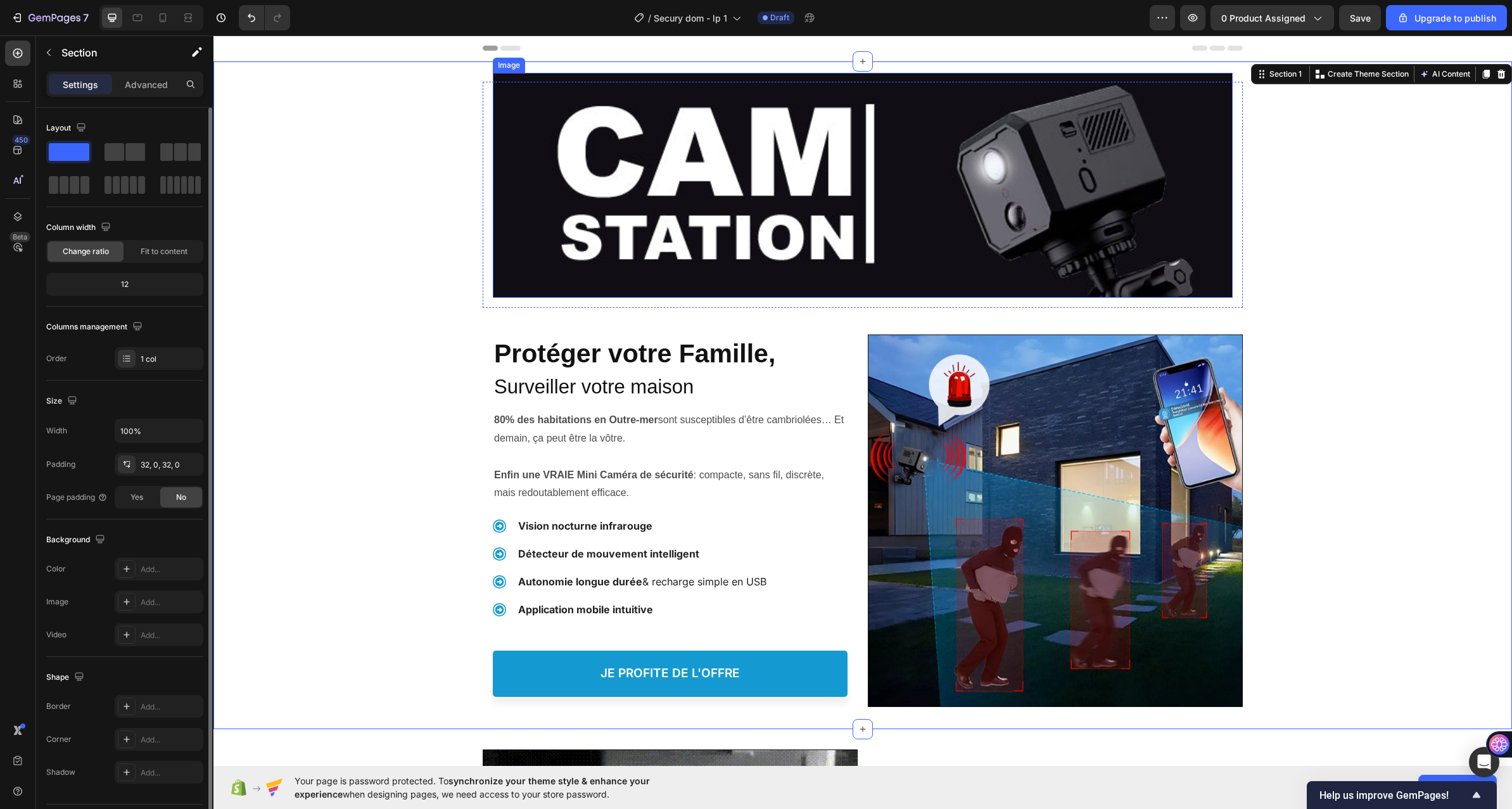
click at [698, 240] on img at bounding box center [863, 185] width 740 height 224
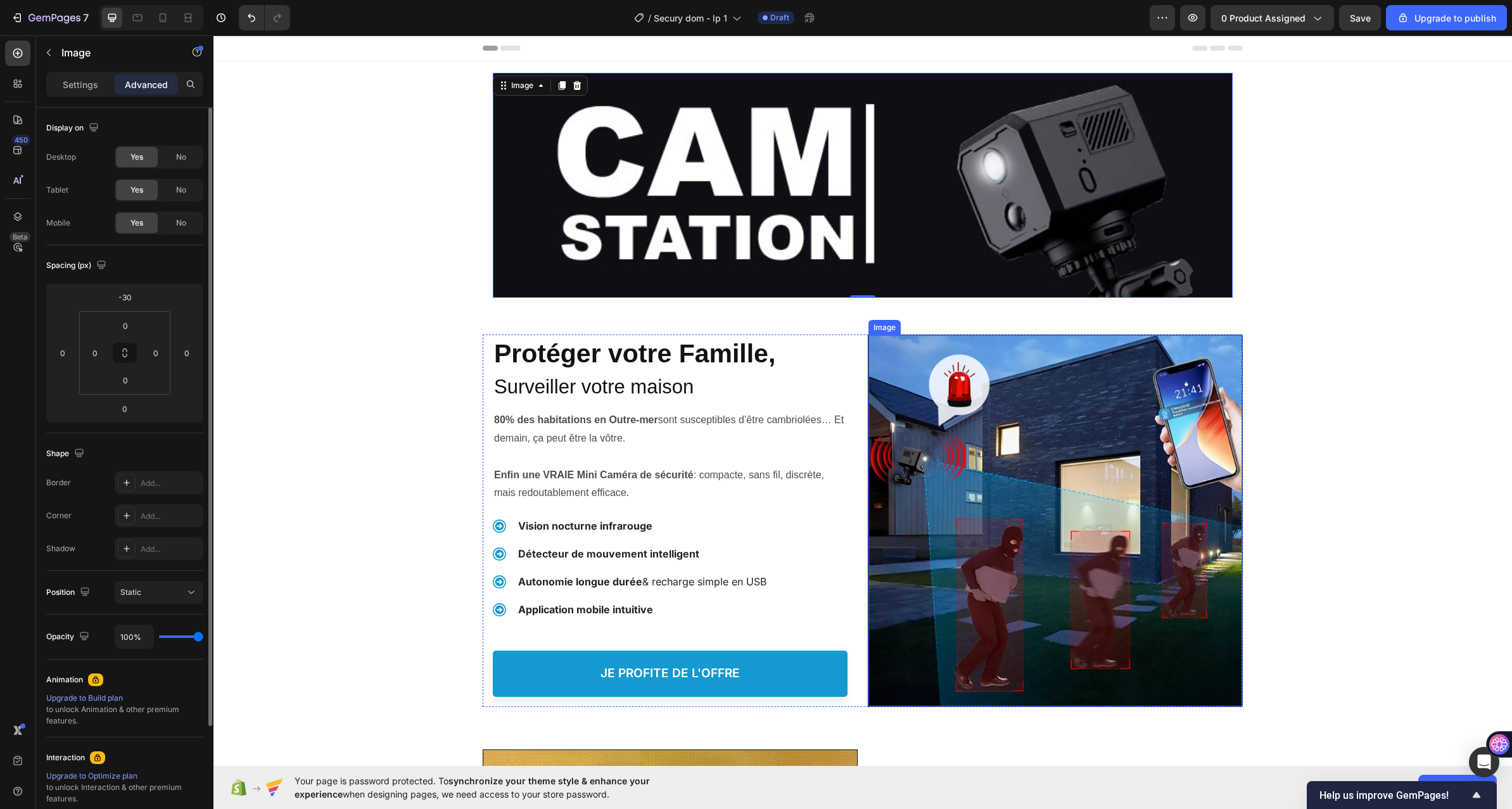
click at [930, 451] on img at bounding box center [1055, 521] width 374 height 371
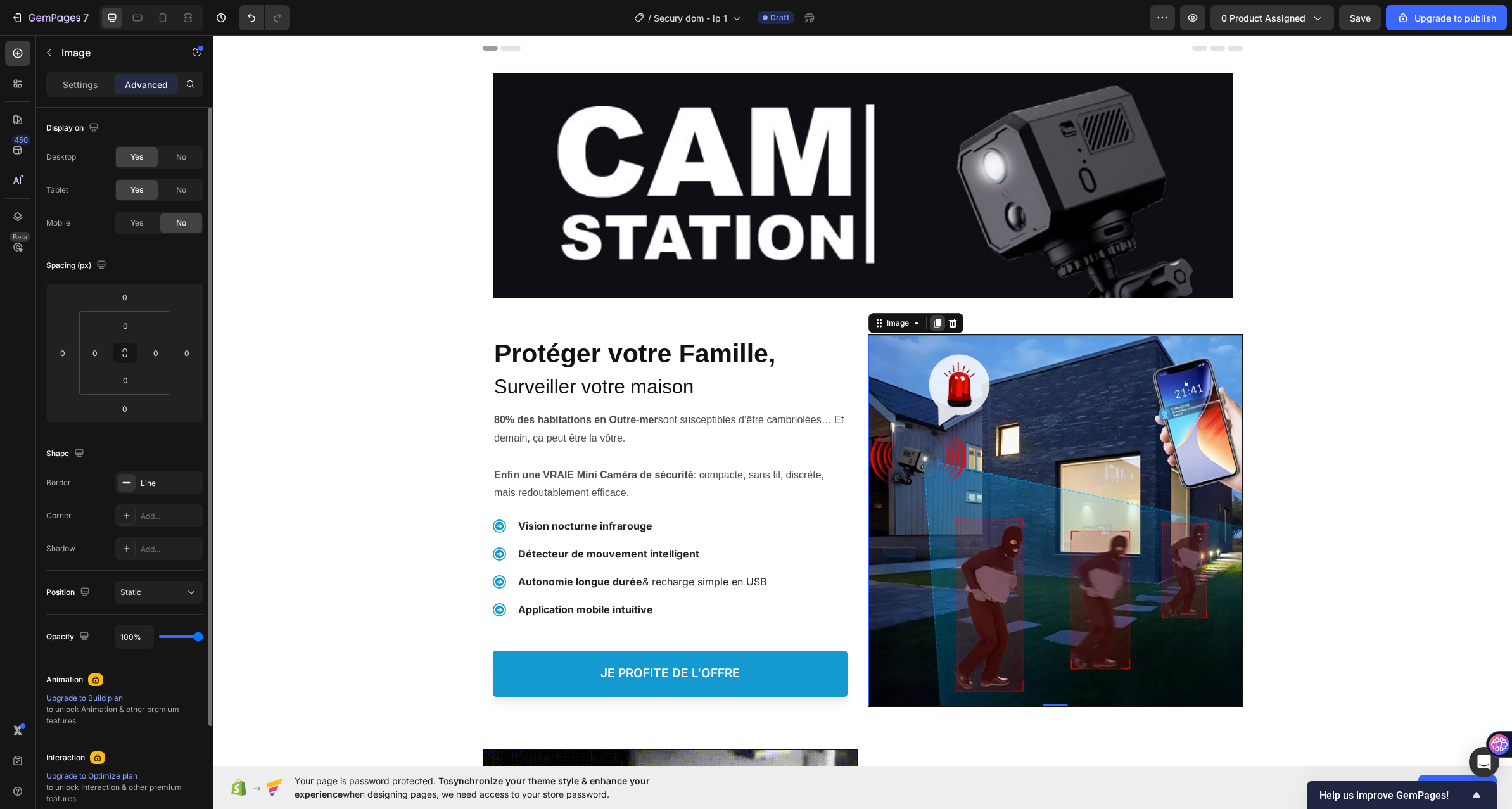
click at [934, 323] on icon at bounding box center [938, 323] width 7 height 9
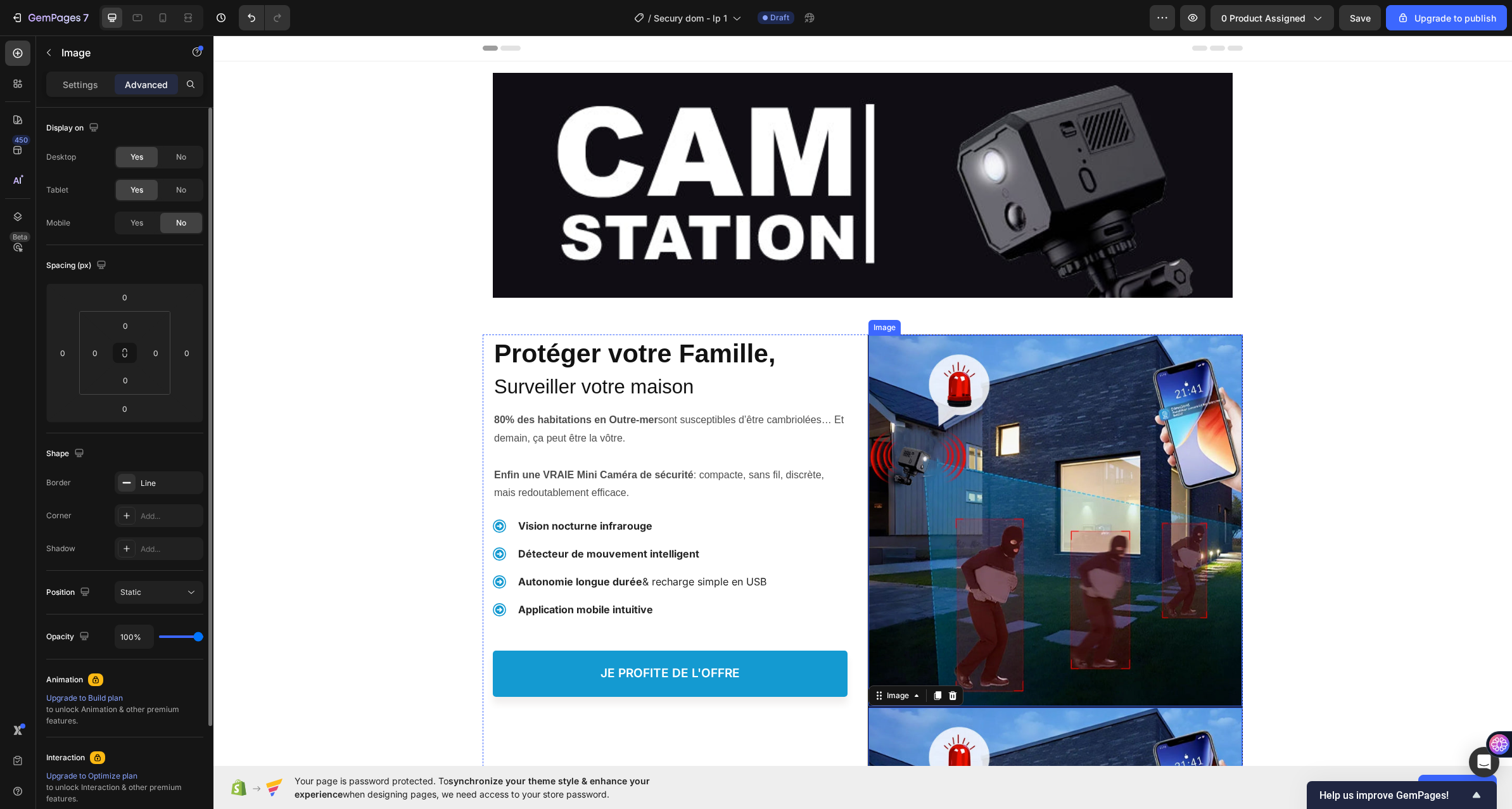
click at [927, 548] on img at bounding box center [1055, 521] width 374 height 371
click at [142, 219] on span "Yes" at bounding box center [137, 223] width 13 height 11
click at [183, 189] on span "No" at bounding box center [181, 190] width 10 height 11
click at [183, 158] on span "No" at bounding box center [181, 157] width 10 height 11
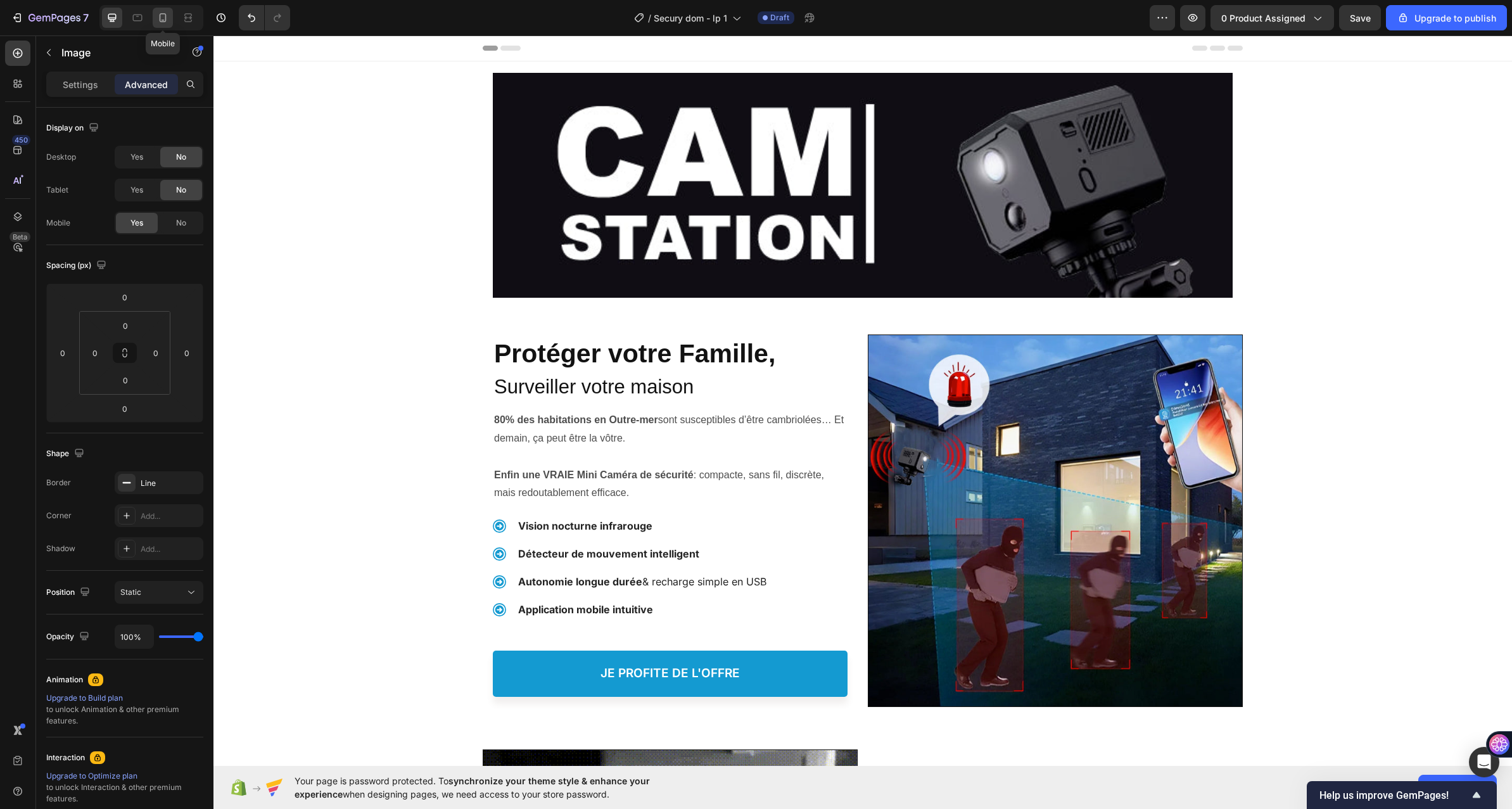
click at [165, 16] on icon at bounding box center [163, 18] width 13 height 13
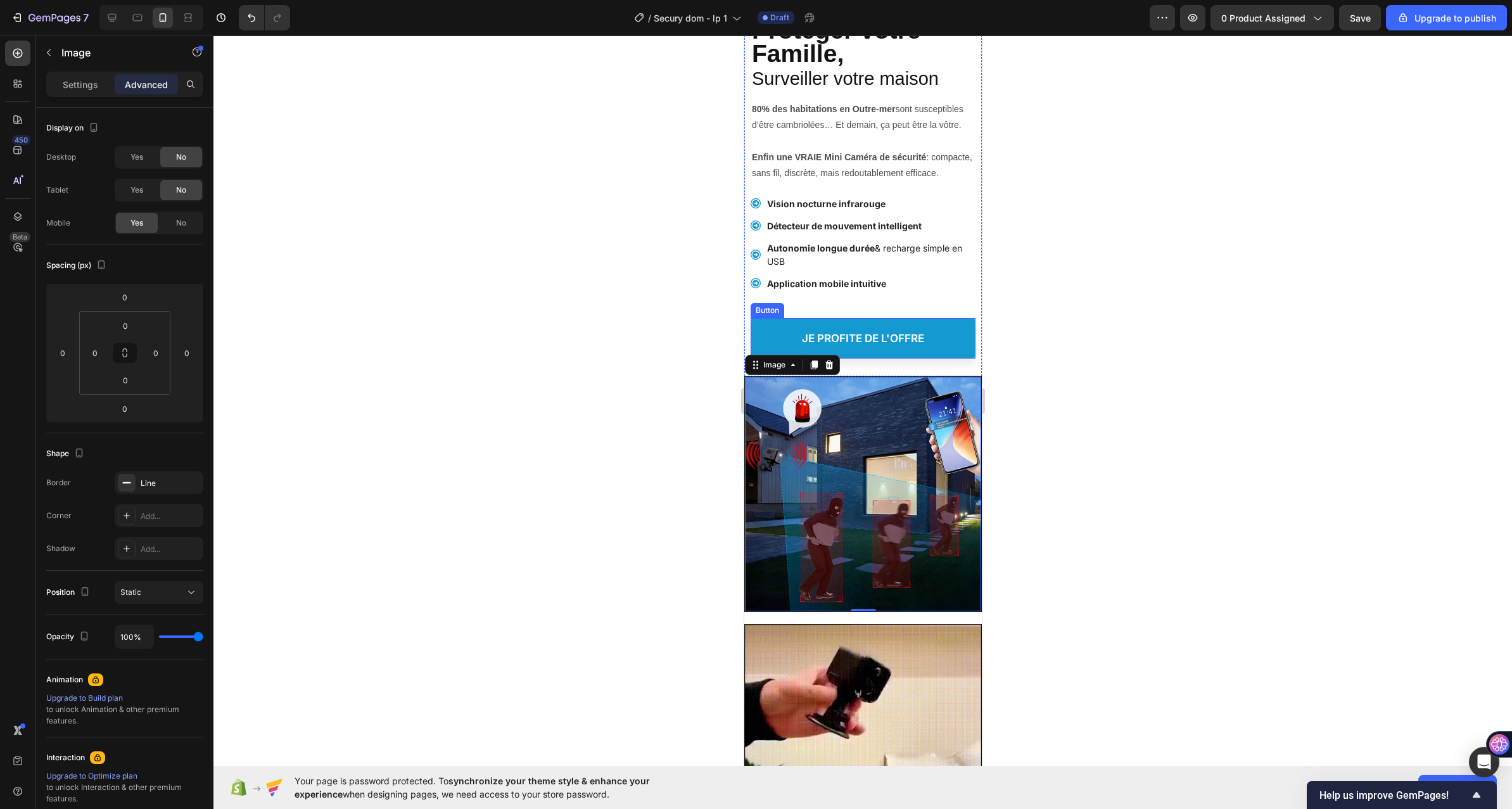
scroll to position [4, 0]
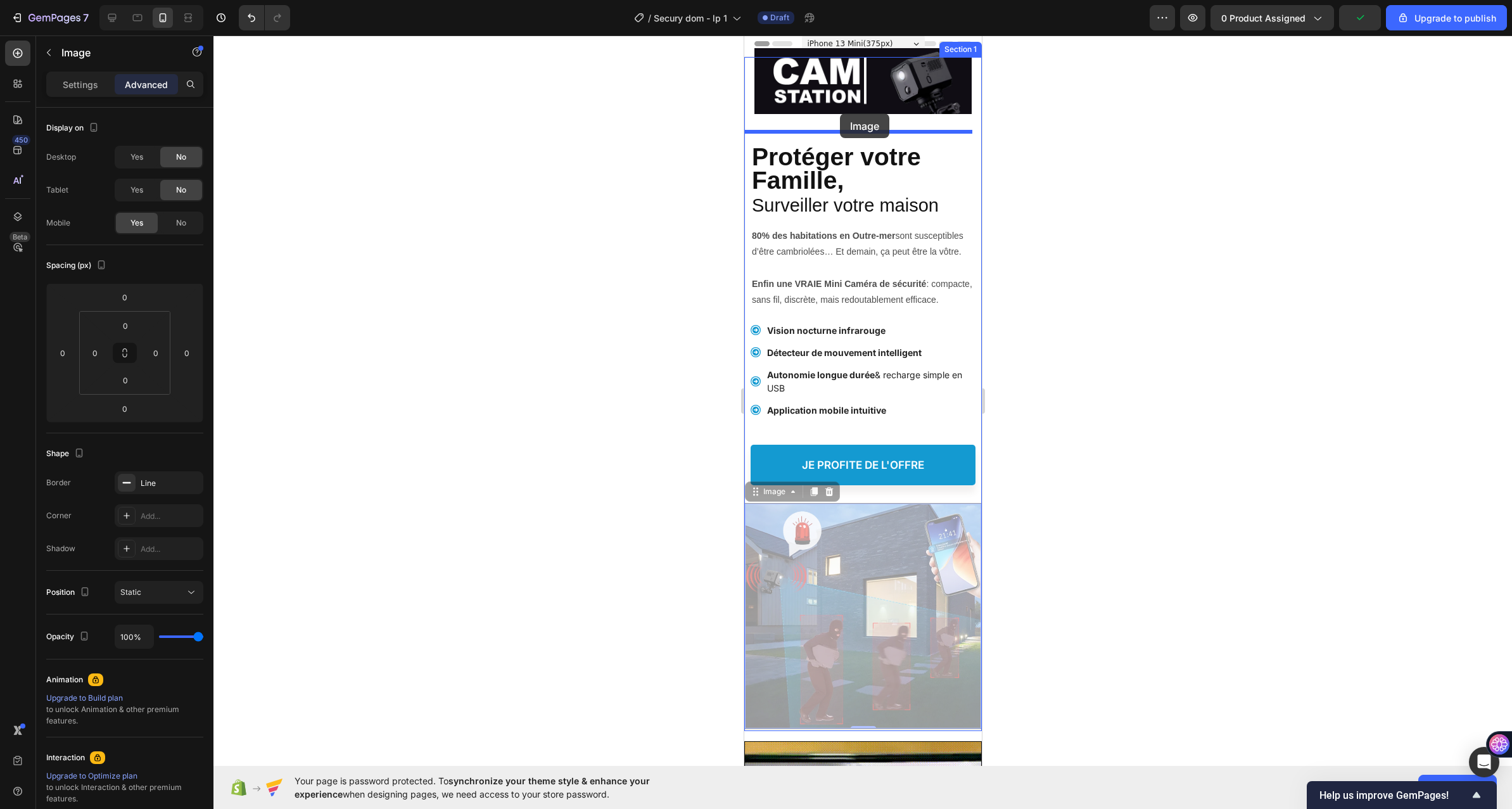
drag, startPoint x: 845, startPoint y: 627, endPoint x: 839, endPoint y: 113, distance: 514.0
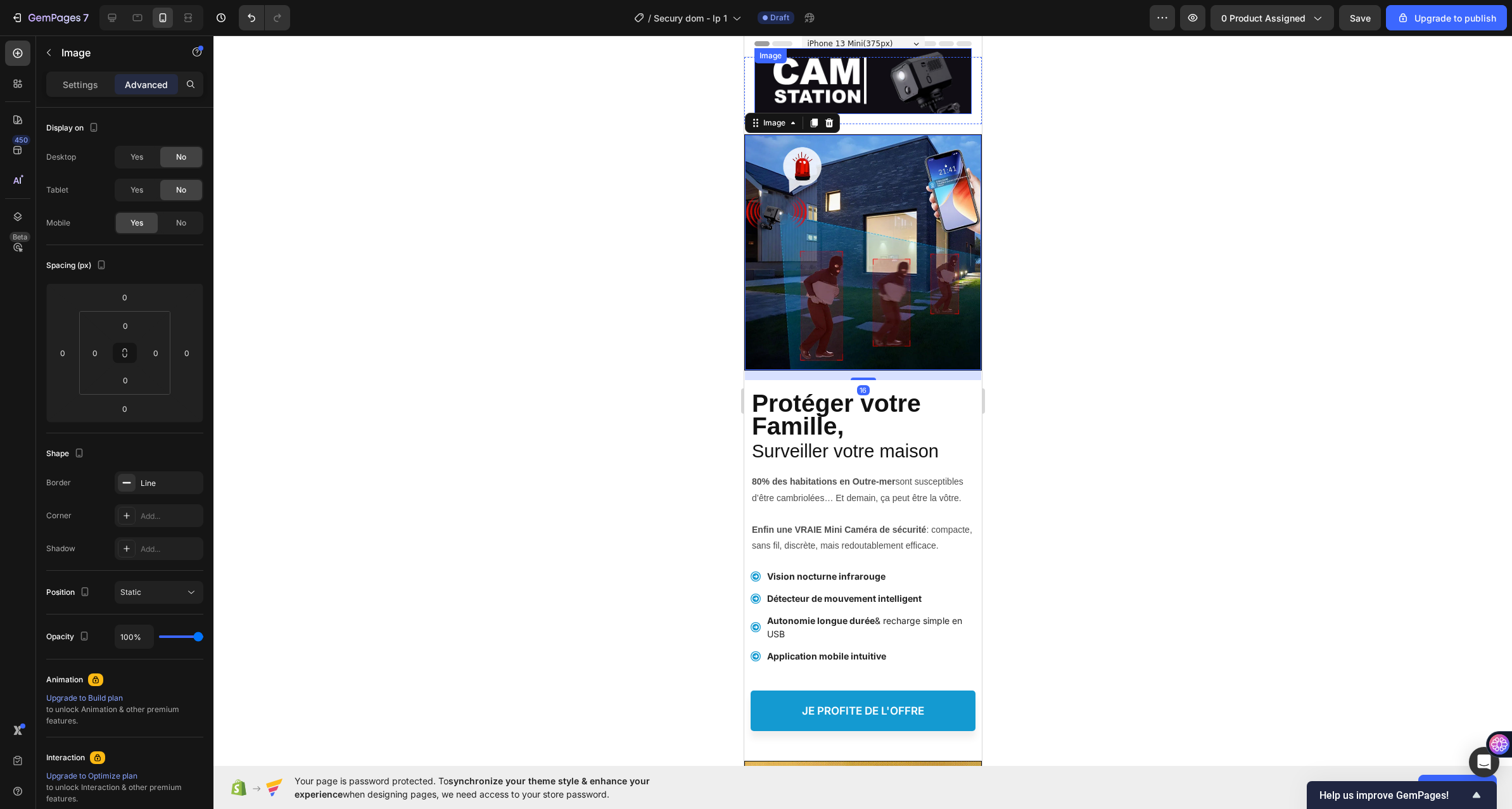
click at [860, 92] on img at bounding box center [862, 82] width 217 height 66
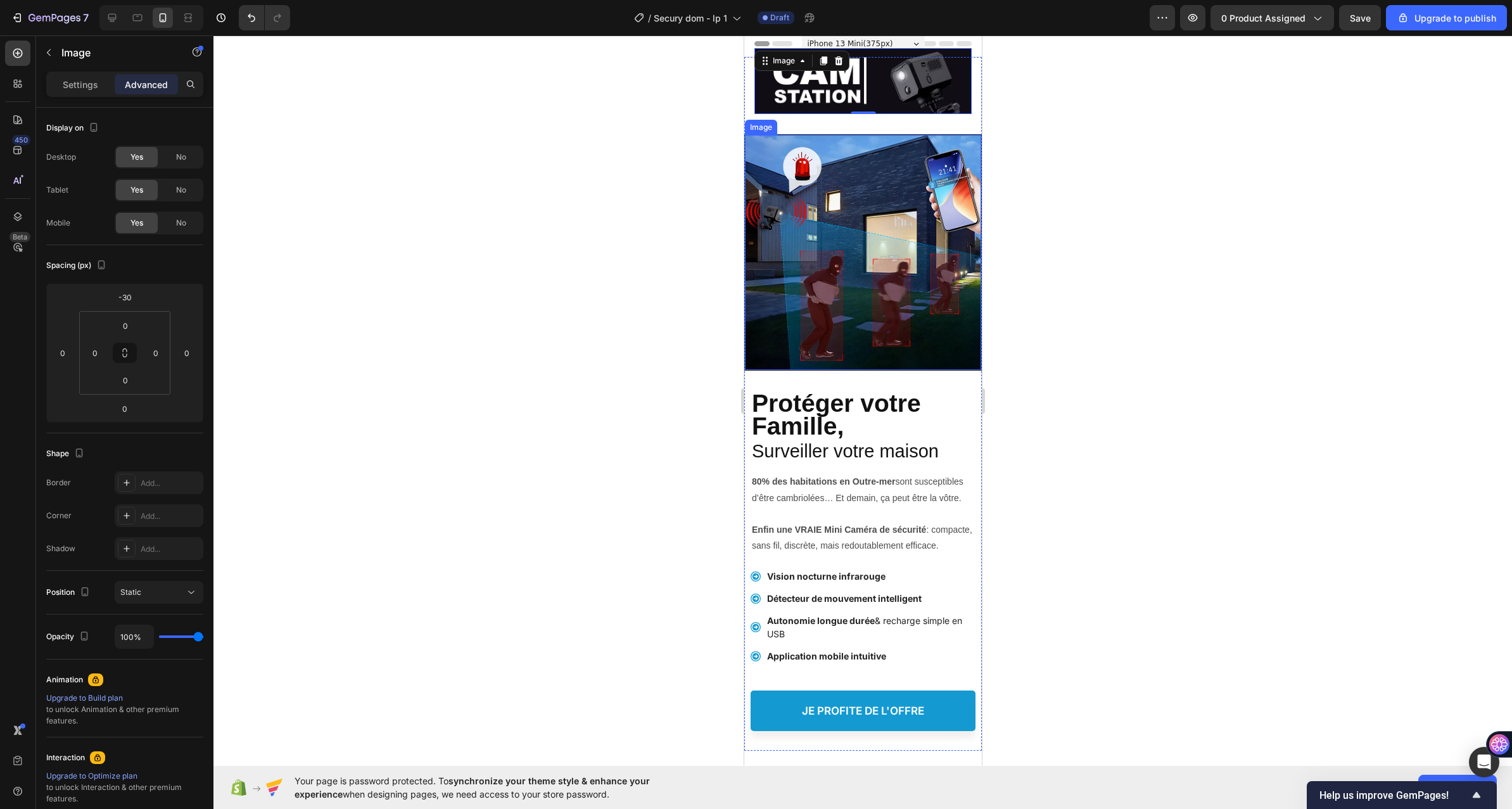
scroll to position [0, 0]
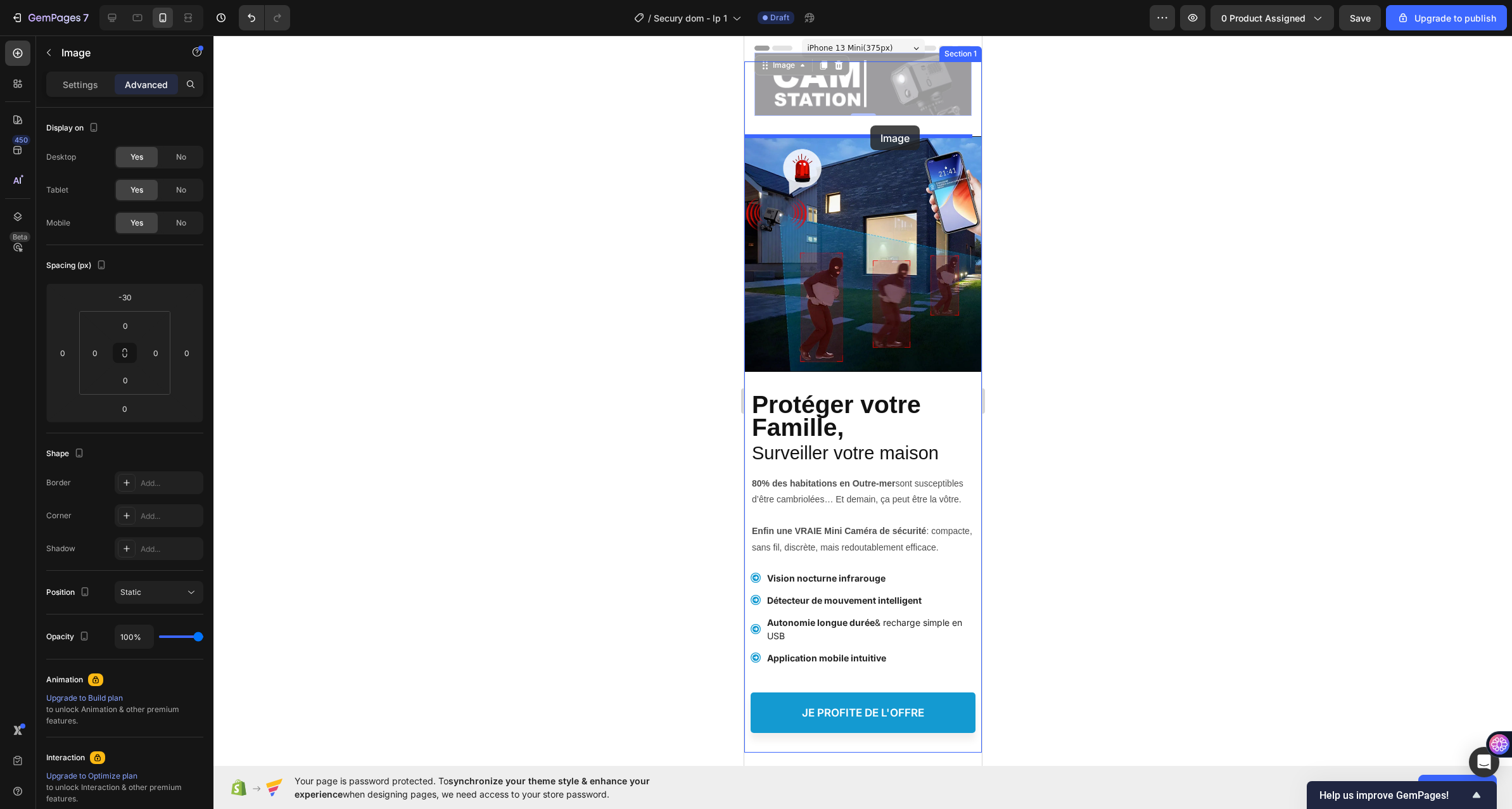
drag, startPoint x: 859, startPoint y: 91, endPoint x: 870, endPoint y: 125, distance: 35.7
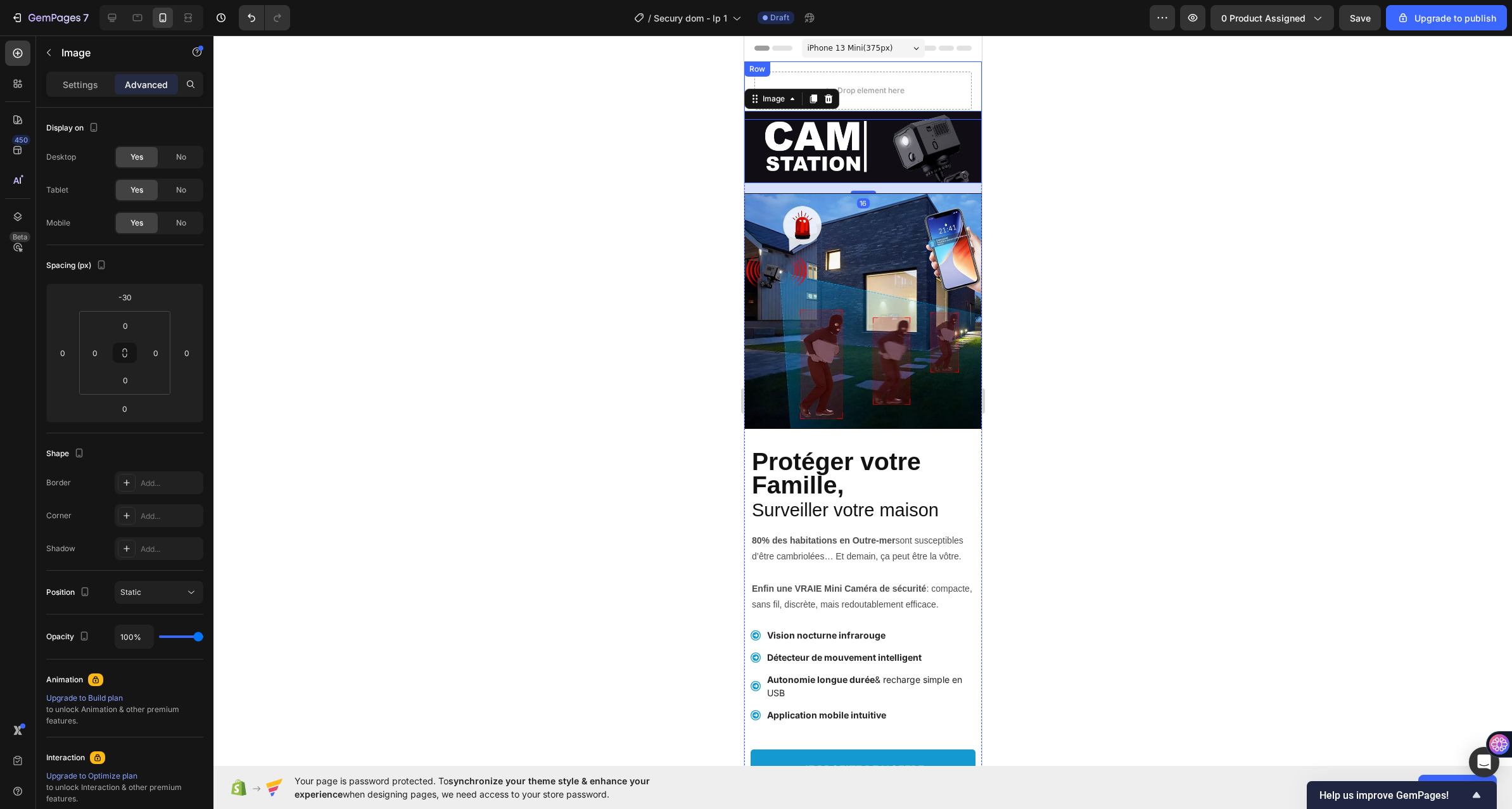
click at [942, 62] on div "Drop element here Row" at bounding box center [863, 90] width 237 height 58
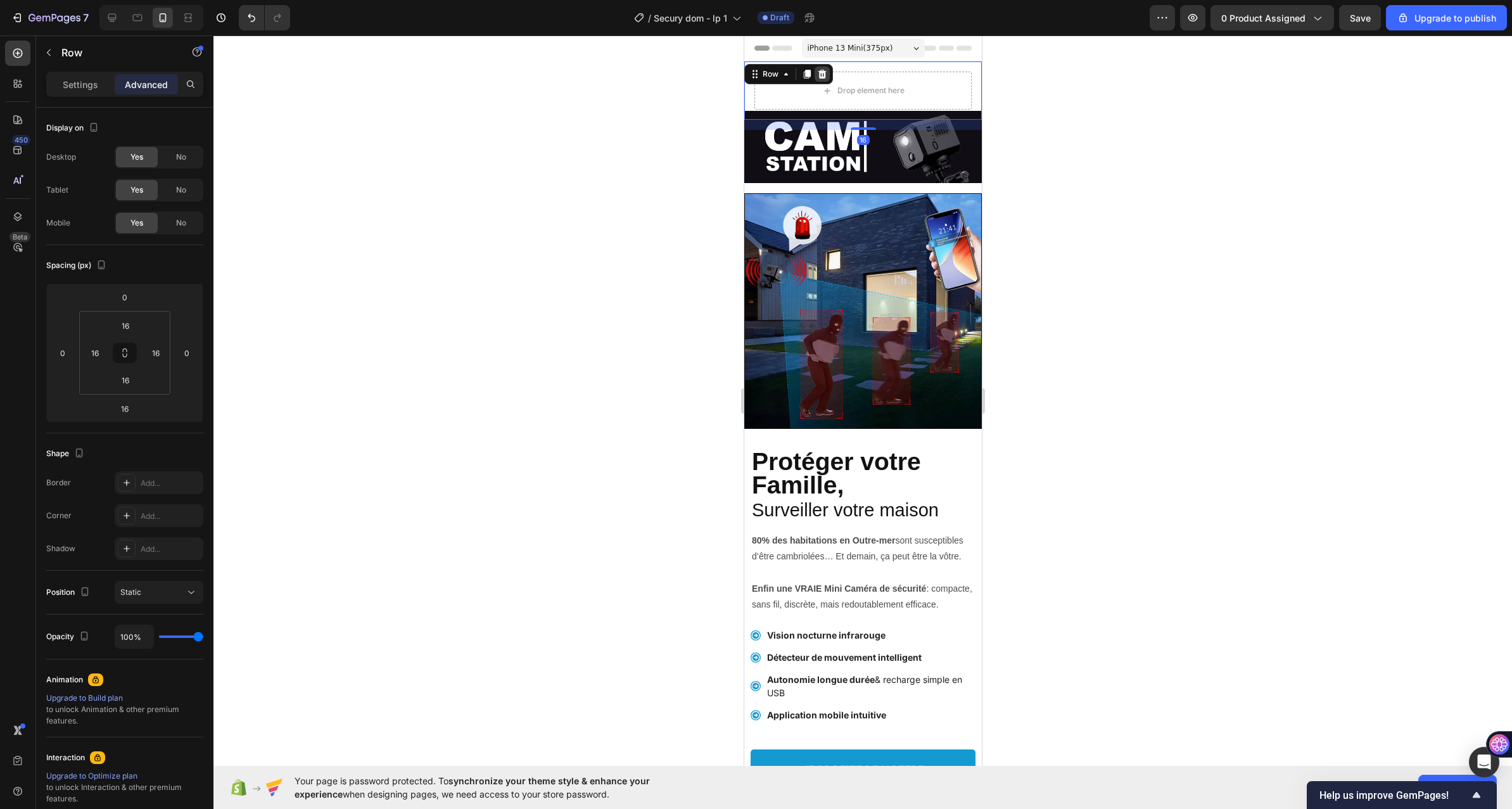
click at [825, 71] on icon at bounding box center [822, 73] width 8 height 9
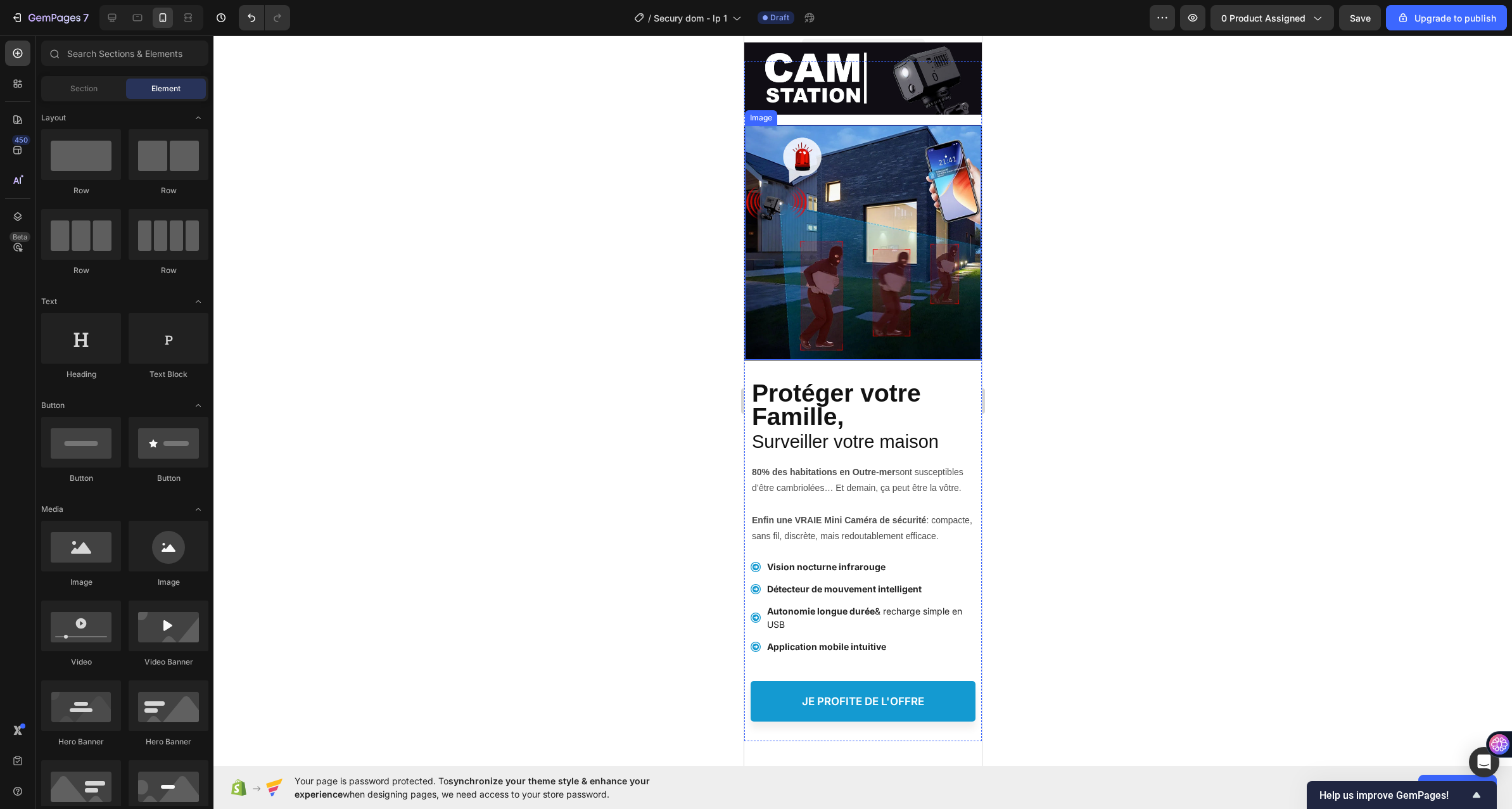
click at [840, 143] on img at bounding box center [863, 242] width 237 height 234
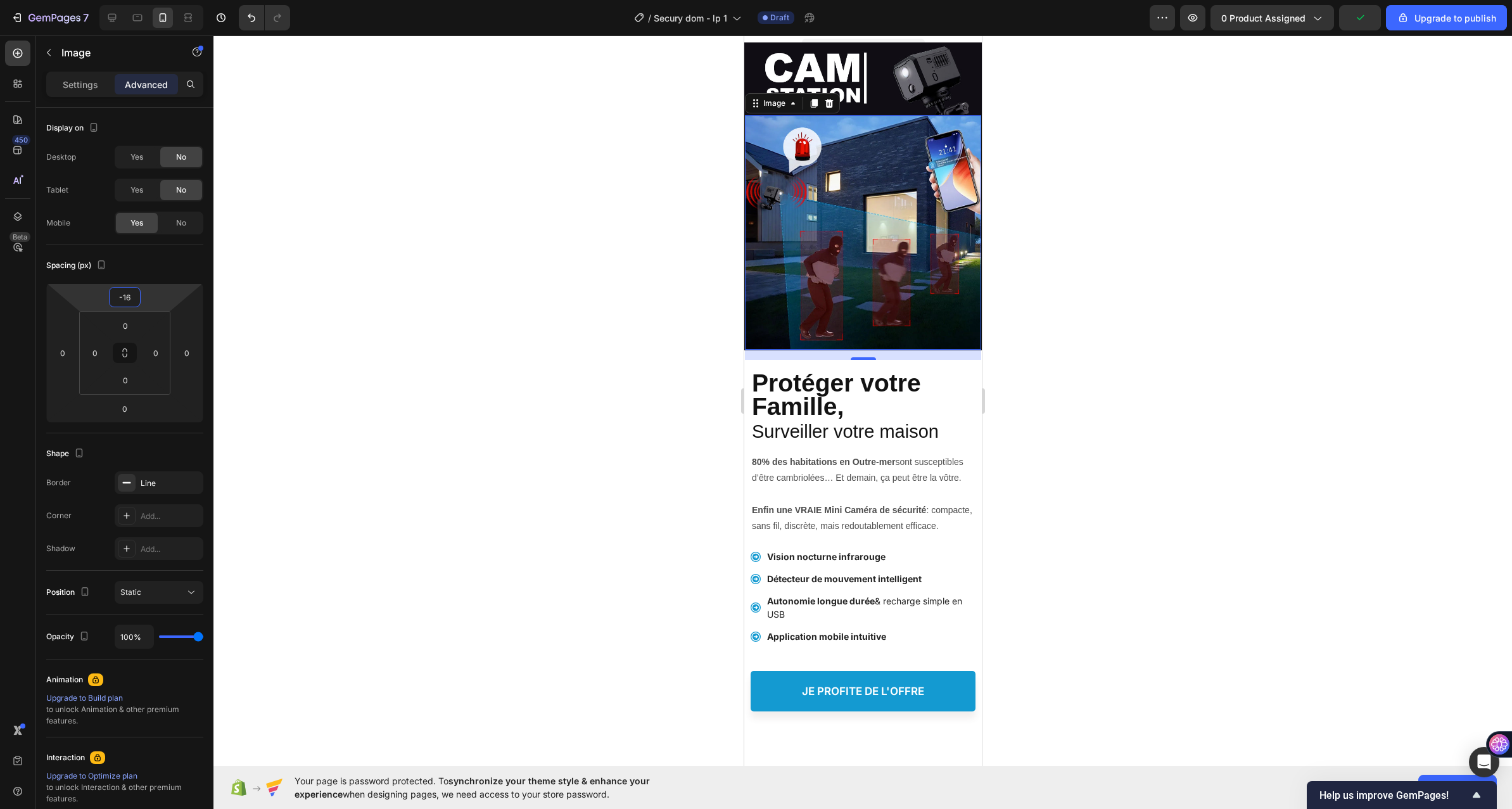
type input "-14"
drag, startPoint x: 162, startPoint y: 305, endPoint x: 413, endPoint y: 358, distance: 256.5
click at [162, 0] on html "7 / Secury dom - lp 1 Draft Preview 0 product assigned Upgrade to publish 450 B…" at bounding box center [756, 0] width 1512 height 0
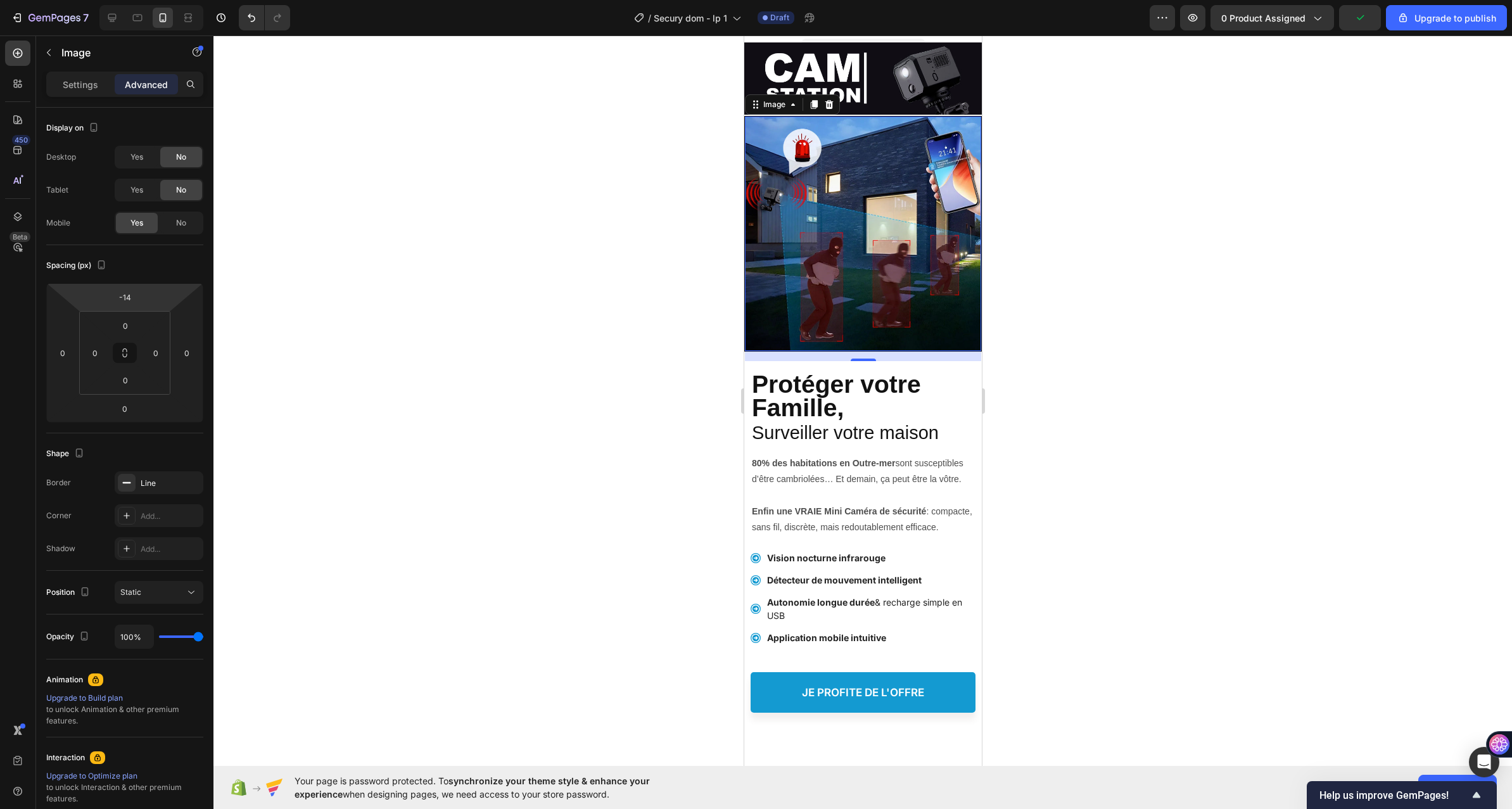
click at [999, 274] on div at bounding box center [863, 422] width 1299 height 773
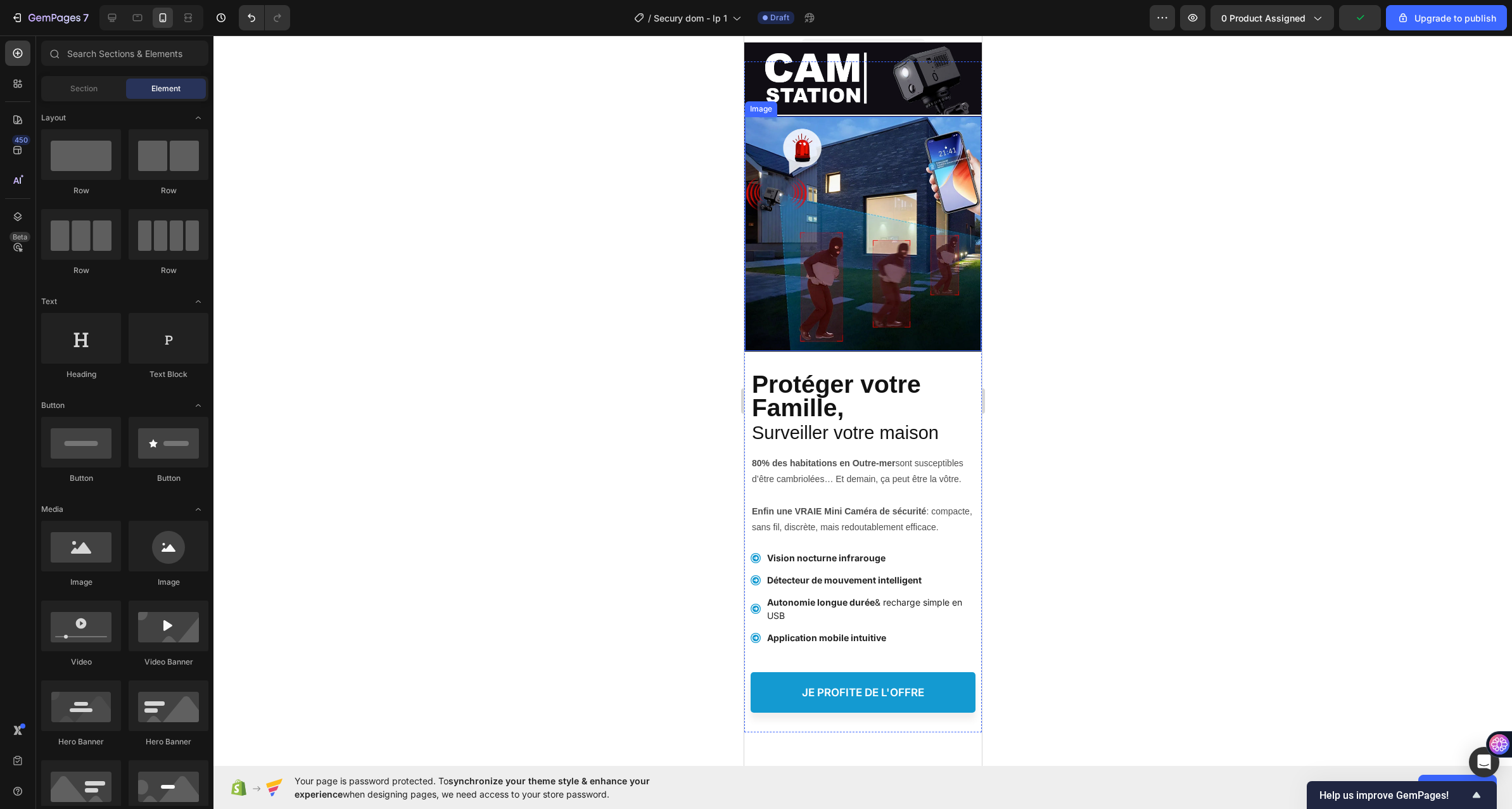
click at [788, 201] on img at bounding box center [863, 233] width 237 height 234
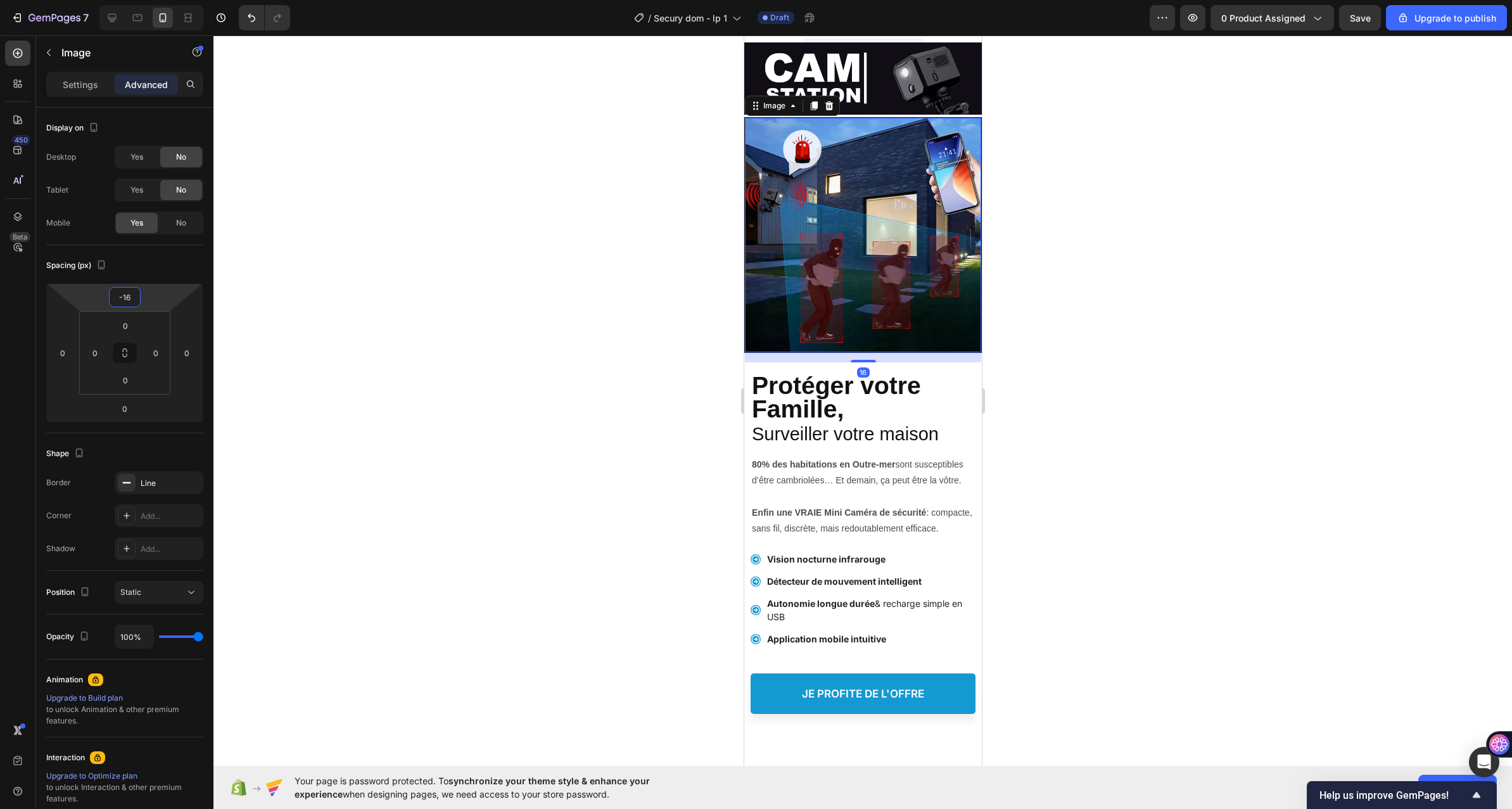
type input "-18"
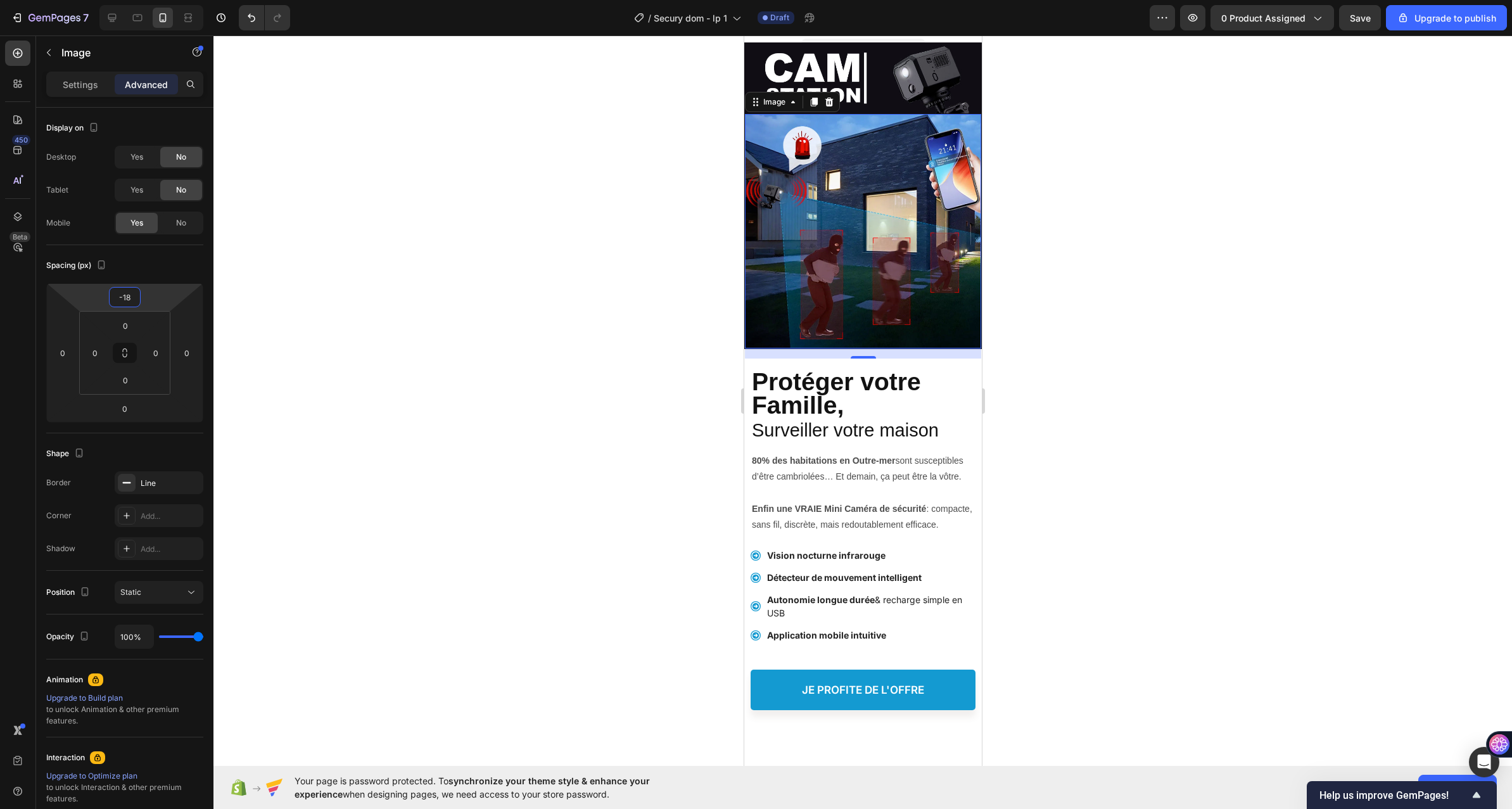
click at [166, 0] on html "7 / Secury dom - lp 1 Draft Preview 0 product assigned Save Upgrade to publish …" at bounding box center [756, 0] width 1512 height 0
click at [509, 298] on div at bounding box center [863, 422] width 1299 height 773
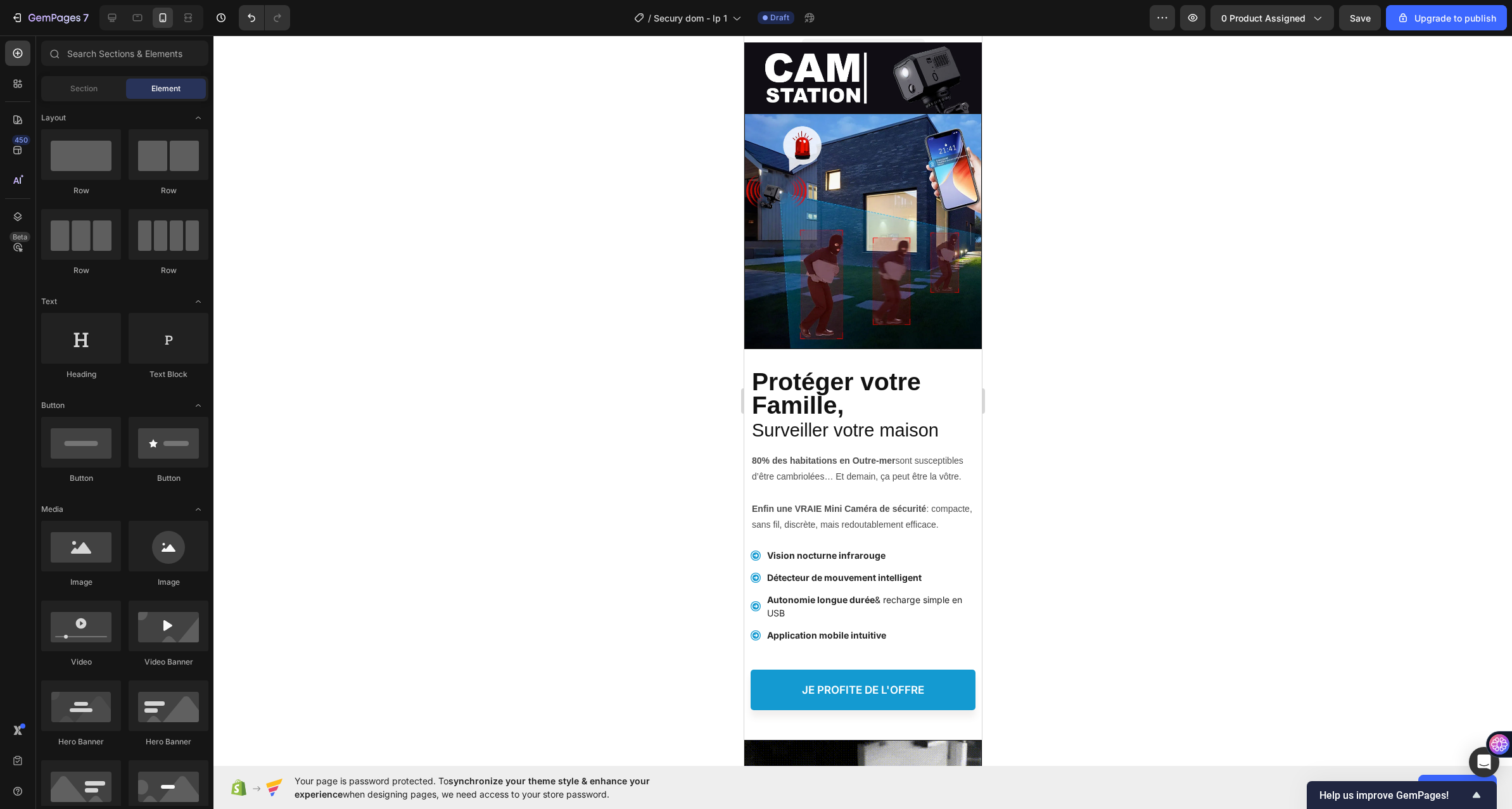
click at [1387, 284] on div at bounding box center [863, 422] width 1299 height 773
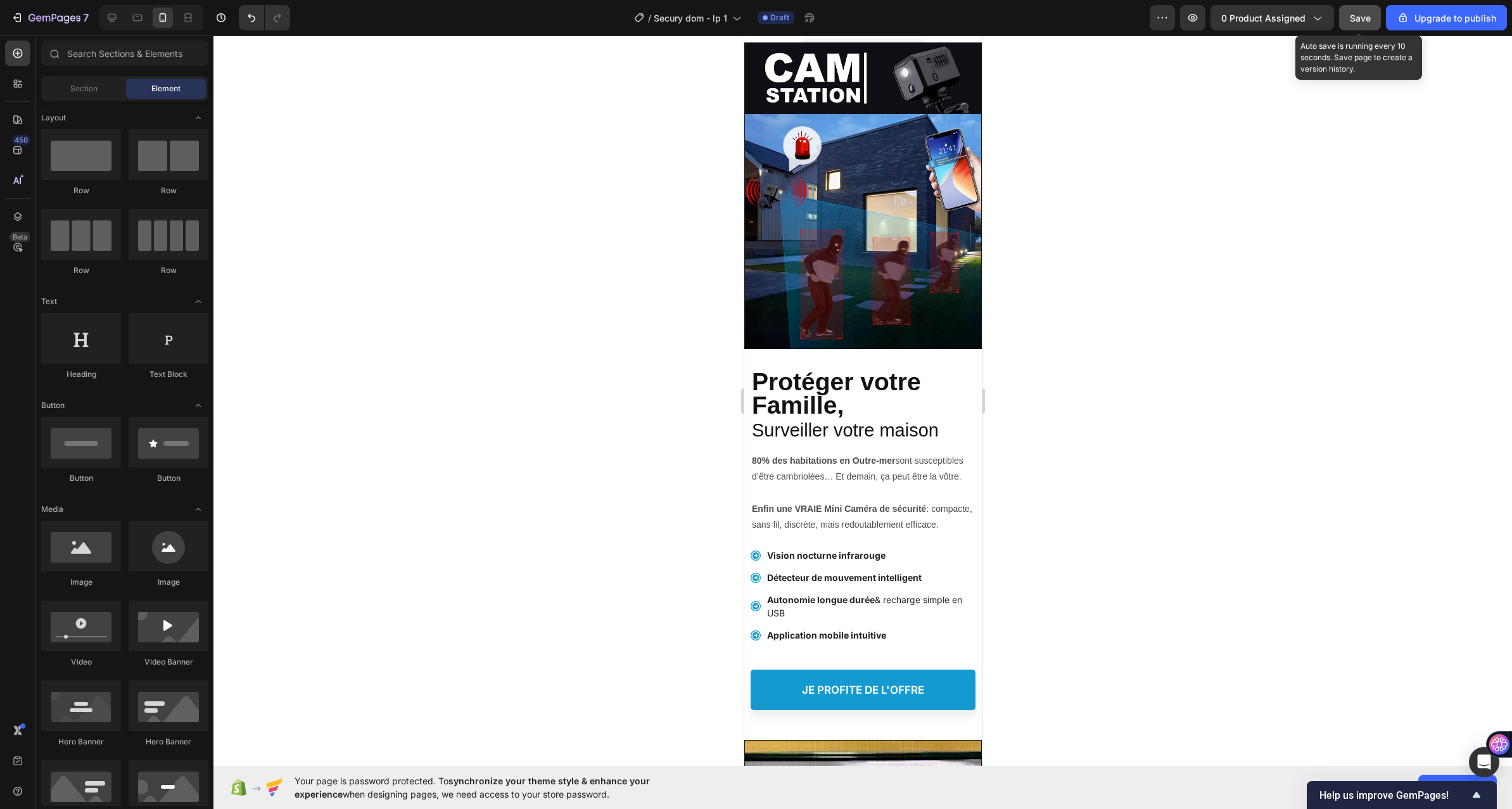
click at [1362, 16] on span "Save" at bounding box center [1361, 18] width 21 height 10
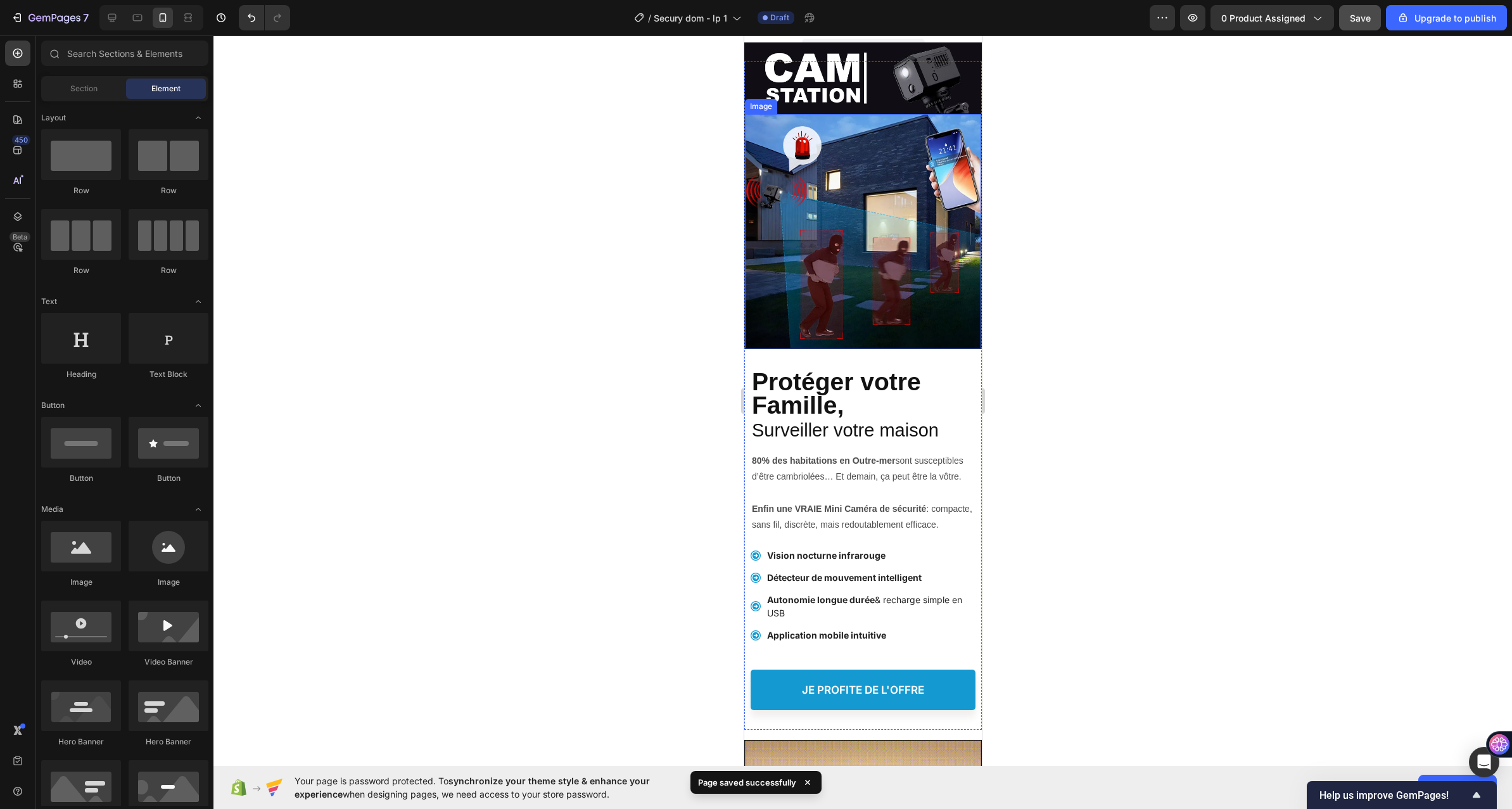
click at [830, 263] on img at bounding box center [863, 231] width 237 height 234
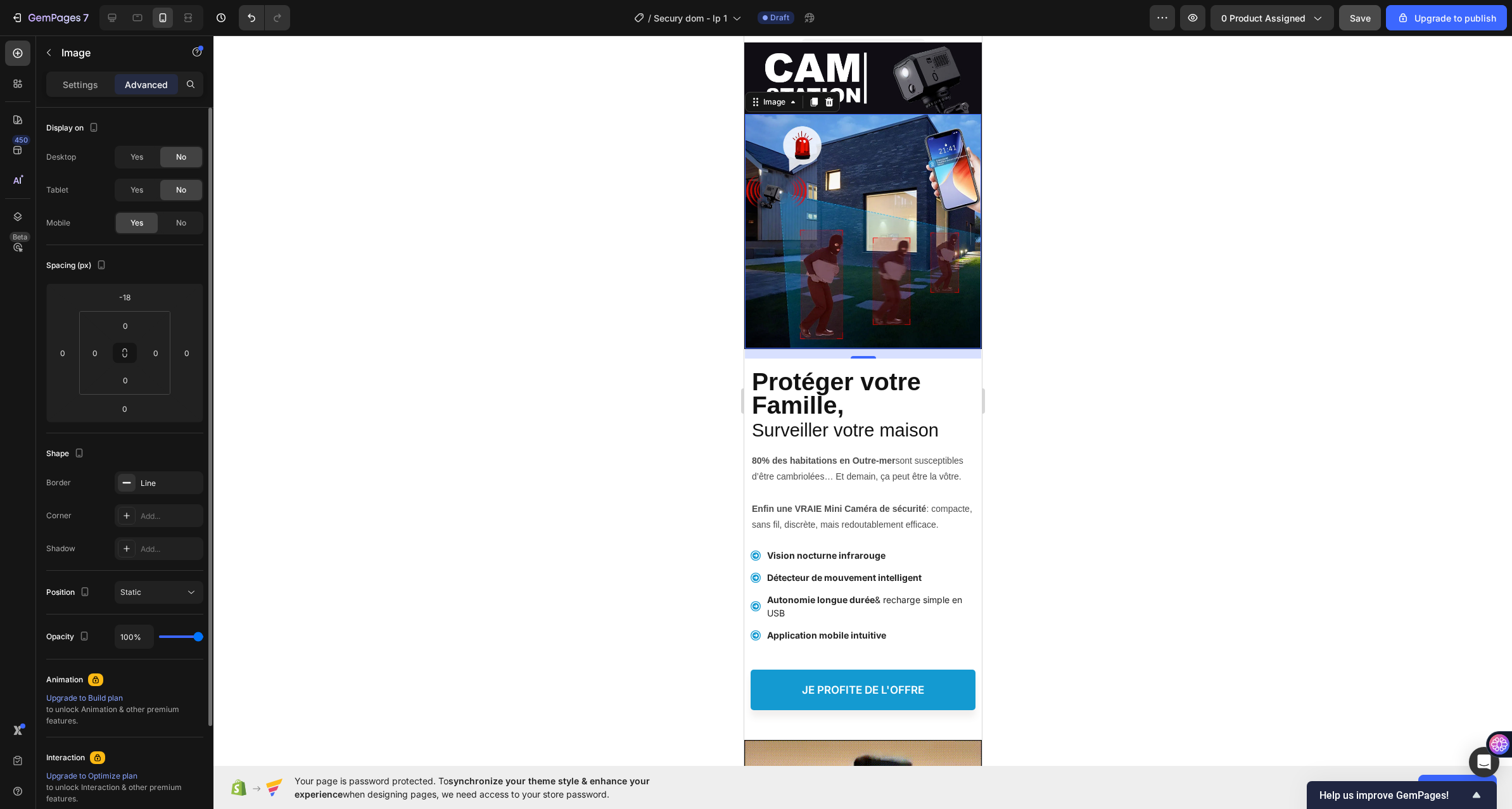
click at [168, 466] on div "Shape Border Line Corner Add... Shadow Add..." at bounding box center [124, 502] width 158 height 137
click at [166, 476] on div "Line" at bounding box center [159, 483] width 89 height 23
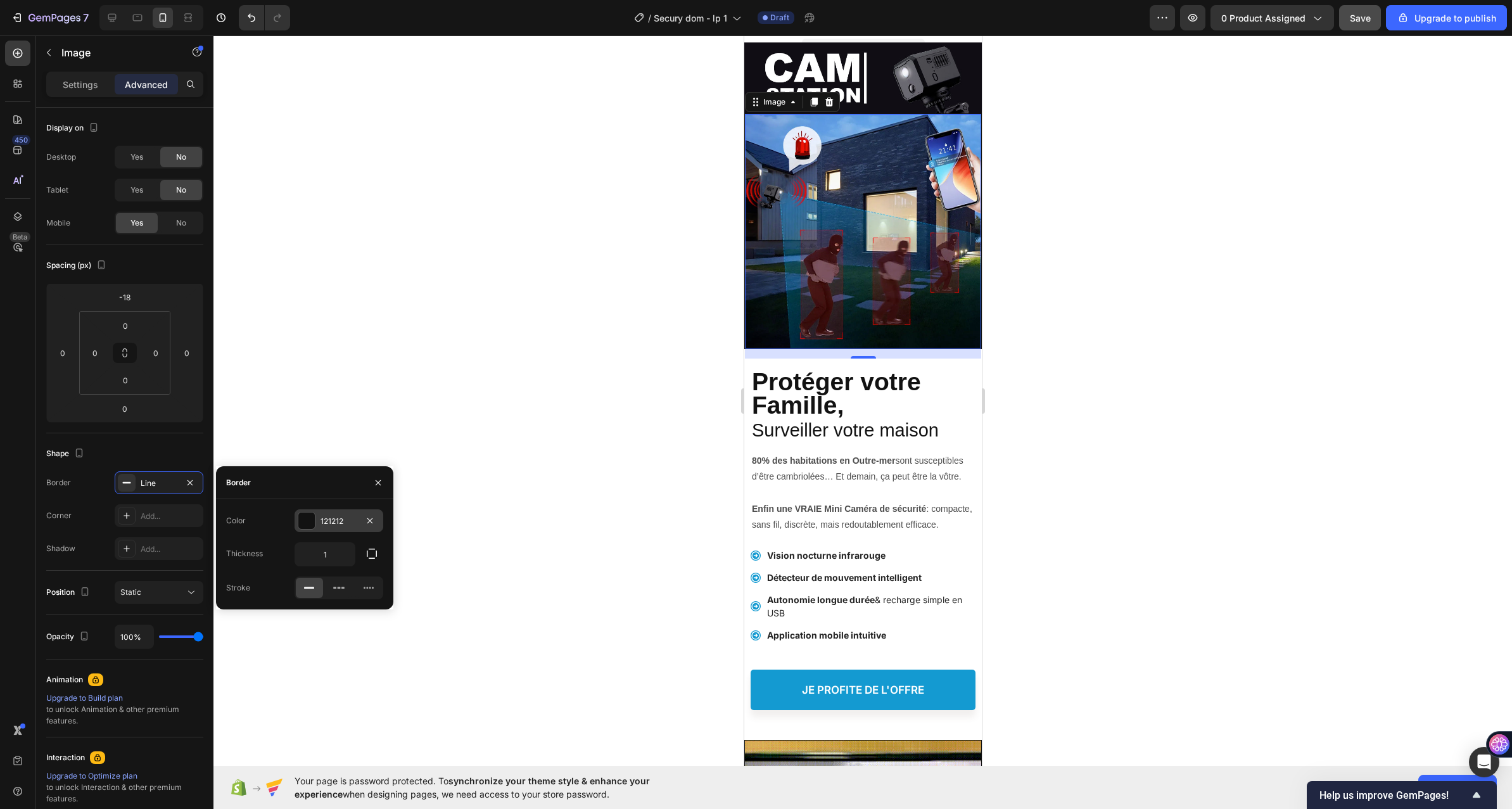
click at [317, 516] on div "121212" at bounding box center [339, 521] width 89 height 23
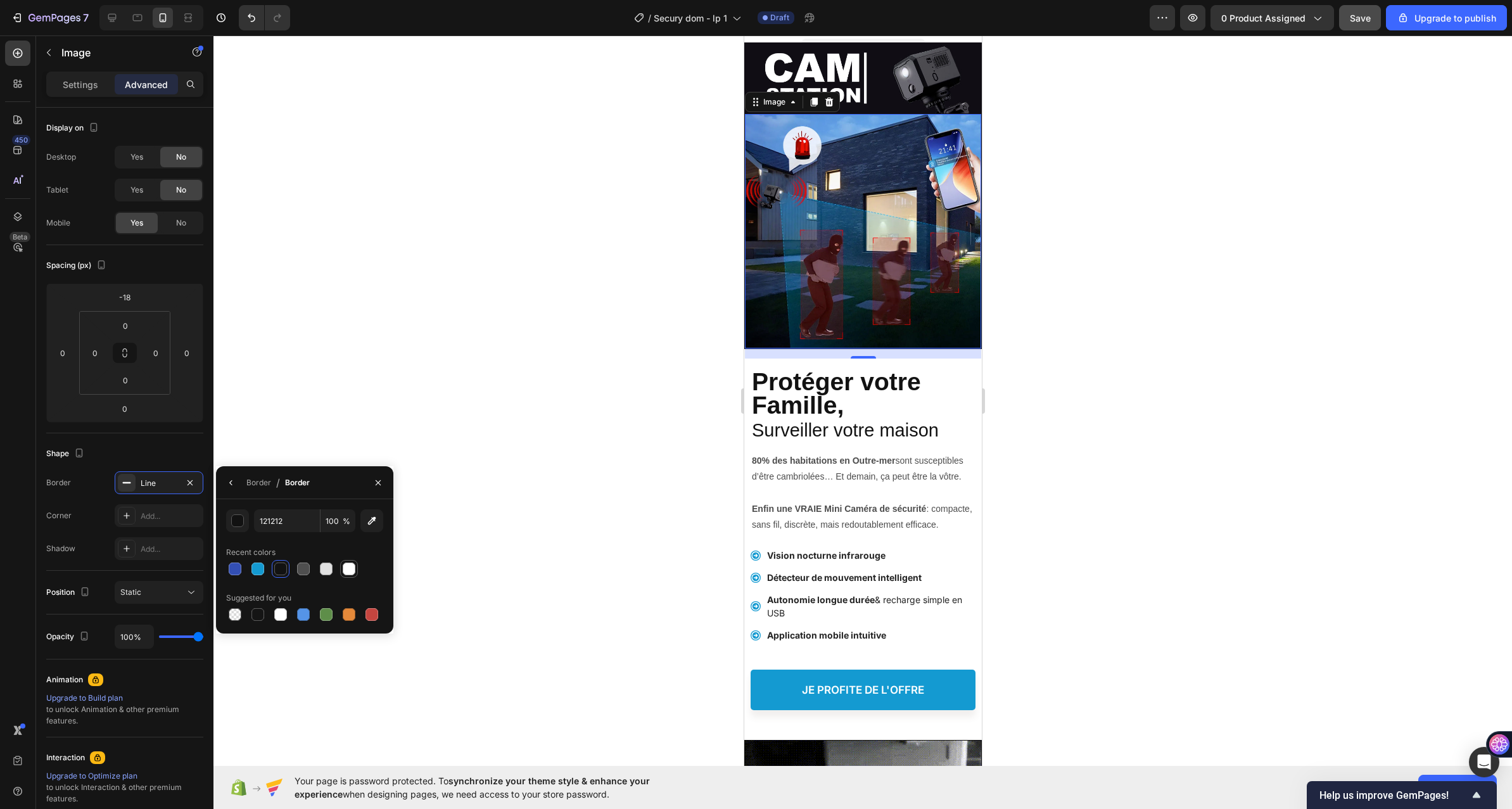
click at [352, 569] on div at bounding box center [349, 569] width 13 height 13
type input "FFFFFF"
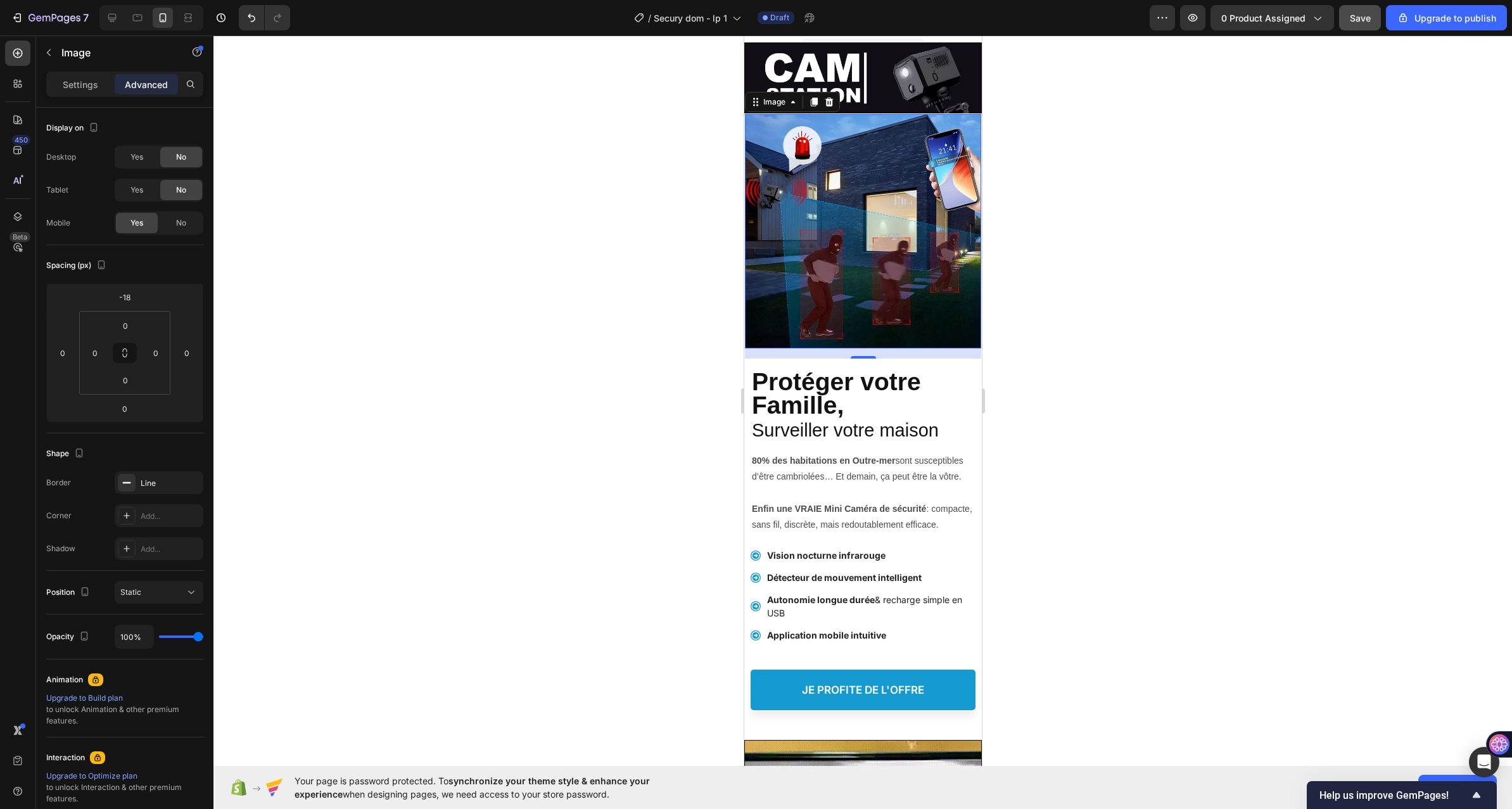
click at [728, 321] on div at bounding box center [863, 422] width 1299 height 773
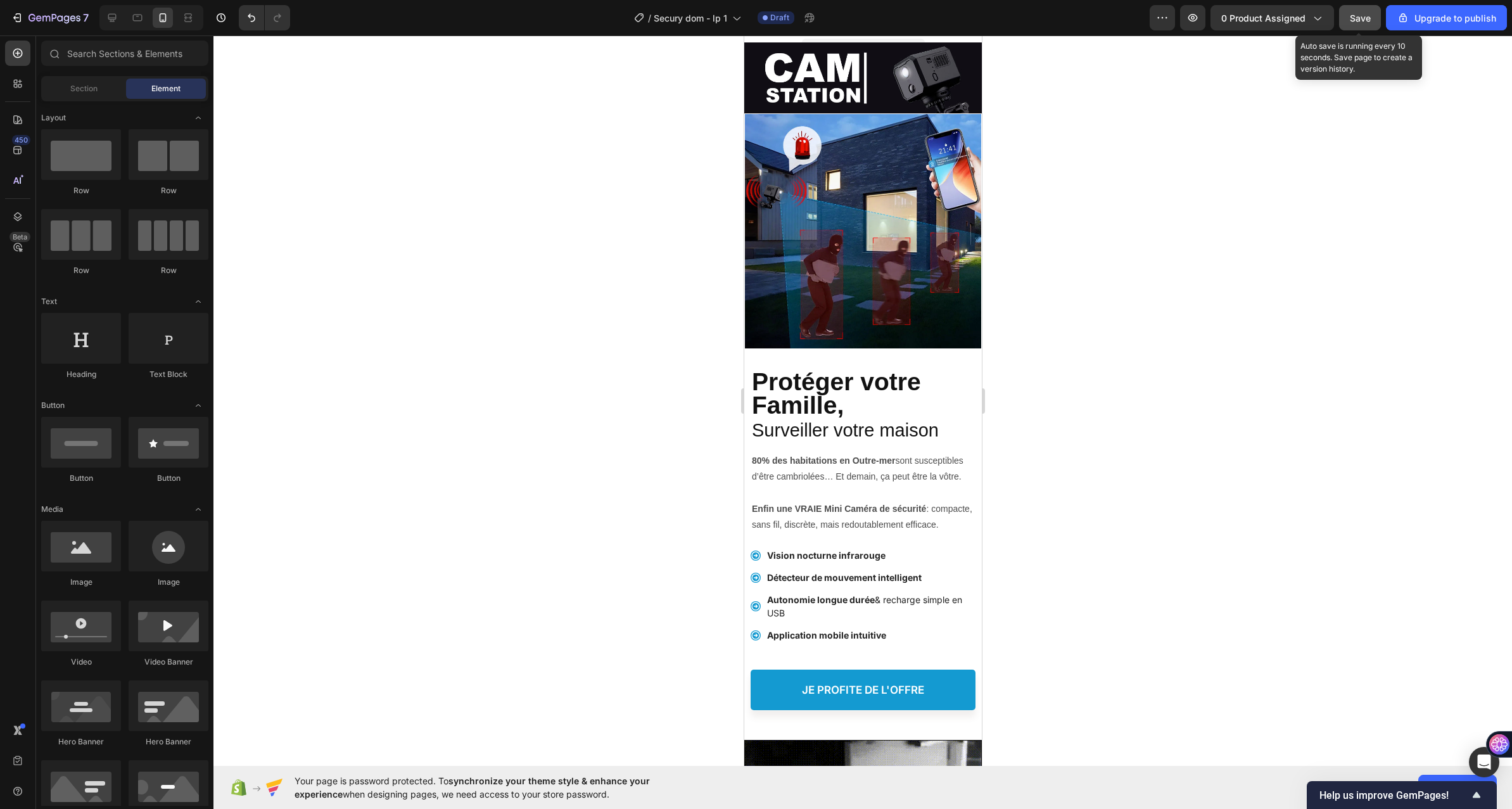
click at [1354, 14] on span "Save" at bounding box center [1361, 18] width 21 height 10
click at [1354, 13] on span "Save" at bounding box center [1361, 18] width 21 height 10
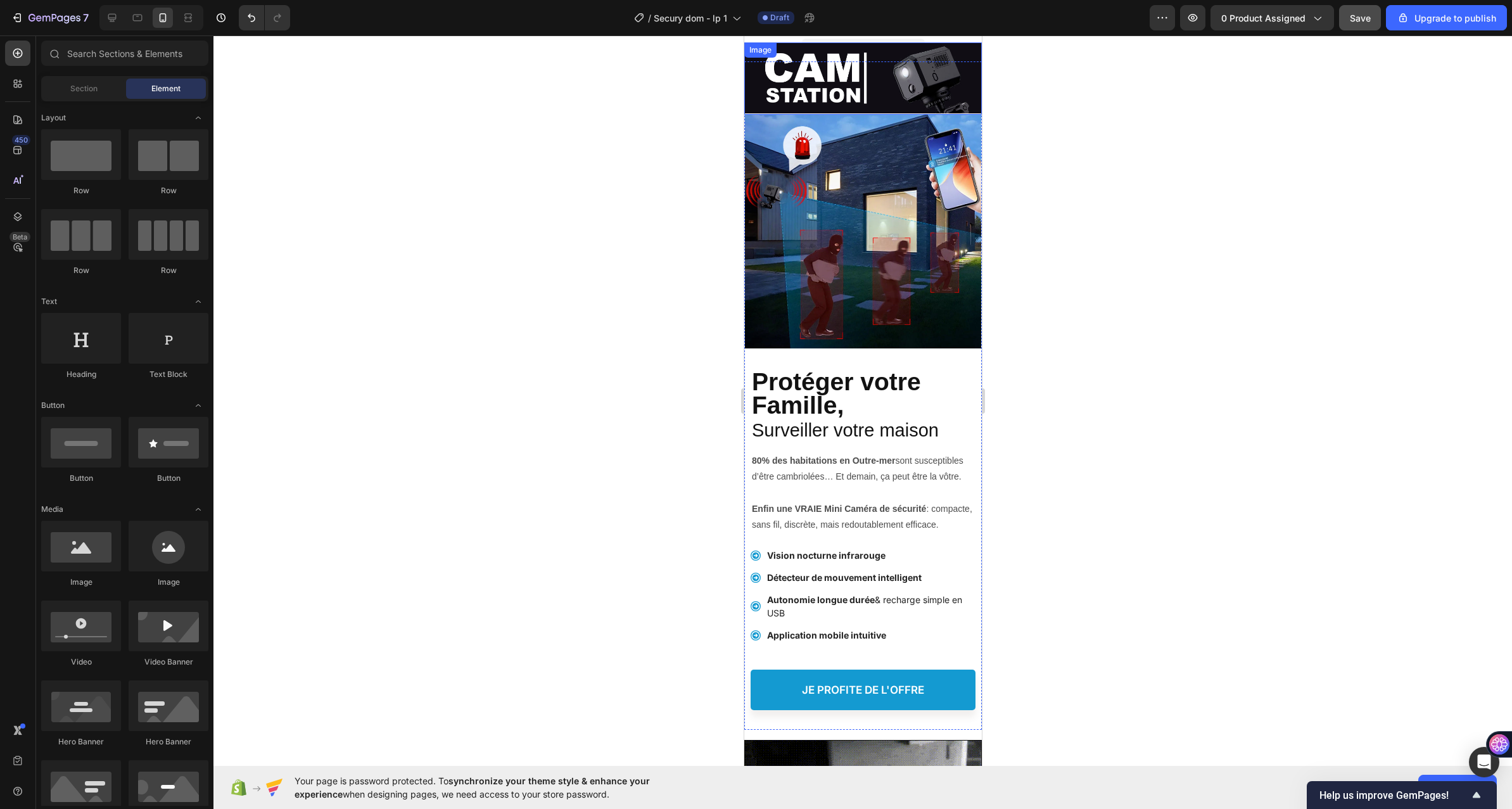
click at [786, 84] on img at bounding box center [863, 78] width 237 height 72
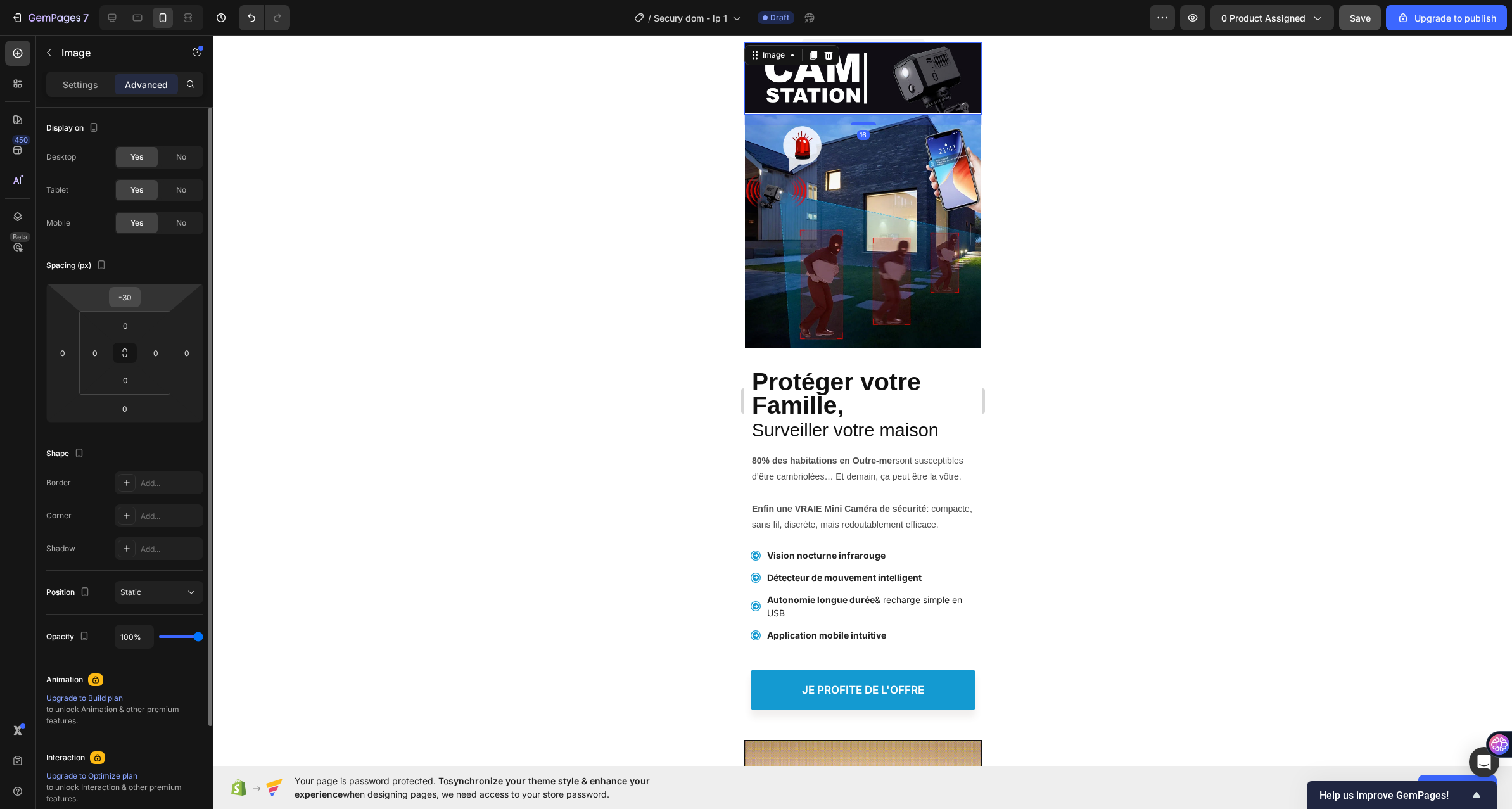
click at [136, 296] on input "-30" at bounding box center [124, 297] width 25 height 19
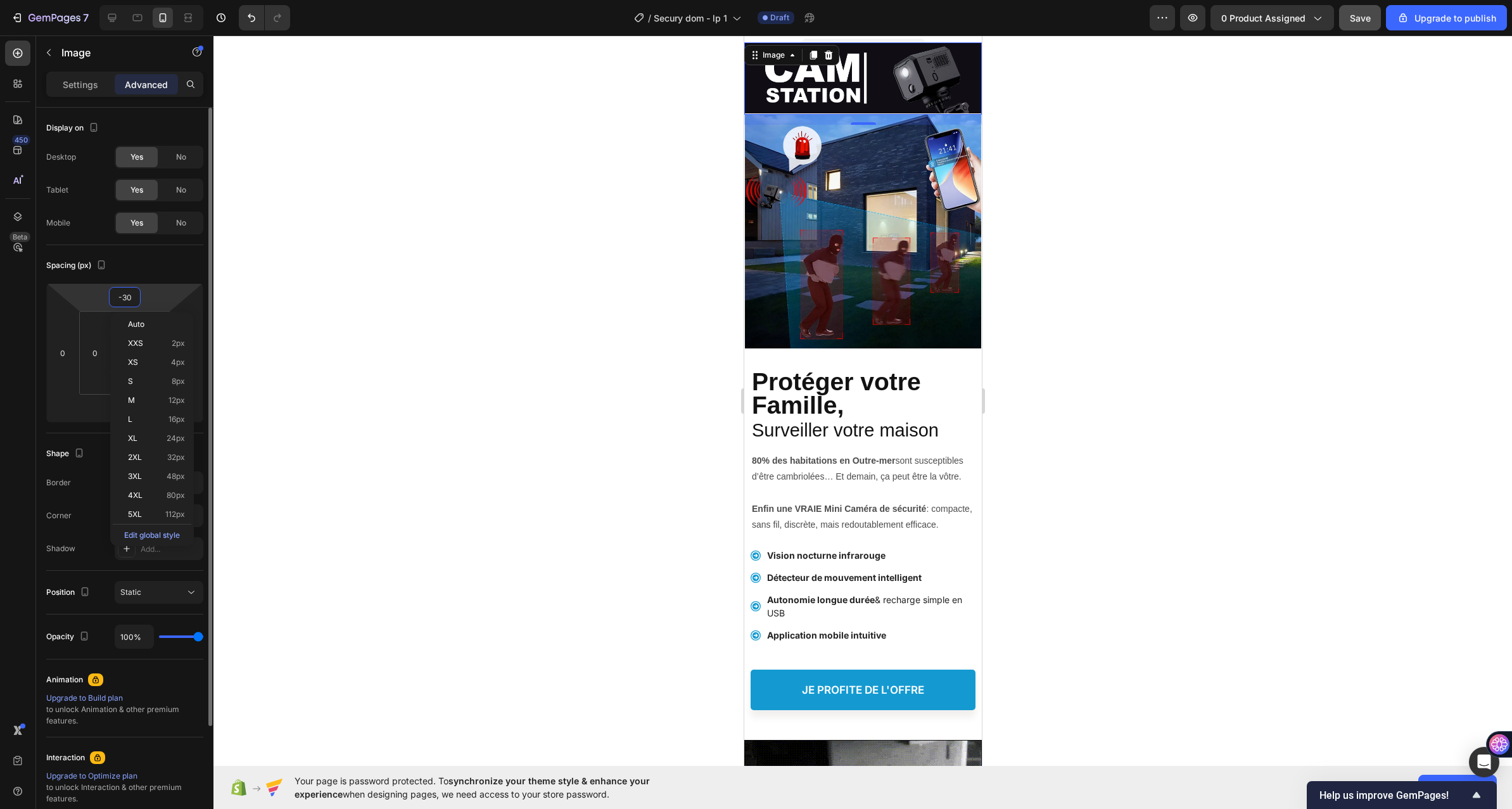
click at [133, 296] on input "-30" at bounding box center [124, 297] width 25 height 19
type input "-3"
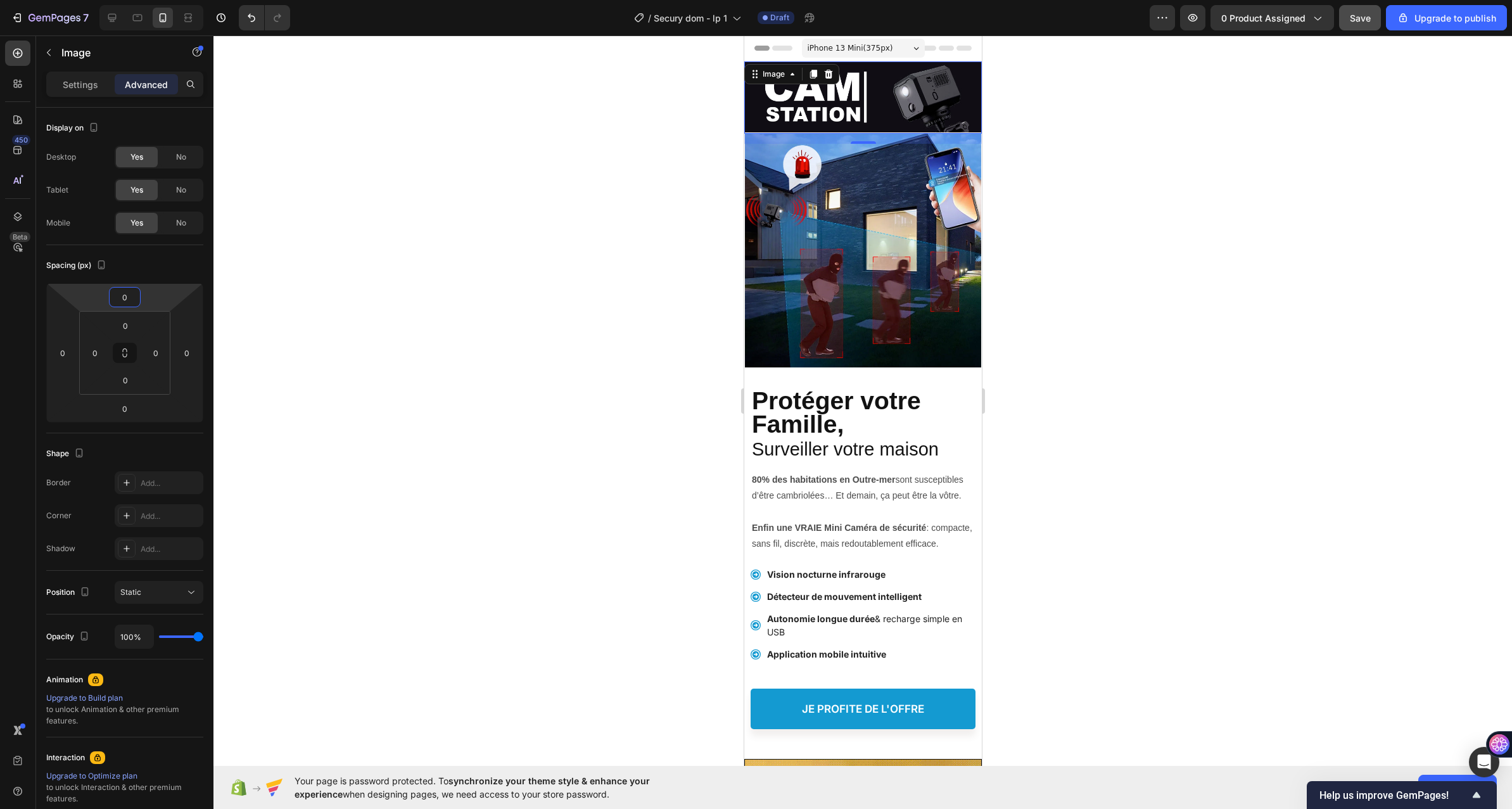
click at [1359, 15] on span "Save" at bounding box center [1361, 18] width 21 height 10
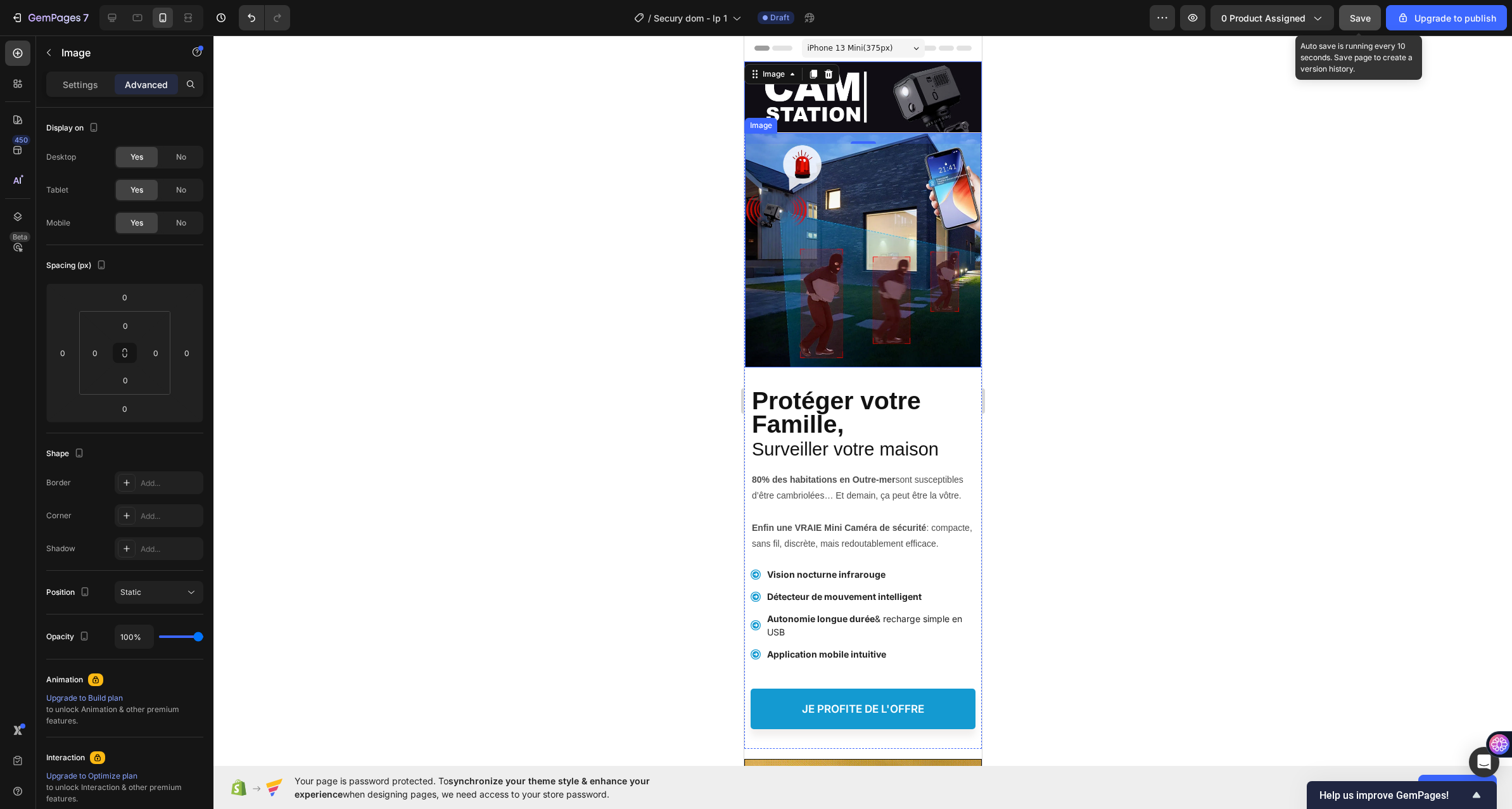
scroll to position [254, 0]
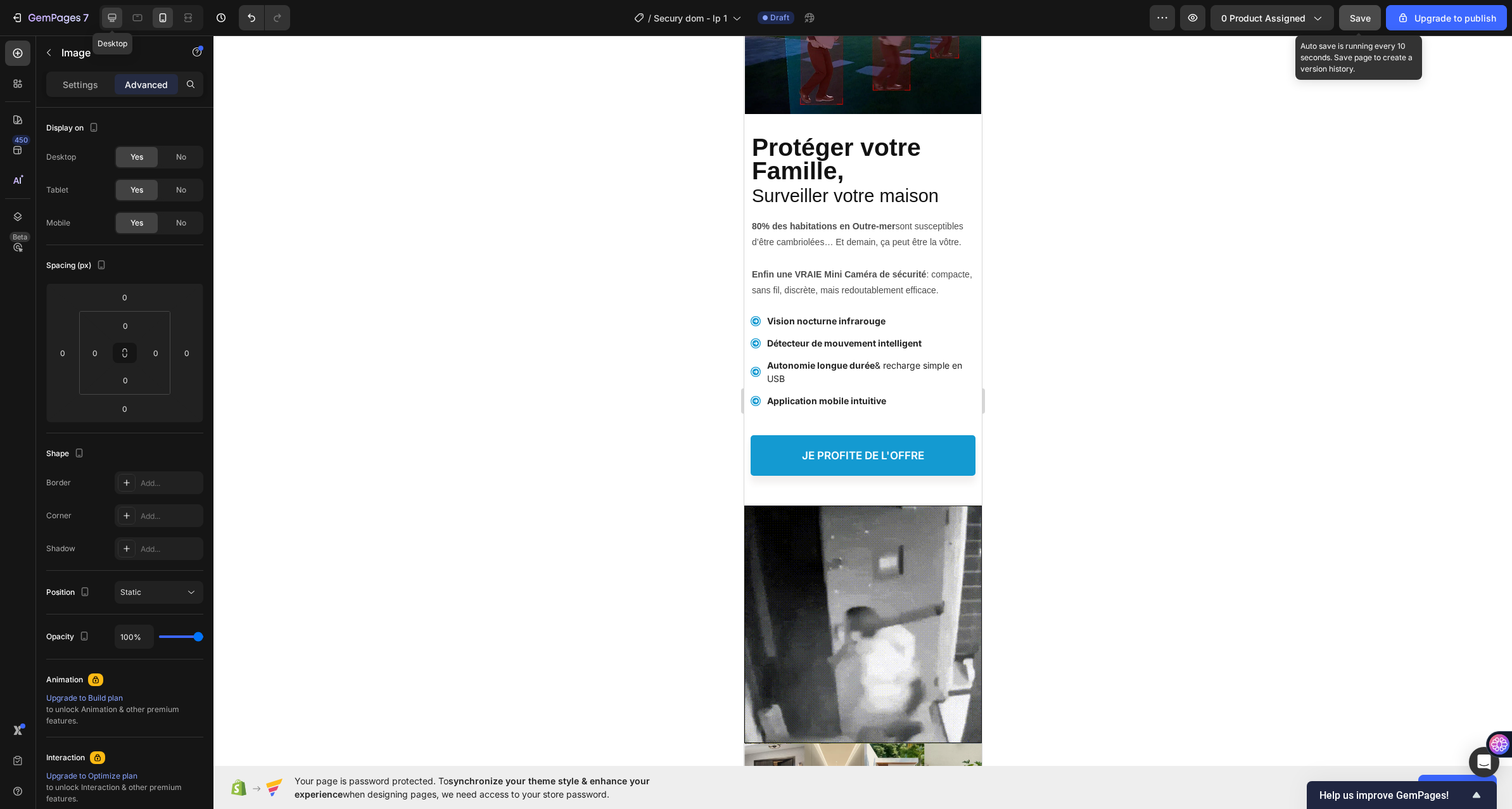
click at [116, 12] on icon at bounding box center [112, 18] width 13 height 13
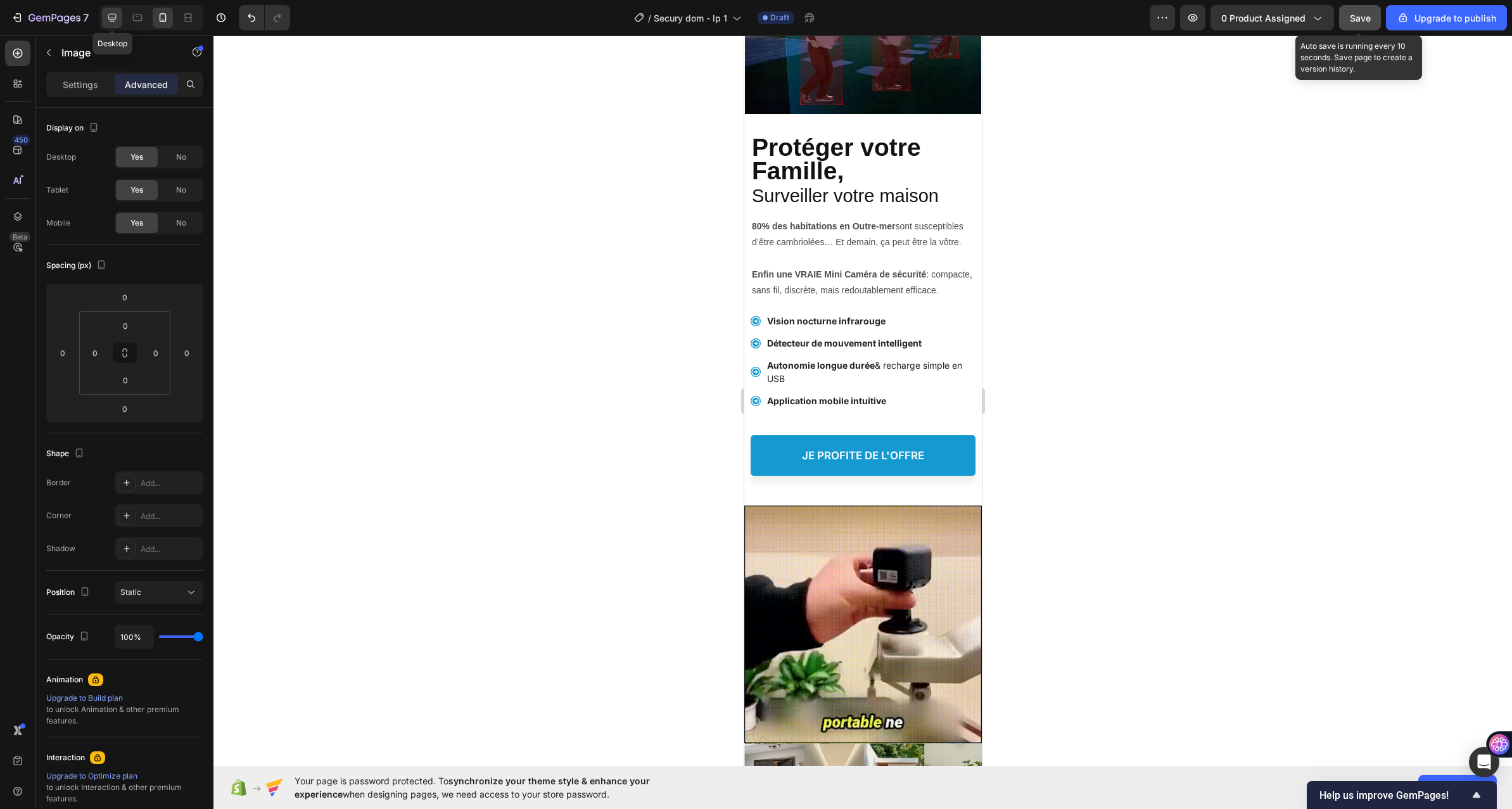
type input "-30"
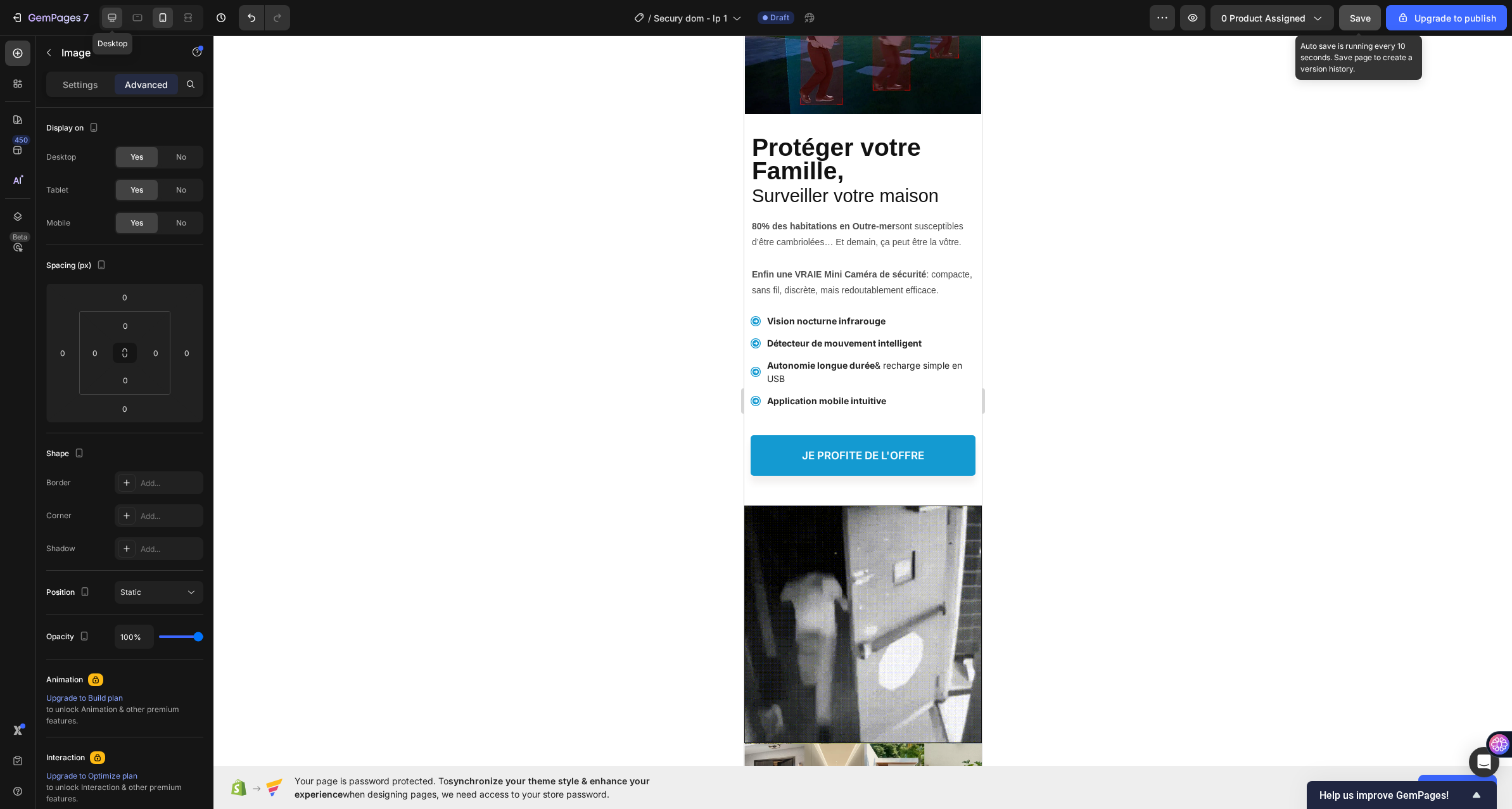
type input "16"
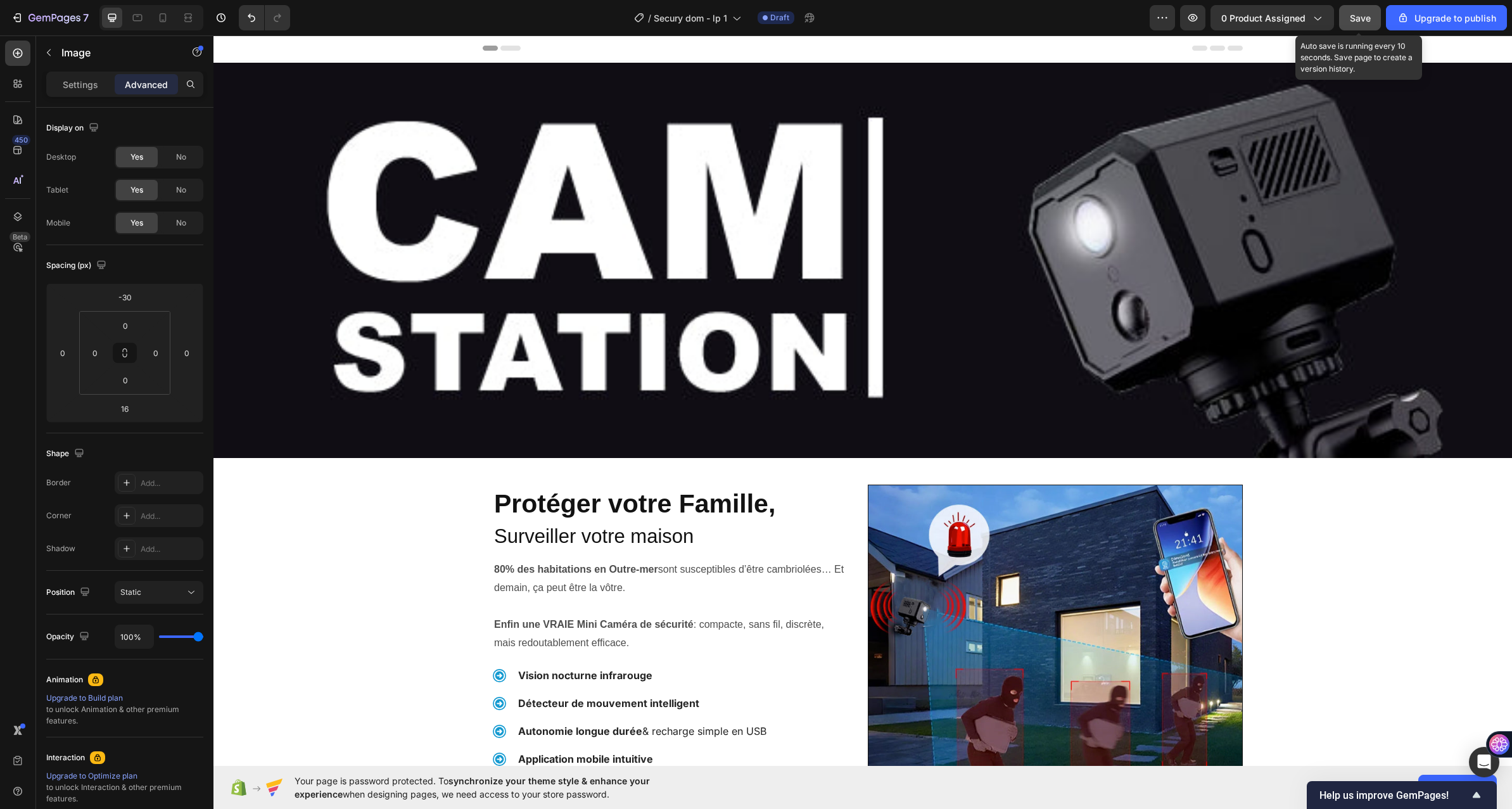
click at [548, 194] on img at bounding box center [863, 260] width 1299 height 395
click at [166, 12] on icon at bounding box center [163, 18] width 13 height 13
type input "0"
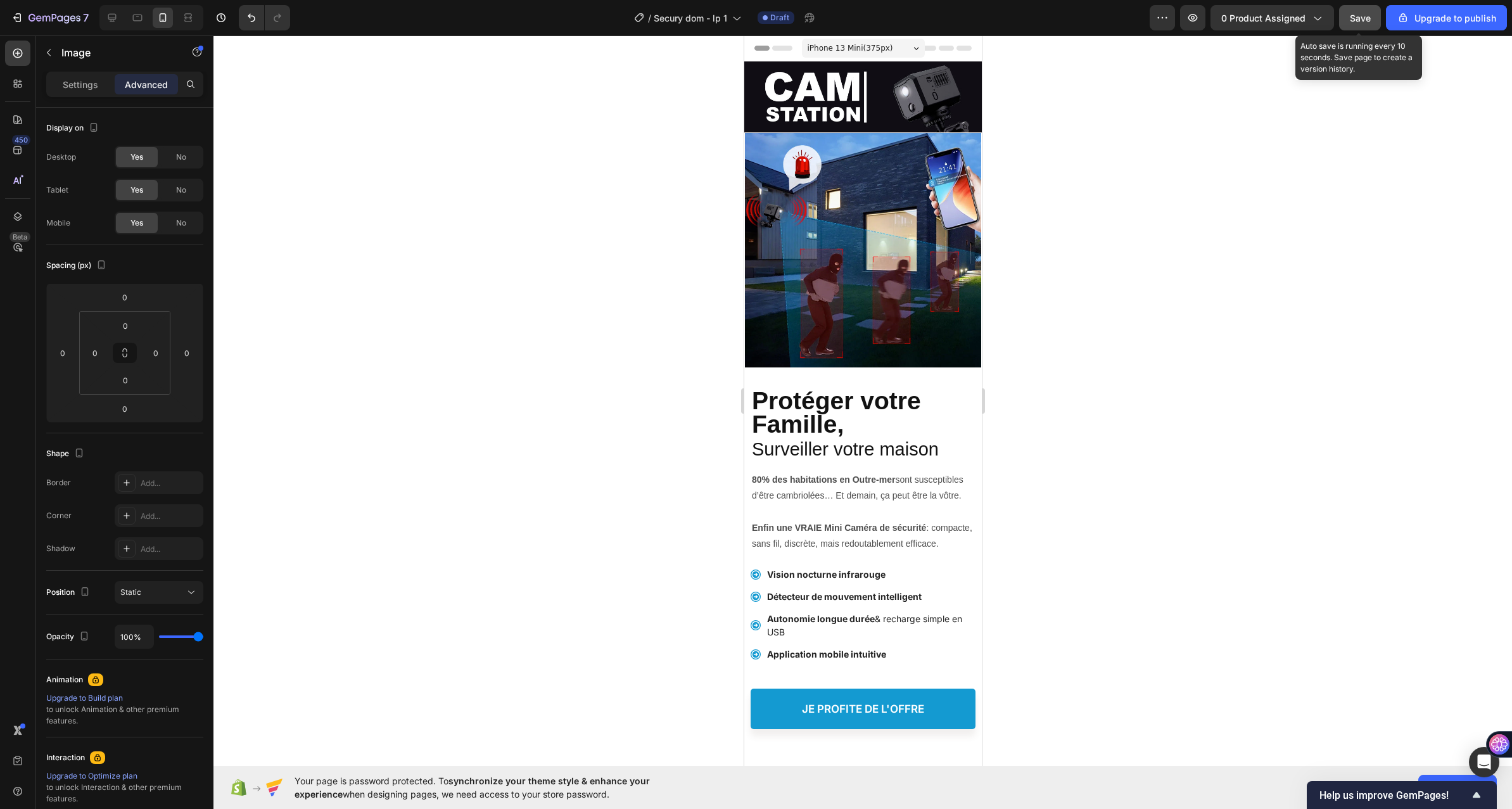
click at [793, 99] on img at bounding box center [863, 97] width 237 height 72
click at [48, 59] on button "button" at bounding box center [48, 52] width 20 height 20
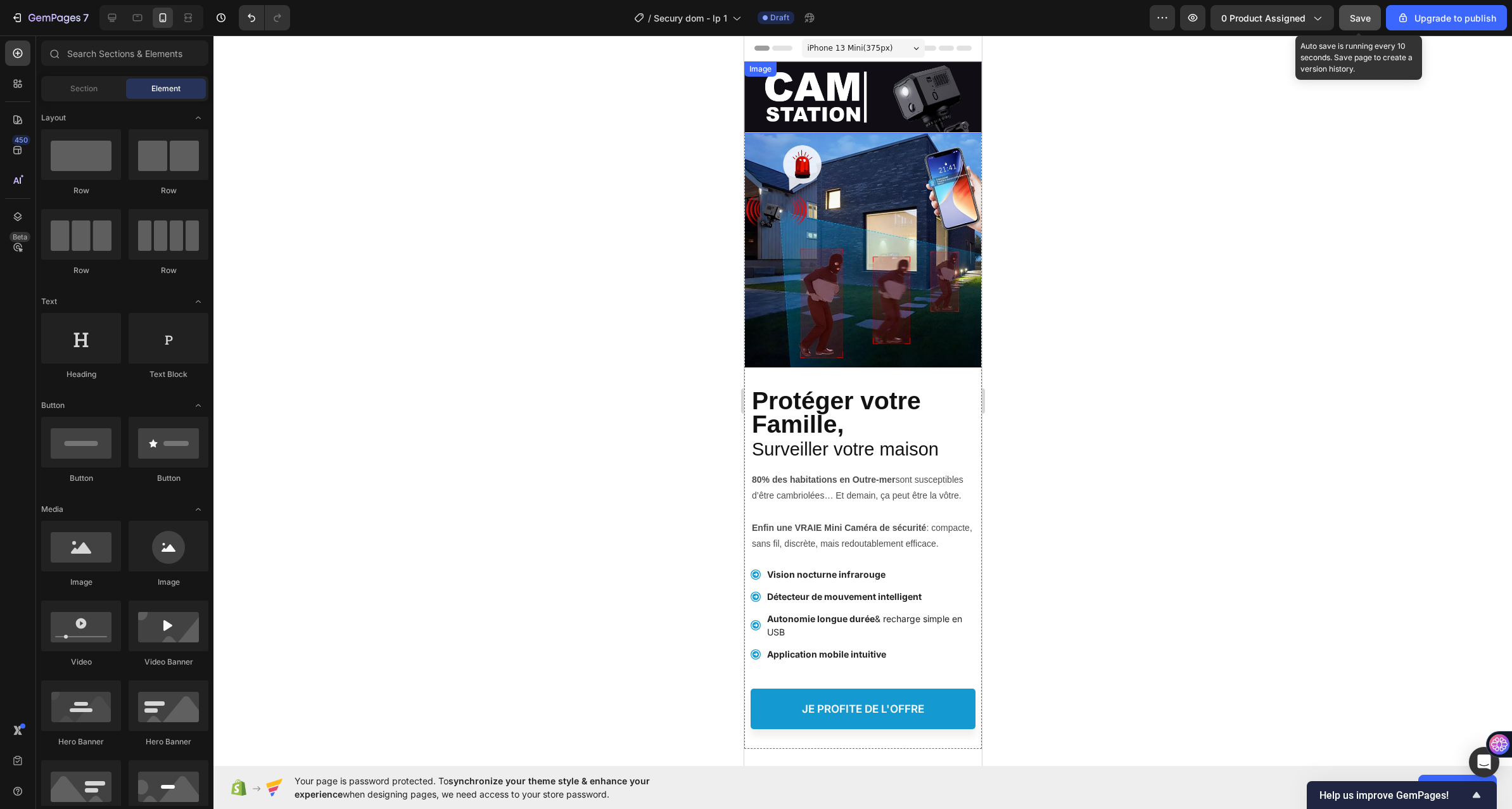
click at [781, 103] on img at bounding box center [863, 97] width 237 height 72
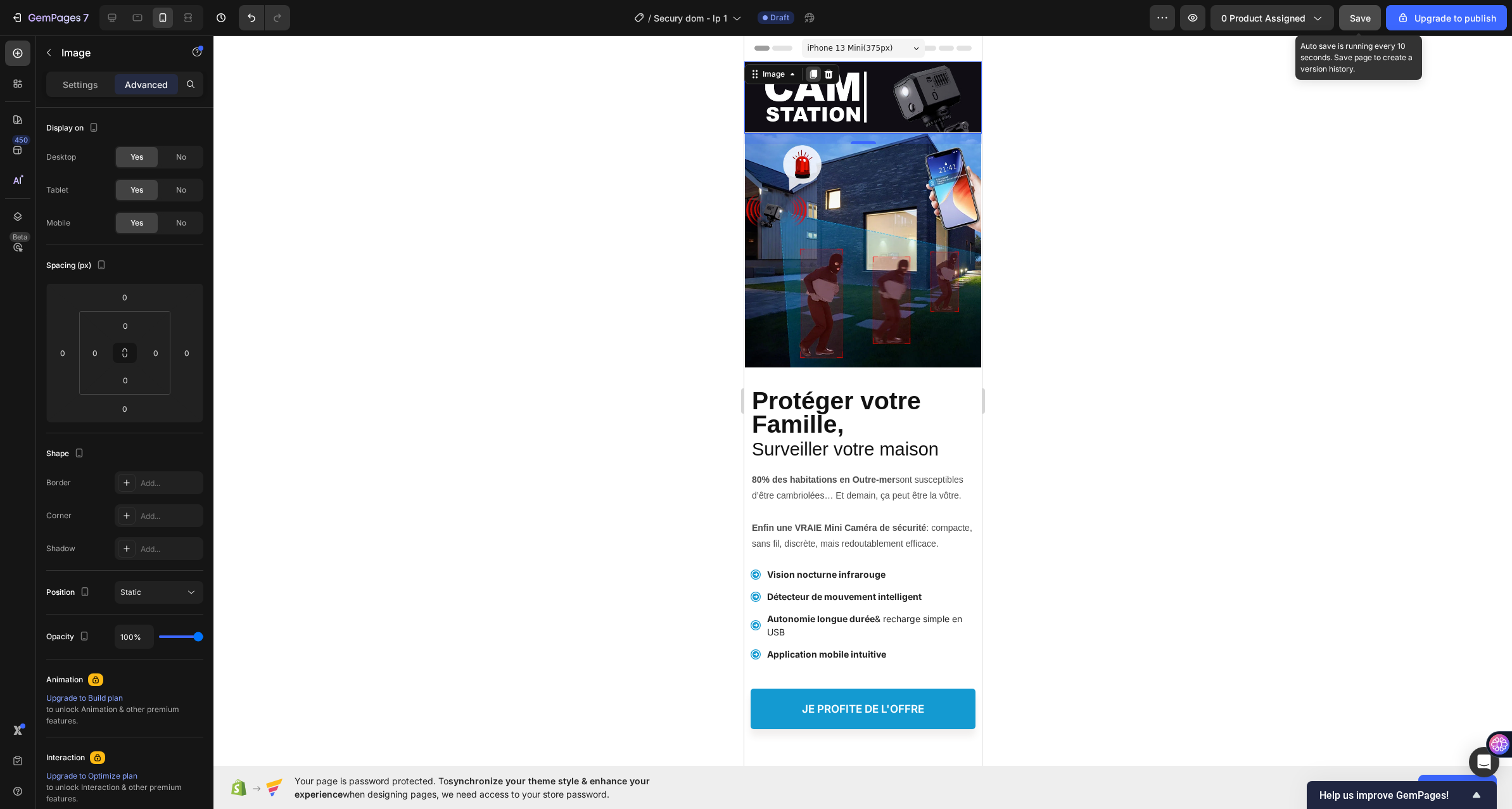
click at [813, 78] on icon at bounding box center [813, 73] width 7 height 9
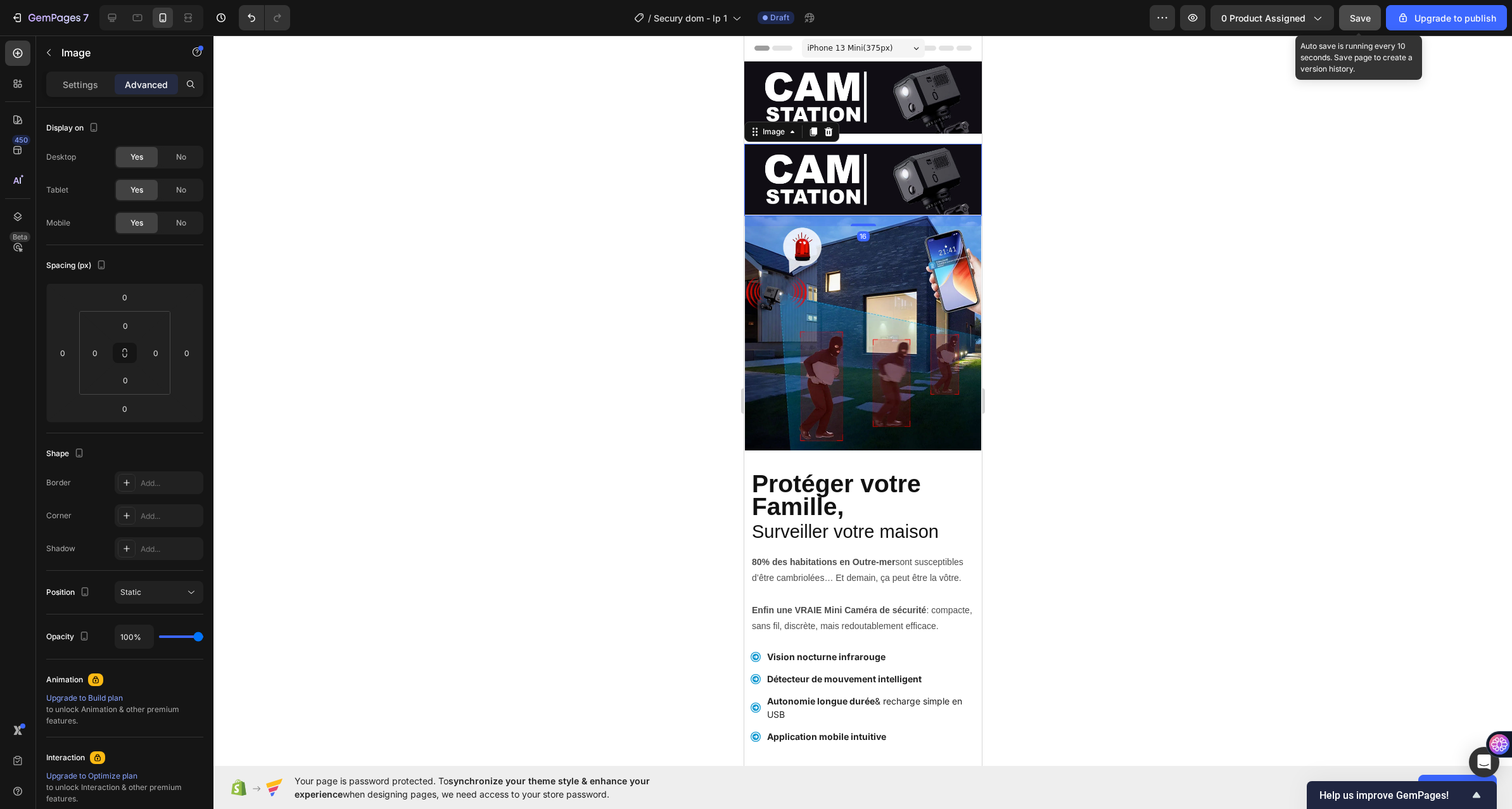
click at [816, 164] on img at bounding box center [863, 179] width 237 height 72
click at [181, 219] on span "No" at bounding box center [181, 223] width 10 height 11
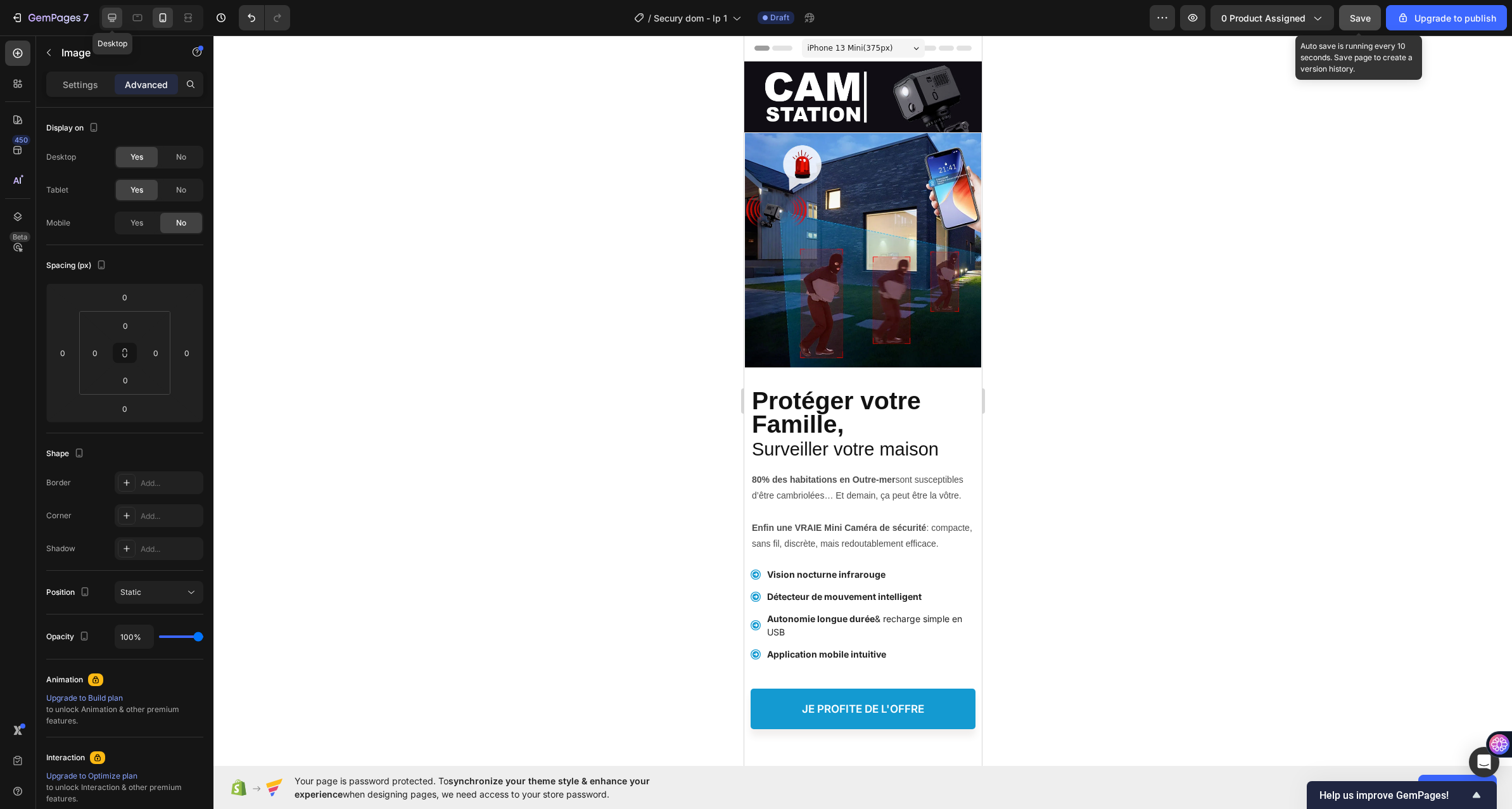
click at [116, 18] on icon at bounding box center [112, 18] width 8 height 8
type input "-30"
type input "16"
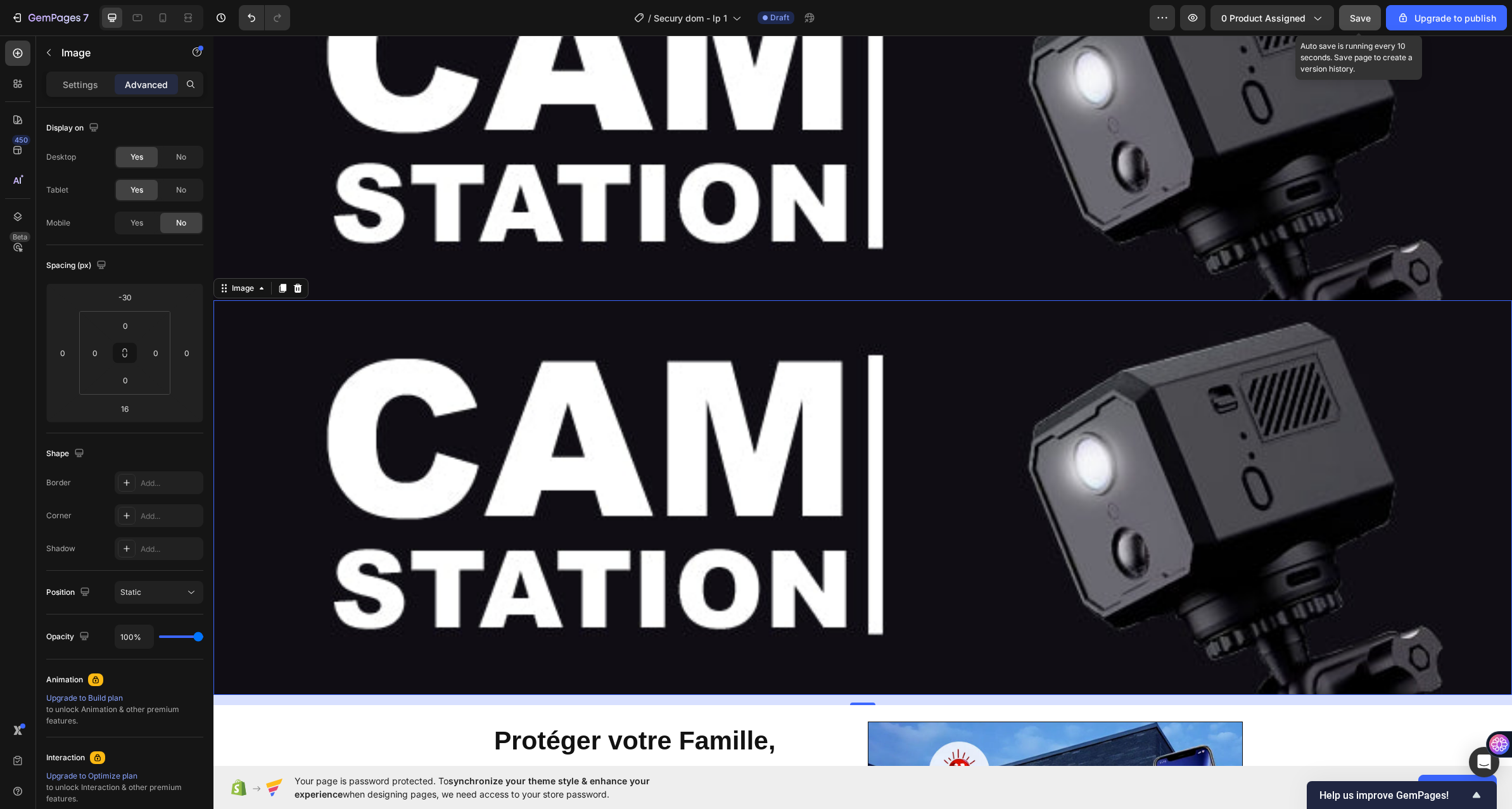
scroll to position [366, 0]
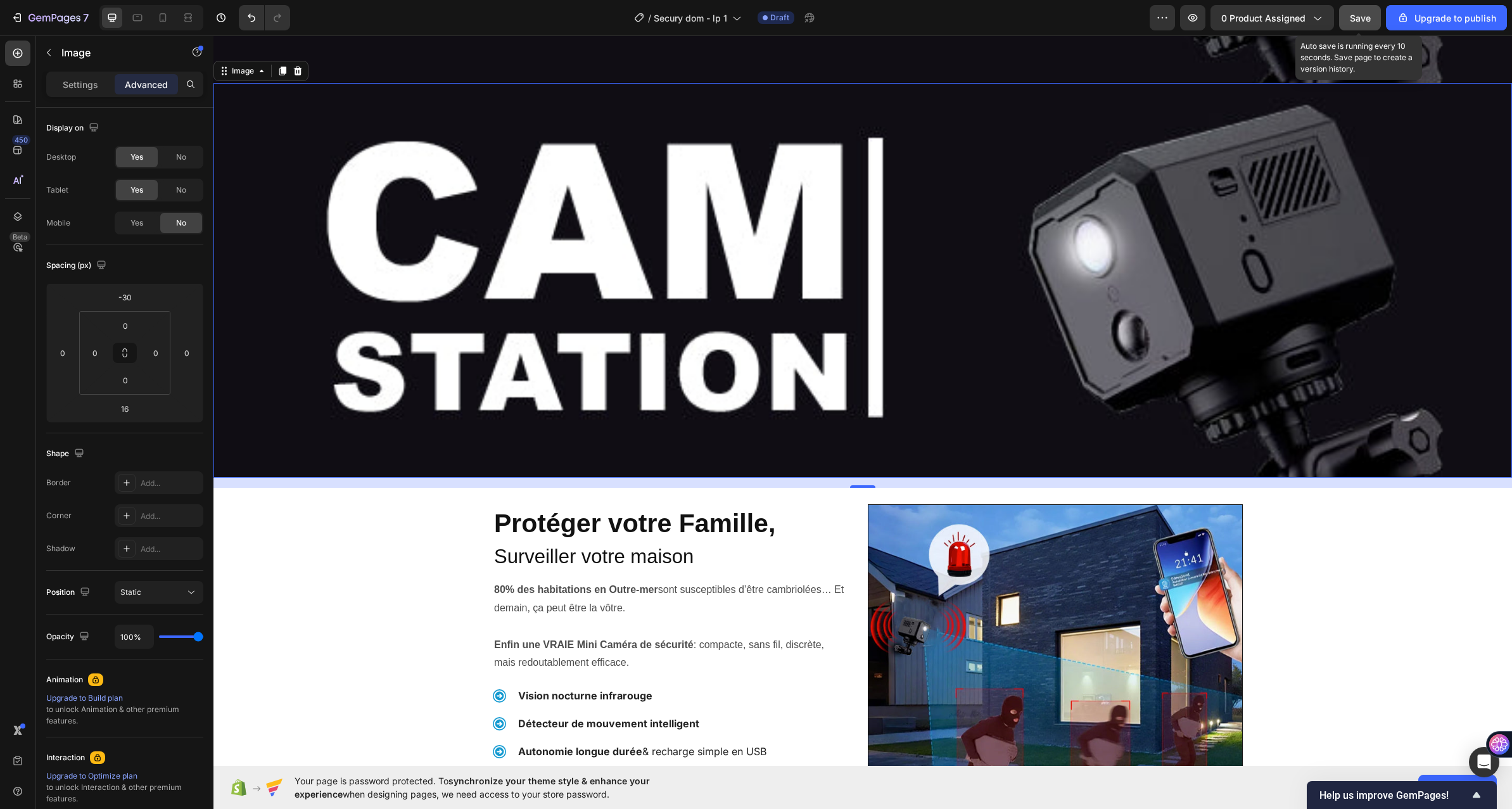
click at [681, 279] on img at bounding box center [863, 280] width 1299 height 395
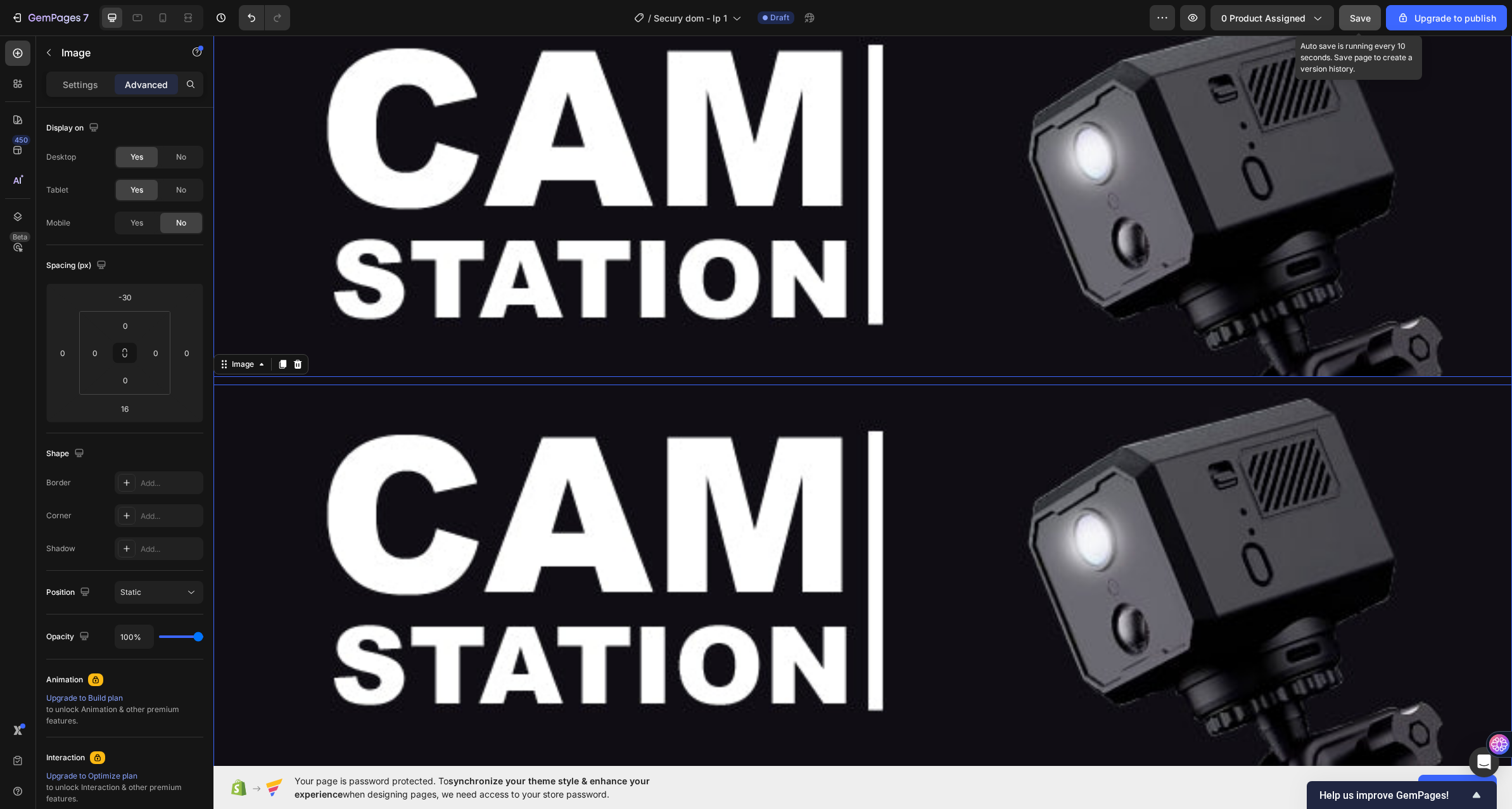
scroll to position [0, 0]
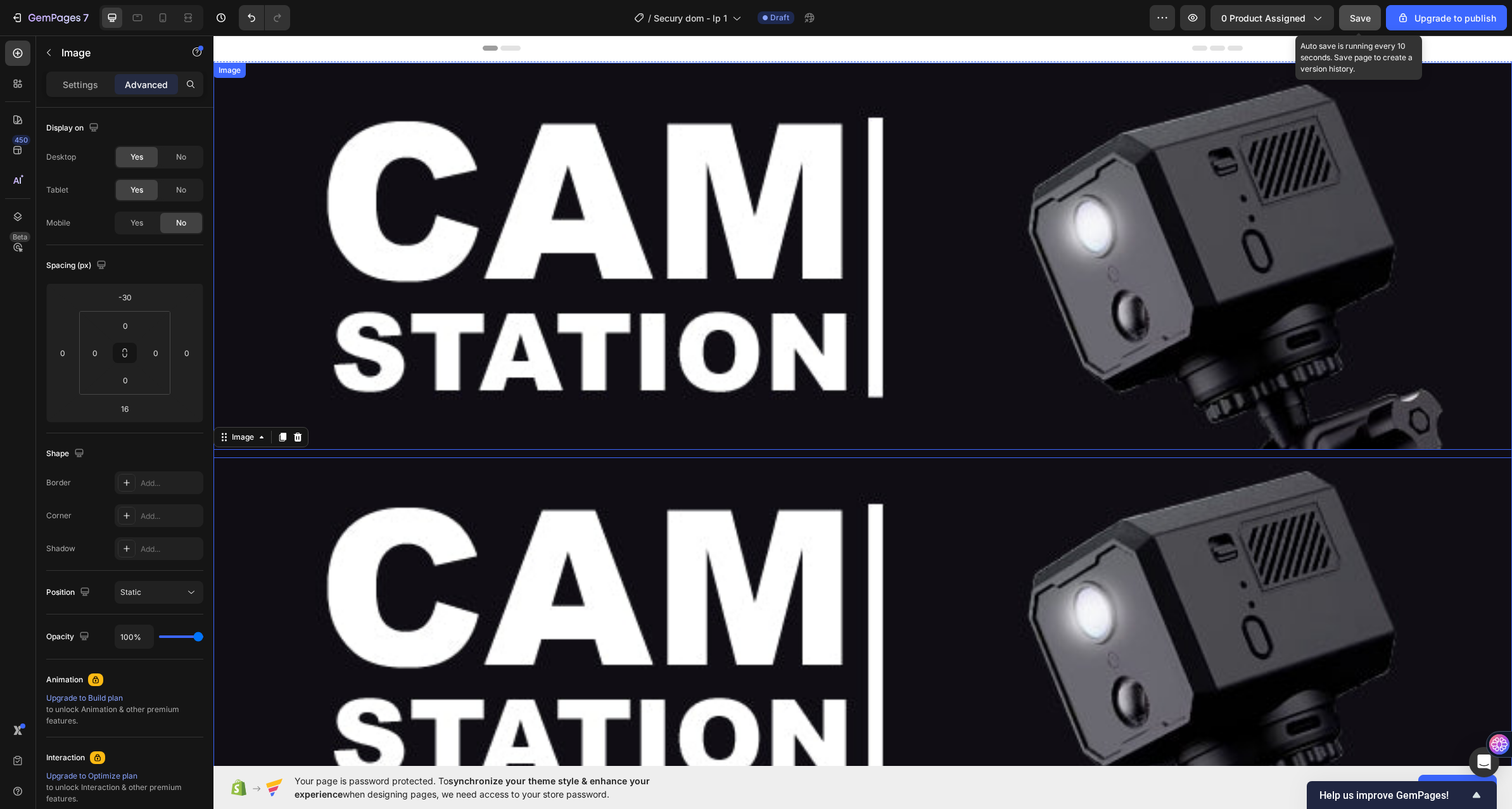
click at [425, 170] on img at bounding box center [863, 260] width 1299 height 395
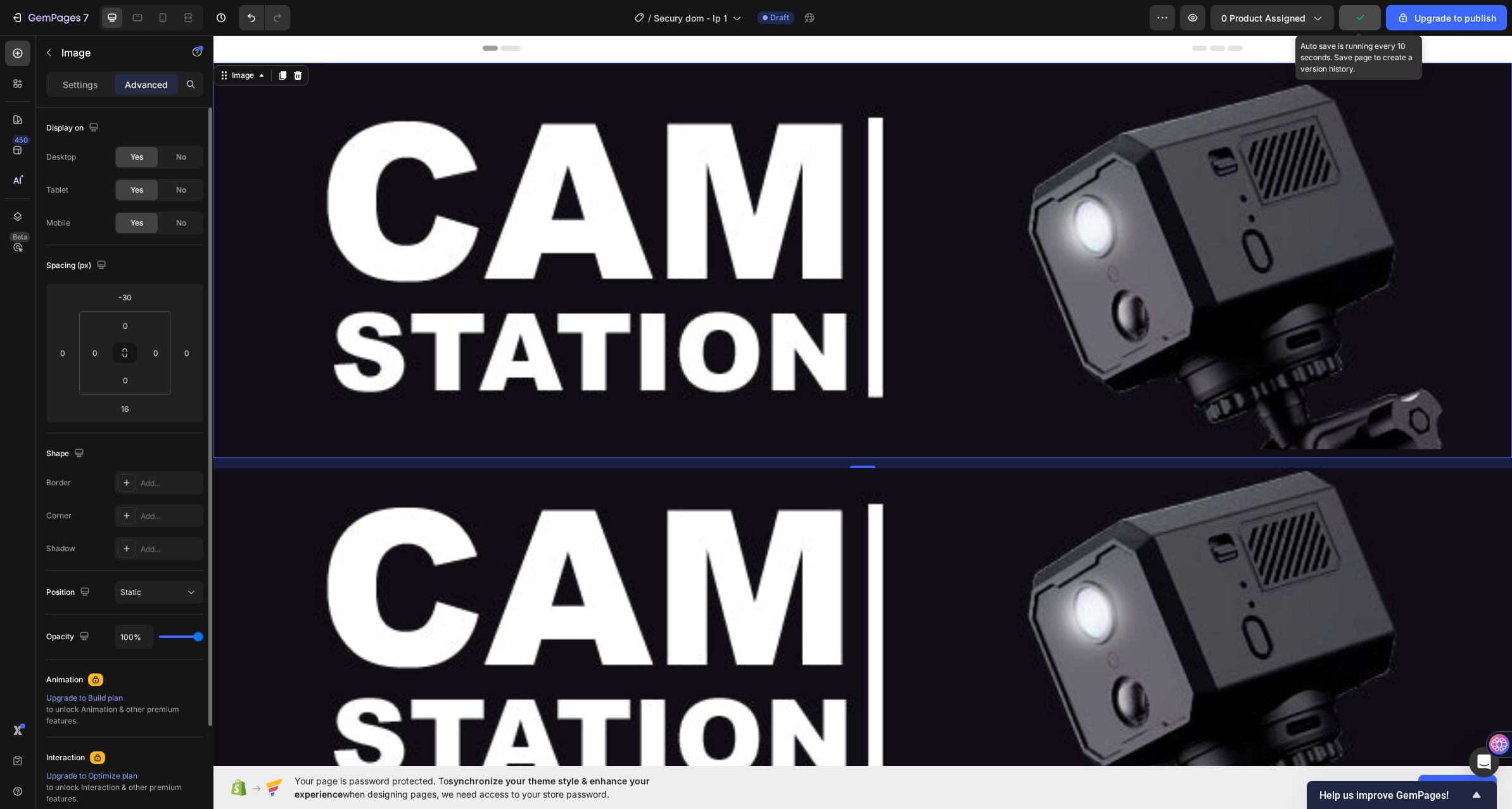
drag, startPoint x: 177, startPoint y: 192, endPoint x: 176, endPoint y: 178, distance: 14.0
click at [177, 192] on span "No" at bounding box center [181, 190] width 10 height 11
click at [178, 157] on span "No" at bounding box center [181, 157] width 10 height 11
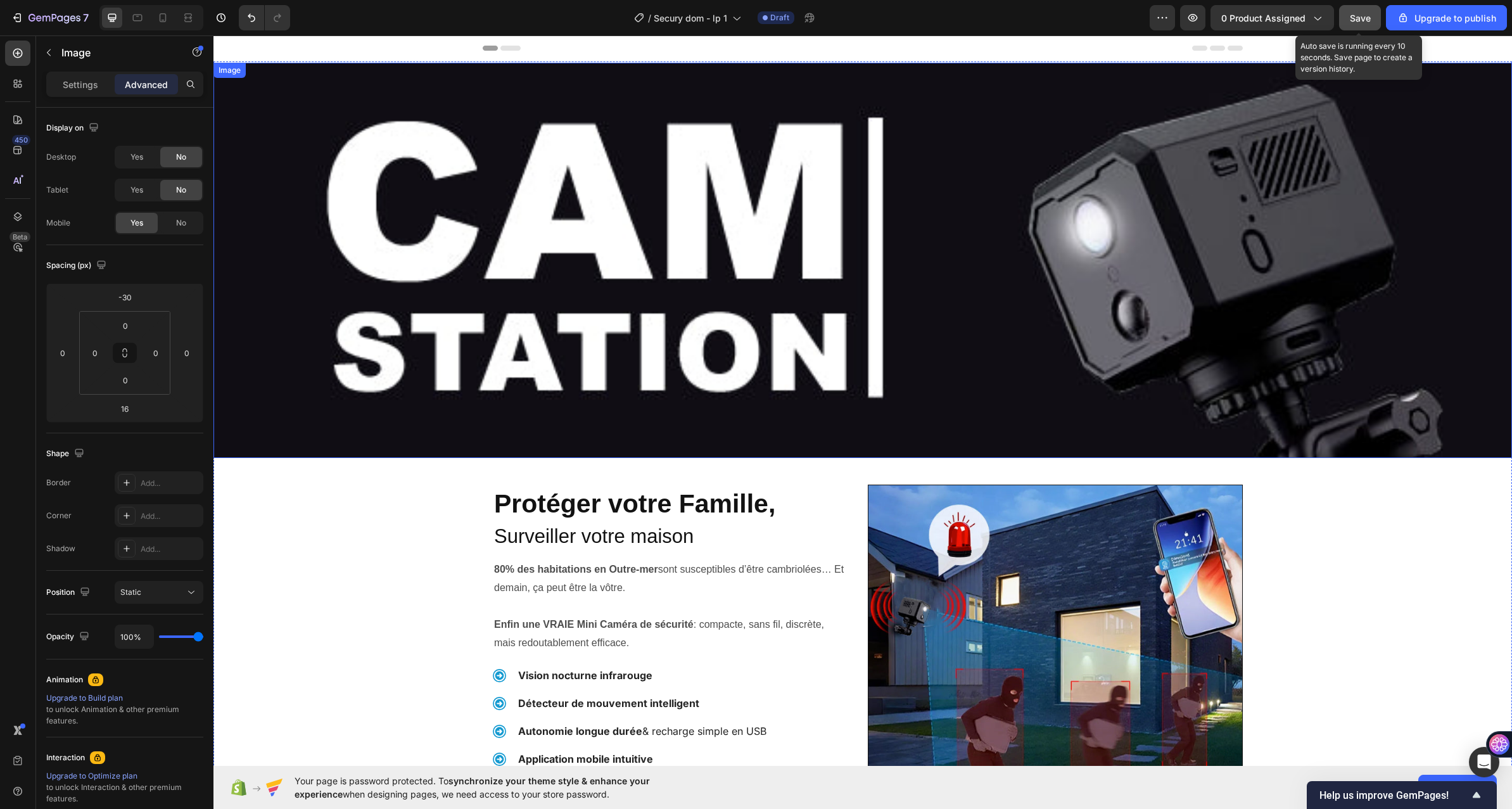
click at [484, 353] on img at bounding box center [863, 260] width 1299 height 395
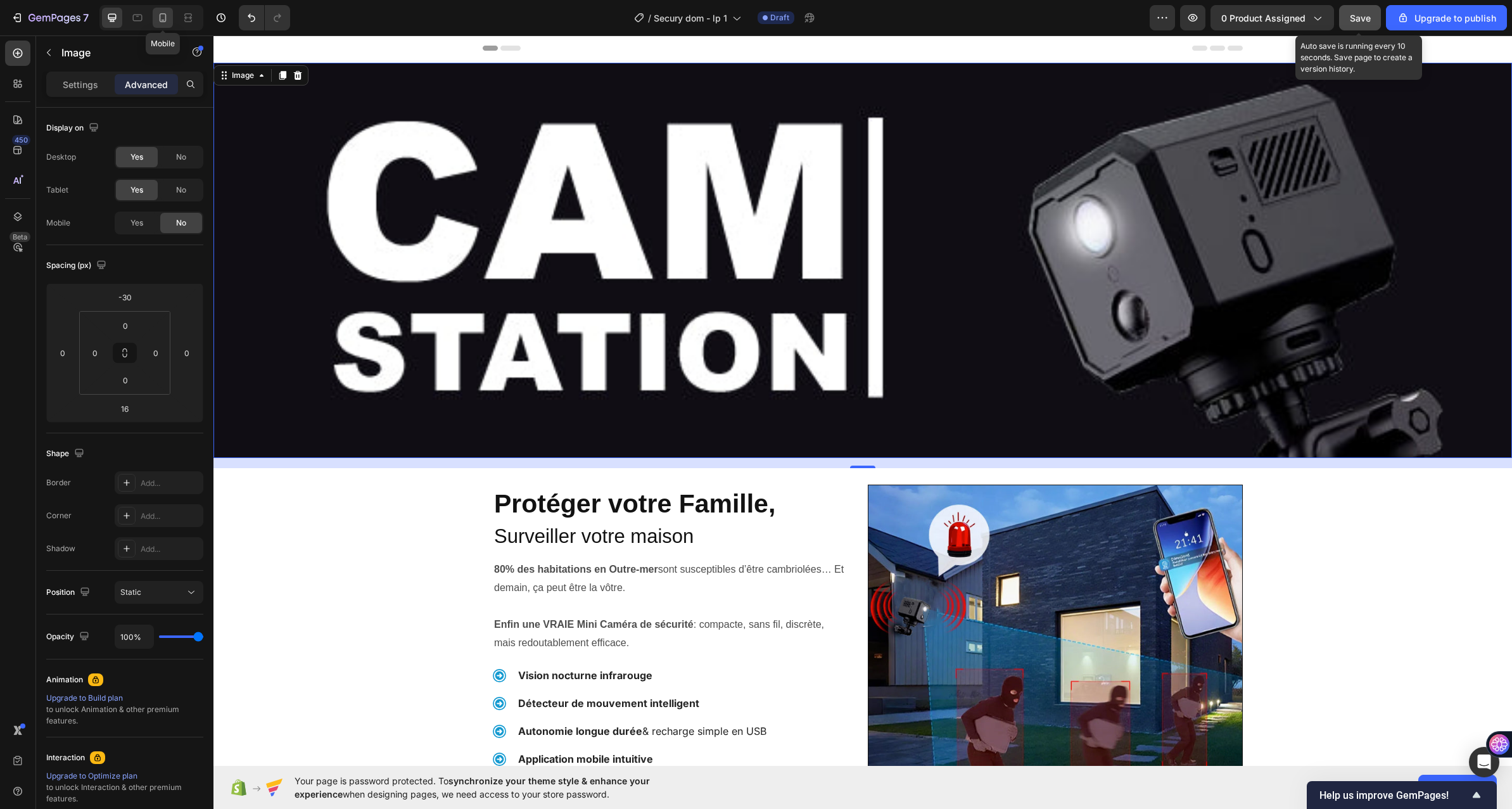
click at [163, 14] on icon at bounding box center [163, 17] width 7 height 9
type input "0"
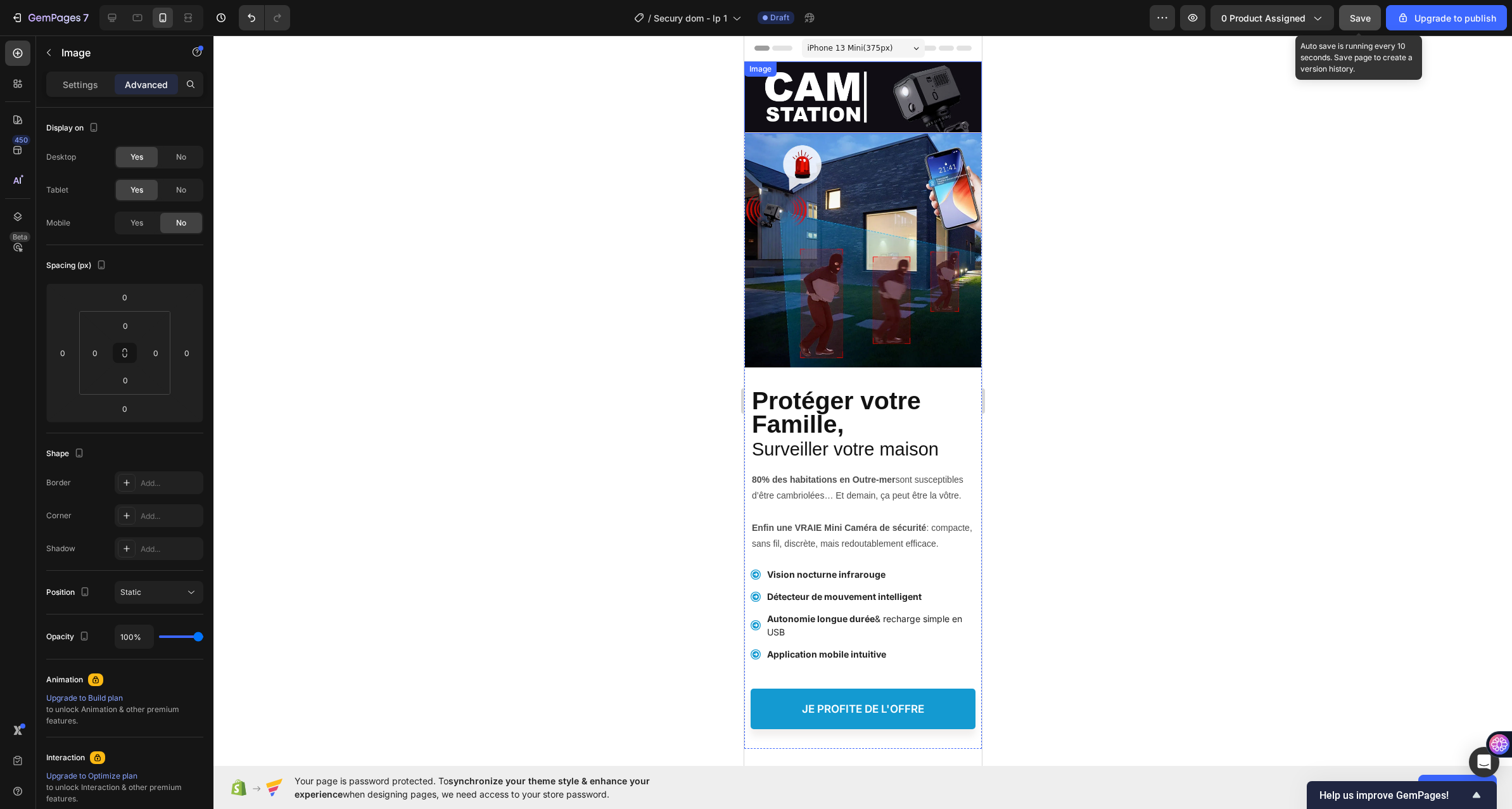
click at [820, 93] on img at bounding box center [863, 97] width 237 height 72
click at [107, 16] on icon at bounding box center [112, 18] width 13 height 13
type input "-30"
type input "16"
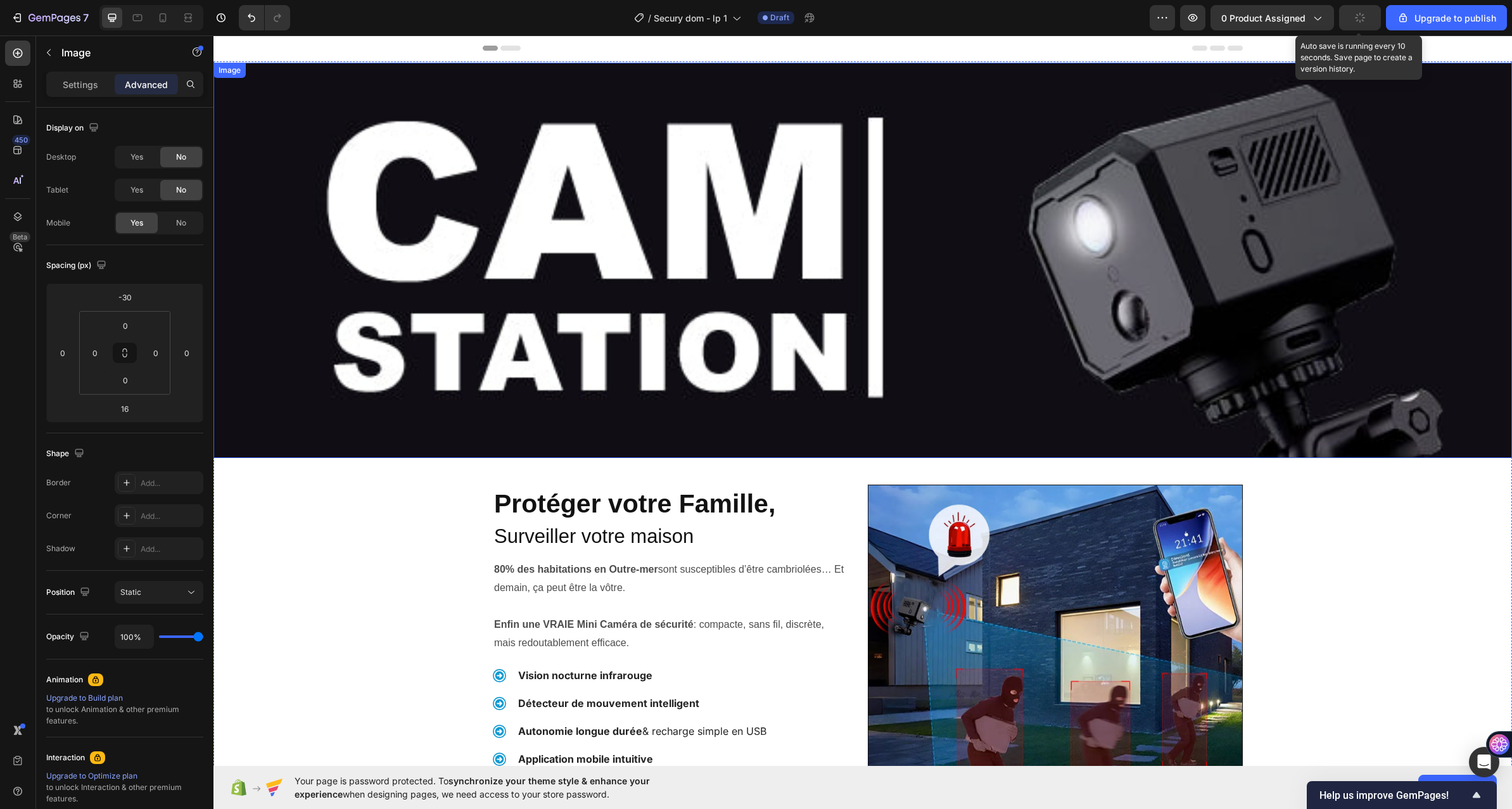
click at [721, 258] on img at bounding box center [863, 260] width 1299 height 395
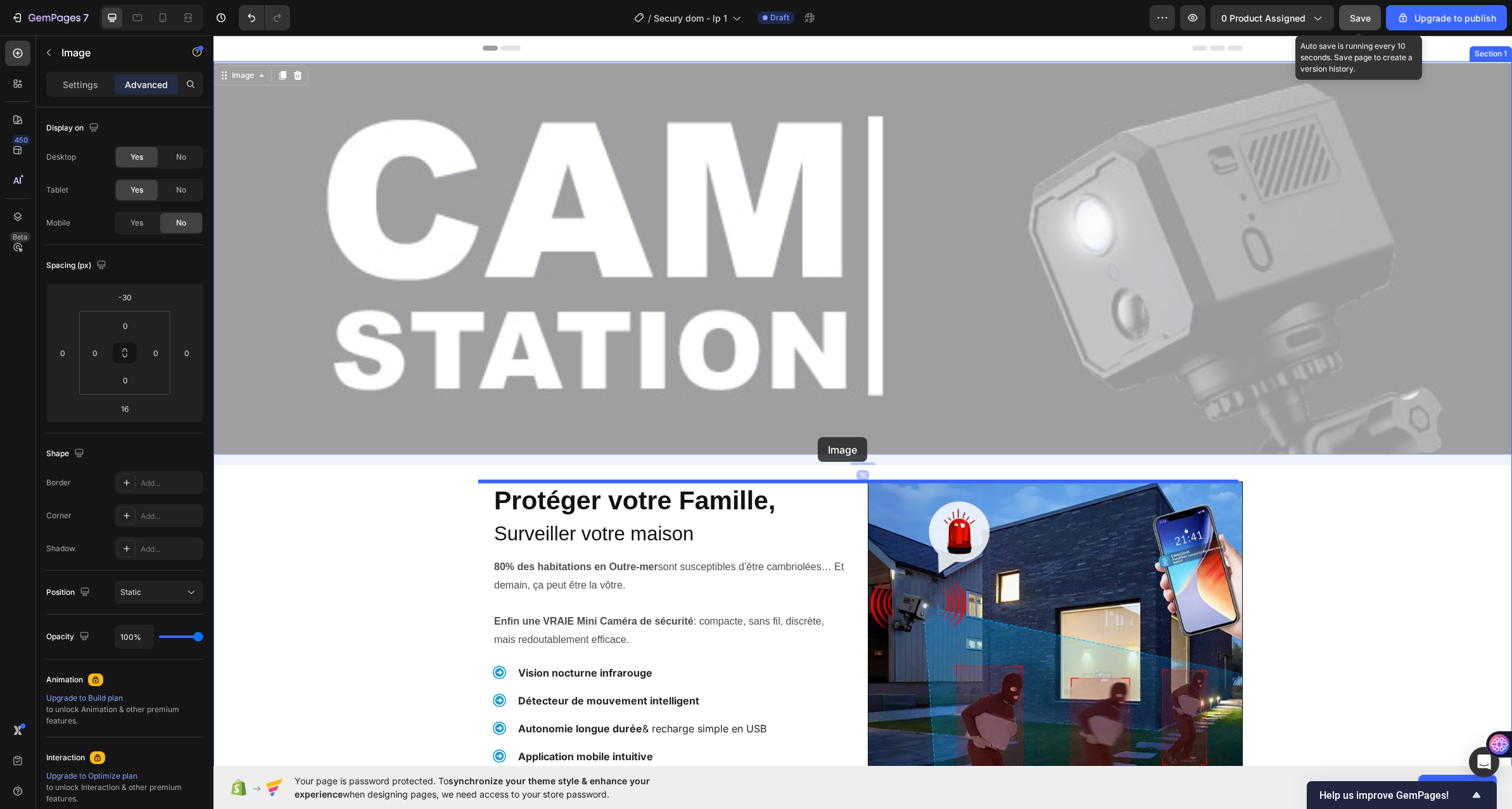
drag, startPoint x: 656, startPoint y: 253, endPoint x: 818, endPoint y: 437, distance: 245.2
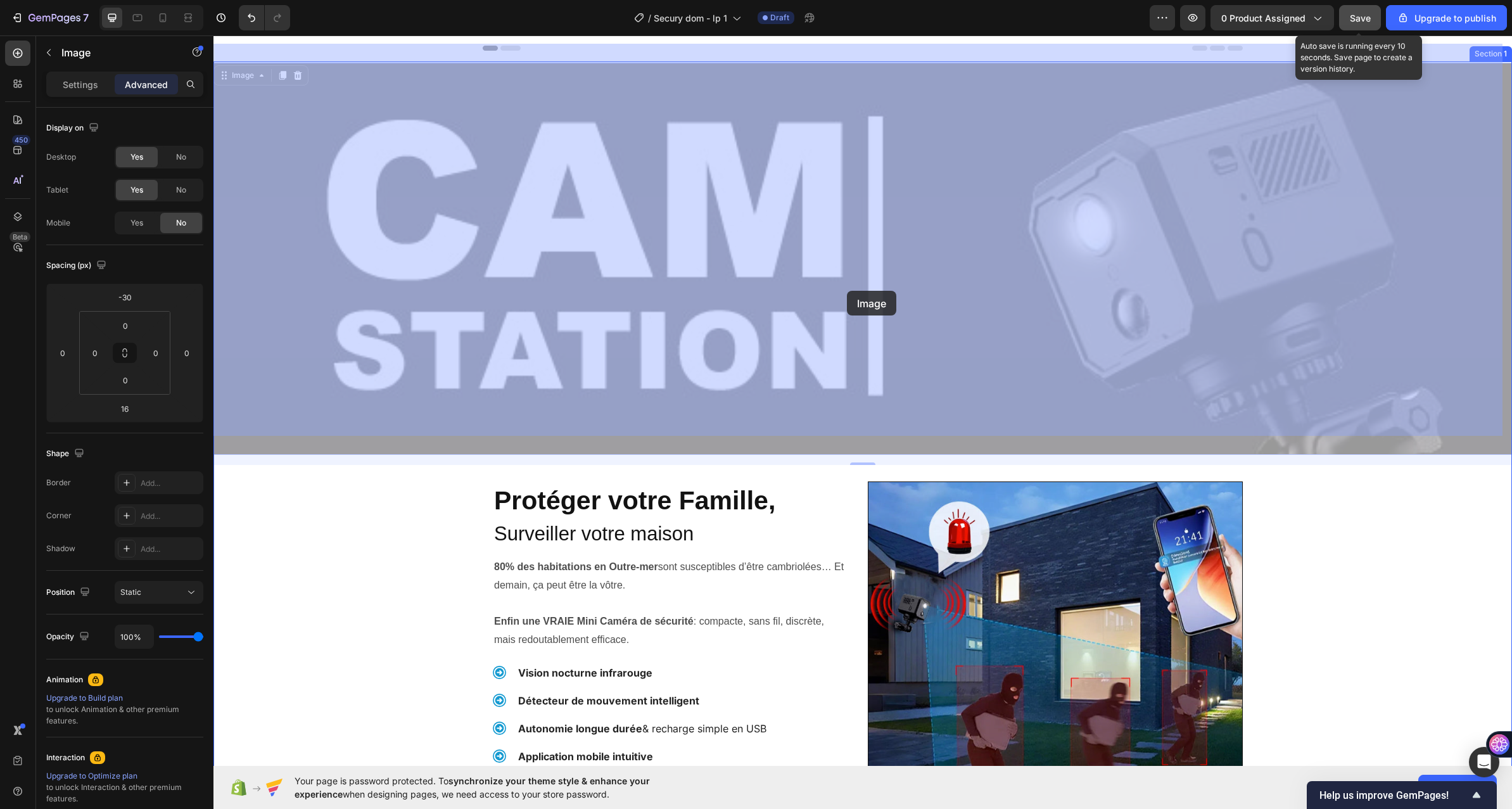
drag, startPoint x: 672, startPoint y: 272, endPoint x: 847, endPoint y: 291, distance: 176.0
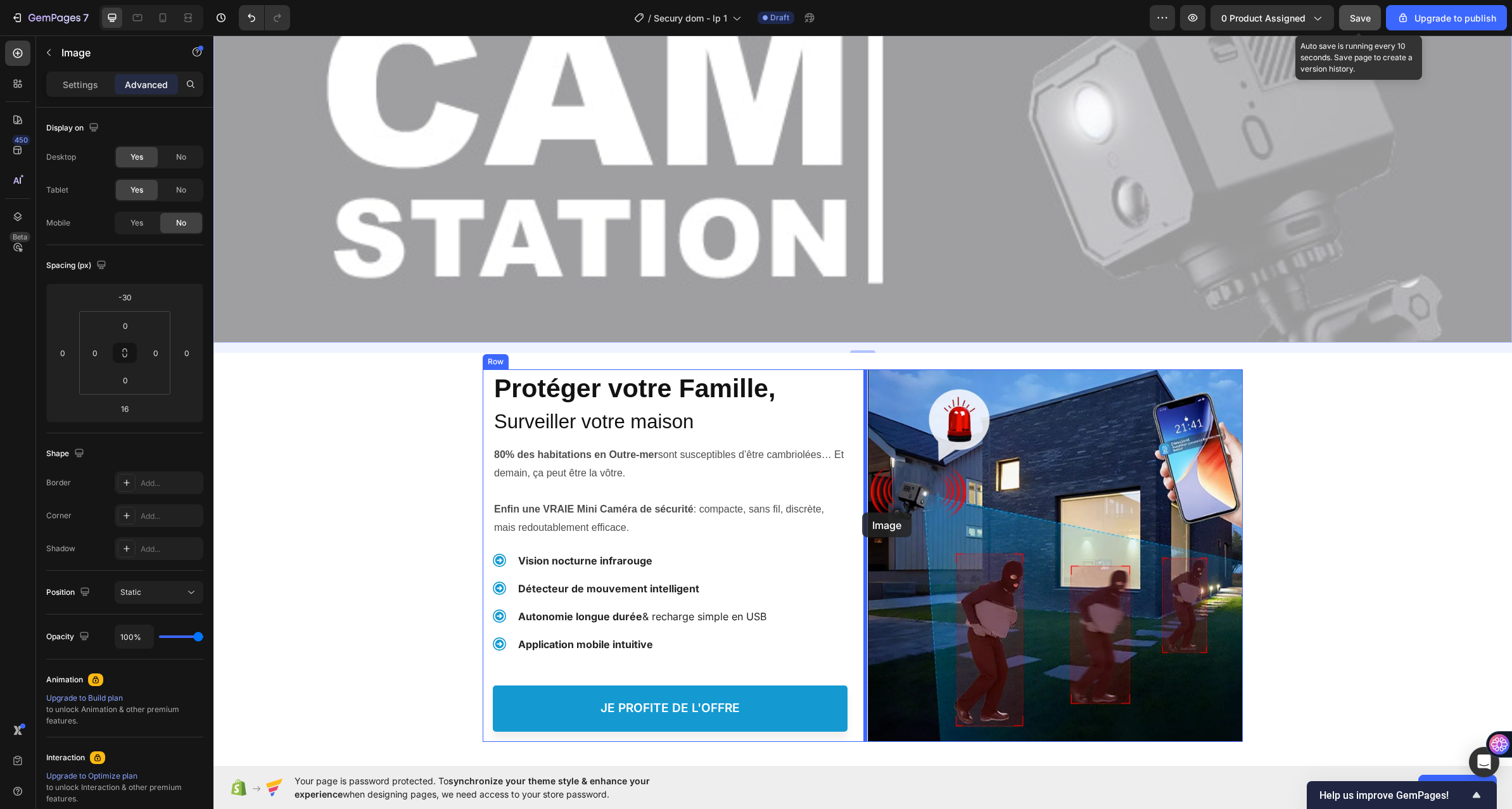
scroll to position [127, 0]
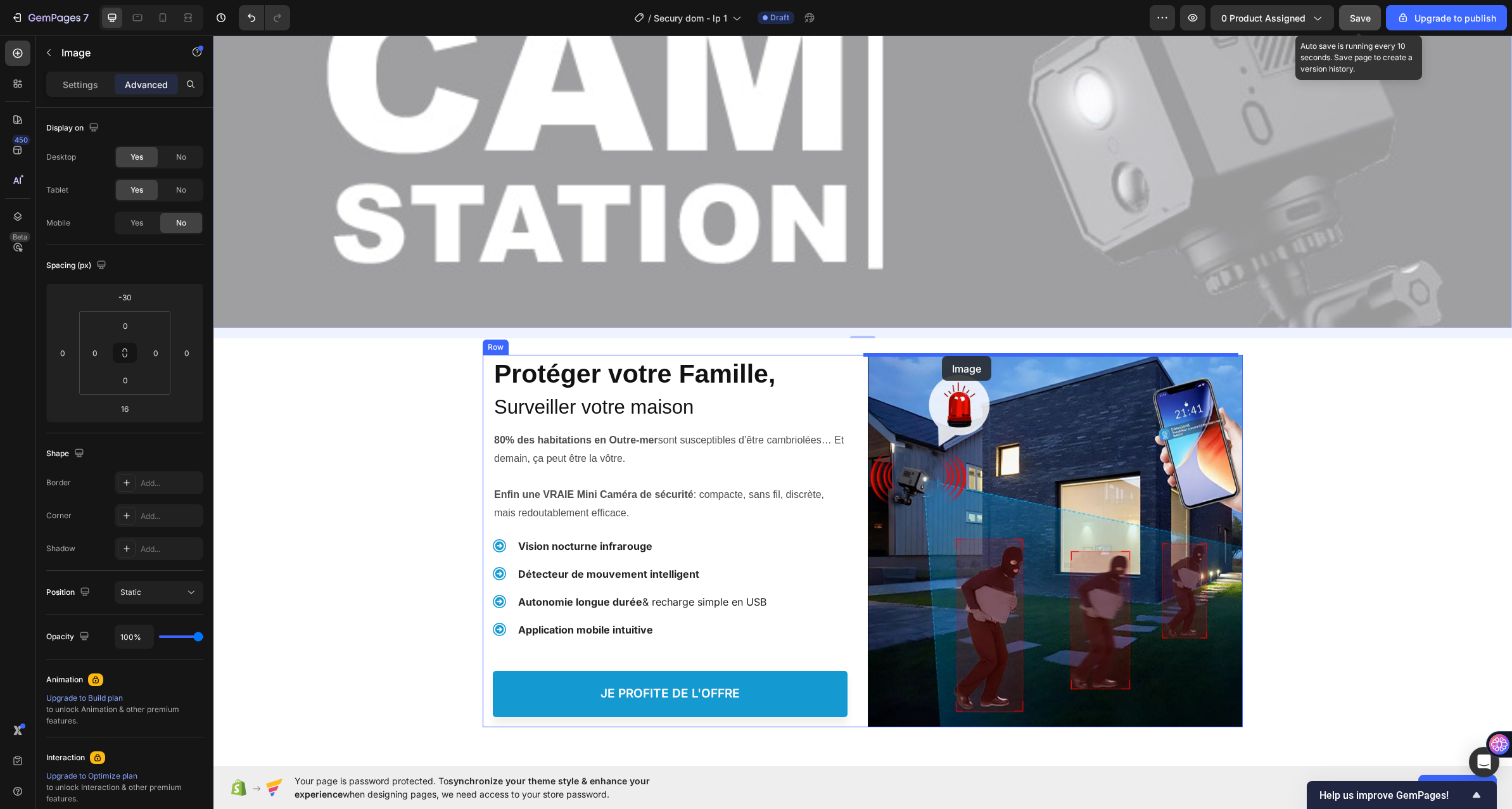
drag, startPoint x: 503, startPoint y: 216, endPoint x: 942, endPoint y: 354, distance: 460.2
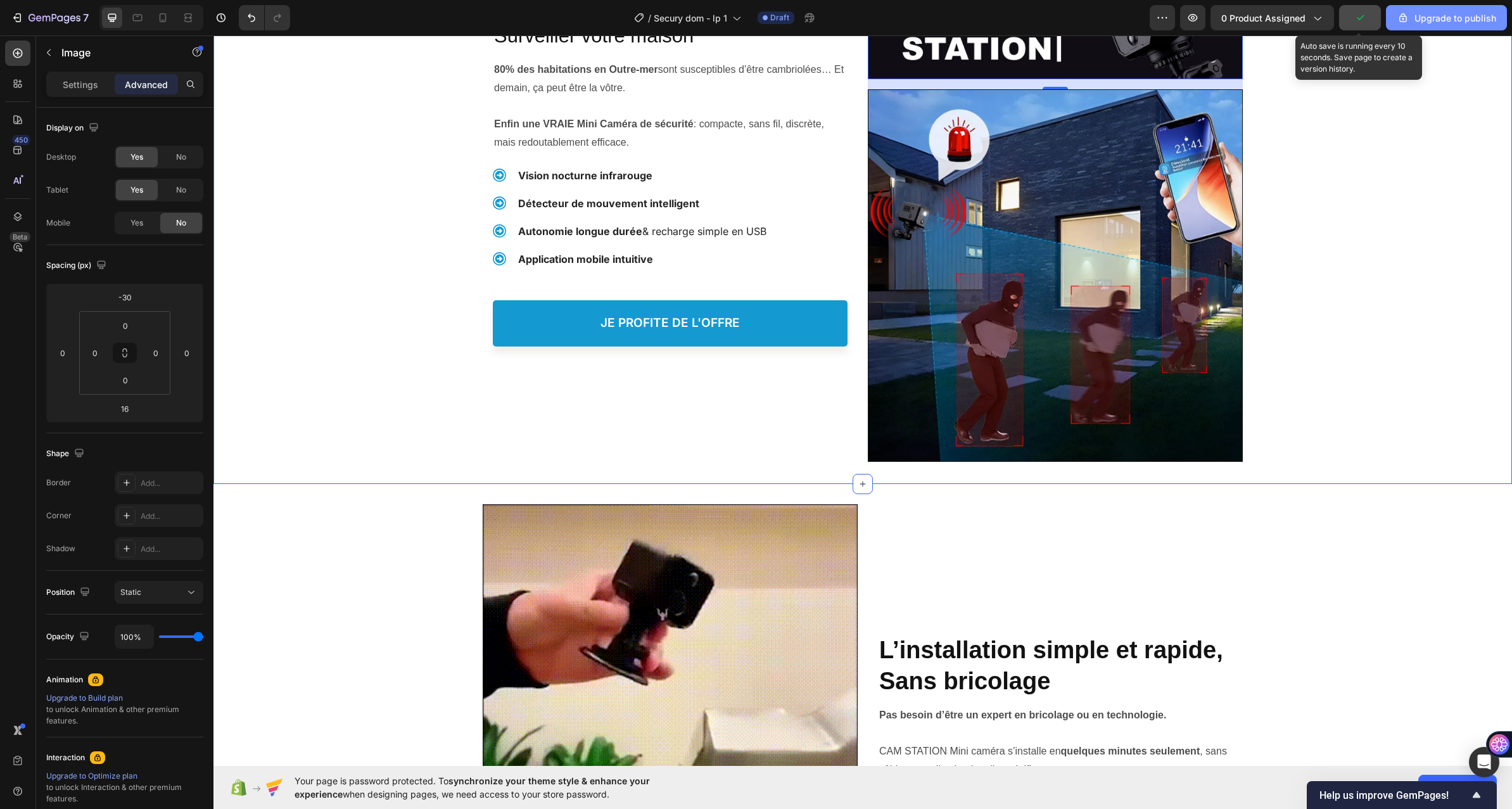
scroll to position [0, 0]
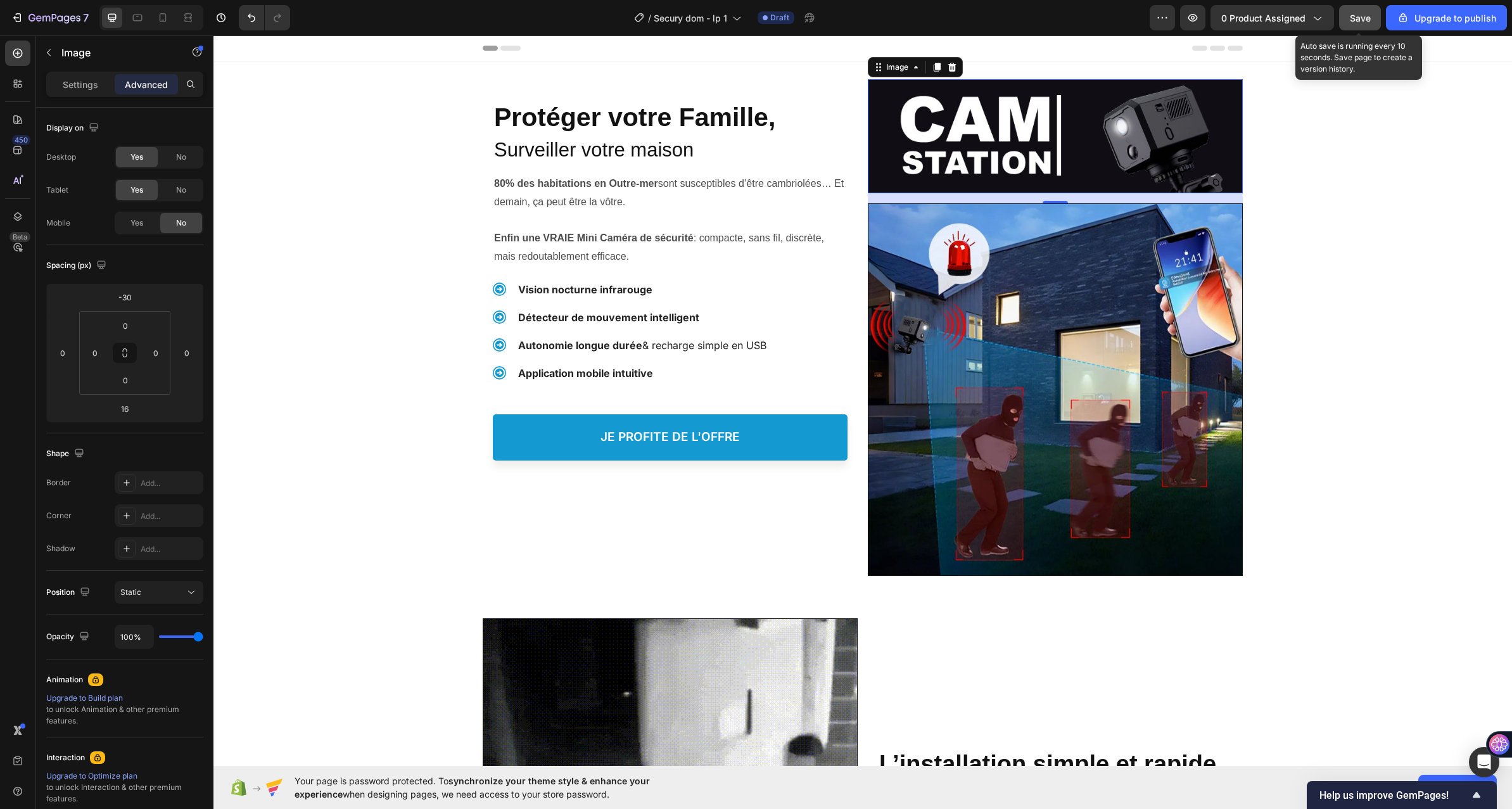
click at [1362, 13] on span "Save" at bounding box center [1361, 18] width 21 height 10
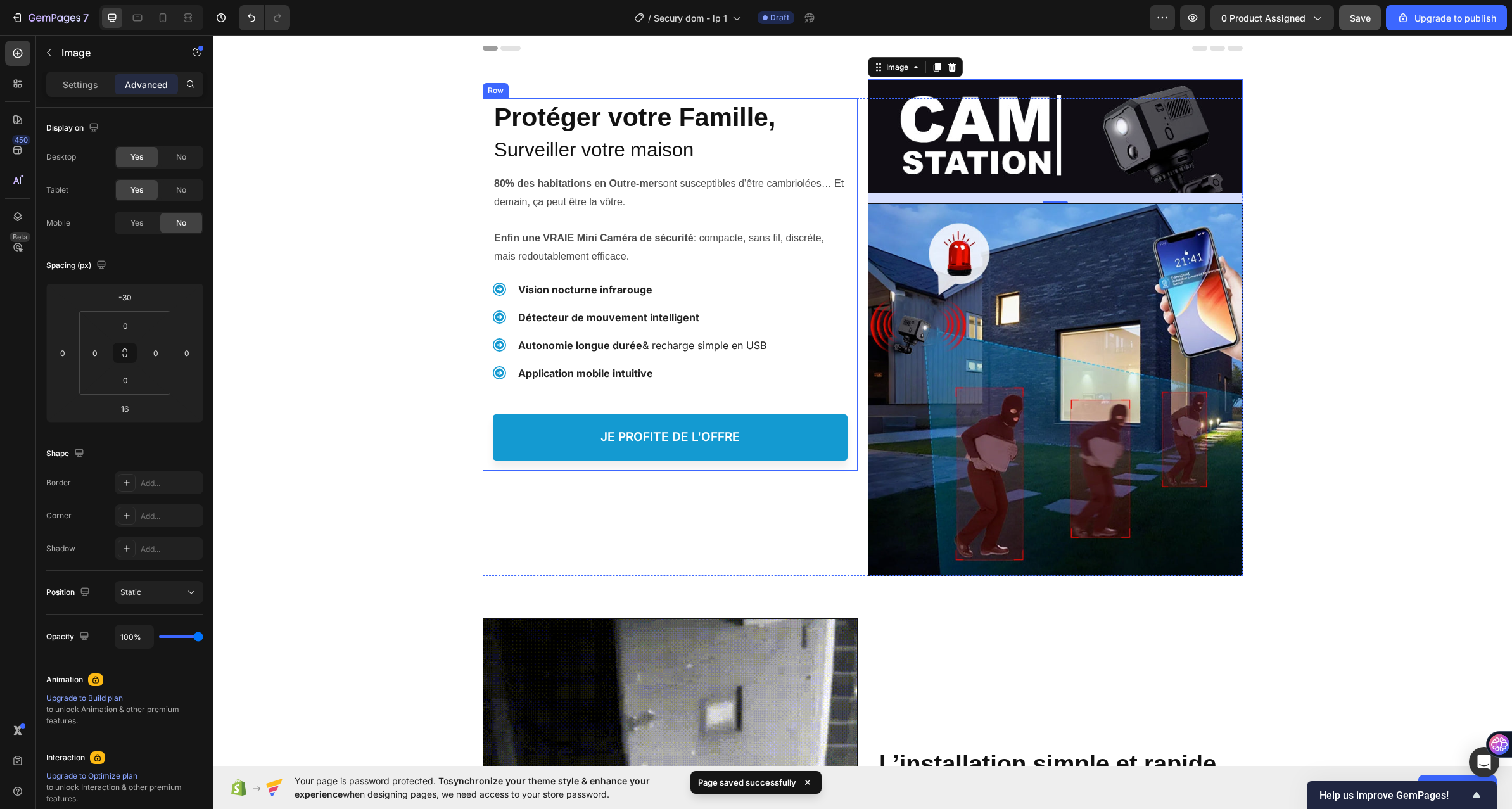
click at [850, 107] on div "Protéger votre Famille, Heading Protéger votre Famille, Heading Surveiller votr…" at bounding box center [670, 284] width 375 height 372
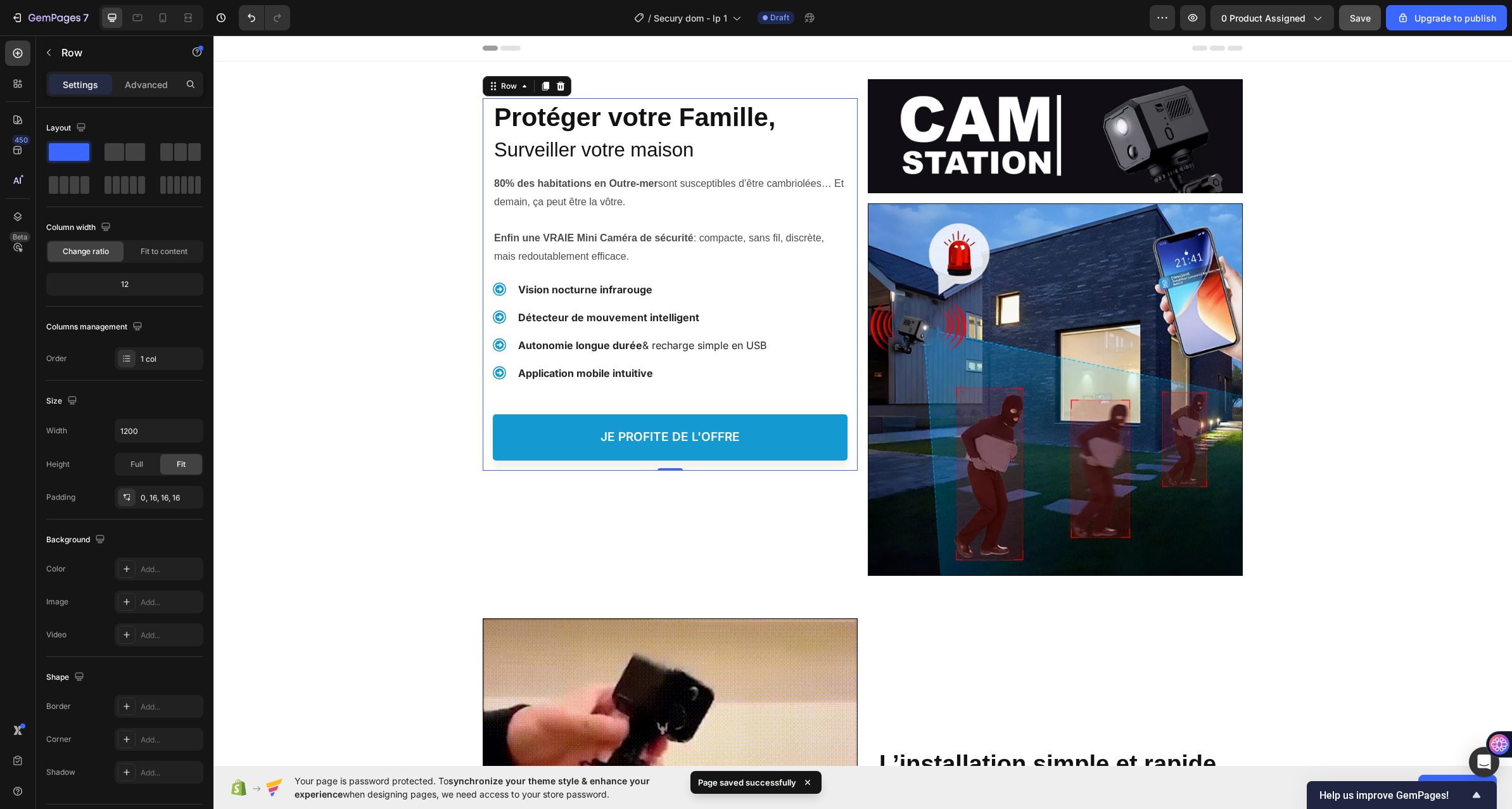
click at [149, 95] on div "Settings Advanced" at bounding box center [124, 84] width 158 height 25
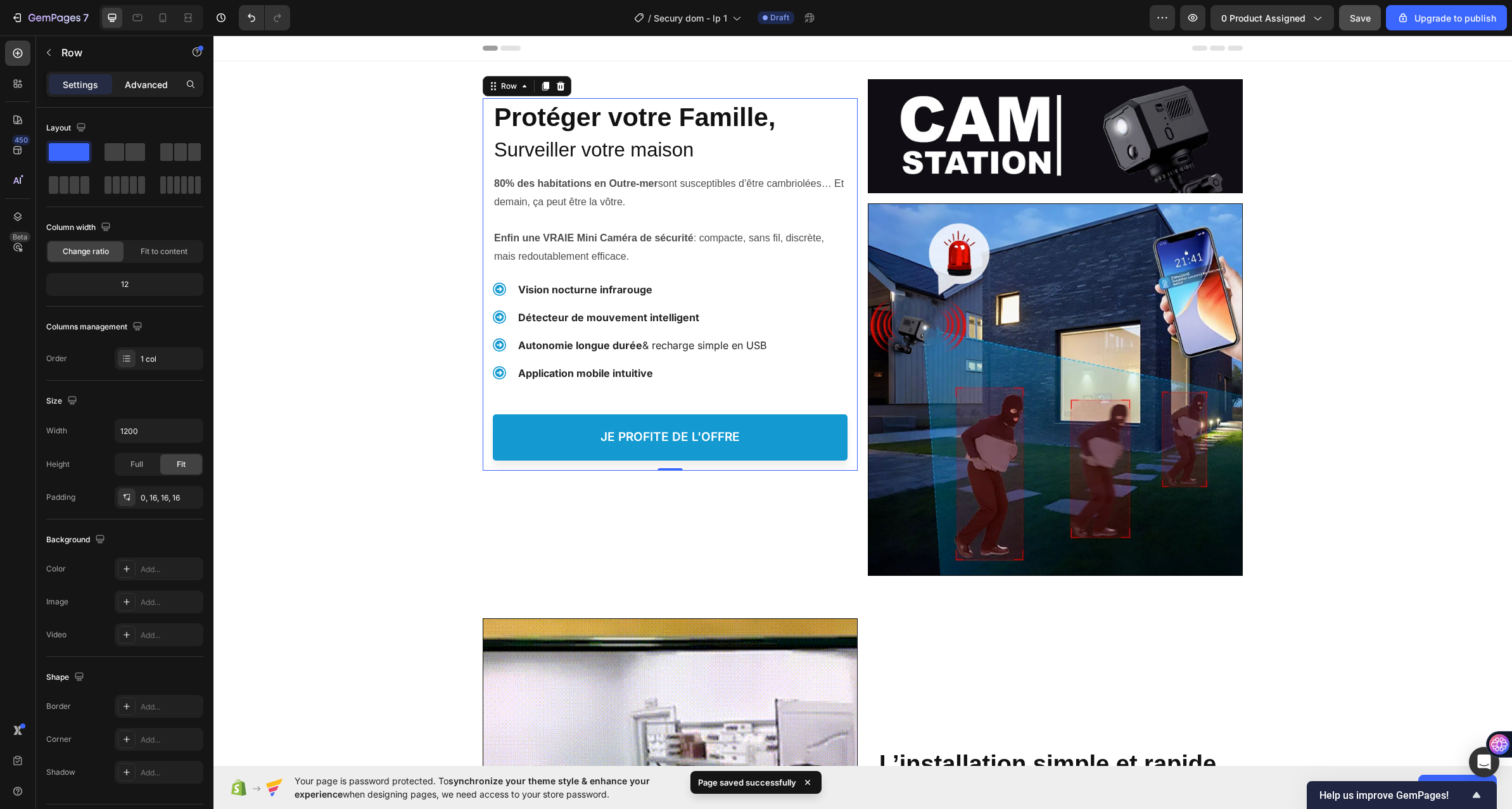
click at [159, 90] on p "Advanced" at bounding box center [146, 84] width 43 height 13
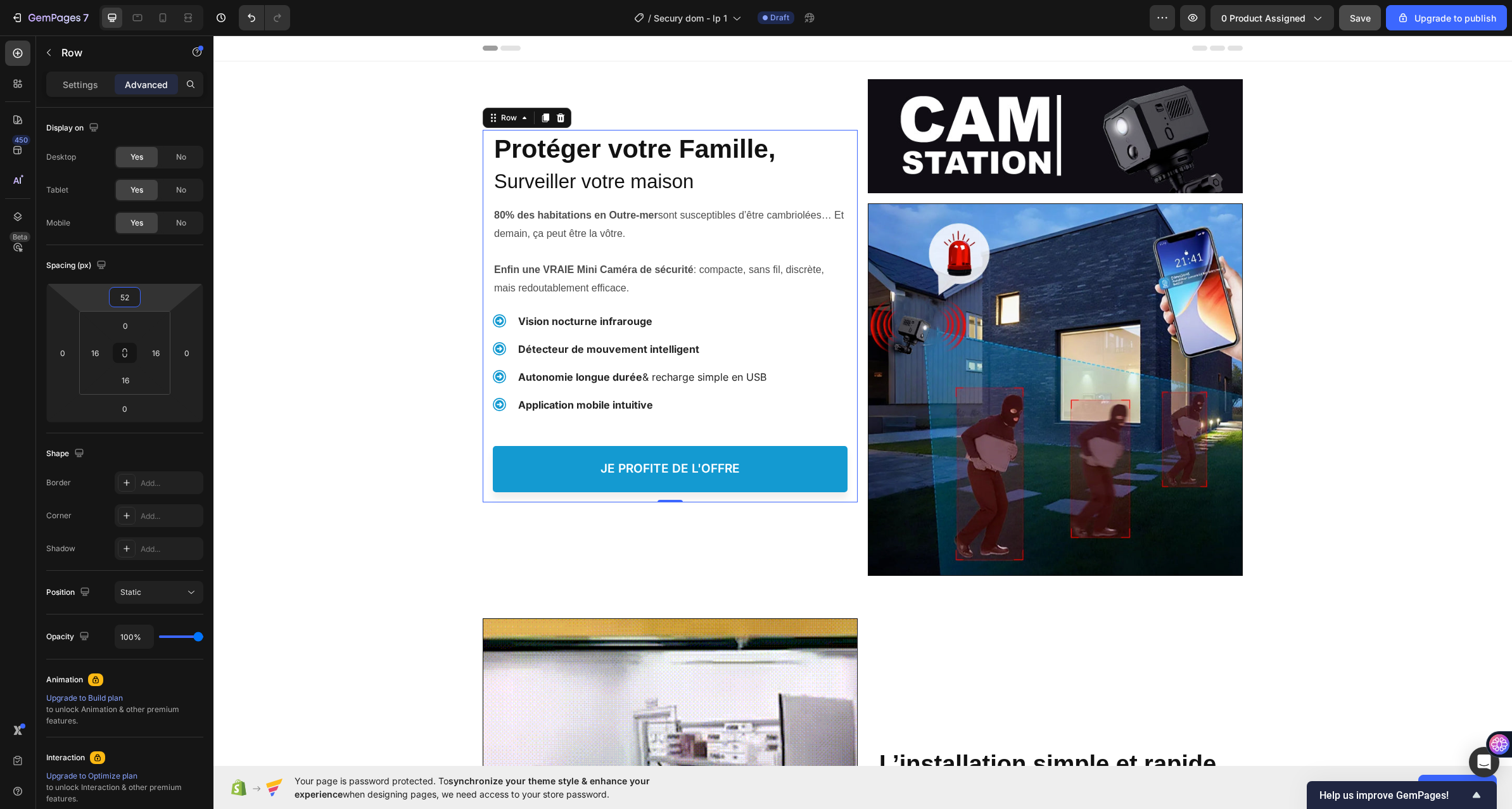
type input "58"
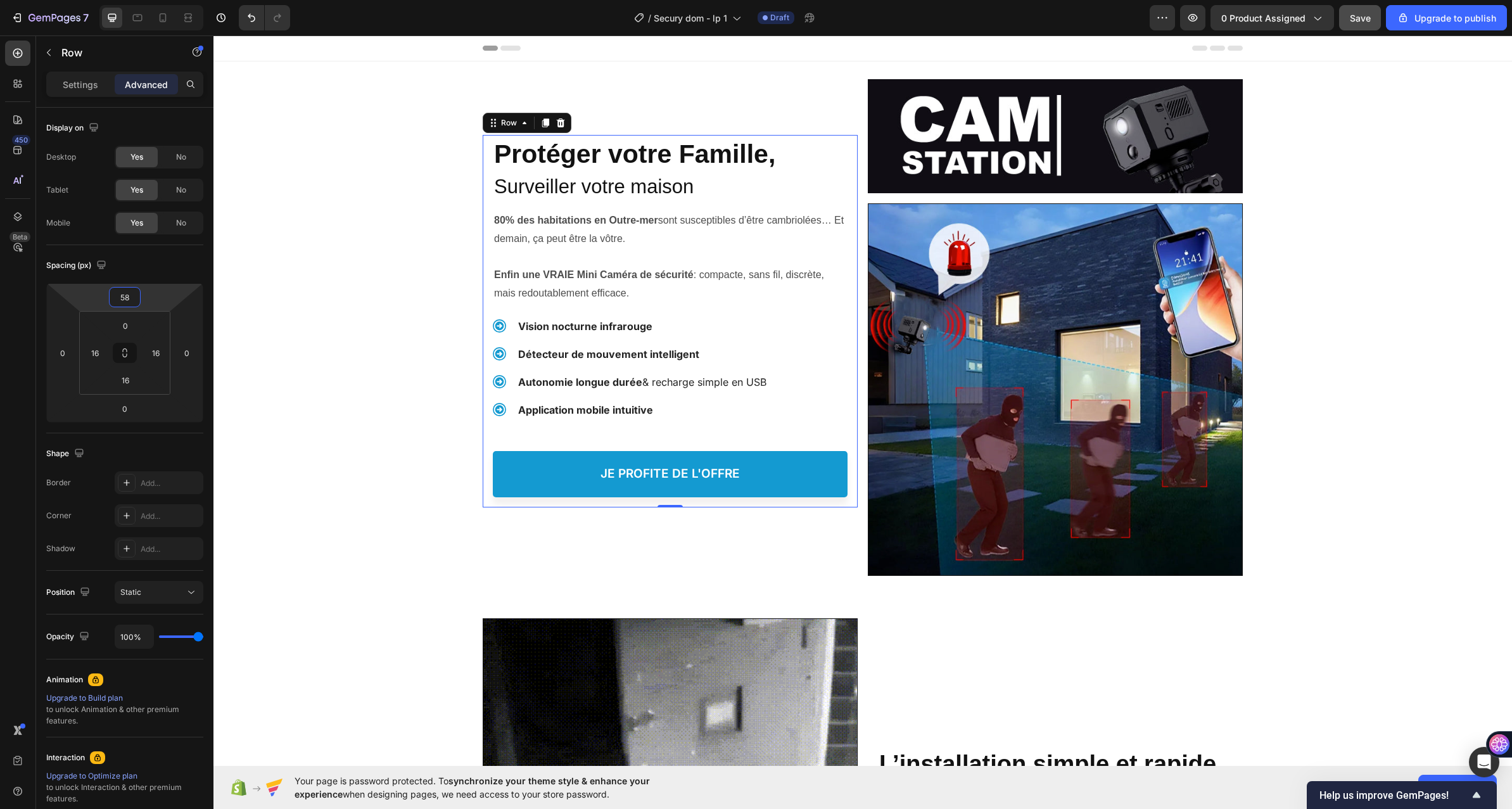
drag, startPoint x: 154, startPoint y: 296, endPoint x: 173, endPoint y: 277, distance: 26.9
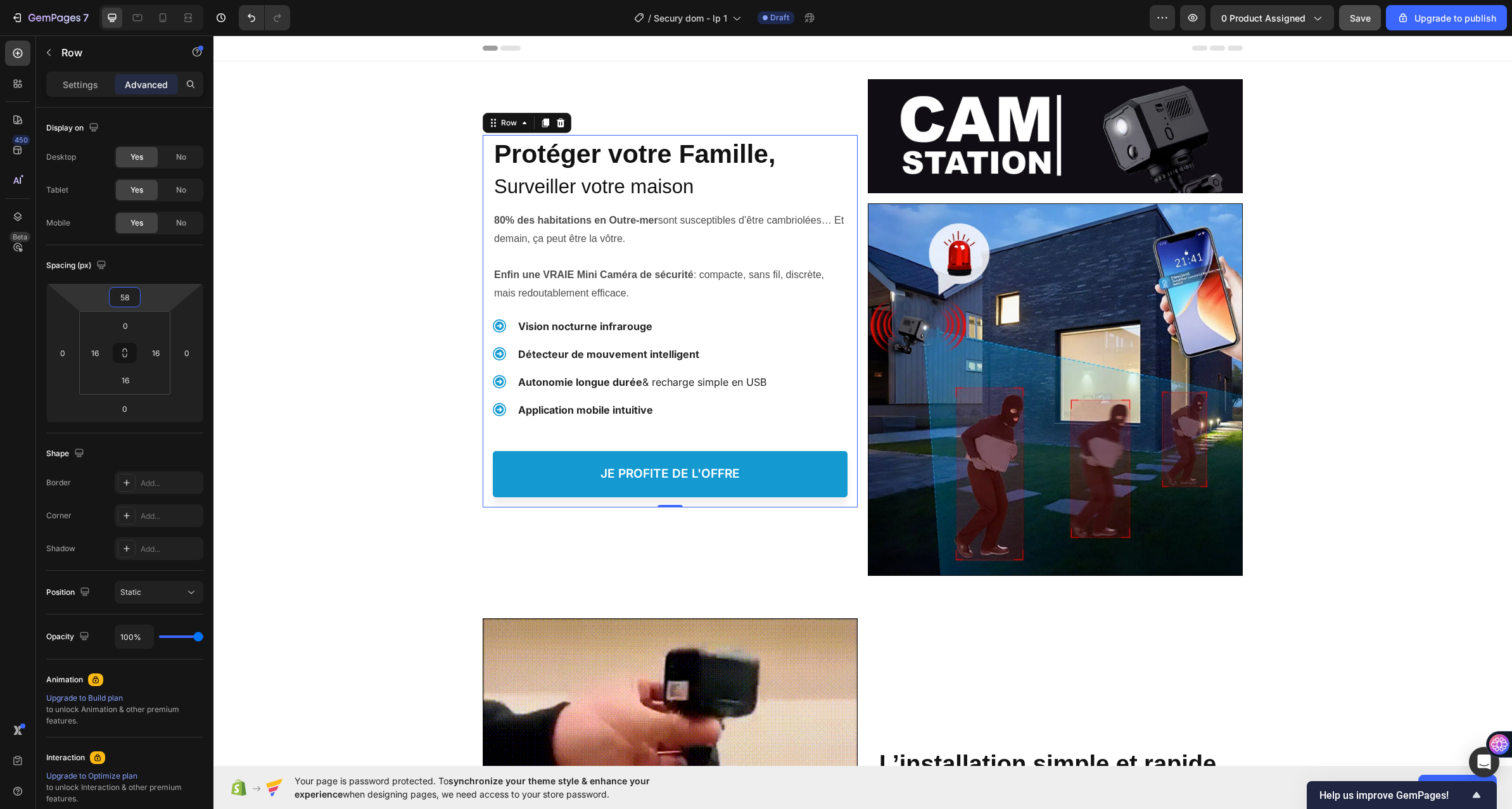
click at [173, 0] on html "7 / Secury dom - lp 1 Draft Preview 0 product assigned Save Upgrade to publish …" at bounding box center [756, 0] width 1512 height 0
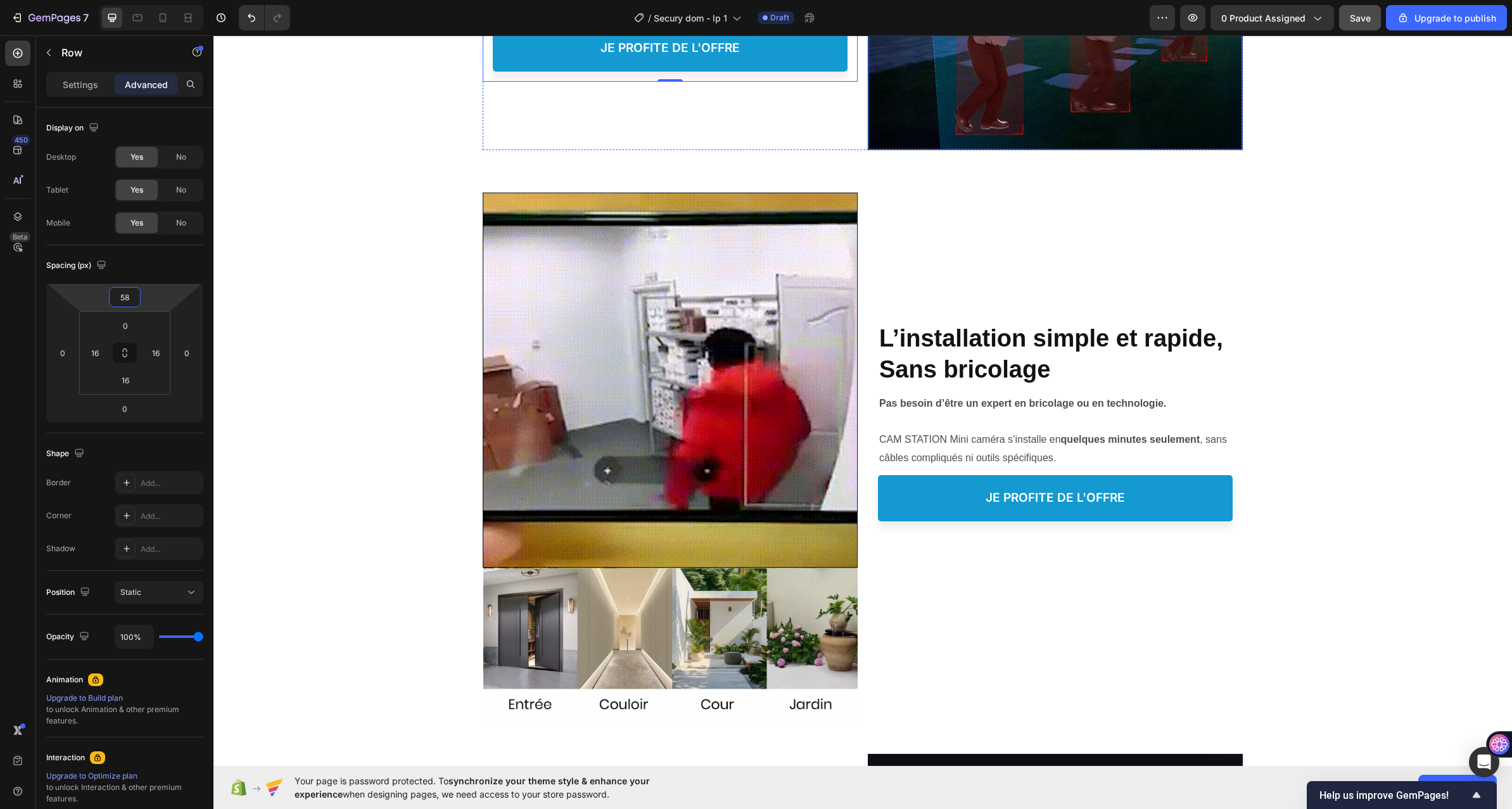
scroll to position [507, 0]
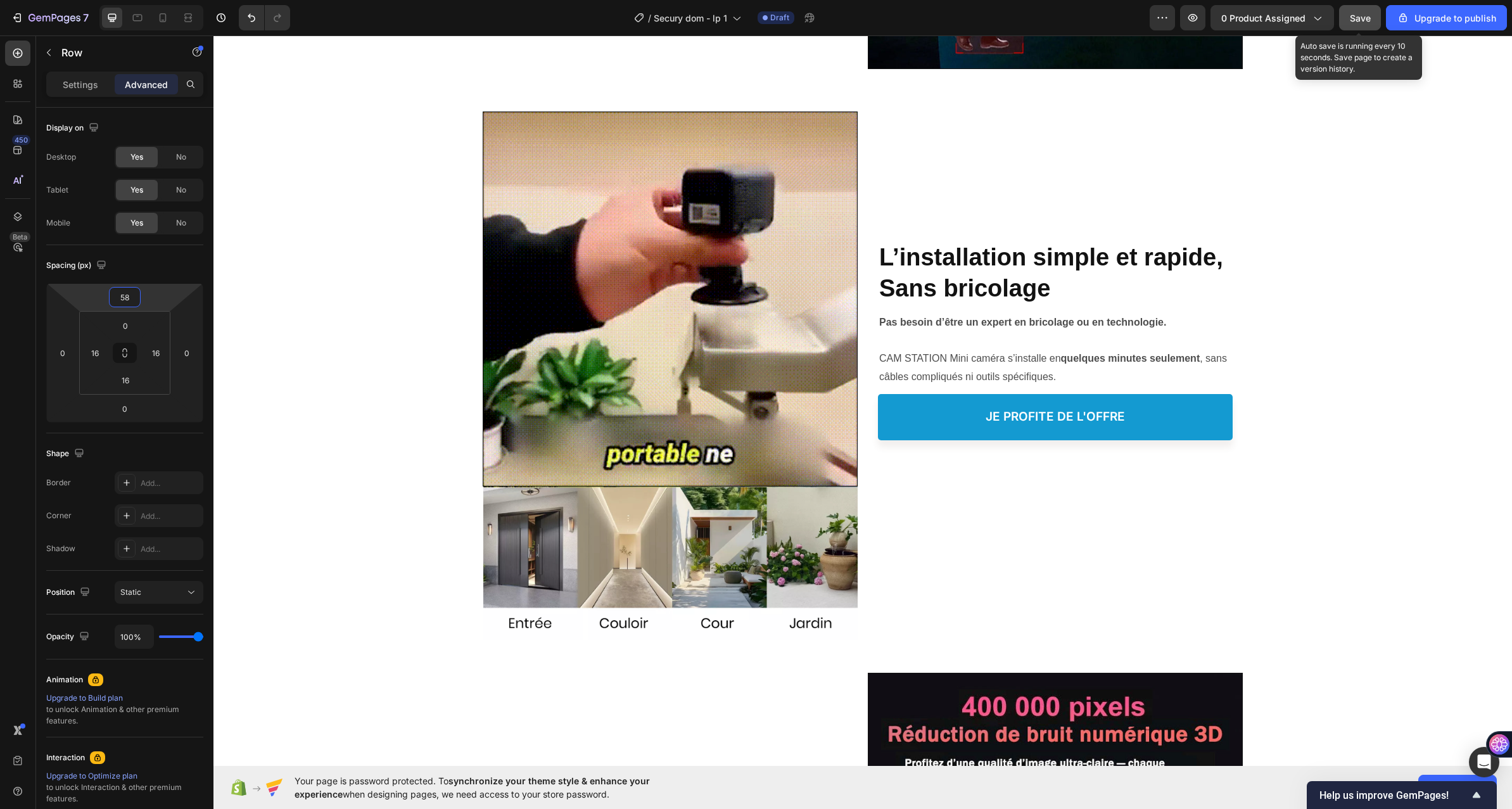
click at [1360, 11] on div "Save" at bounding box center [1361, 18] width 21 height 13
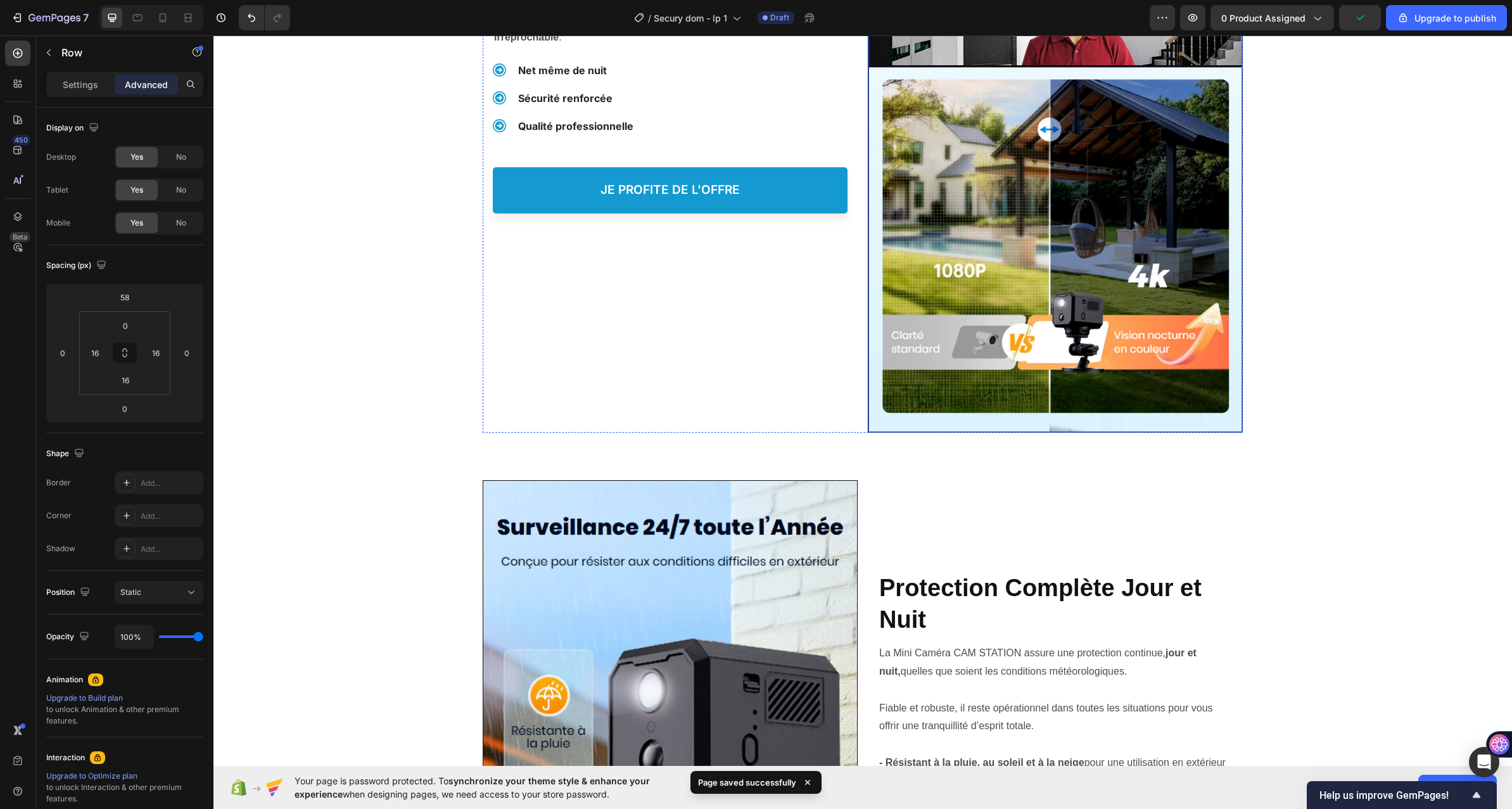
scroll to position [1837, 0]
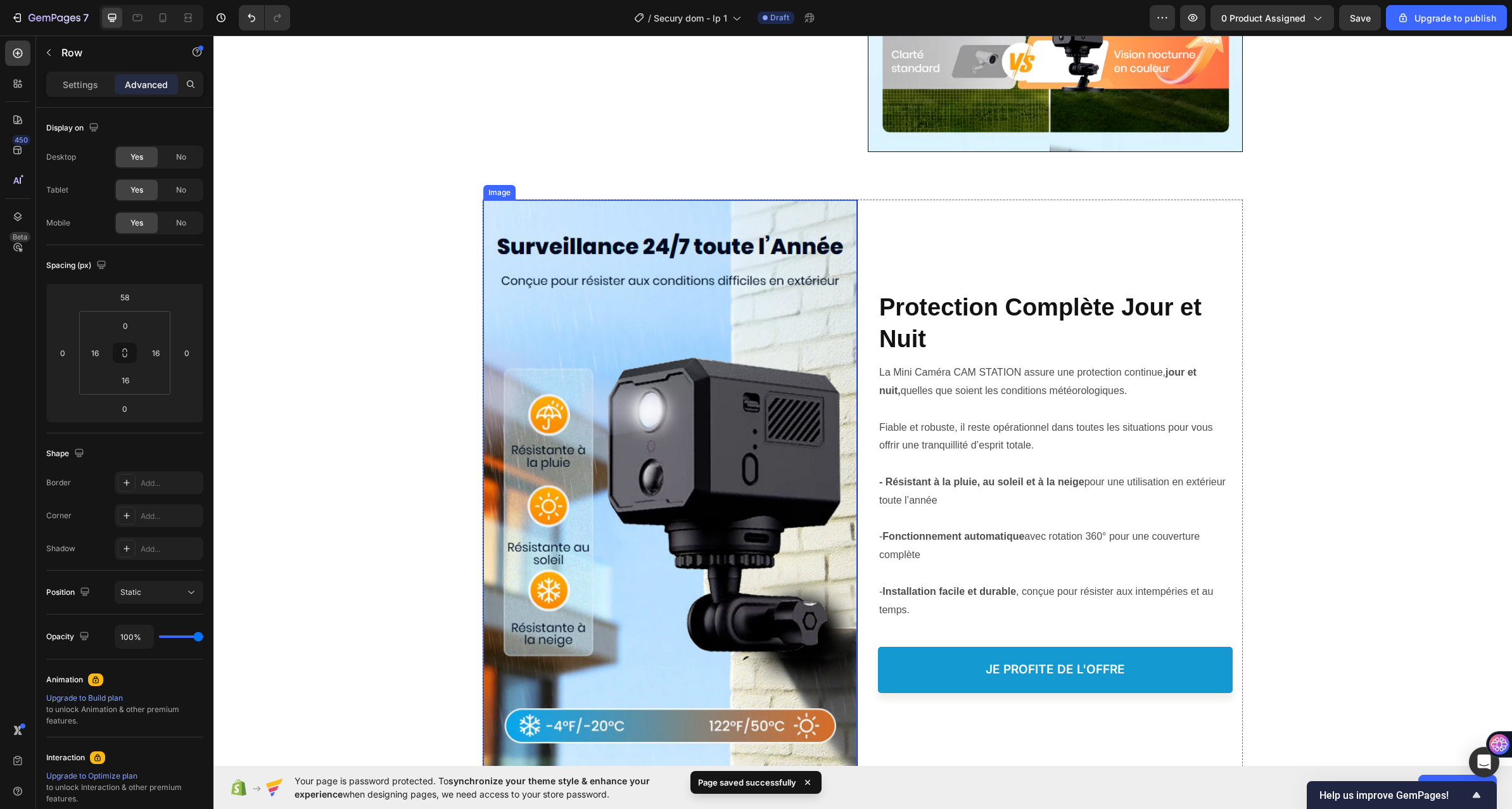
click at [767, 403] on img at bounding box center [670, 491] width 374 height 581
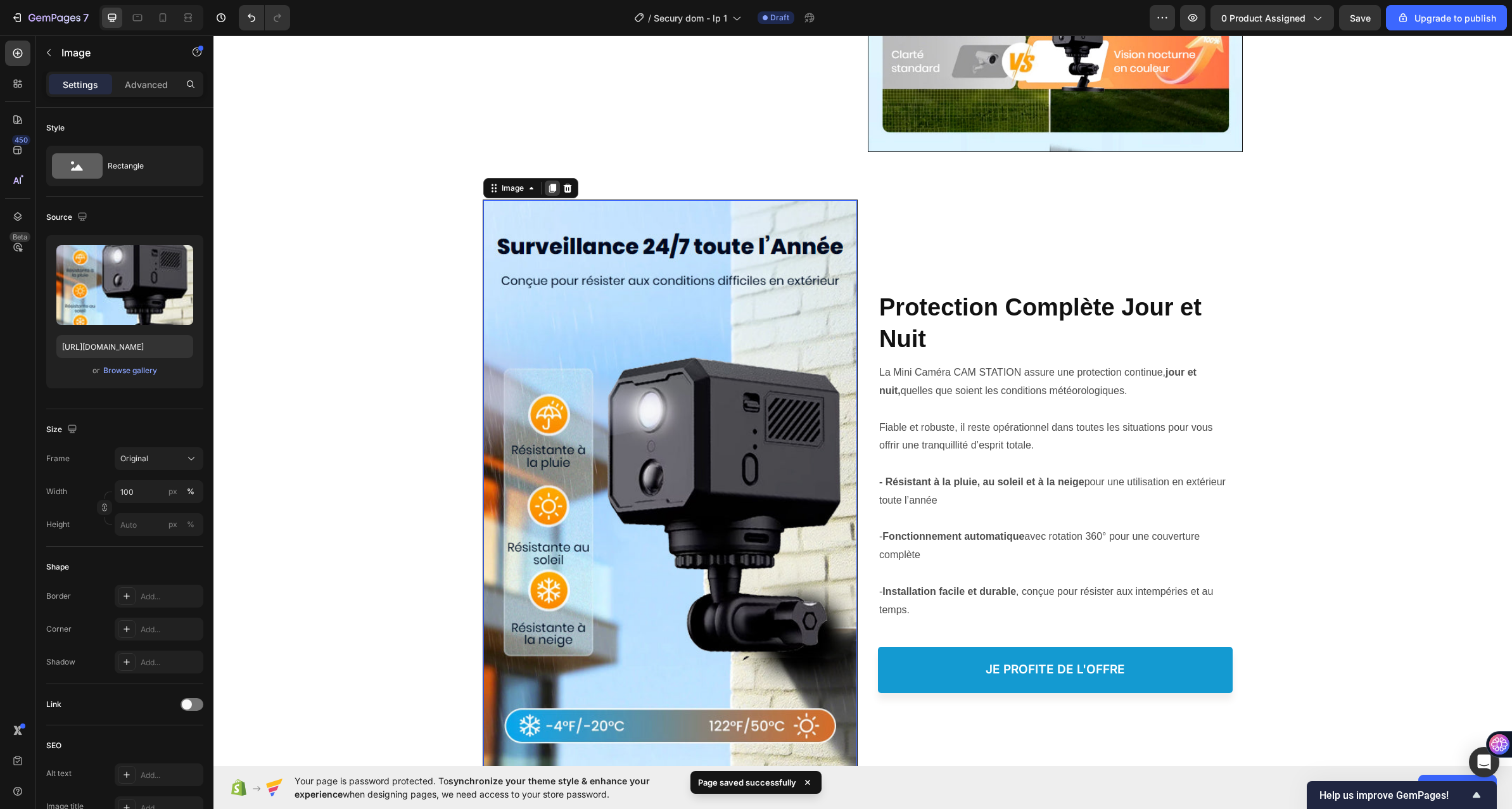
click at [548, 183] on icon at bounding box center [552, 188] width 10 height 10
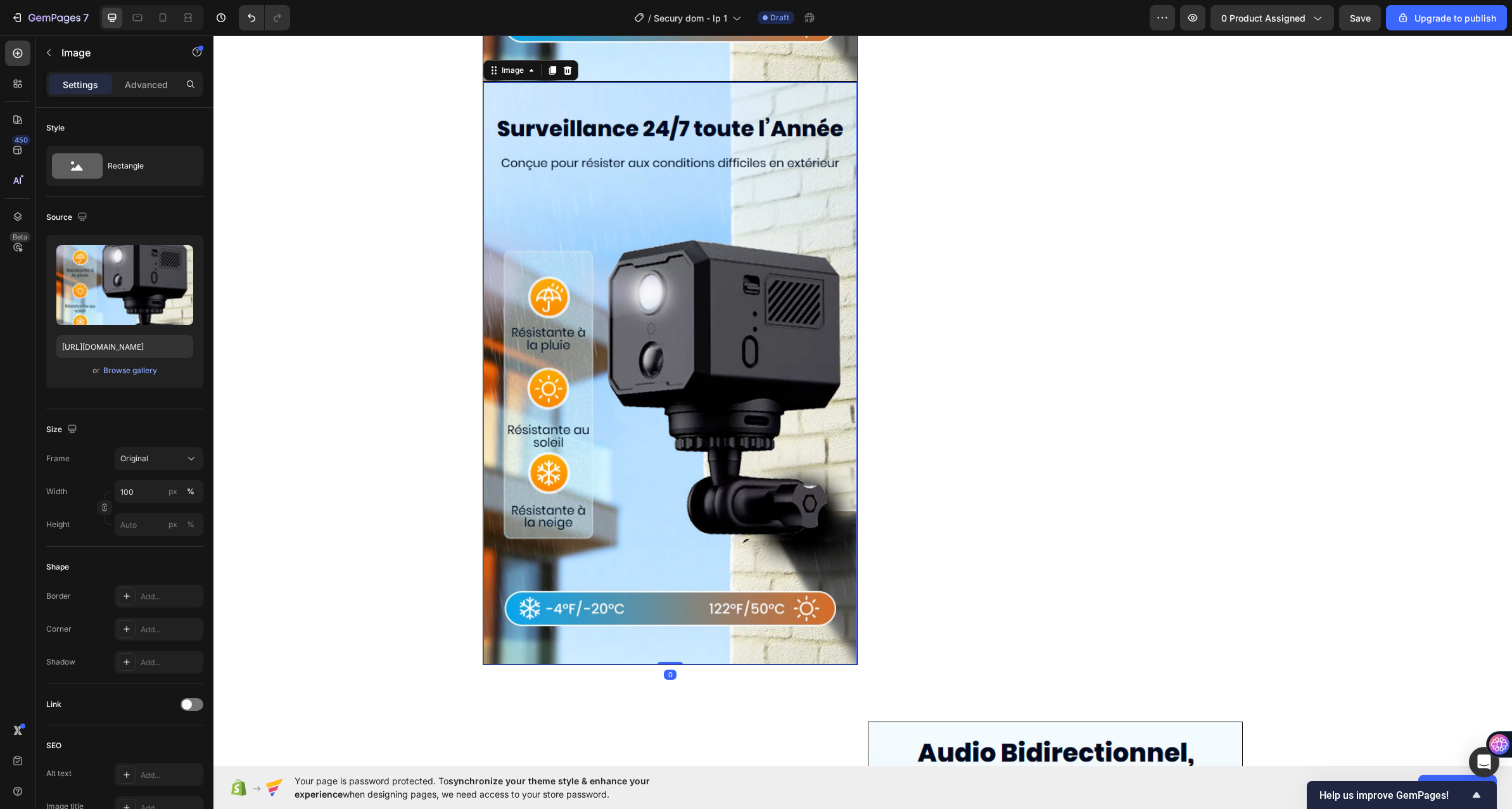
scroll to position [2540, 0]
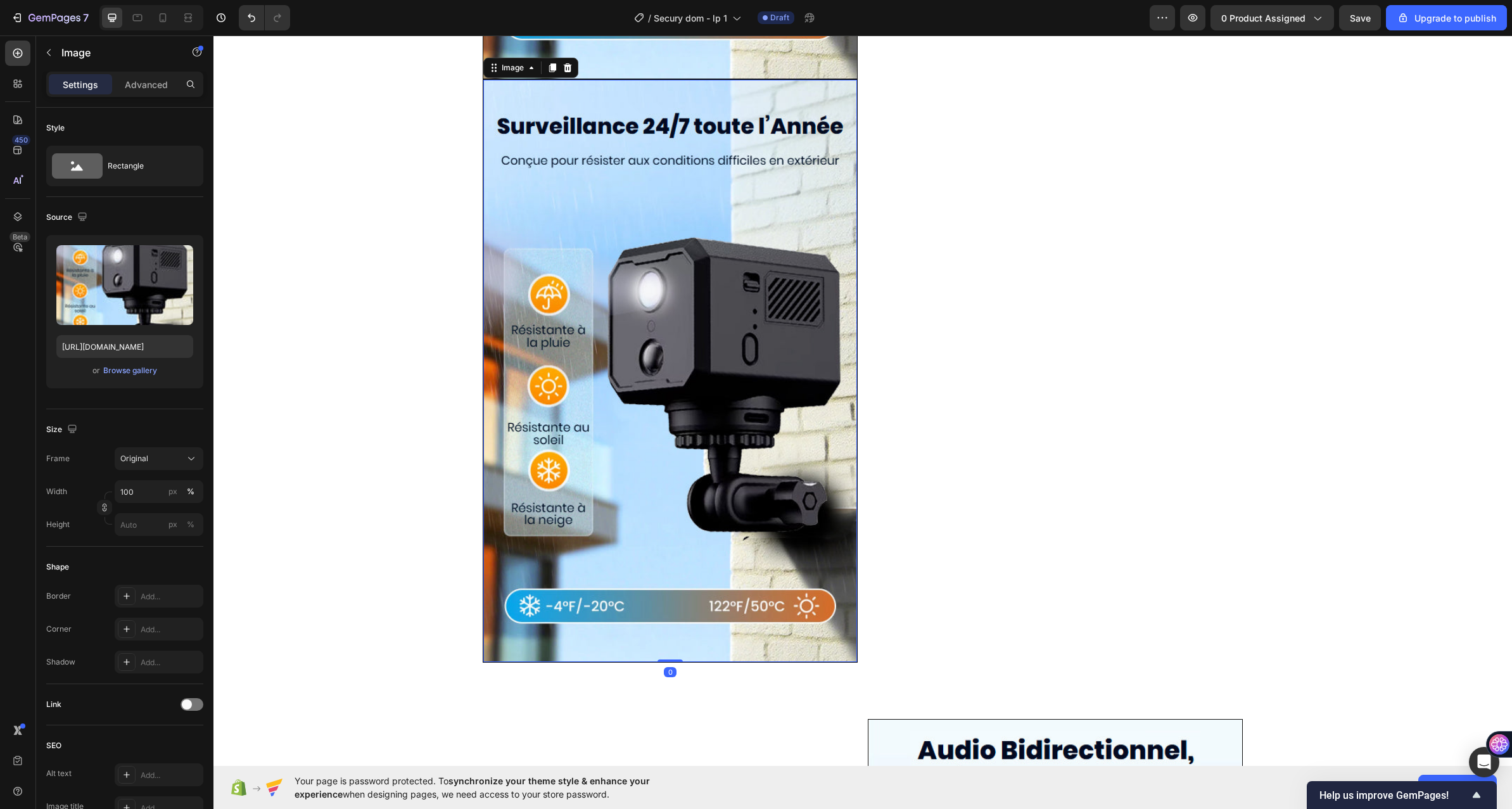
click at [560, 325] on img at bounding box center [670, 371] width 374 height 581
click at [136, 78] on div "Advanced" at bounding box center [146, 84] width 63 height 20
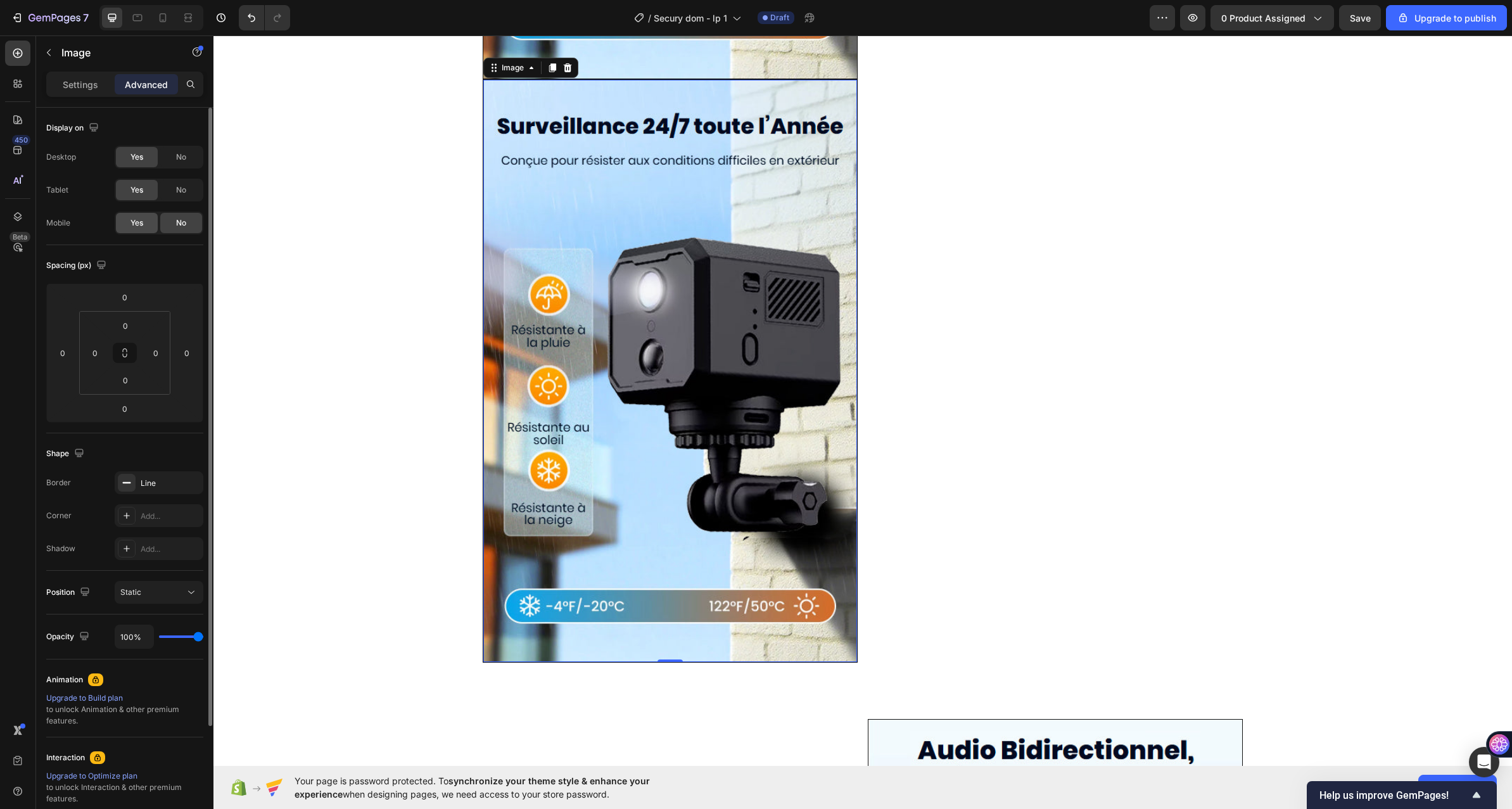
click at [145, 223] on div "Yes" at bounding box center [137, 223] width 42 height 20
click at [195, 187] on div "No" at bounding box center [181, 190] width 42 height 20
drag, startPoint x: 181, startPoint y: 159, endPoint x: 280, endPoint y: 209, distance: 110.9
click at [181, 159] on span "No" at bounding box center [181, 157] width 10 height 11
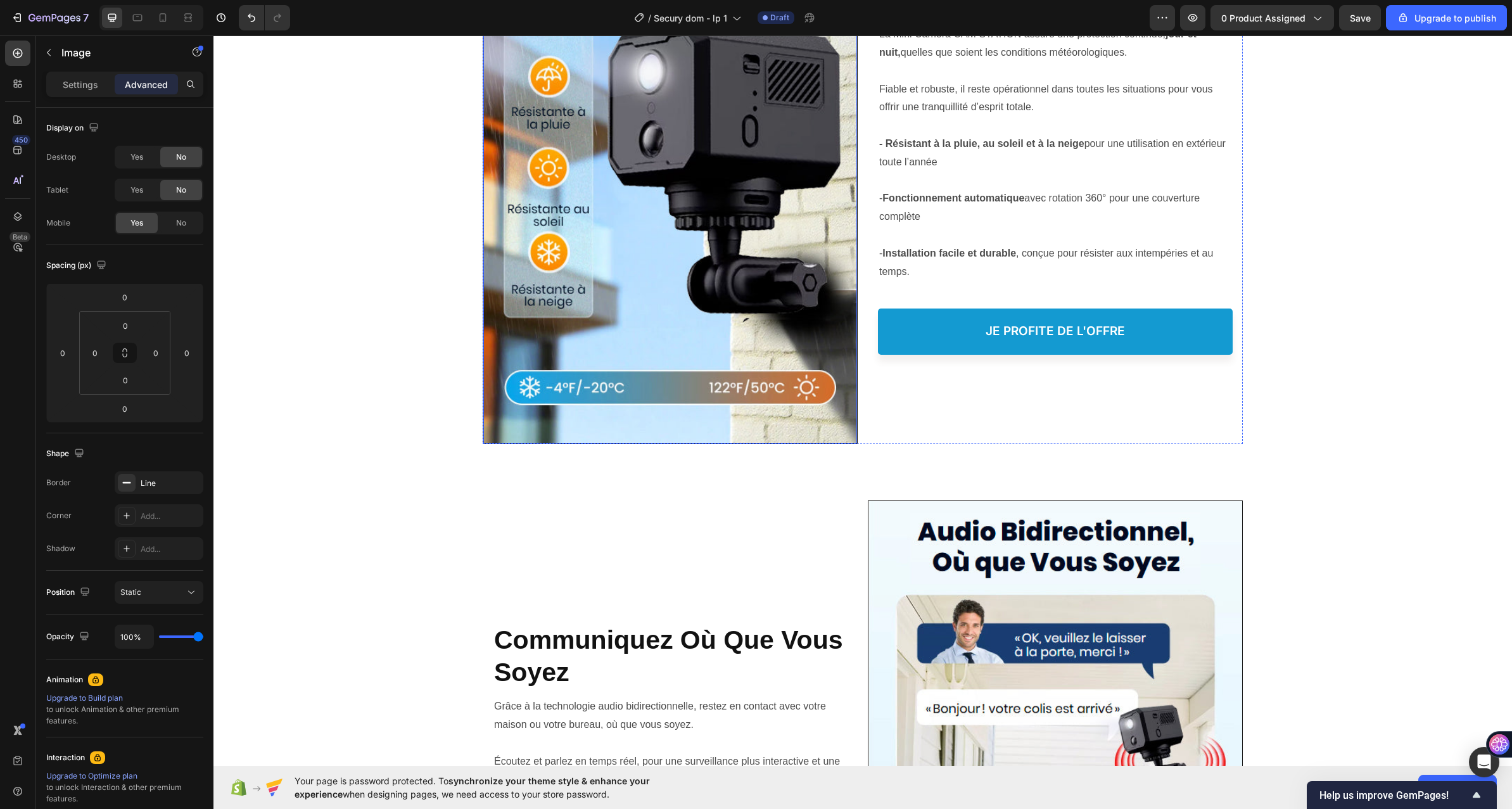
scroll to position [2096, 0]
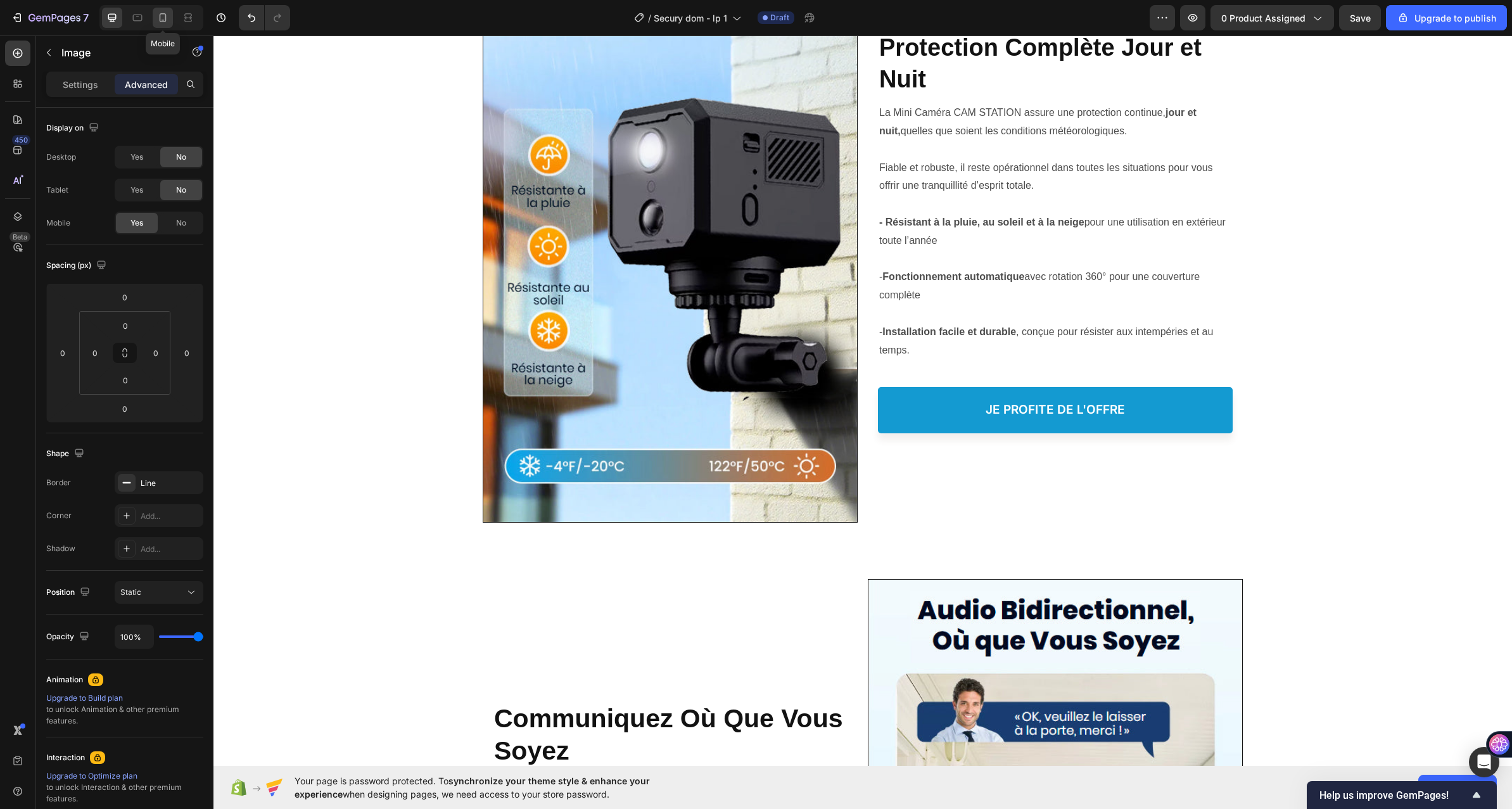
click at [166, 15] on icon at bounding box center [163, 17] width 7 height 9
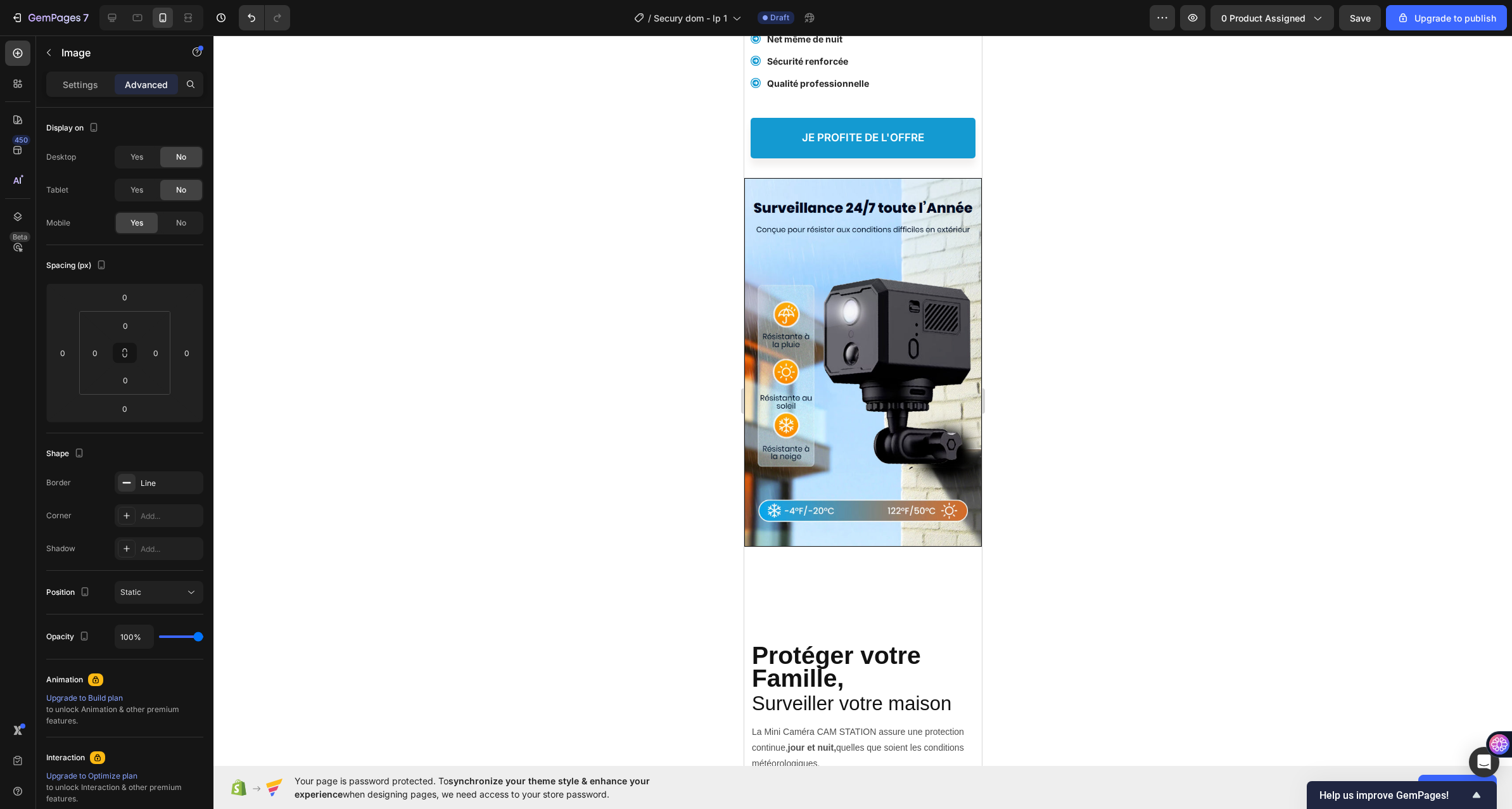
scroll to position [2343, 0]
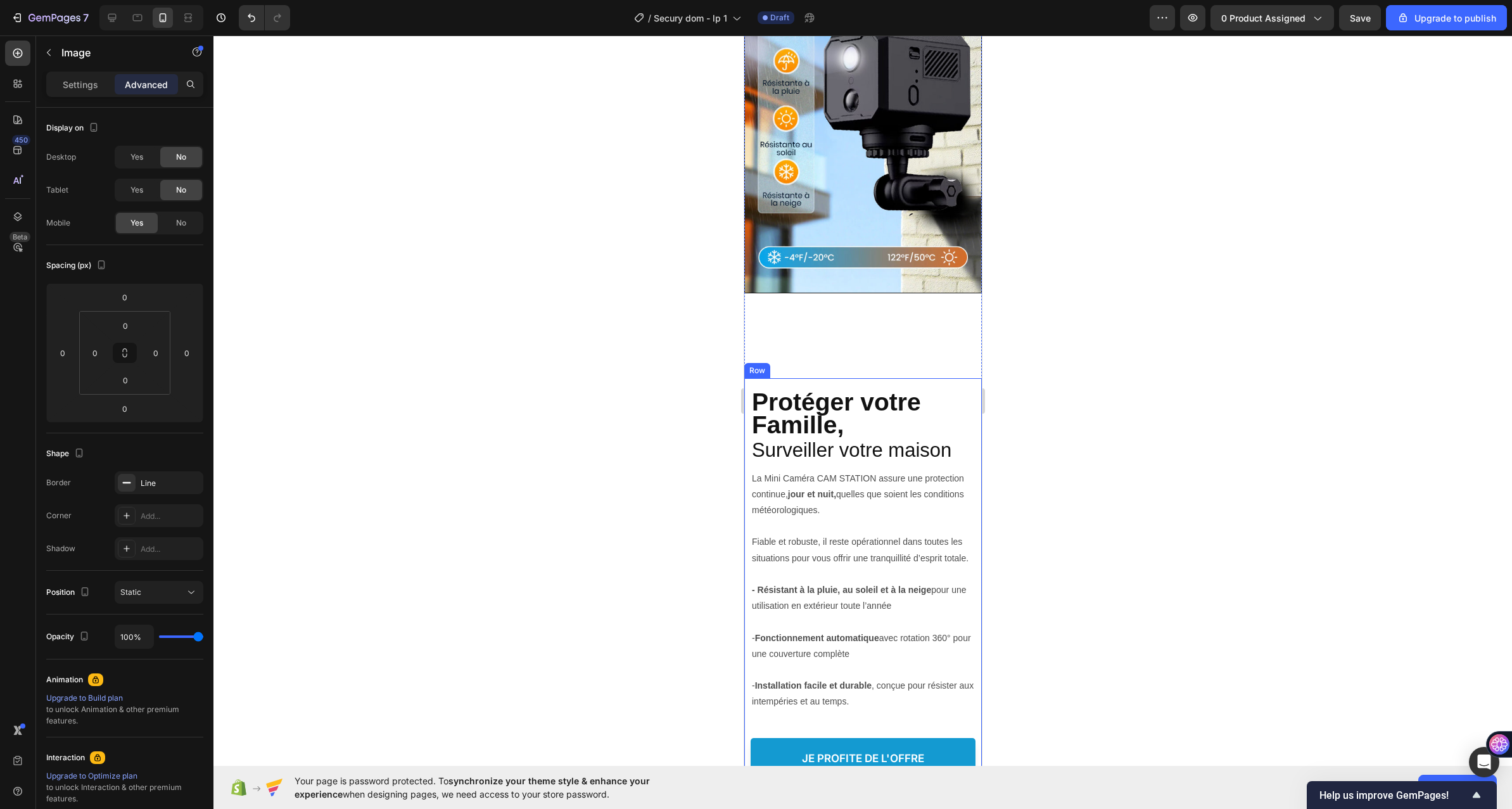
click at [937, 378] on div "Protéger votre Famille, Heading Protection Complète Jour et Nuit Heading Survei…" at bounding box center [863, 581] width 225 height 408
click at [907, 320] on div "Protéger votre Famille, Heading Protection Complète Jour et Nuit Heading Survei…" at bounding box center [863, 664] width 237 height 742
click at [950, 378] on div "Protéger votre Famille, Heading Protection Complète Jour et Nuit Heading Survei…" at bounding box center [863, 581] width 225 height 408
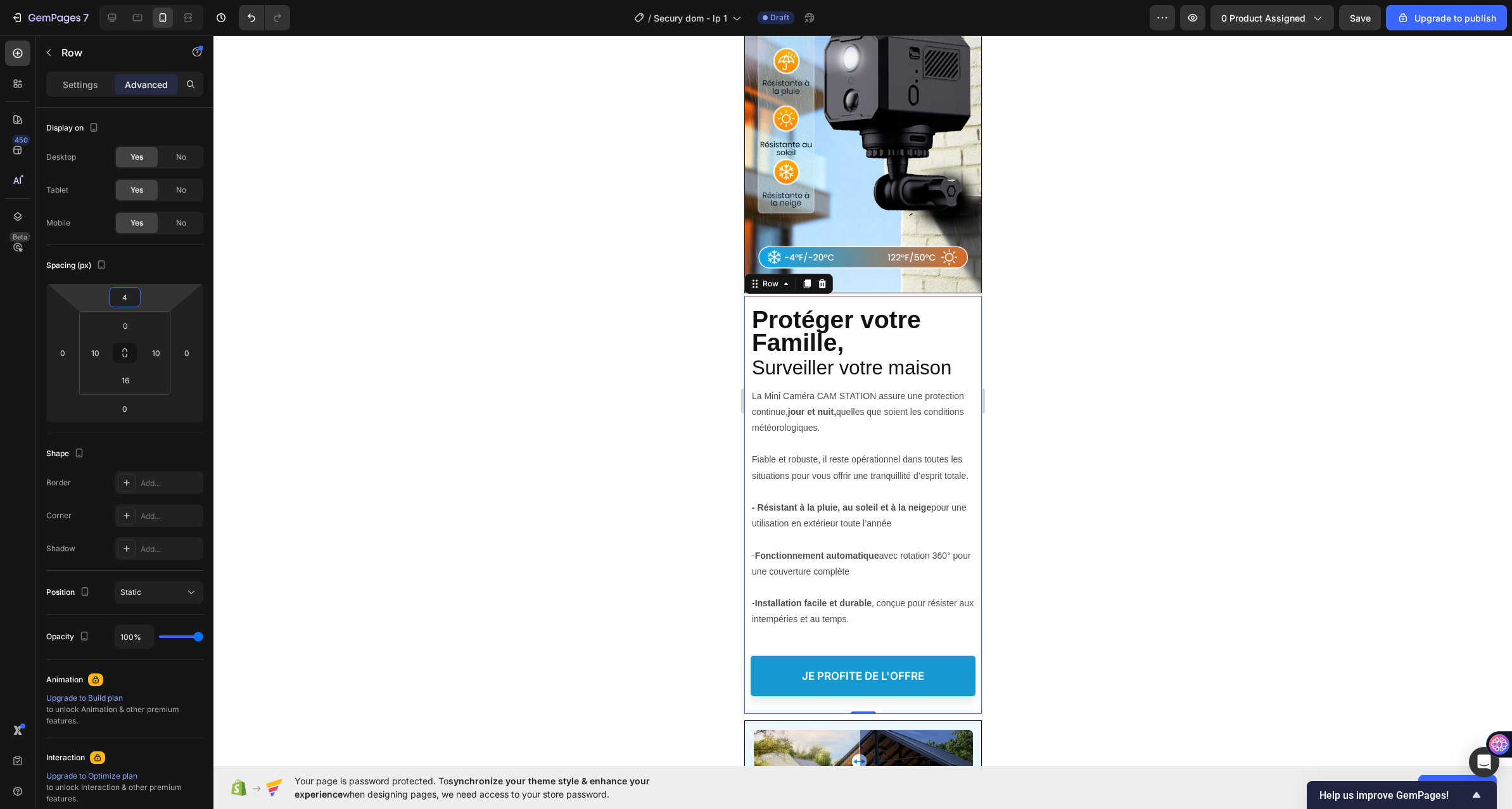
drag, startPoint x: 163, startPoint y: 301, endPoint x: 176, endPoint y: 300, distance: 13.0
click at [176, 0] on html "7 / Secury dom - lp 1 Draft Preview 0 product assigned Save Upgrade to publish …" at bounding box center [756, 0] width 1512 height 0
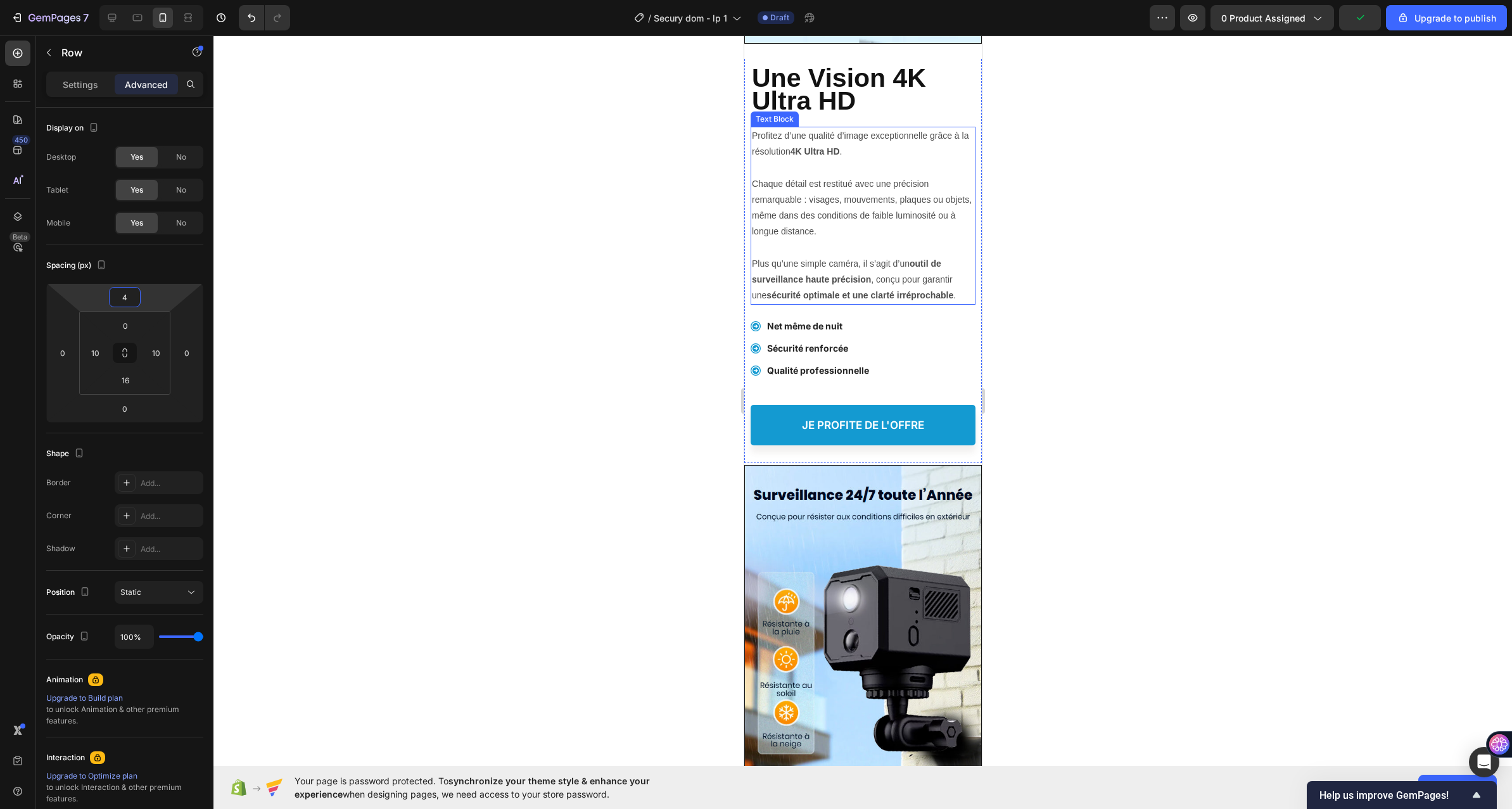
scroll to position [1900, 0]
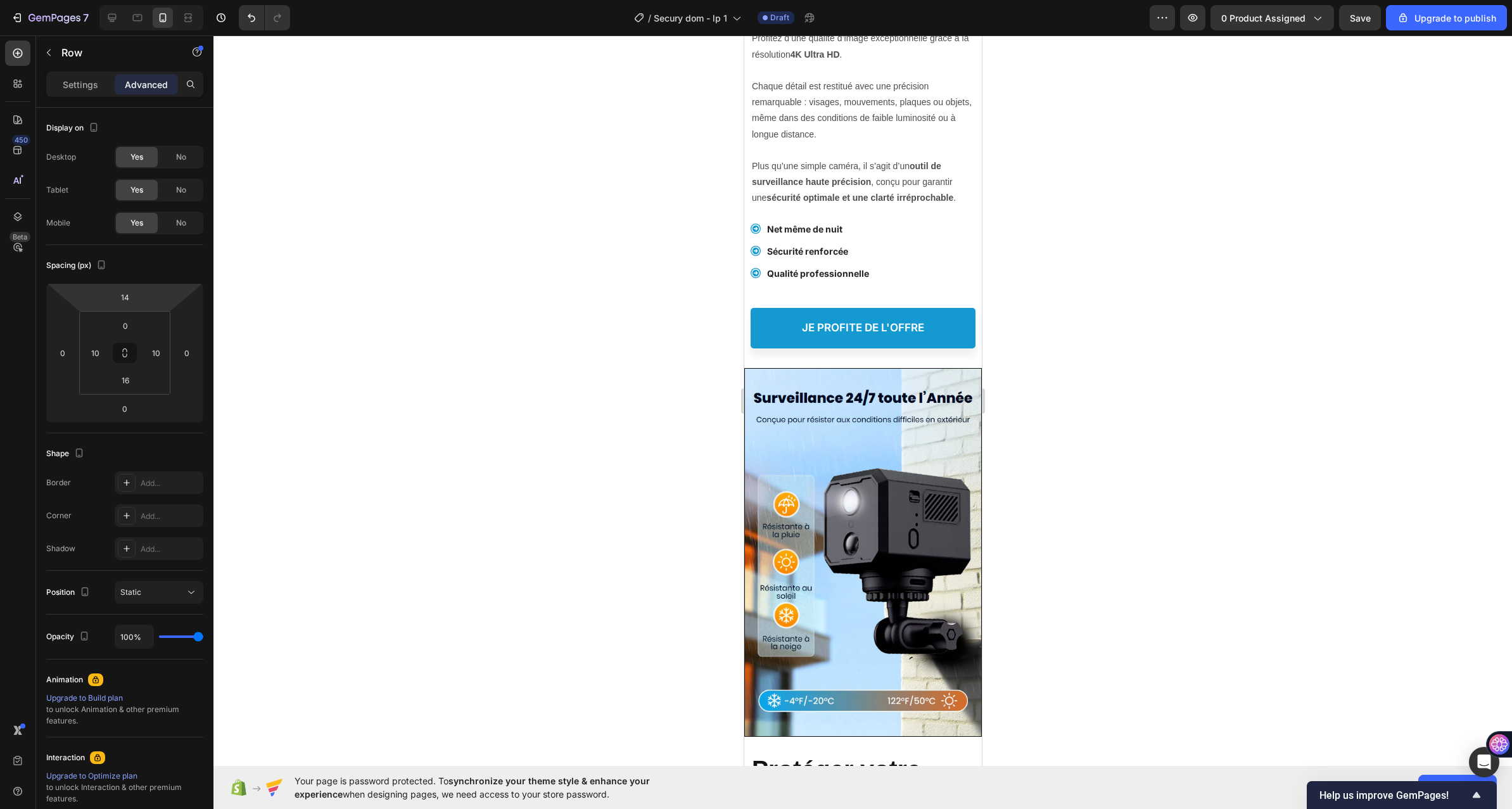
type input "12"
click at [159, 0] on html "7 / Secury dom - lp 1 Draft Preview 0 product assigned Save Upgrade to publish …" at bounding box center [756, 0] width 1512 height 0
click at [814, 442] on img at bounding box center [863, 552] width 237 height 367
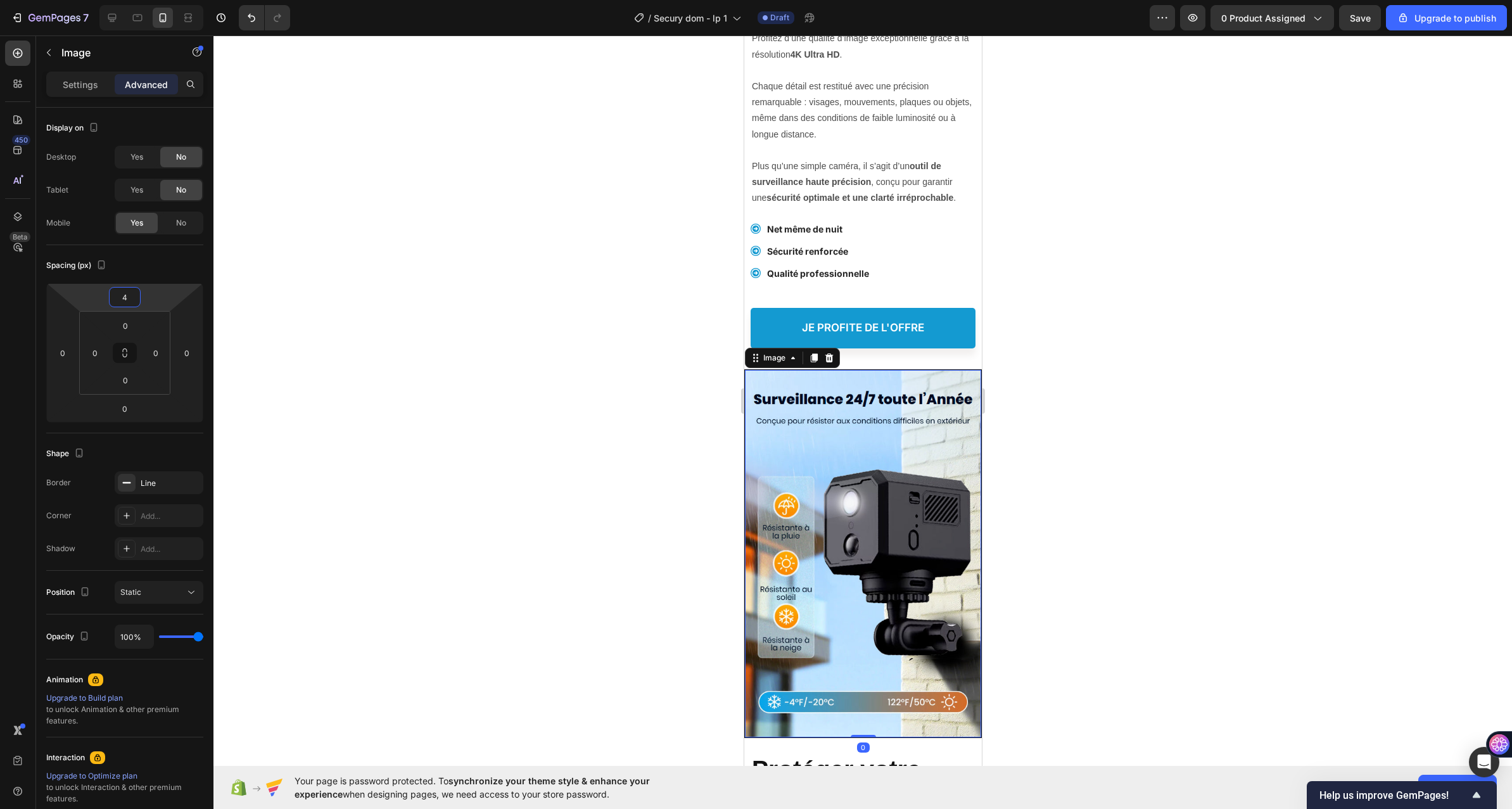
type input "8"
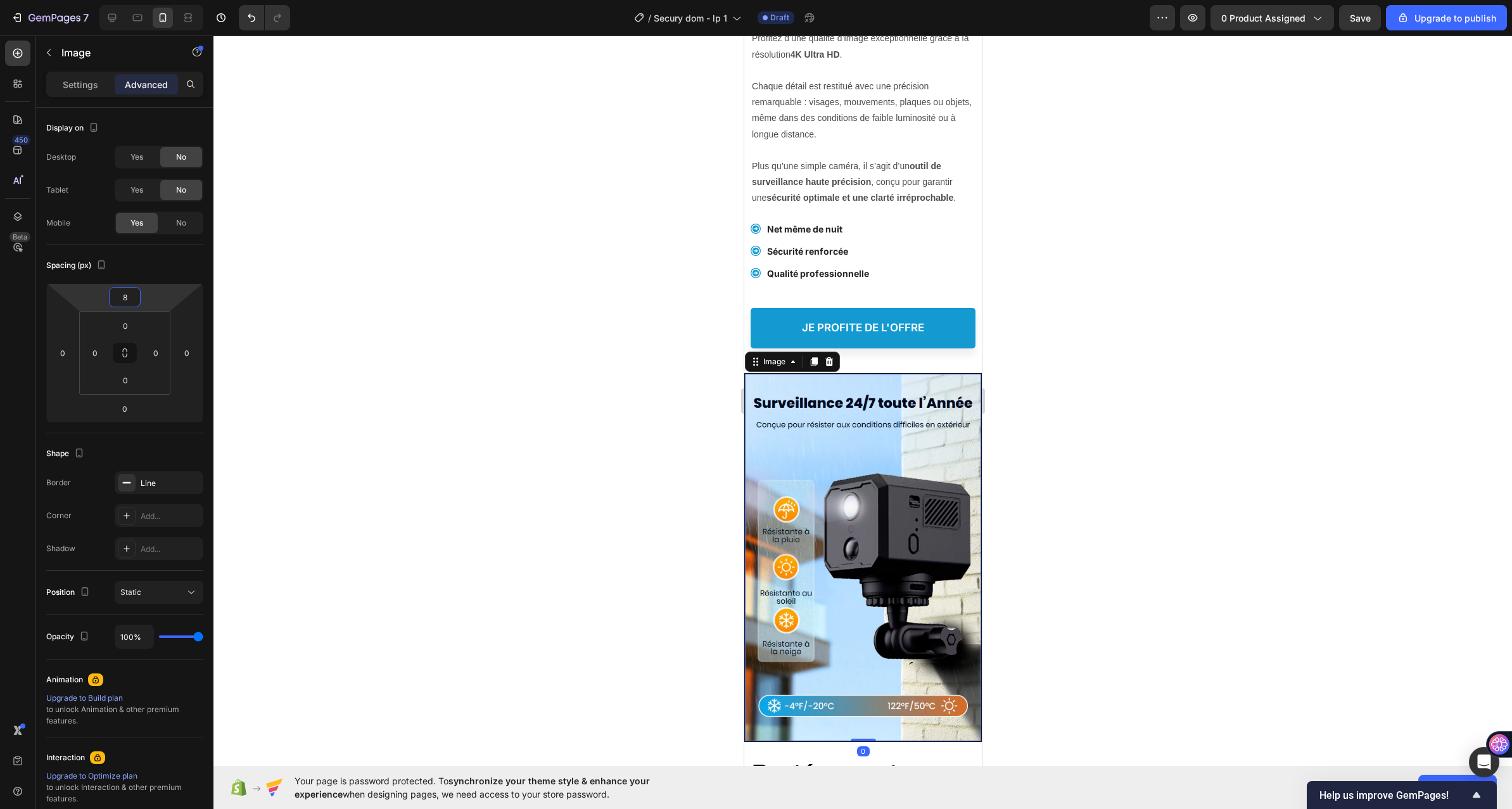
drag, startPoint x: 158, startPoint y: 291, endPoint x: 163, endPoint y: 288, distance: 5.8
click at [163, 0] on html "7 / Secury dom - lp 1 Draft Preview 0 product assigned Save Upgrade to publish …" at bounding box center [756, 0] width 1512 height 0
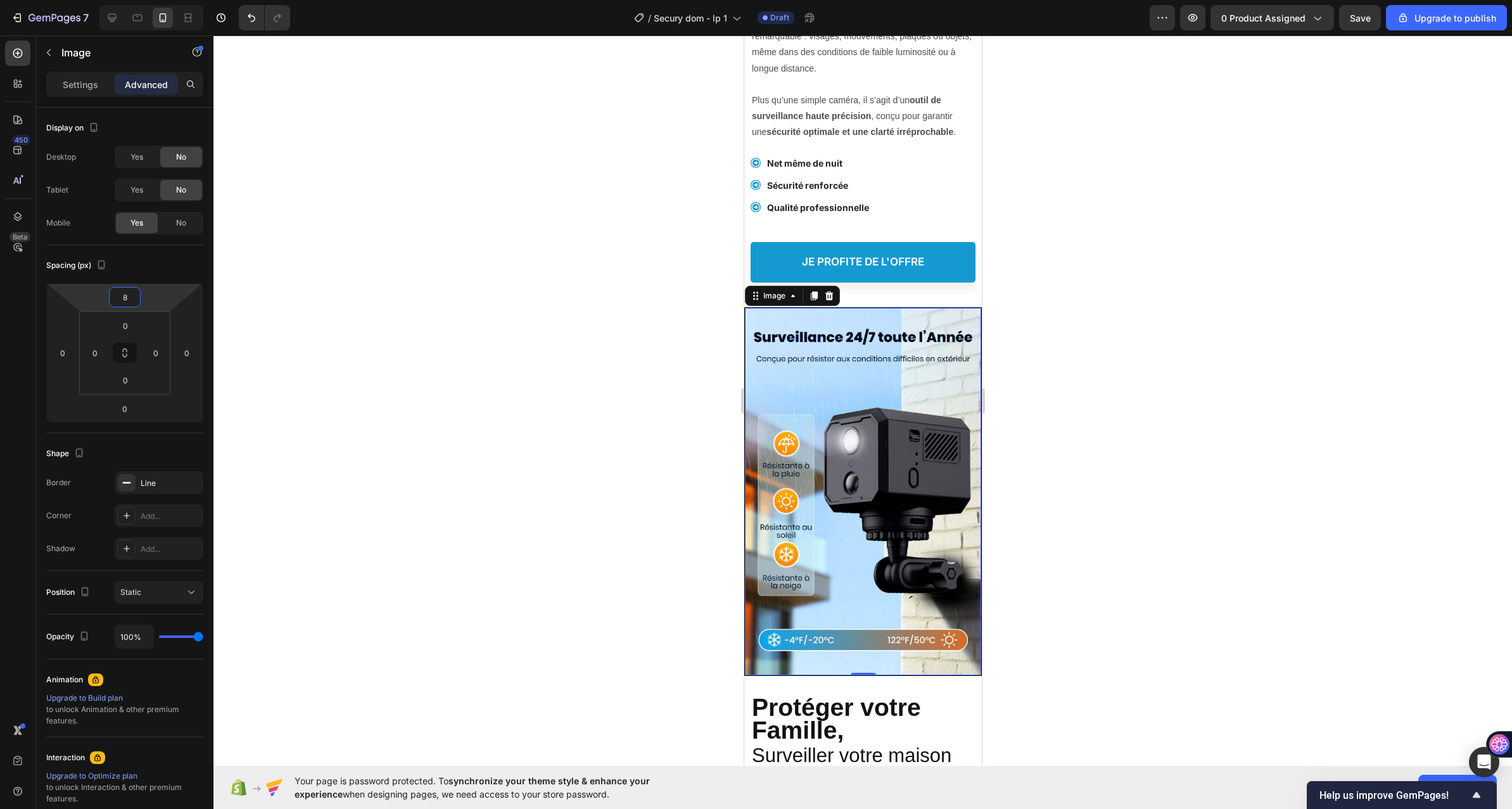
scroll to position [2090, 0]
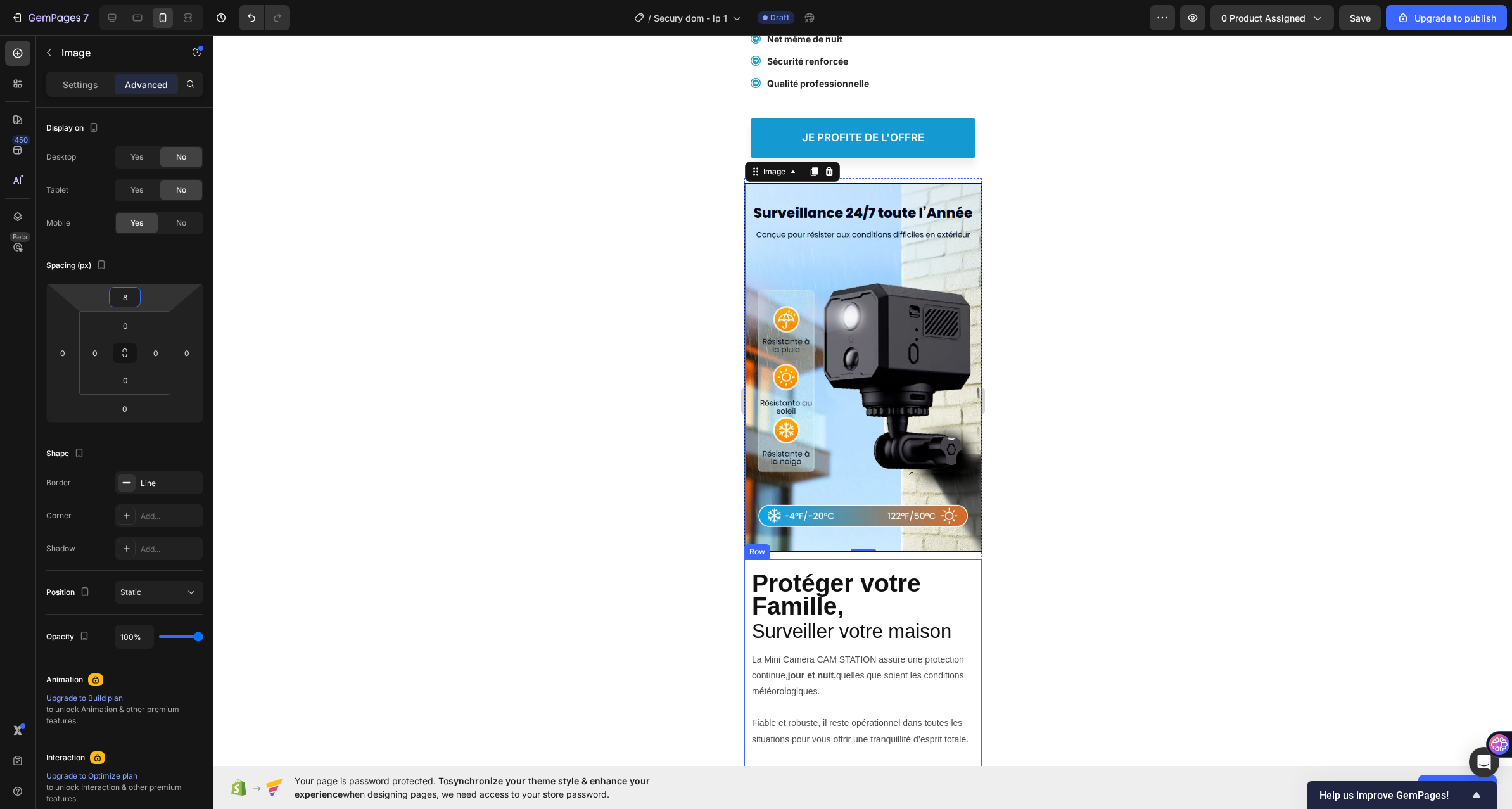
click at [947, 560] on div "Protéger votre Famille, Heading Protection Complète Jour et Nuit Heading Survei…" at bounding box center [863, 763] width 225 height 408
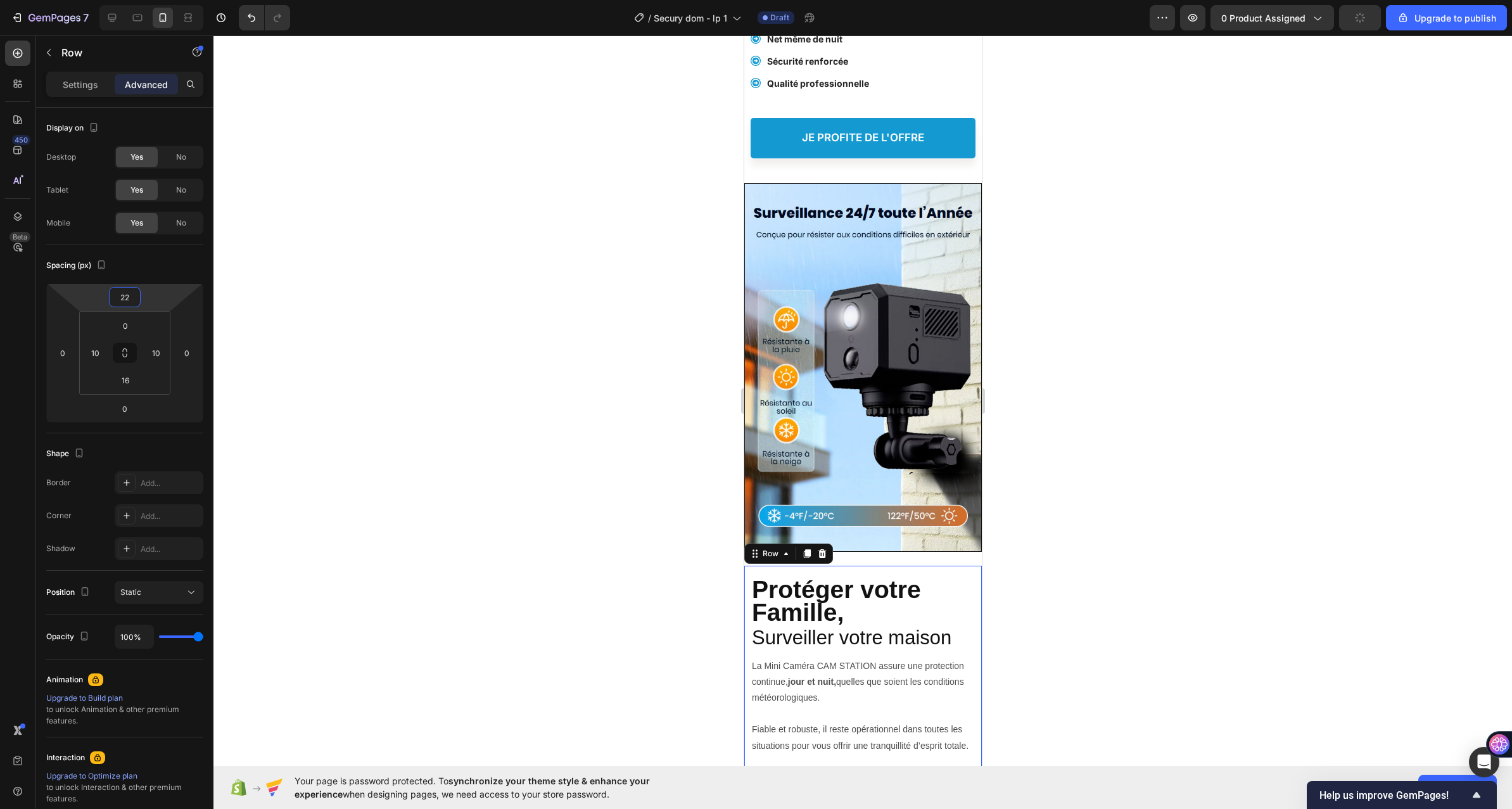
click at [160, 0] on html "7 / Secury dom - lp 1 Draft Preview 0 product assigned Upgrade to publish 450 B…" at bounding box center [756, 0] width 1512 height 0
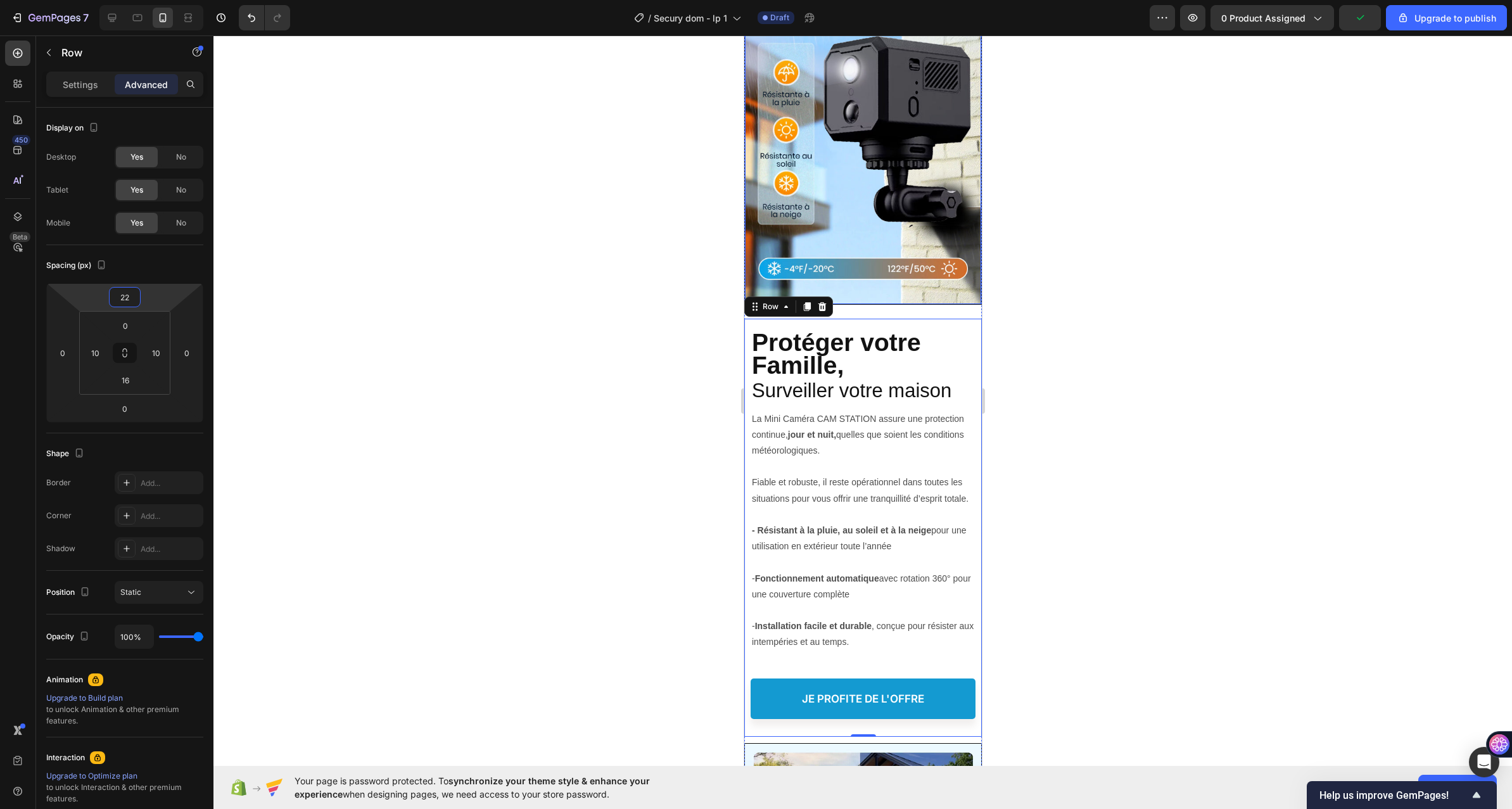
scroll to position [2407, 0]
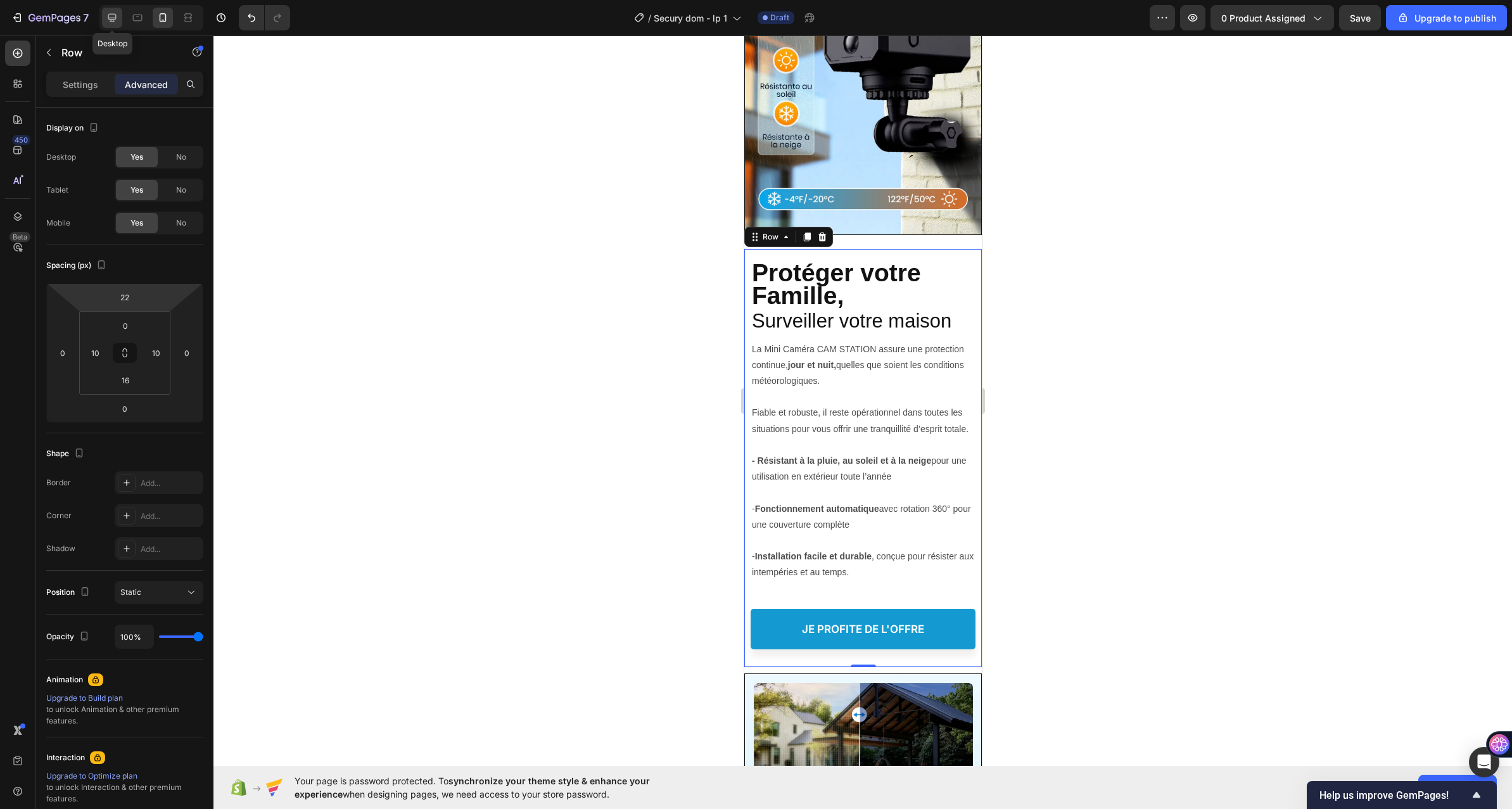
click at [110, 13] on icon at bounding box center [112, 18] width 13 height 13
type input "134"
type input "16"
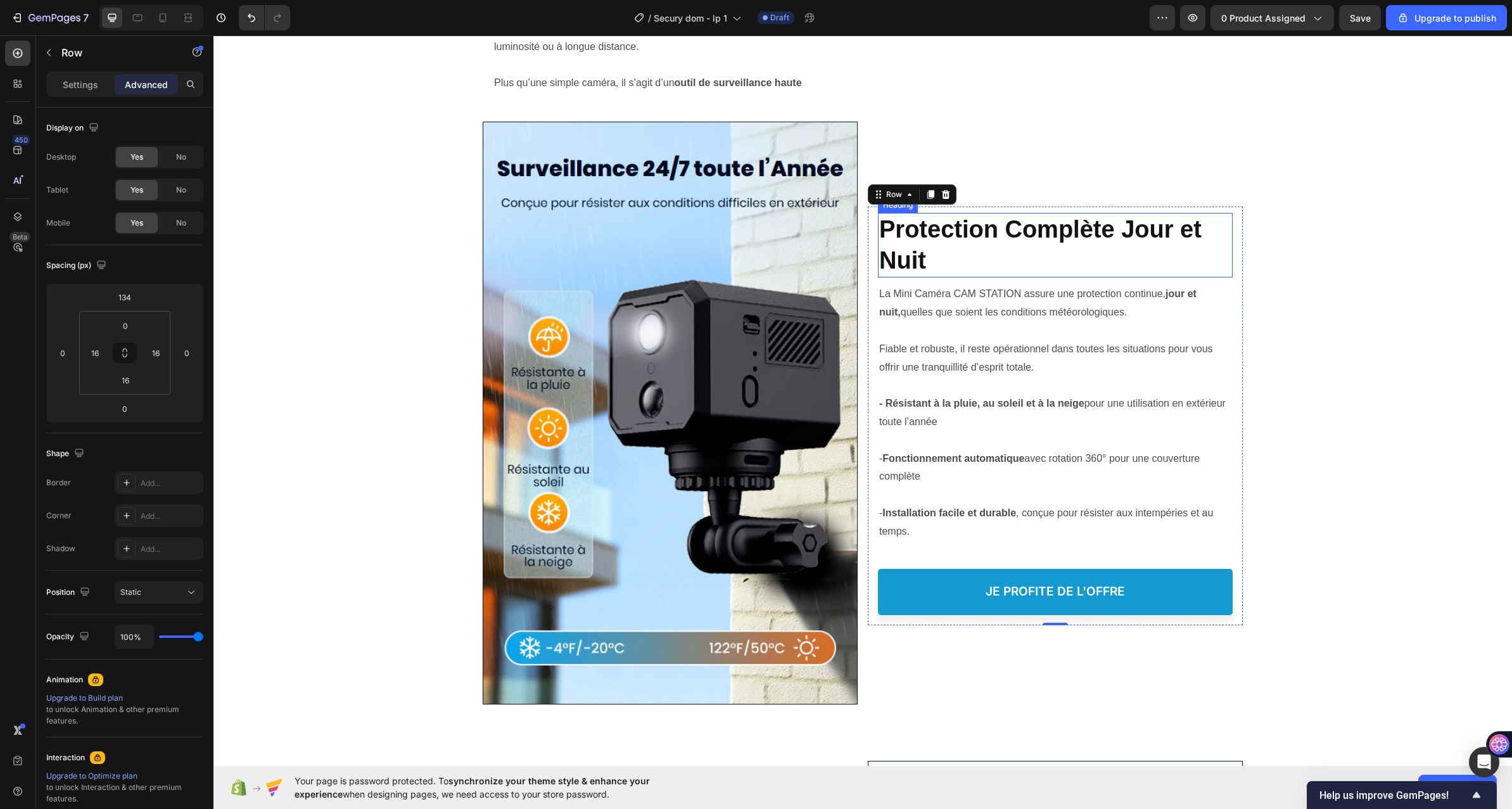
click at [957, 248] on h2 "Protection Complète Jour et Nuit" at bounding box center [1055, 245] width 355 height 65
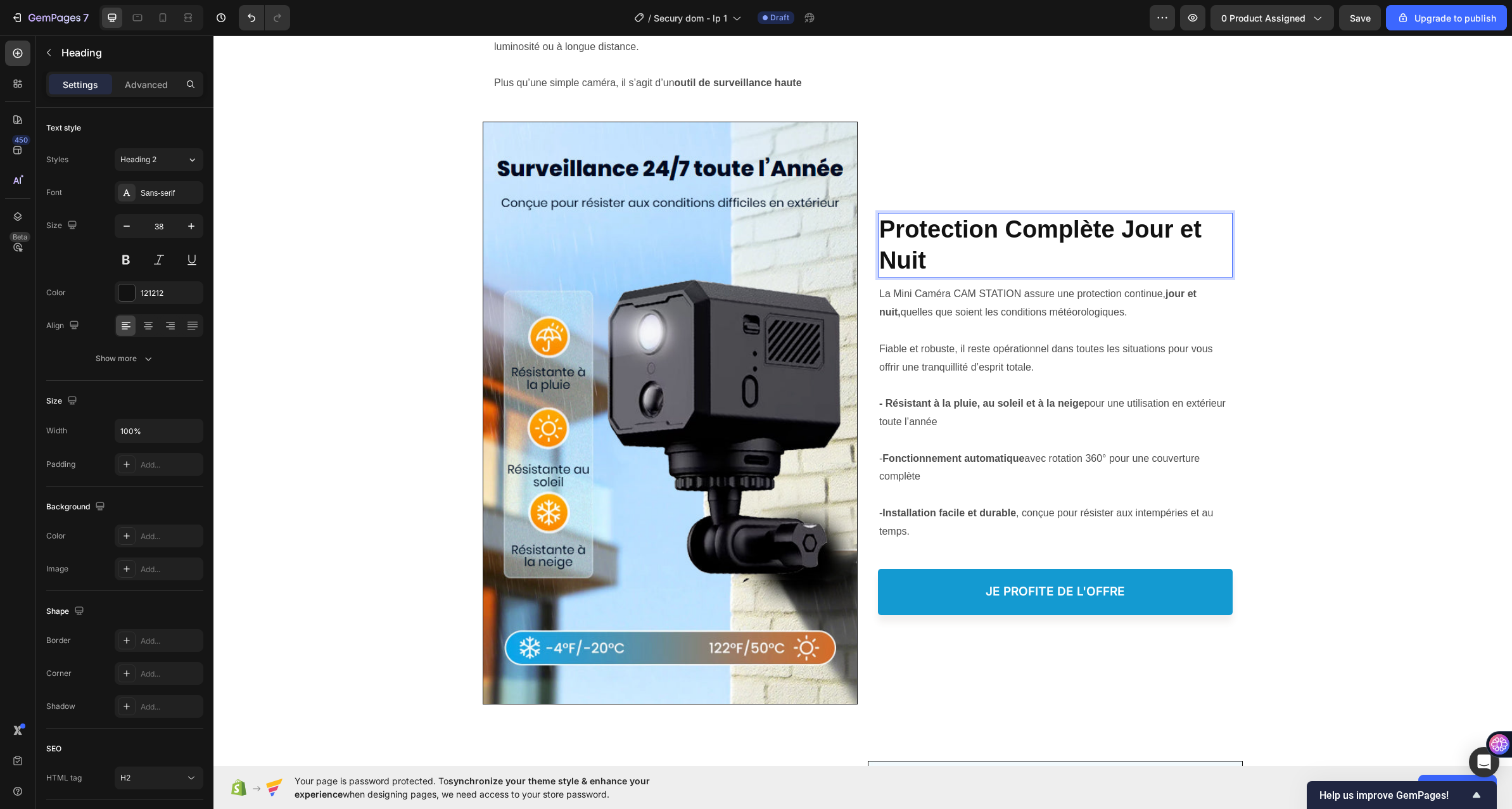
click at [926, 263] on p "Protection Complète Jour et Nuit" at bounding box center [1056, 245] width 352 height 63
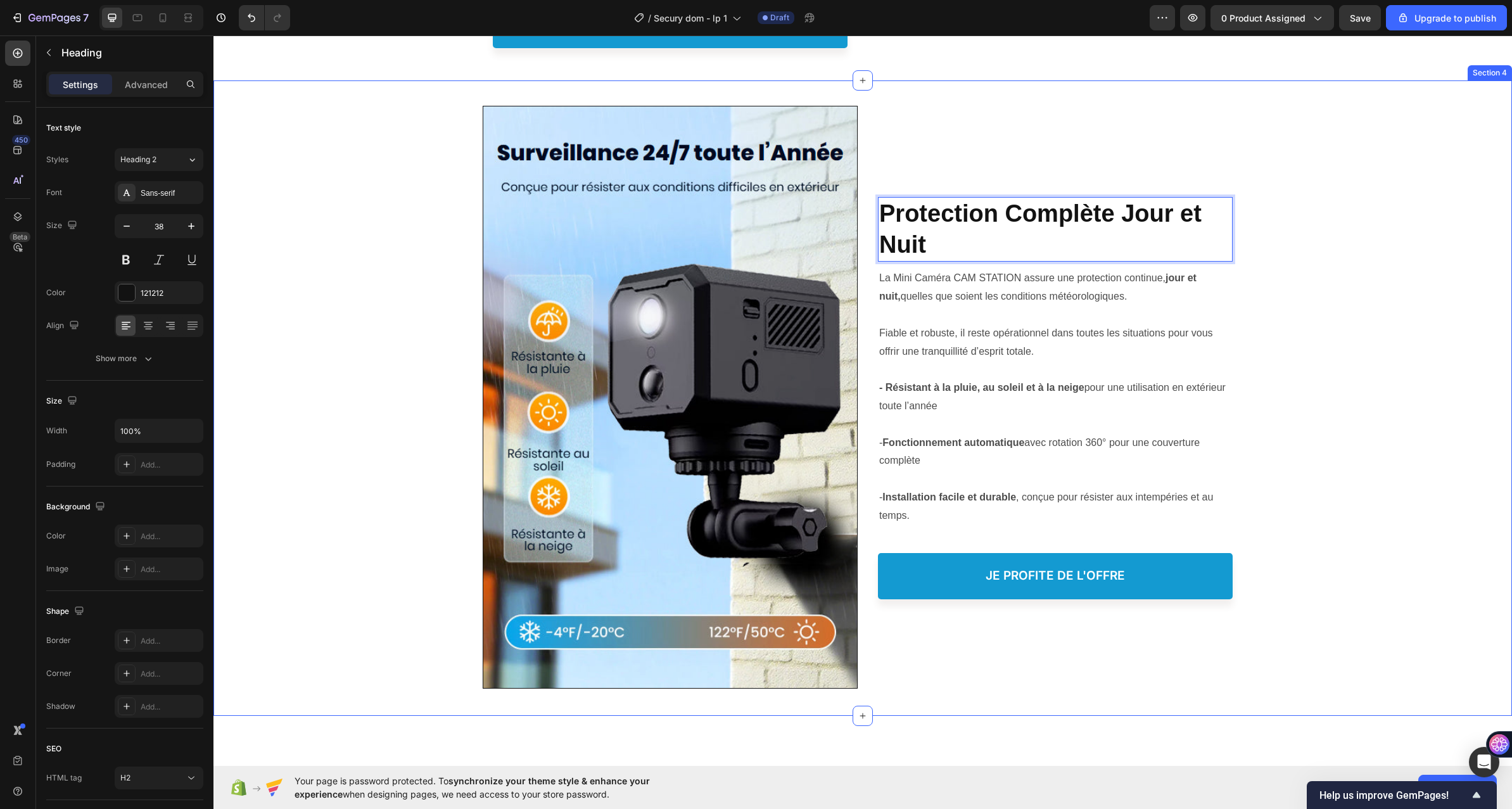
scroll to position [2425, 0]
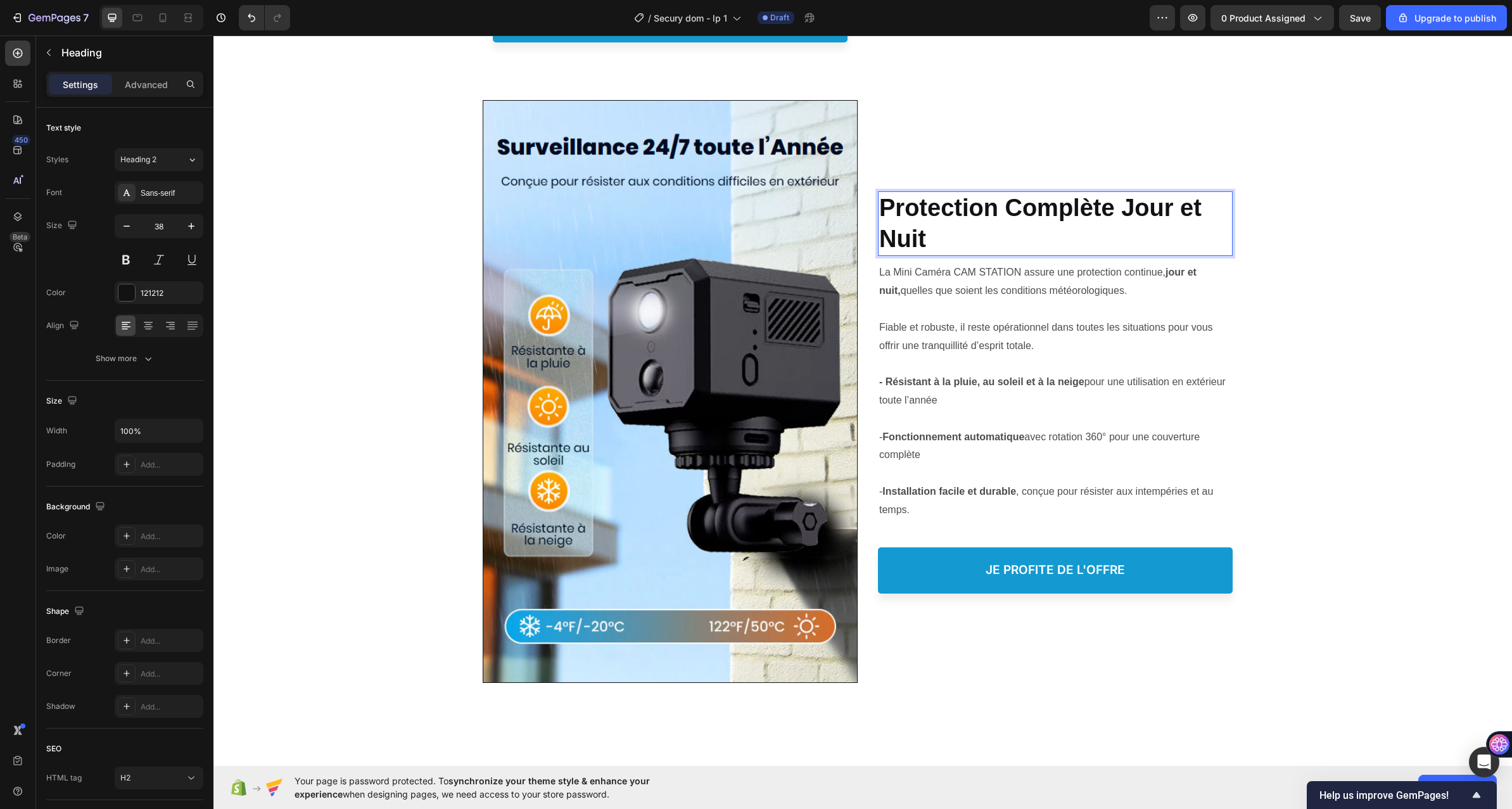
click at [932, 255] on p "Protection Complète Jour et Nuit" at bounding box center [1056, 224] width 352 height 63
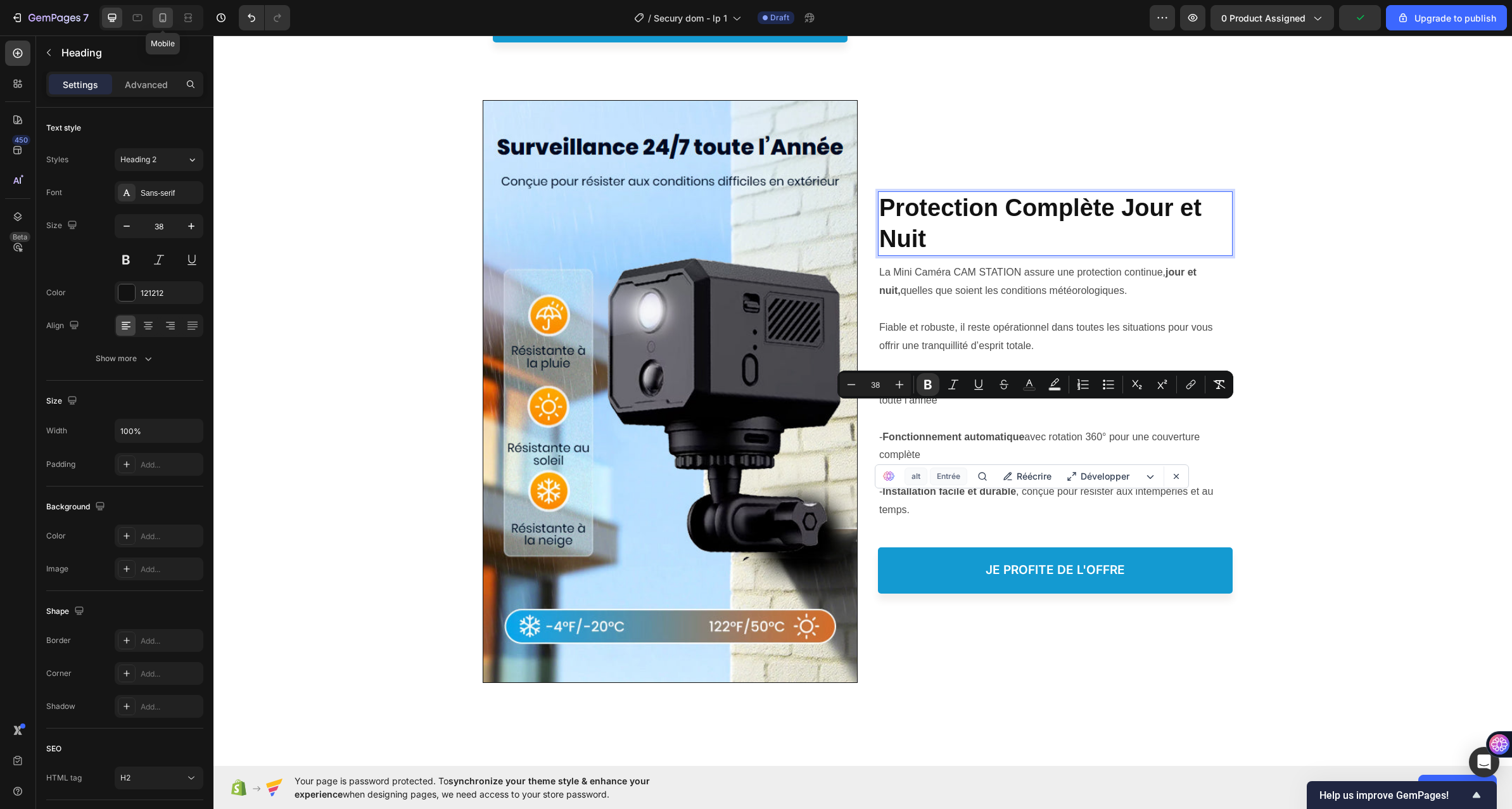
click at [158, 16] on icon at bounding box center [163, 18] width 13 height 13
type input "24"
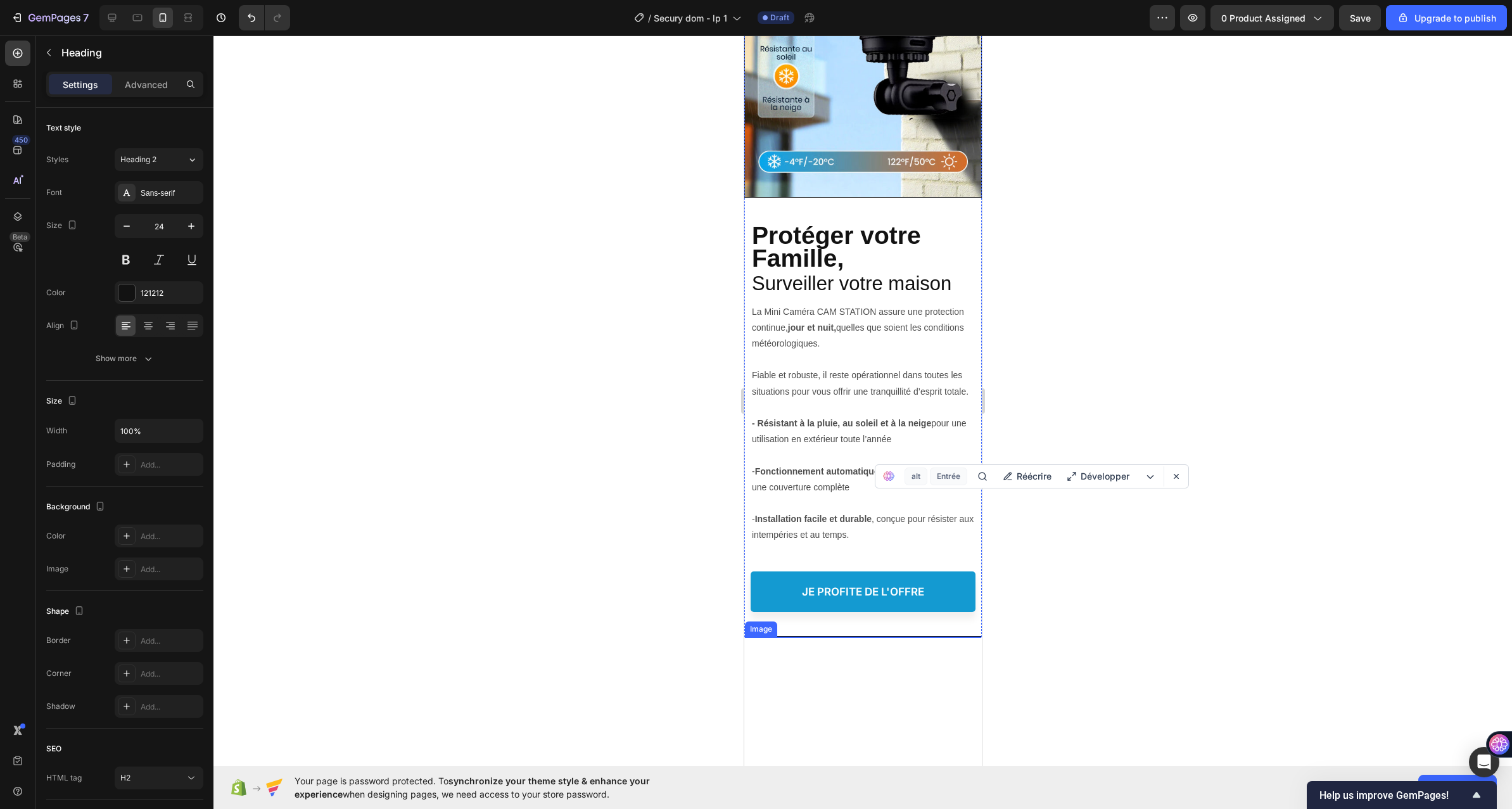
scroll to position [2254, 0]
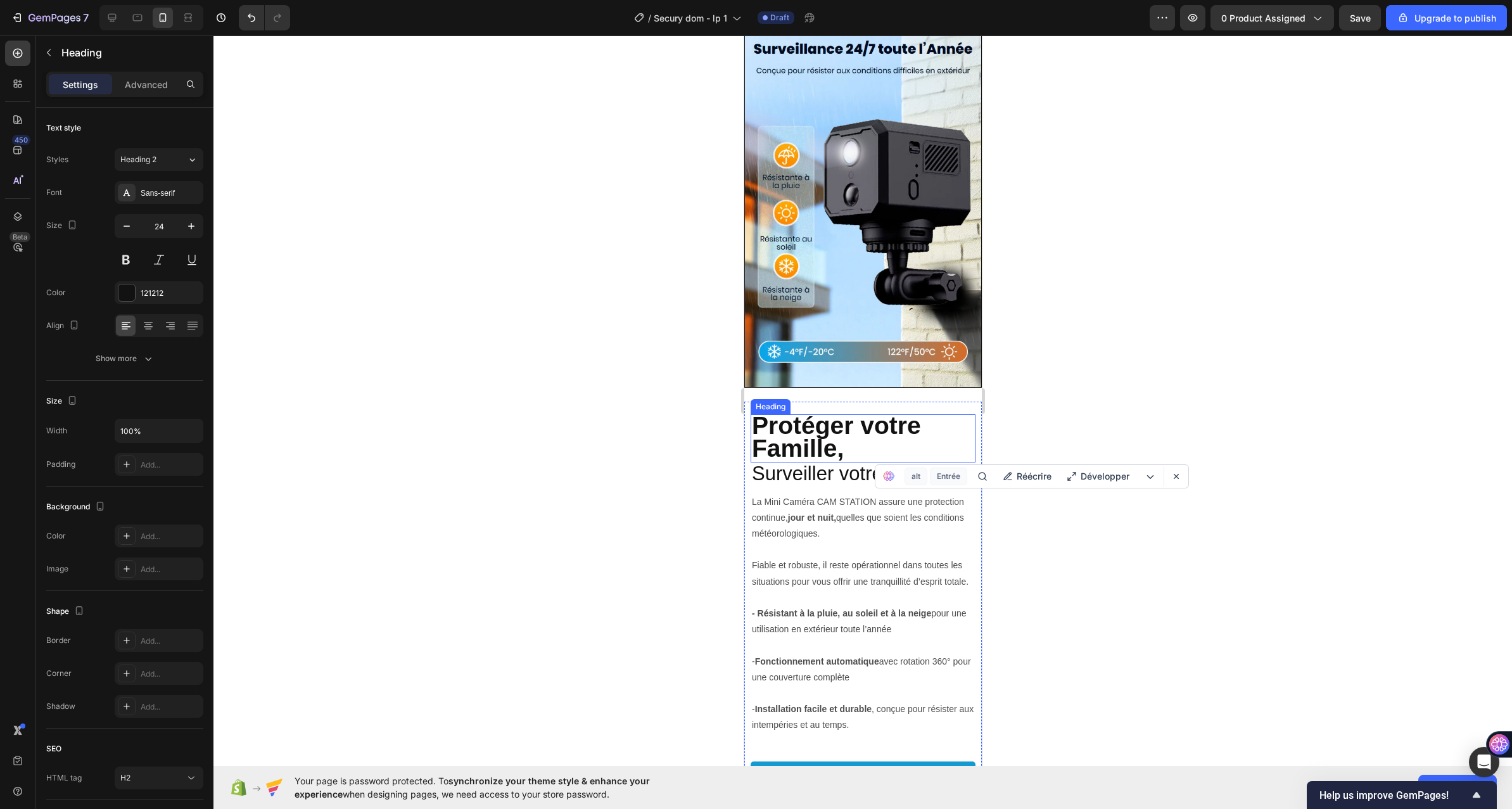
click at [795, 424] on strong "Protéger votre Famille," at bounding box center [835, 437] width 169 height 50
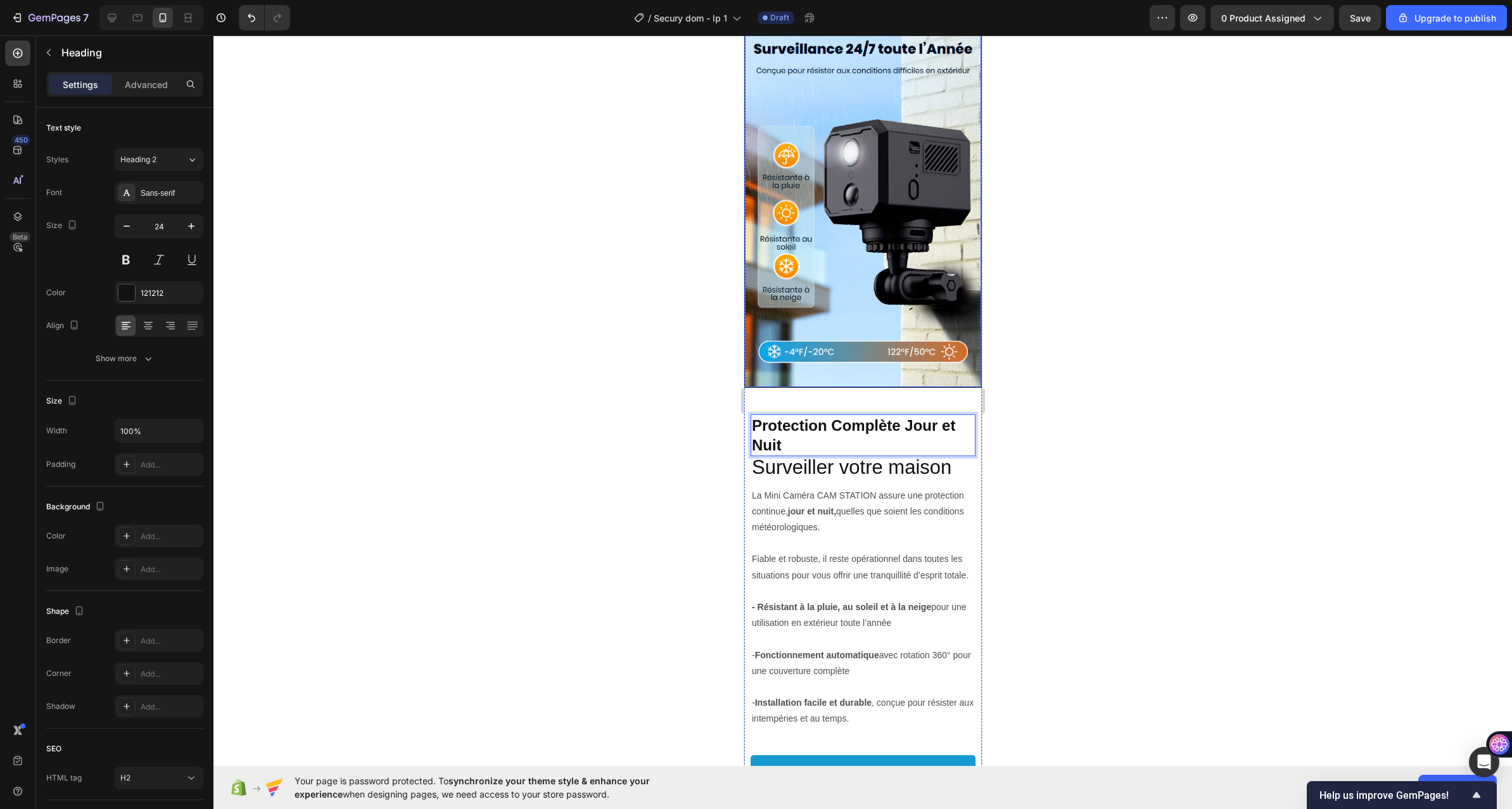
scroll to position [2001, 0]
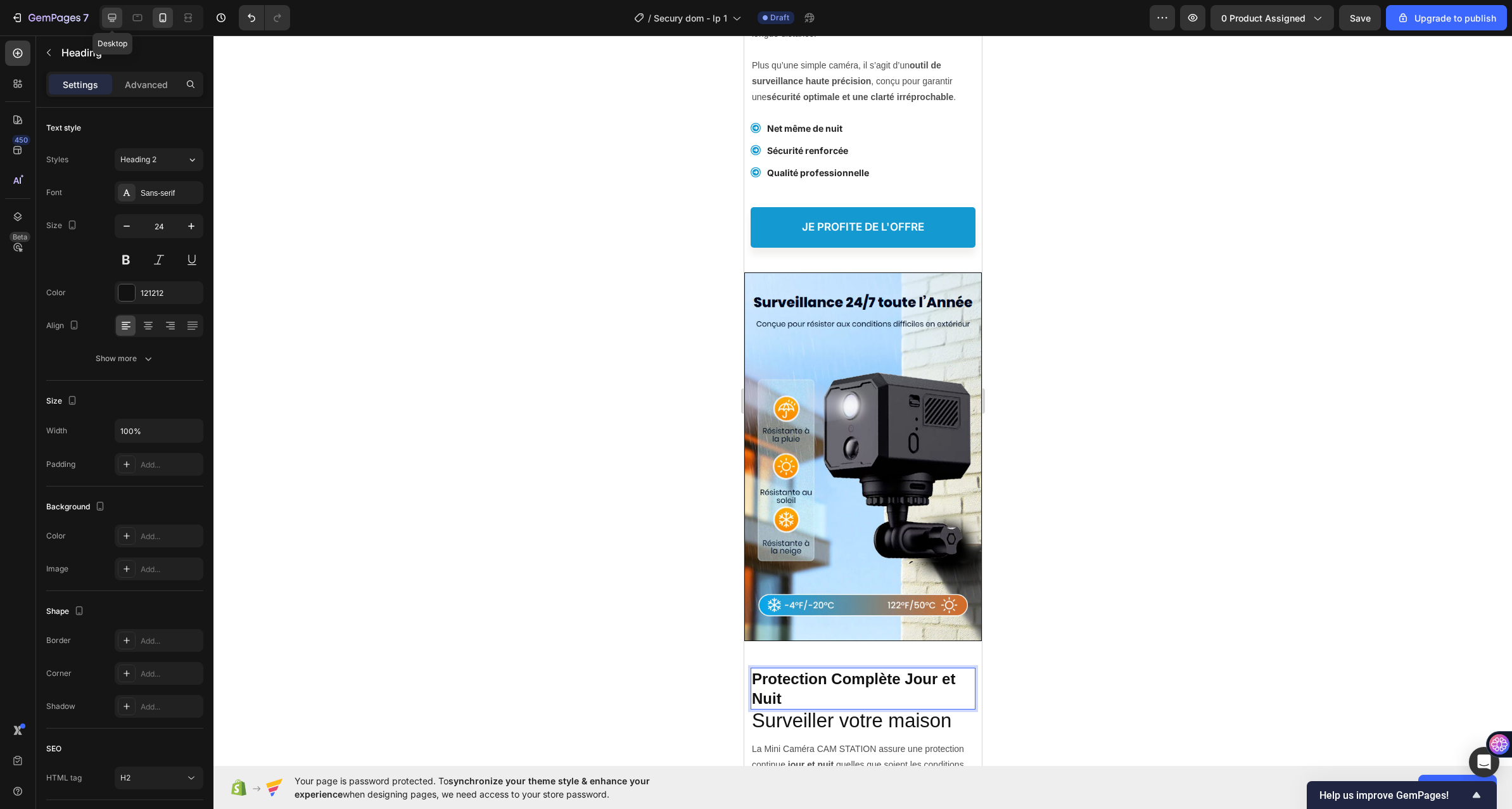
click at [116, 17] on icon at bounding box center [112, 18] width 13 height 13
type input "38"
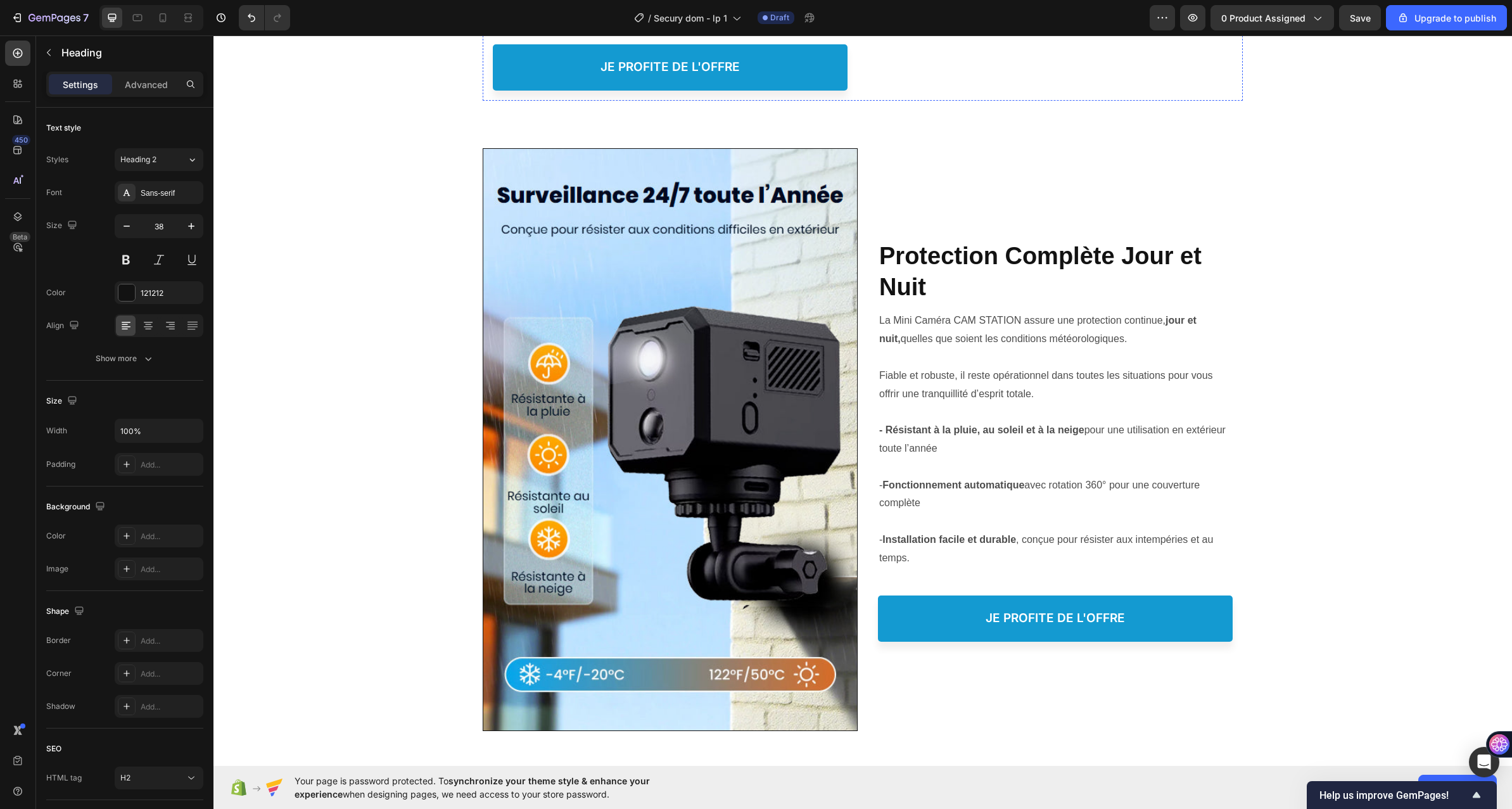
scroll to position [2693, 0]
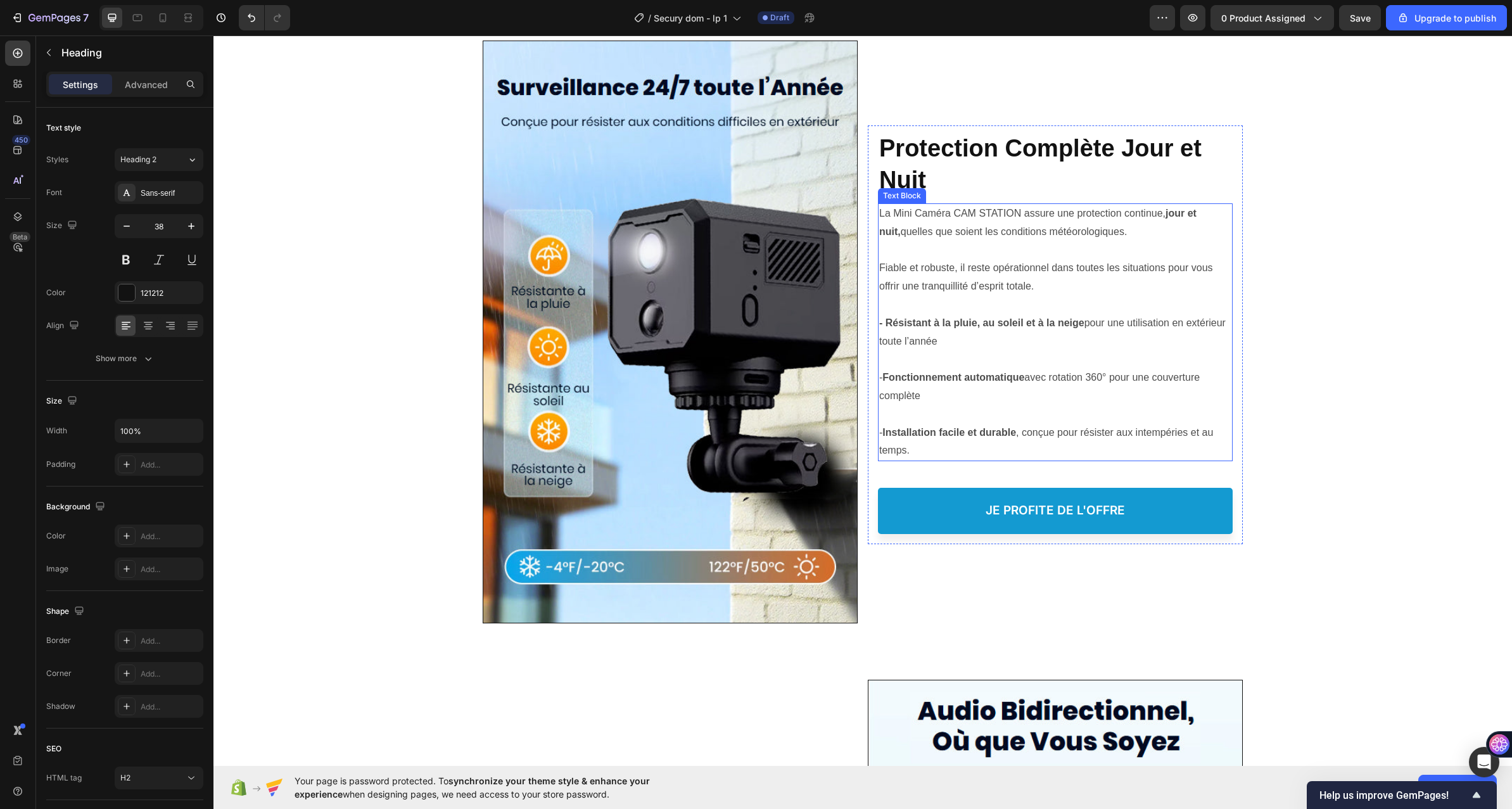
click at [917, 252] on p at bounding box center [1056, 250] width 352 height 19
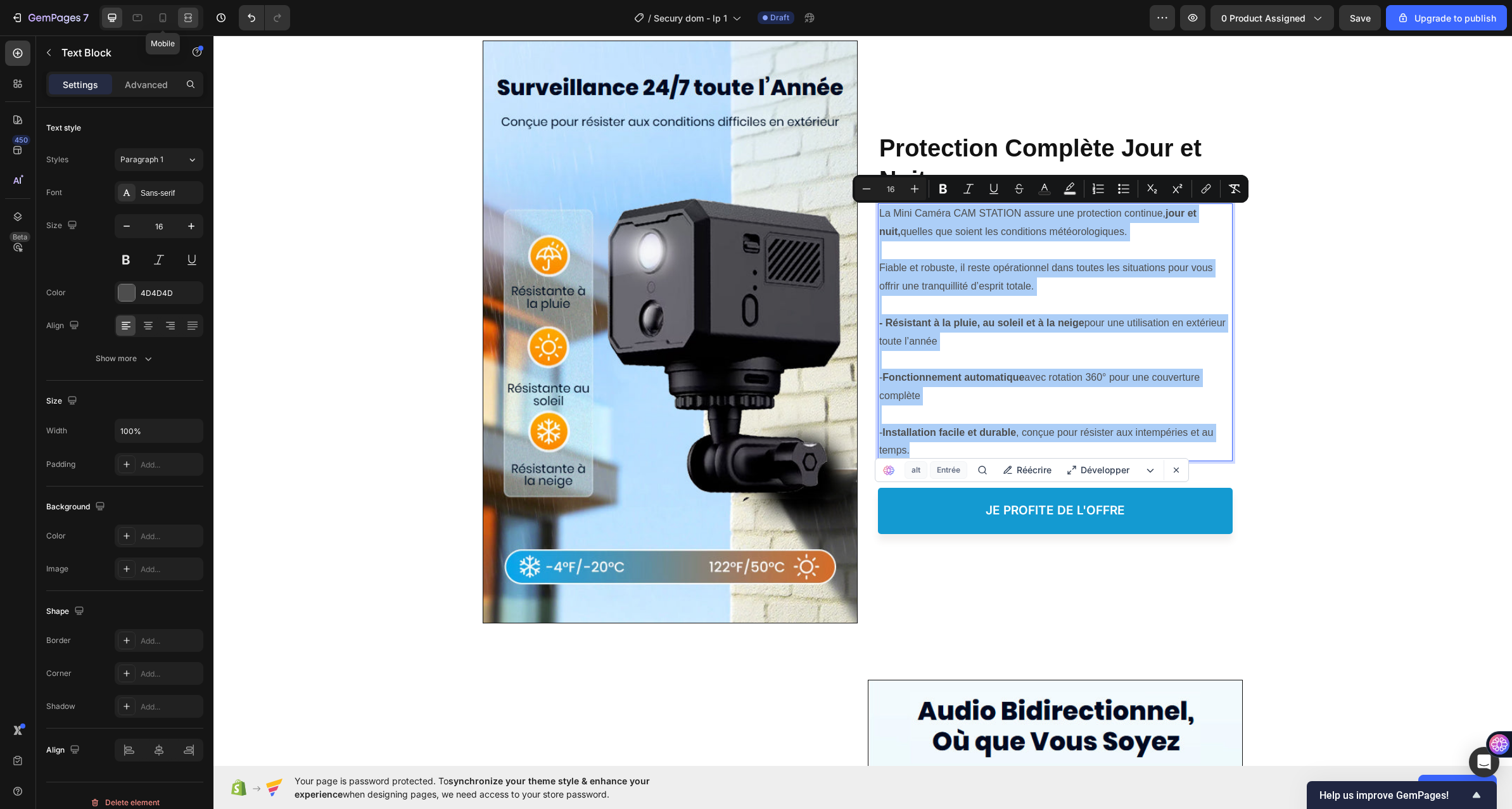
click at [169, 15] on icon at bounding box center [163, 18] width 13 height 13
type input "14"
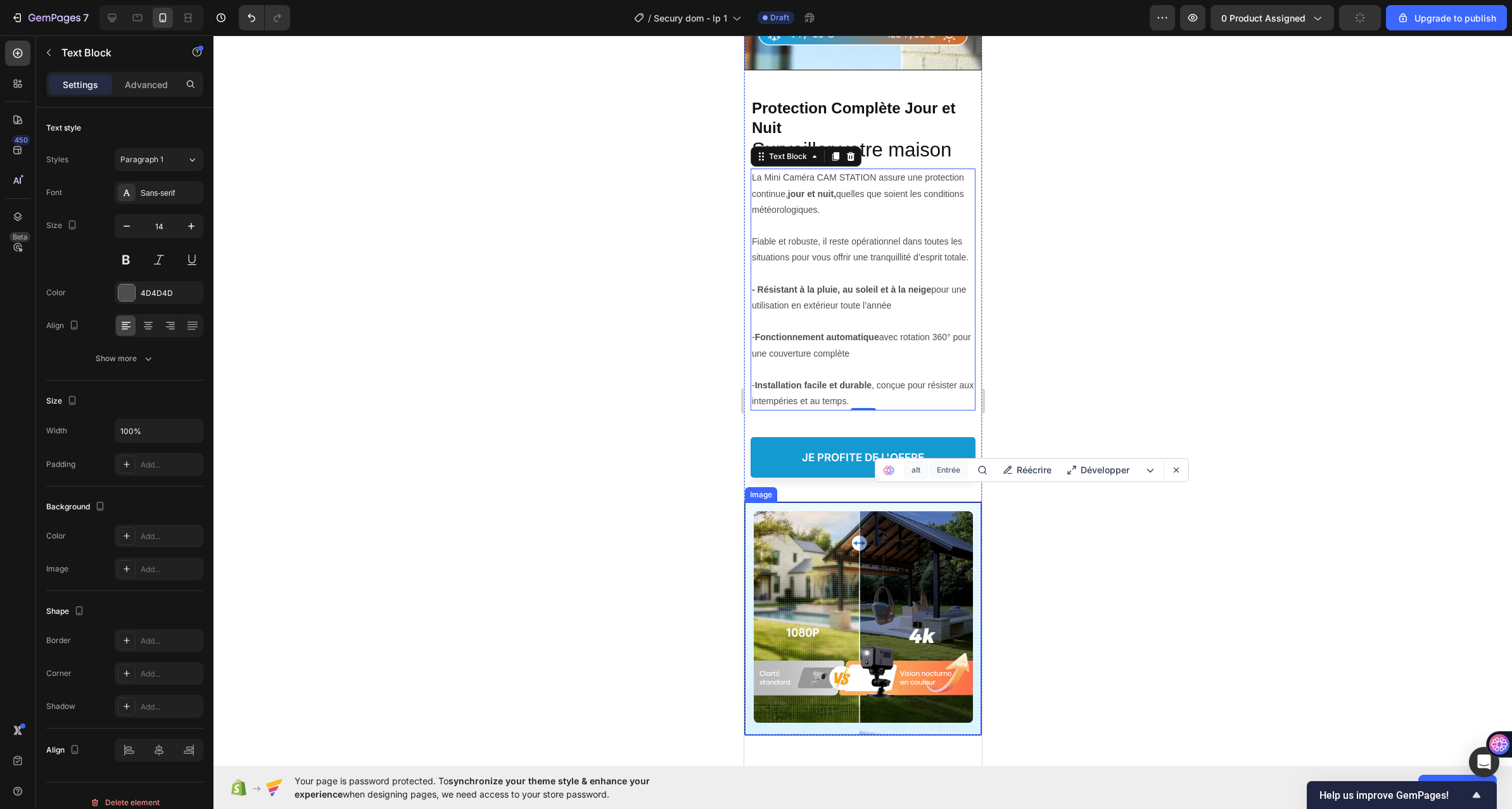
scroll to position [2936, 0]
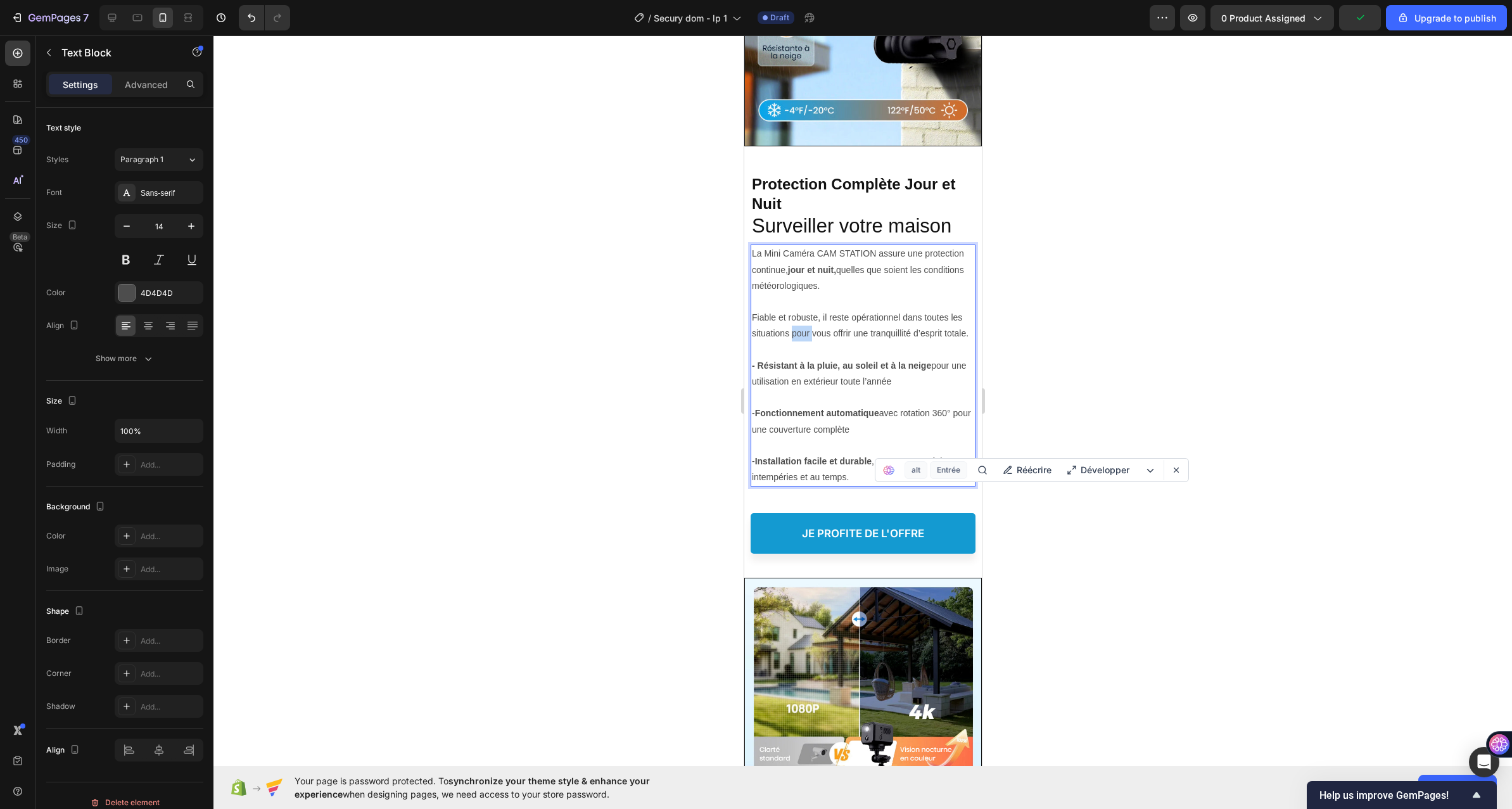
click at [798, 316] on p "Fiable et robuste, il reste opérationnel dans toutes les situations pour vous o…" at bounding box center [862, 325] width 222 height 31
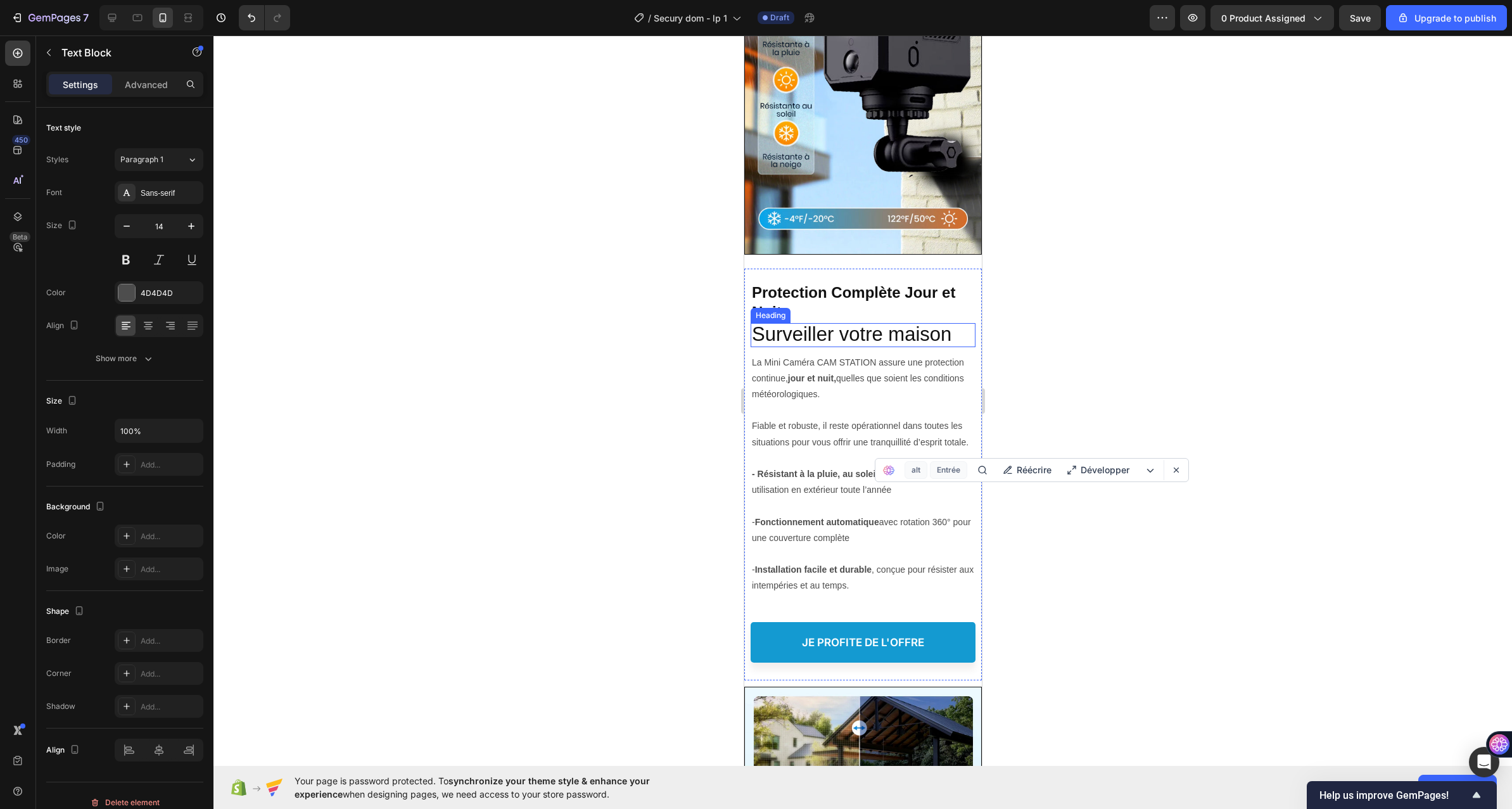
scroll to position [2407, 0]
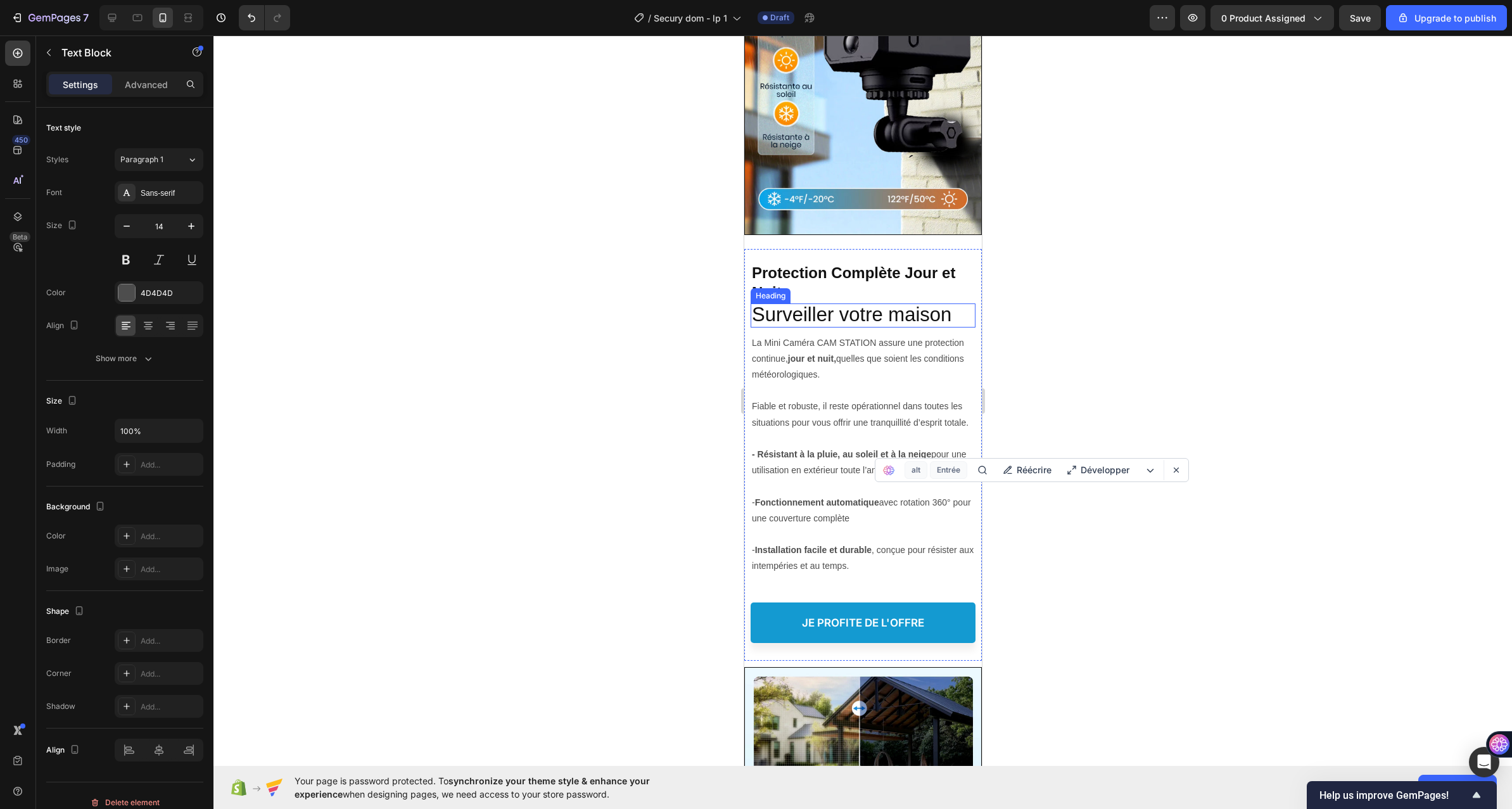
click at [837, 304] on span "Surveiller votre maison" at bounding box center [850, 314] width 200 height 22
click at [845, 283] on div at bounding box center [842, 291] width 15 height 15
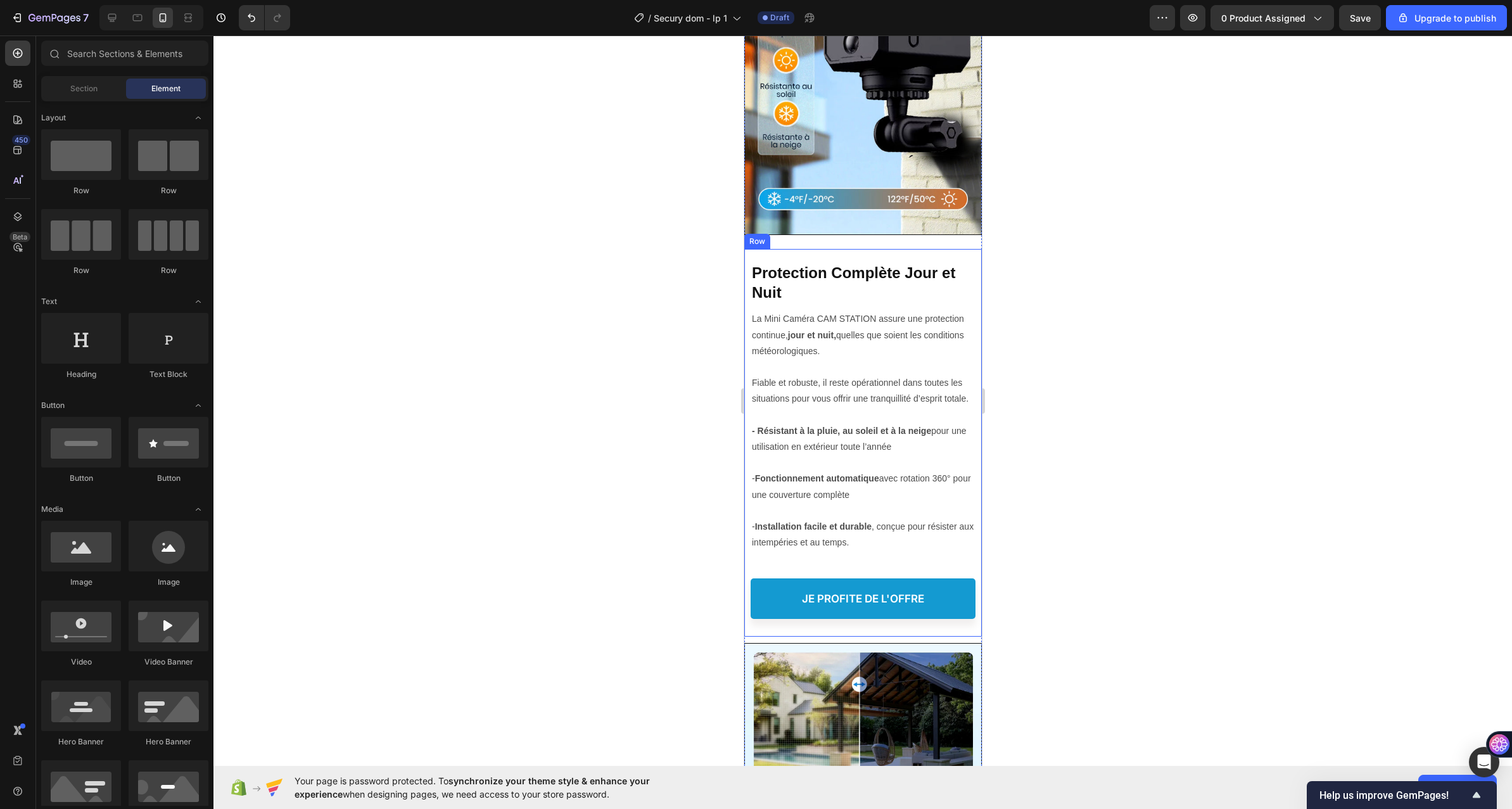
click at [914, 249] on div "Protection Complète Jour et Nuit Heading Protection Complète Jour et Nuit Headi…" at bounding box center [863, 438] width 225 height 378
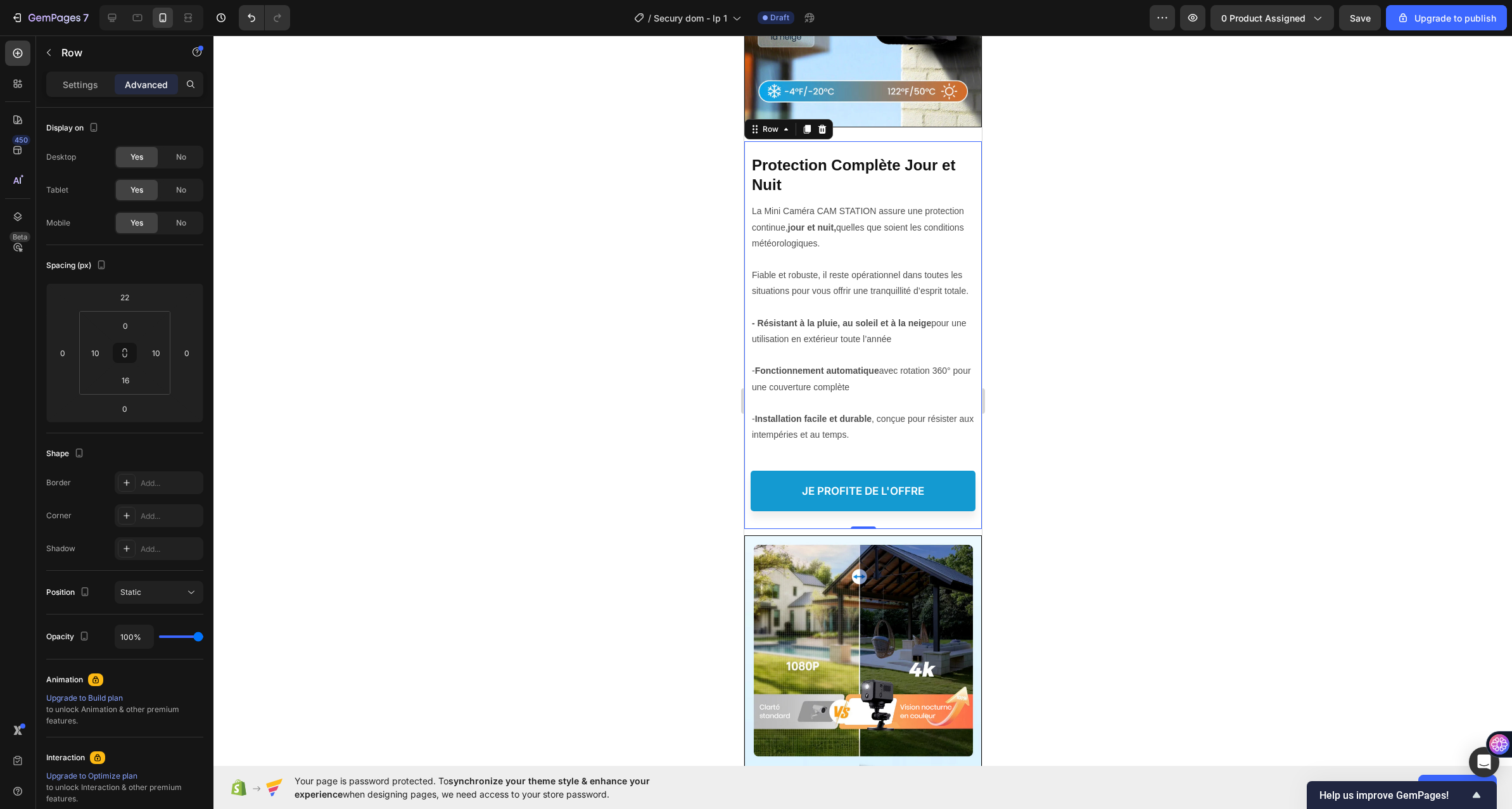
scroll to position [2597, 0]
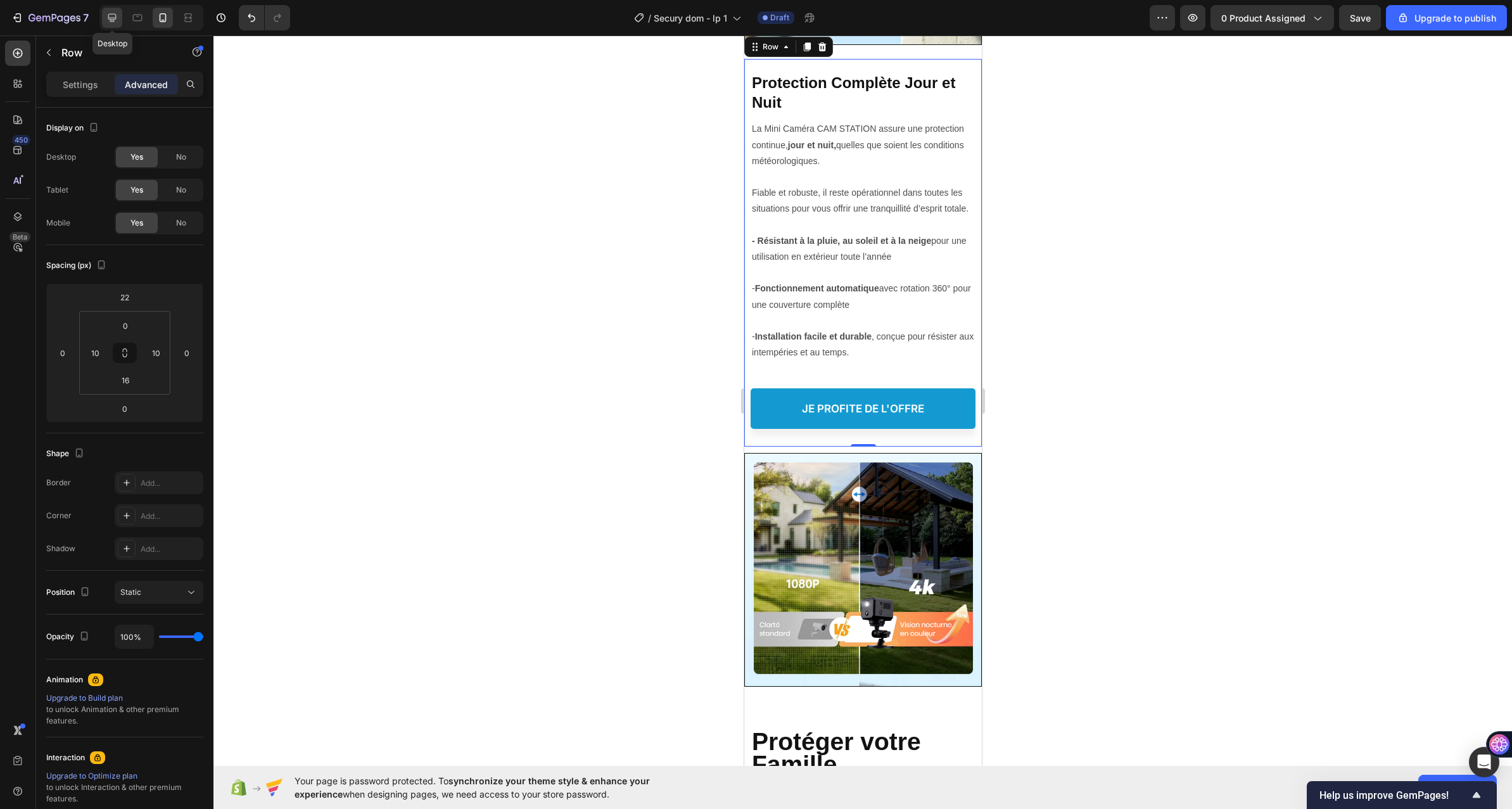
click at [116, 13] on icon at bounding box center [112, 18] width 13 height 13
type input "134"
type input "16"
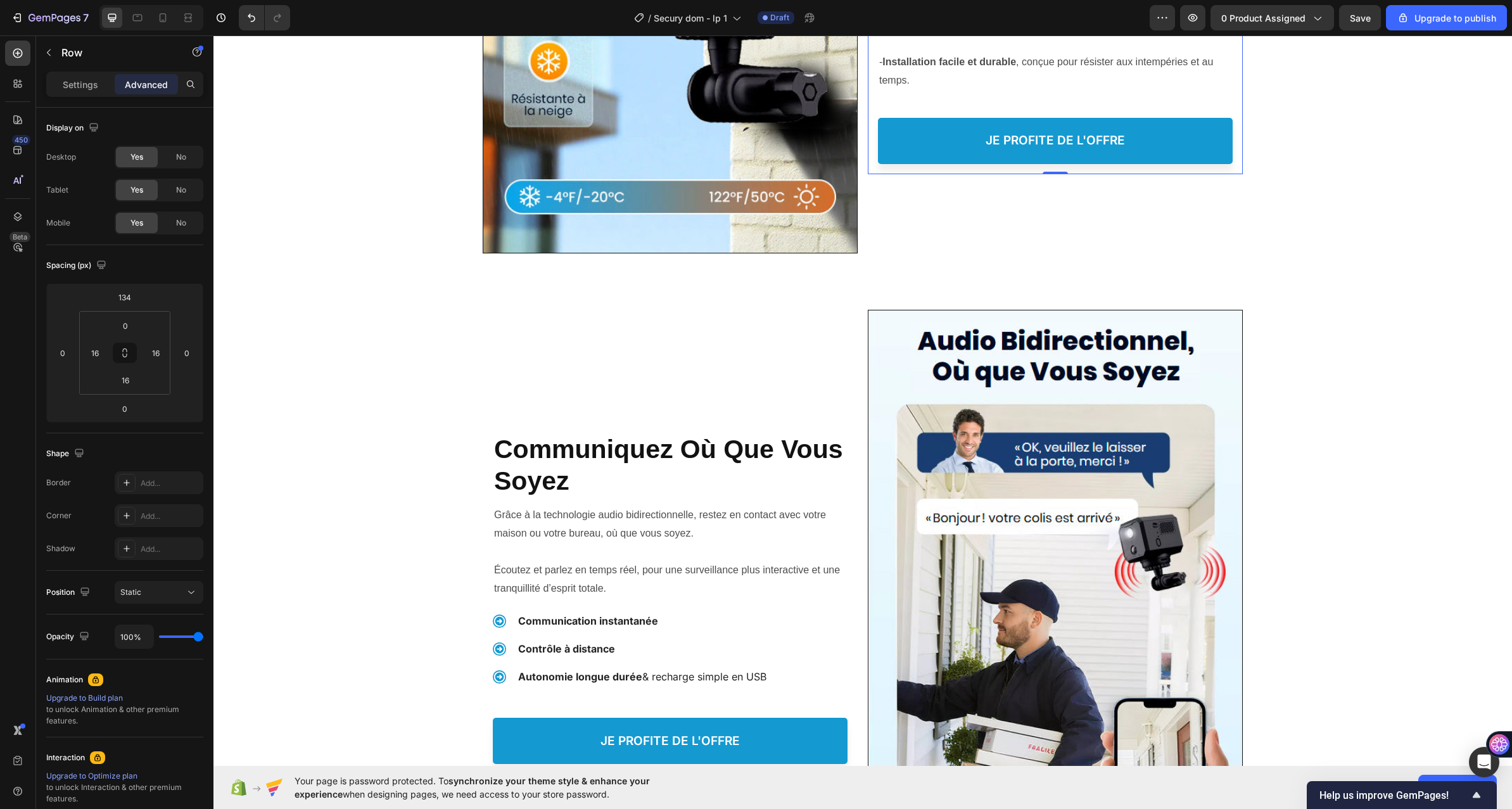
scroll to position [2764, 0]
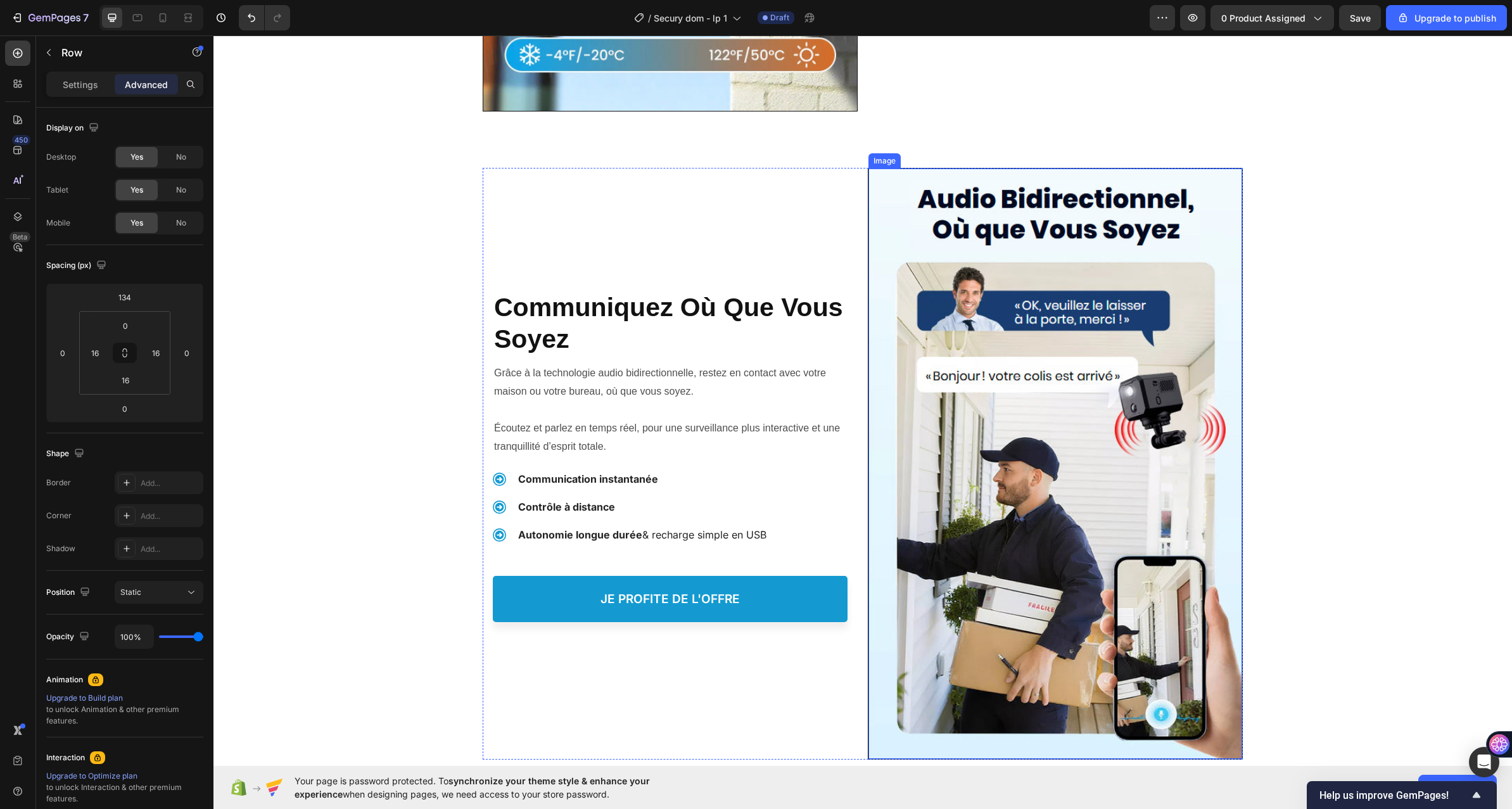
click at [1010, 333] on img at bounding box center [1055, 463] width 374 height 590
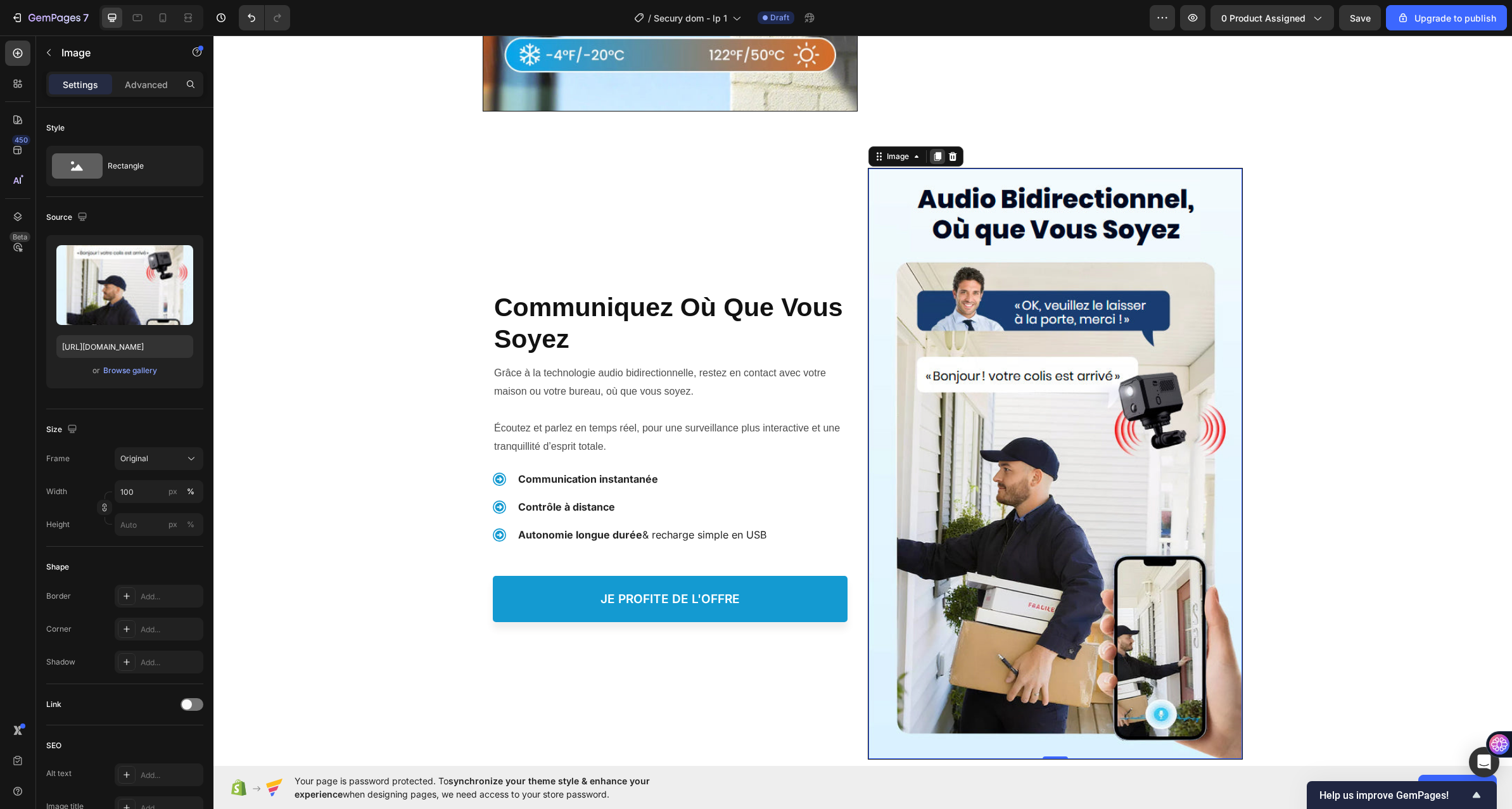
click at [933, 157] on icon at bounding box center [938, 156] width 10 height 10
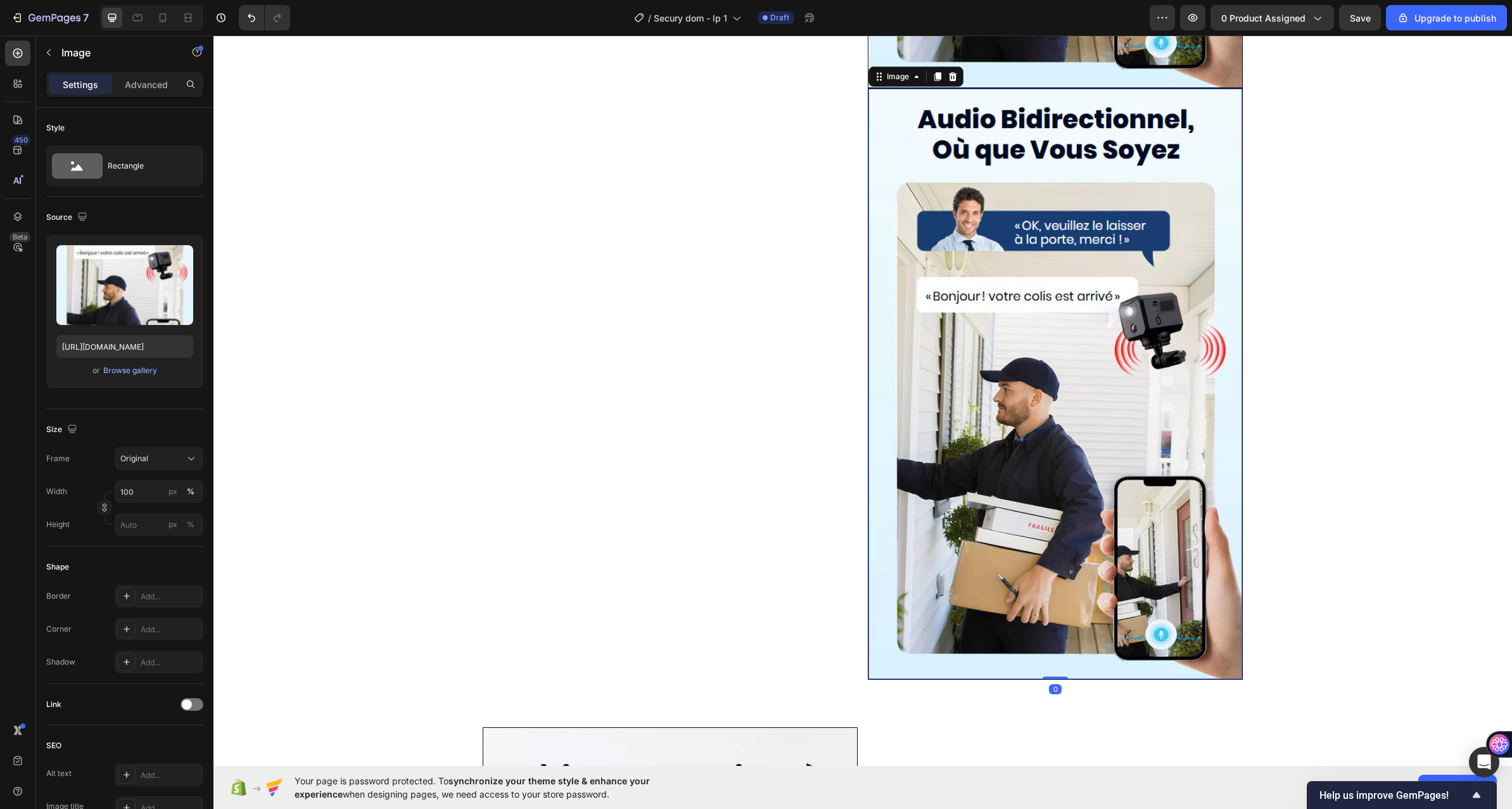
scroll to position [3444, 0]
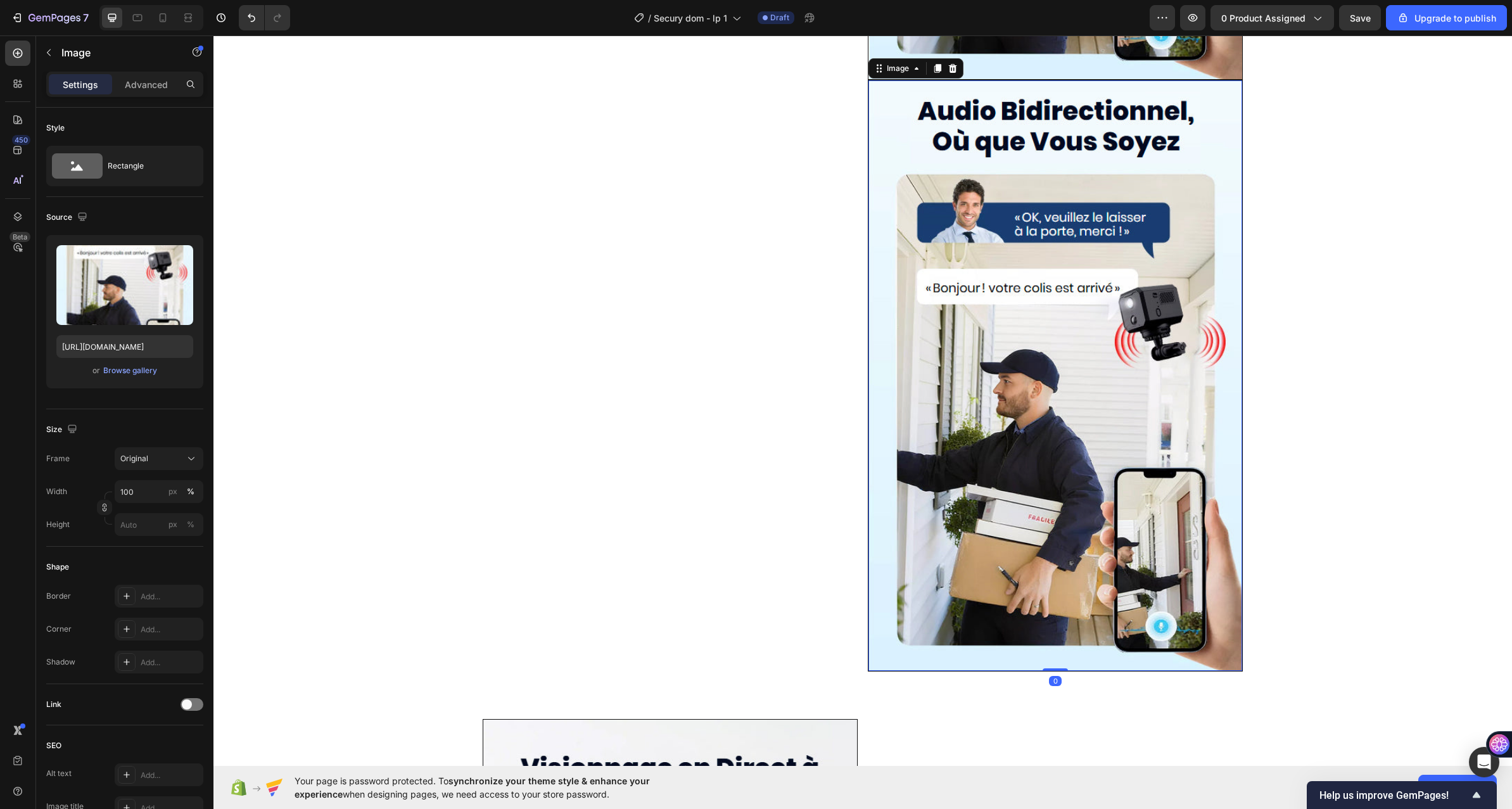
click at [917, 245] on img at bounding box center [1055, 375] width 374 height 590
click at [129, 78] on p "Advanced" at bounding box center [146, 84] width 43 height 13
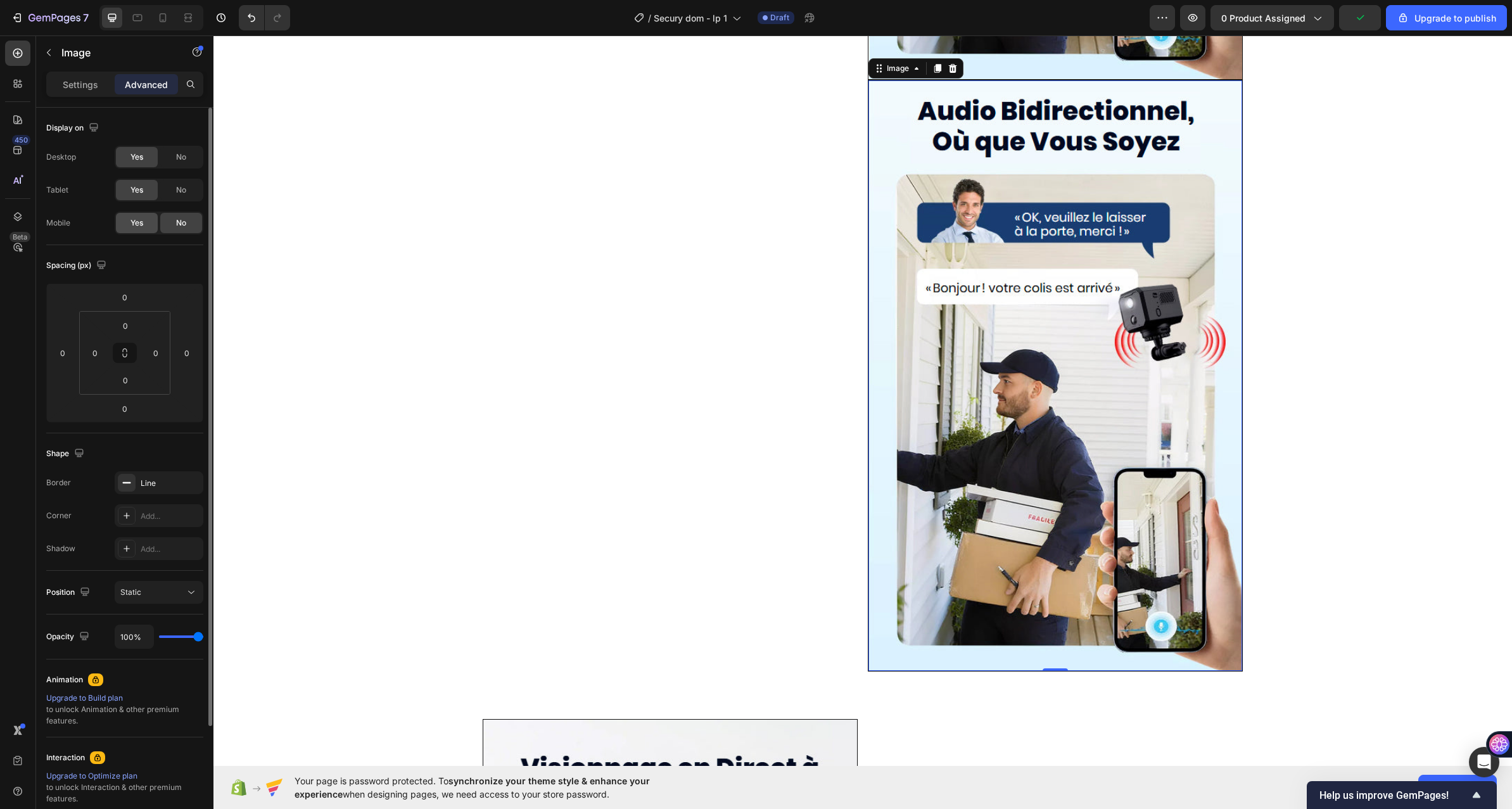
click at [148, 219] on div "Yes" at bounding box center [137, 223] width 42 height 20
click at [174, 181] on div "No" at bounding box center [181, 190] width 42 height 20
click at [178, 156] on span "No" at bounding box center [181, 157] width 10 height 11
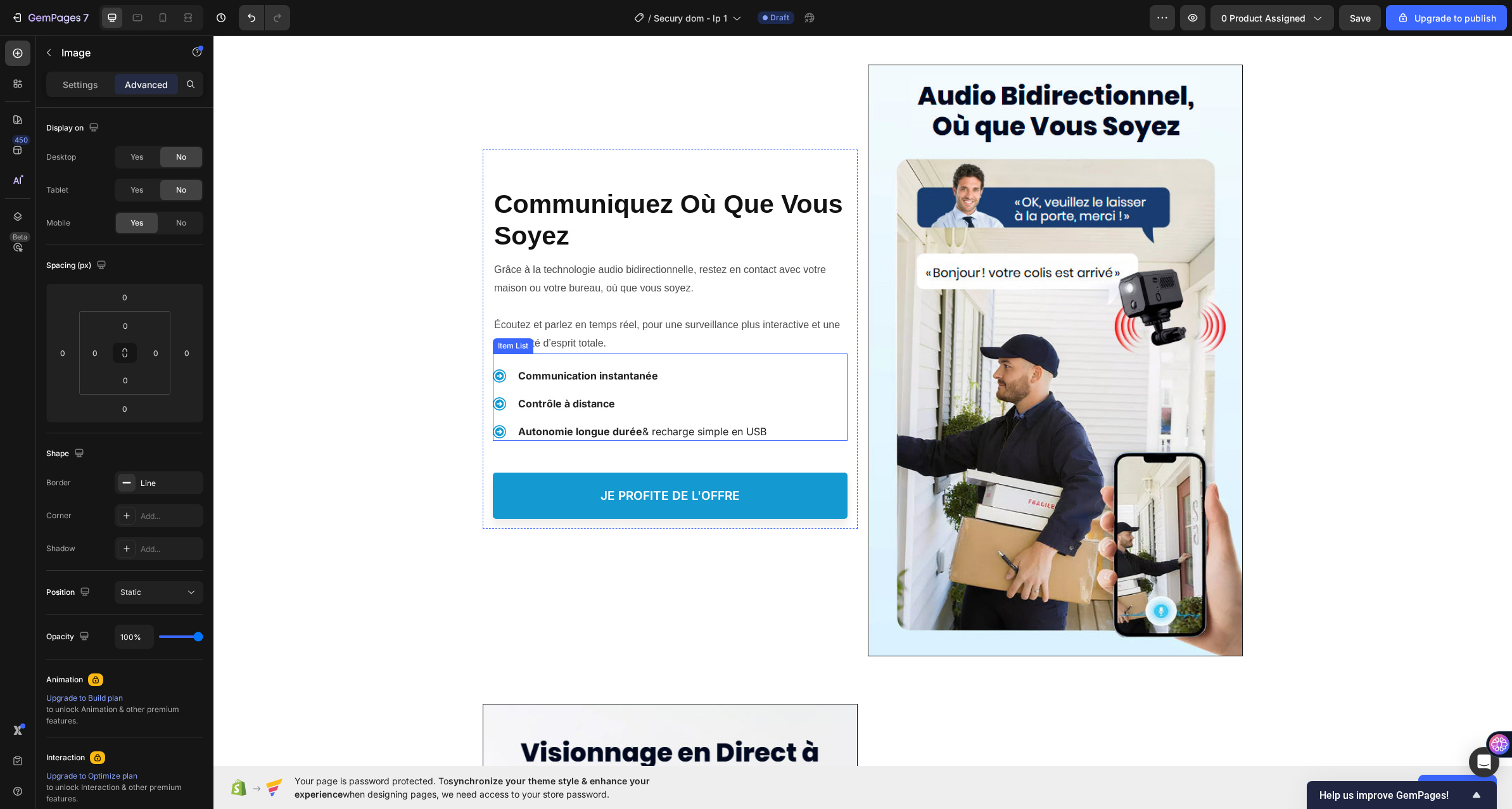
scroll to position [2748, 0]
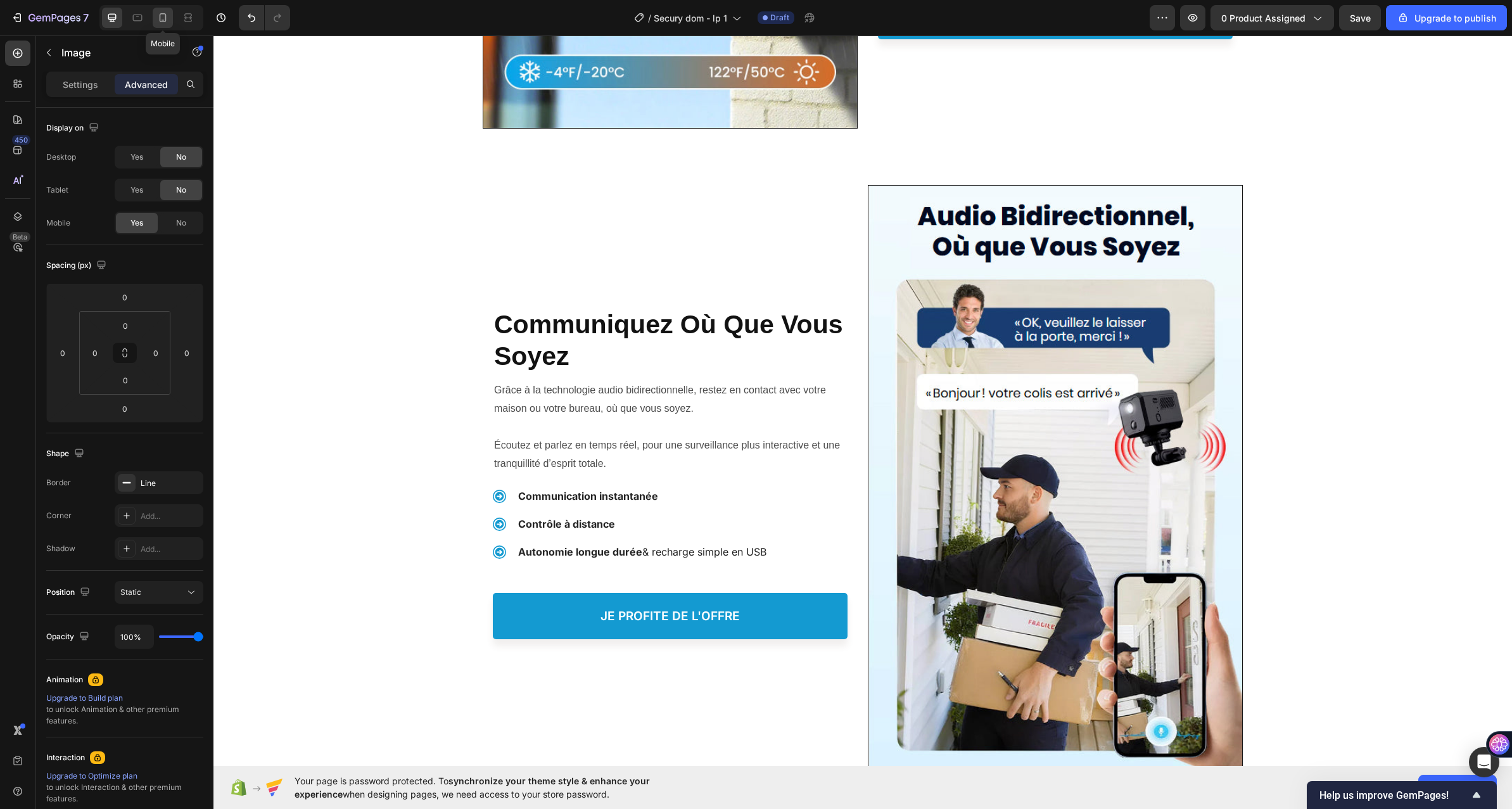
click at [163, 19] on icon at bounding box center [163, 20] width 3 height 2
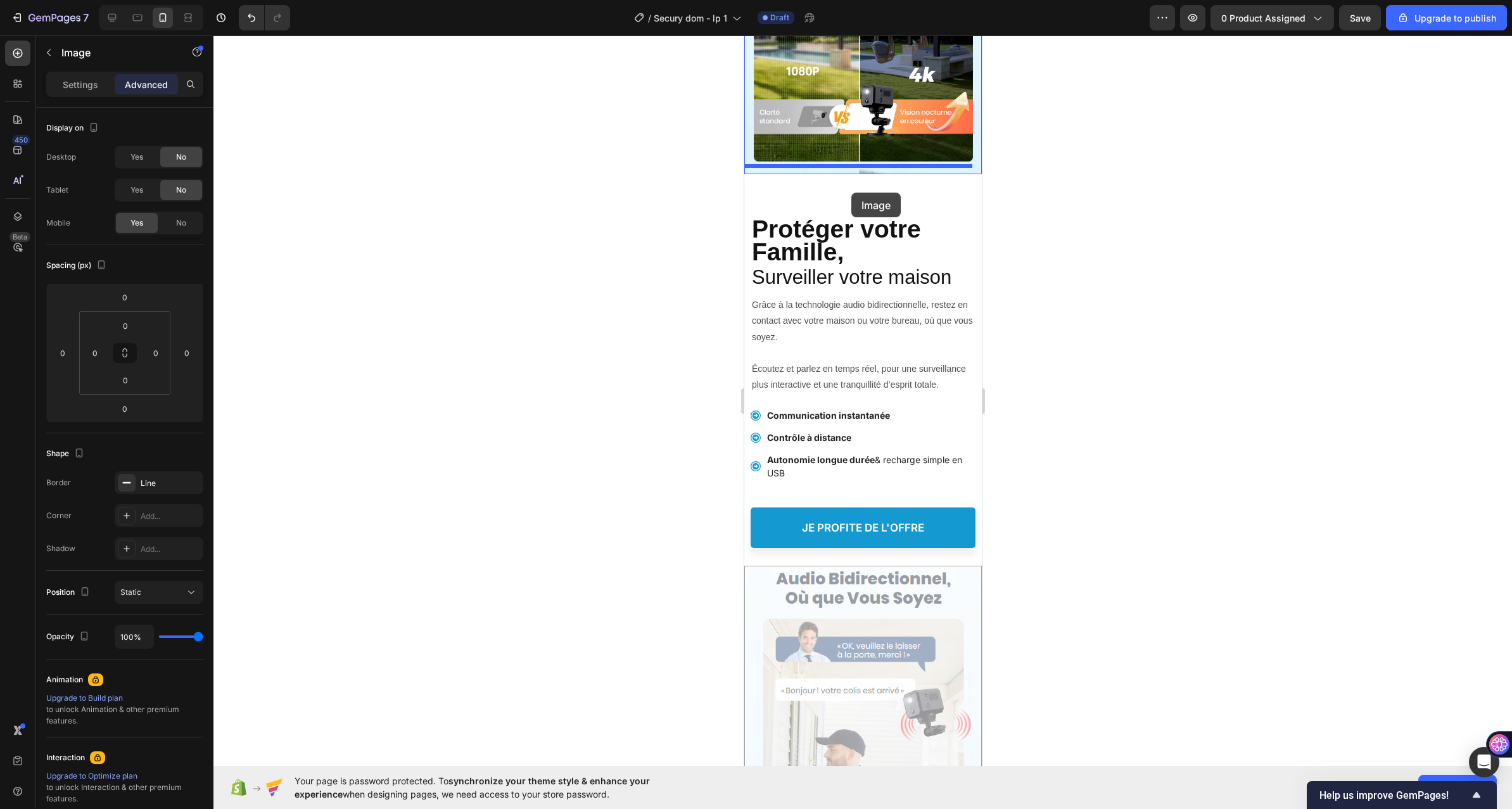
scroll to position [3040, 0]
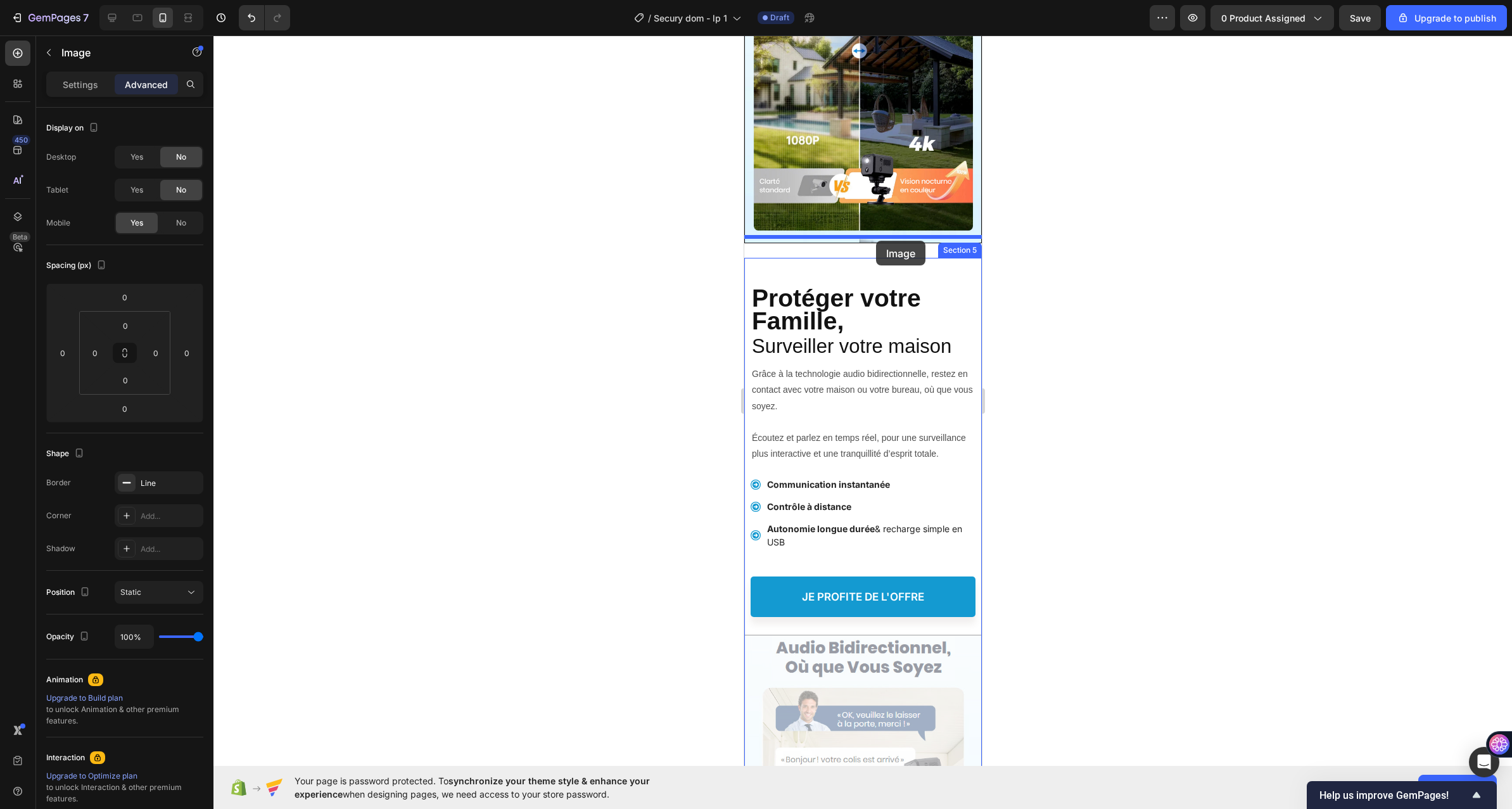
drag, startPoint x: 807, startPoint y: 497, endPoint x: 876, endPoint y: 241, distance: 265.1
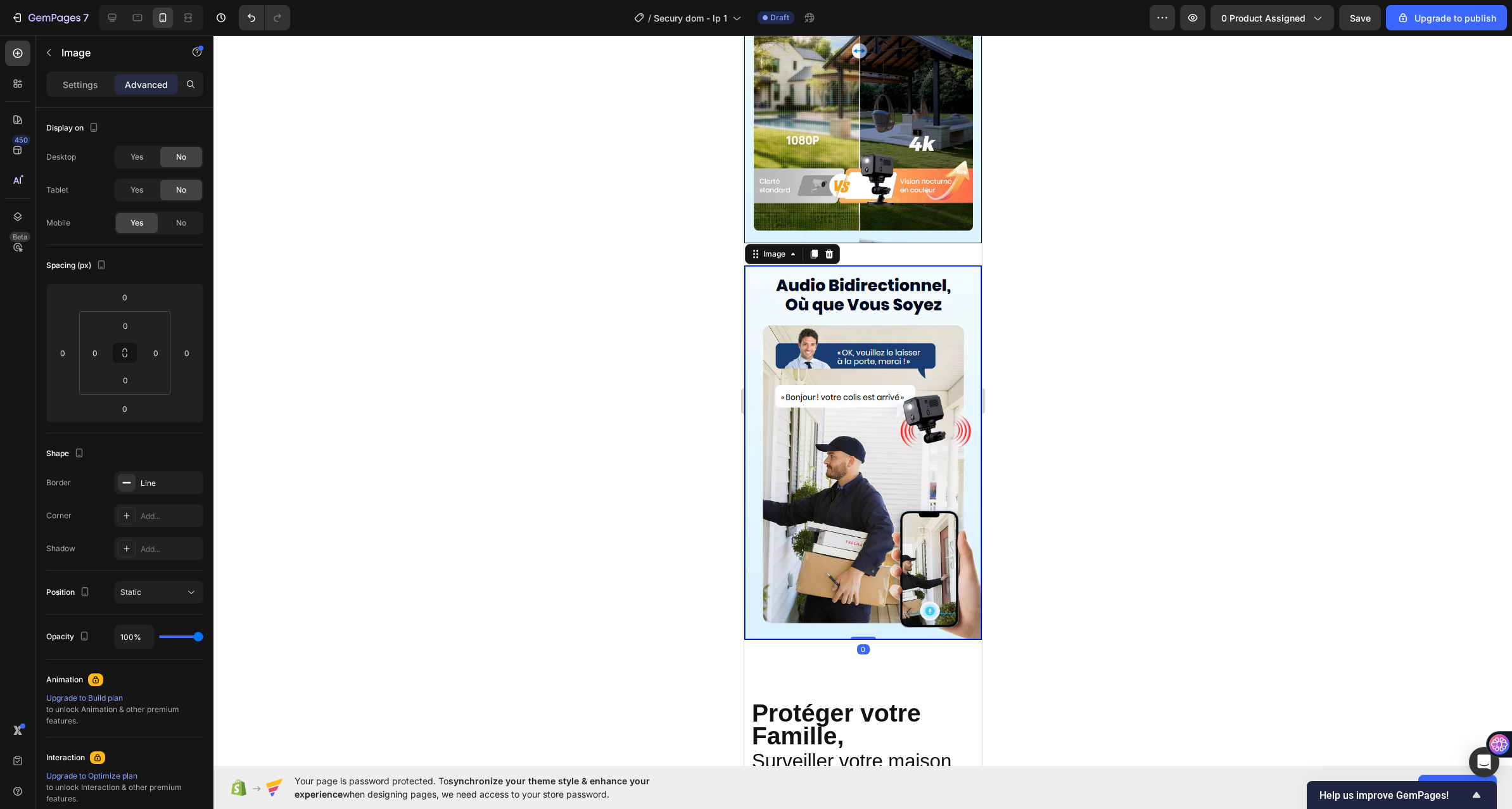
scroll to position [2850, 0]
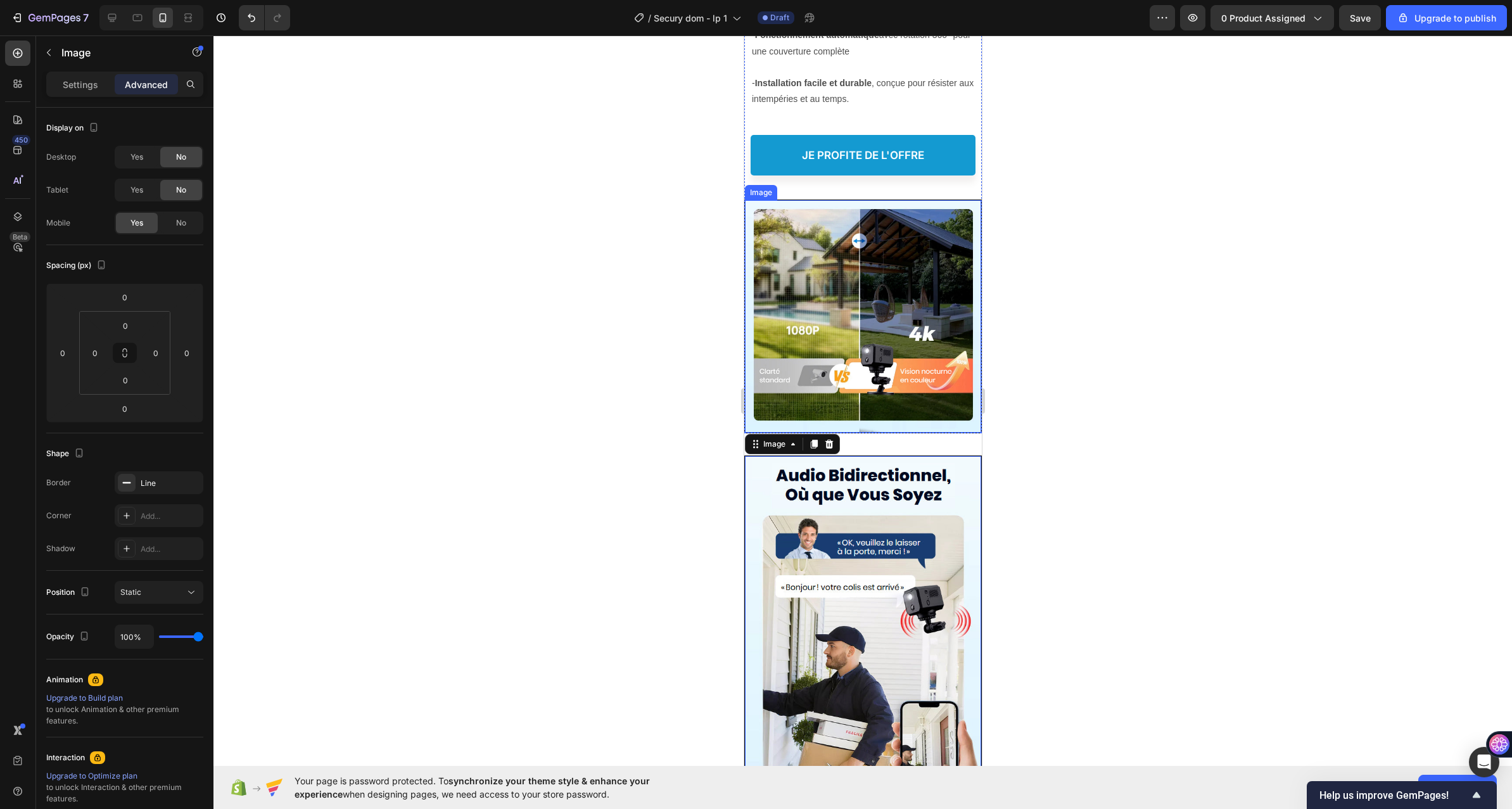
click at [842, 329] on img at bounding box center [863, 316] width 237 height 232
click at [827, 190] on icon at bounding box center [829, 188] width 10 height 10
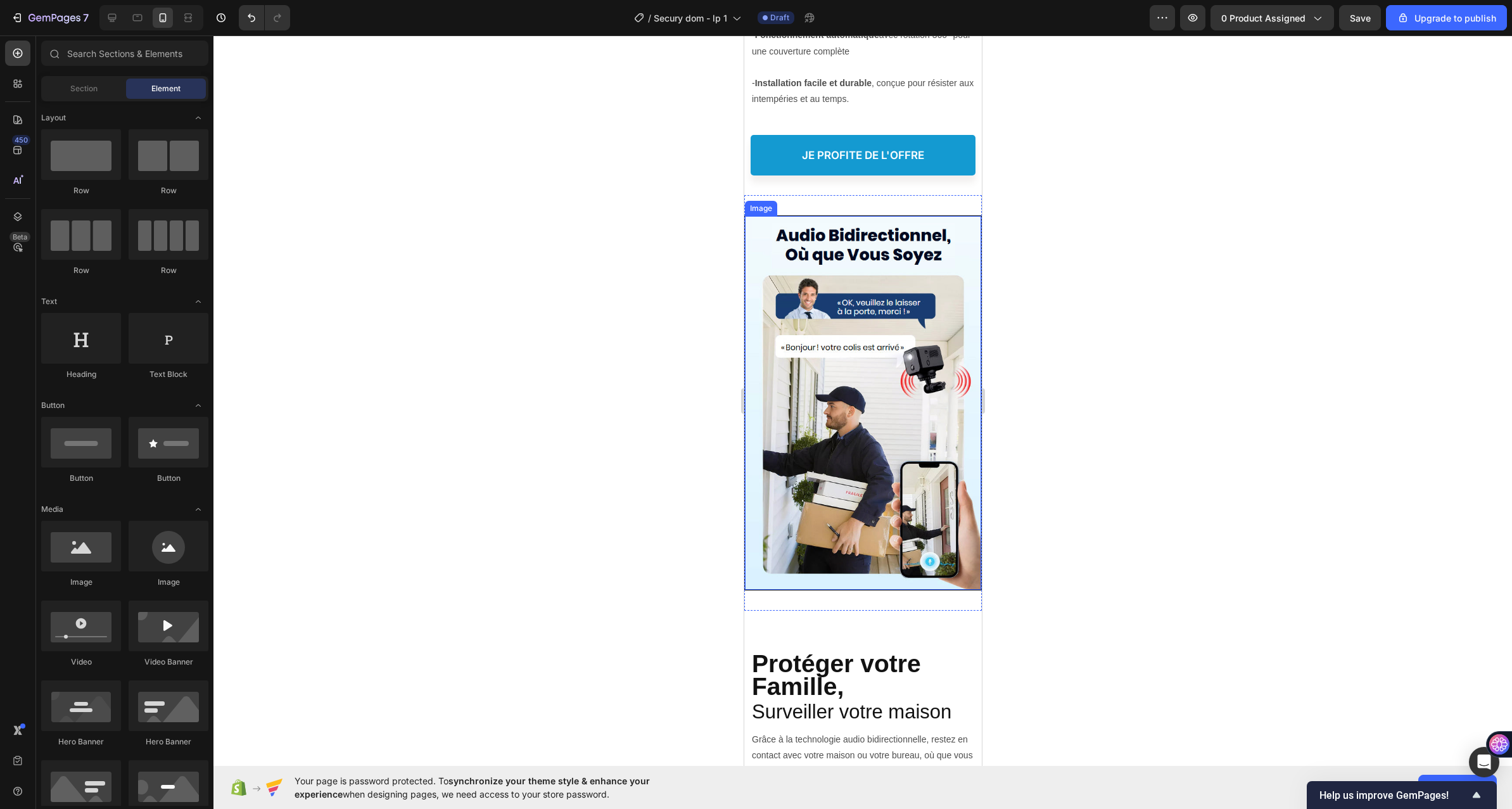
scroll to position [3104, 0]
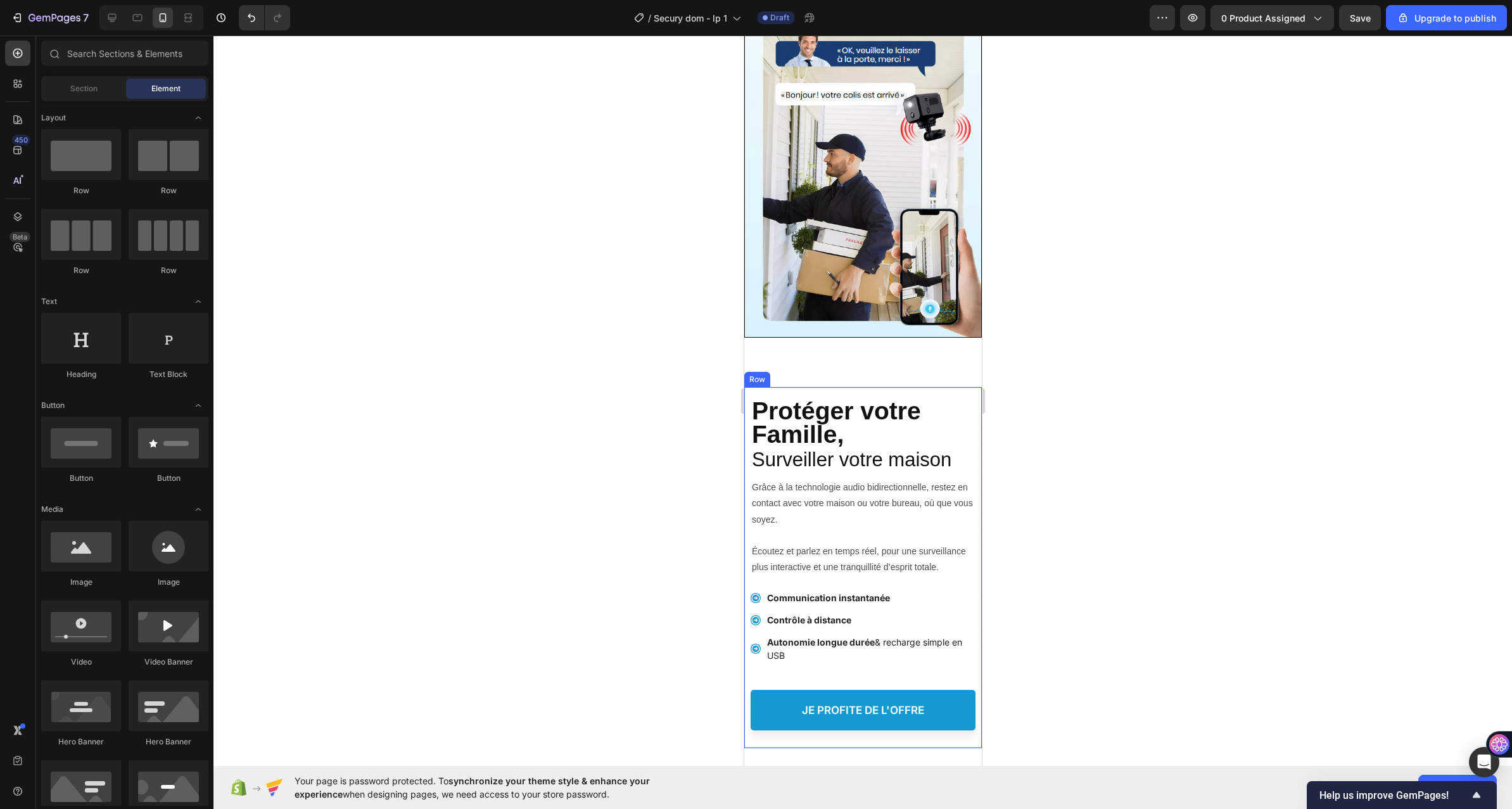
click at [813, 387] on div "Protéger votre Famille, Heading Communiquez Où Que Vous Soyez Heading Surveille…" at bounding box center [863, 562] width 225 height 351
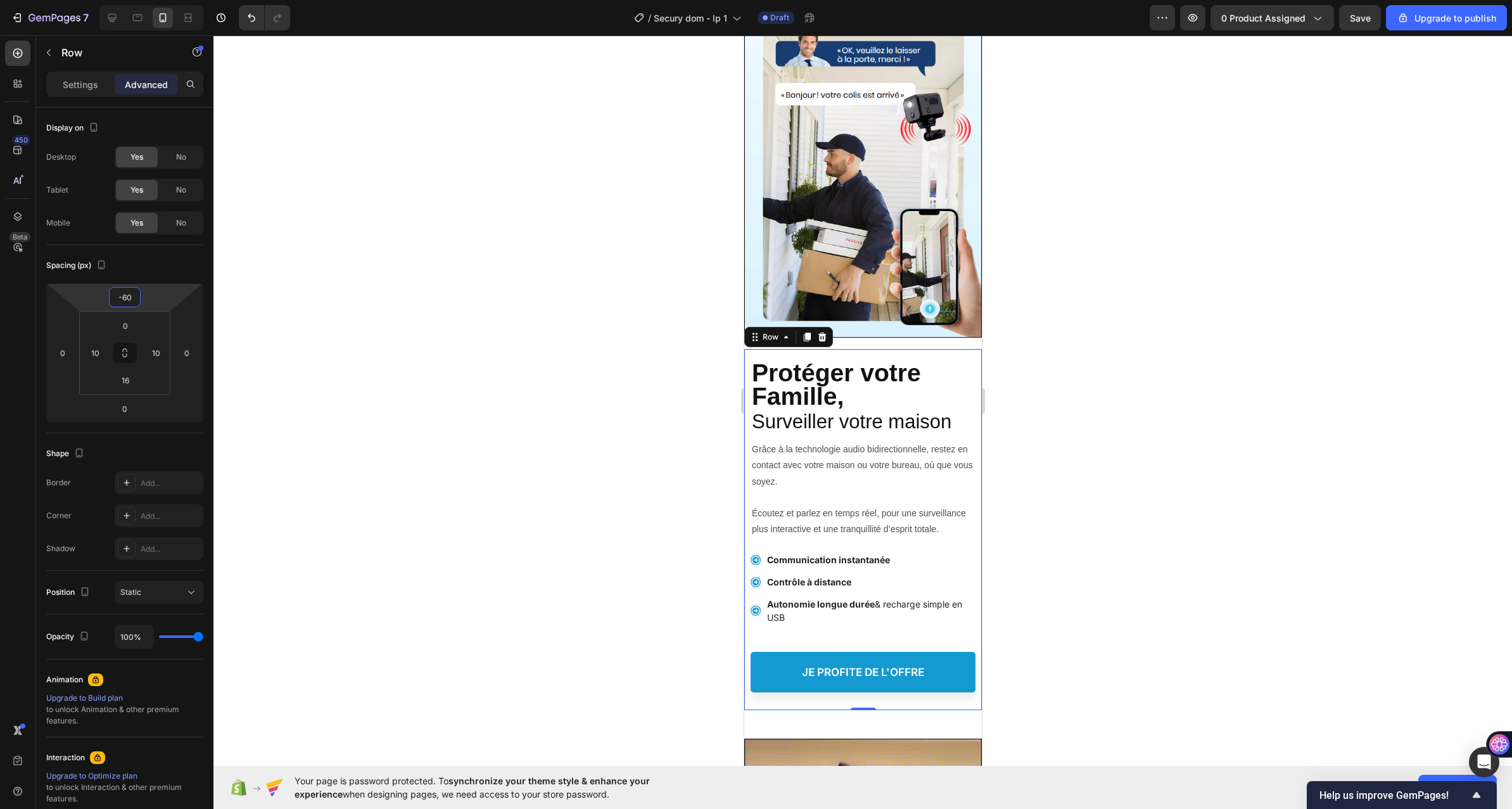
type input "-66"
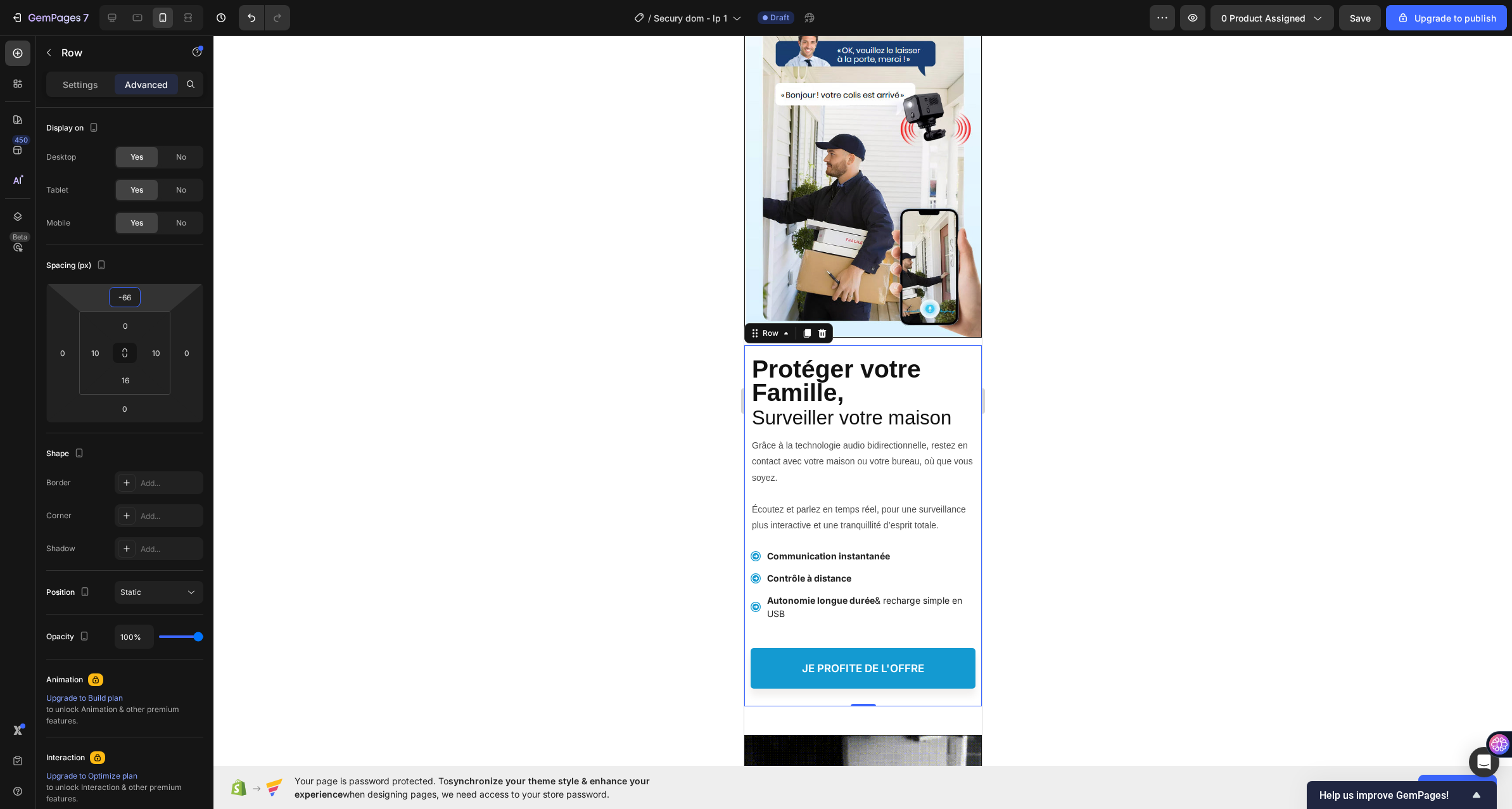
drag, startPoint x: 158, startPoint y: 307, endPoint x: 158, endPoint y: 319, distance: 12.0
click at [158, 0] on html "7 / Secury dom - lp 1 Draft Preview 0 product assigned Save Upgrade to publish …" at bounding box center [756, 0] width 1512 height 0
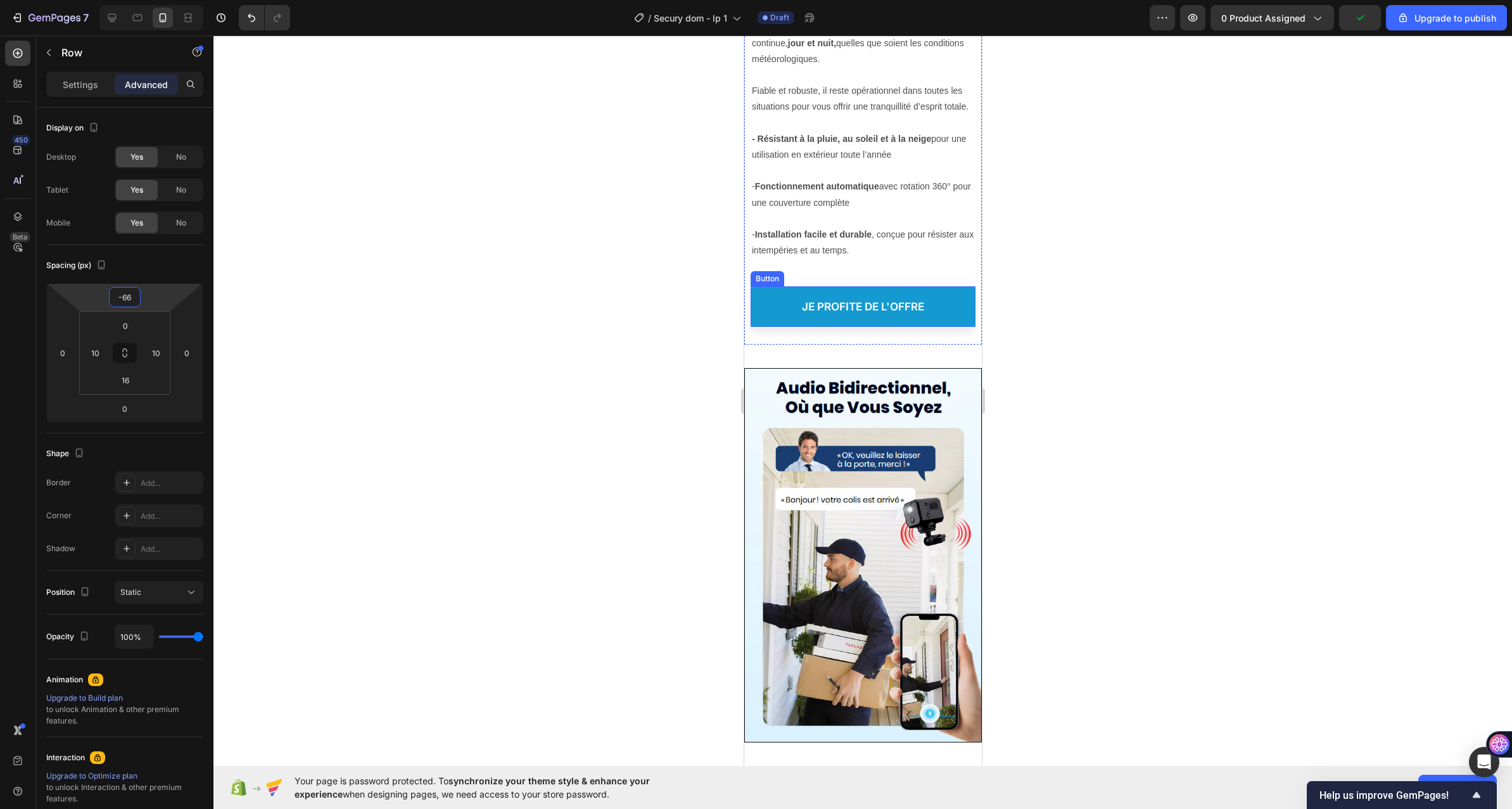
scroll to position [2660, 0]
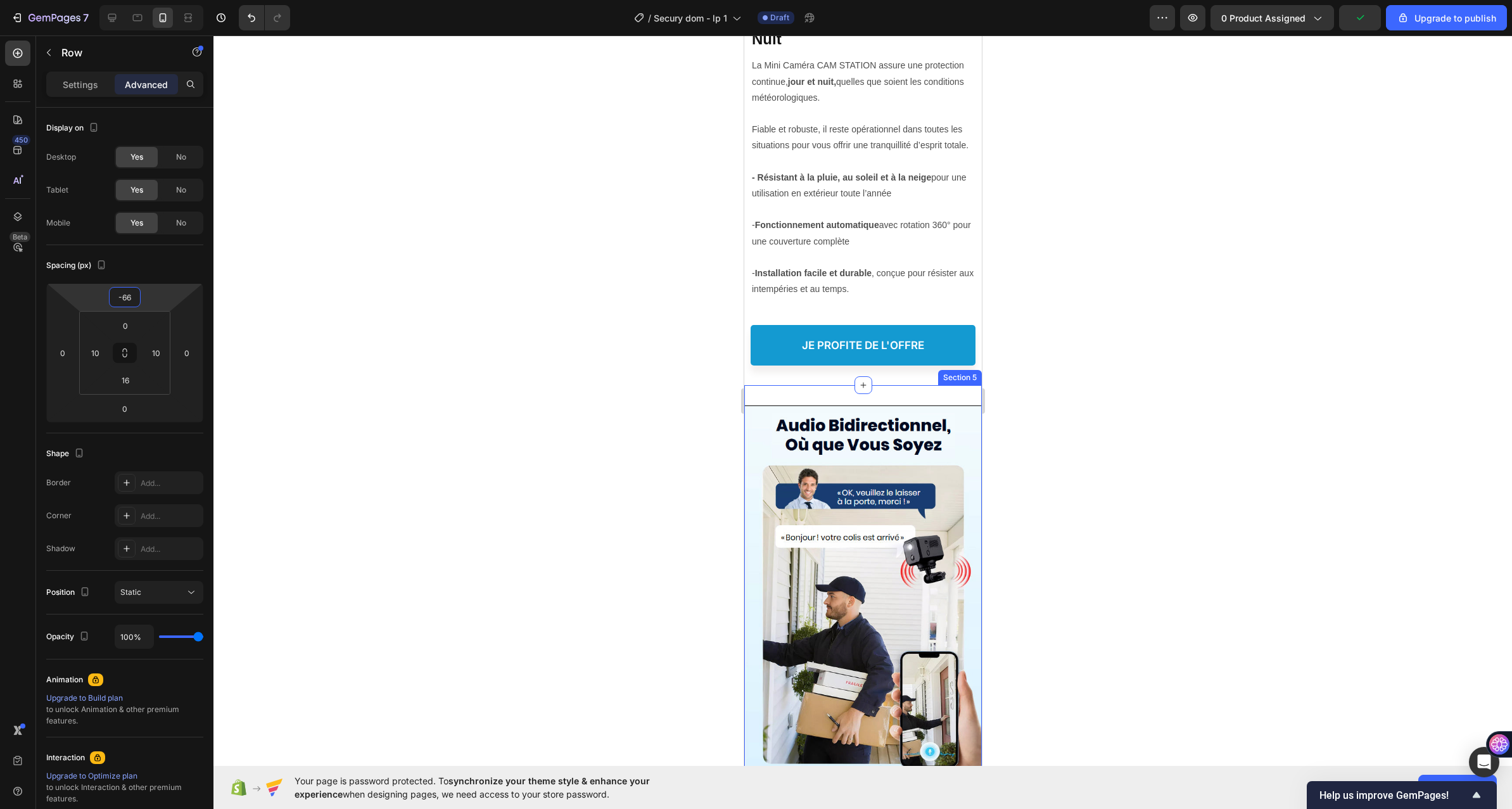
click at [886, 392] on div "Image Section 5" at bounding box center [863, 593] width 237 height 415
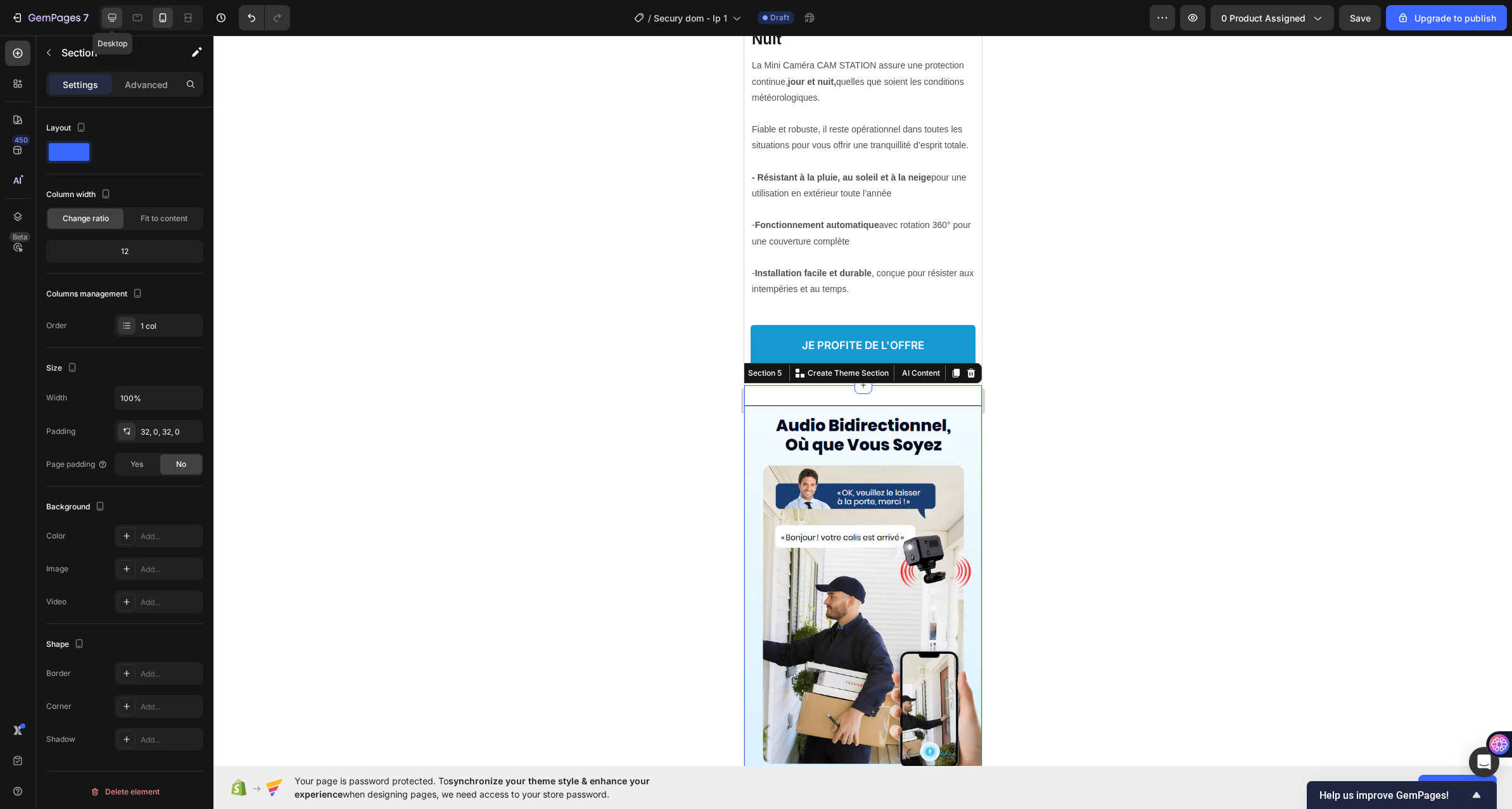
click at [107, 12] on icon at bounding box center [112, 18] width 13 height 13
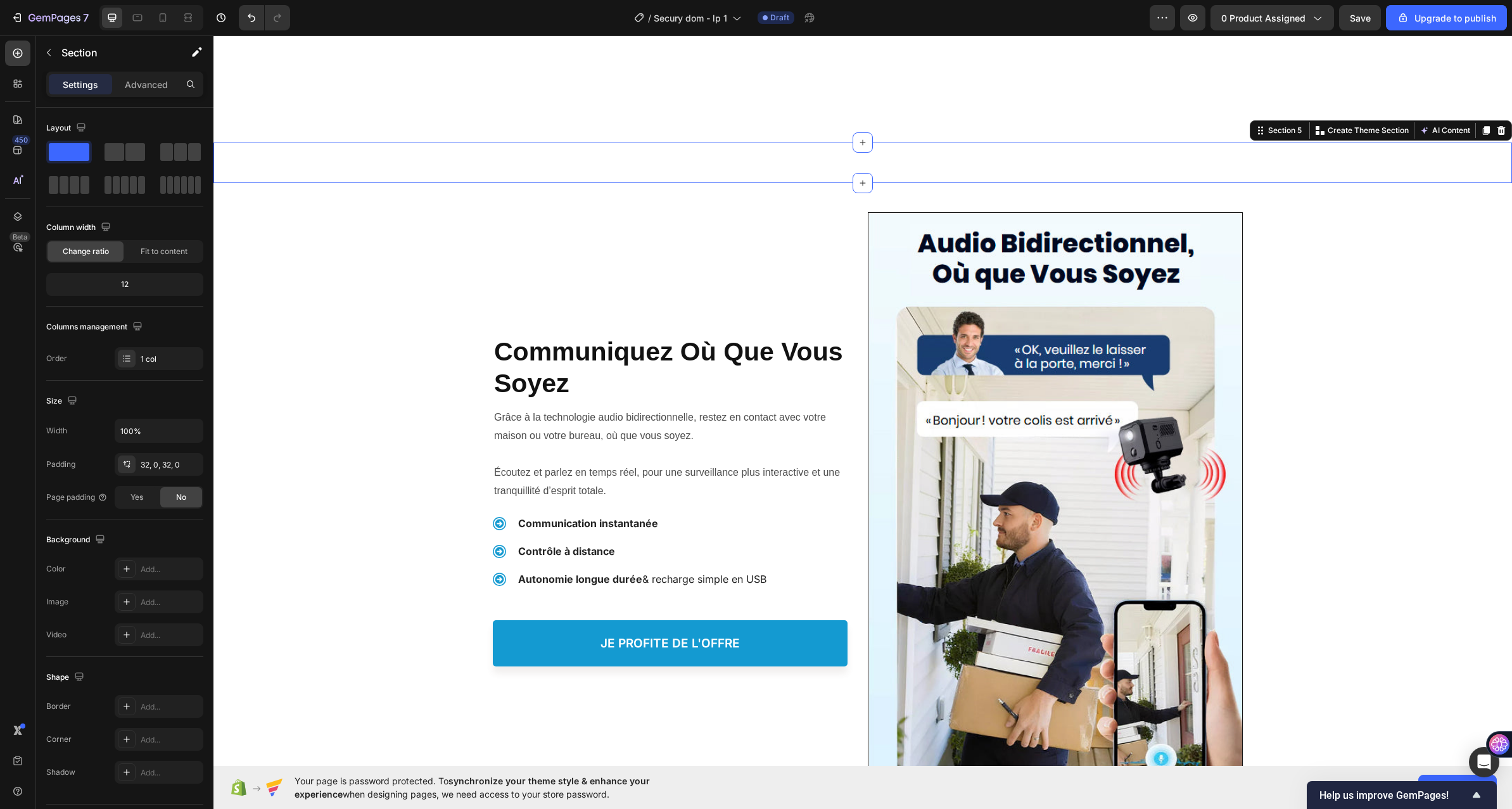
scroll to position [2886, 0]
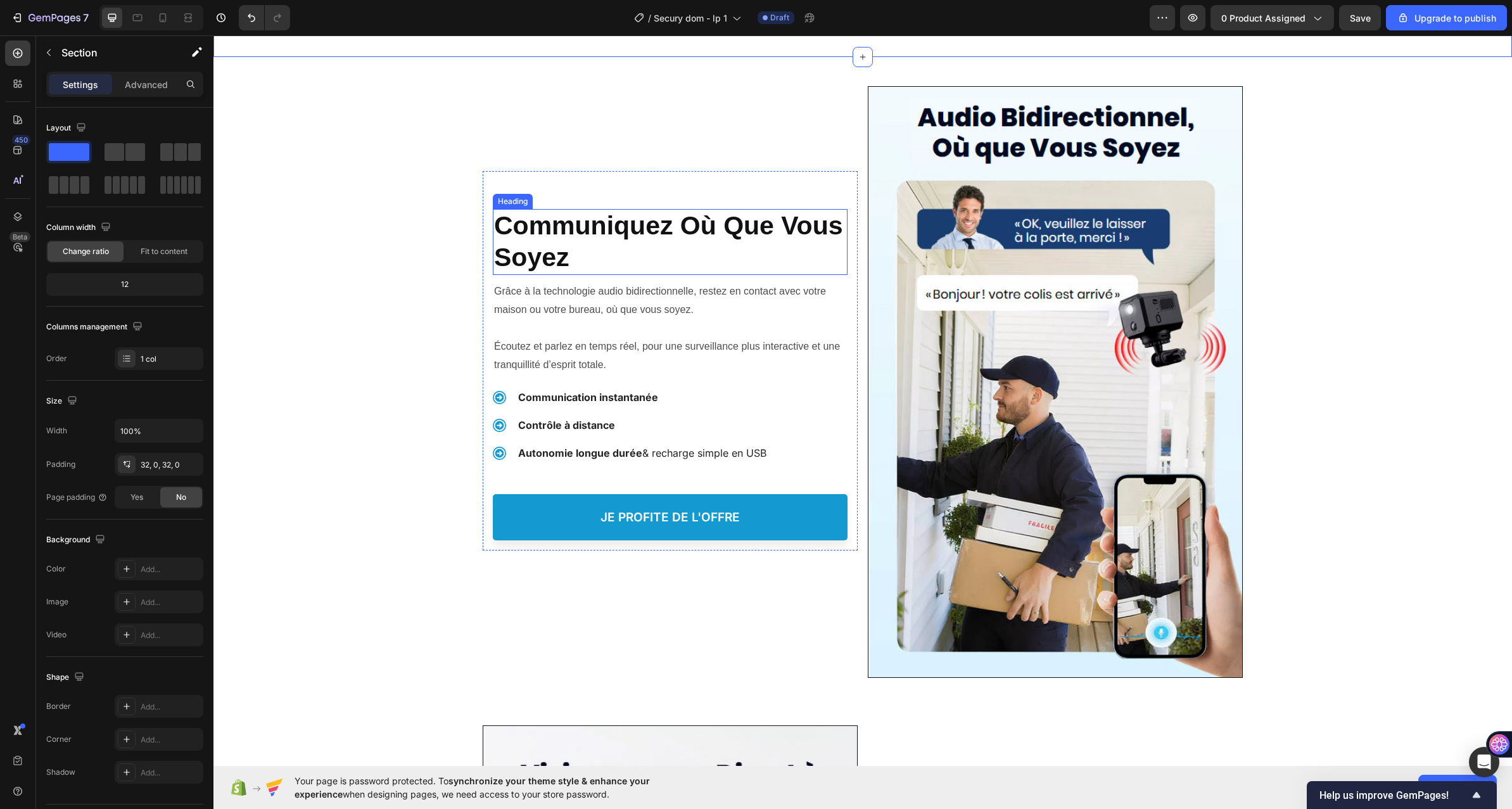
click at [595, 242] on h2 "Communiquez Où Que Vous Soyez" at bounding box center [670, 242] width 355 height 66
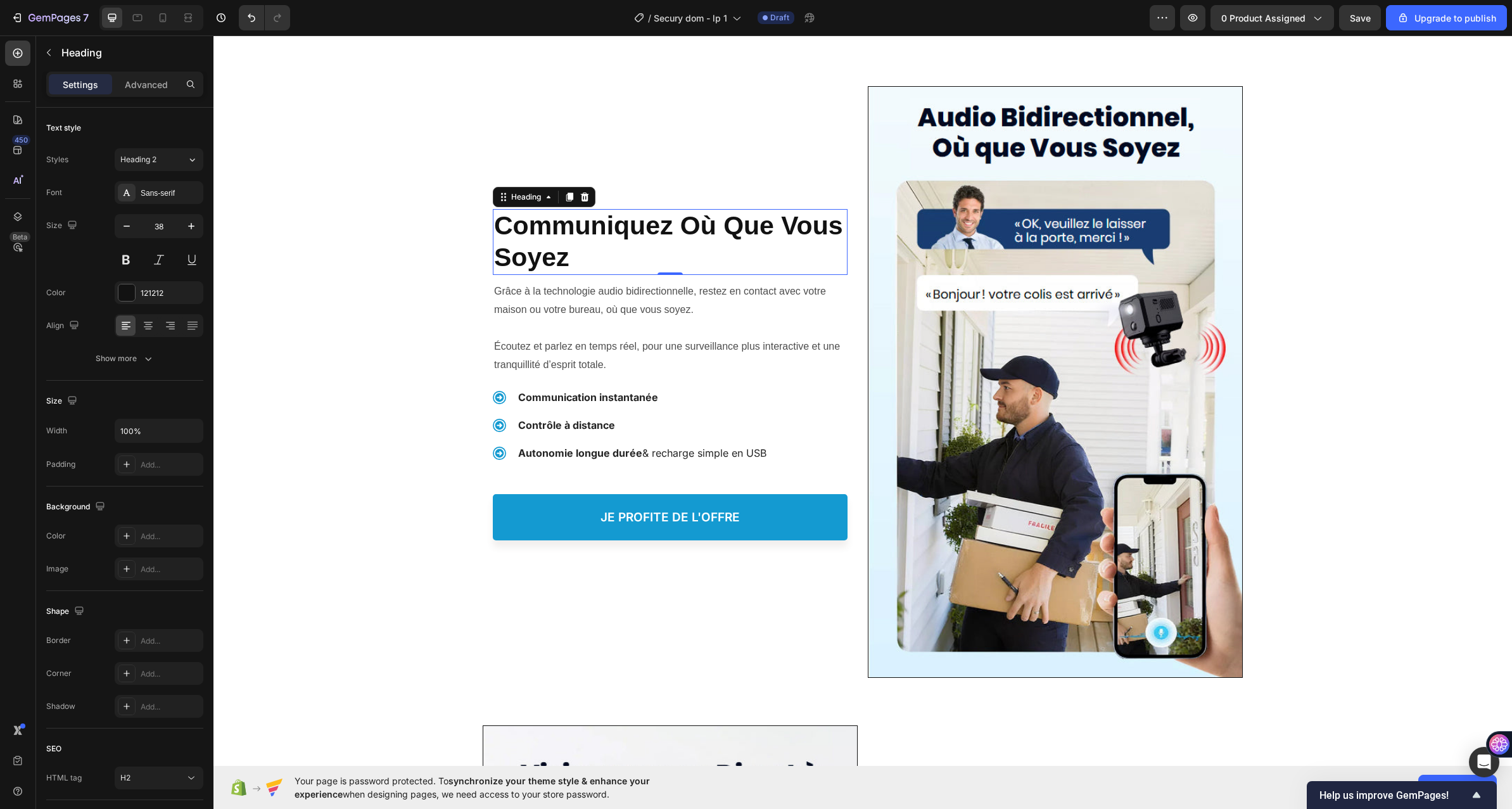
click at [595, 242] on h2 "Communiquez Où Que Vous Soyez" at bounding box center [670, 242] width 355 height 66
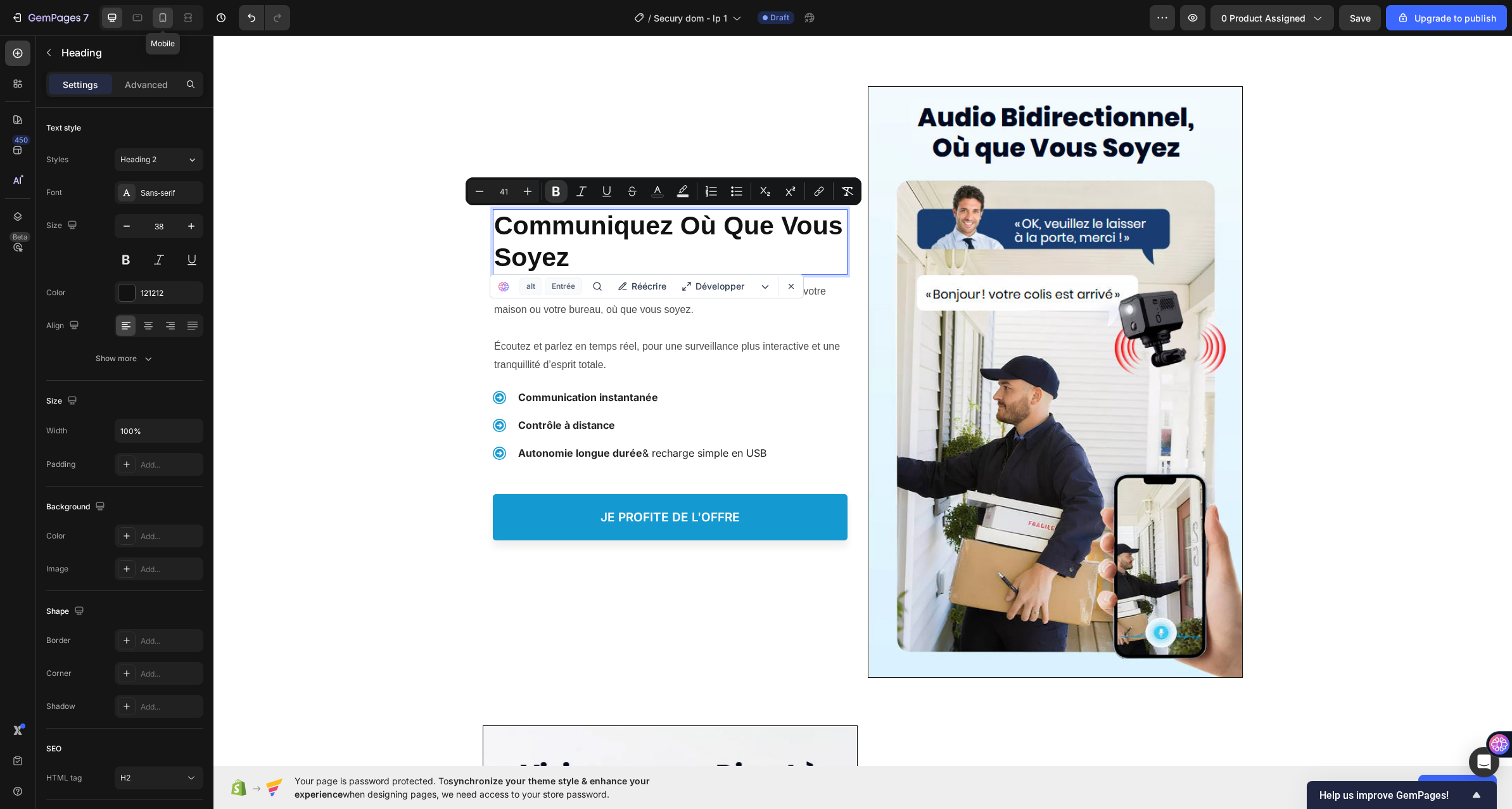
click at [167, 11] on icon at bounding box center [163, 18] width 13 height 13
type input "24"
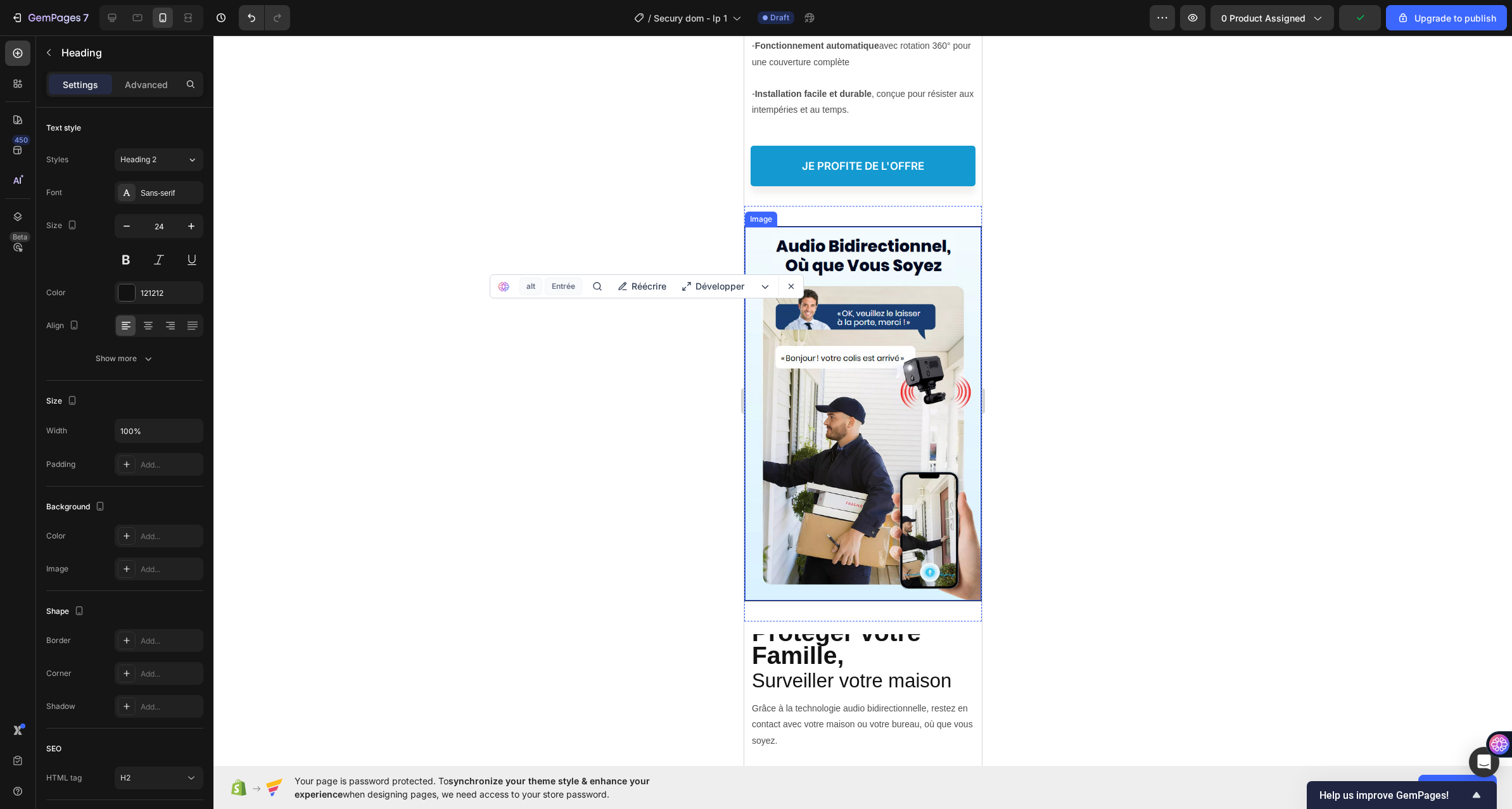
scroll to position [2906, 0]
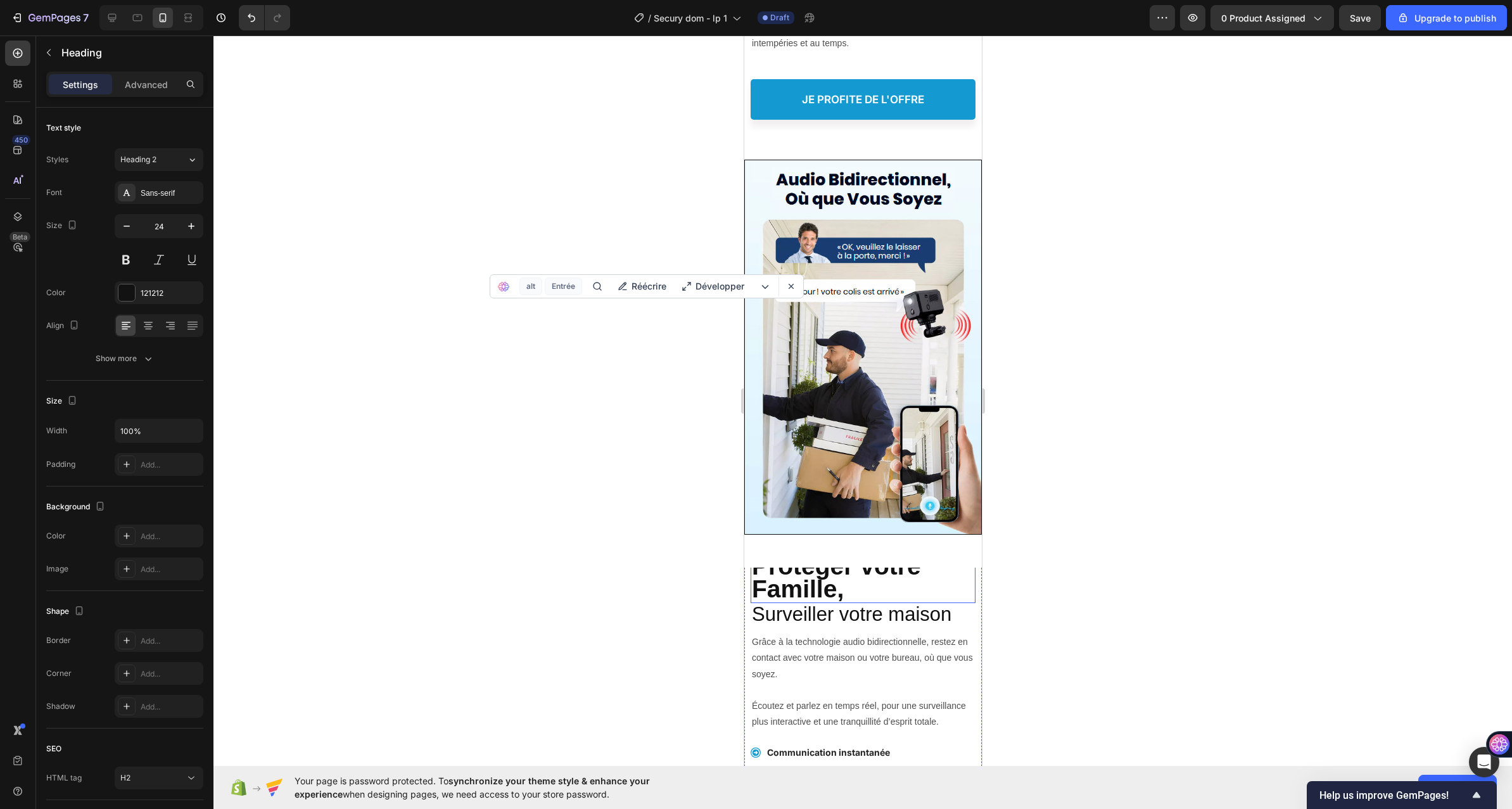
click at [792, 576] on strong "Protéger votre Famille," at bounding box center [835, 577] width 169 height 50
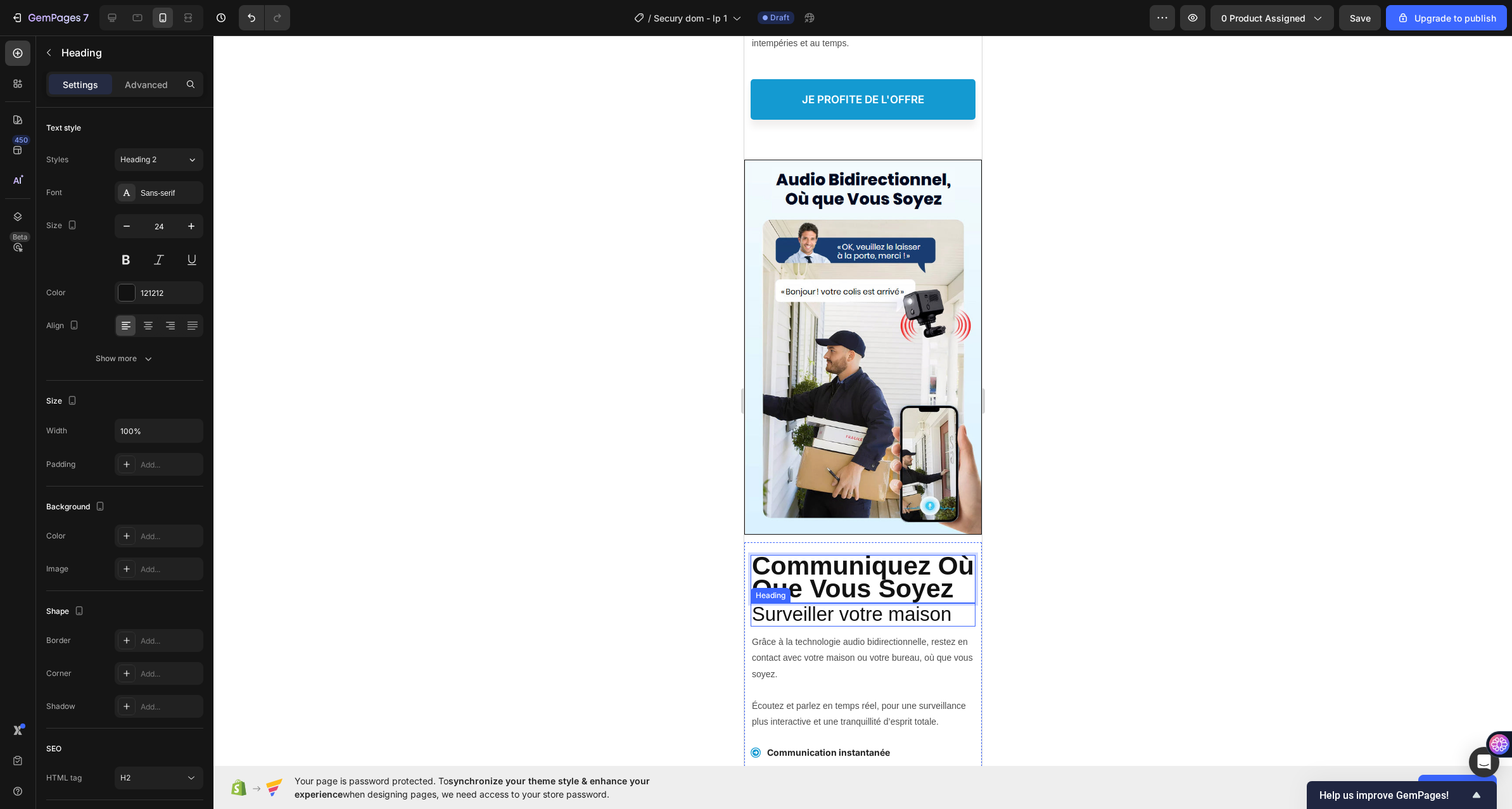
click at [775, 625] on span "Surveiller votre maison" at bounding box center [850, 614] width 200 height 22
click at [846, 596] on icon at bounding box center [842, 591] width 10 height 10
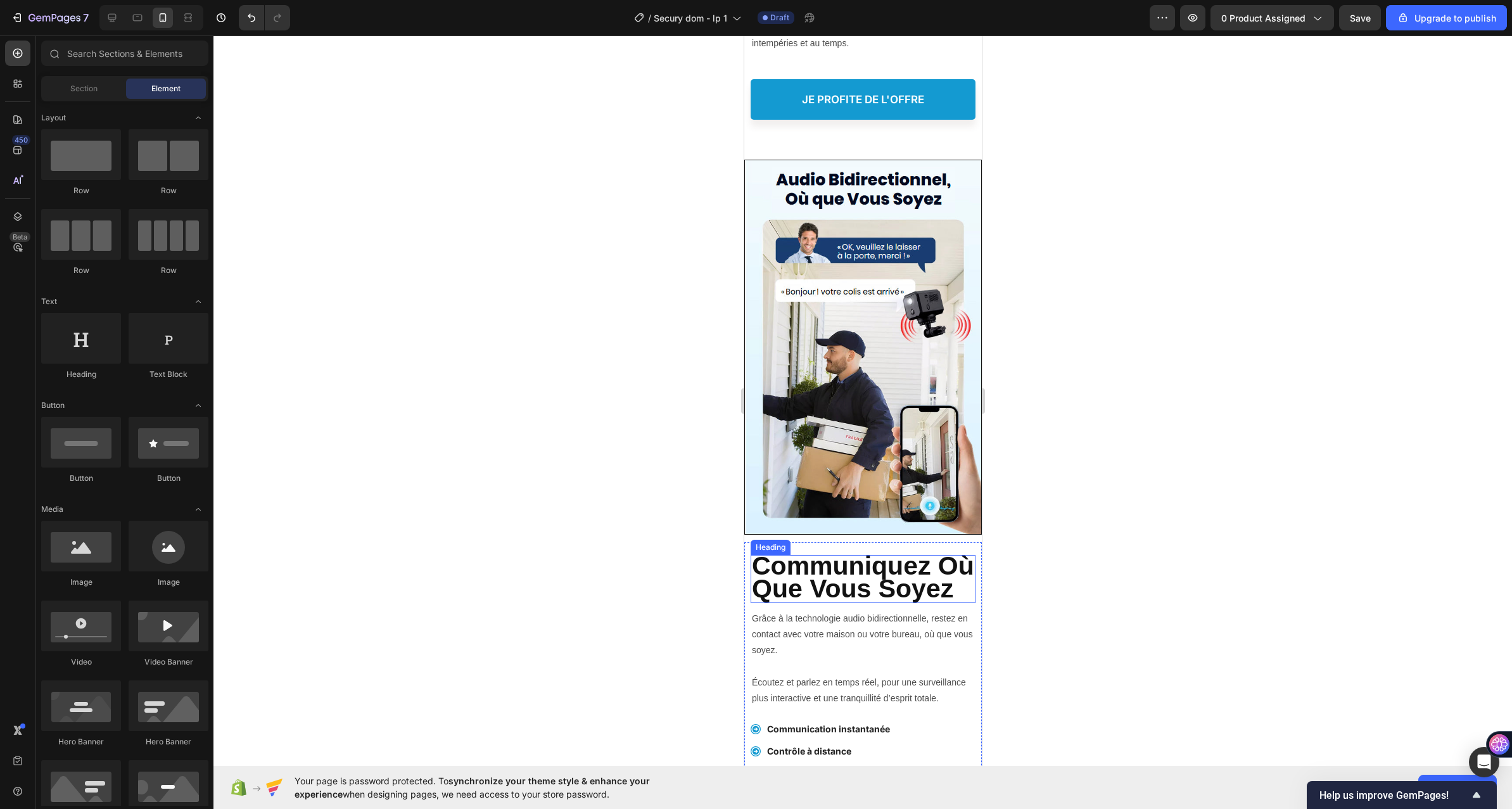
click at [855, 587] on strong "Communiquez Où Que Vous Soyez" at bounding box center [862, 576] width 222 height 52
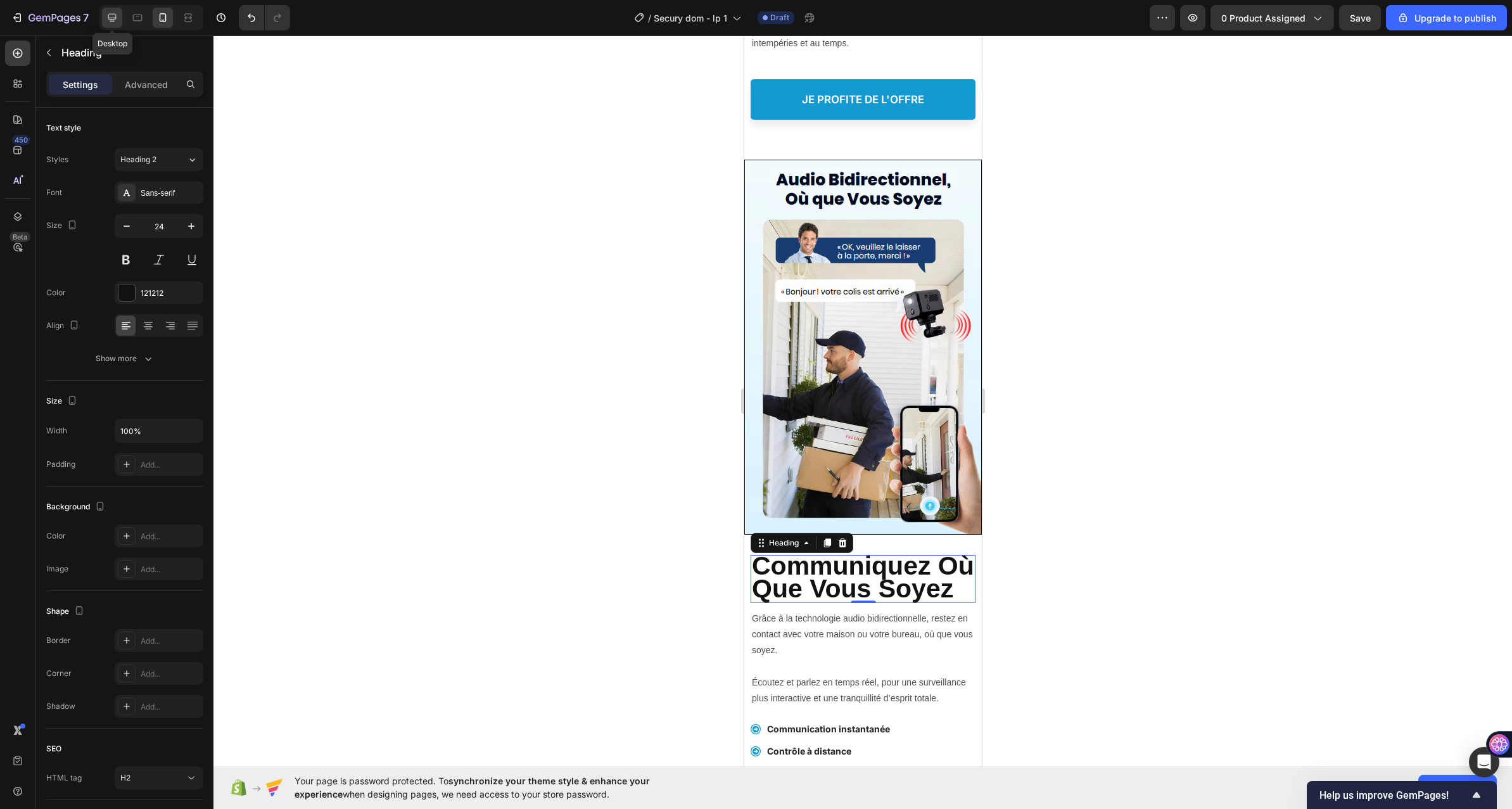
click at [107, 16] on icon at bounding box center [112, 18] width 13 height 13
type input "38"
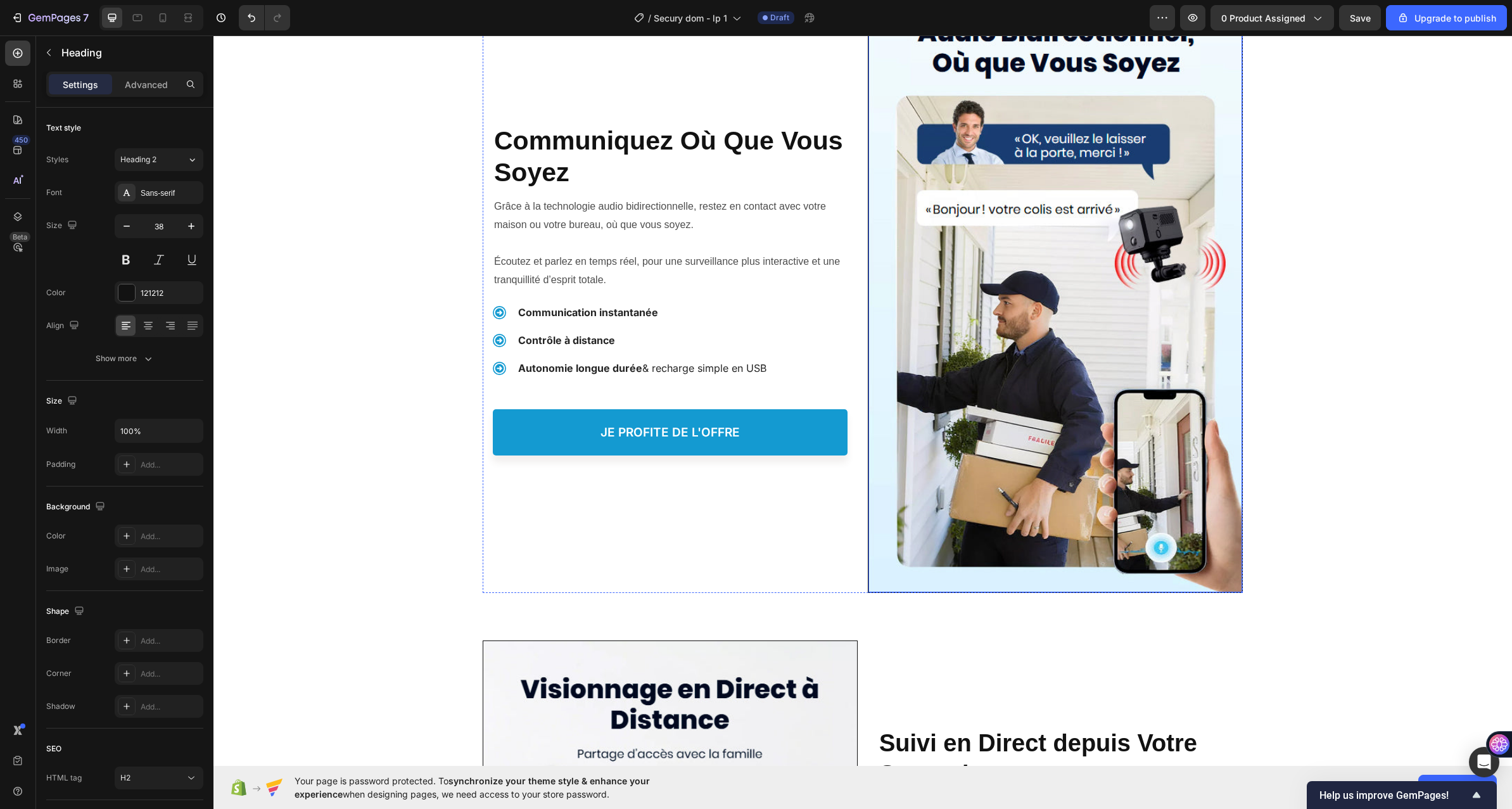
scroll to position [2928, 0]
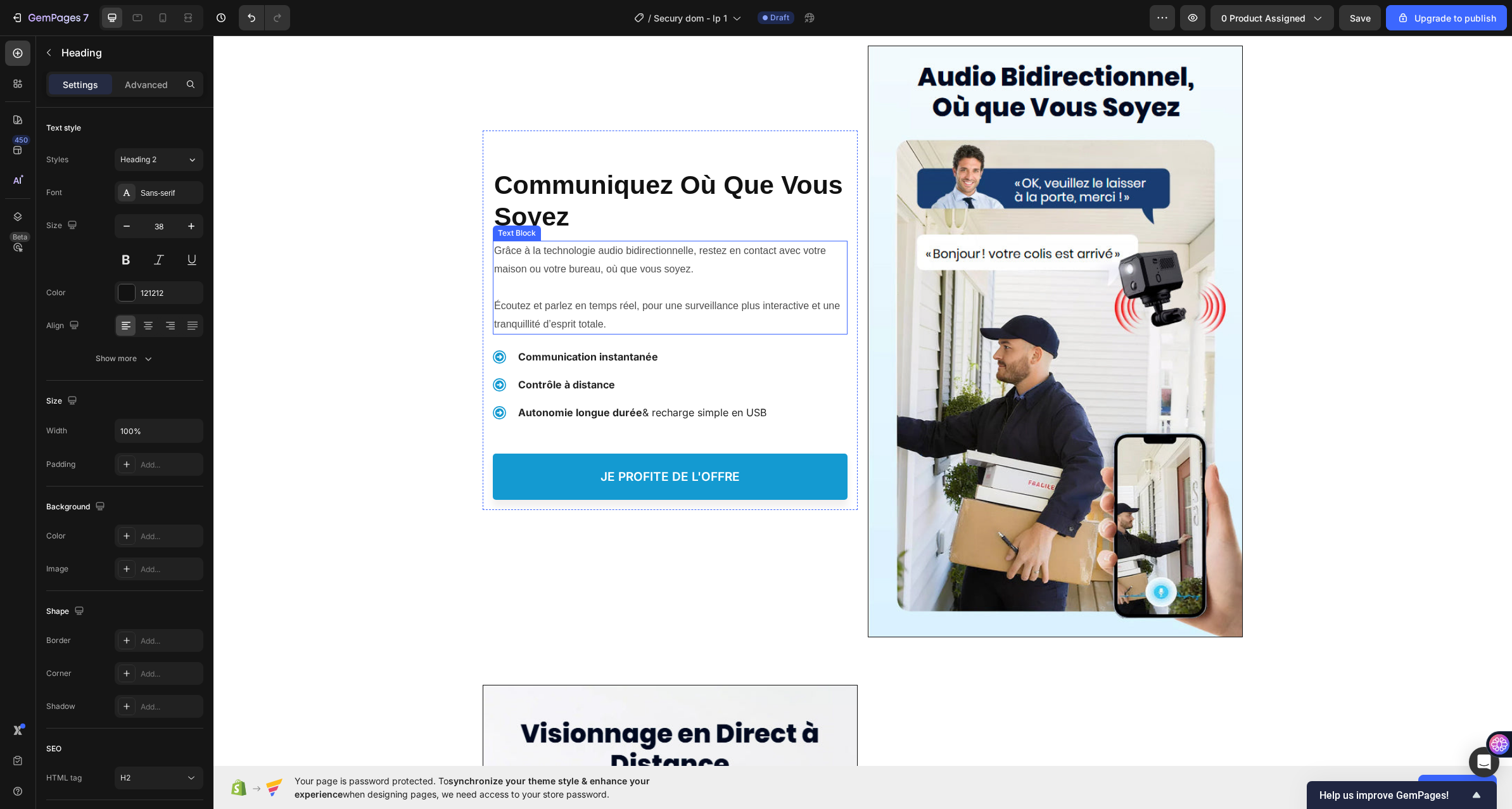
click at [613, 254] on p "Grâce à la technologie audio bidirectionnelle, restez en contact avec votre mai…" at bounding box center [670, 260] width 352 height 36
click at [163, 15] on icon at bounding box center [163, 18] width 13 height 13
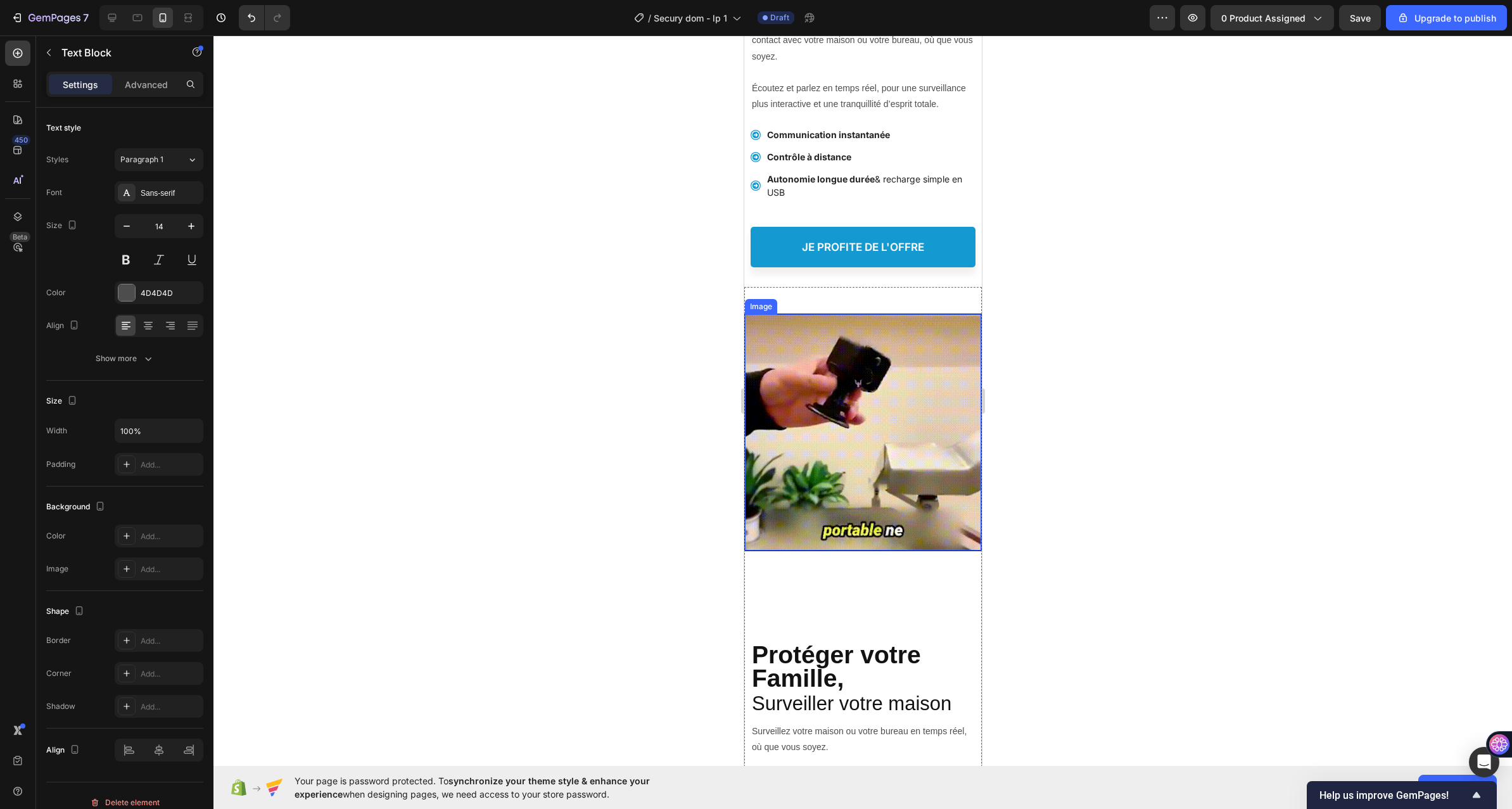
scroll to position [3701, 0]
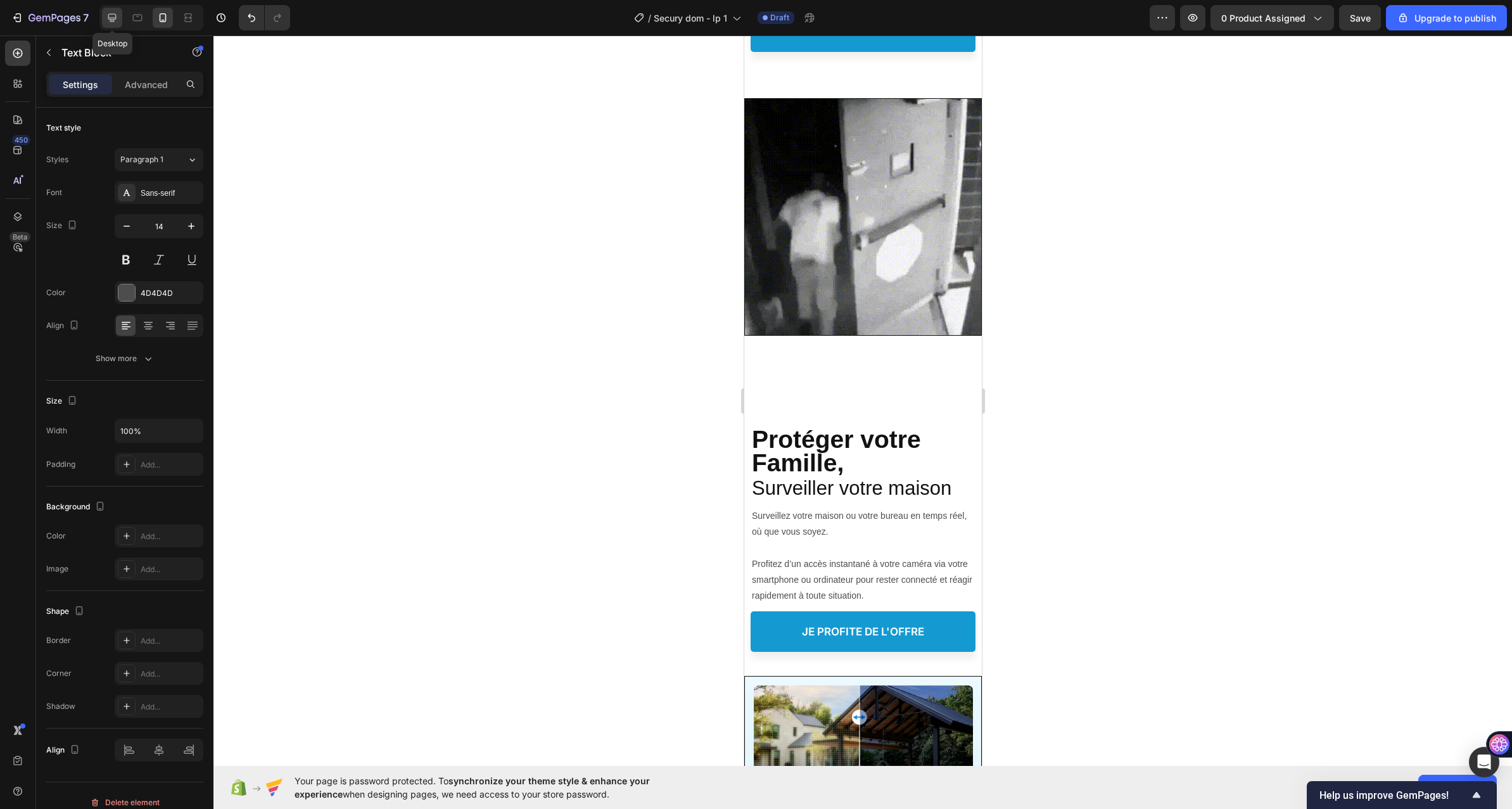
click at [114, 14] on icon at bounding box center [112, 18] width 8 height 8
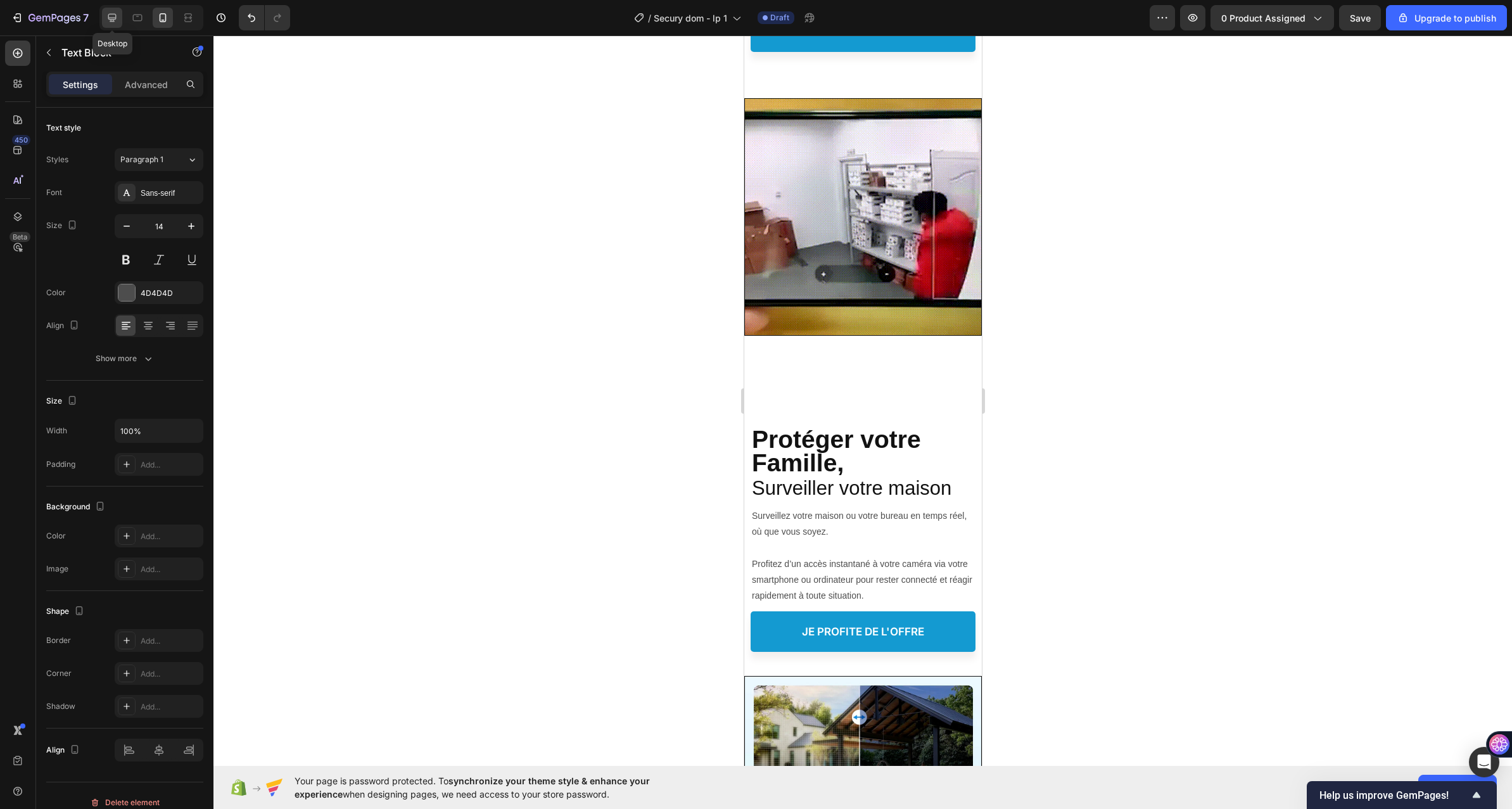
type input "16"
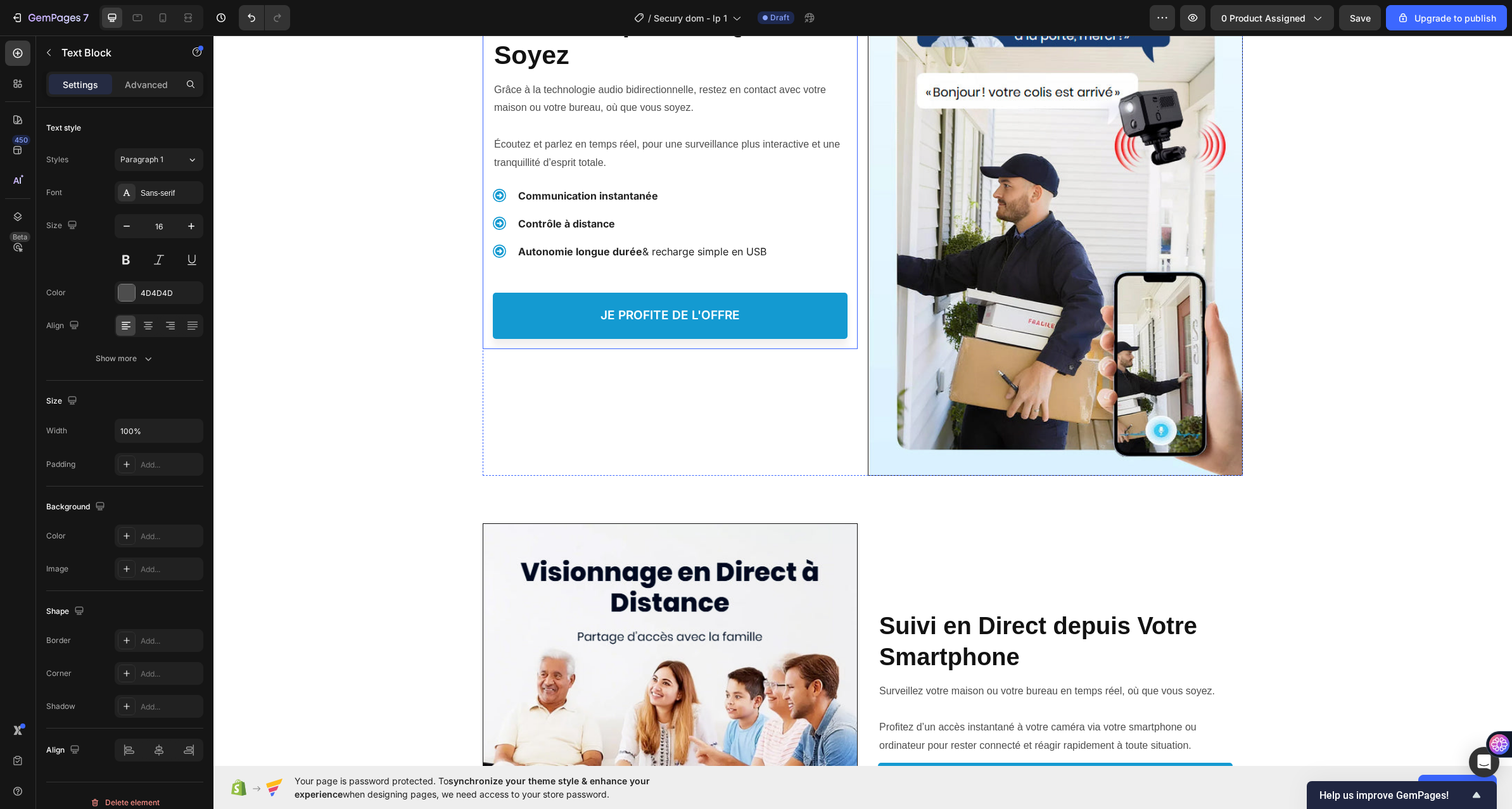
scroll to position [3845, 0]
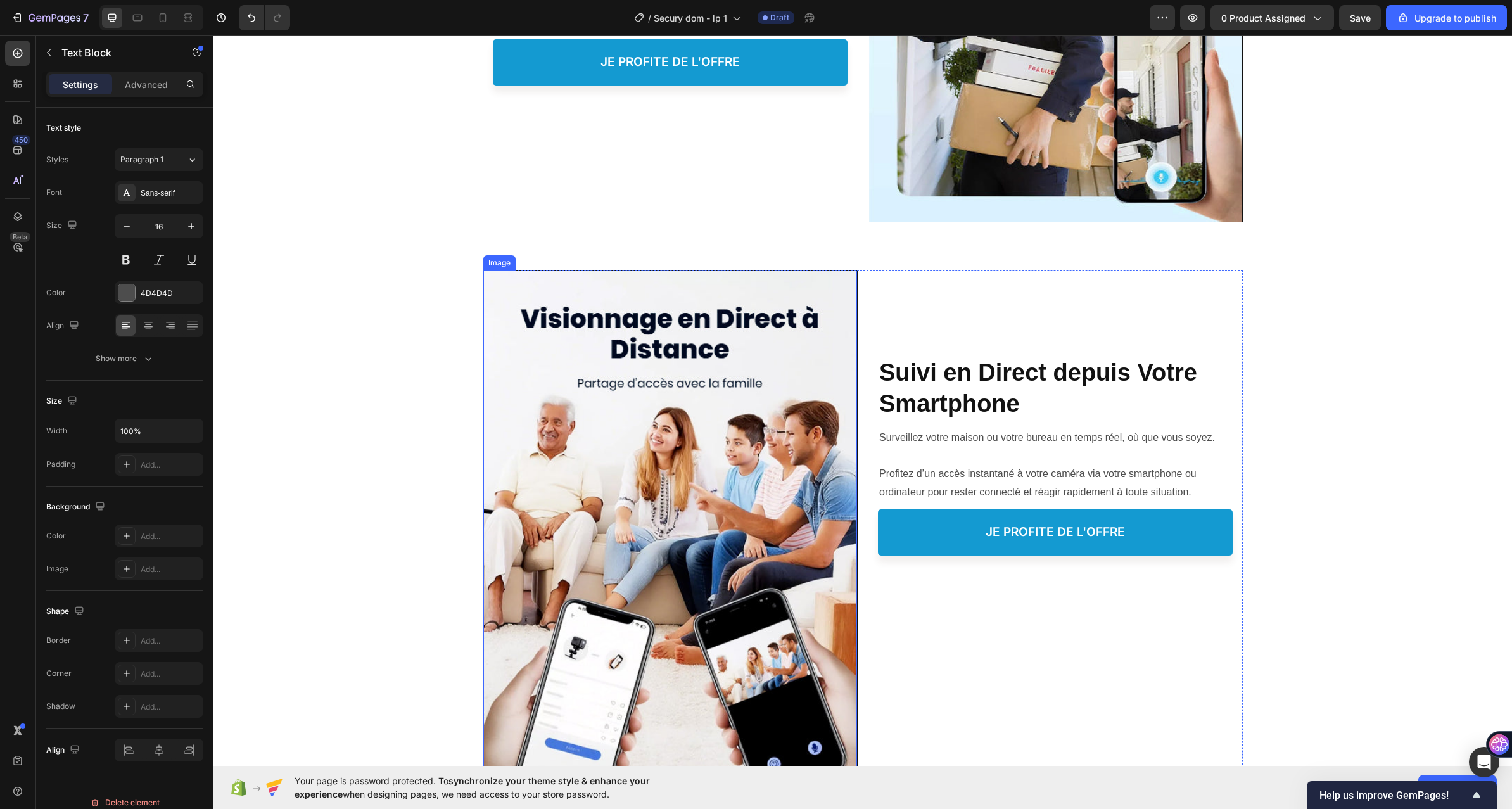
click at [802, 413] on img at bounding box center [670, 610] width 374 height 681
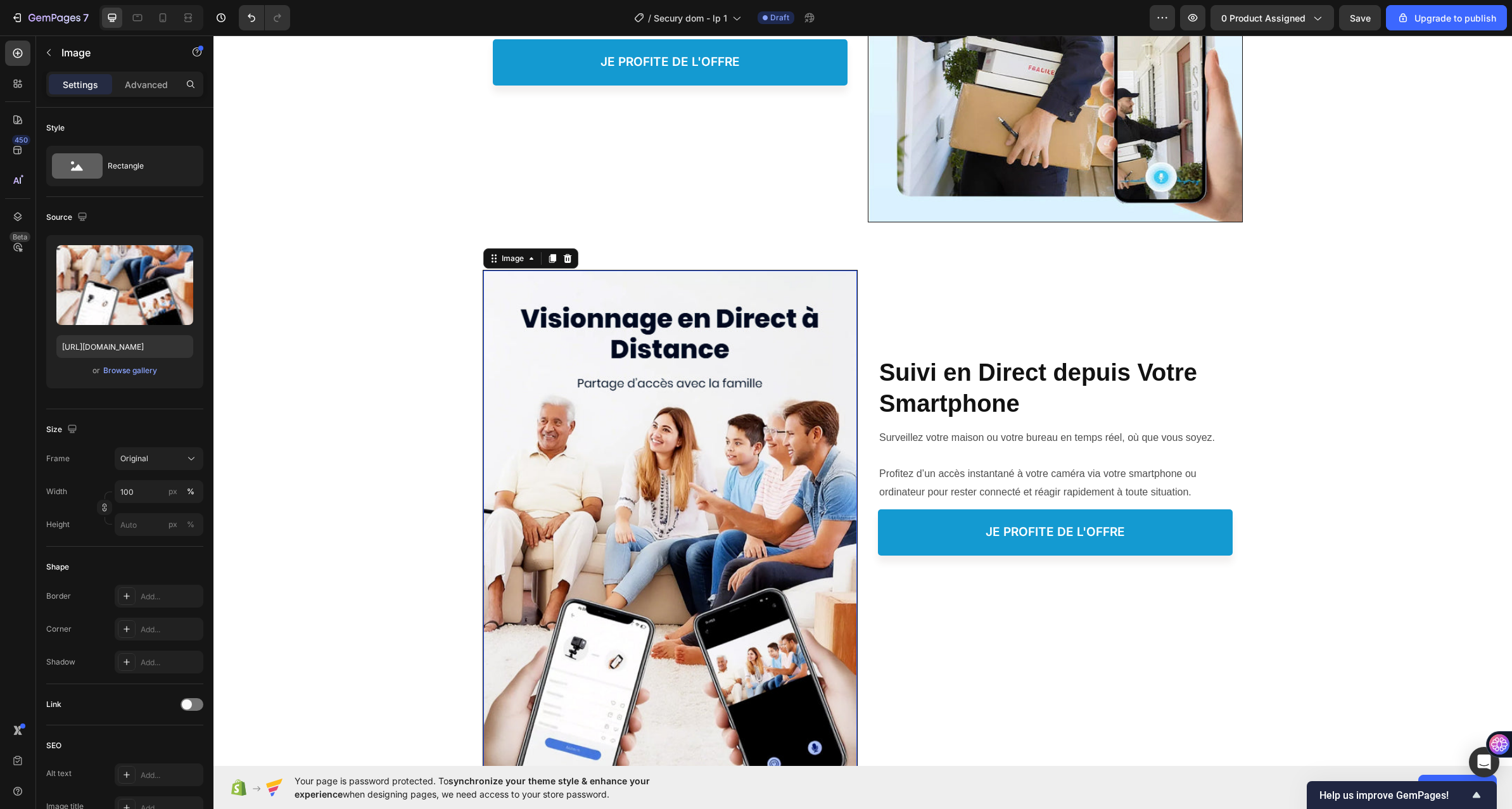
drag, startPoint x: 551, startPoint y: 262, endPoint x: 654, endPoint y: 487, distance: 247.5
click at [550, 261] on icon at bounding box center [552, 258] width 10 height 10
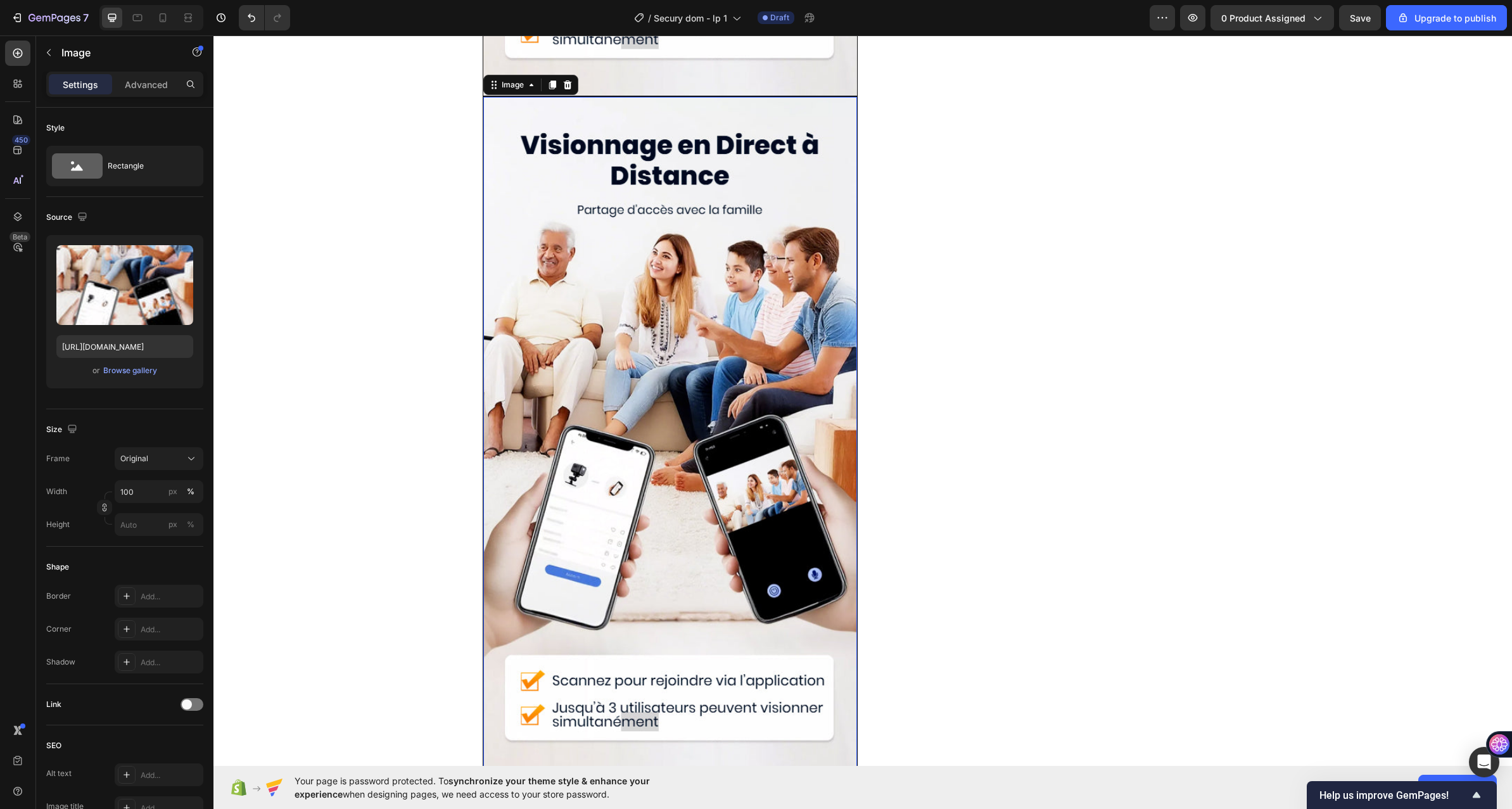
scroll to position [4717, 0]
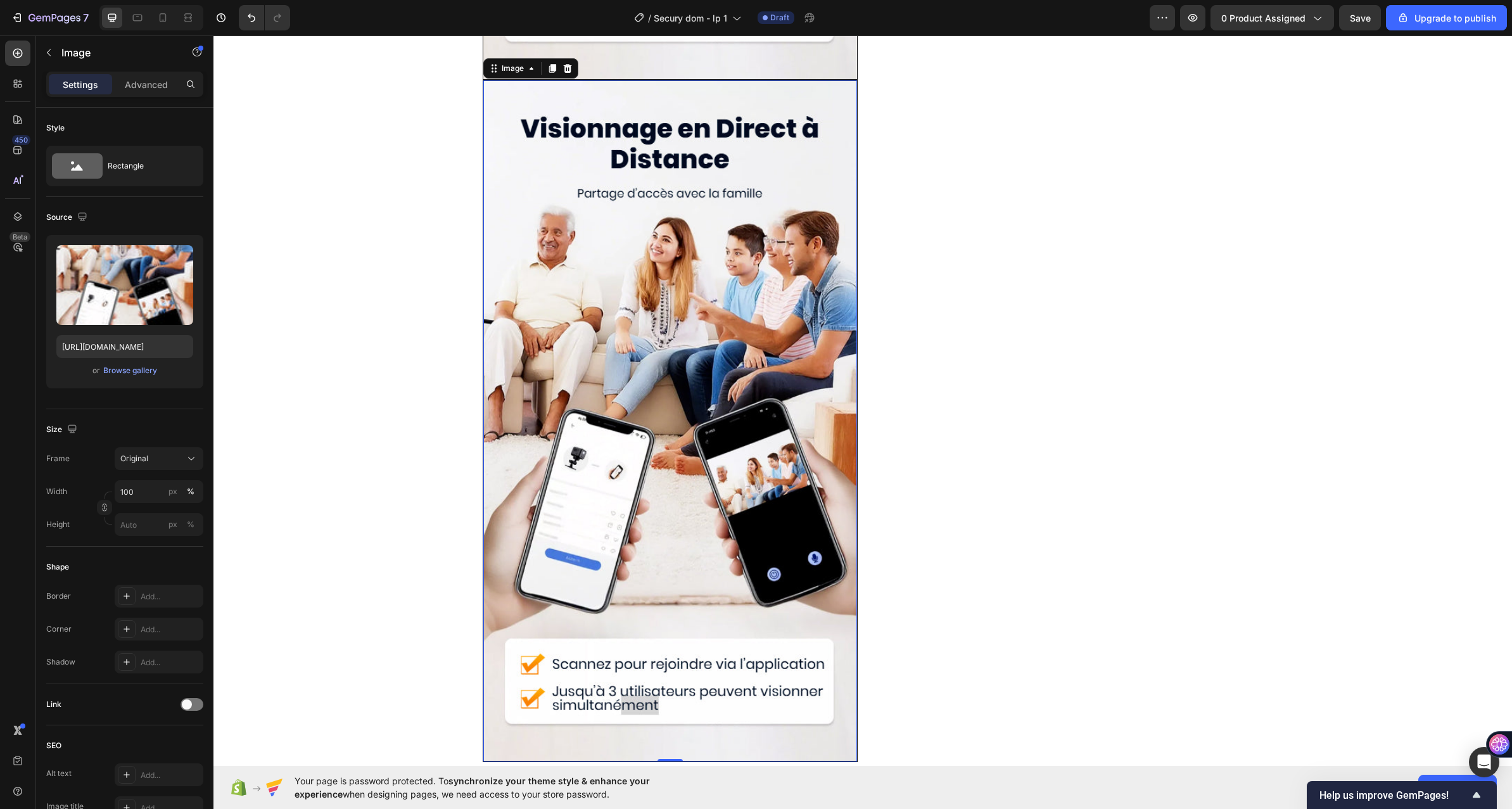
click at [591, 265] on img at bounding box center [670, 421] width 374 height 681
drag, startPoint x: 131, startPoint y: 93, endPoint x: 162, endPoint y: 128, distance: 46.8
click at [132, 93] on div "Advanced" at bounding box center [146, 84] width 63 height 20
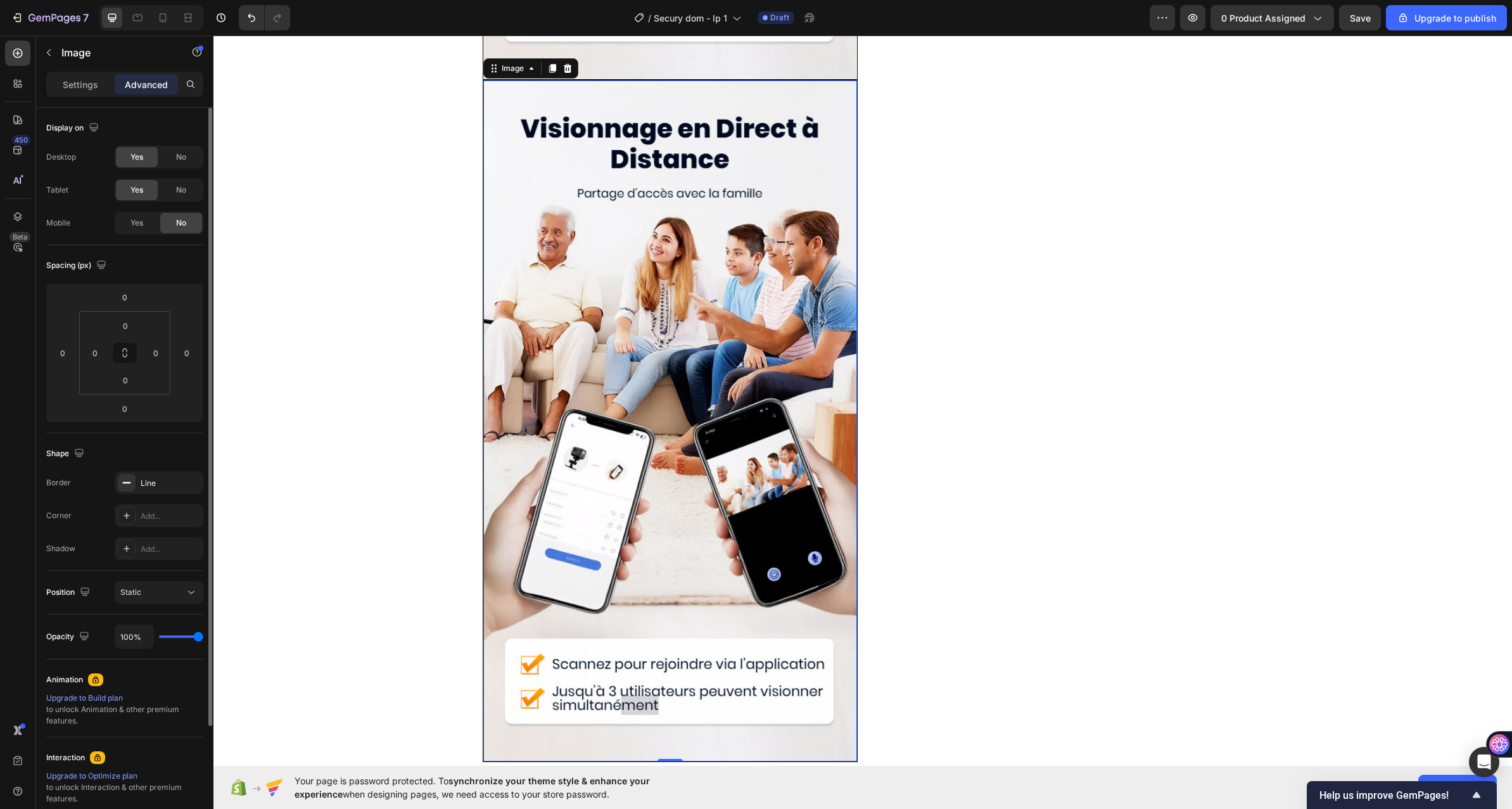
click at [180, 224] on span "No" at bounding box center [181, 223] width 10 height 11
click at [142, 220] on span "Yes" at bounding box center [137, 223] width 13 height 11
drag, startPoint x: 172, startPoint y: 196, endPoint x: 174, endPoint y: 164, distance: 32.1
click at [174, 193] on div "No" at bounding box center [181, 190] width 42 height 20
click at [174, 163] on div "No" at bounding box center [181, 157] width 42 height 20
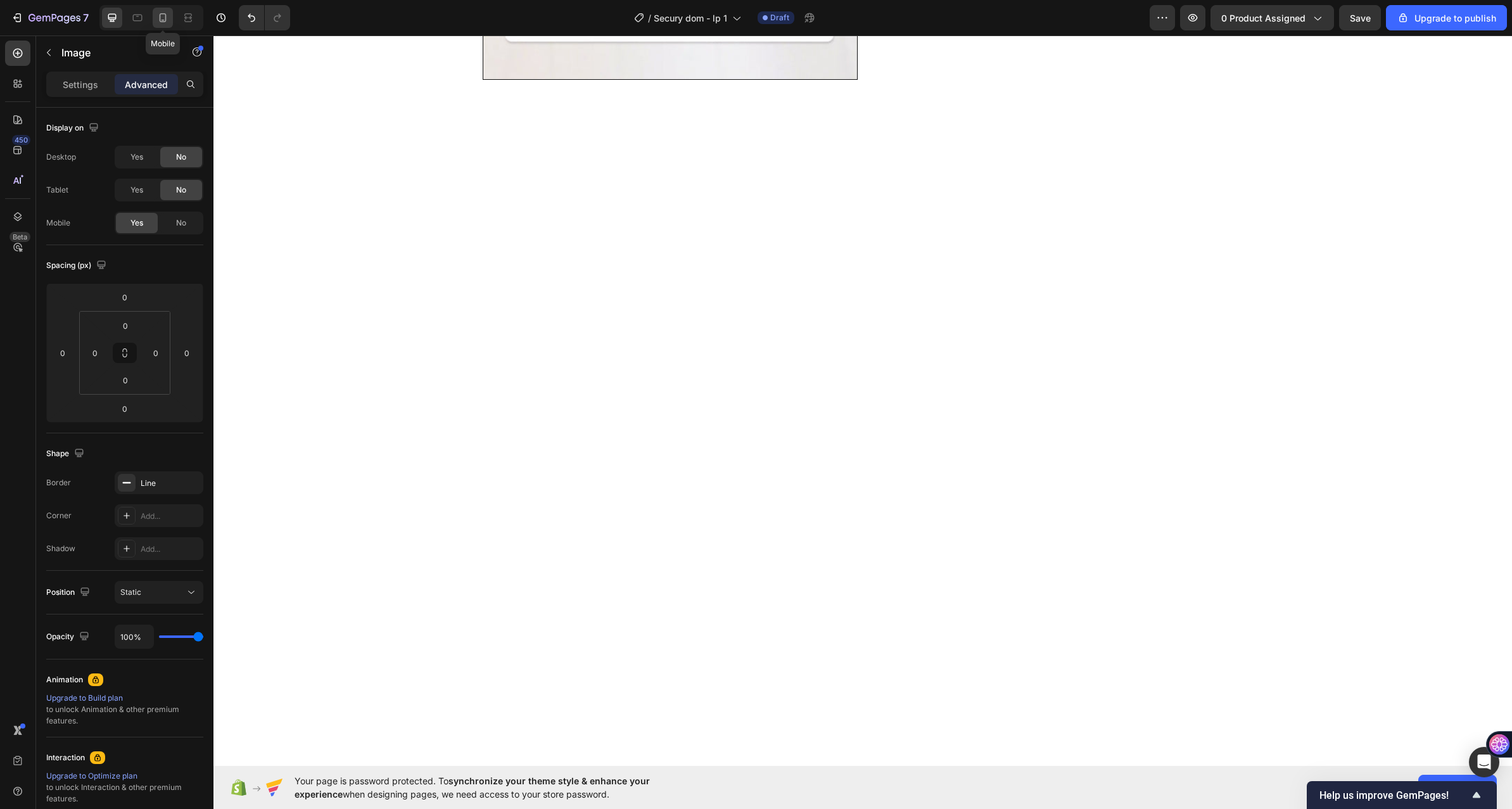
click at [165, 15] on icon at bounding box center [163, 18] width 13 height 13
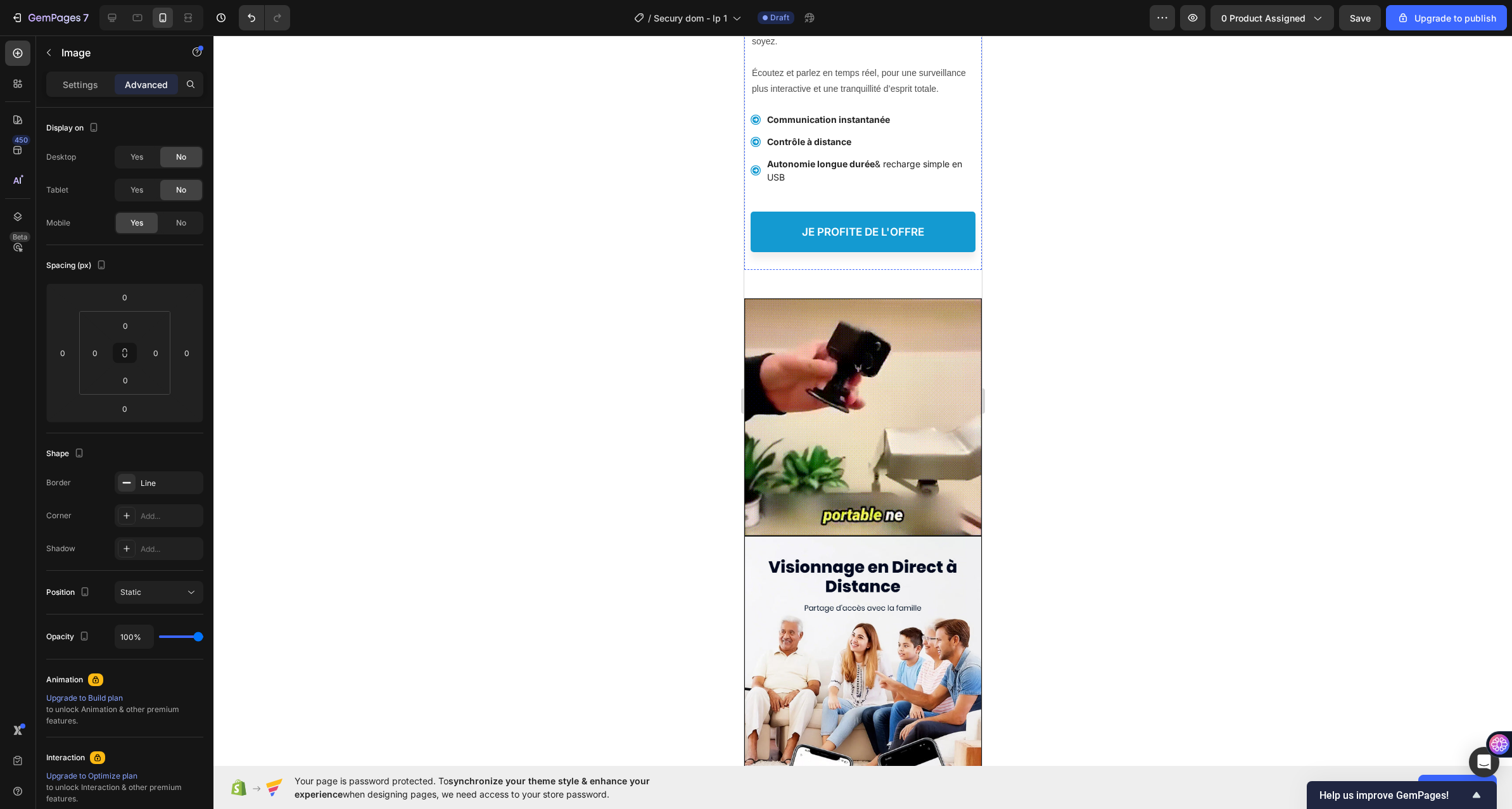
scroll to position [3505, 0]
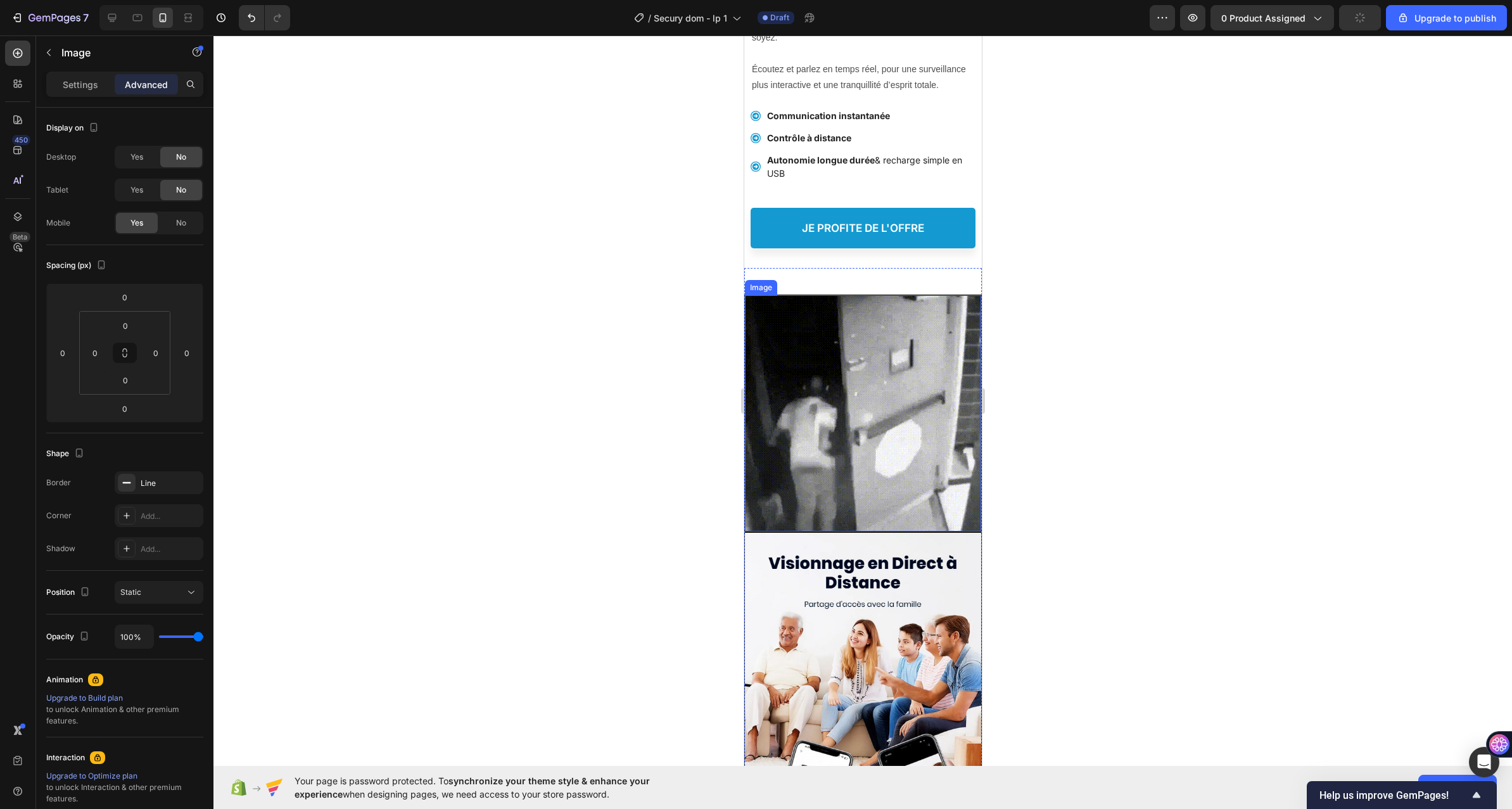
click at [876, 391] on img at bounding box center [863, 413] width 237 height 237
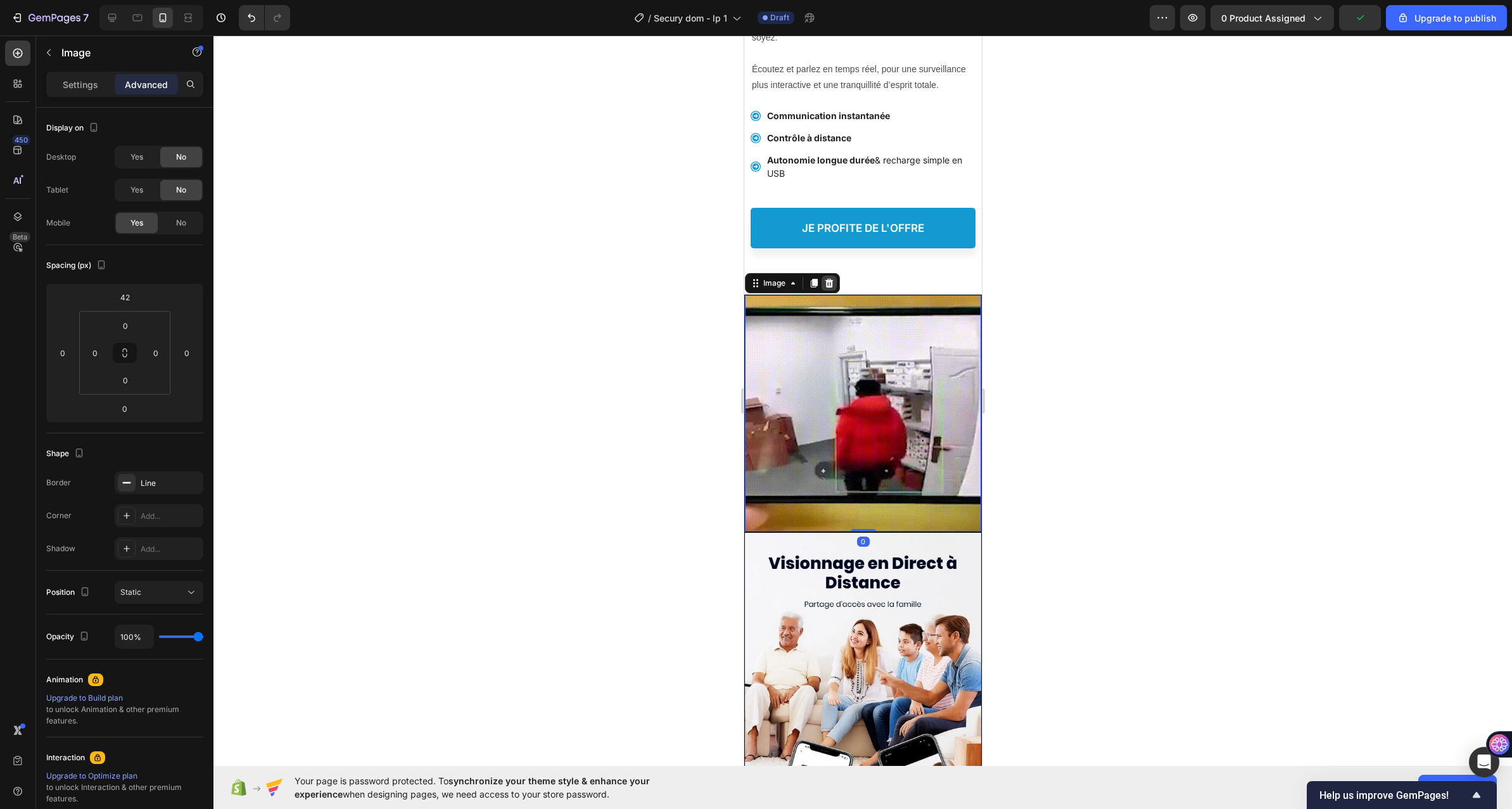
click at [834, 291] on div at bounding box center [829, 283] width 15 height 15
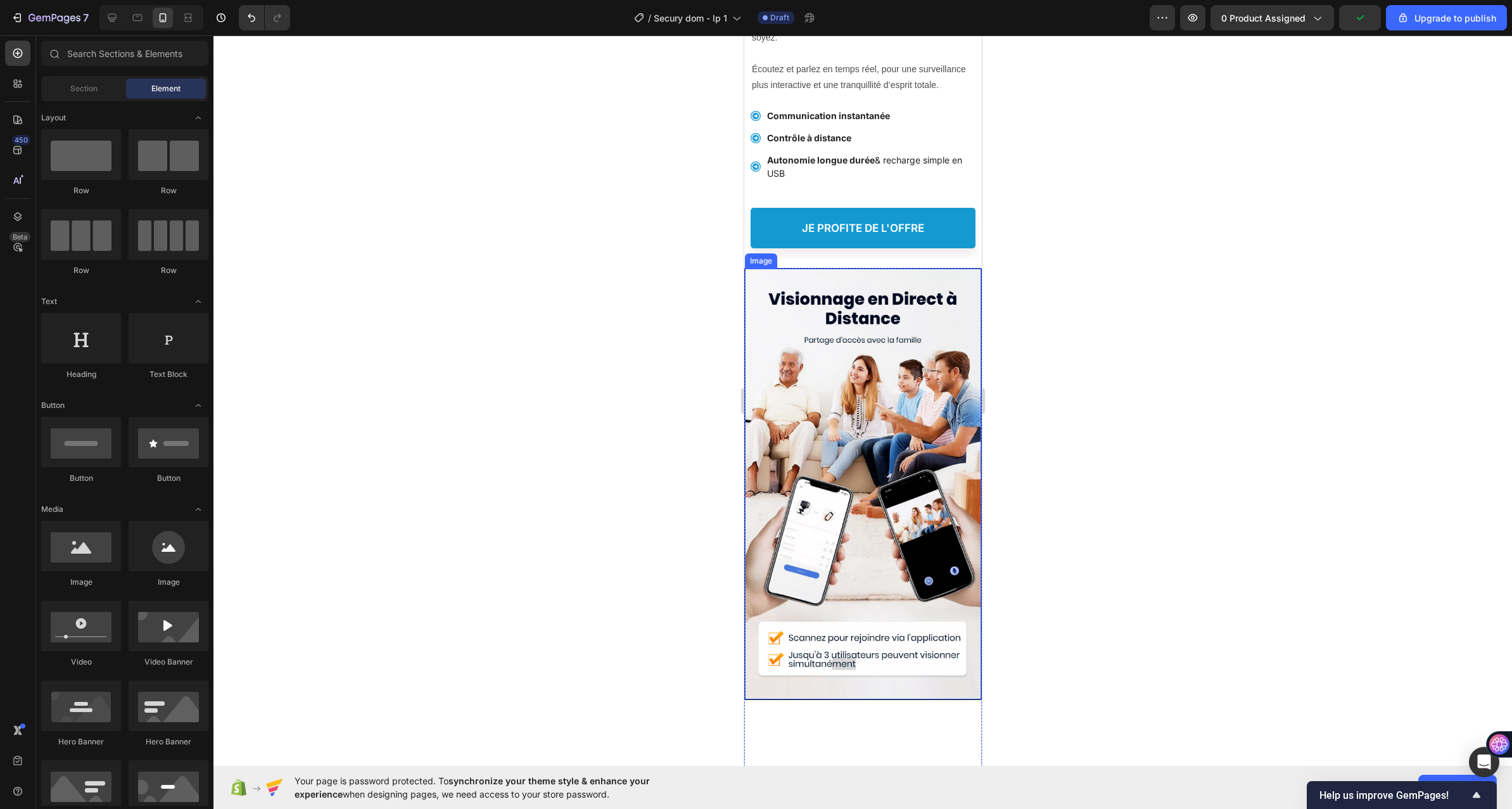
scroll to position [3758, 0]
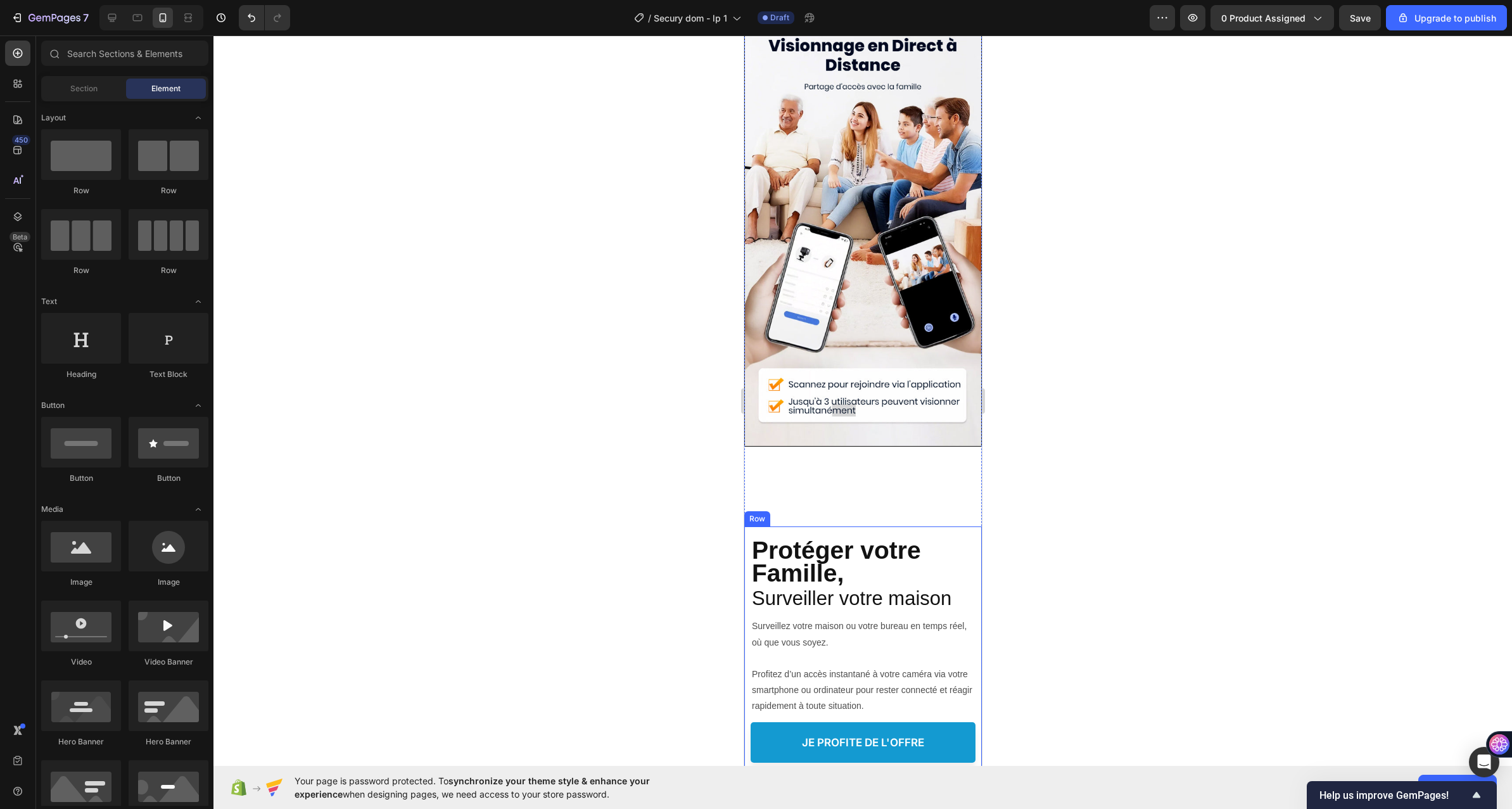
click at [930, 551] on div "Protéger votre Famille, Heading Suivi en Direct depuis Votre Smartphone Heading…" at bounding box center [863, 648] width 225 height 244
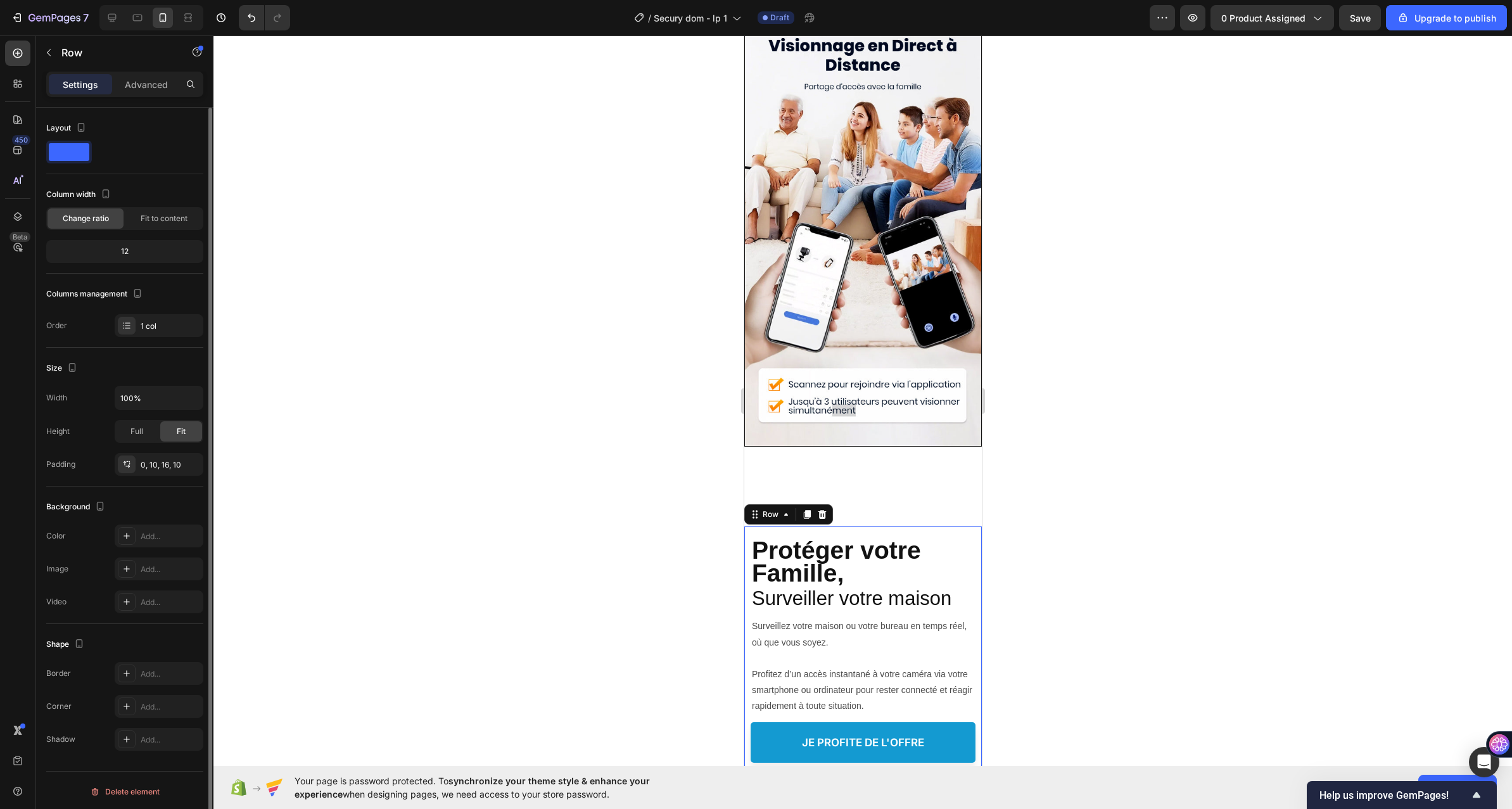
click at [132, 81] on p "Advanced" at bounding box center [146, 84] width 43 height 13
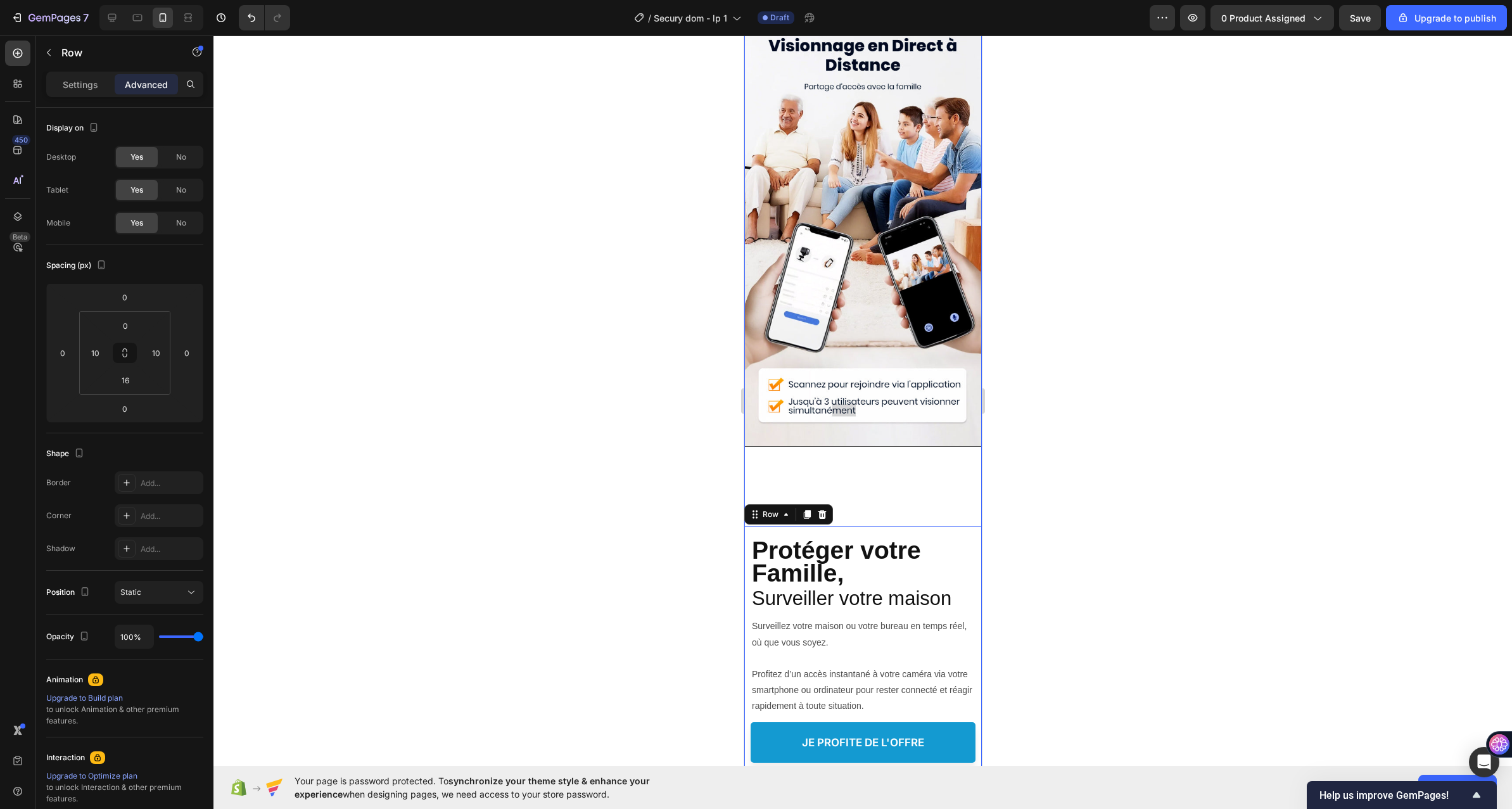
click at [828, 505] on div "Protéger votre Famille, Heading Suivi en Direct depuis Votre Smartphone Heading…" at bounding box center [863, 733] width 237 height 573
click at [749, 584] on div "Protéger votre Famille, Heading Suivi en Direct depuis Votre Smartphone Heading…" at bounding box center [863, 653] width 237 height 254
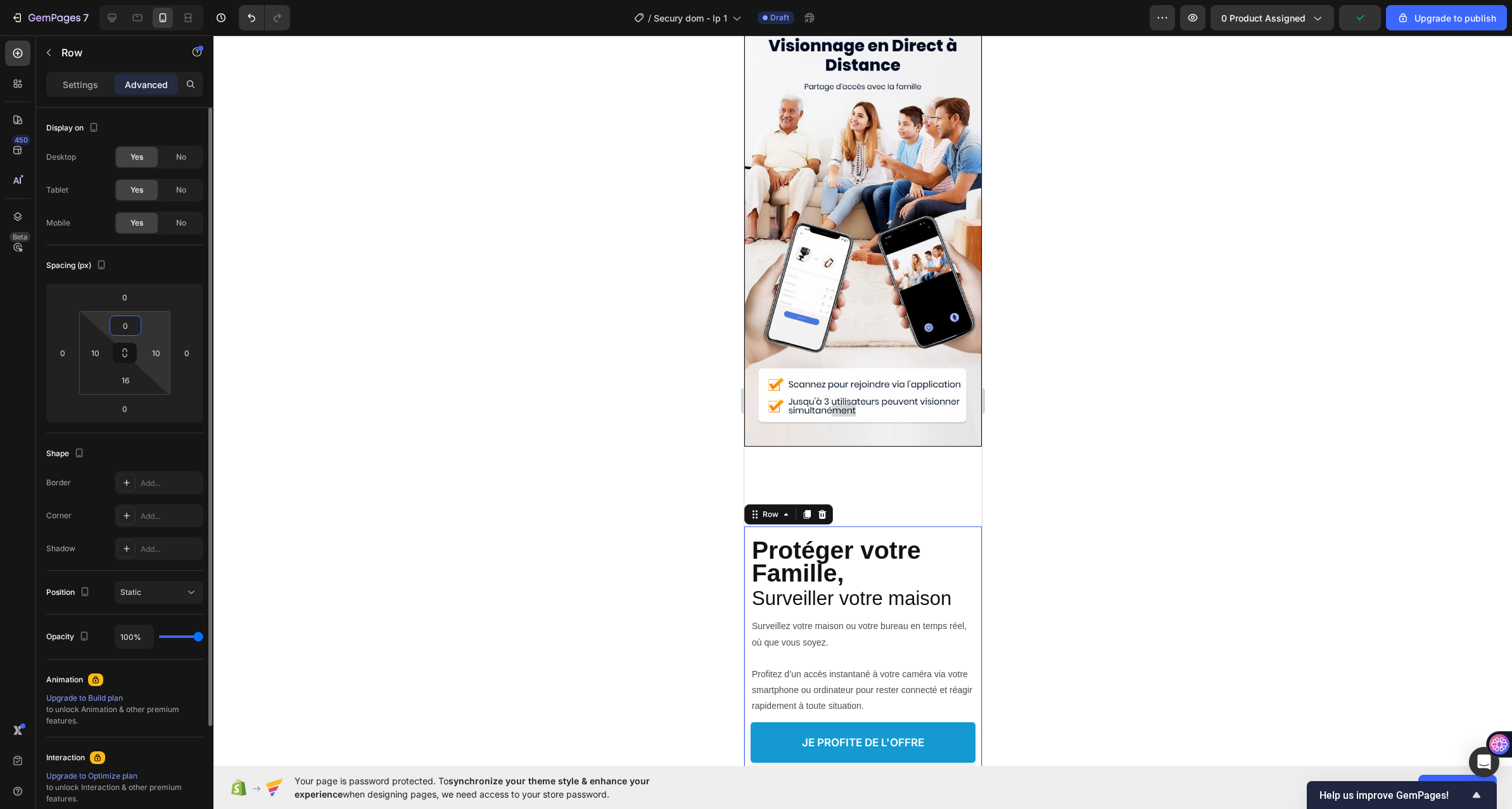
drag, startPoint x: 150, startPoint y: 321, endPoint x: 151, endPoint y: 333, distance: 12.0
click at [151, 0] on html "7 / Secury dom - lp 1 Draft Preview 0 product assigned Upgrade to publish 450 B…" at bounding box center [756, 0] width 1512 height 0
drag, startPoint x: 154, startPoint y: 312, endPoint x: 154, endPoint y: 333, distance: 21.0
click at [154, 0] on html "7 / Secury dom - lp 1 Draft Preview 0 product assigned Upgrade to publish 450 B…" at bounding box center [756, 0] width 1512 height 0
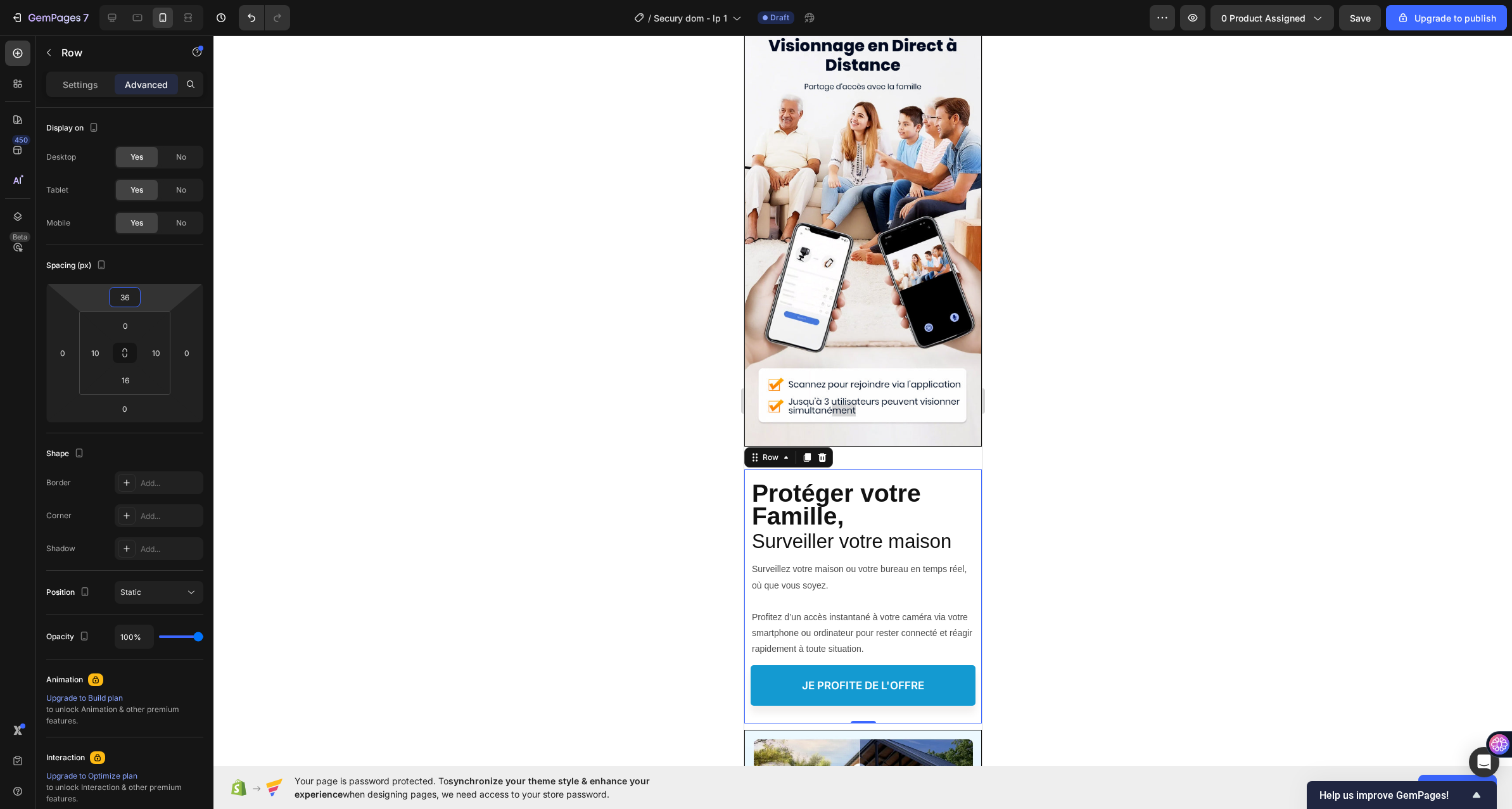
drag, startPoint x: 153, startPoint y: 311, endPoint x: 161, endPoint y: 284, distance: 28.2
click at [161, 0] on html "7 / Secury dom - lp 1 Draft Preview 0 product assigned Save Upgrade to publish …" at bounding box center [756, 0] width 1512 height 0
click at [116, 12] on icon at bounding box center [112, 18] width 13 height 13
type input "126"
type input "16"
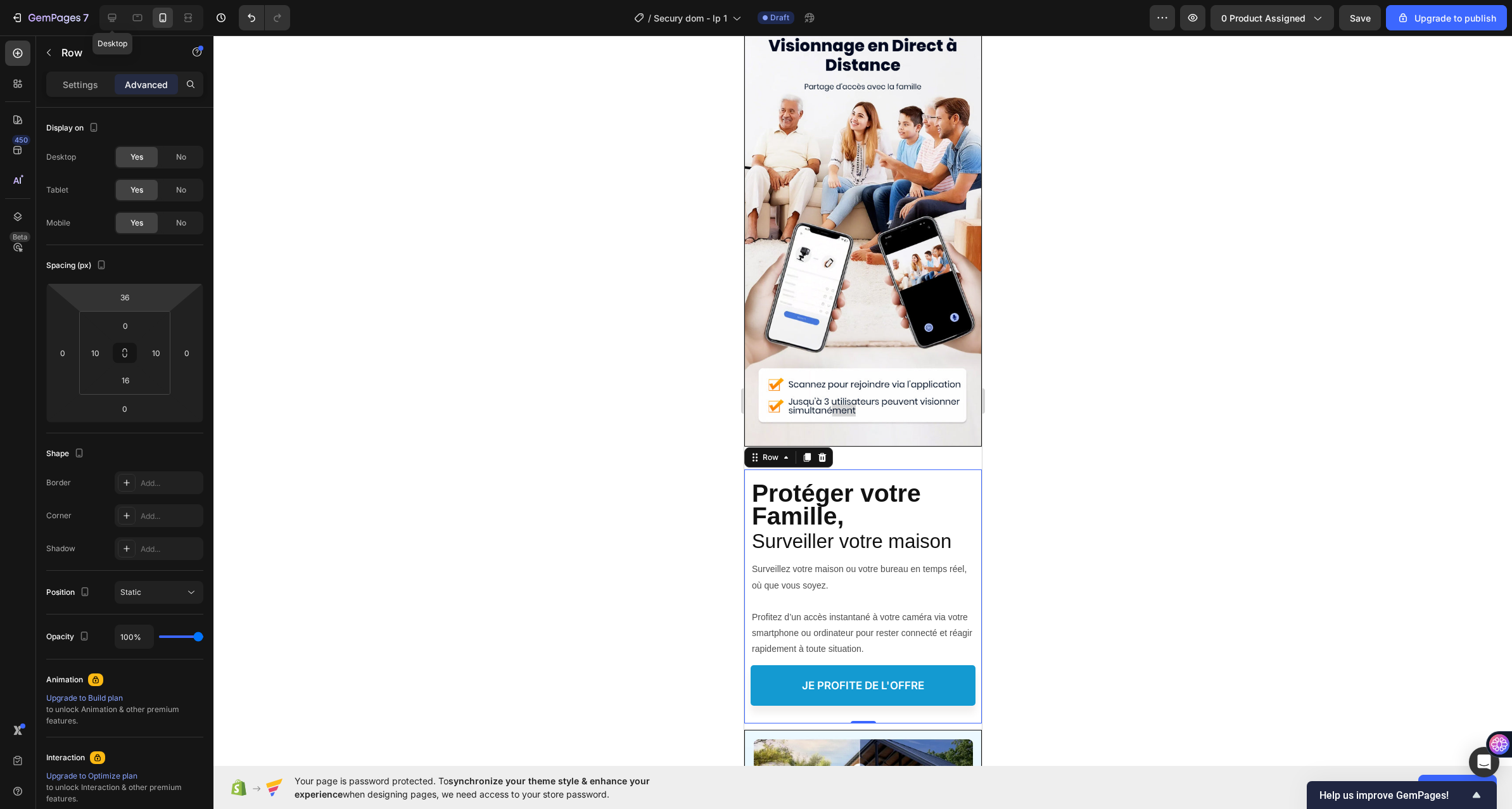
type input "16"
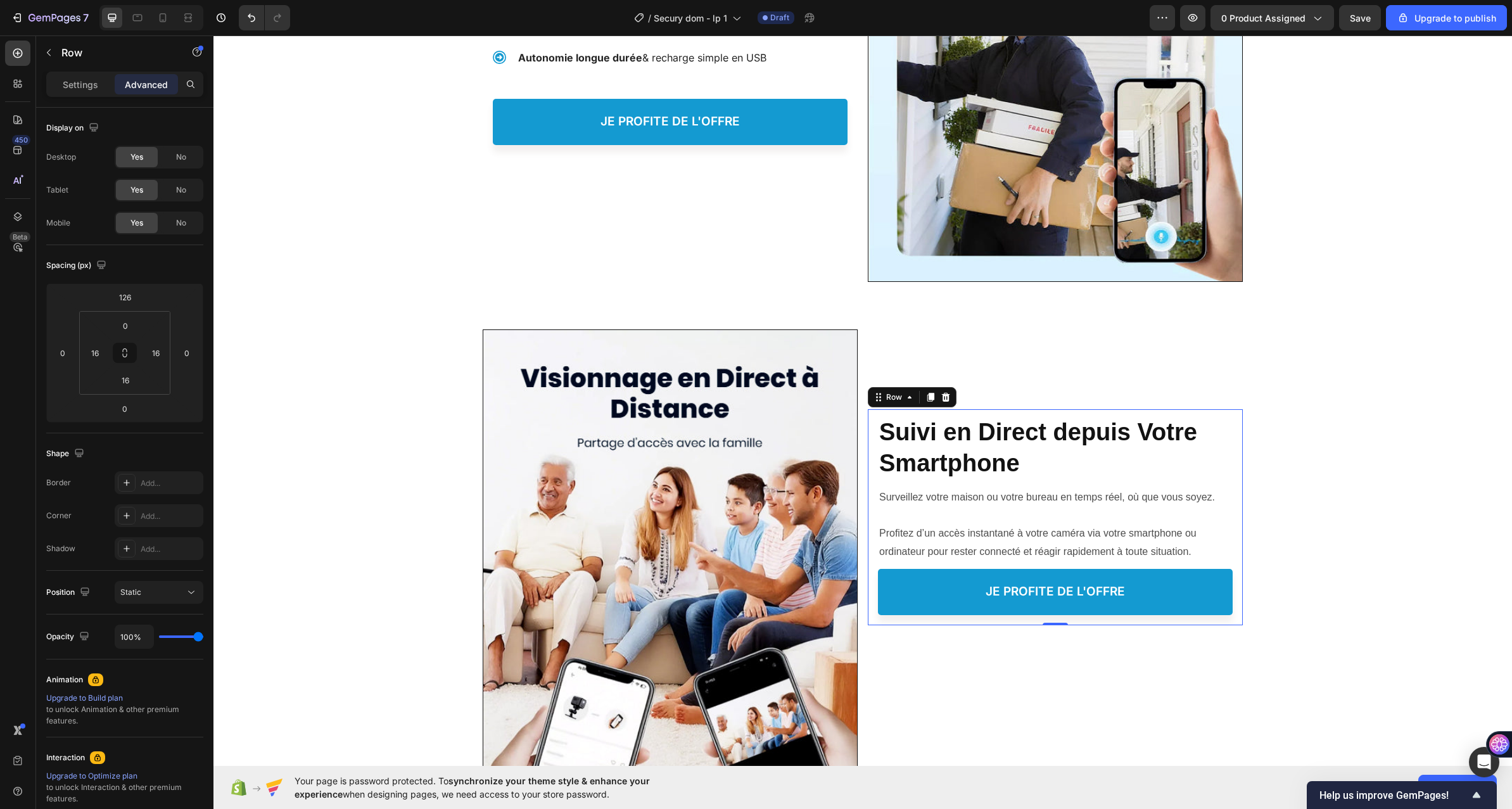
scroll to position [4114, 0]
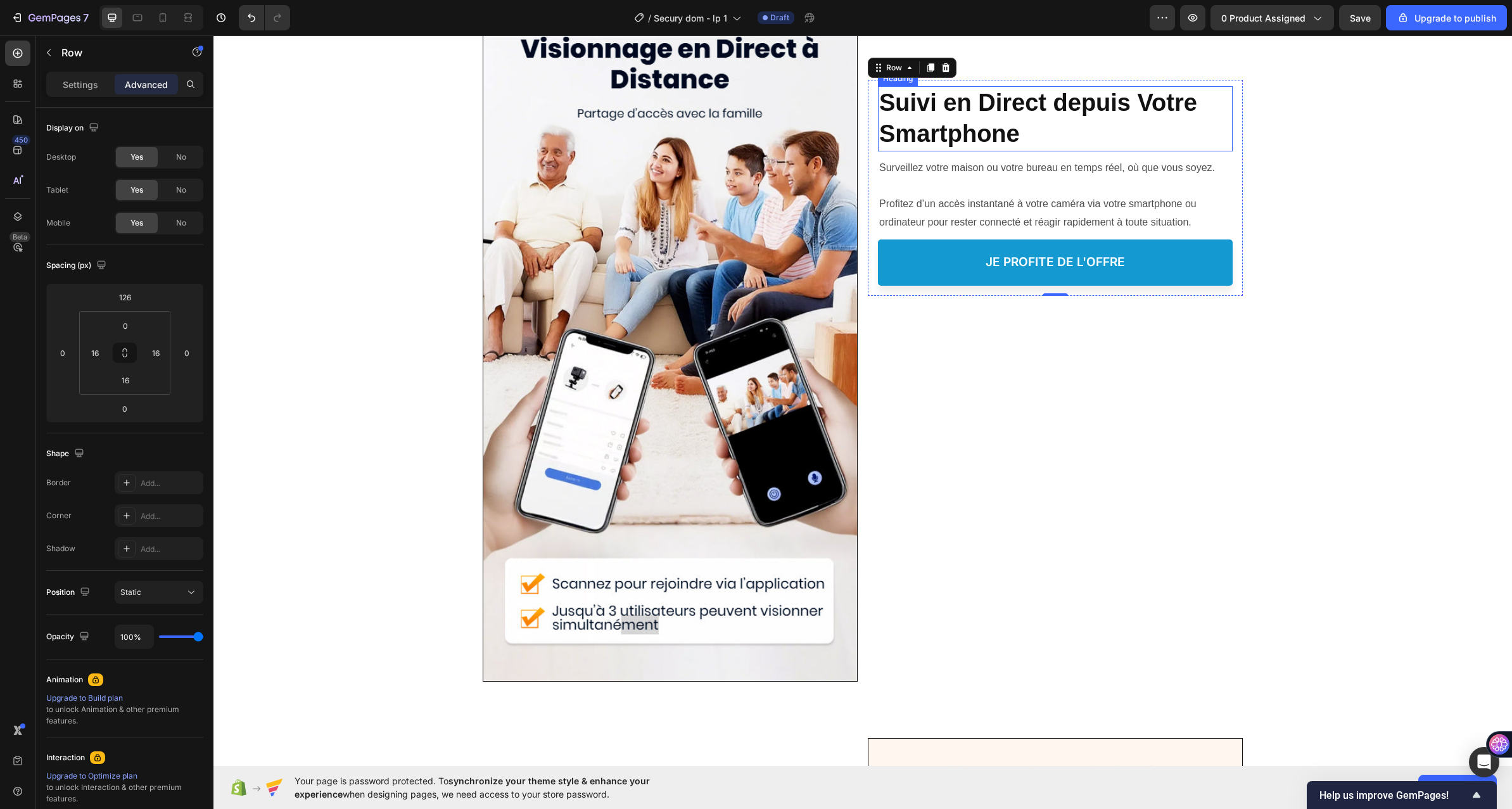
click at [948, 125] on strong "Suivi en Direct depuis Votre Smartphone" at bounding box center [1039, 118] width 318 height 57
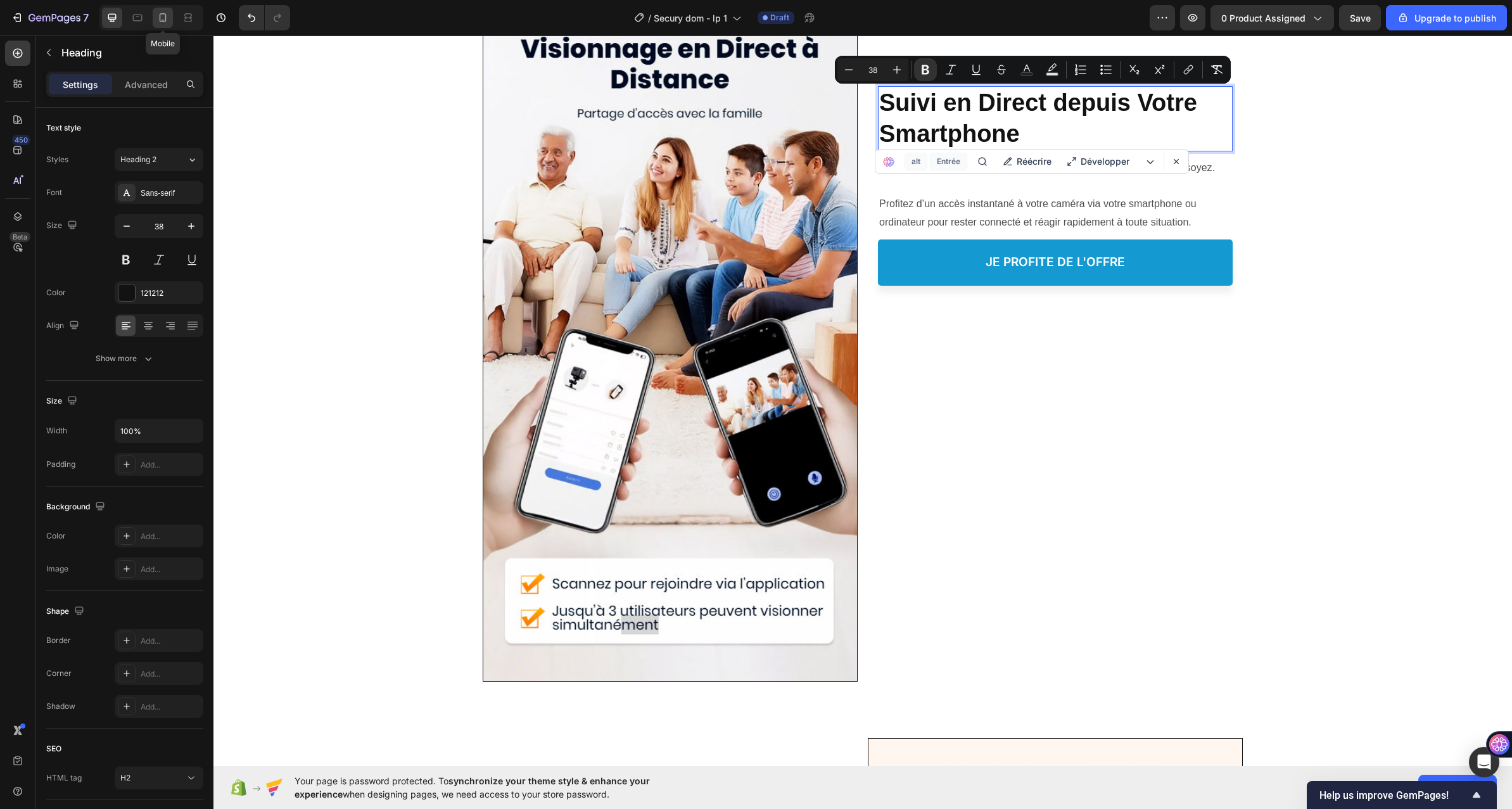
click at [166, 16] on icon at bounding box center [163, 18] width 13 height 13
type input "24"
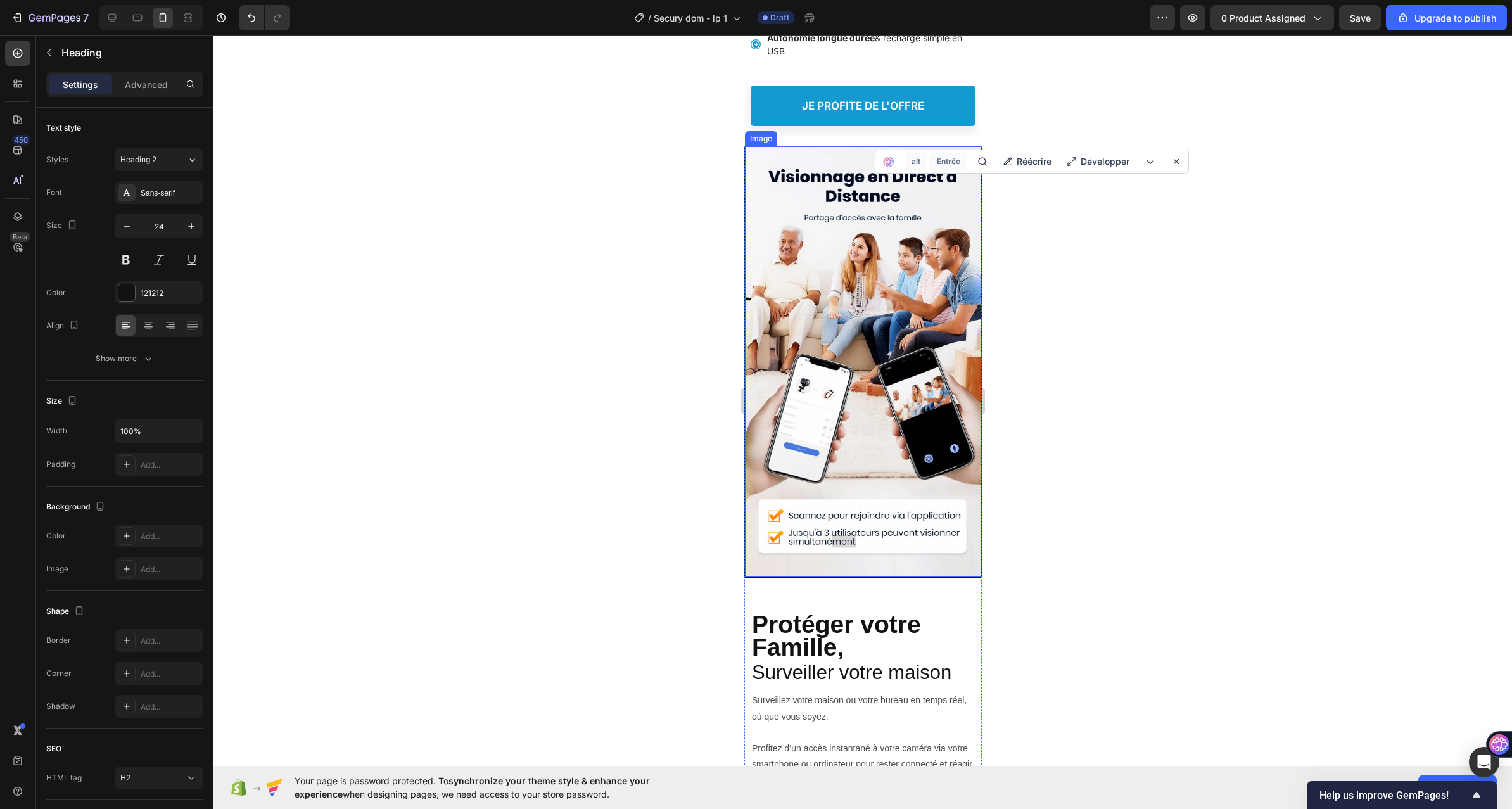
scroll to position [3817, 0]
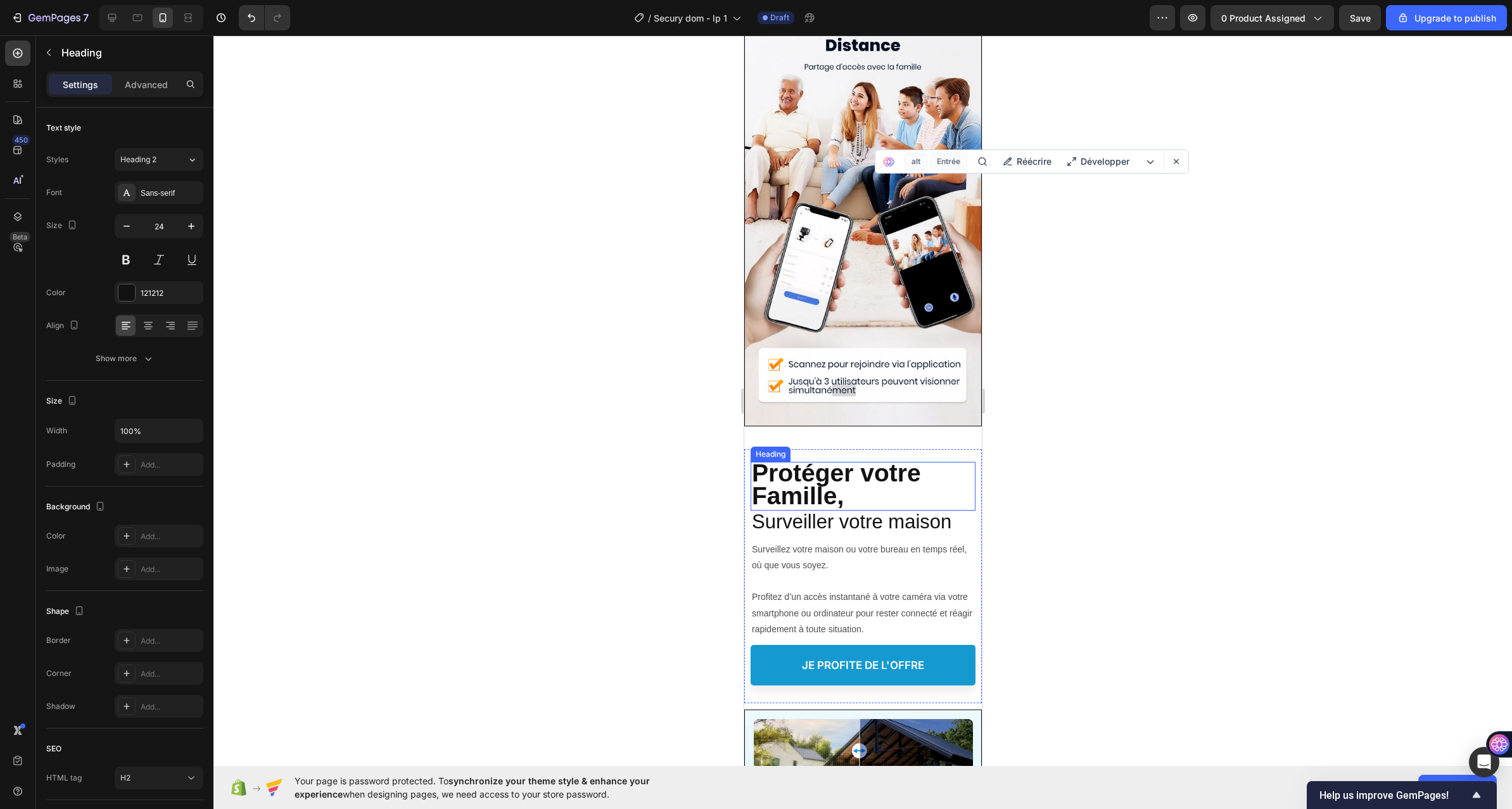
click at [813, 469] on strong "Protéger votre Famille," at bounding box center [835, 484] width 169 height 50
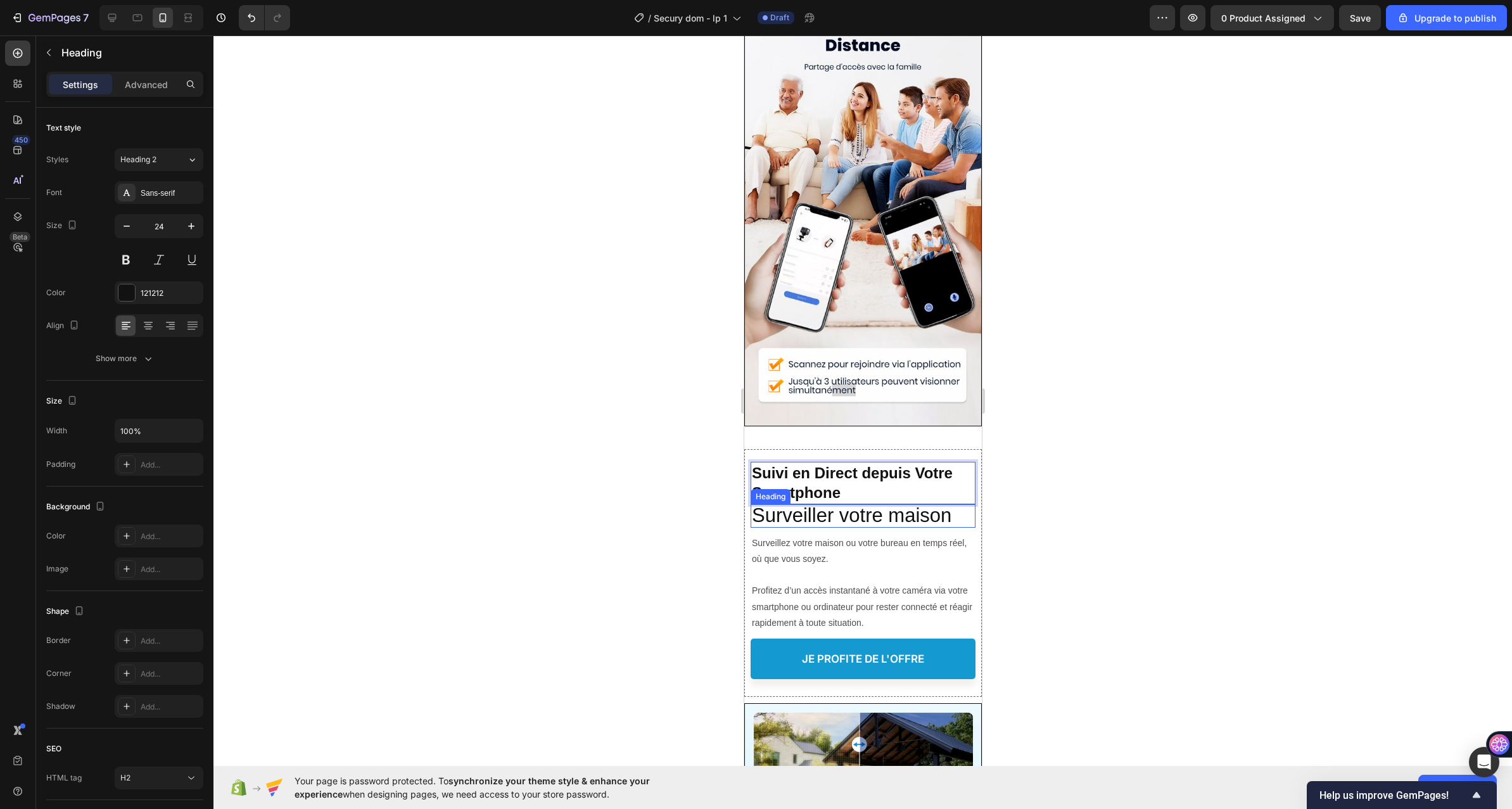
click at [803, 504] on span "Surveiller votre maison" at bounding box center [850, 514] width 200 height 22
click at [842, 487] on icon at bounding box center [842, 491] width 8 height 9
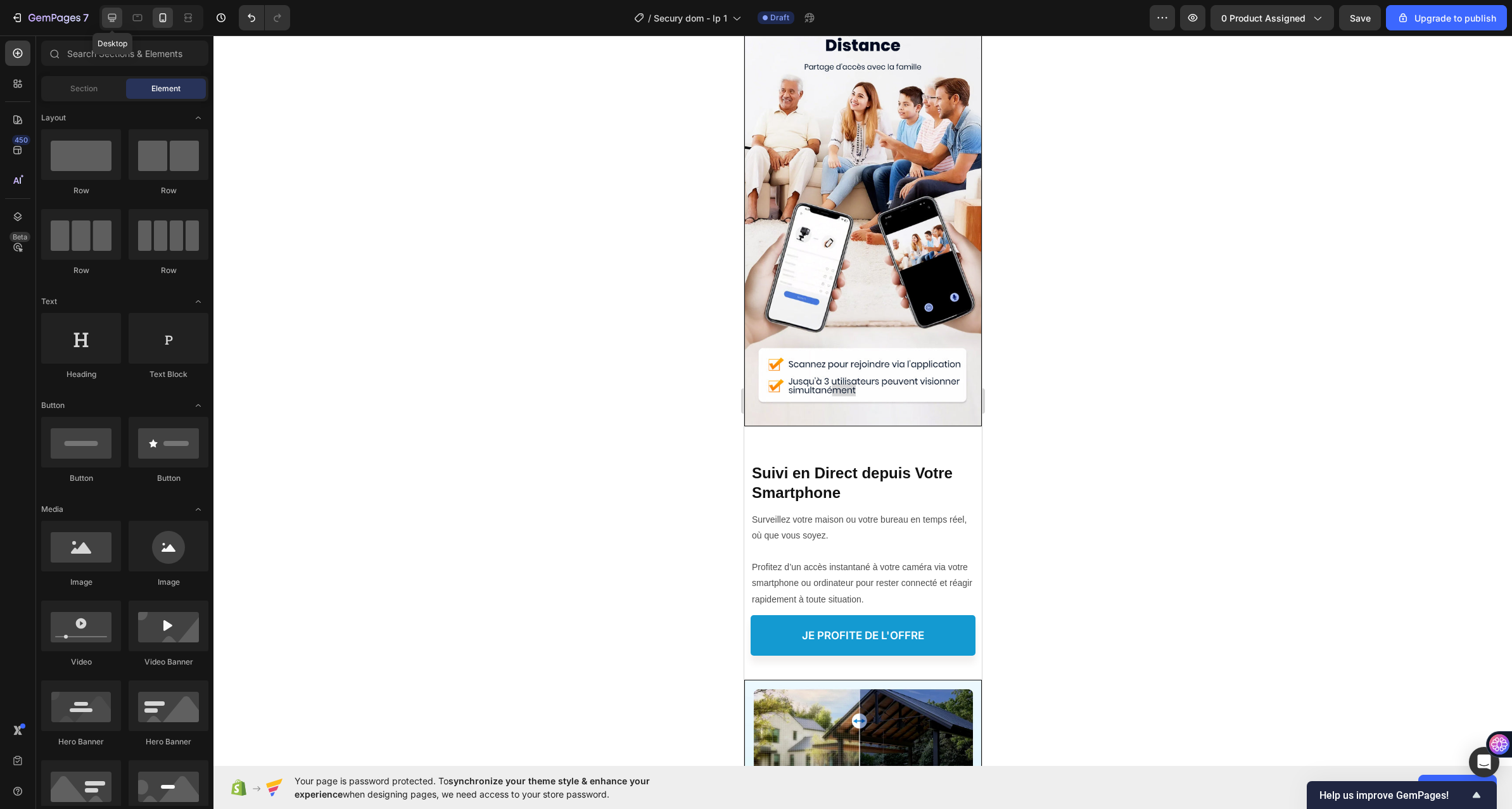
click at [119, 16] on icon at bounding box center [112, 18] width 13 height 13
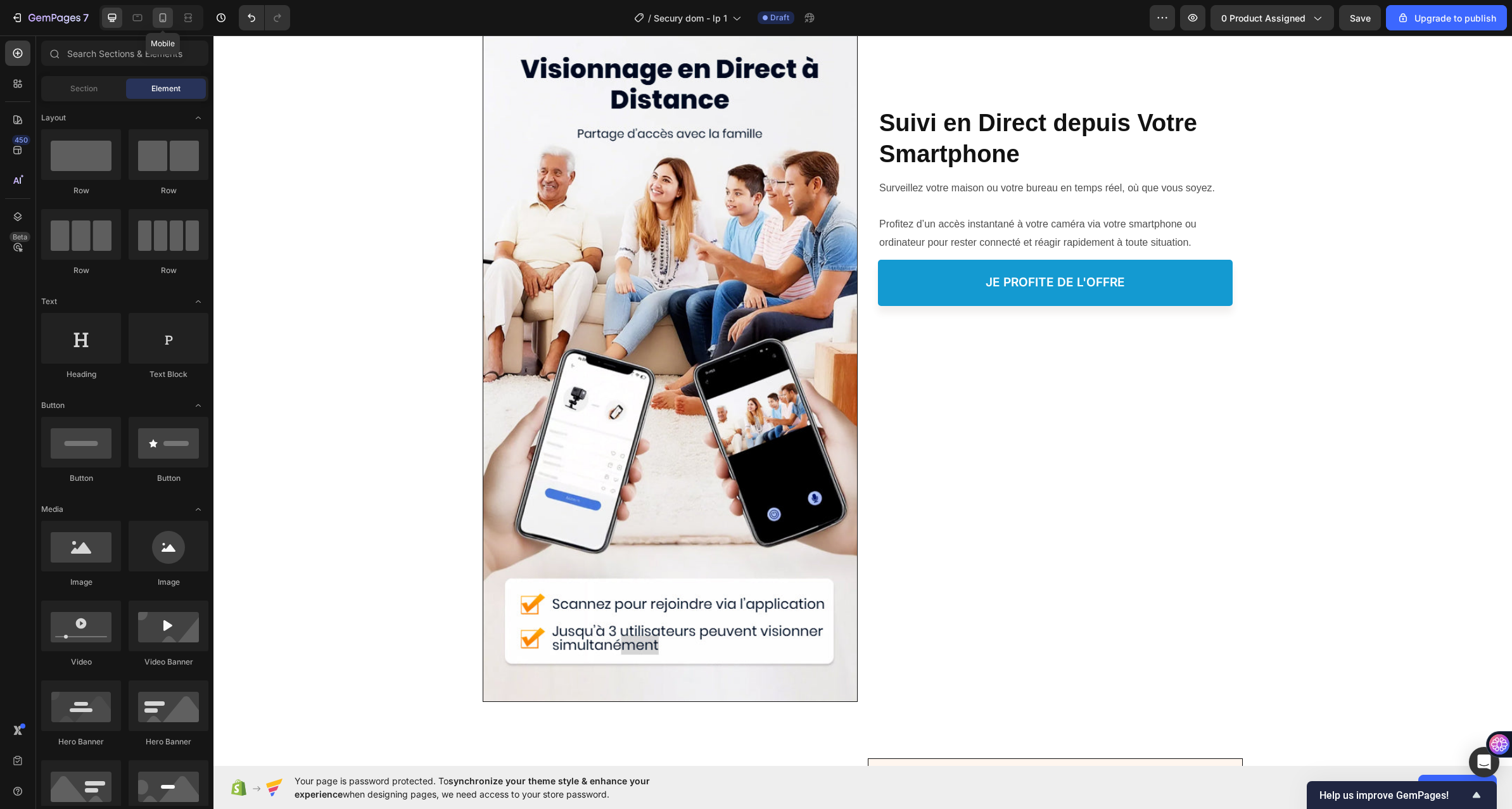
click at [160, 14] on icon at bounding box center [163, 17] width 7 height 9
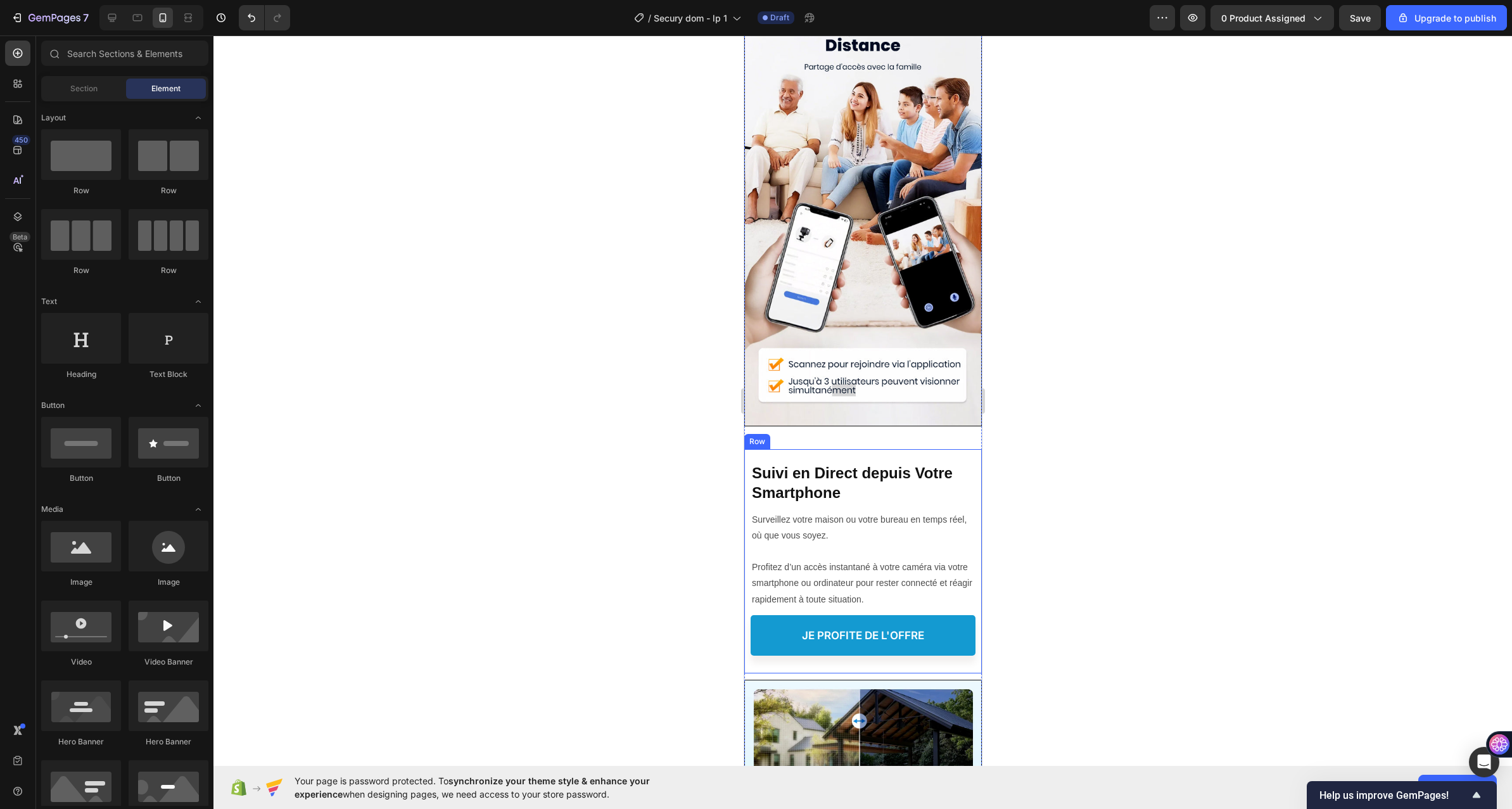
click at [923, 449] on div "⁠⁠⁠⁠⁠⁠⁠ Suivi en Direct depuis Votre Smartphone Heading ⁠⁠⁠⁠⁠⁠⁠ Suivi en Direct…" at bounding box center [863, 555] width 225 height 214
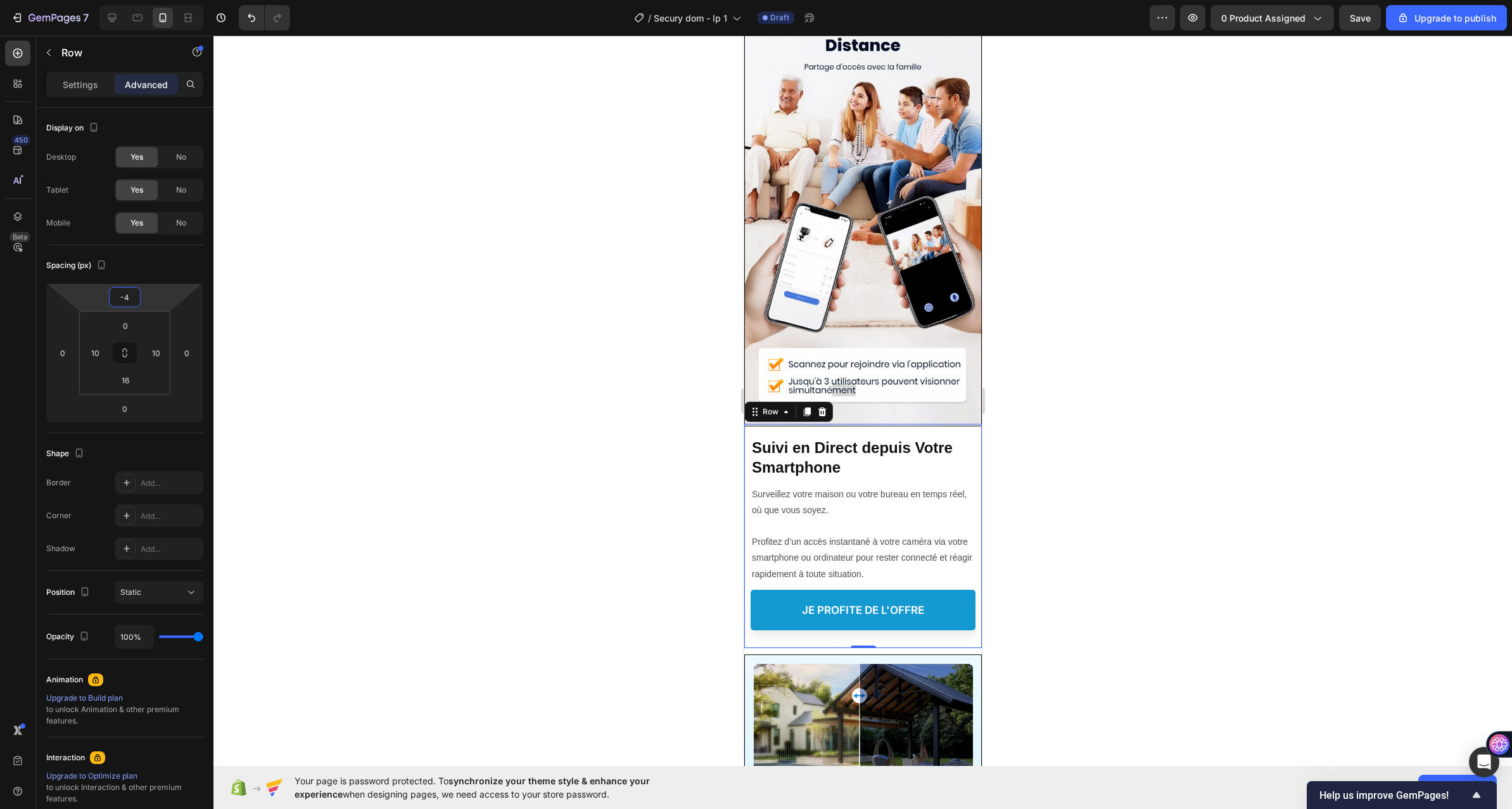
click at [166, 0] on html "7 / Secury dom - lp 1 Draft Preview 0 product assigned Save Upgrade to publish …" at bounding box center [756, 0] width 1512 height 0
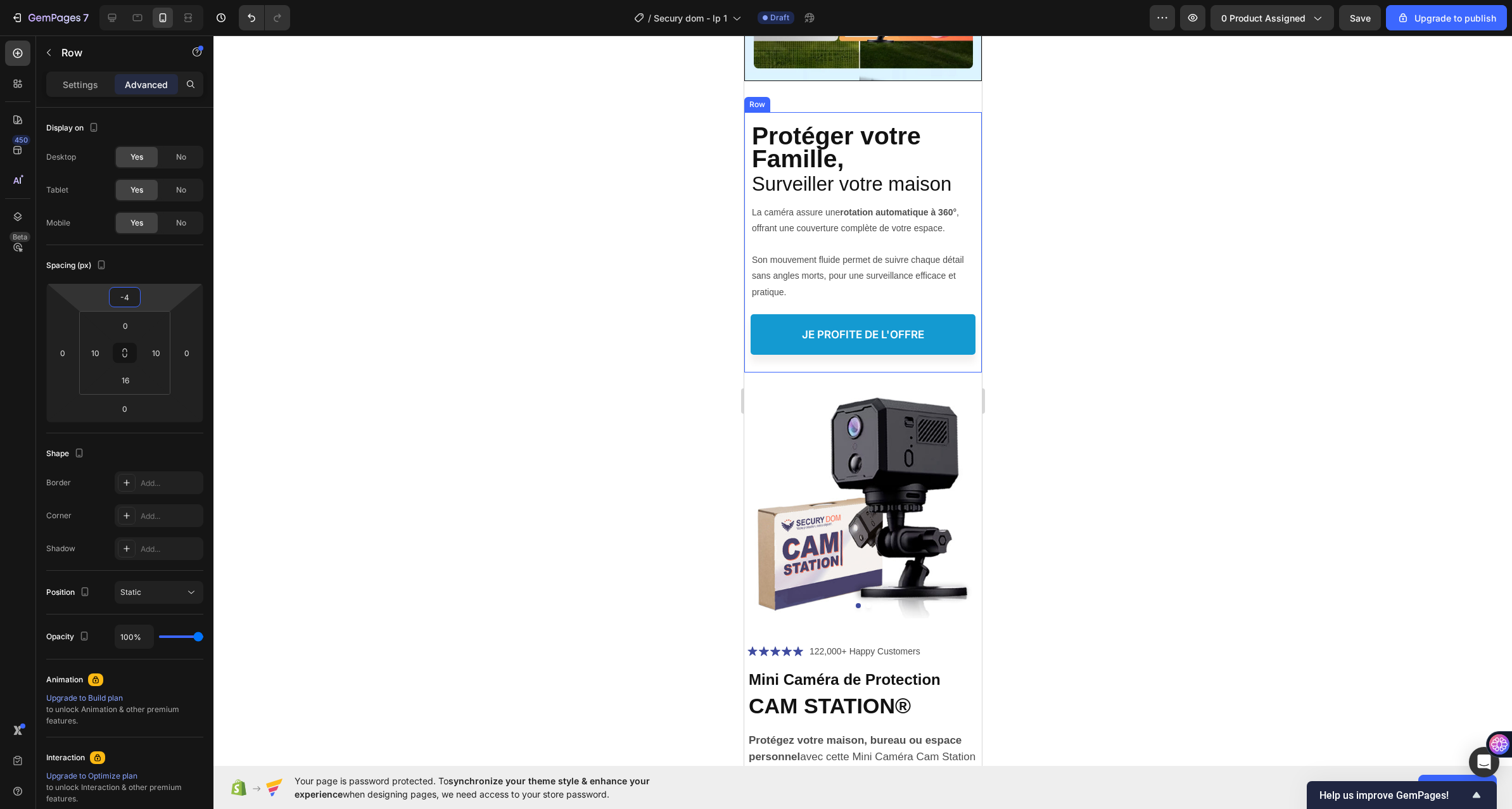
scroll to position [4877, 0]
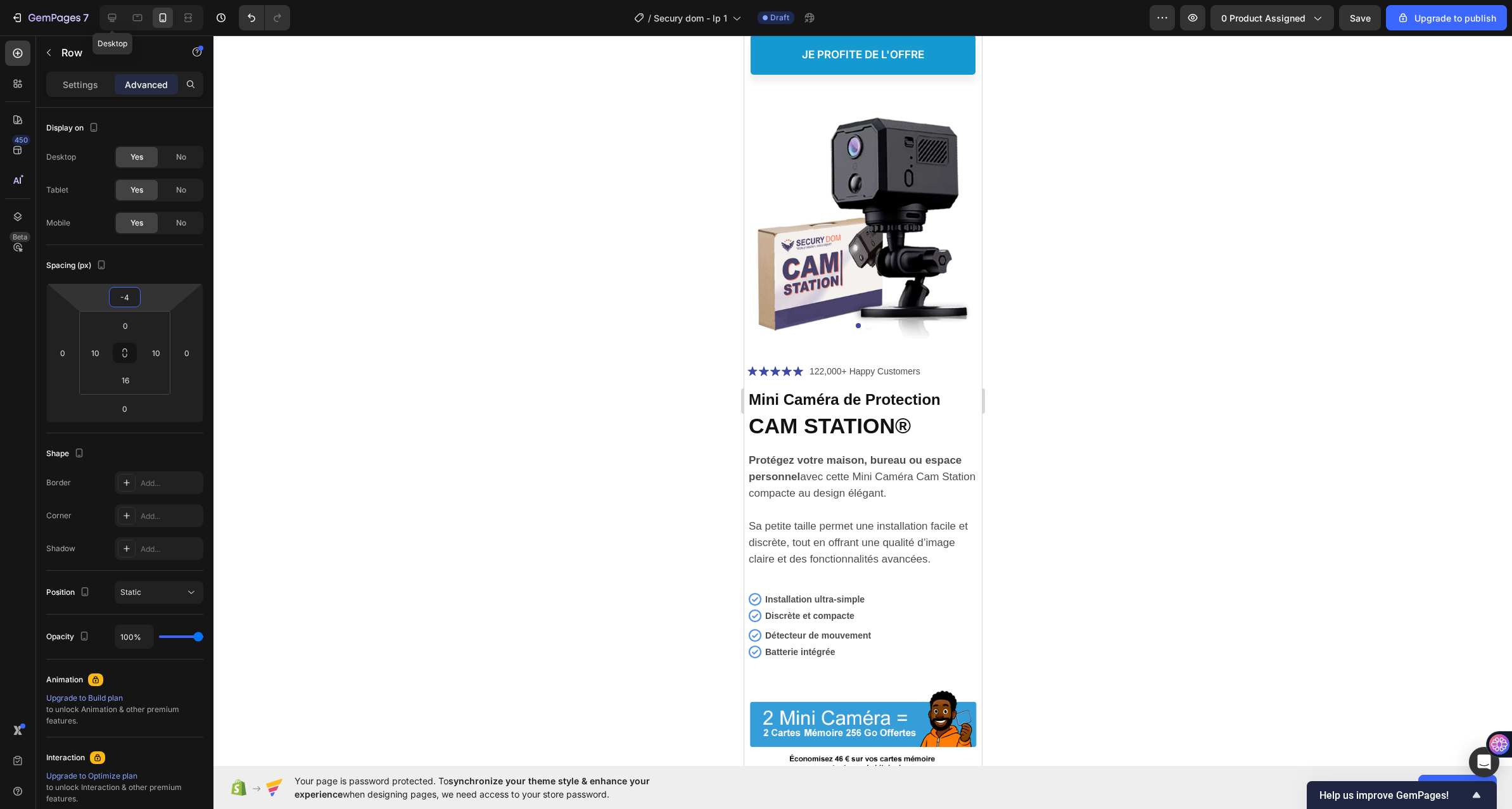
drag, startPoint x: 111, startPoint y: 21, endPoint x: 540, endPoint y: 150, distance: 448.0
click at [111, 20] on icon at bounding box center [112, 18] width 8 height 8
type input "126"
type input "16"
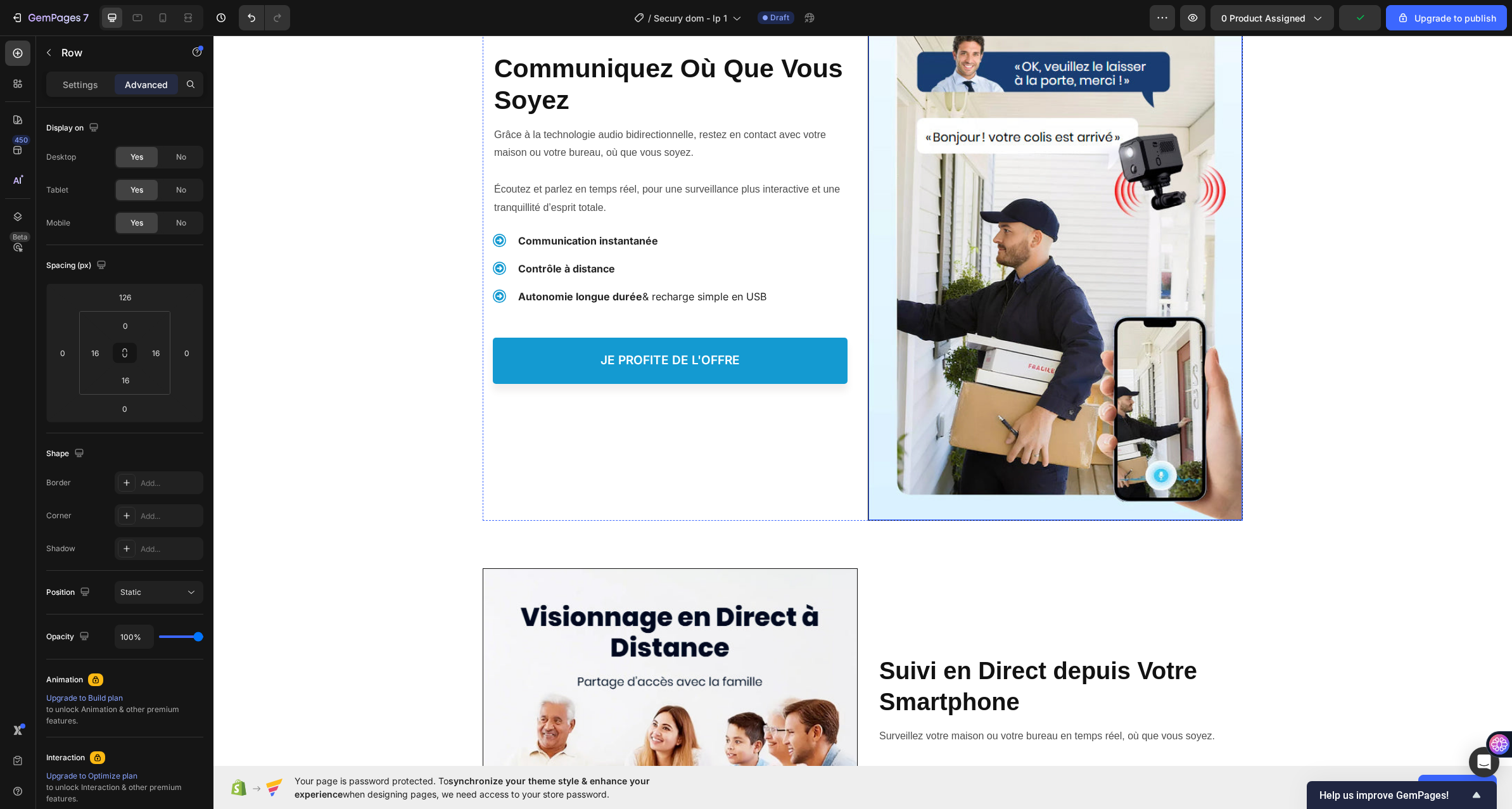
scroll to position [3863, 0]
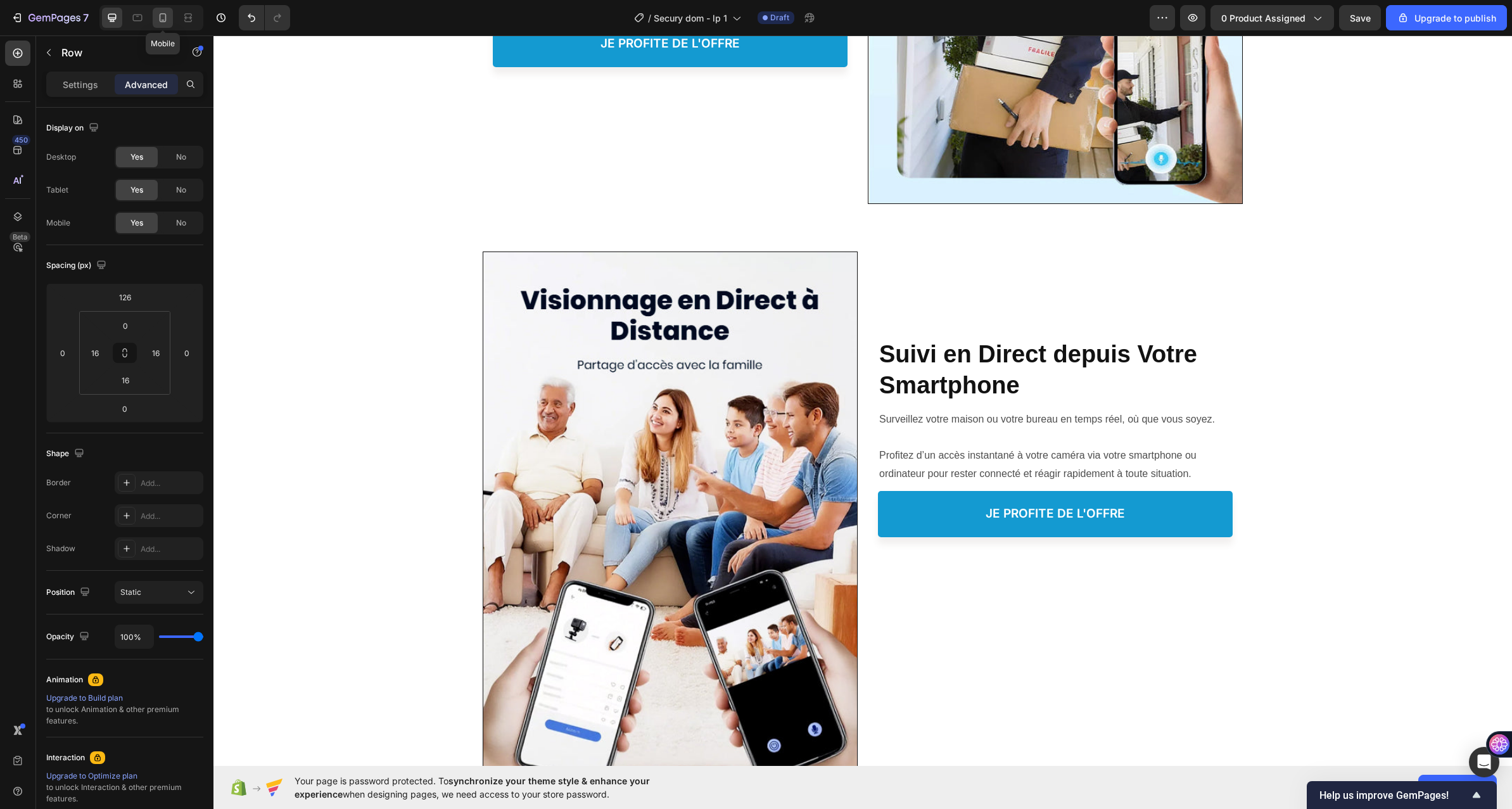
click at [154, 10] on div at bounding box center [162, 17] width 20 height 20
type input "-4"
type input "10"
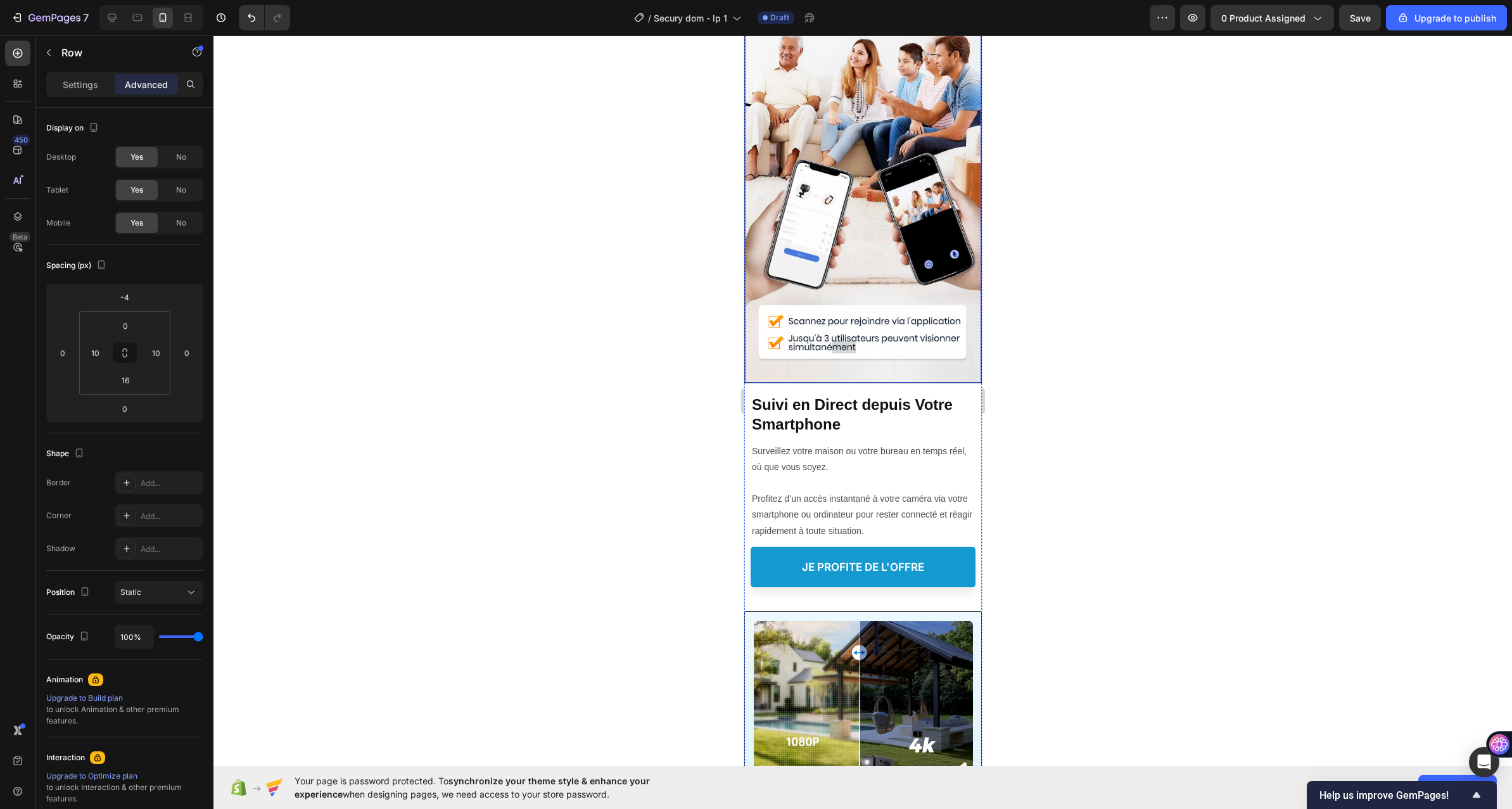
scroll to position [3929, 0]
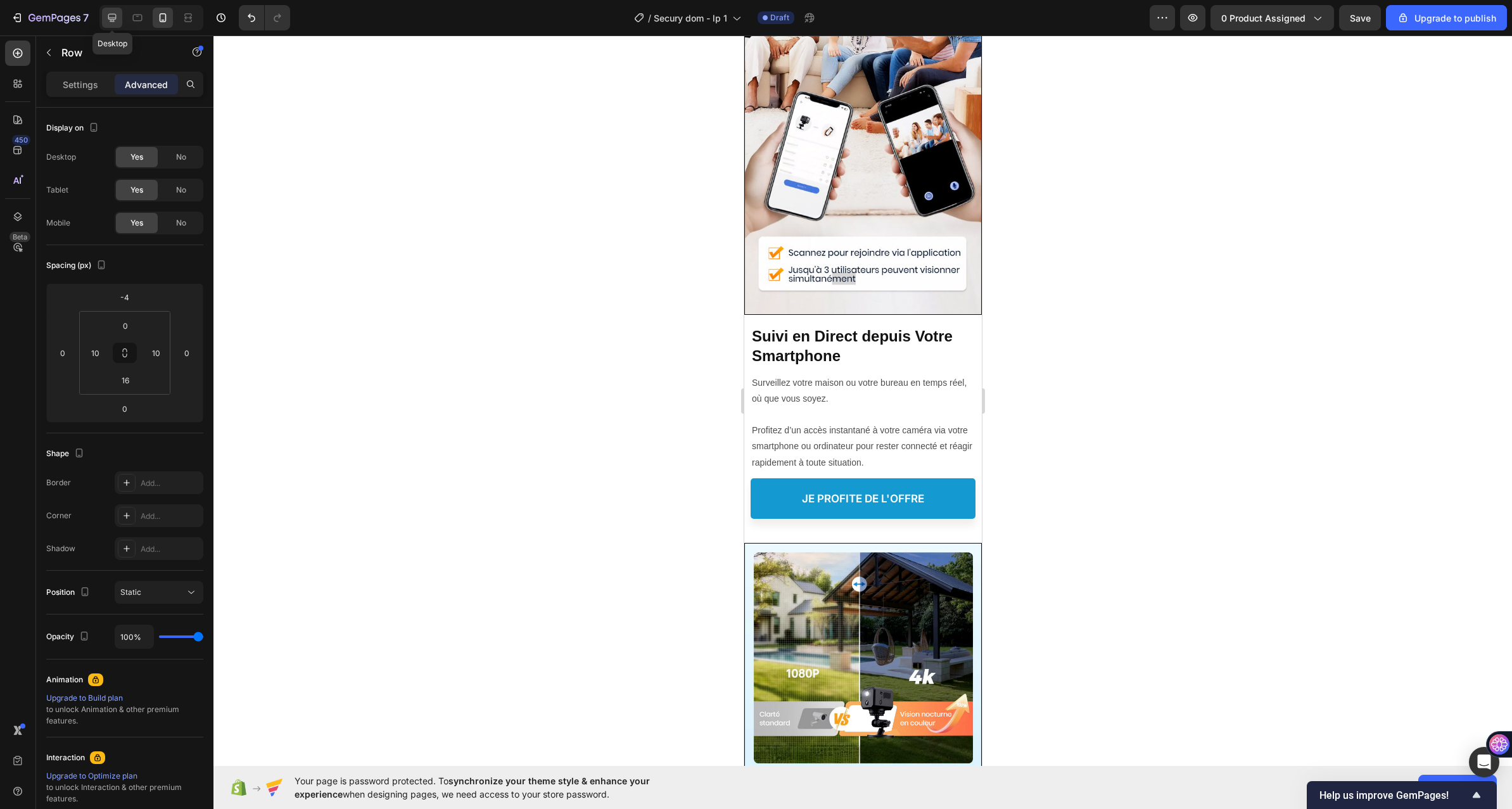
click at [119, 10] on div at bounding box center [111, 17] width 20 height 20
type input "126"
type input "16"
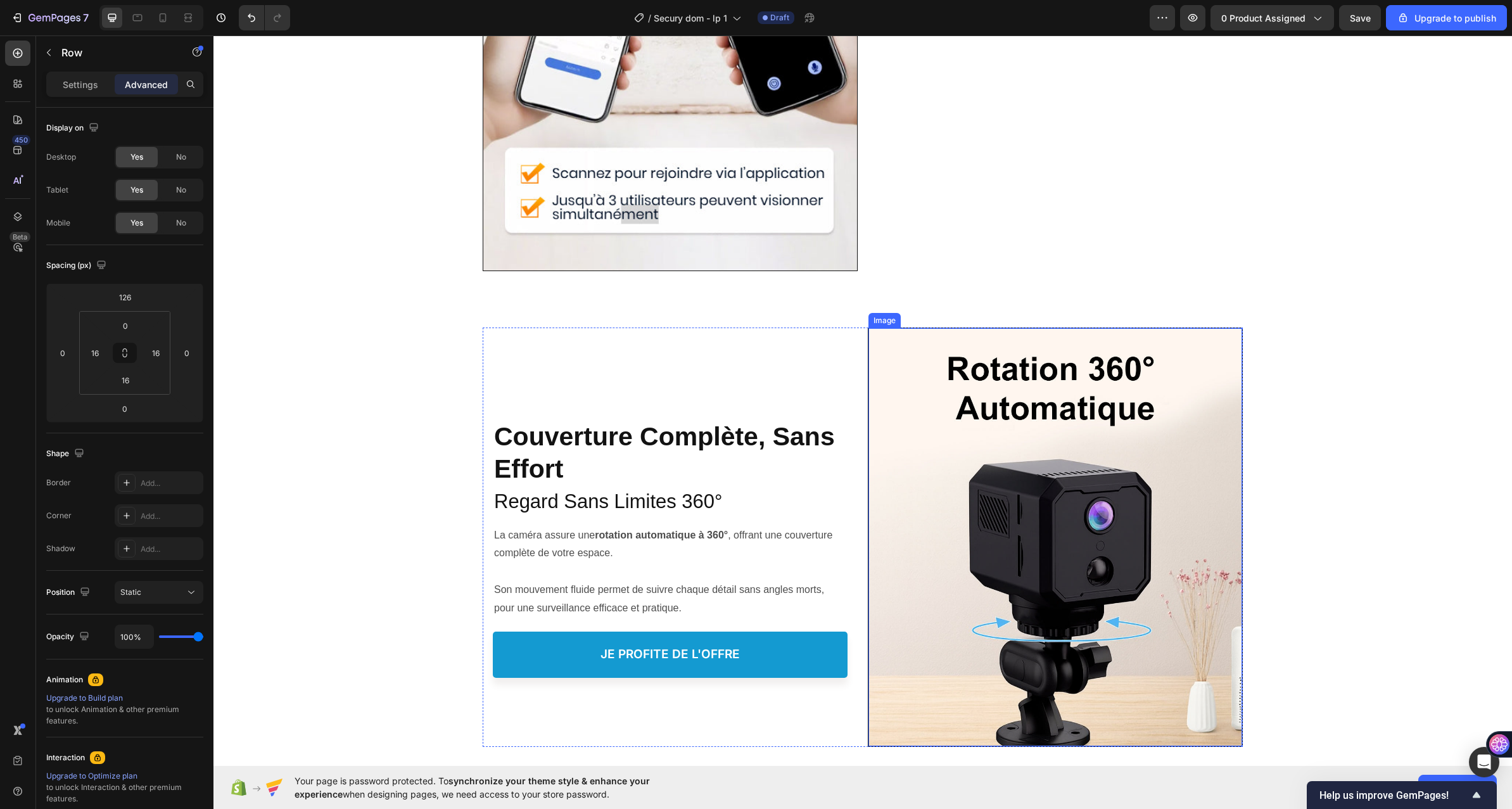
scroll to position [4344, 0]
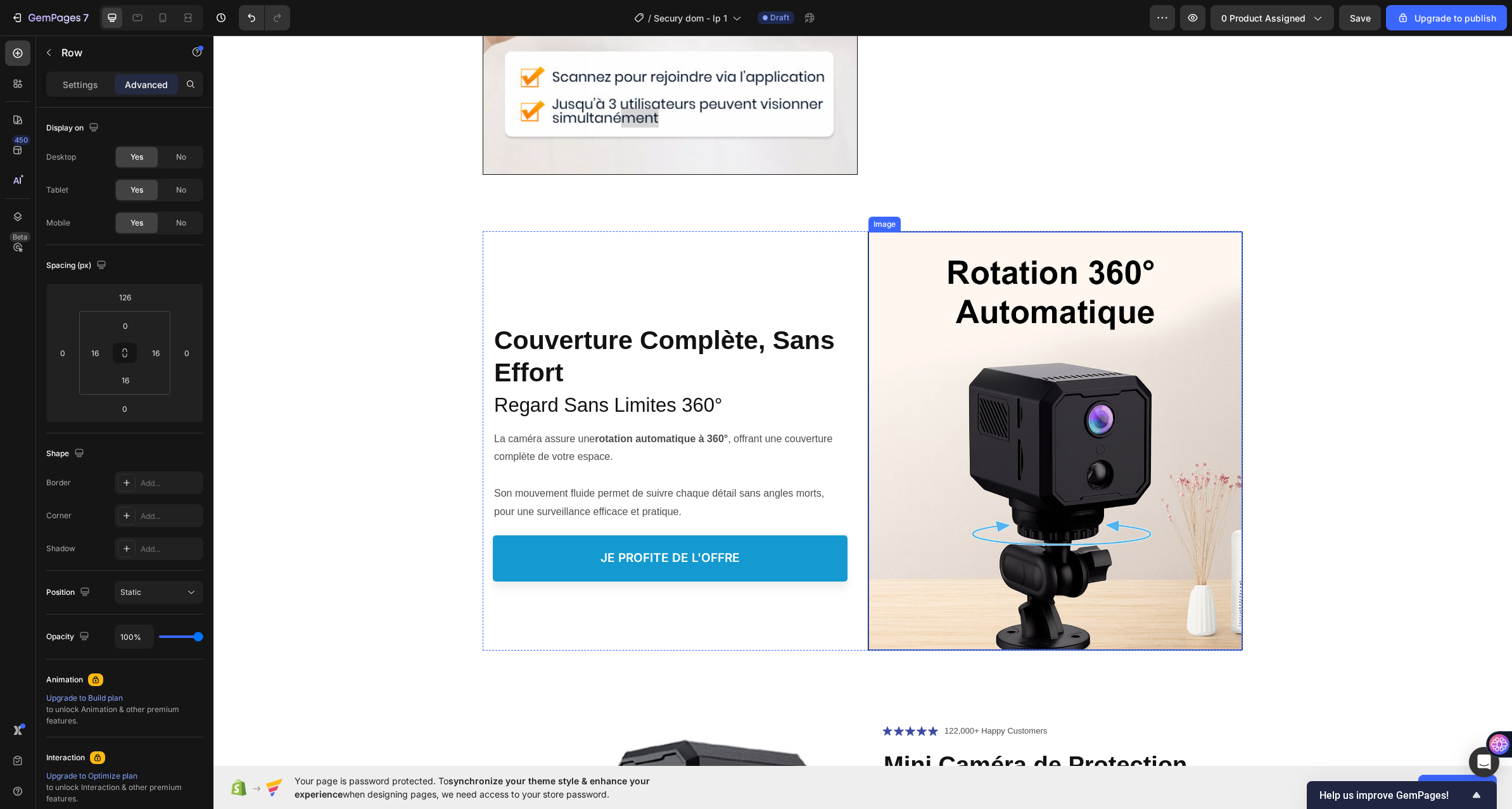
click at [971, 346] on img at bounding box center [1055, 441] width 374 height 418
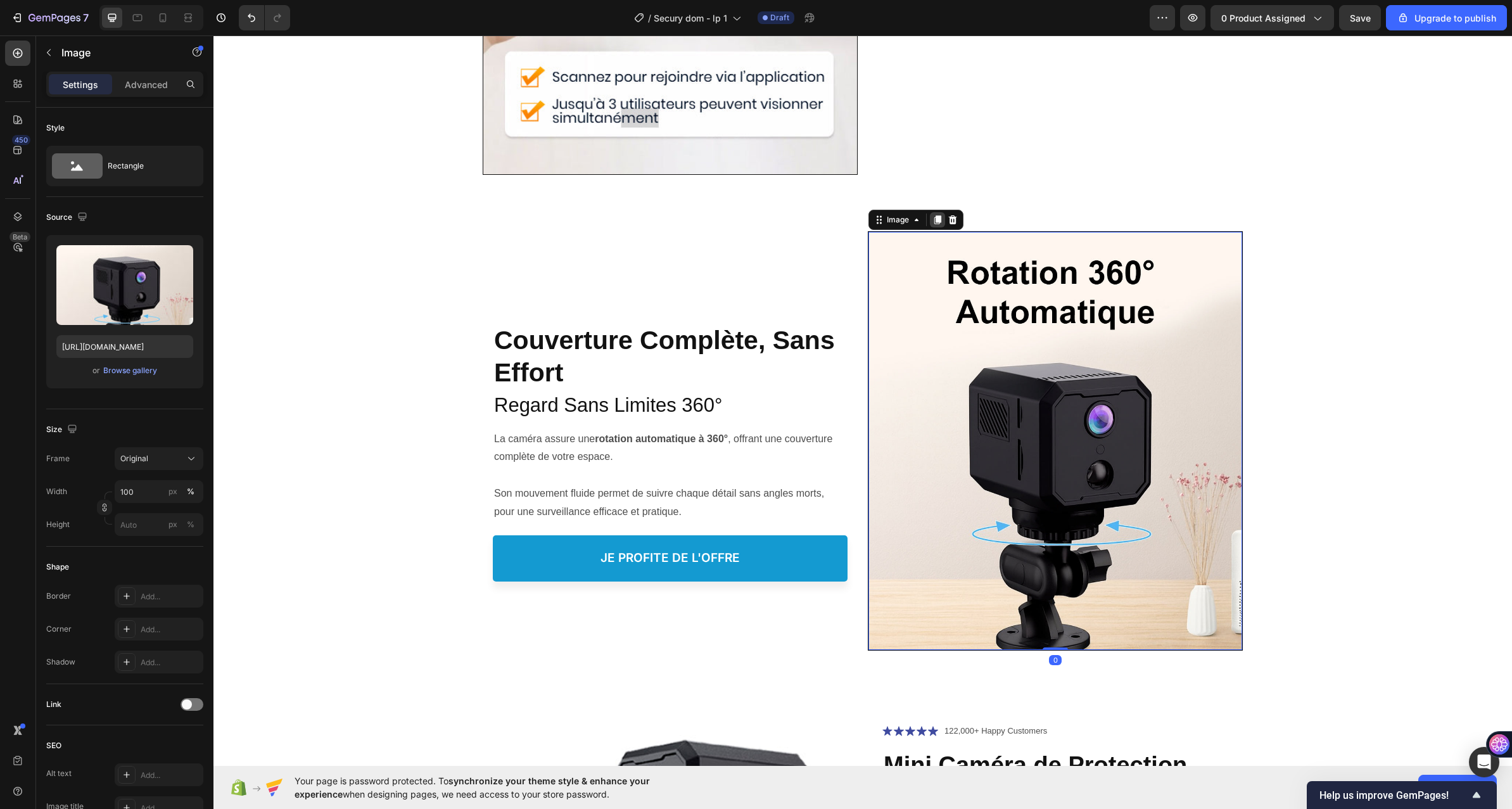
click at [934, 217] on icon at bounding box center [938, 220] width 7 height 9
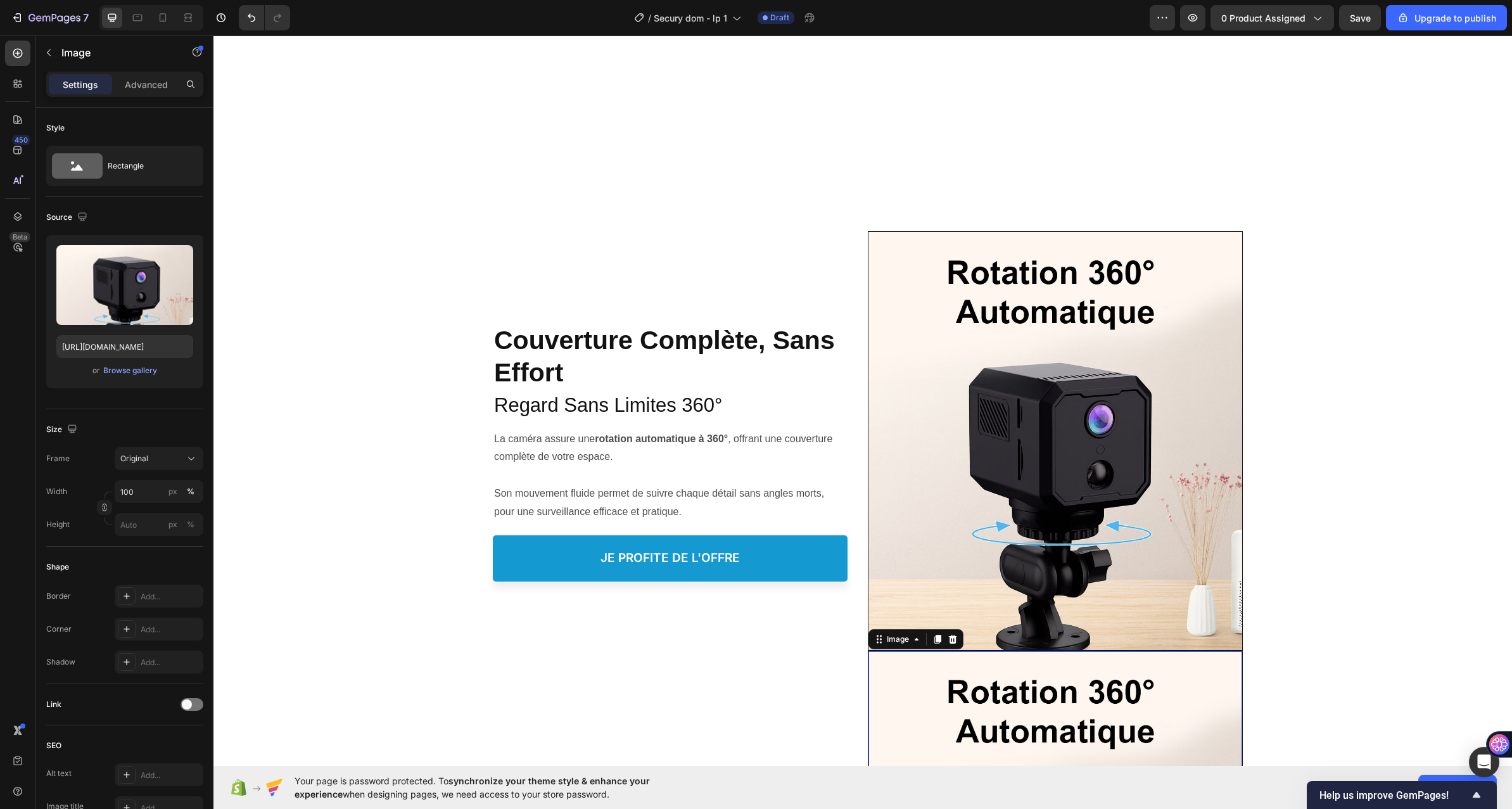
scroll to position [4915, 0]
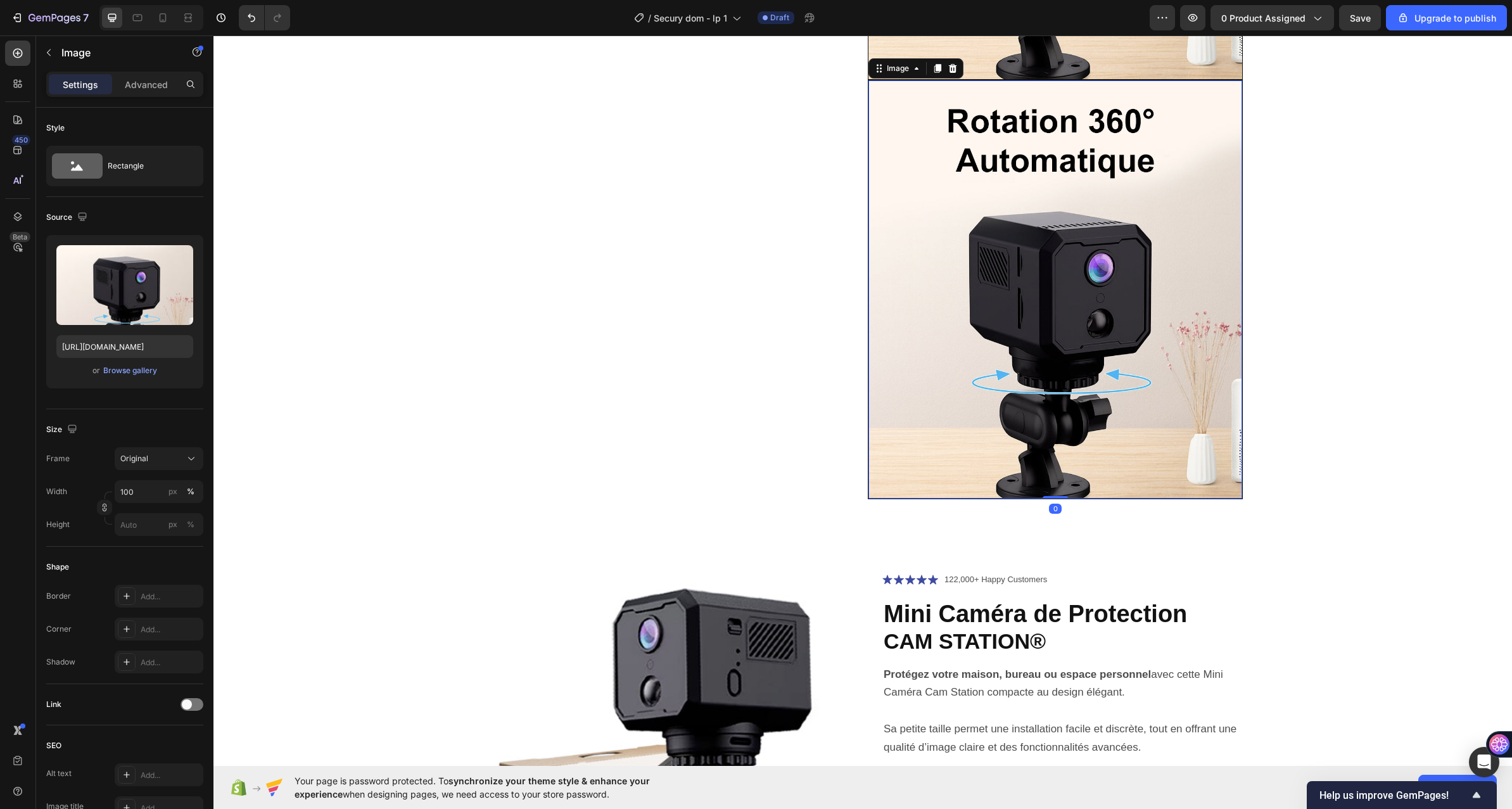
click at [950, 354] on img at bounding box center [1055, 290] width 374 height 418
click at [145, 87] on p "Advanced" at bounding box center [146, 84] width 43 height 13
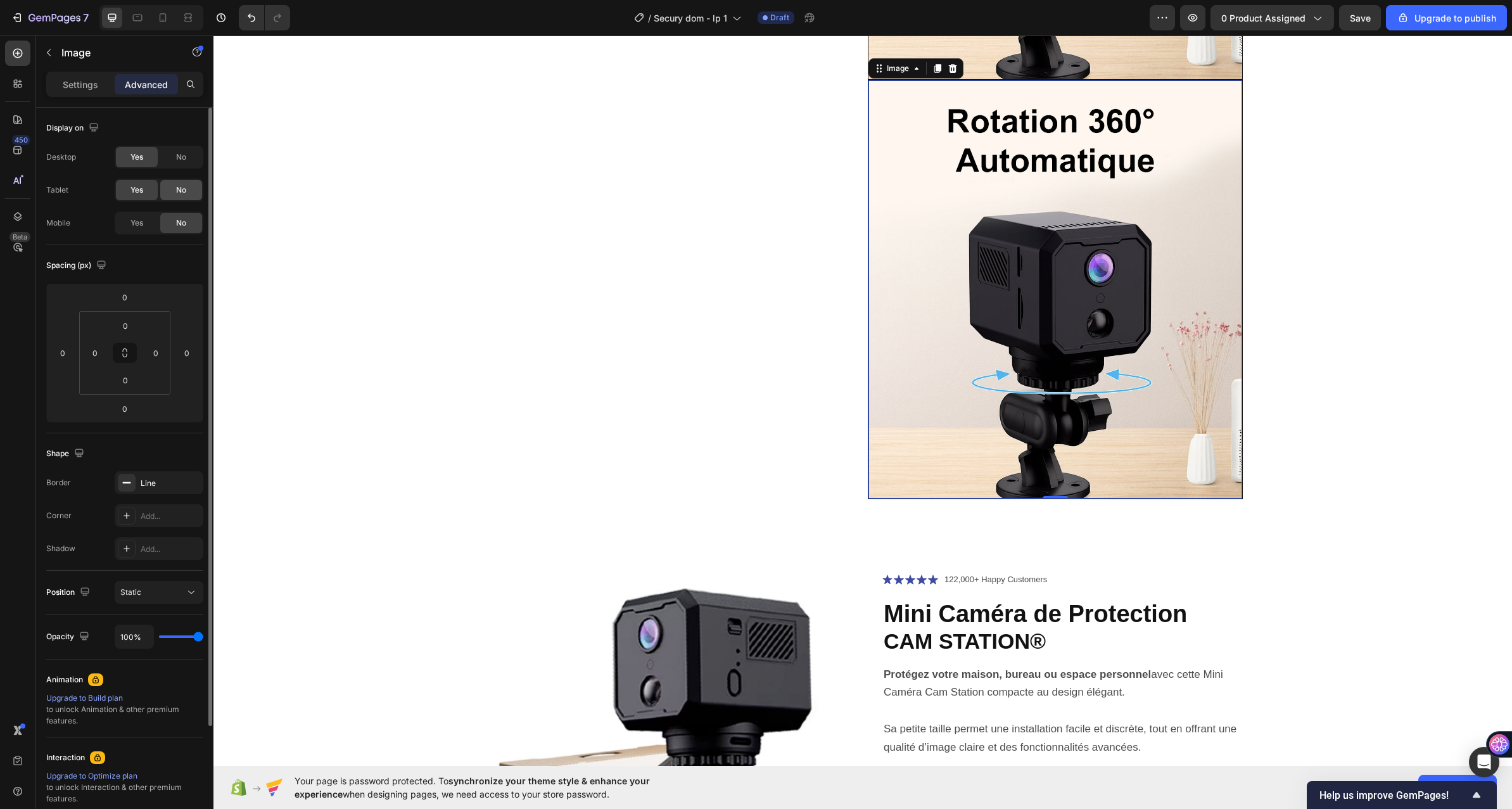
drag, startPoint x: 135, startPoint y: 219, endPoint x: 163, endPoint y: 199, distance: 34.4
click at [135, 219] on span "Yes" at bounding box center [137, 223] width 13 height 11
click at [174, 190] on div "No" at bounding box center [181, 190] width 42 height 20
click at [182, 159] on span "No" at bounding box center [181, 157] width 10 height 11
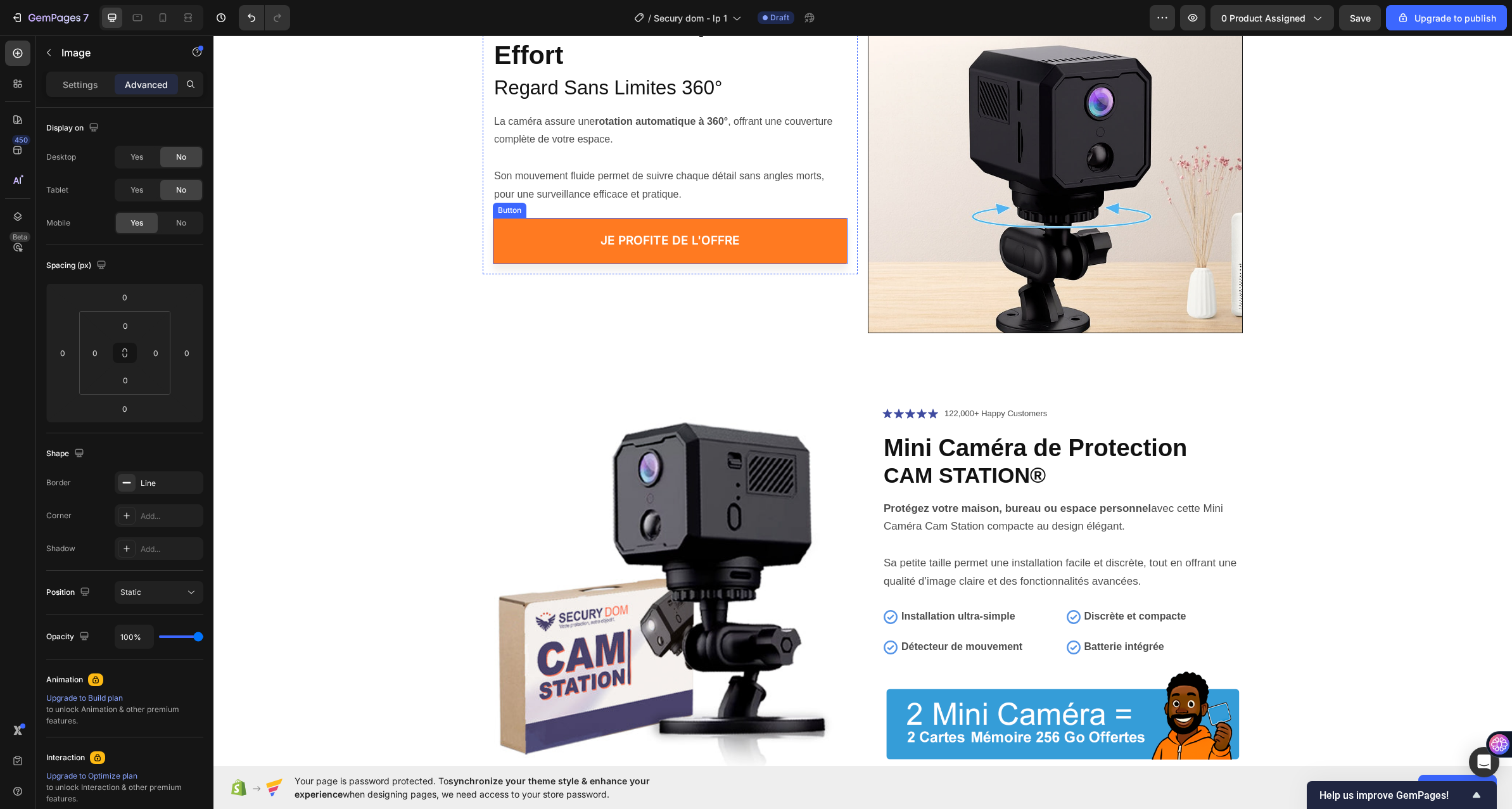
scroll to position [4408, 0]
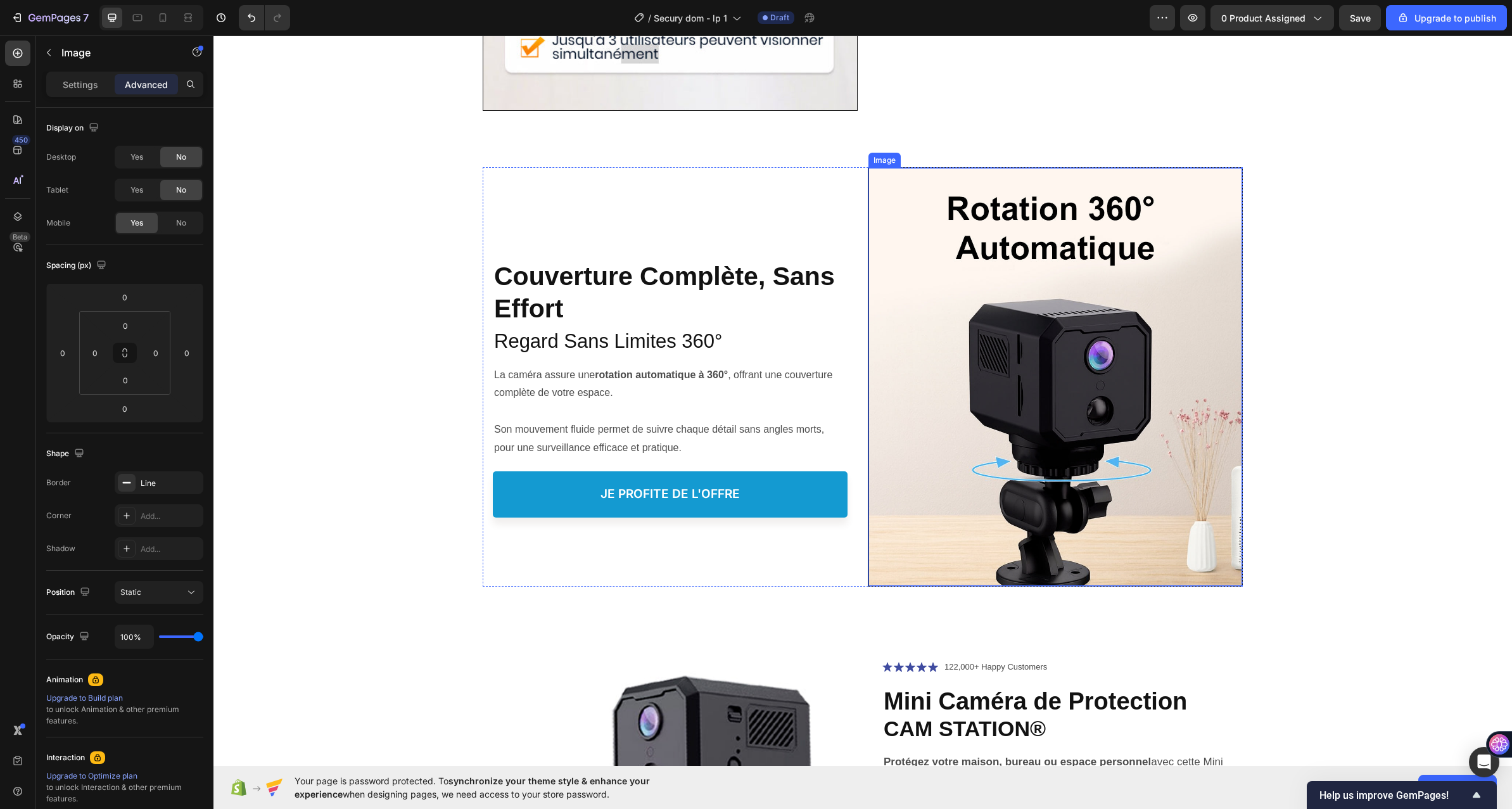
click at [956, 244] on img at bounding box center [1055, 377] width 374 height 418
click at [598, 279] on strong "Couverture Complète, Sans Effort" at bounding box center [665, 291] width 341 height 61
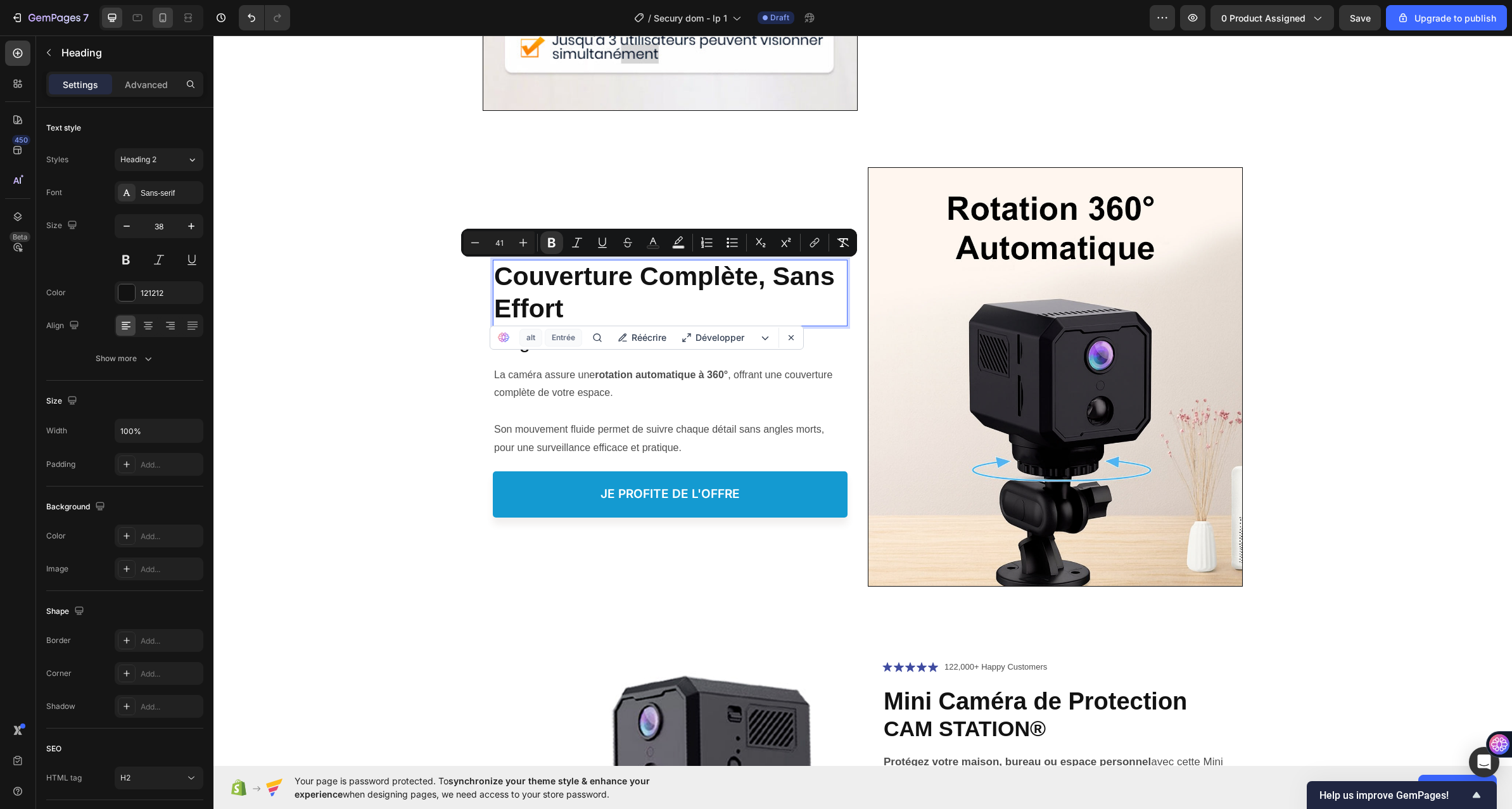
click at [163, 17] on icon at bounding box center [163, 18] width 13 height 13
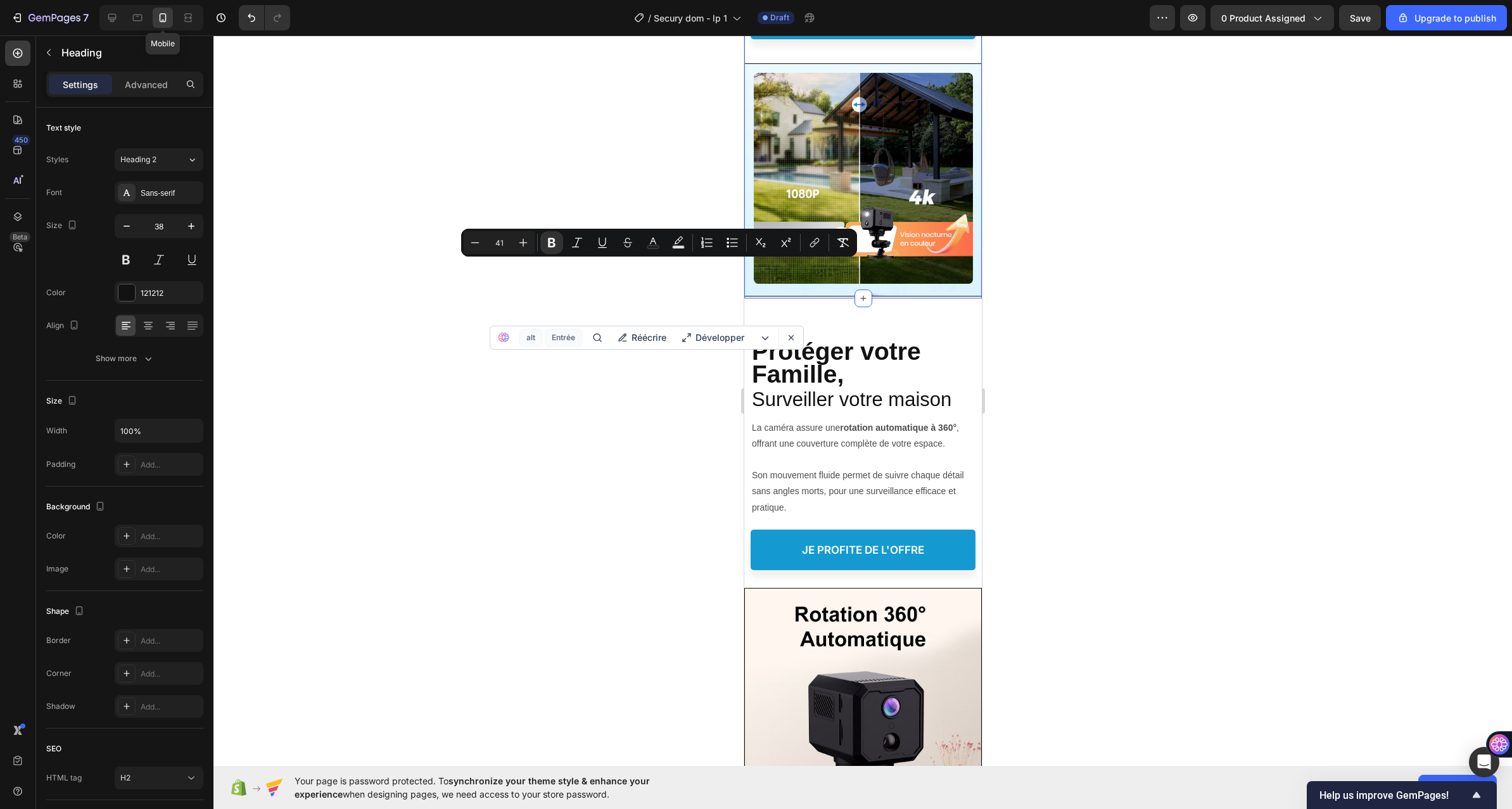
type input "24"
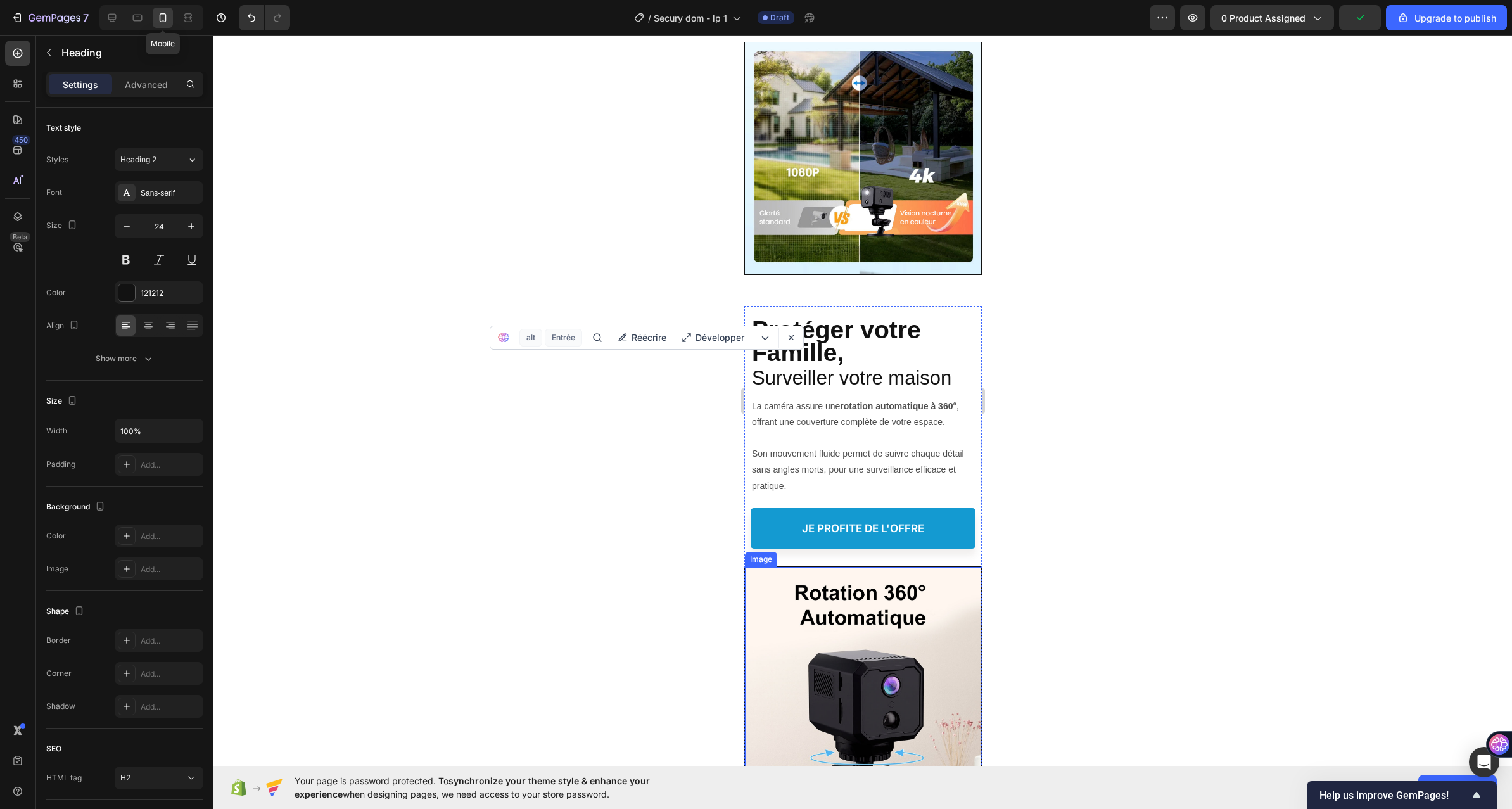
scroll to position [4617, 0]
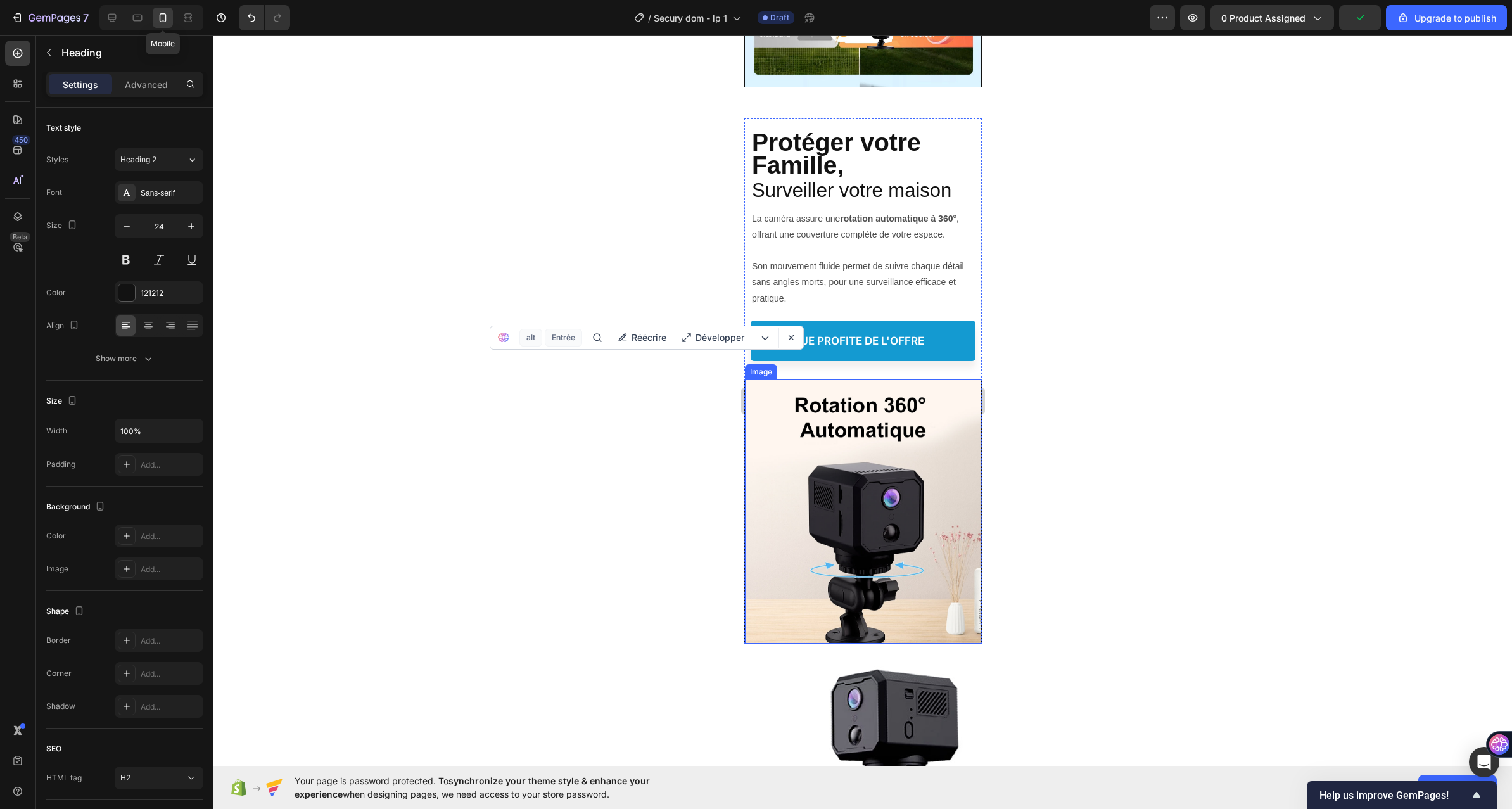
click at [817, 558] on img at bounding box center [863, 511] width 237 height 264
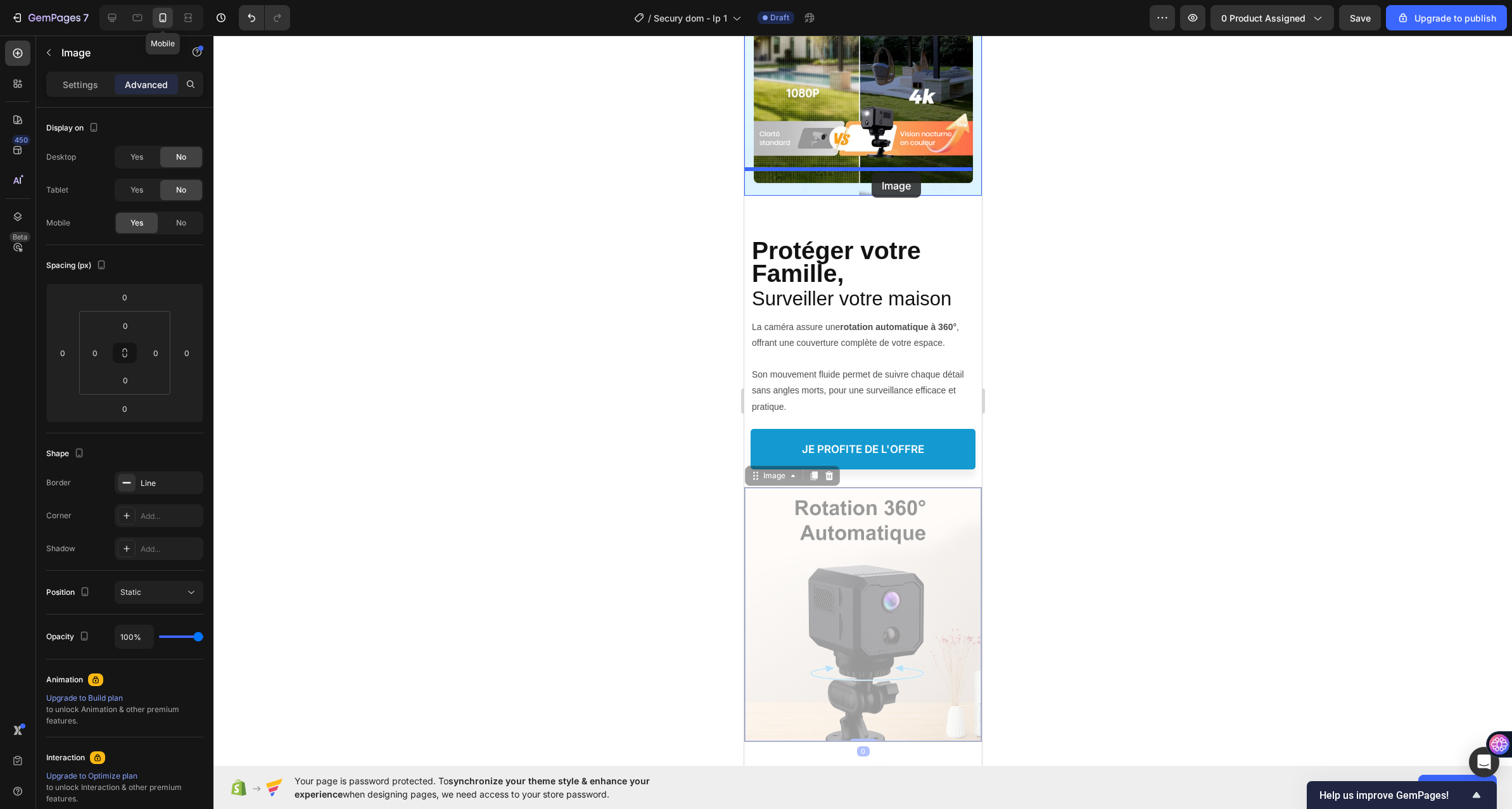
scroll to position [4478, 0]
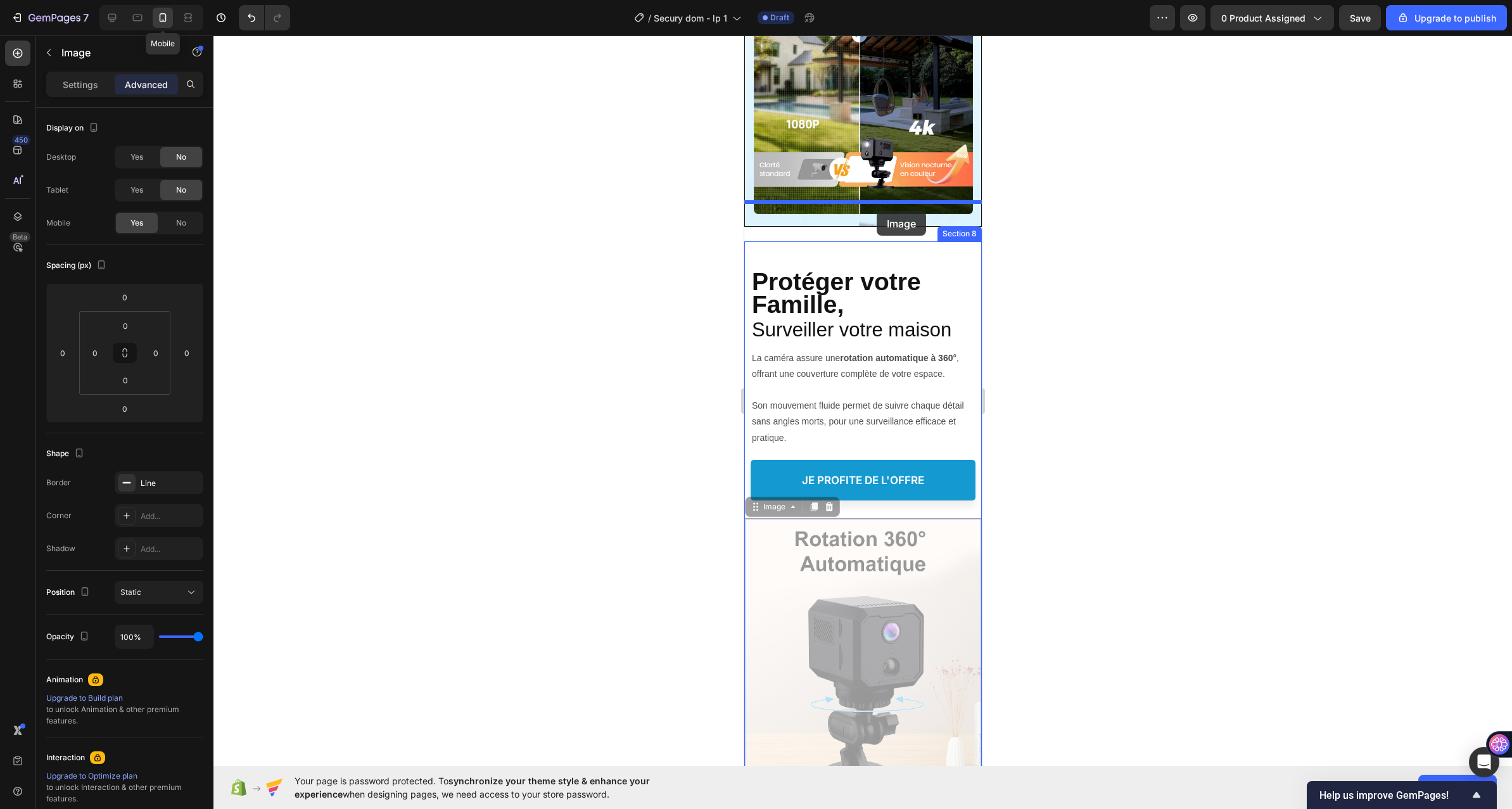
drag, startPoint x: 817, startPoint y: 486, endPoint x: 1466, endPoint y: 251, distance: 690.2
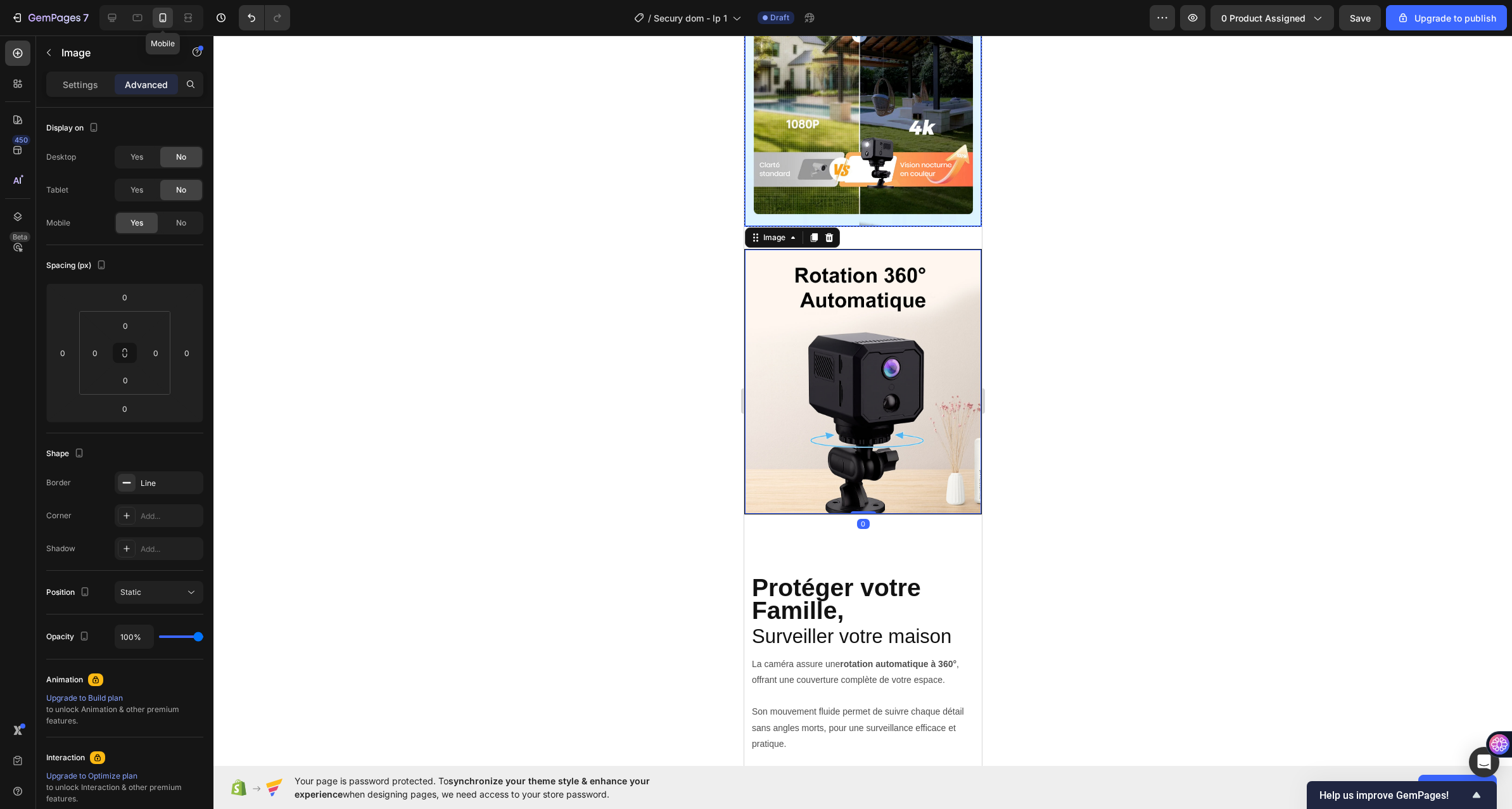
click at [881, 166] on img at bounding box center [863, 110] width 237 height 232
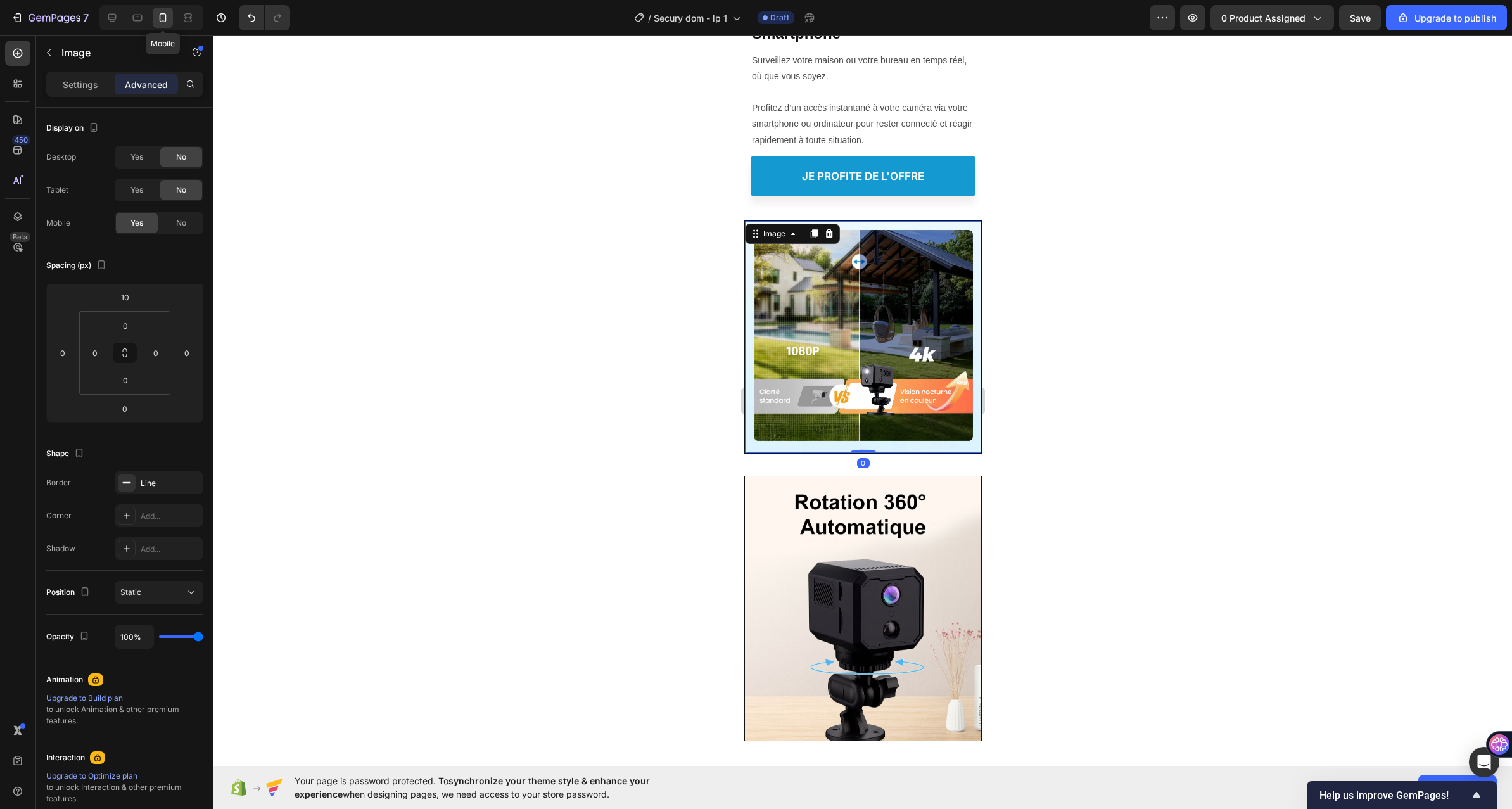
scroll to position [4161, 0]
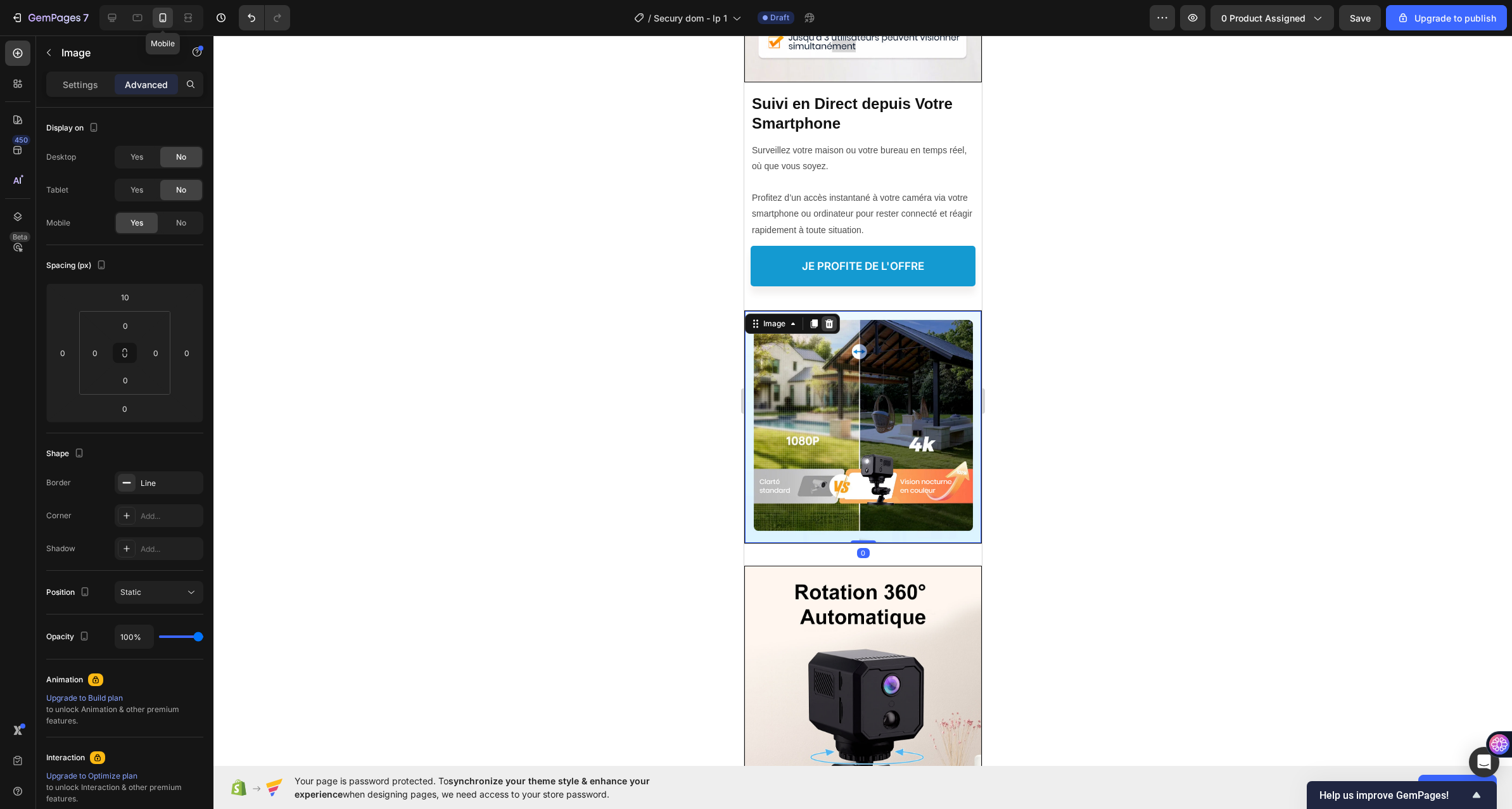
click at [831, 319] on icon at bounding box center [829, 323] width 8 height 9
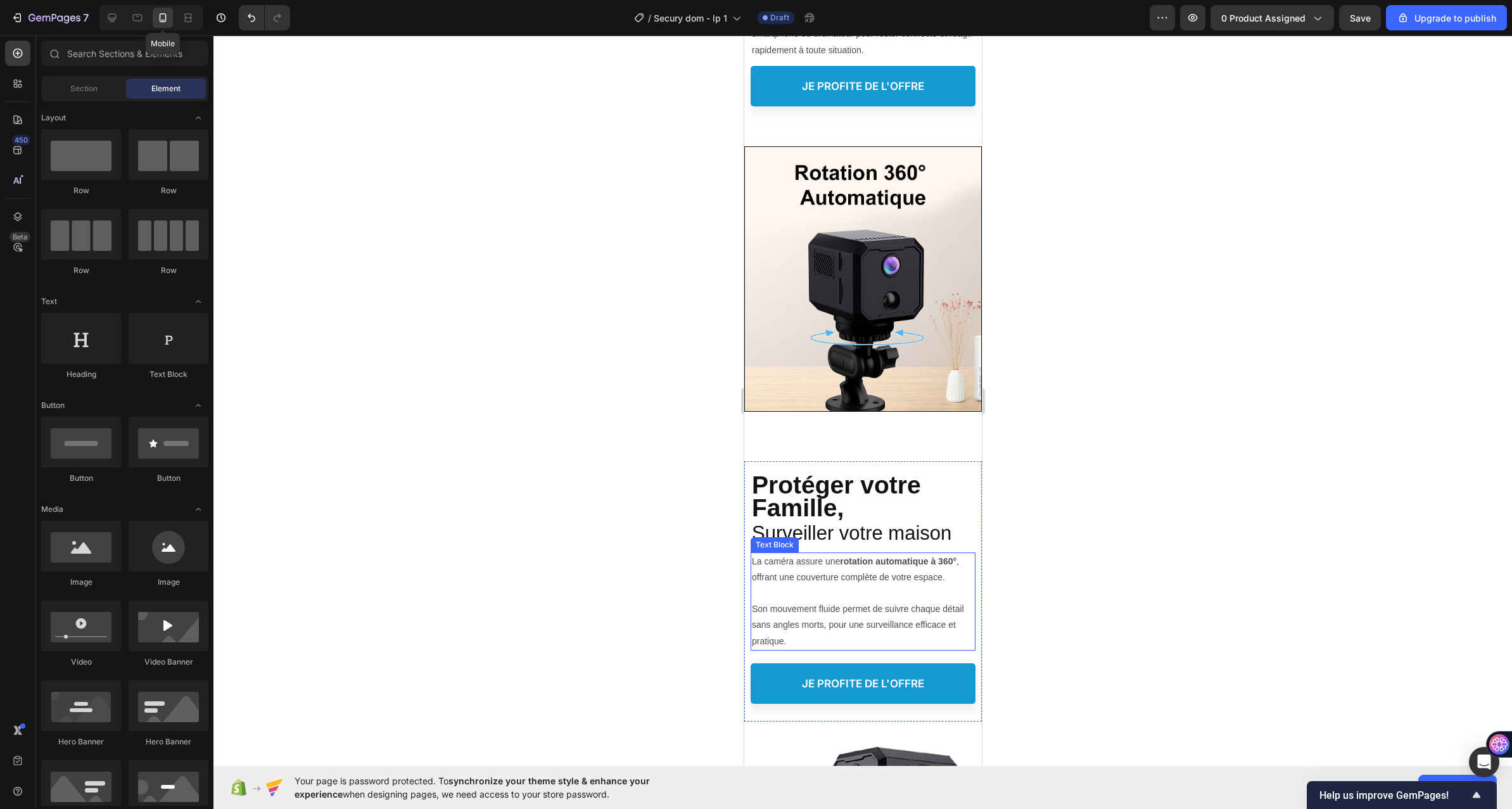
scroll to position [4351, 0]
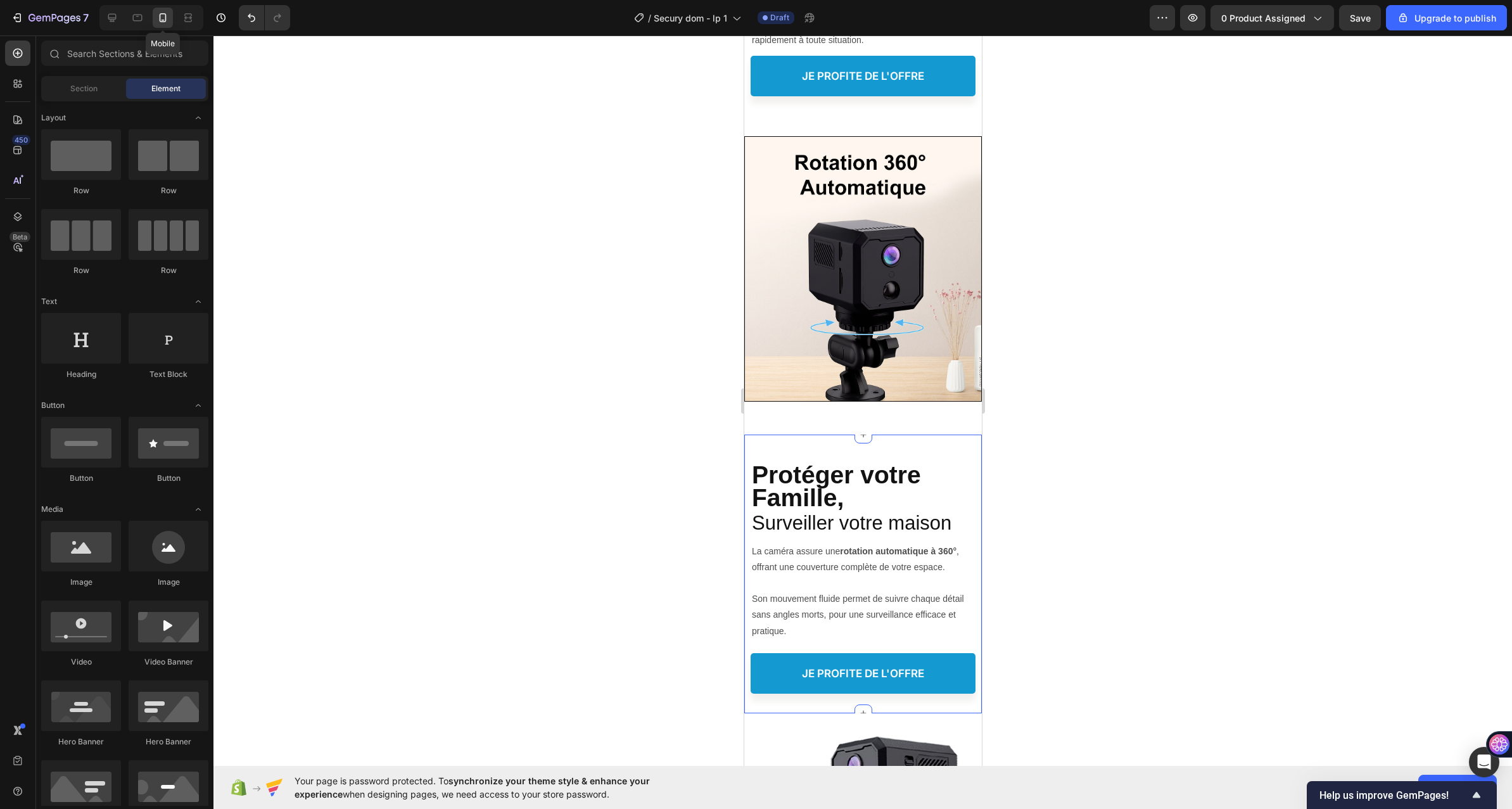
click at [900, 434] on div "Protéger votre Famille, Heading Couverture Complète, Sans Effort Heading Survei…" at bounding box center [863, 573] width 237 height 279
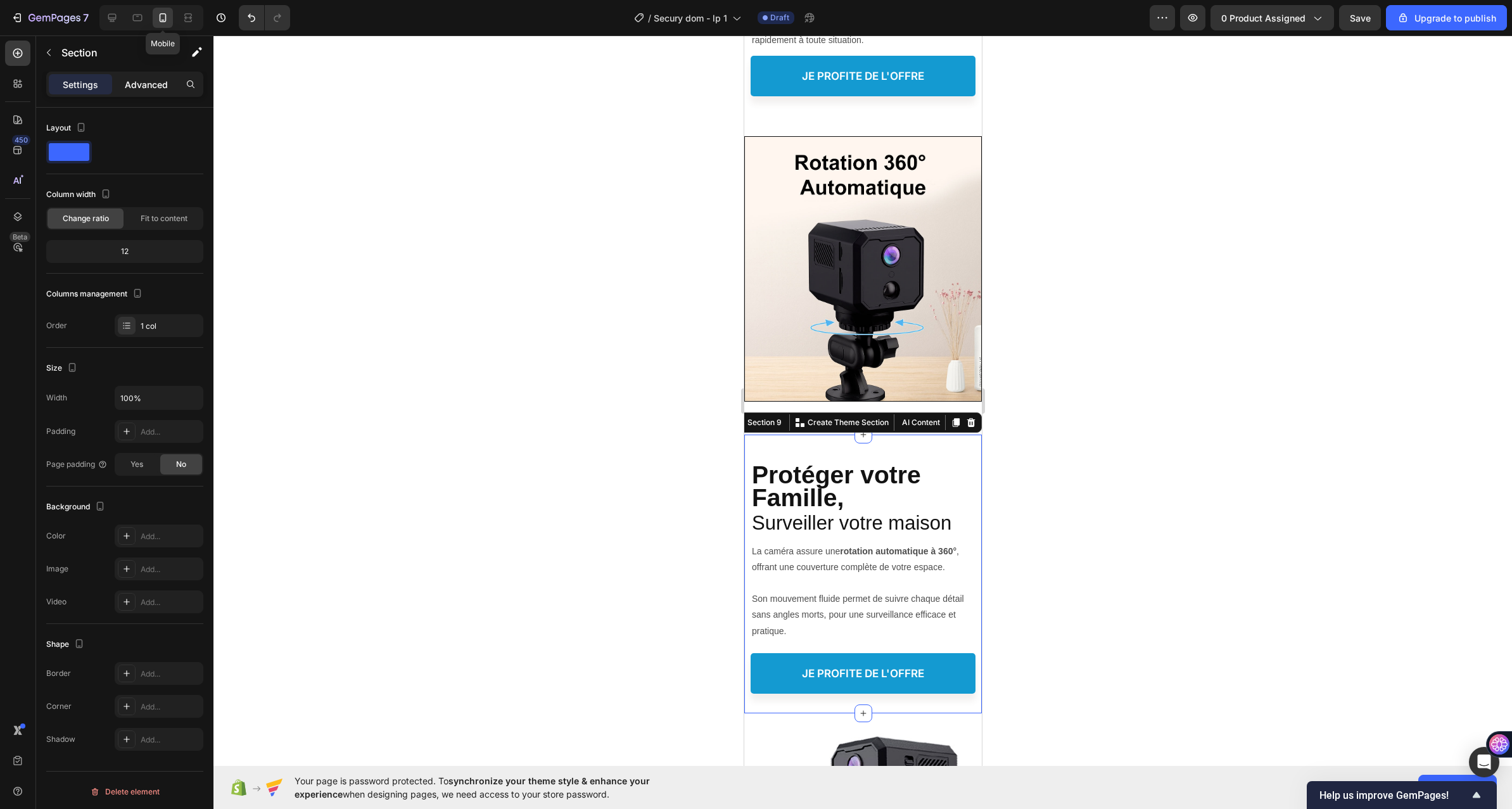
click at [144, 76] on div "Advanced" at bounding box center [146, 84] width 63 height 20
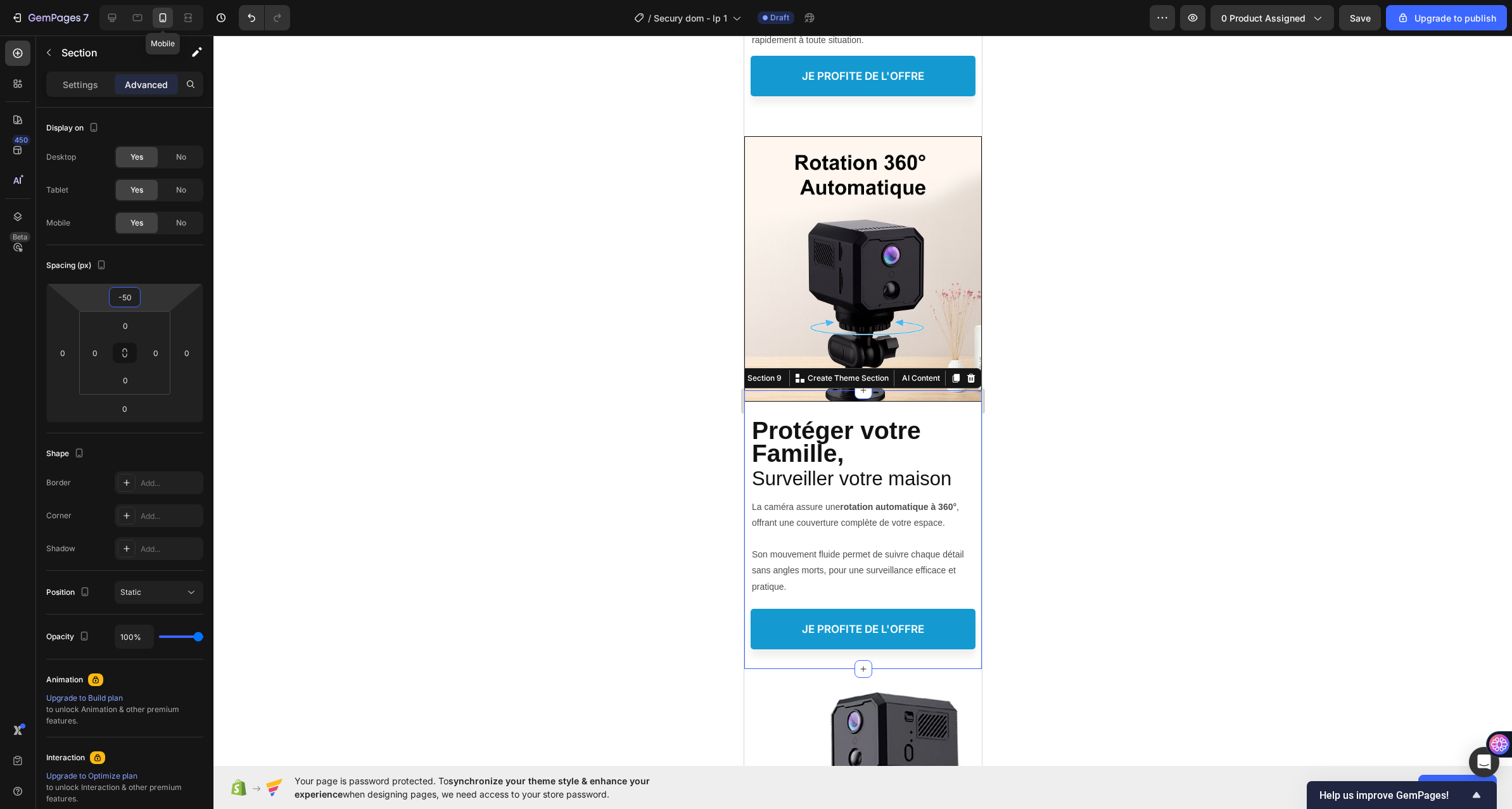
type input "-46"
drag, startPoint x: 163, startPoint y: 287, endPoint x: 168, endPoint y: 301, distance: 14.9
click at [168, 0] on html "7 Mobile / Secury dom - lp 1 Draft Preview 0 product assigned Save Upgrade to p…" at bounding box center [756, 0] width 1512 height 0
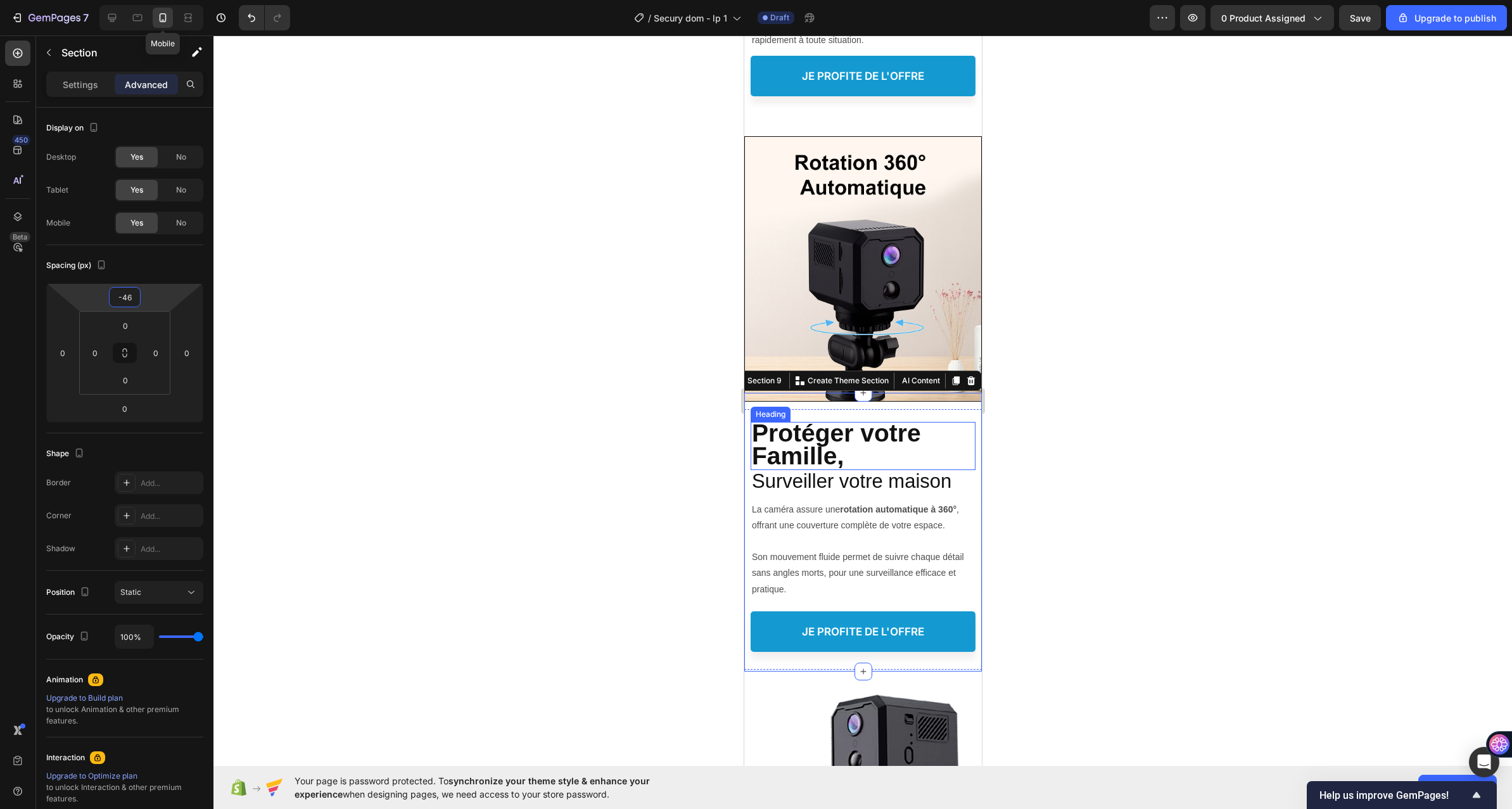
click at [789, 419] on strong "Protéger votre Famille," at bounding box center [835, 444] width 169 height 50
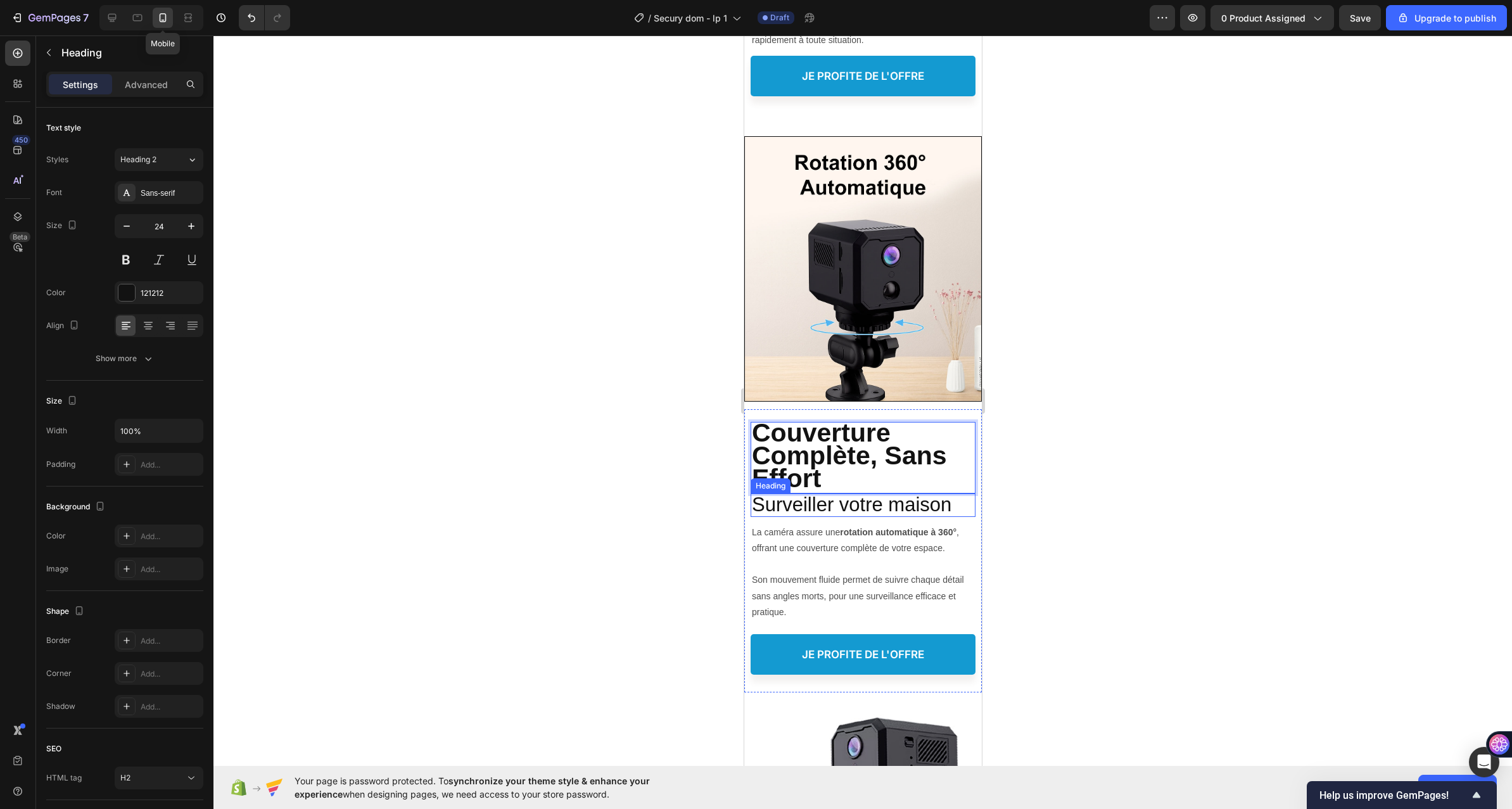
click at [824, 493] on span "Surveiller votre maison" at bounding box center [850, 504] width 200 height 22
click at [842, 476] on icon at bounding box center [842, 481] width 10 height 10
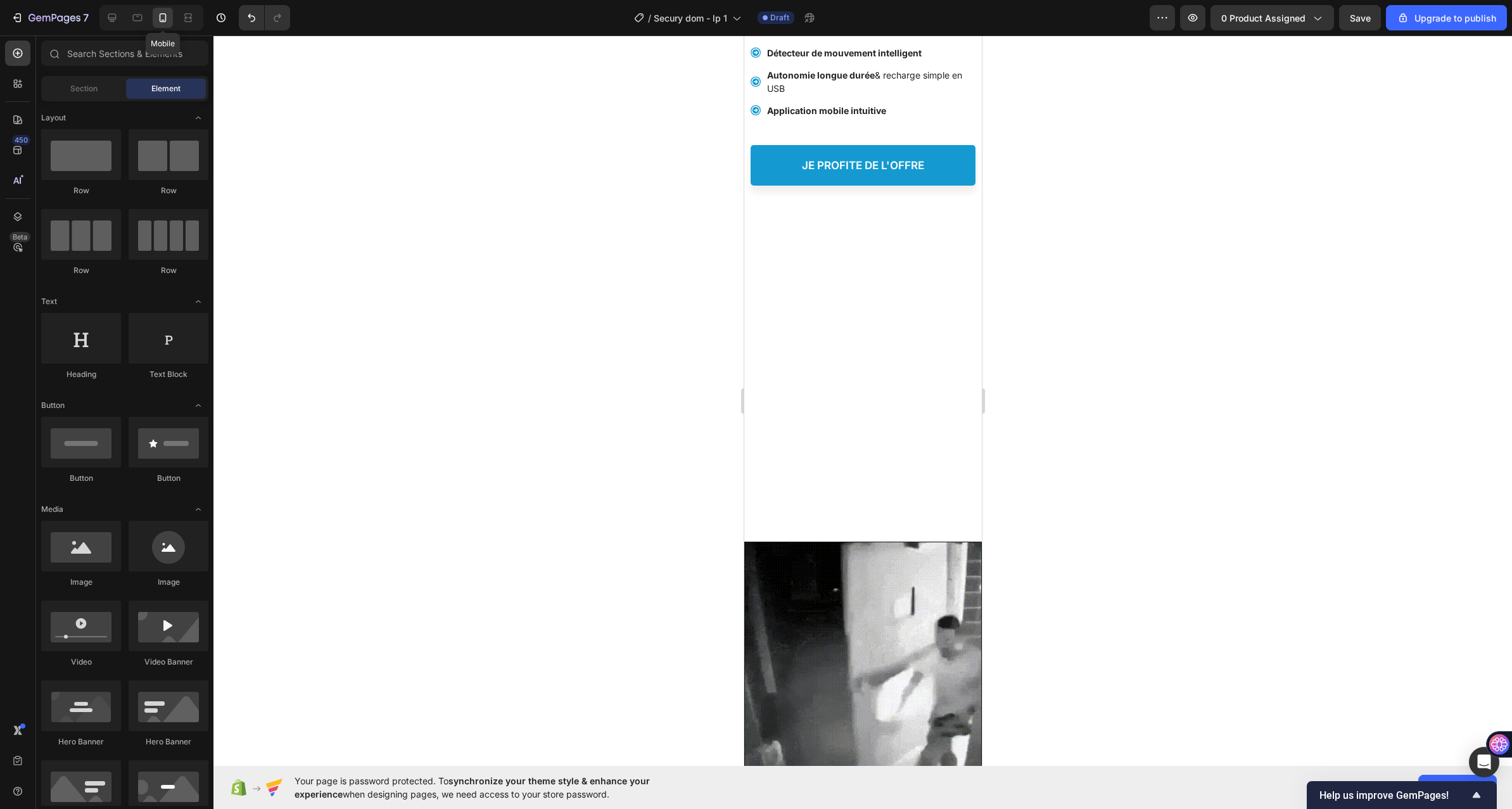
scroll to position [0, 0]
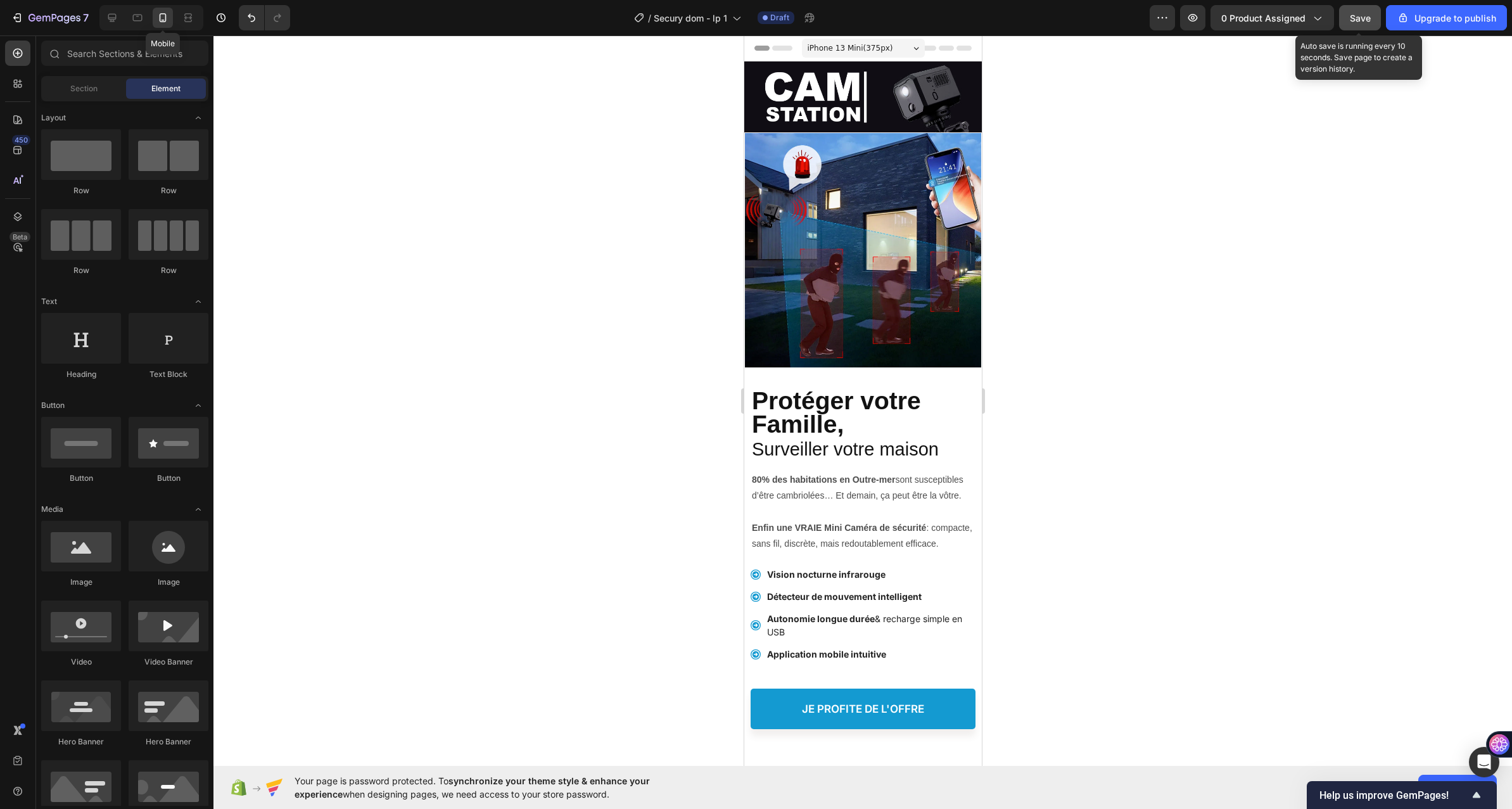
click at [1354, 16] on span "Save" at bounding box center [1361, 18] width 21 height 10
